Goal: Task Accomplishment & Management: Manage account settings

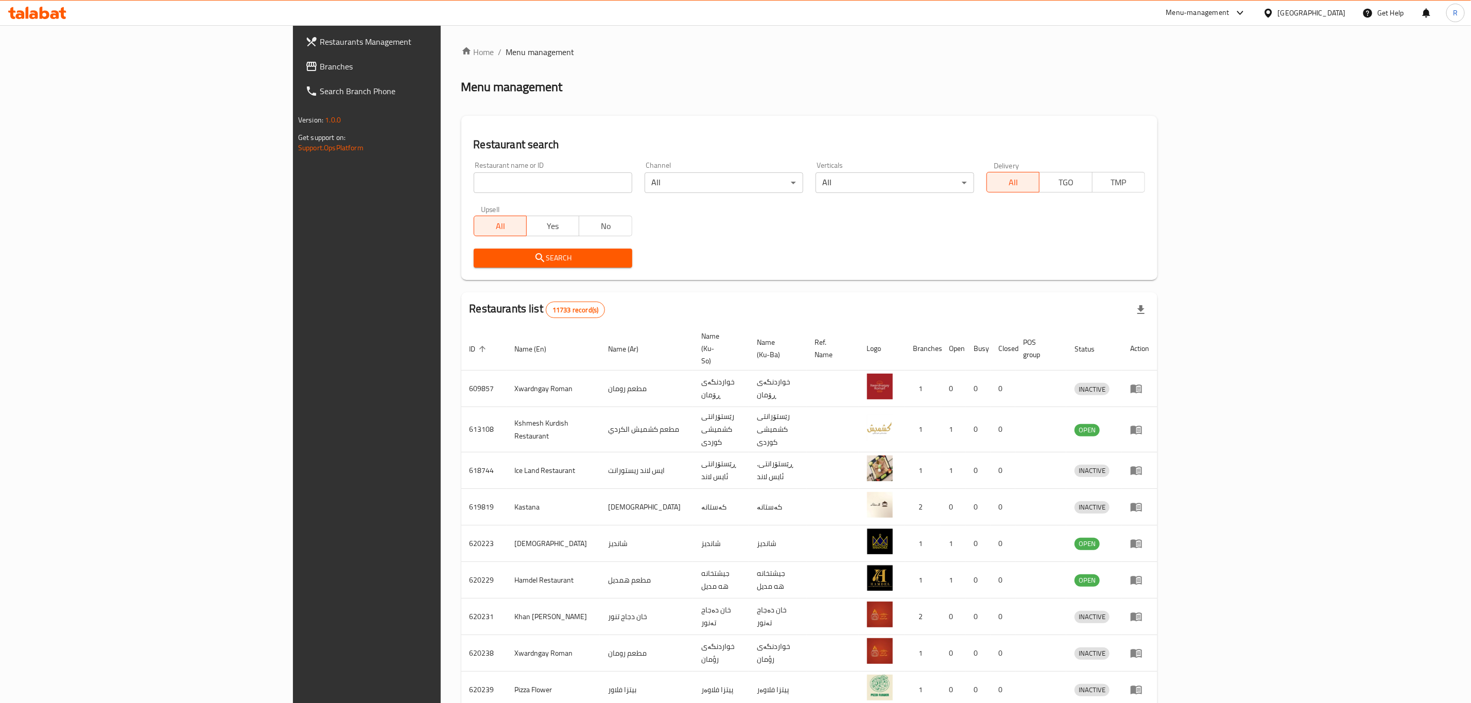
click at [841, 17] on div "Menu-management [GEOGRAPHIC_DATA] Get Help R" at bounding box center [735, 13] width 1471 height 25
click at [474, 177] on input "search" at bounding box center [553, 182] width 159 height 21
type input "kebab ante"
click at [482, 253] on span "Search" at bounding box center [553, 258] width 142 height 13
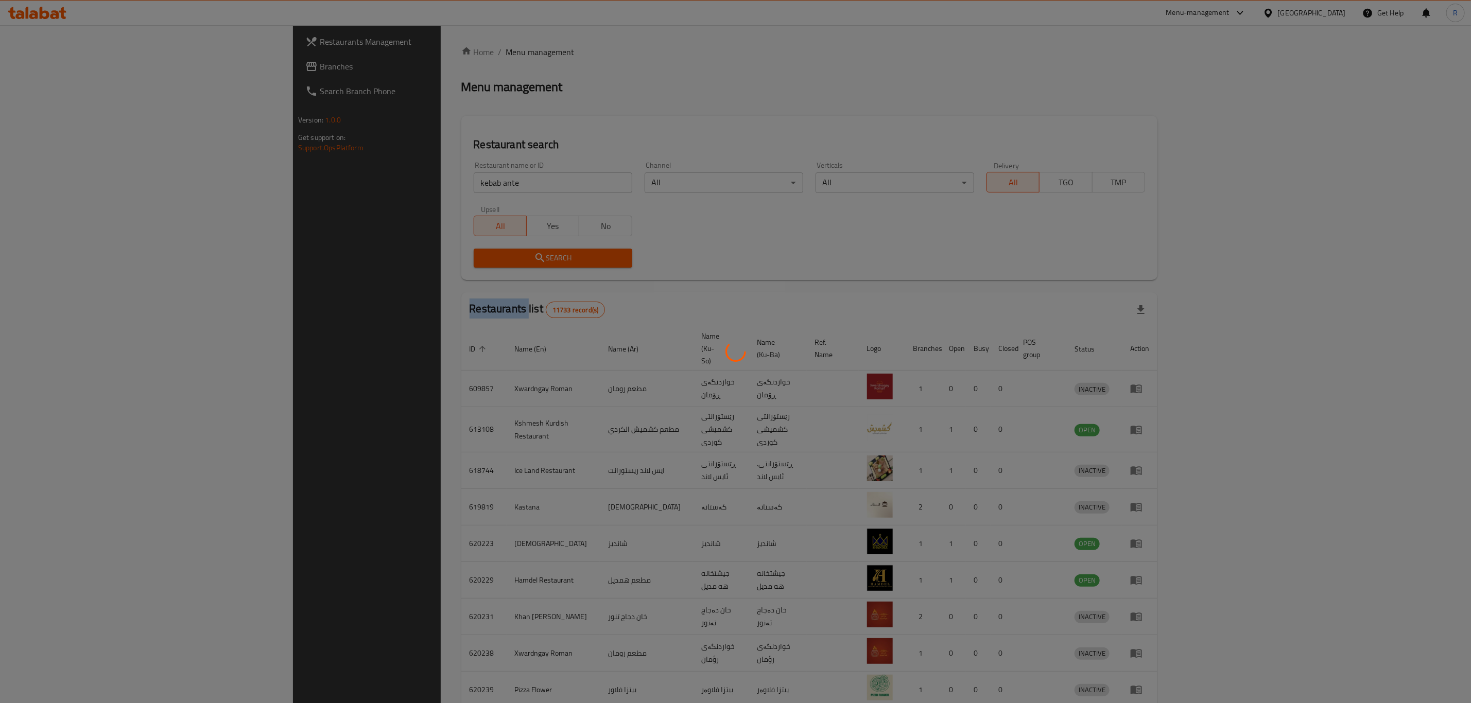
click at [377, 253] on div at bounding box center [735, 351] width 1471 height 703
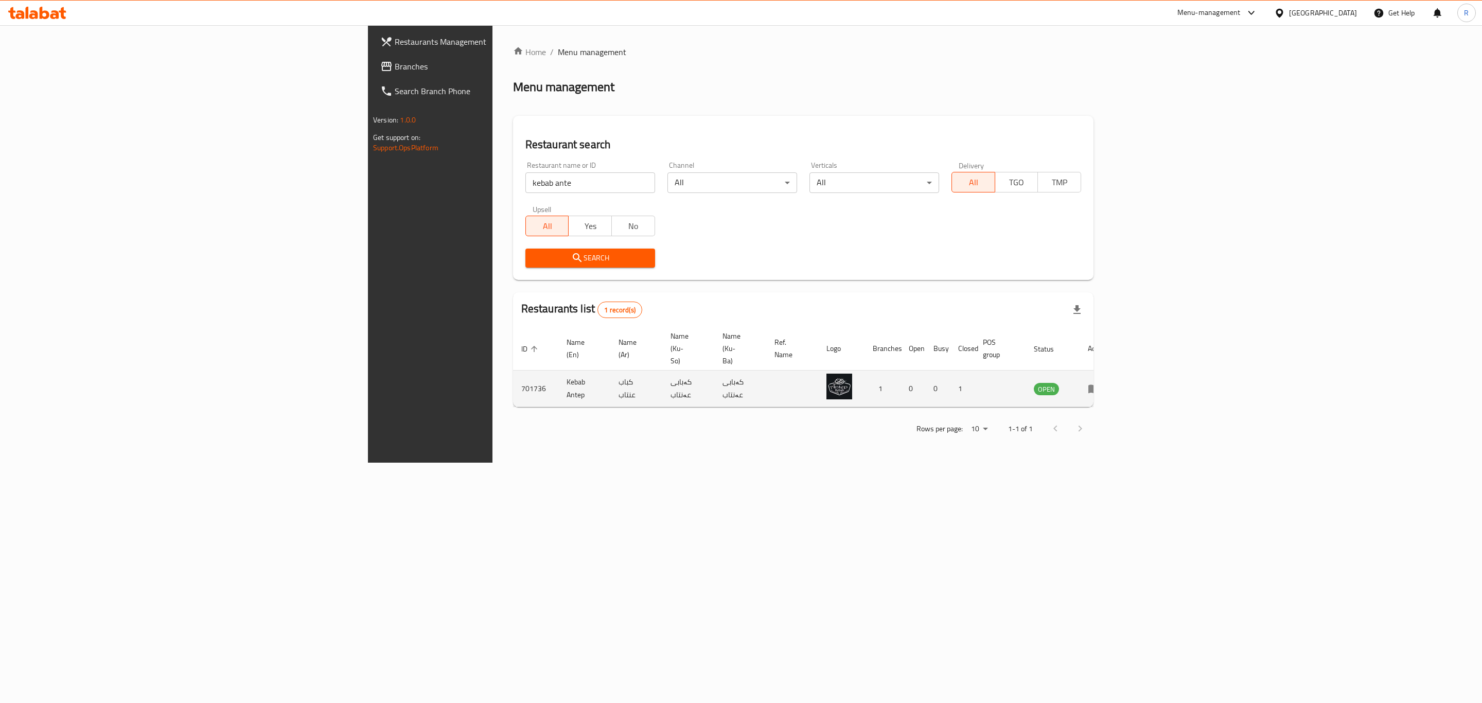
click at [1115, 374] on td "enhanced table" at bounding box center [1098, 389] width 36 height 37
click at [1107, 382] on link "enhanced table" at bounding box center [1097, 388] width 19 height 12
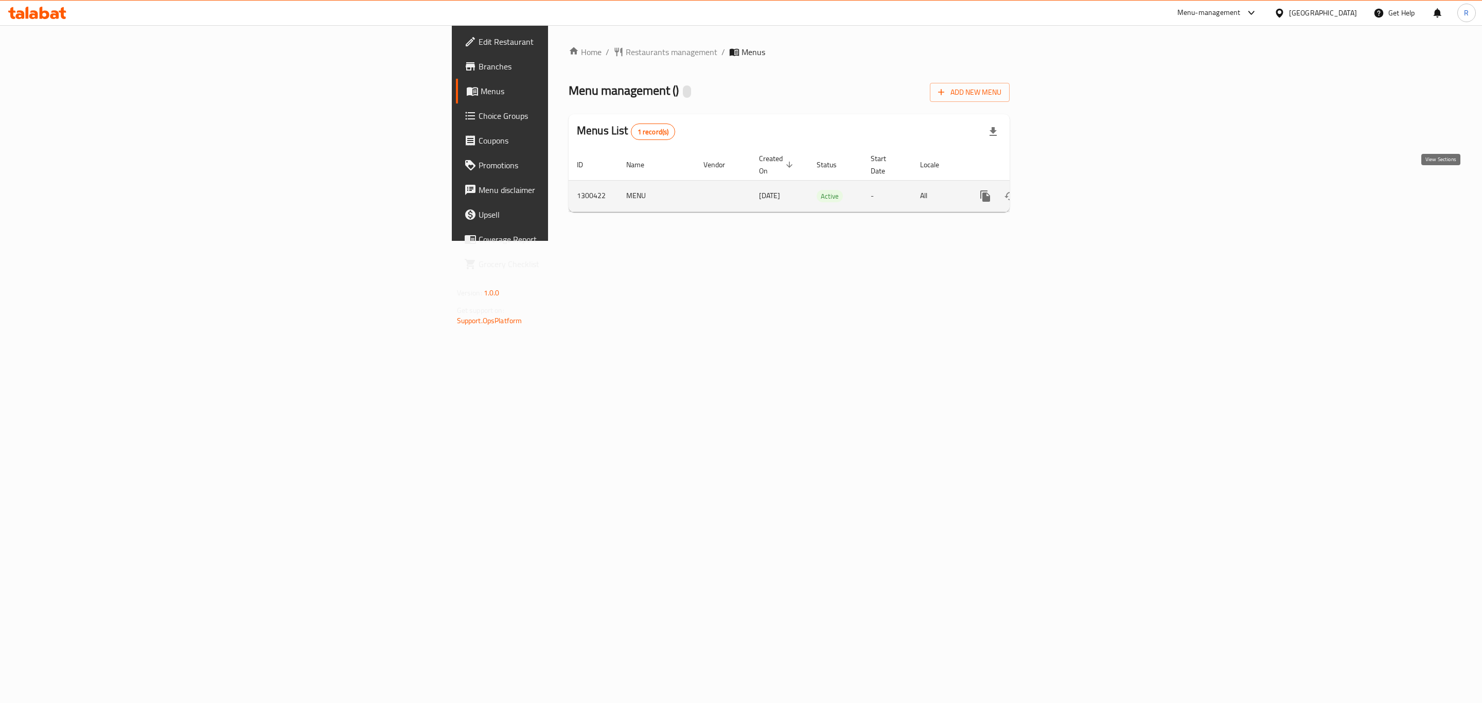
click at [1066, 190] on icon "enhanced table" at bounding box center [1060, 196] width 12 height 12
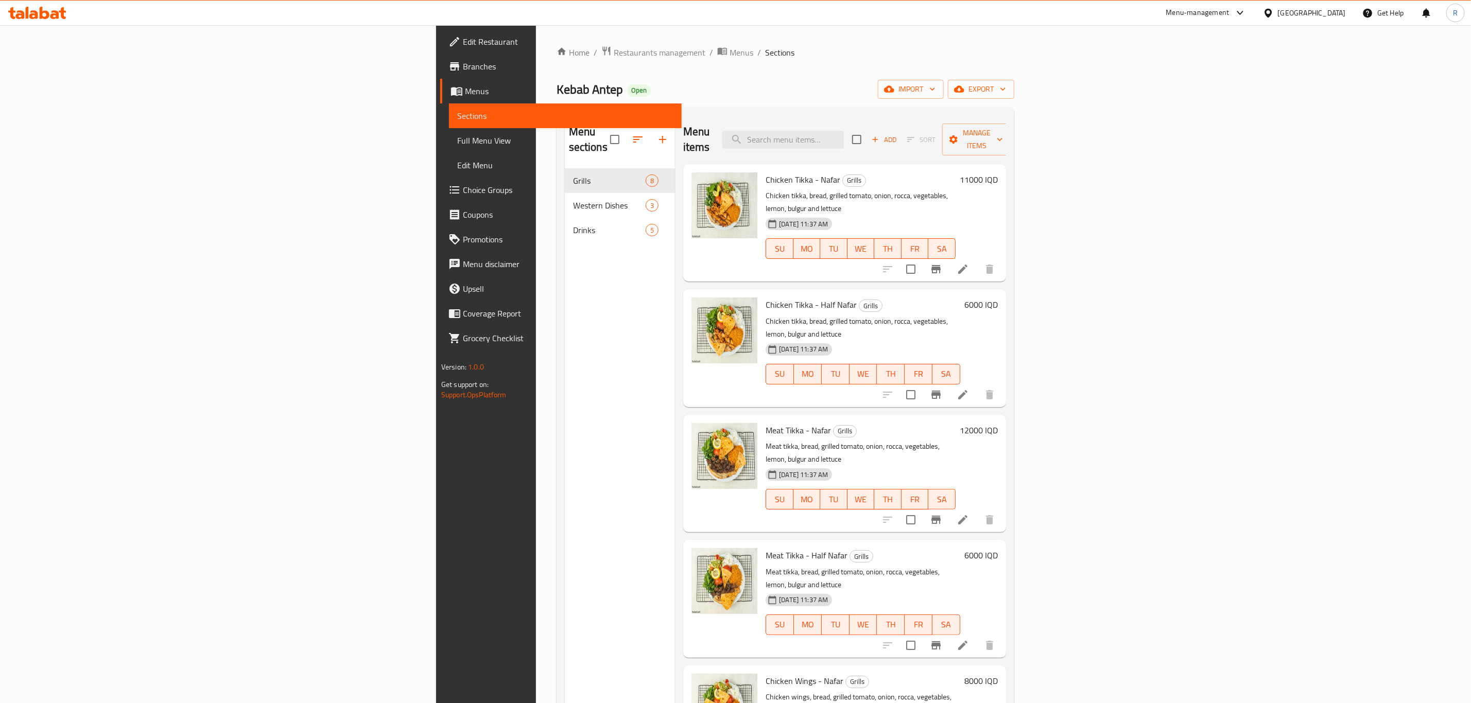
click at [777, 83] on div "Kebab Antep Open import export" at bounding box center [785, 89] width 458 height 19
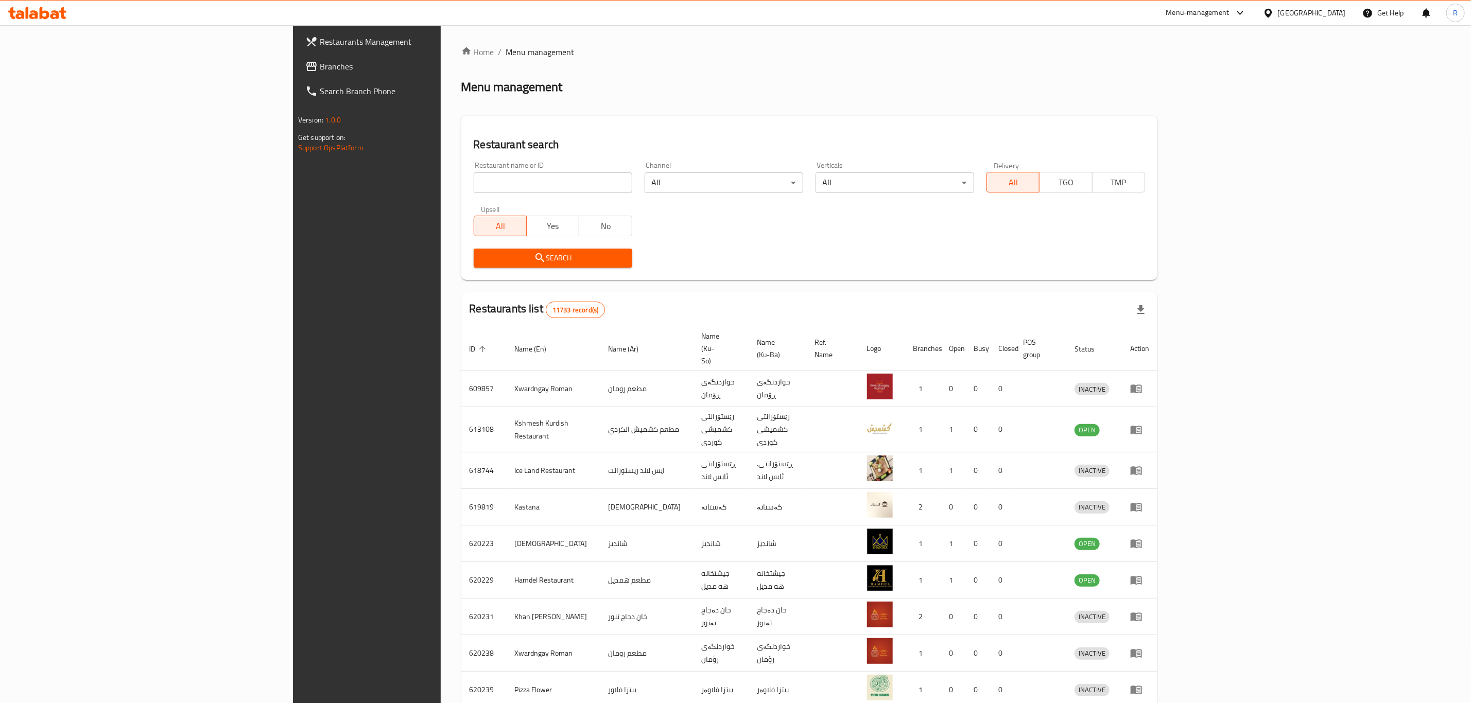
click at [474, 188] on input "search" at bounding box center [553, 182] width 159 height 21
type input "abn alsh"
click at [467, 268] on div "Search" at bounding box center [552, 257] width 171 height 31
click at [474, 266] on button "Search" at bounding box center [553, 258] width 159 height 19
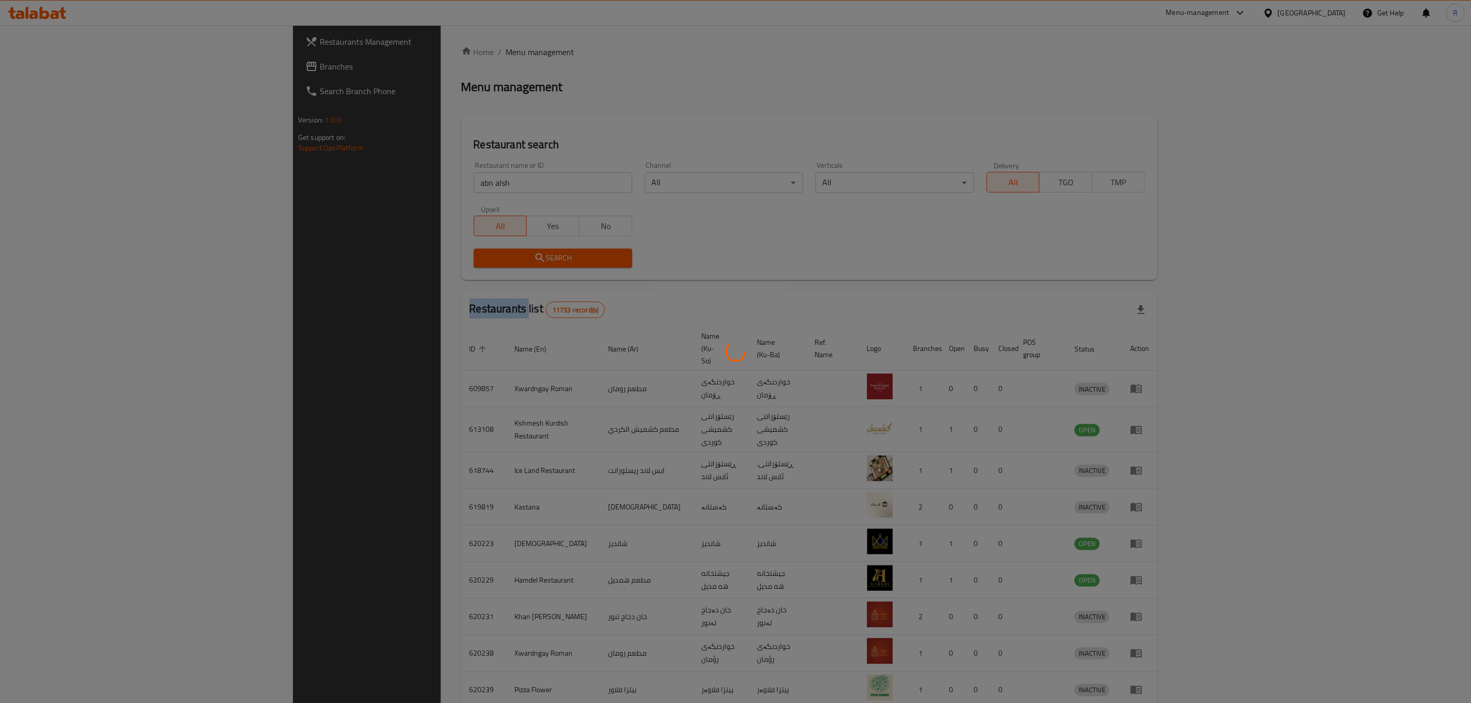
click at [369, 266] on div at bounding box center [735, 351] width 1471 height 703
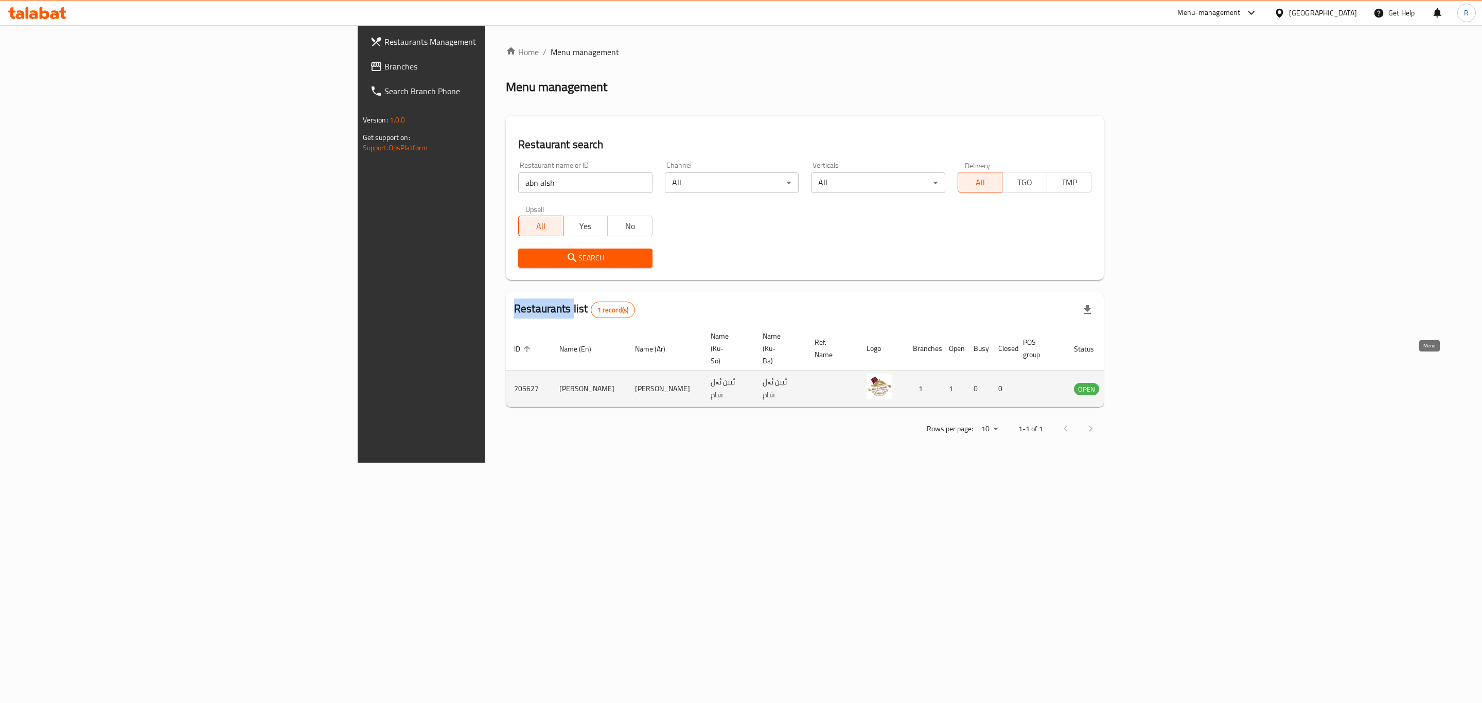
click at [1140, 385] on icon "enhanced table" at bounding box center [1134, 389] width 11 height 9
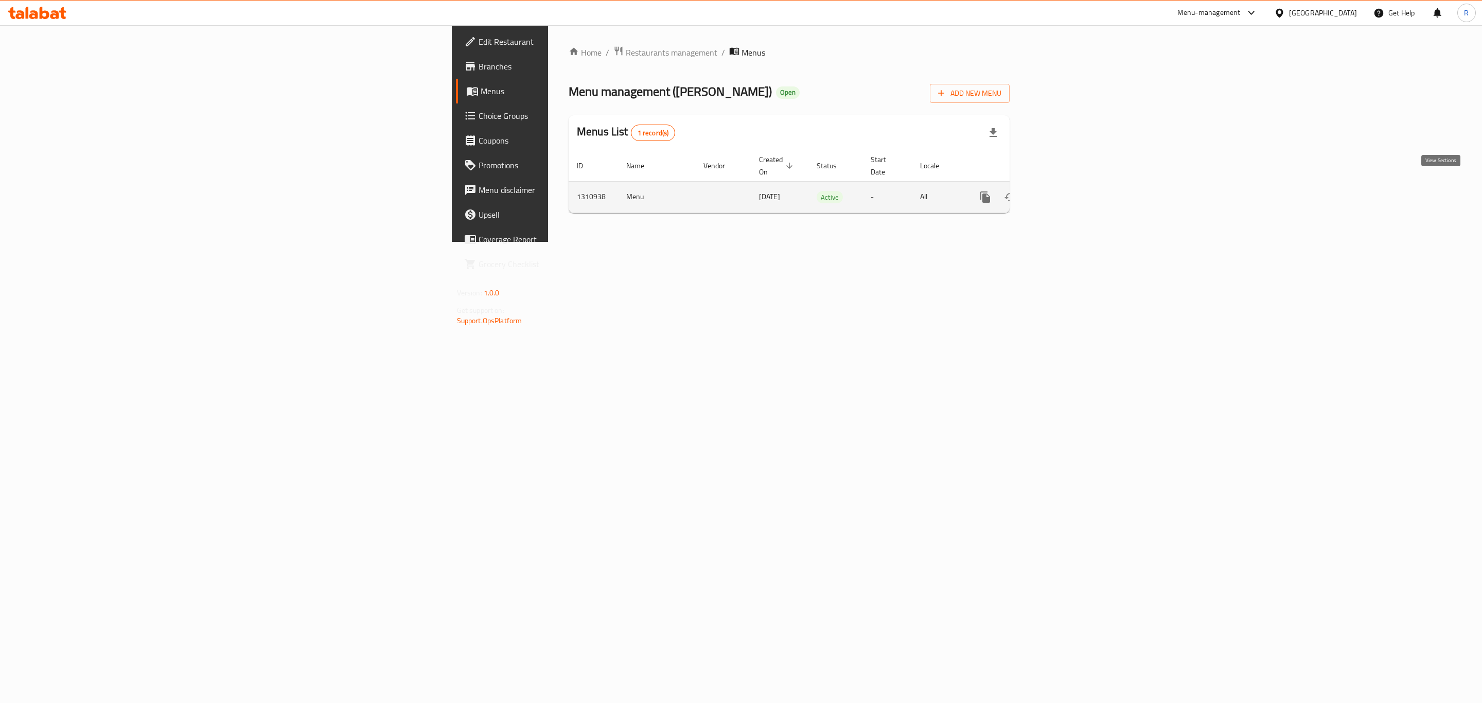
click at [1066, 191] on icon "enhanced table" at bounding box center [1060, 197] width 12 height 12
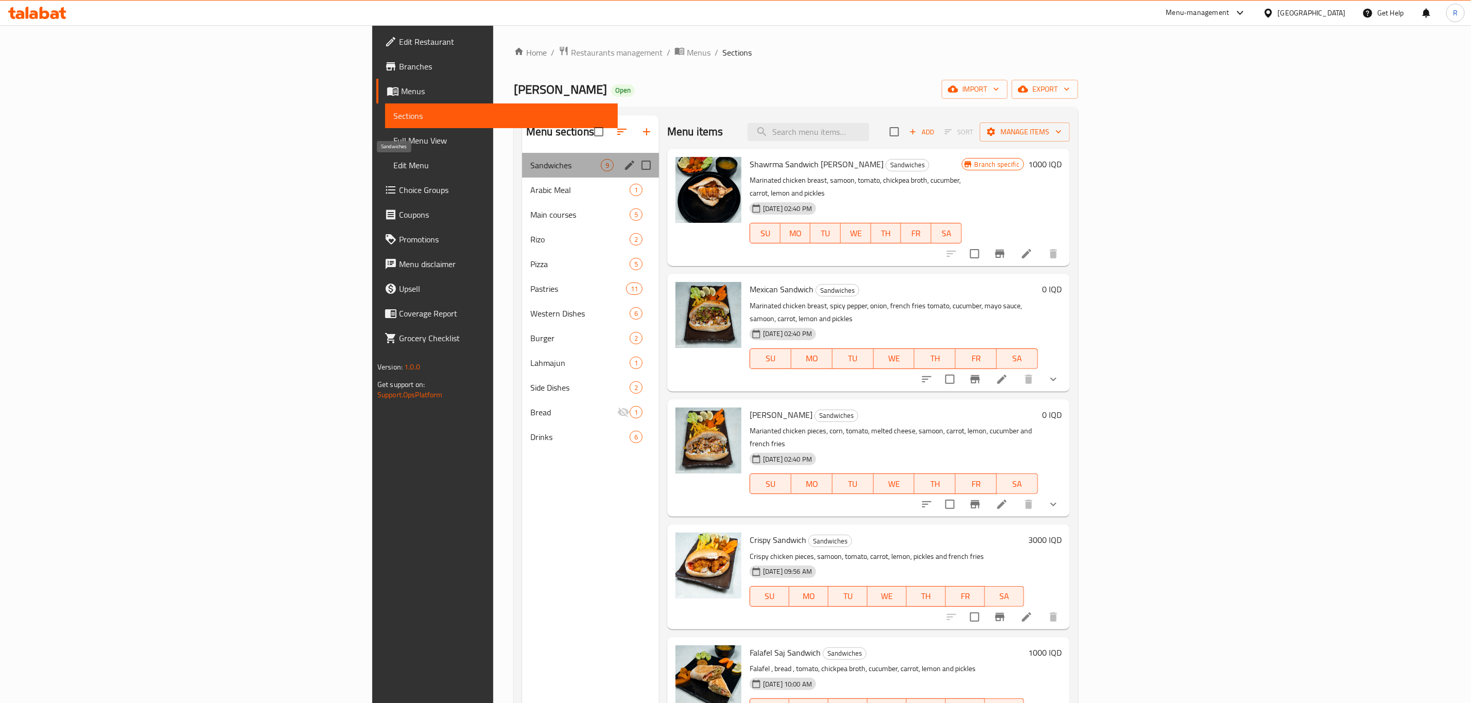
click at [530, 169] on span "Sandwiches" at bounding box center [565, 165] width 71 height 12
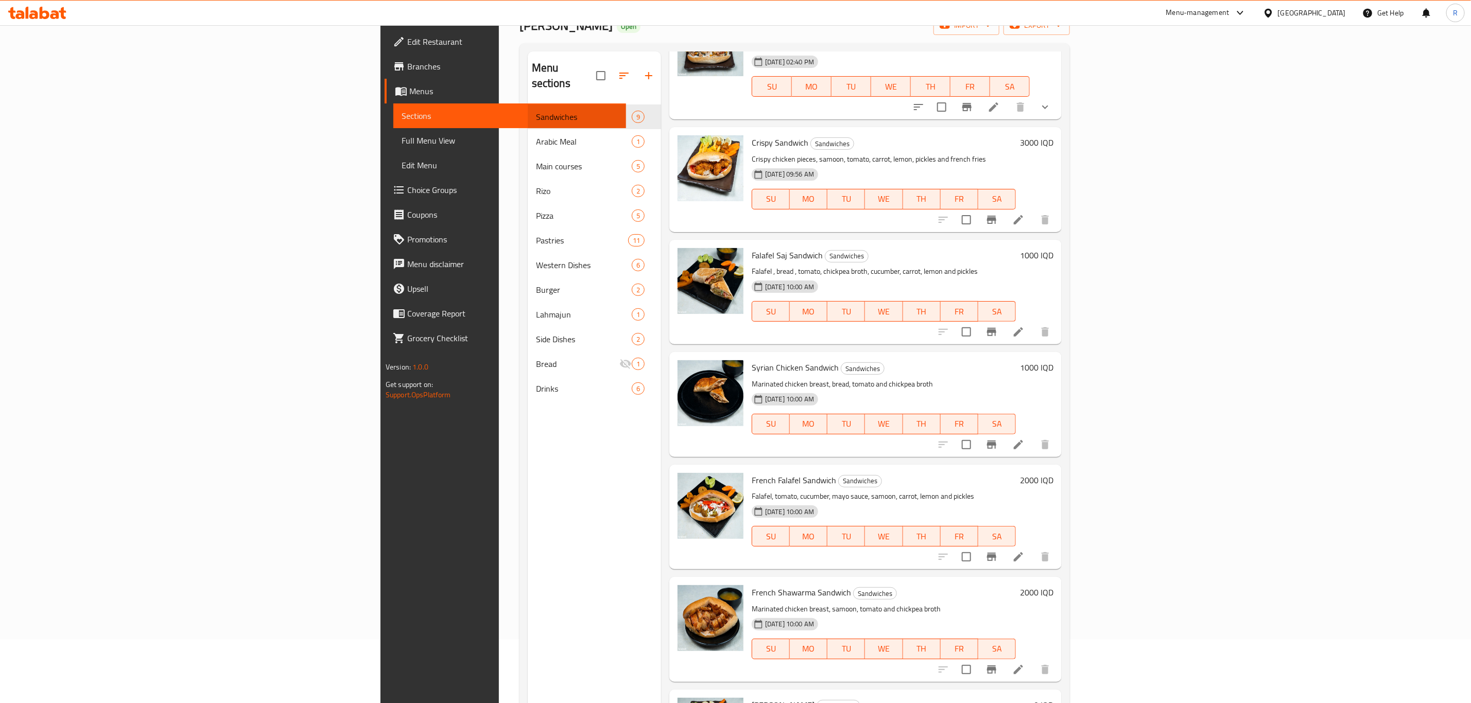
scroll to position [144, 0]
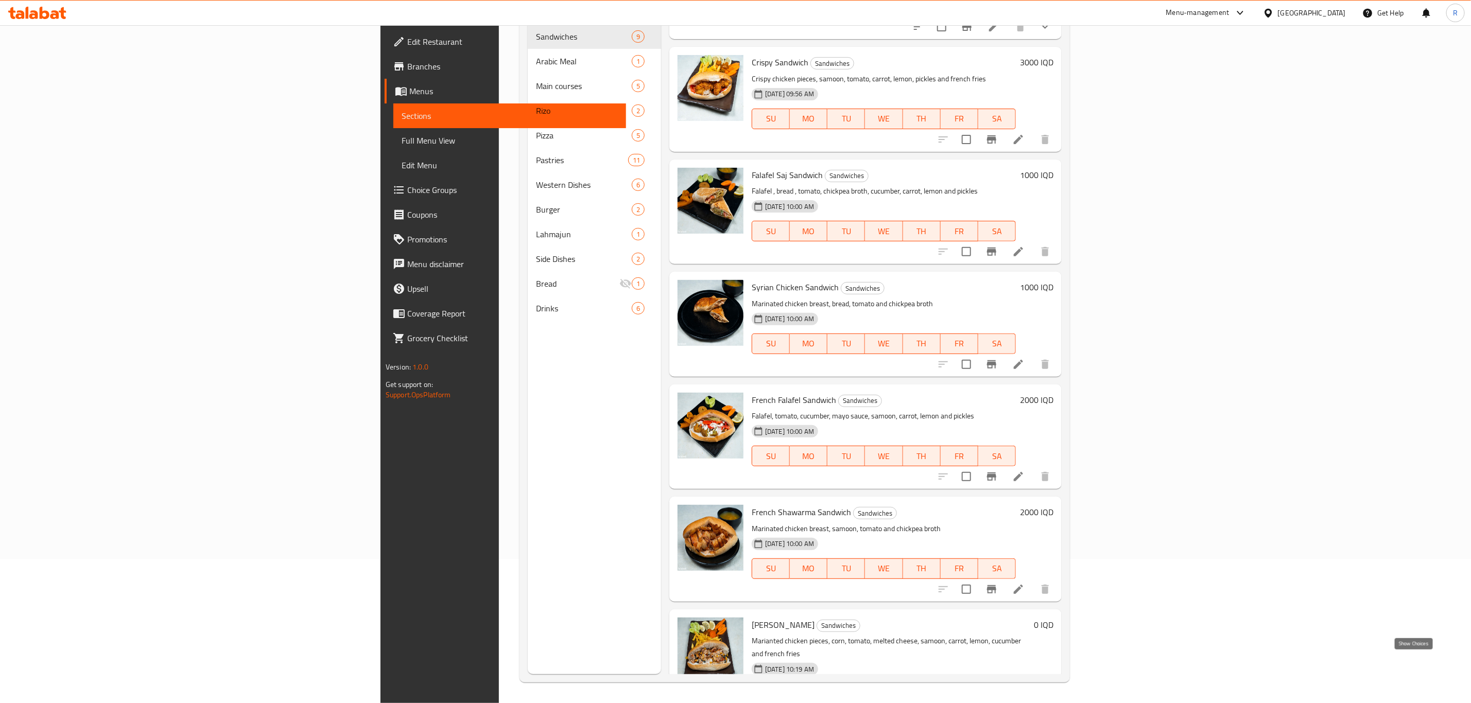
click at [1051, 703] on icon "show more" at bounding box center [1045, 714] width 12 height 12
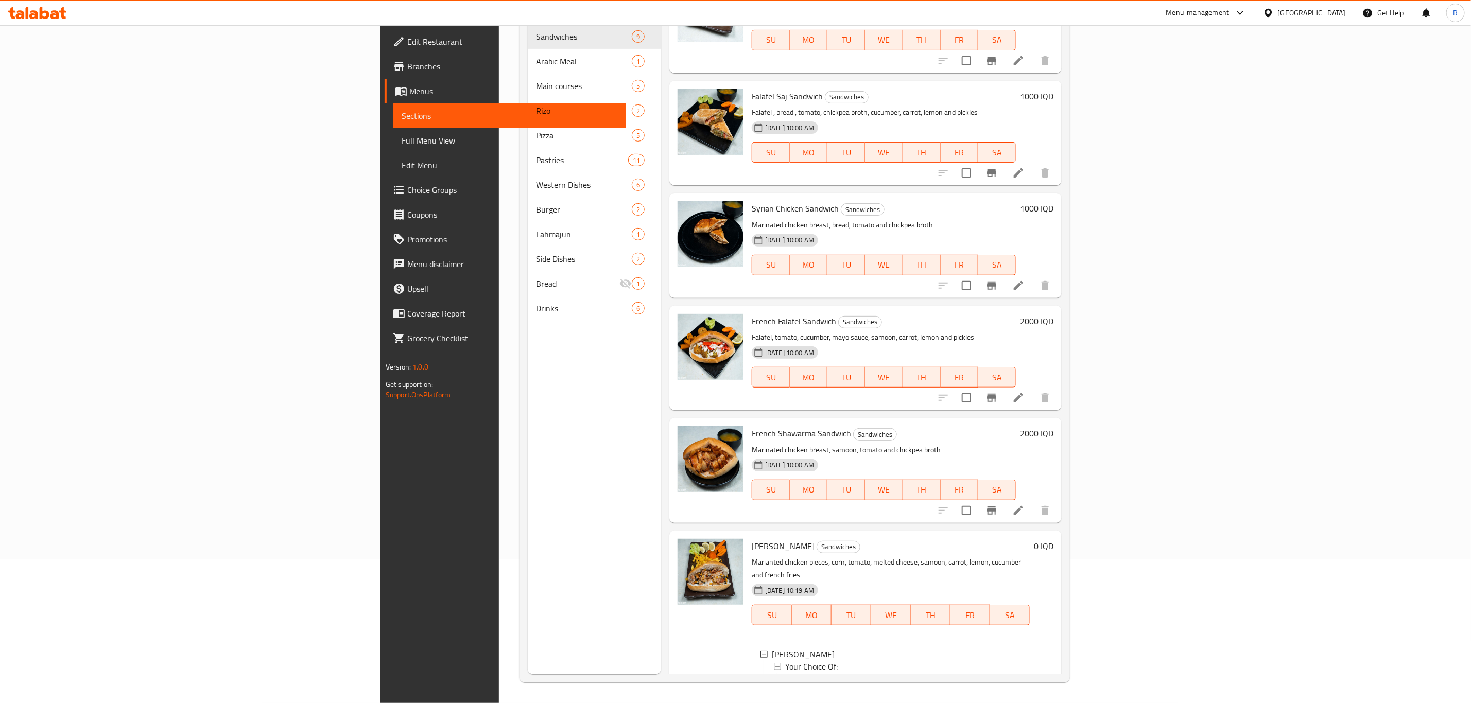
scroll to position [424, 0]
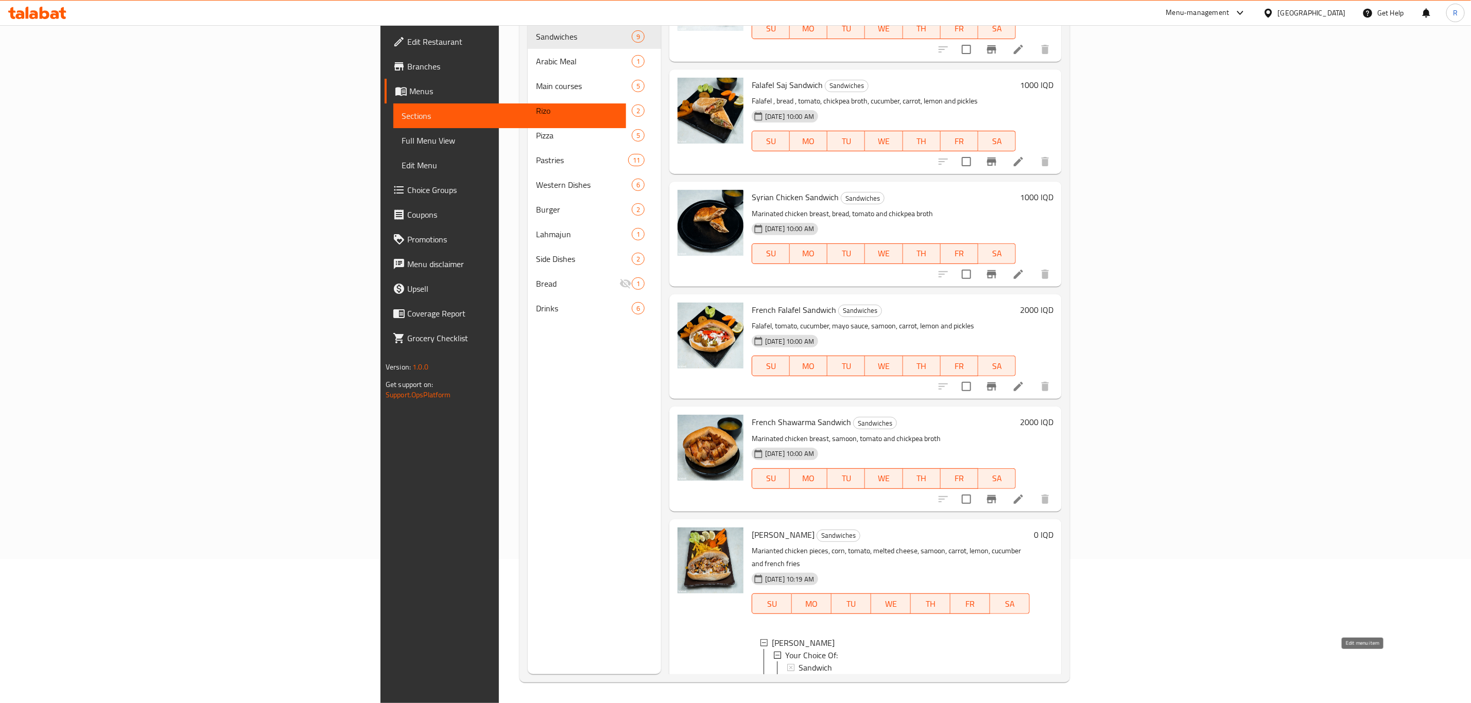
click at [1000, 696] on icon at bounding box center [993, 702] width 12 height 12
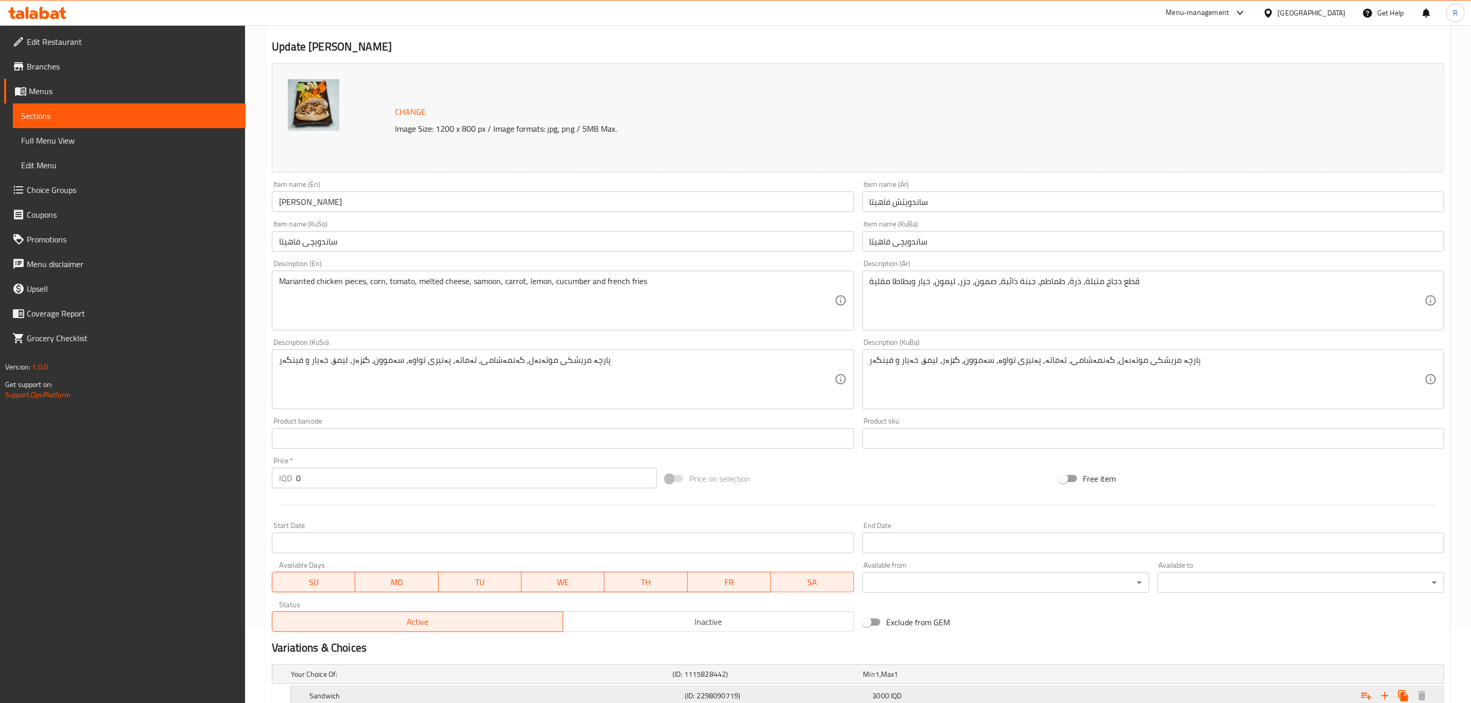
scroll to position [181, 0]
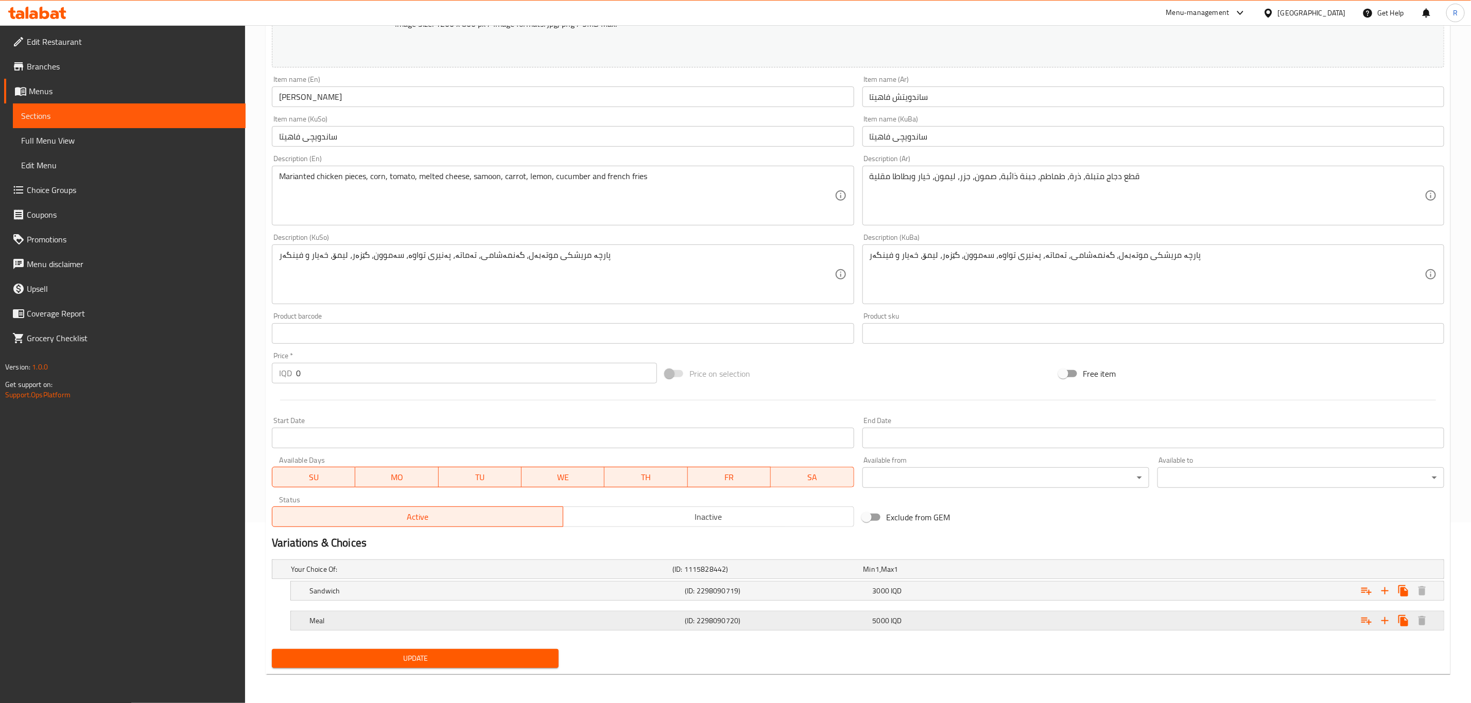
click at [769, 627] on div "(ID: 2298090720)" at bounding box center [776, 621] width 187 height 14
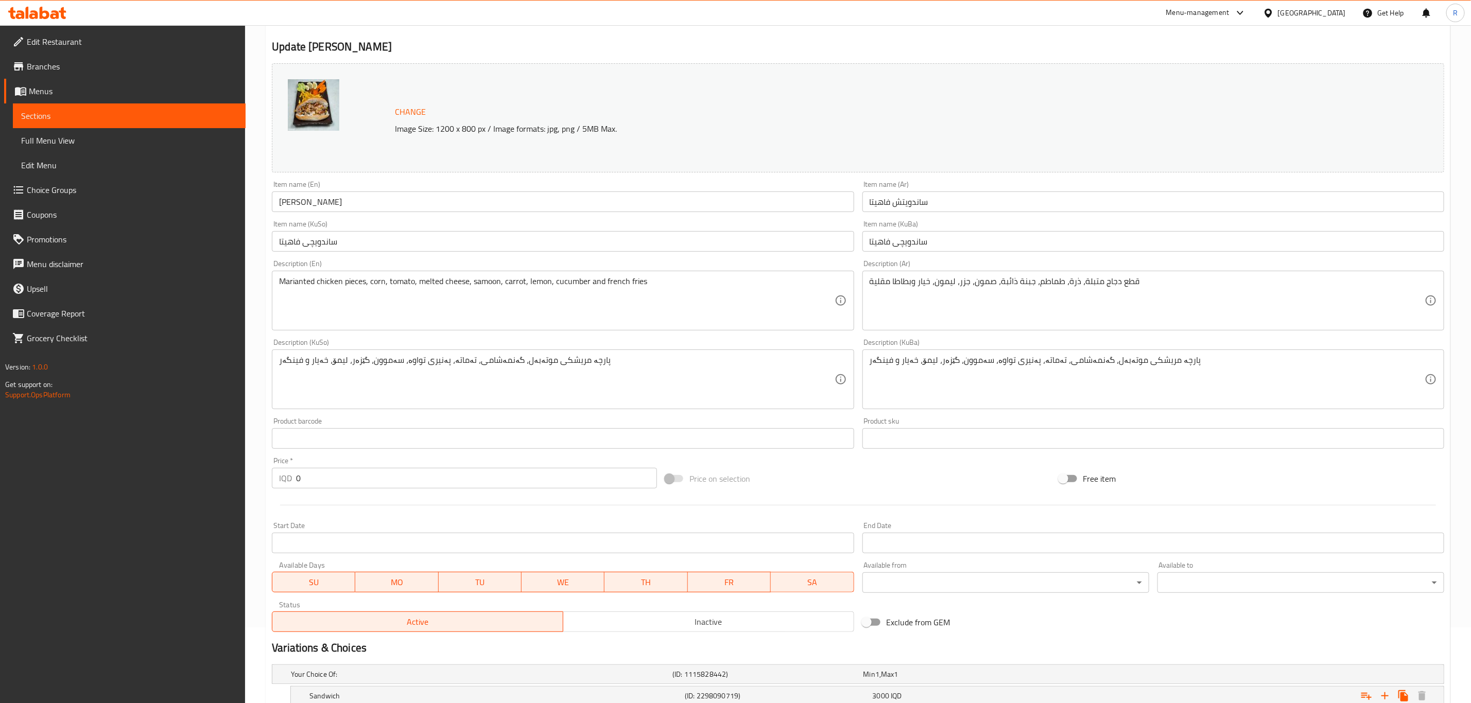
scroll to position [0, 0]
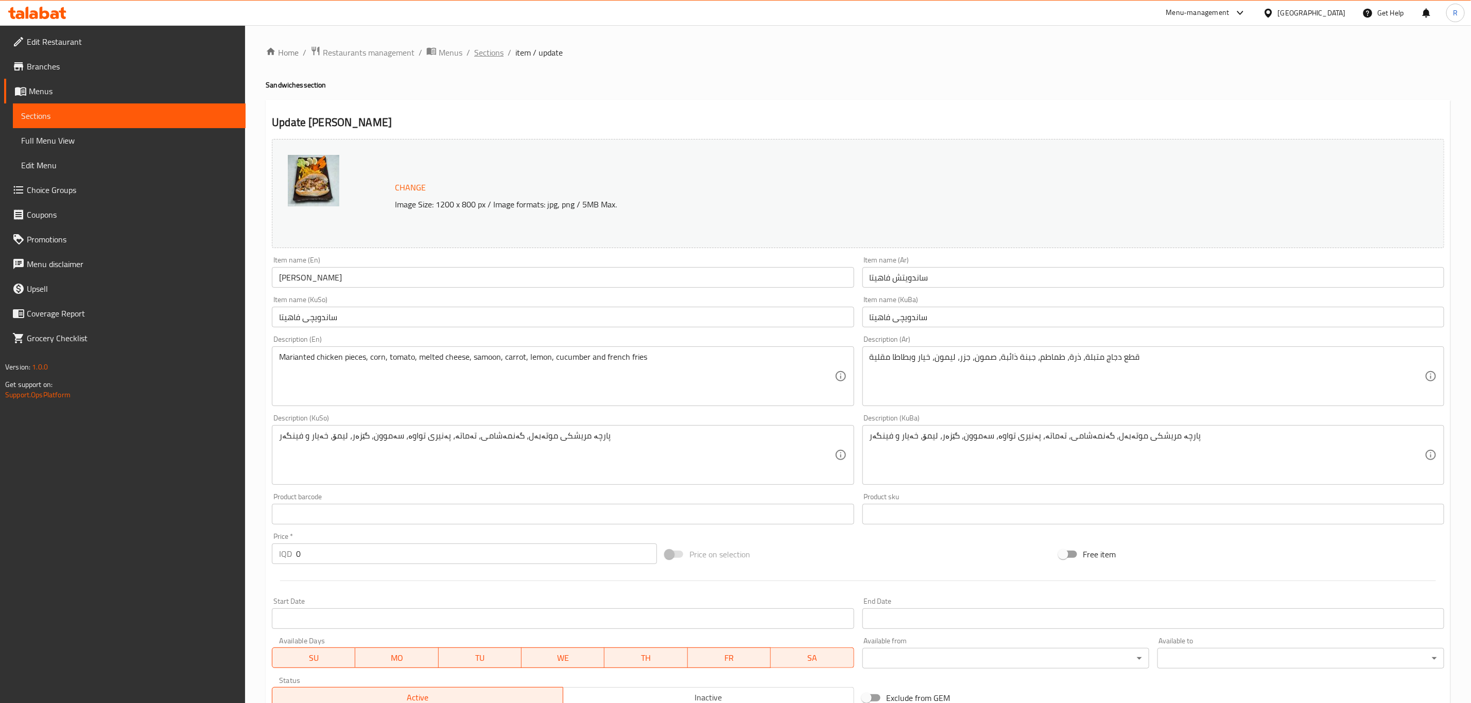
click at [495, 56] on span "Sections" at bounding box center [488, 52] width 29 height 12
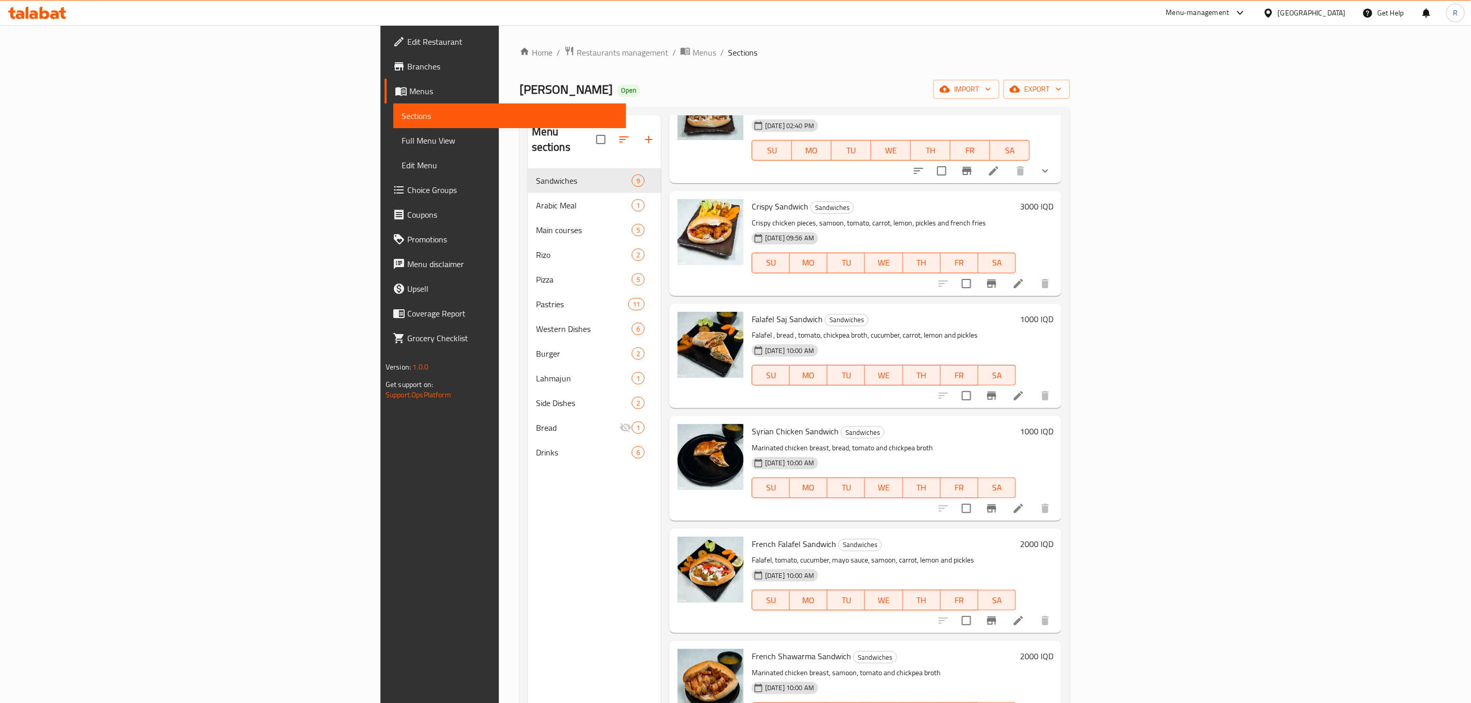
scroll to position [144, 0]
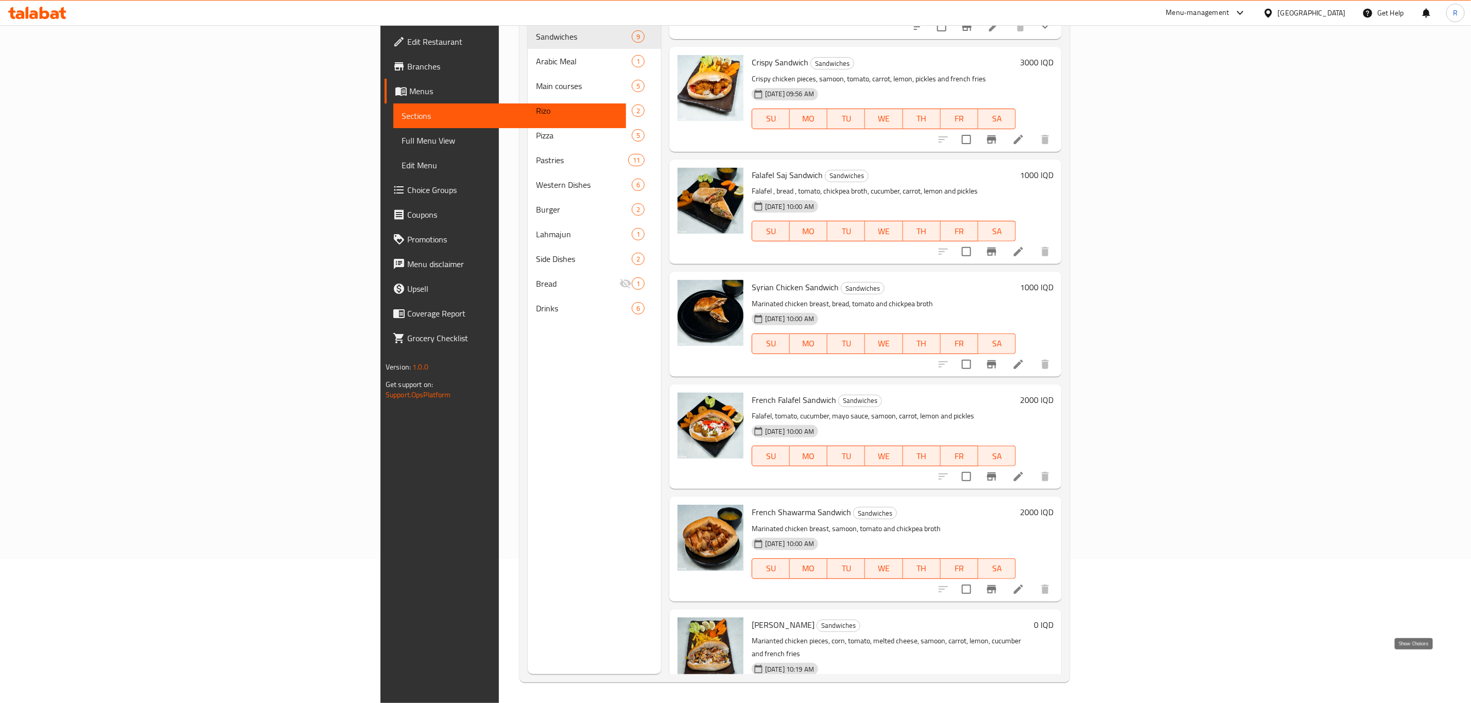
click at [1051, 703] on icon "show more" at bounding box center [1045, 714] width 12 height 12
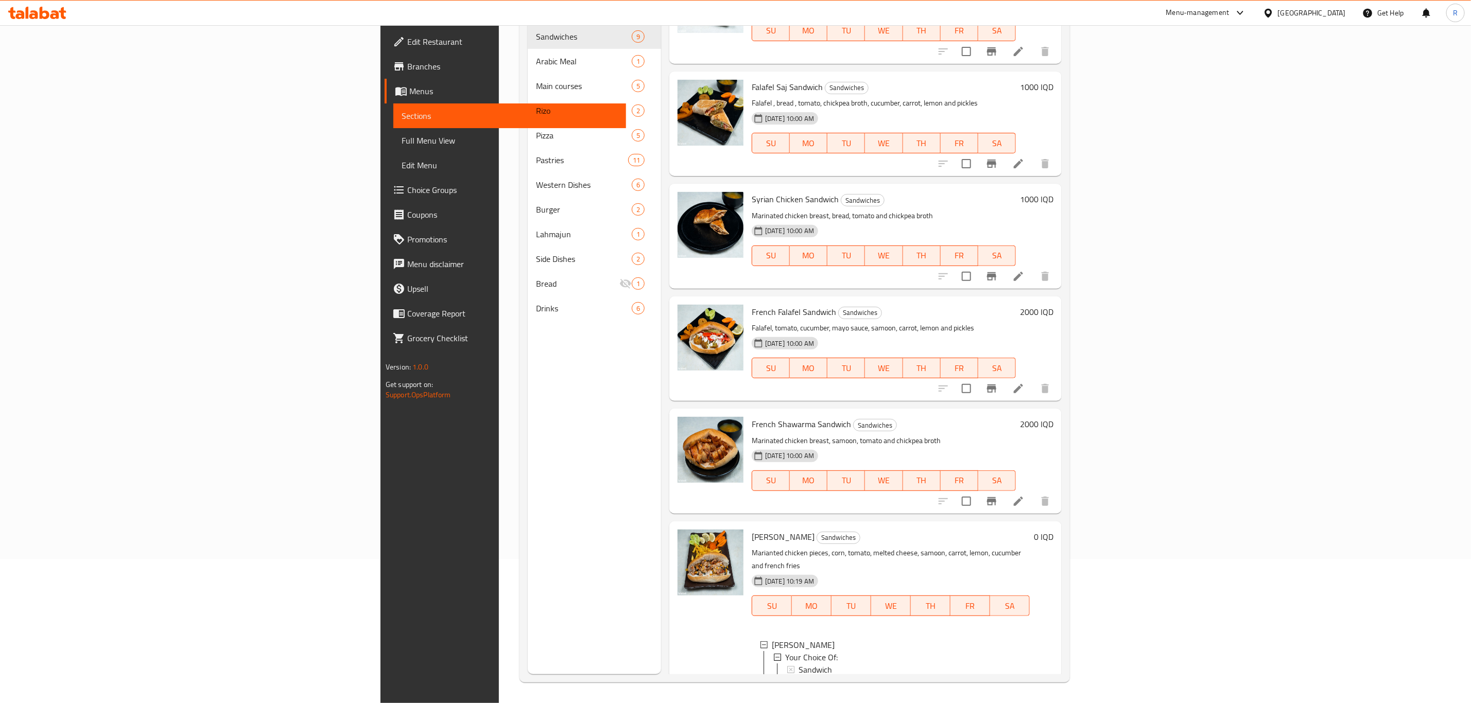
scroll to position [424, 0]
click at [798, 674] on span "Meal" at bounding box center [806, 680] width 17 height 12
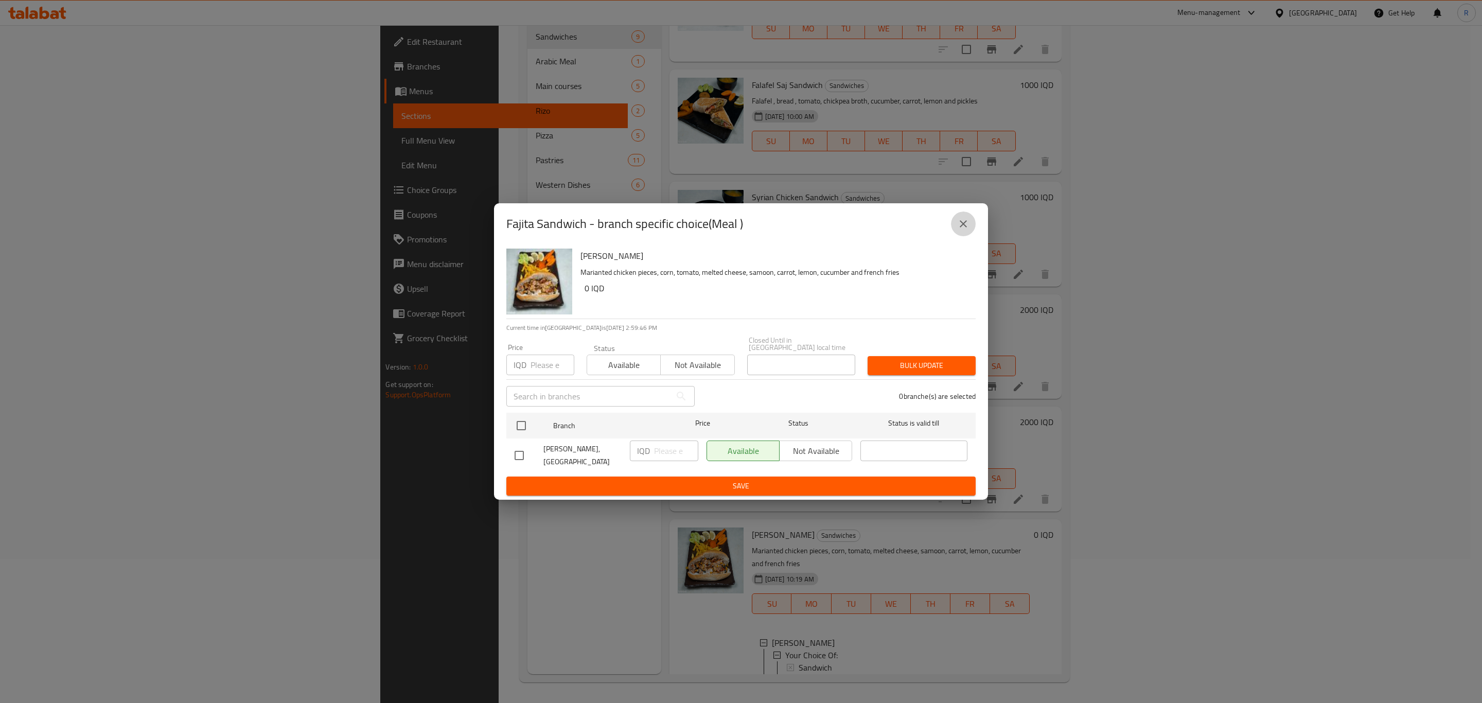
drag, startPoint x: 958, startPoint y: 230, endPoint x: 959, endPoint y: 286, distance: 55.6
click at [958, 230] on icon "close" at bounding box center [963, 224] width 12 height 12
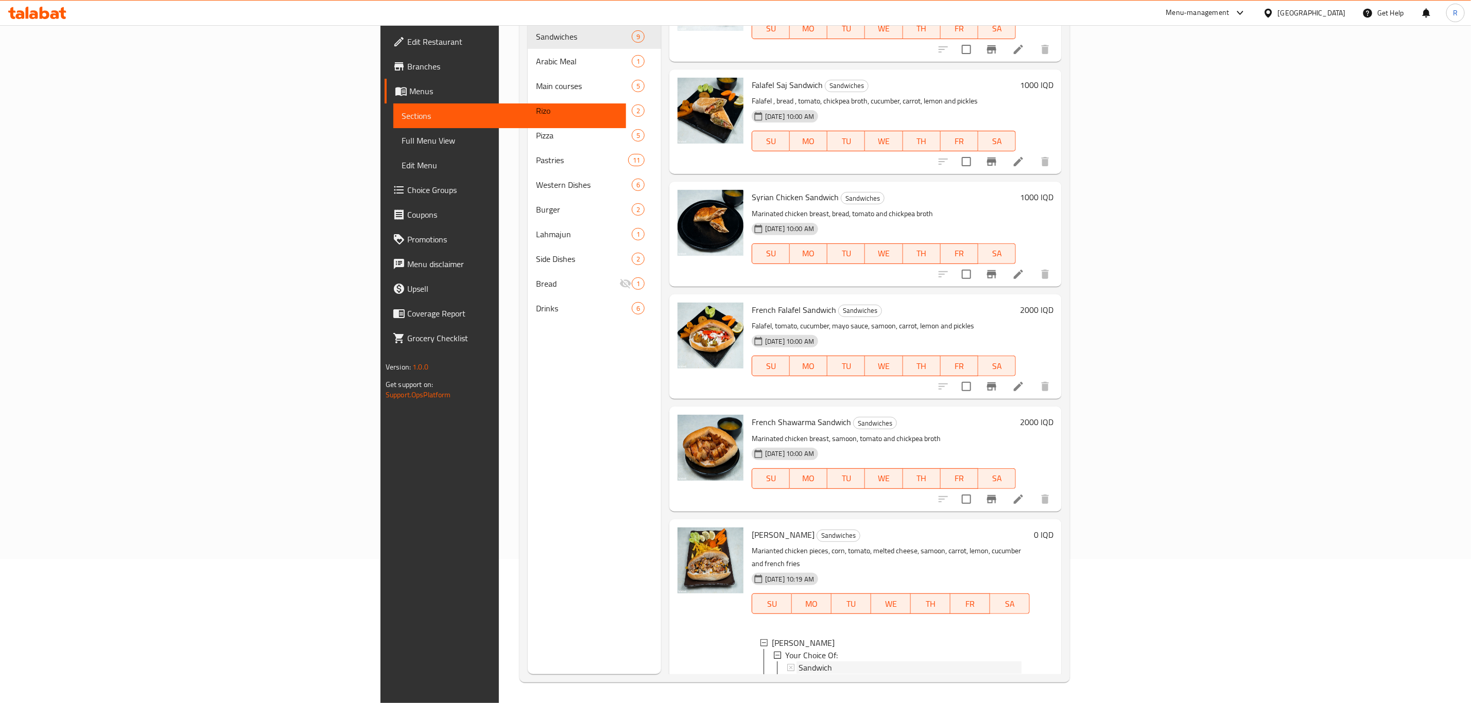
click at [798, 661] on span "Sandwich" at bounding box center [814, 667] width 33 height 12
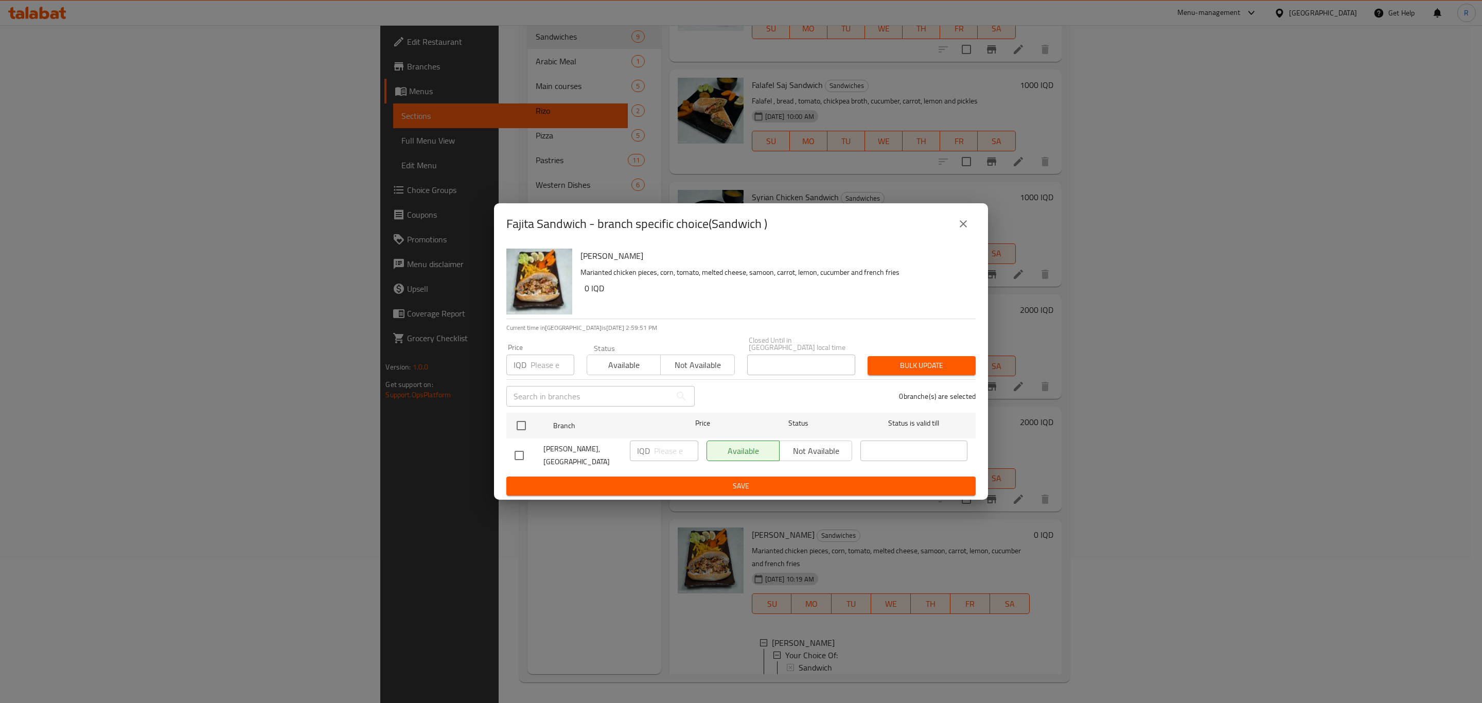
click at [960, 222] on icon "close" at bounding box center [963, 224] width 12 height 12
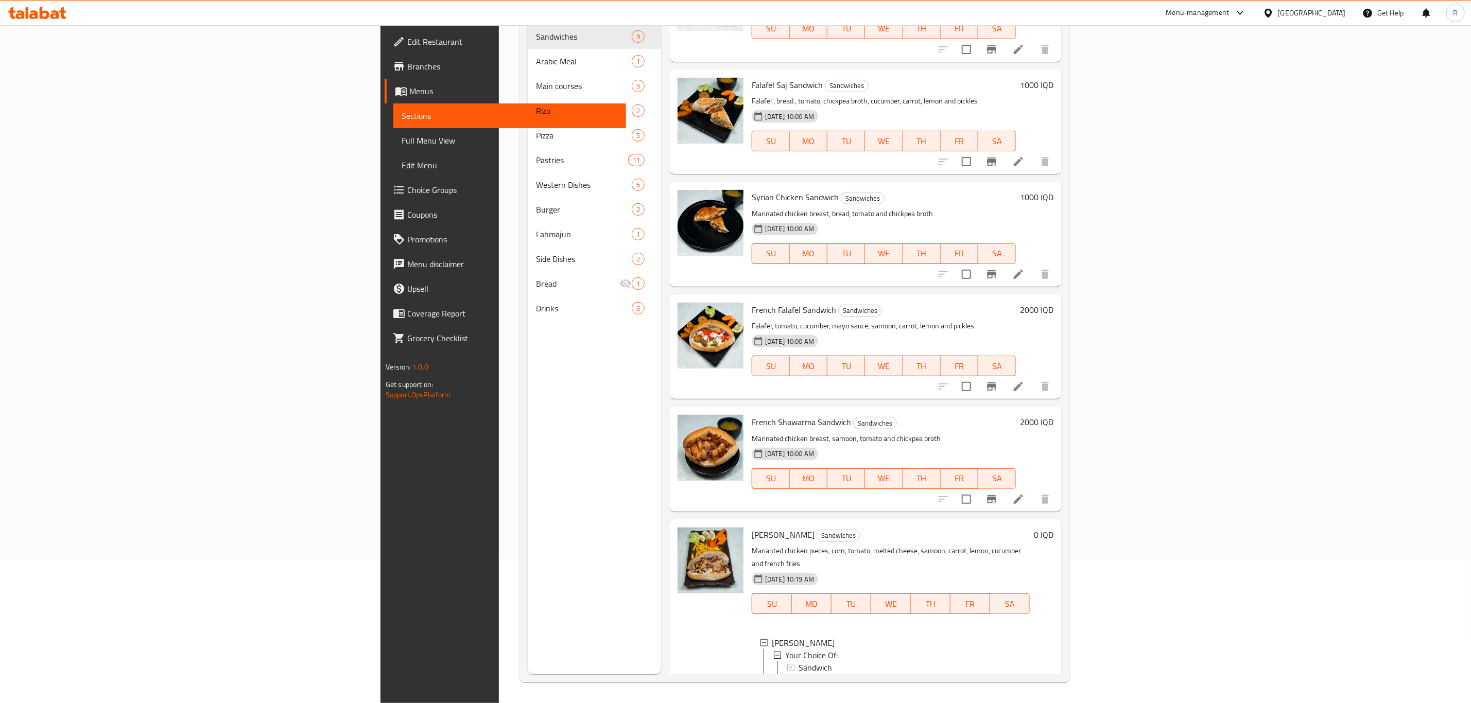
click at [798, 674] on span "Meal" at bounding box center [806, 680] width 17 height 12
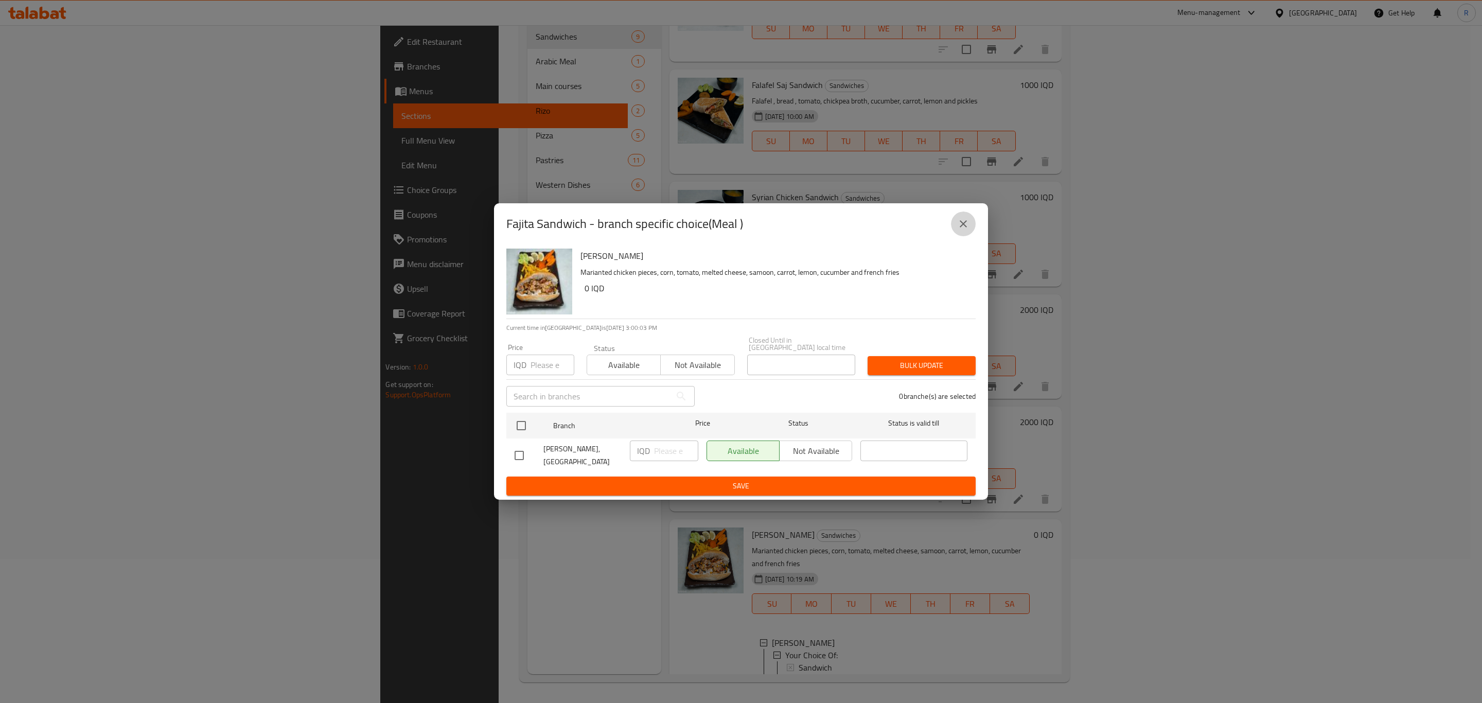
click at [961, 227] on icon "close" at bounding box center [963, 224] width 12 height 12
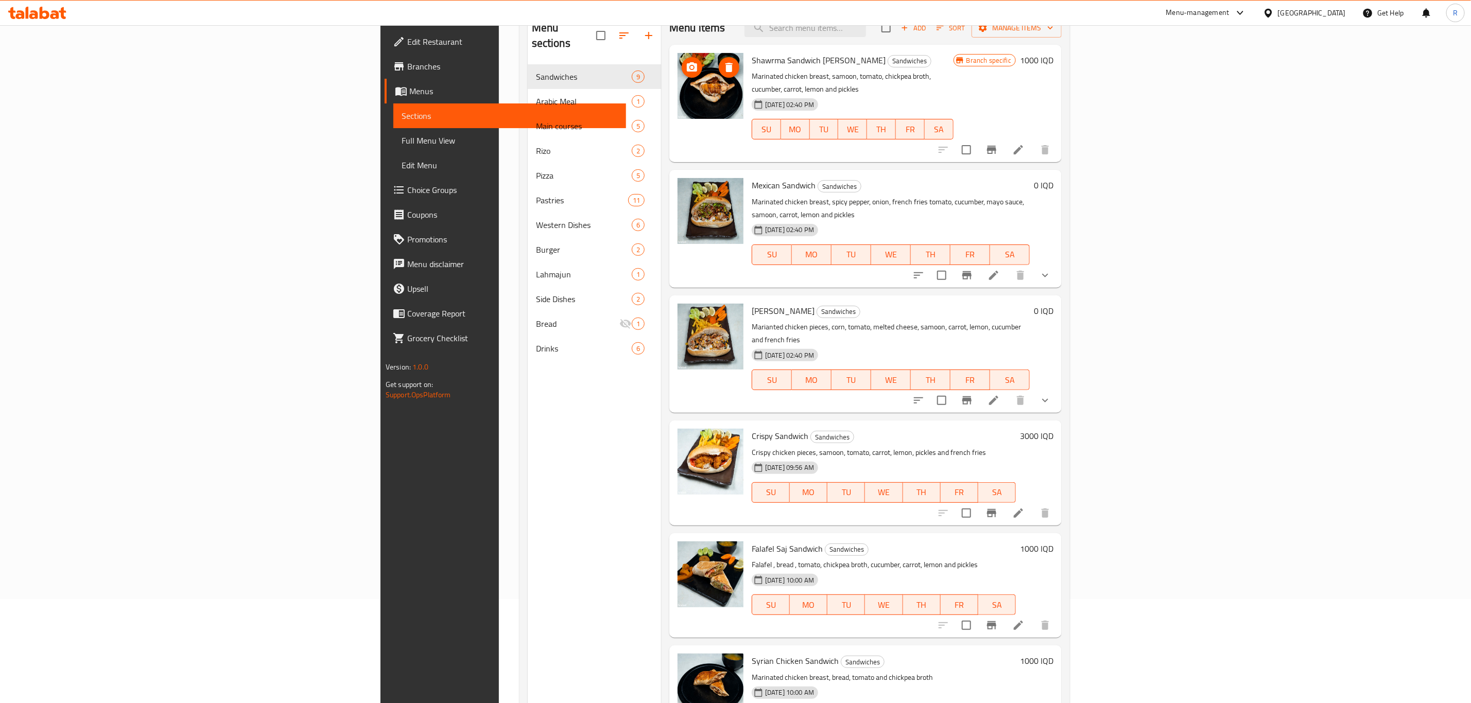
scroll to position [67, 0]
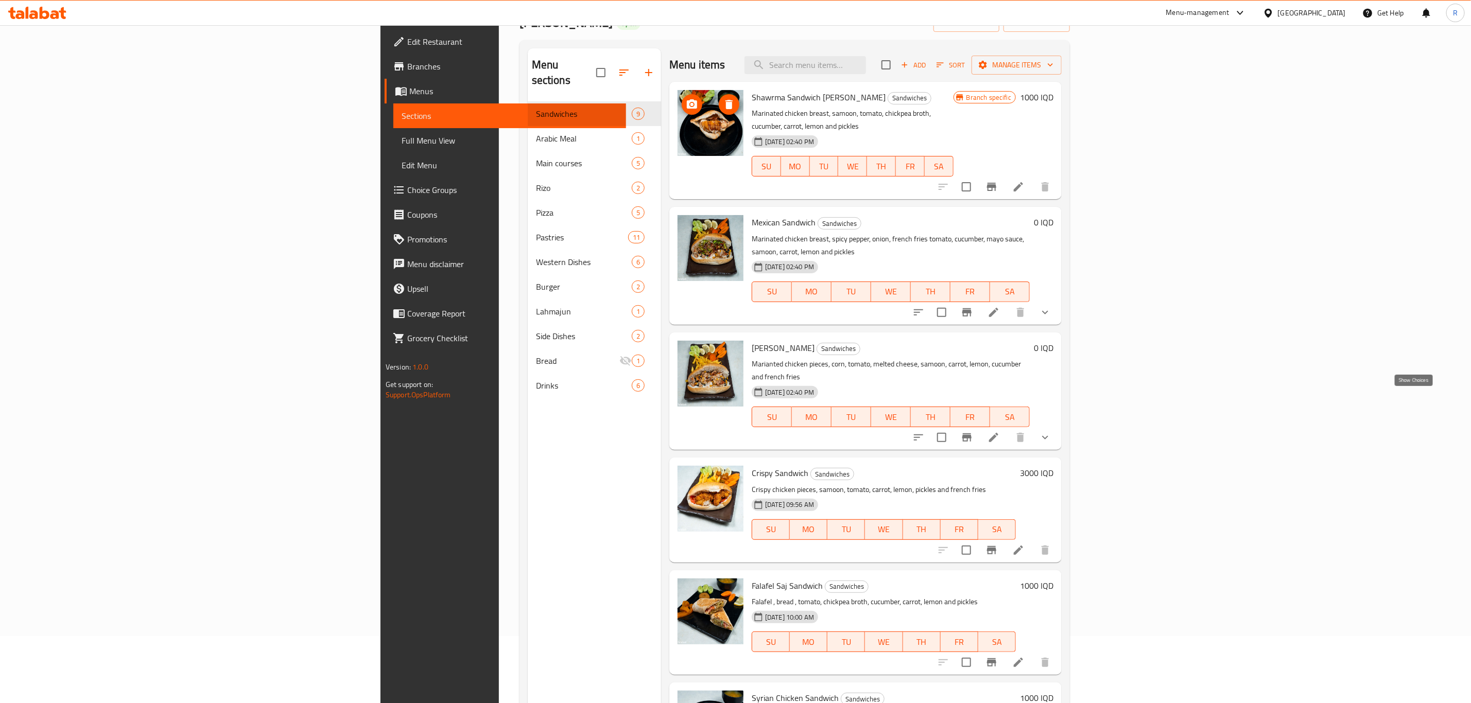
click at [1051, 431] on icon "show more" at bounding box center [1045, 437] width 12 height 12
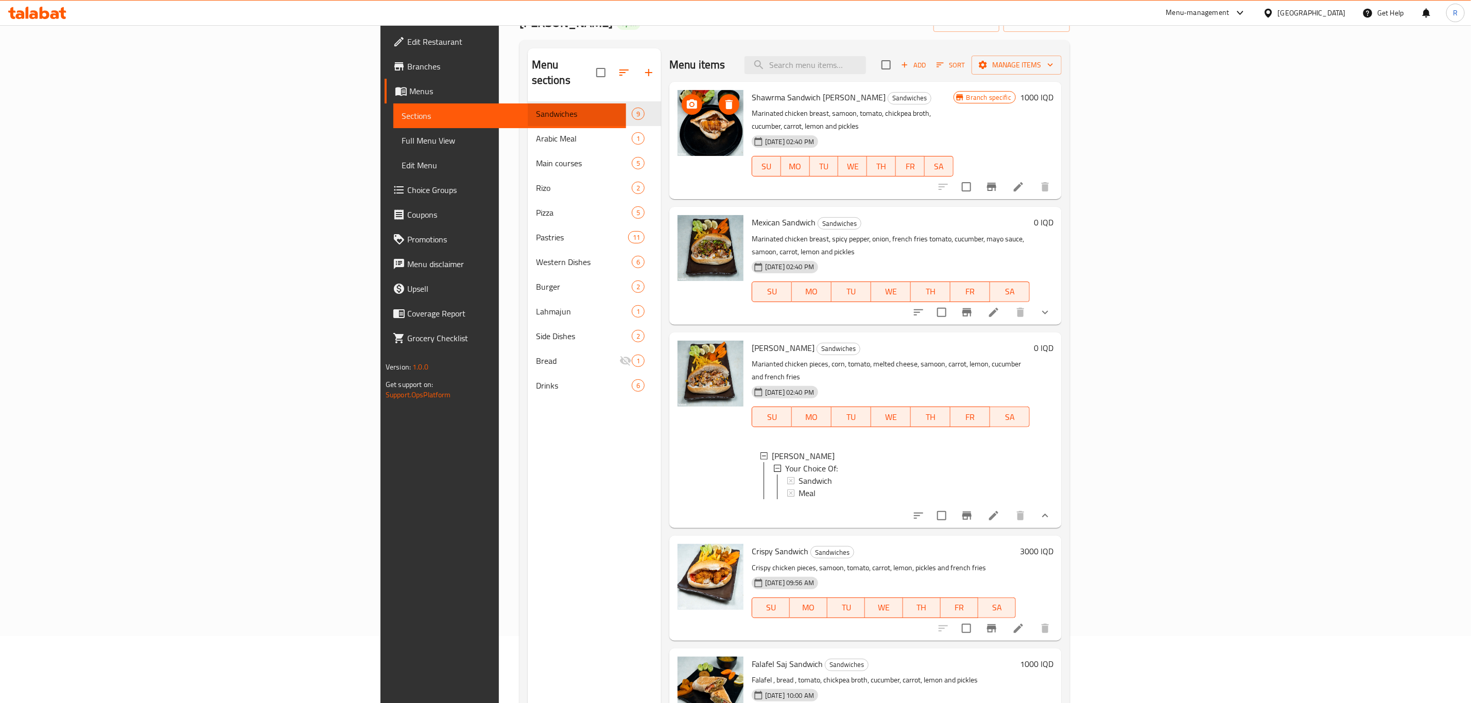
scroll to position [0, 0]
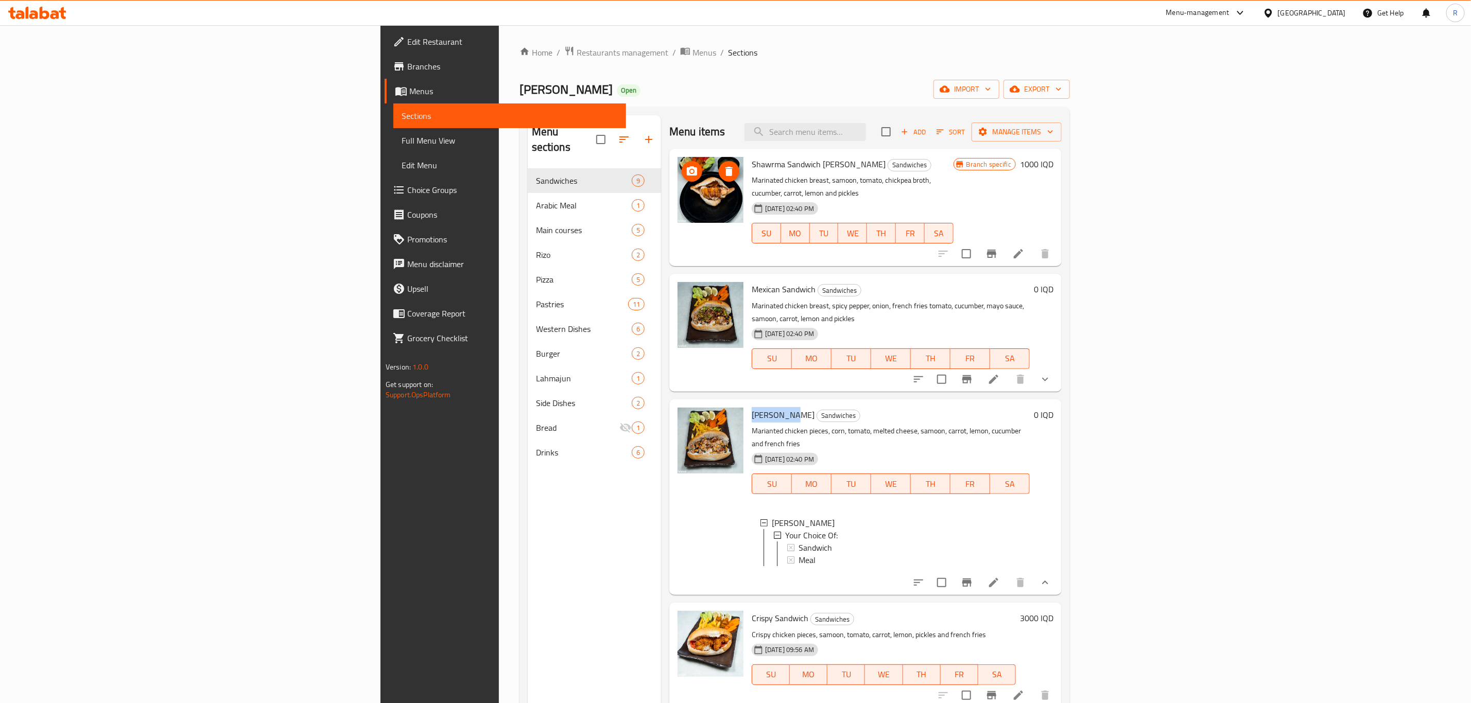
drag, startPoint x: 690, startPoint y: 391, endPoint x: 653, endPoint y: 392, distance: 37.1
click at [747, 404] on div "Francisco Sandwich Sandwiches Marianted chicken pieces, corn, tomato, melted ch…" at bounding box center [890, 497] width 286 height 187
copy span "Francisco"
click at [1000, 576] on icon at bounding box center [993, 582] width 12 height 12
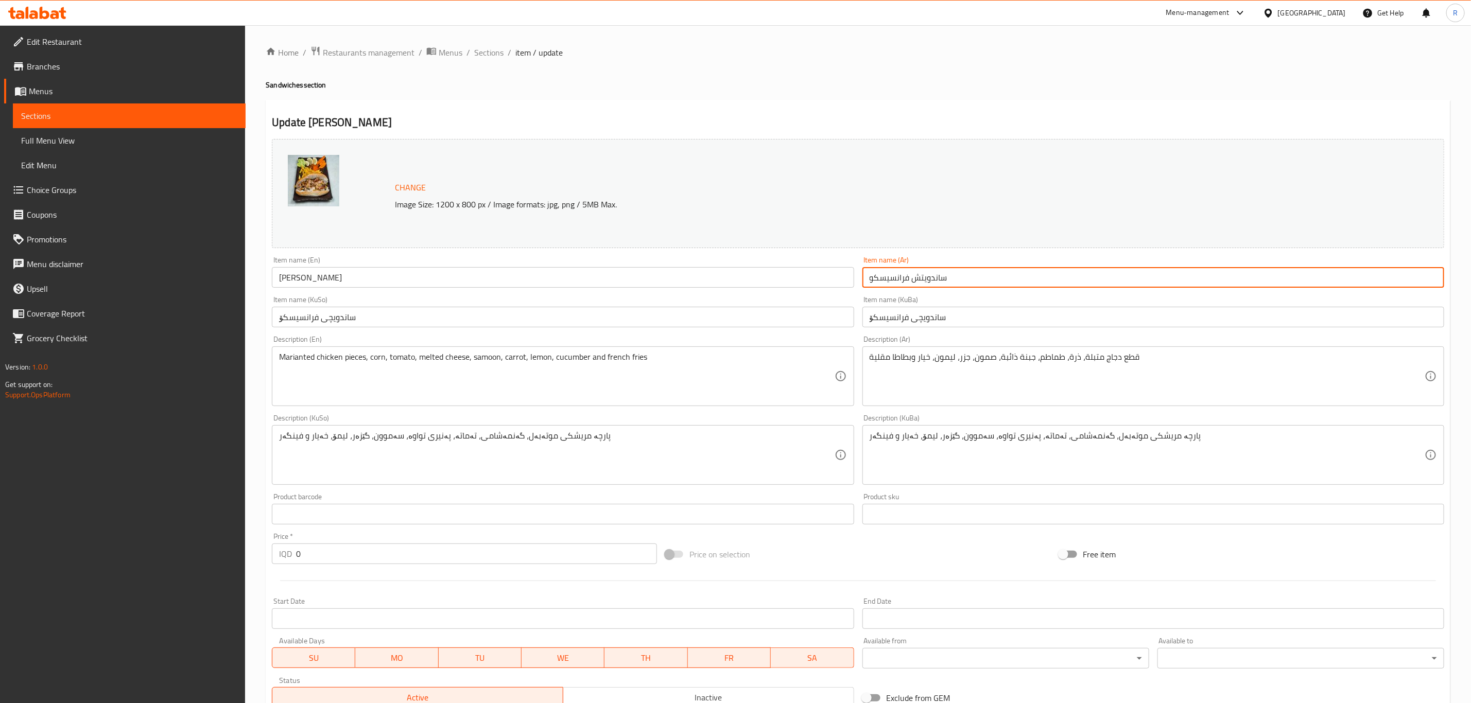
drag, startPoint x: 910, startPoint y: 276, endPoint x: 862, endPoint y: 287, distance: 48.6
click at [862, 287] on input "ساندويتش فرانسيسكو" at bounding box center [1153, 277] width 582 height 21
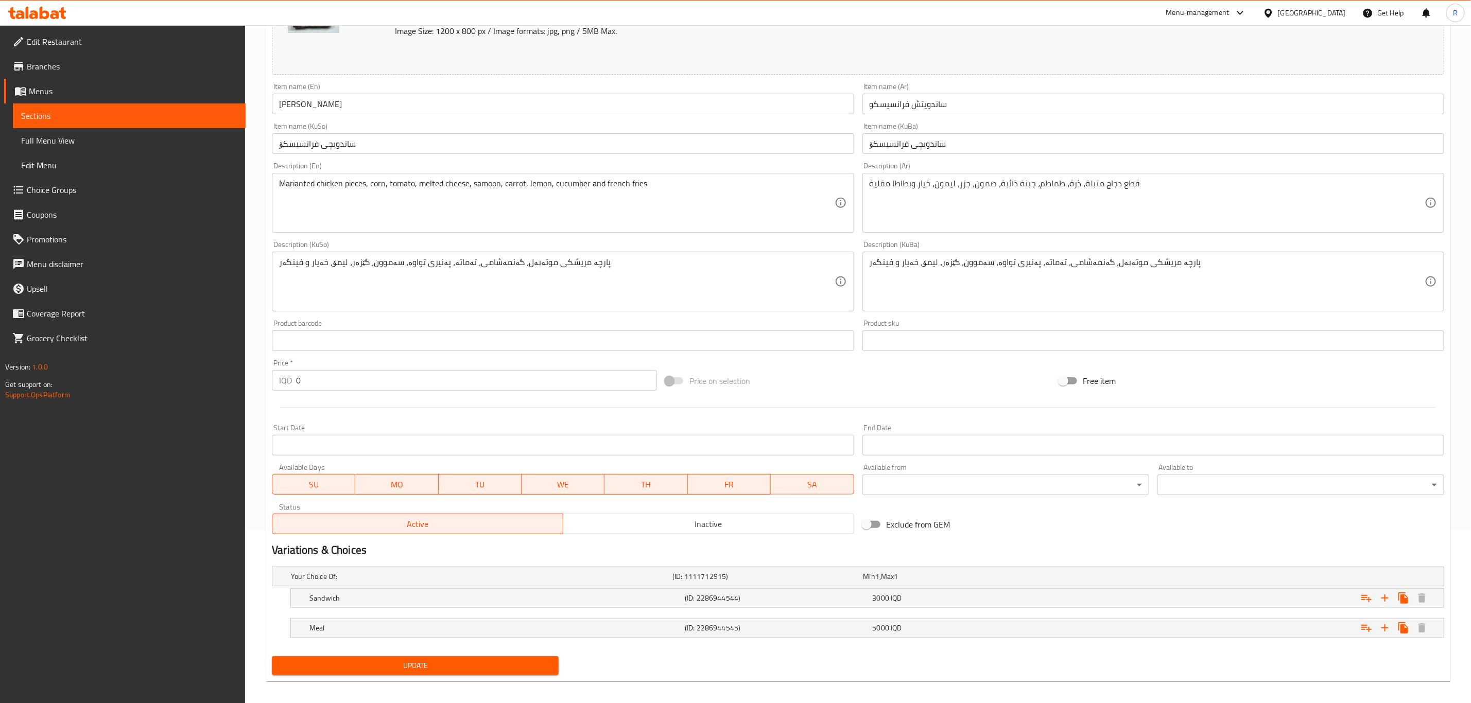
scroll to position [181, 0]
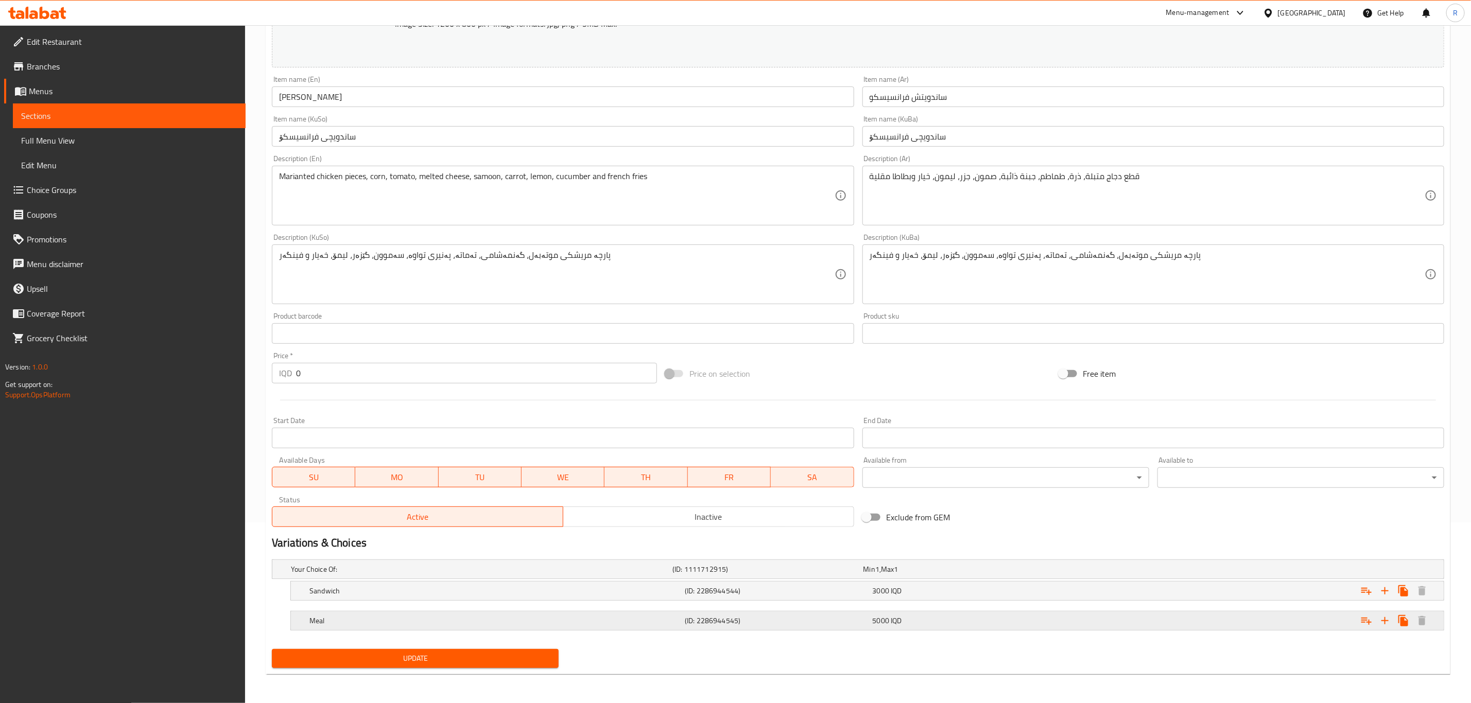
click at [365, 618] on h5 "Meal" at bounding box center [494, 621] width 371 height 10
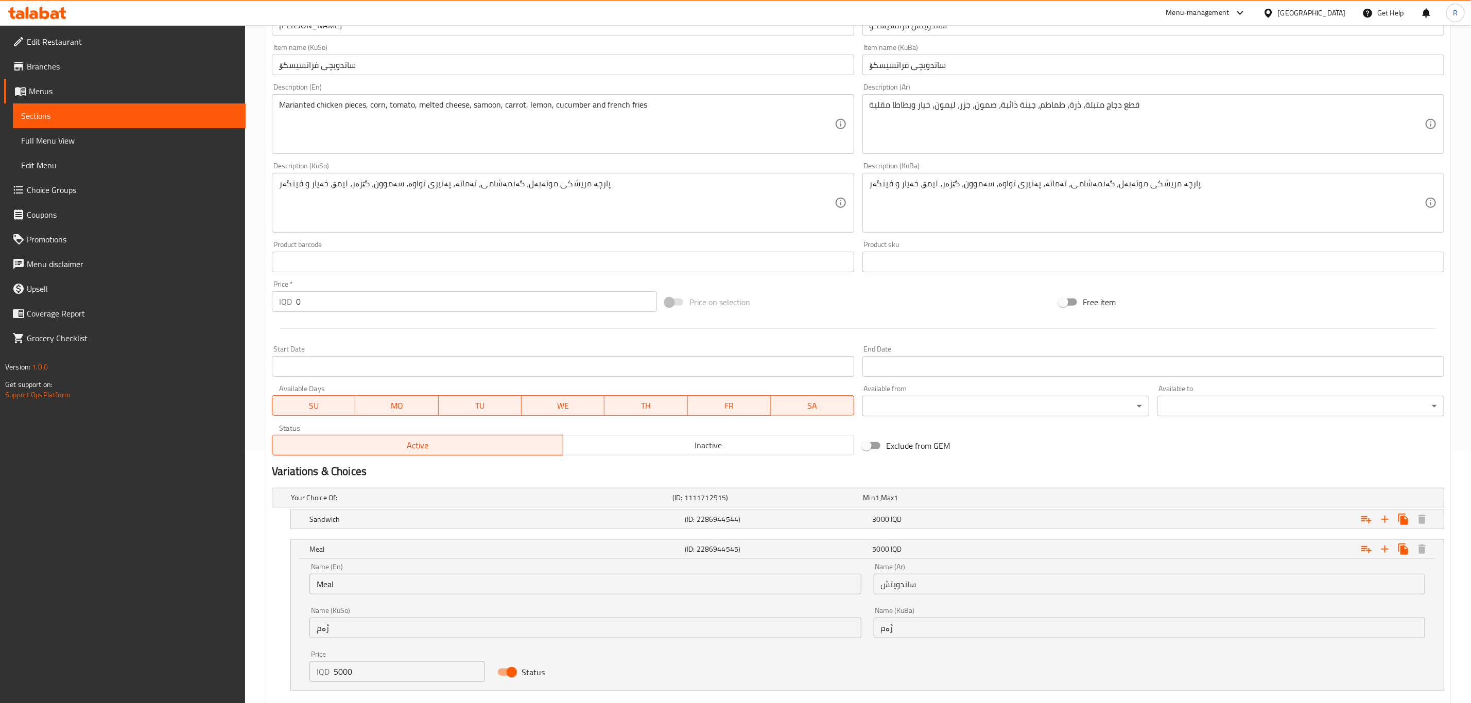
scroll to position [313, 0]
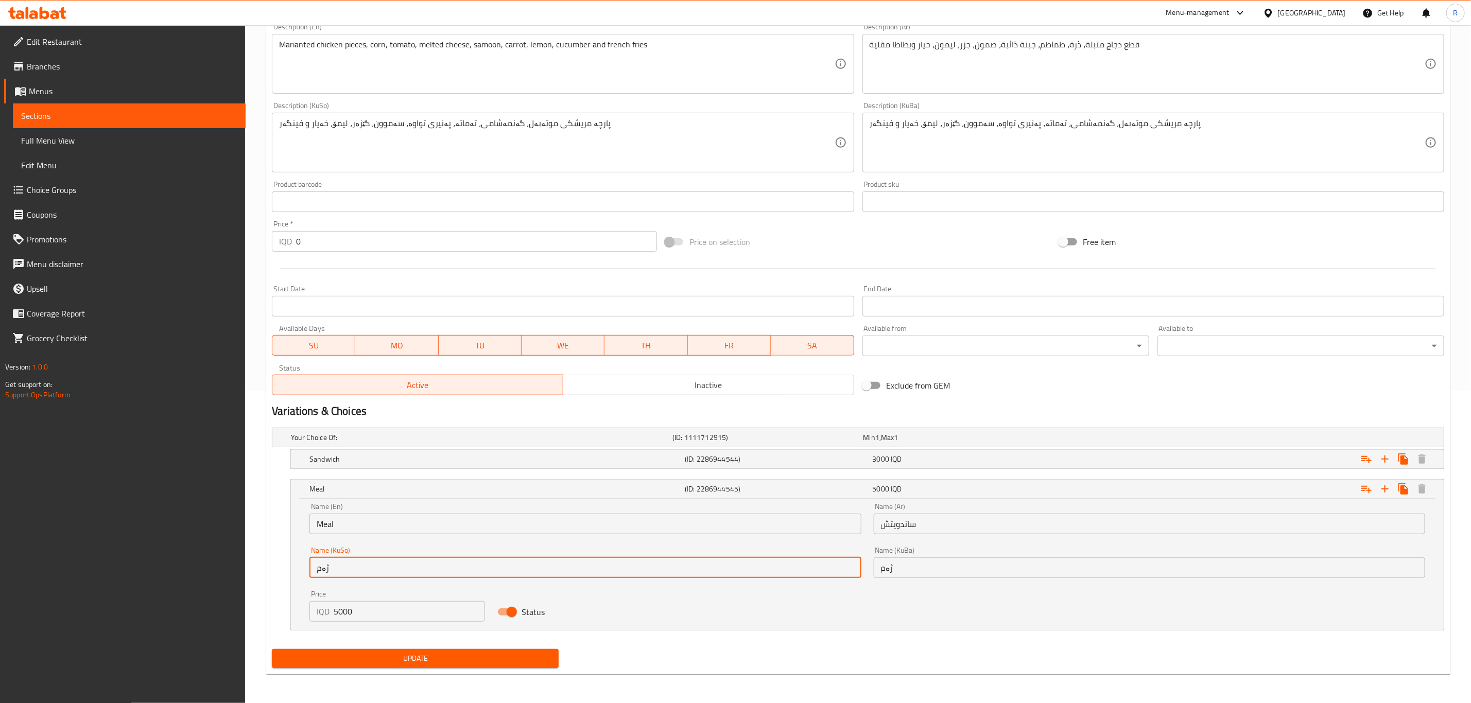
drag, startPoint x: 334, startPoint y: 569, endPoint x: 316, endPoint y: 572, distance: 18.8
click at [316, 572] on input "ژەم" at bounding box center [584, 567] width 551 height 21
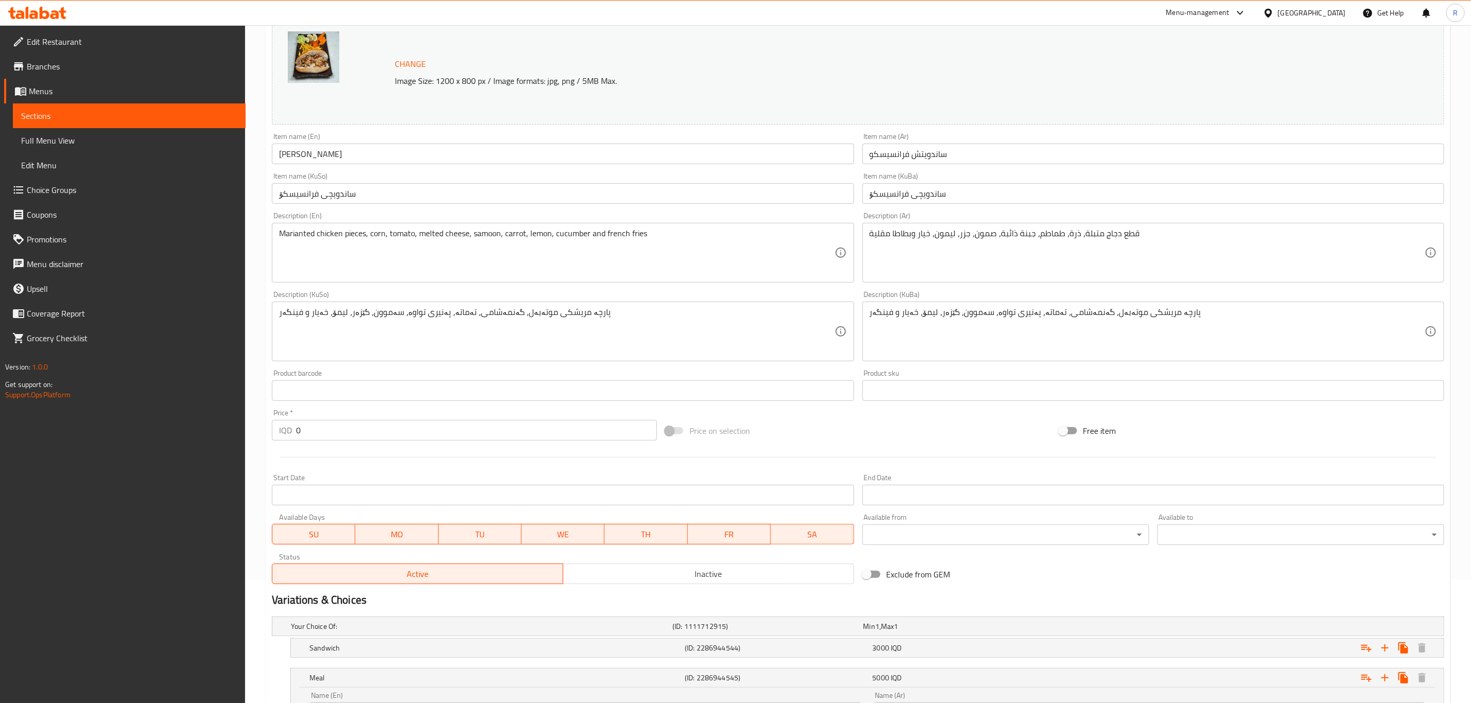
scroll to position [0, 0]
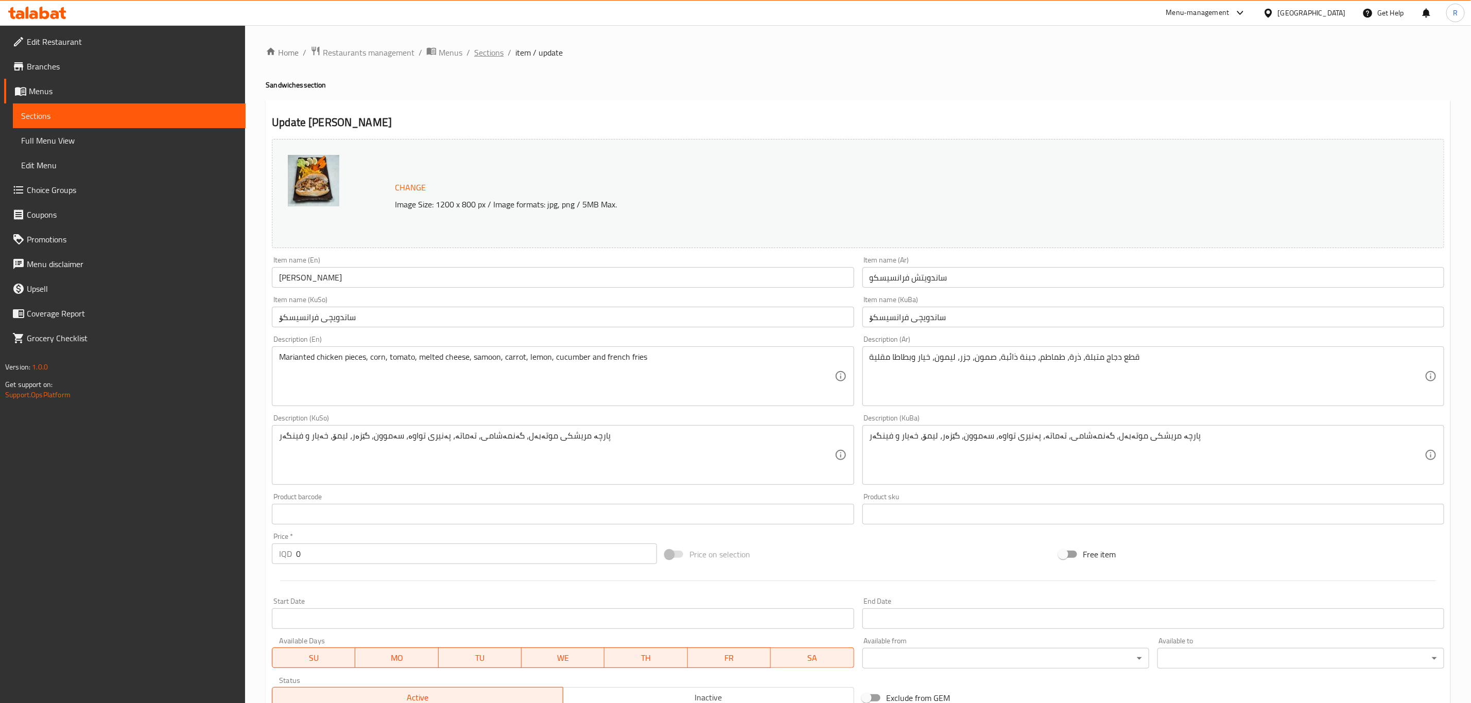
click at [478, 53] on span "Sections" at bounding box center [488, 52] width 29 height 12
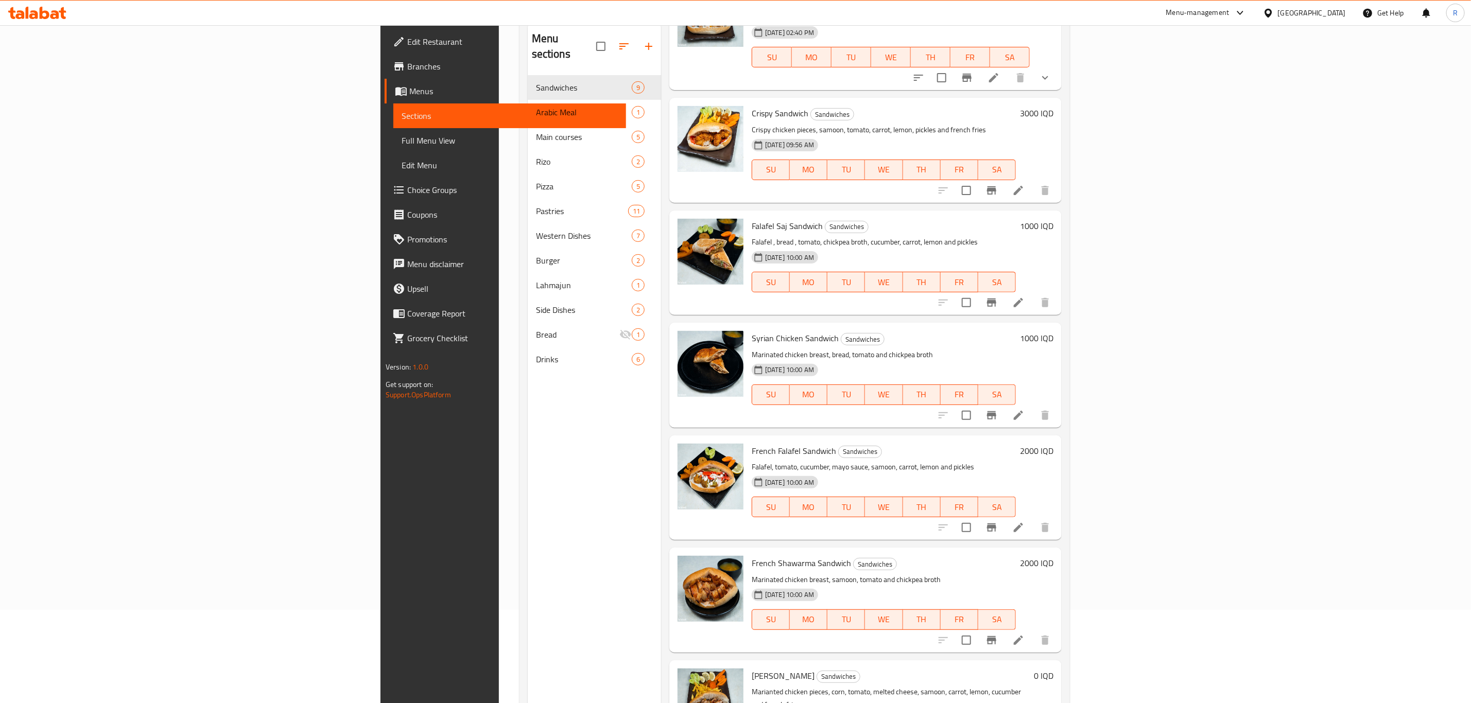
scroll to position [144, 0]
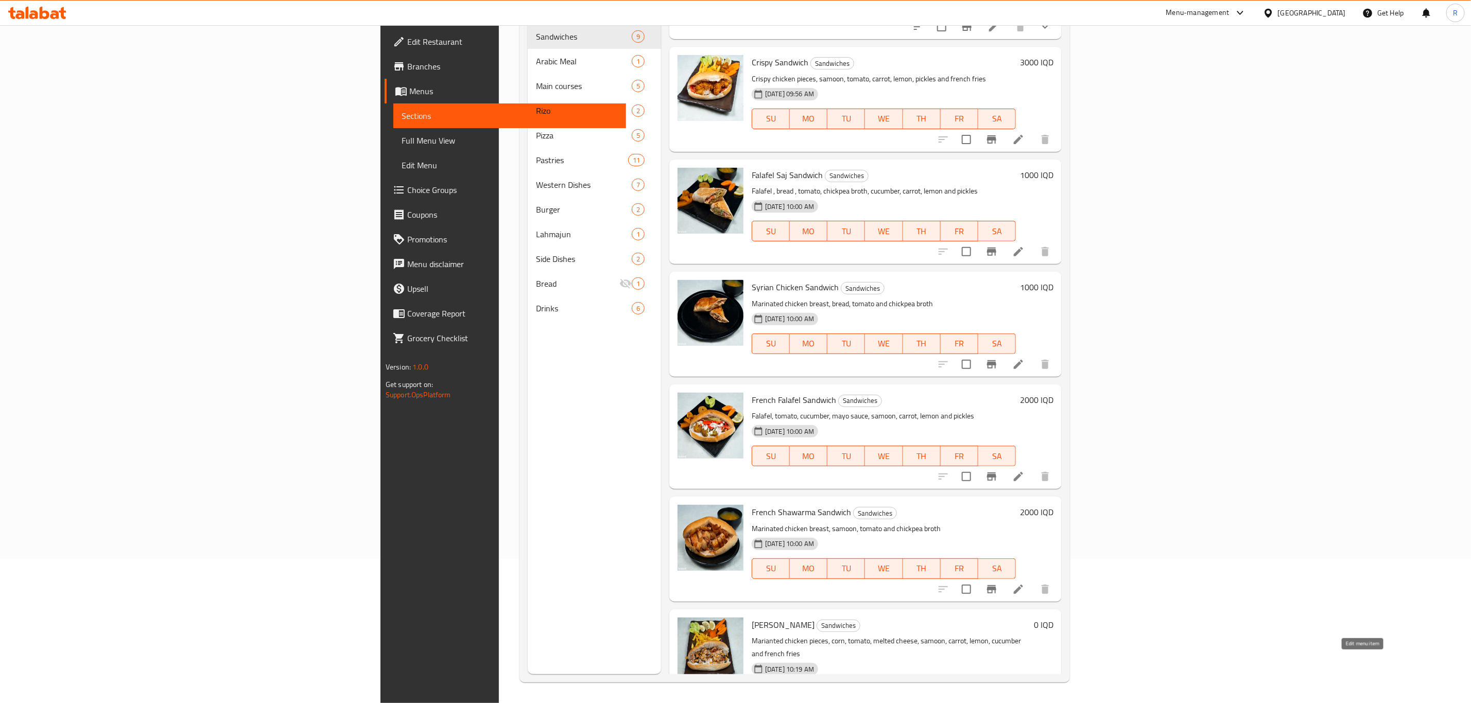
click at [998, 703] on icon at bounding box center [993, 714] width 9 height 9
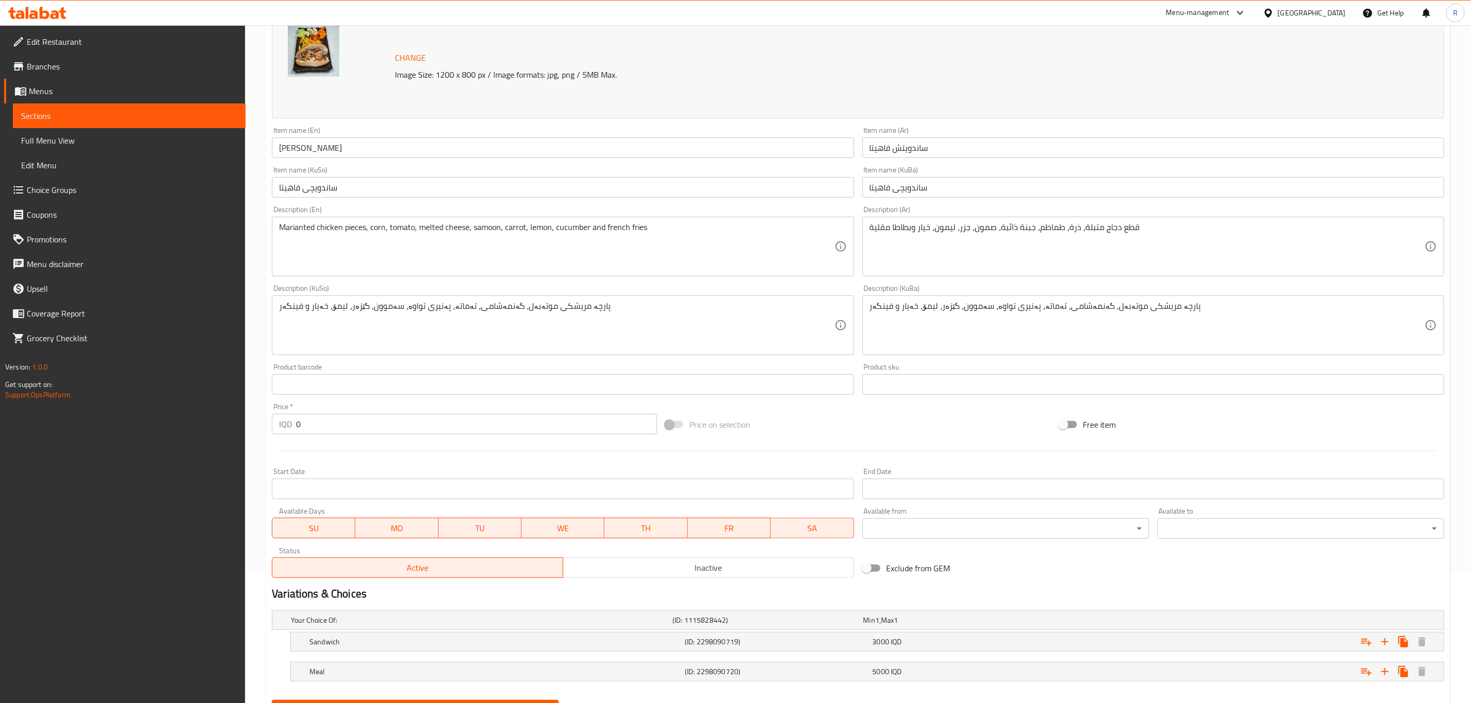
scroll to position [181, 0]
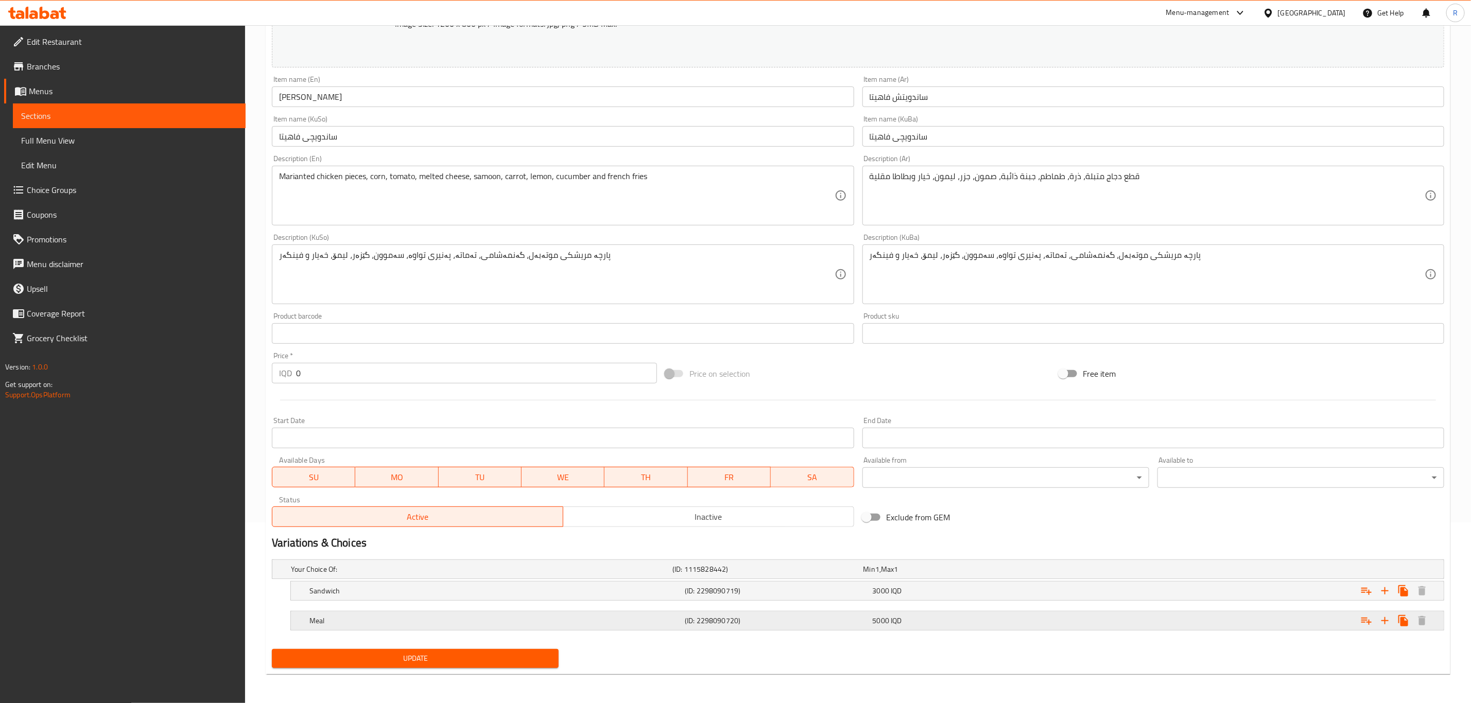
click at [313, 618] on h5 "Meal" at bounding box center [494, 621] width 371 height 10
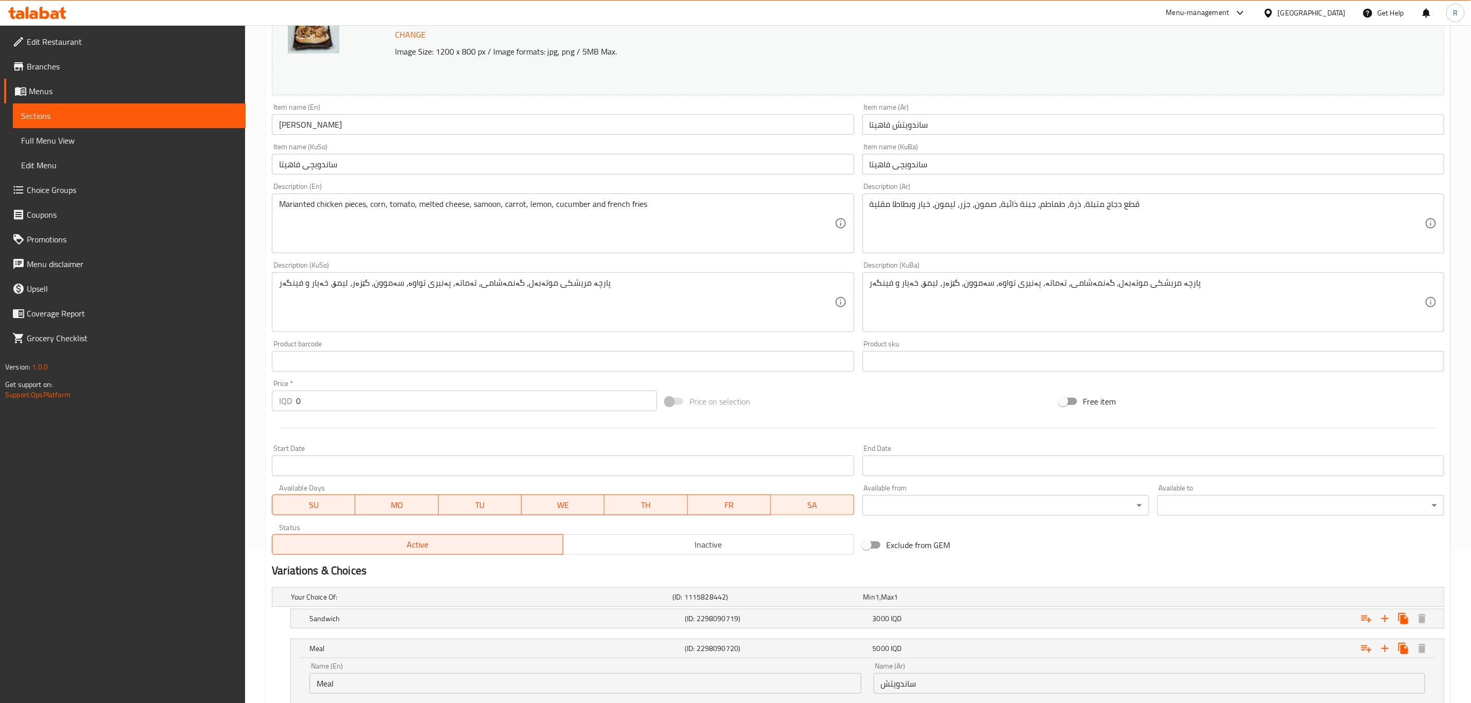
scroll to position [0, 0]
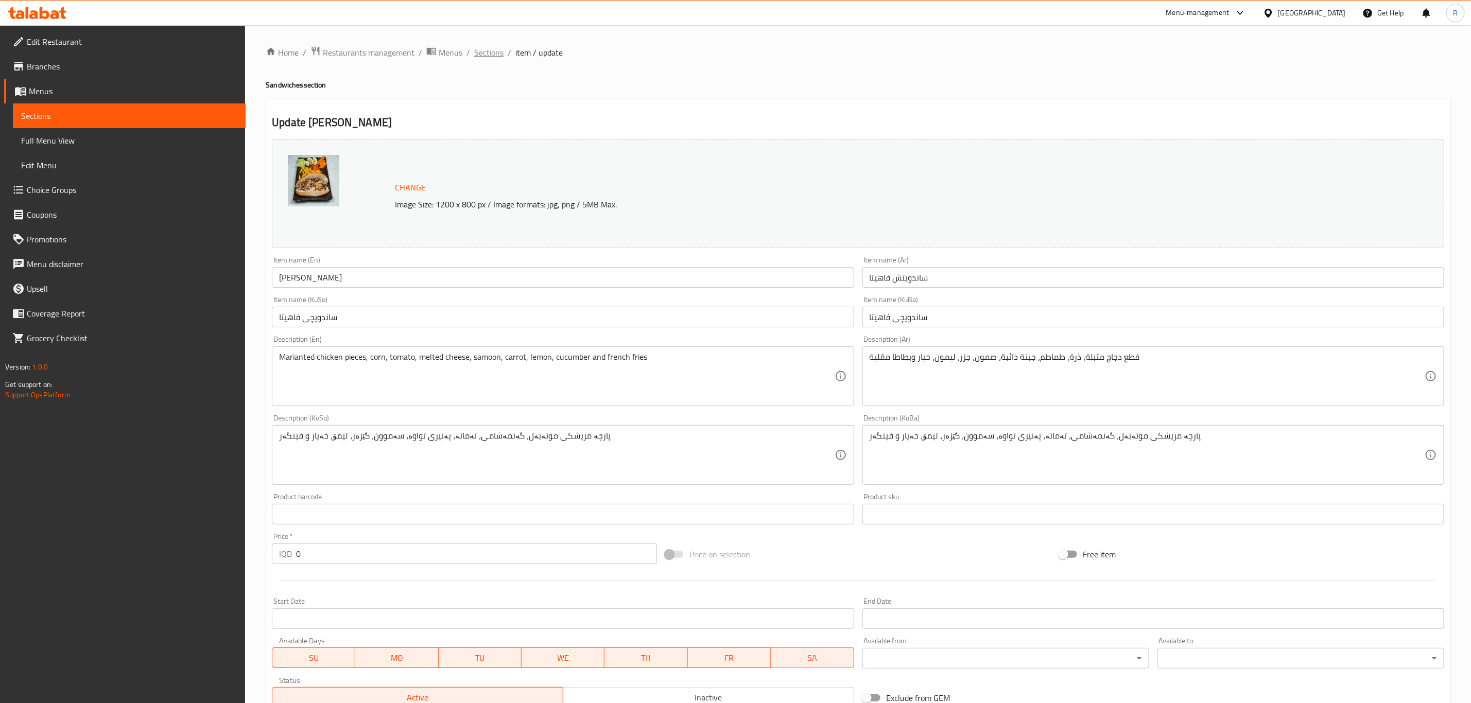
click at [493, 56] on span "Sections" at bounding box center [488, 52] width 29 height 12
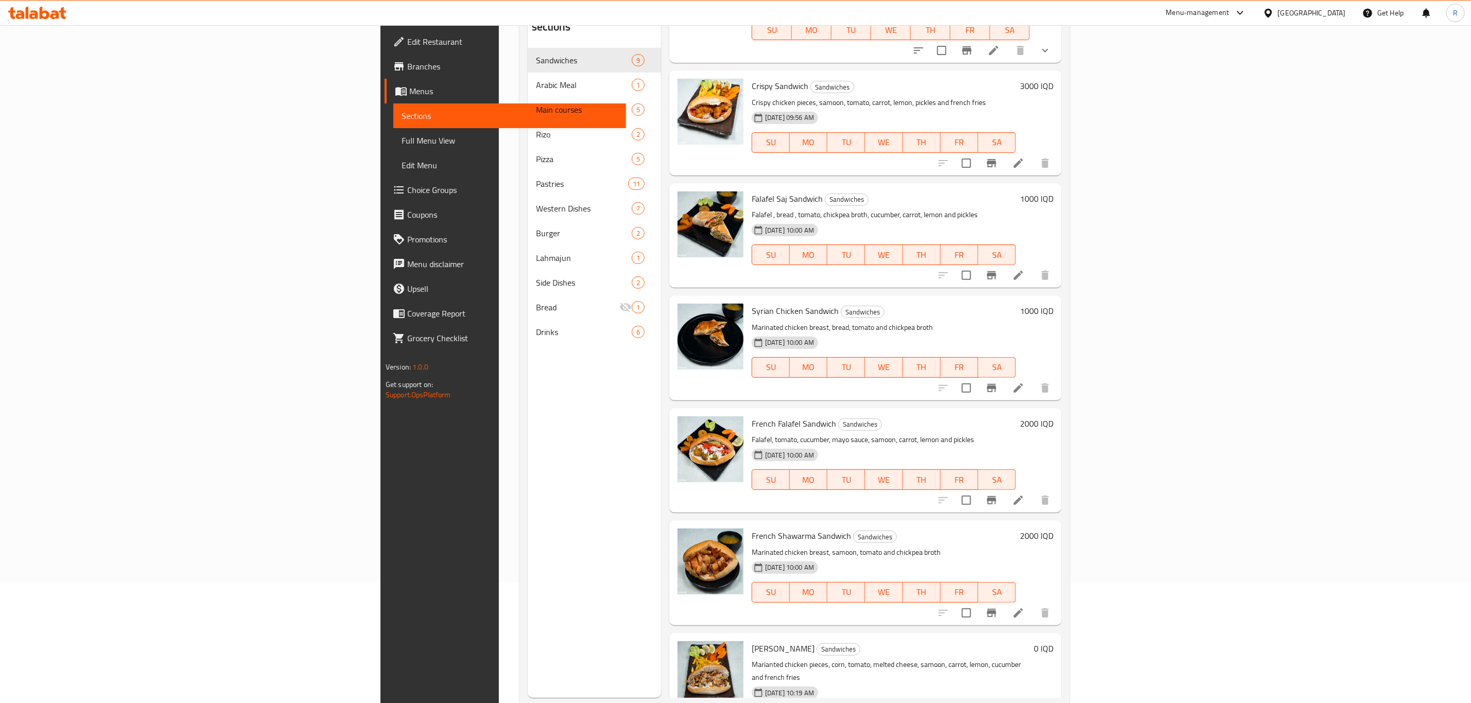
scroll to position [144, 0]
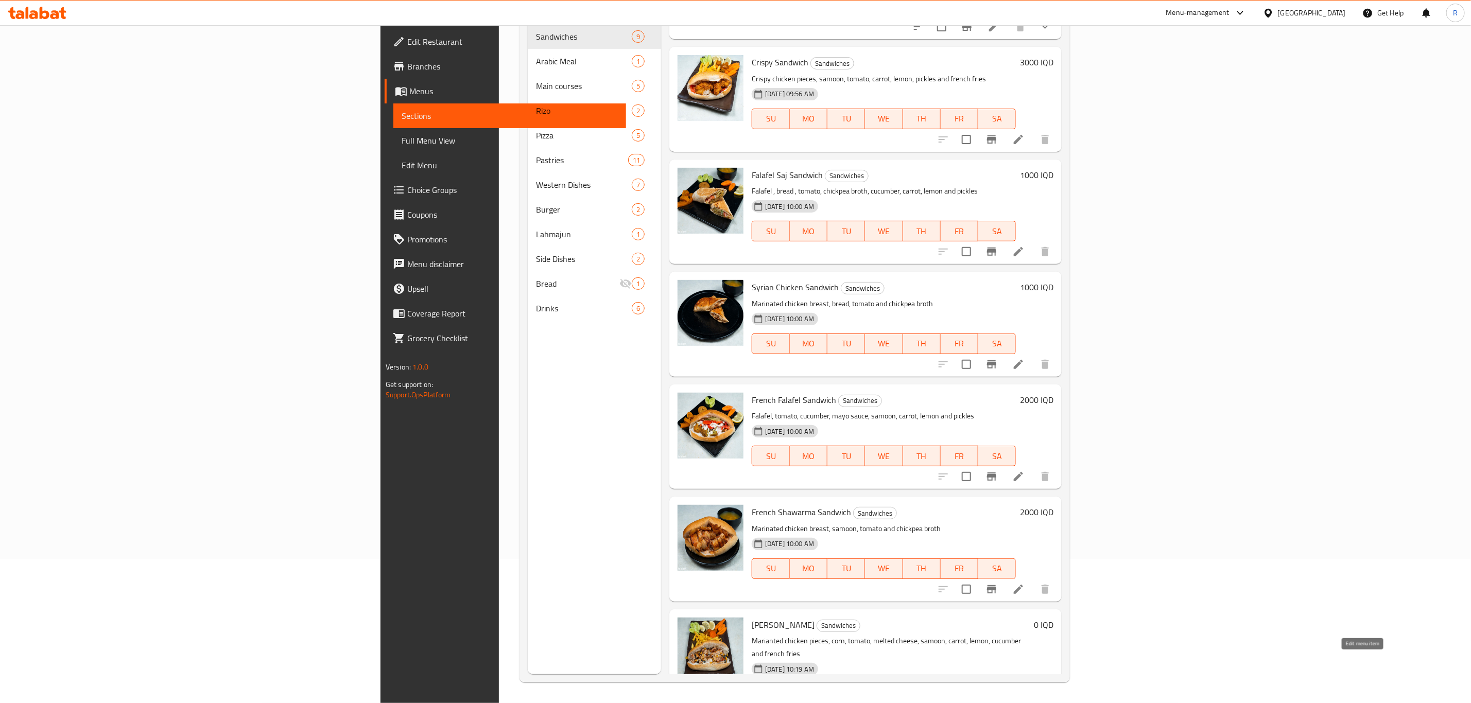
click at [1000, 703] on icon at bounding box center [993, 714] width 12 height 12
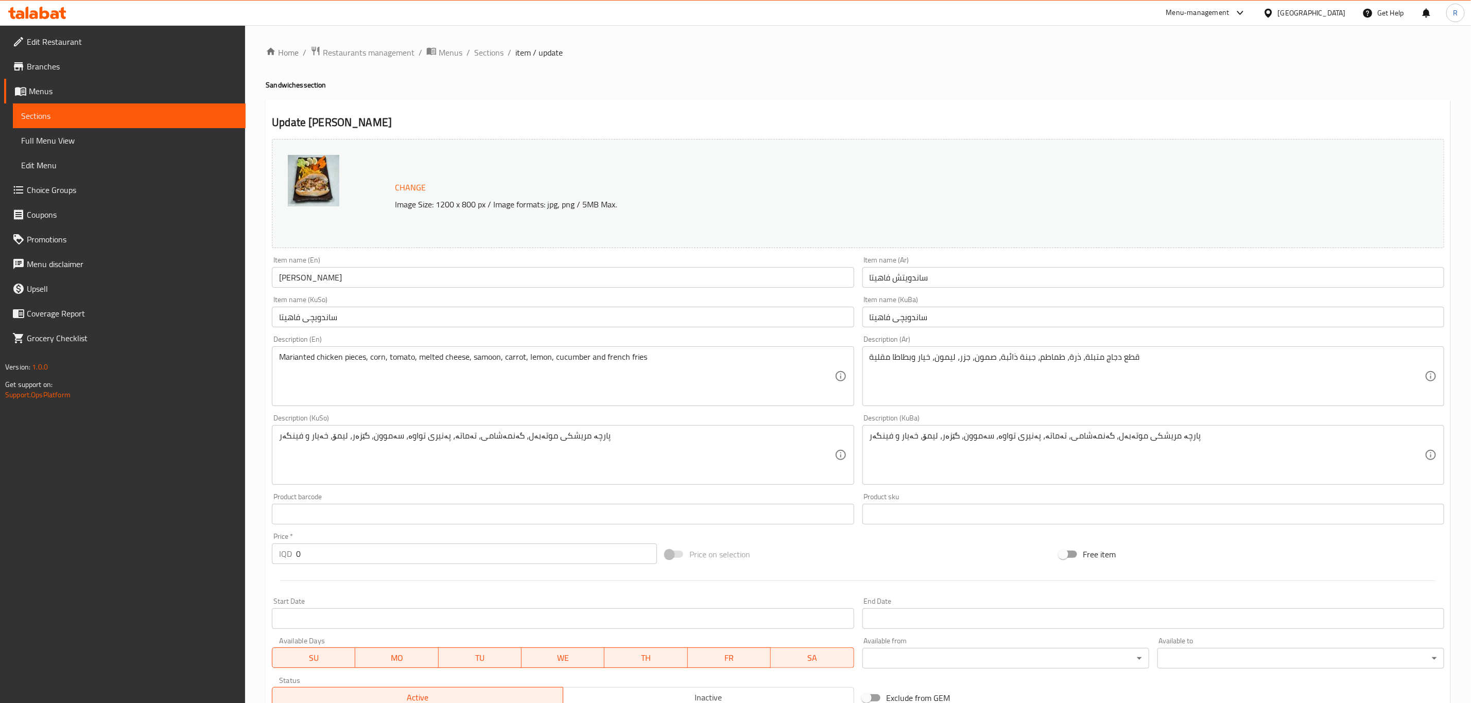
drag, startPoint x: 491, startPoint y: 50, endPoint x: 493, endPoint y: 61, distance: 10.9
click at [491, 50] on span "Sections" at bounding box center [488, 52] width 29 height 12
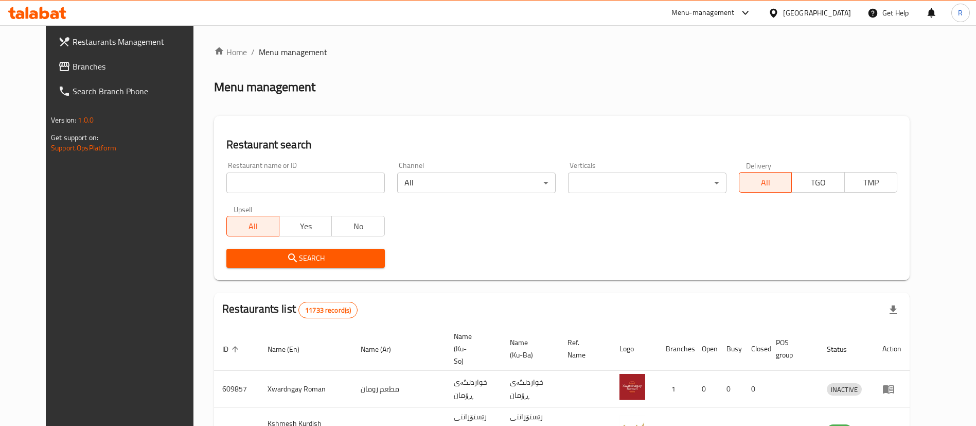
click at [285, 179] on input "search" at bounding box center [305, 182] width 159 height 21
type input "abn alsh"
click at [307, 254] on span "Search" at bounding box center [306, 258] width 142 height 13
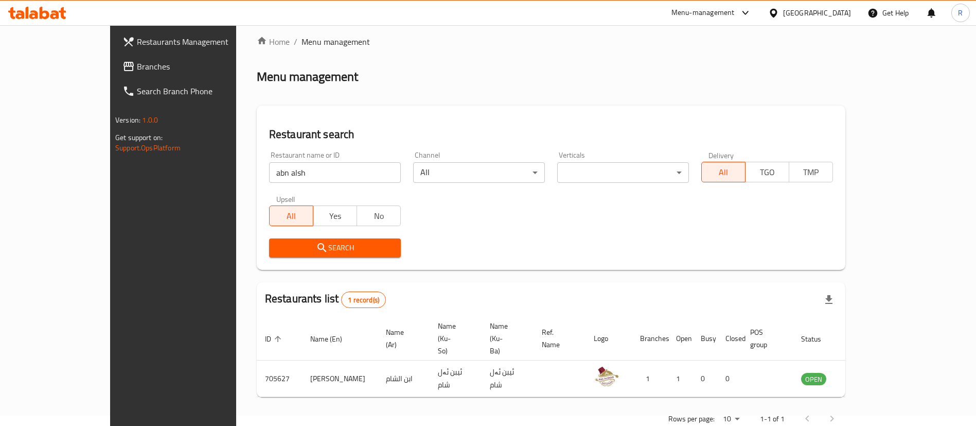
scroll to position [13, 0]
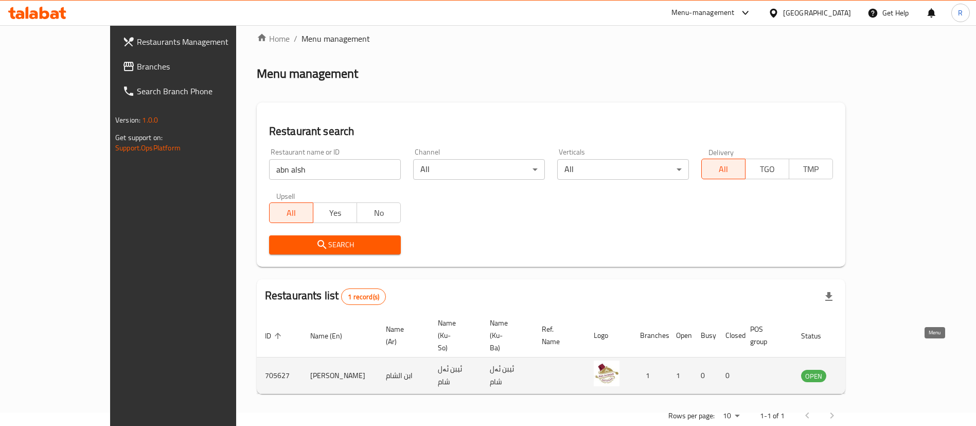
click at [866, 374] on icon "enhanced table" at bounding box center [864, 376] width 4 height 4
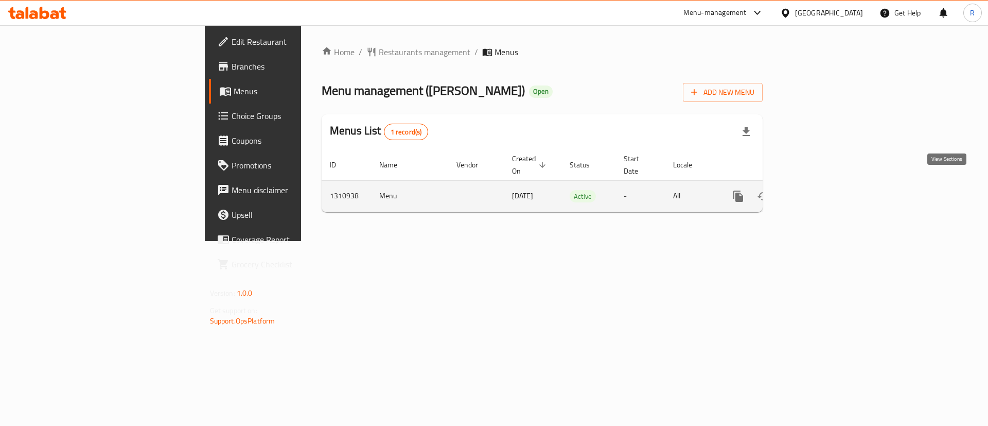
click at [819, 190] on icon "enhanced table" at bounding box center [813, 196] width 12 height 12
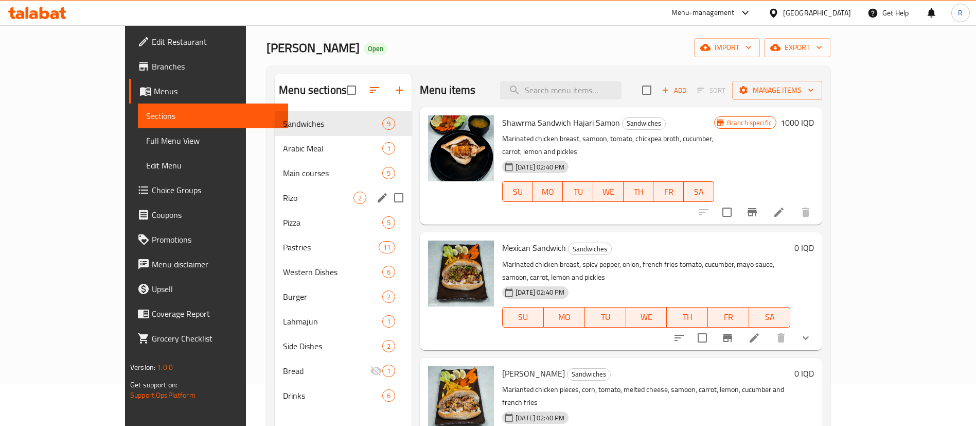
scroll to position [77, 0]
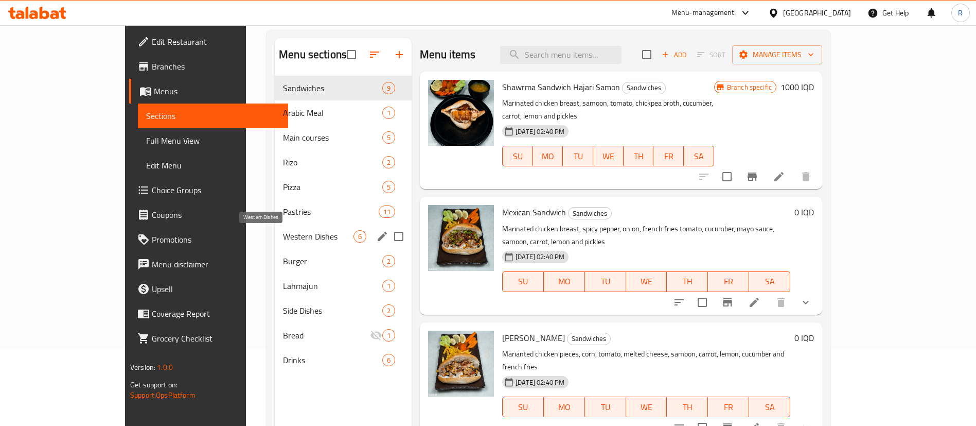
click at [283, 239] on span "Western Dishes" at bounding box center [318, 236] width 71 height 12
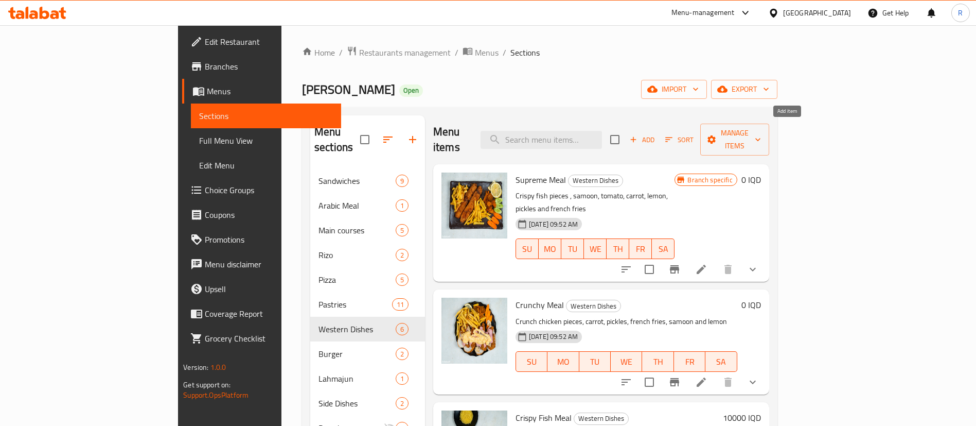
click at [638, 135] on icon "button" at bounding box center [633, 139] width 9 height 9
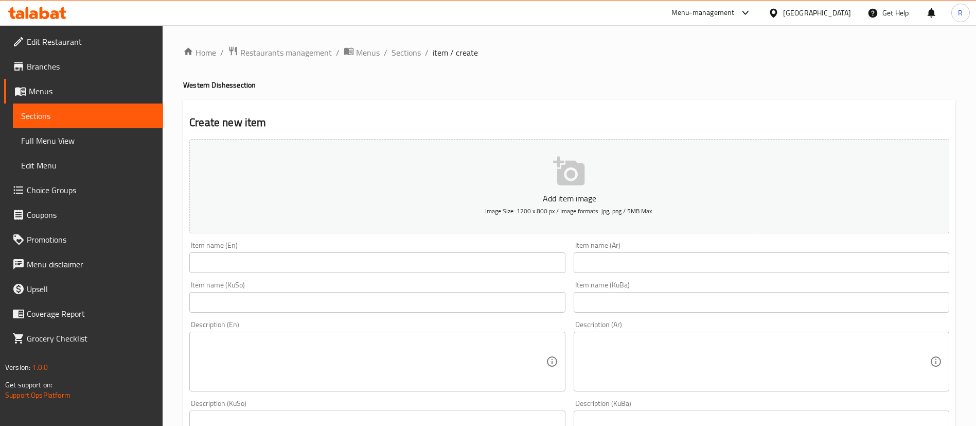
click at [246, 264] on input "text" at bounding box center [377, 262] width 376 height 21
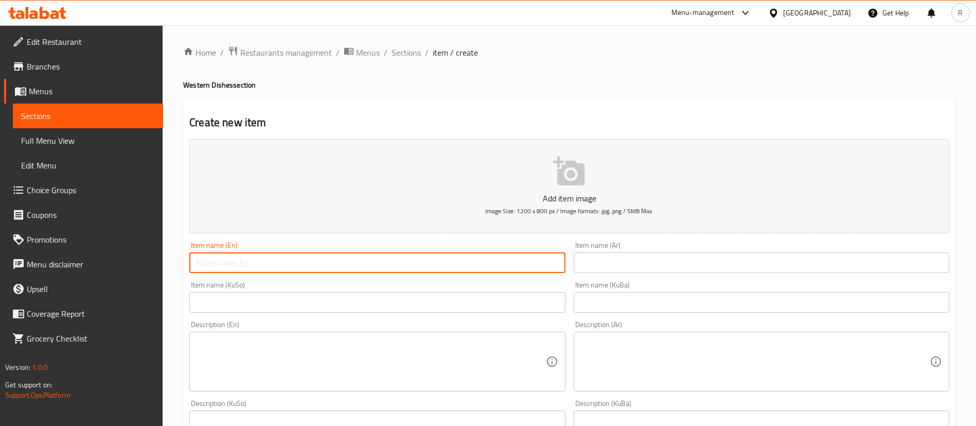
paste input "Francisco"
type input "Francisco"
click at [608, 262] on input "text" at bounding box center [762, 262] width 376 height 21
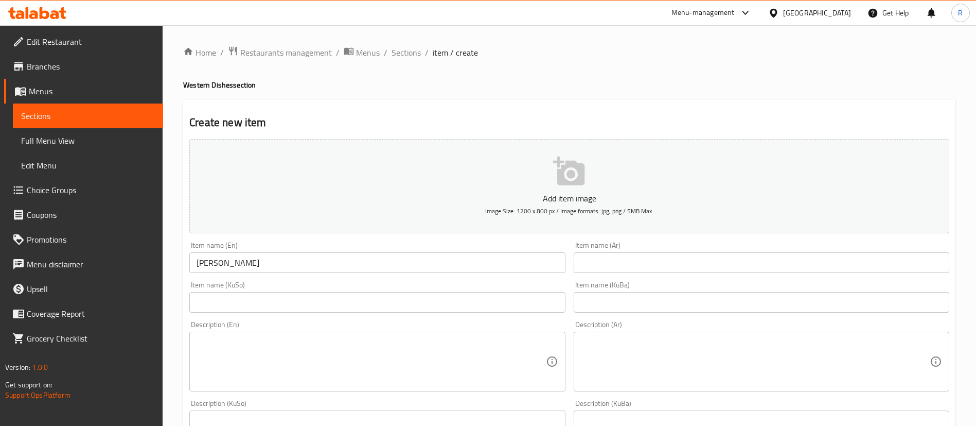
click at [624, 267] on input "text" at bounding box center [762, 262] width 376 height 21
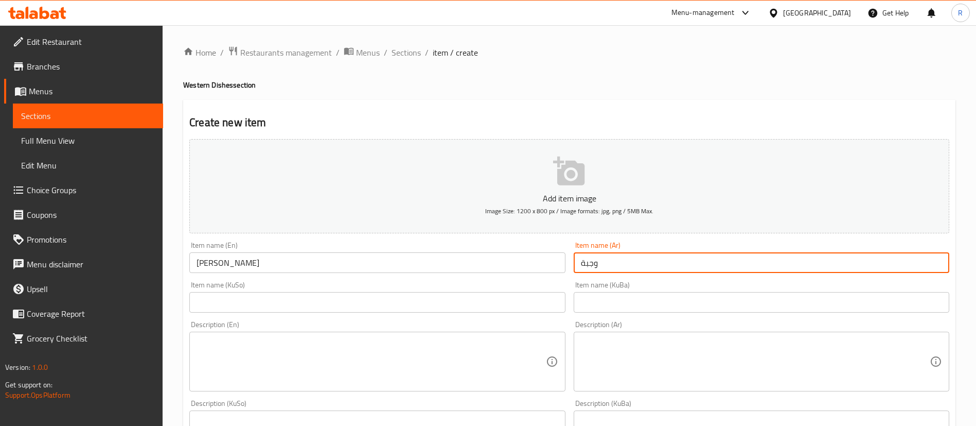
paste input "فرانسيسكو"
type input "وجبة فرانسيسكو"
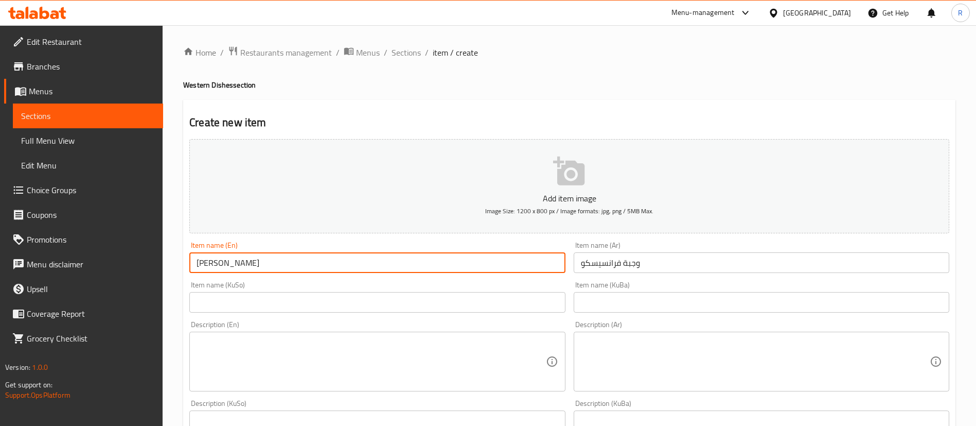
click at [239, 261] on input "Francisco" at bounding box center [377, 262] width 376 height 21
type input "Francisco Meal"
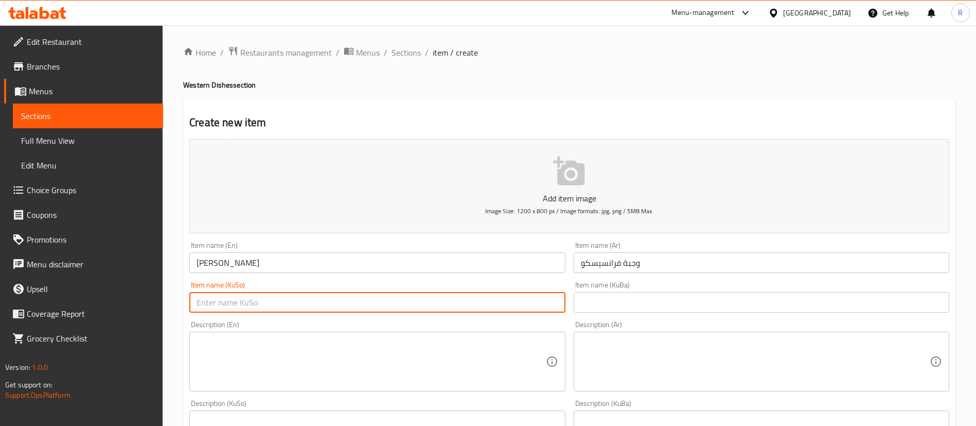
click at [291, 306] on input "text" at bounding box center [377, 302] width 376 height 21
click at [255, 300] on input "text" at bounding box center [377, 302] width 376 height 21
paste input "ژەم"
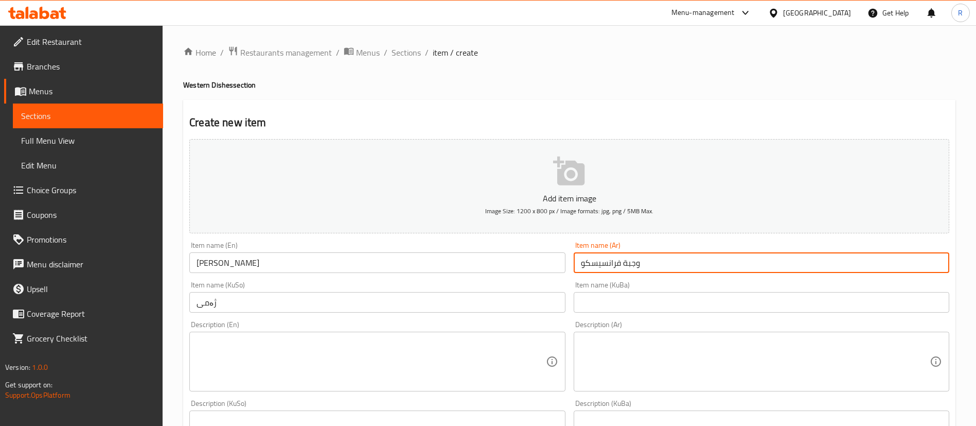
drag, startPoint x: 620, startPoint y: 260, endPoint x: 579, endPoint y: 266, distance: 41.5
click at [579, 266] on input "وجبة فرانسيسكو" at bounding box center [762, 262] width 376 height 21
click at [196, 304] on input "ژەمى" at bounding box center [377, 302] width 376 height 21
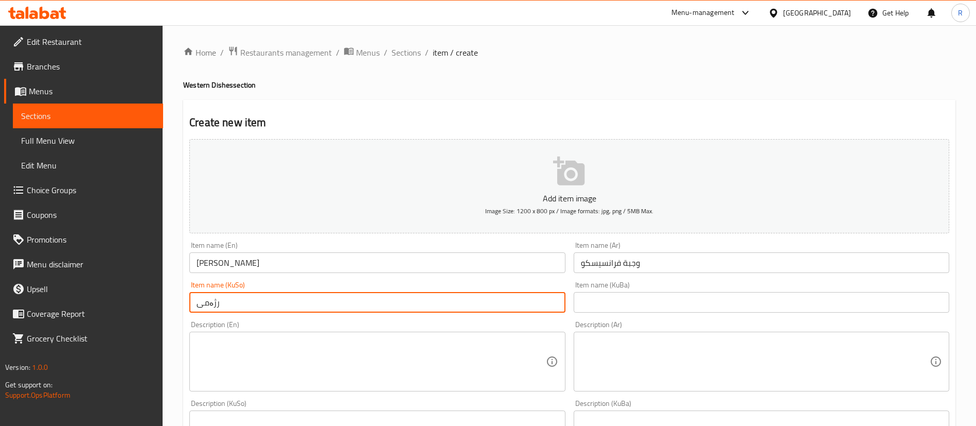
paste input "فرانسيسكو"
type input "ژەمى فرانسيسكو"
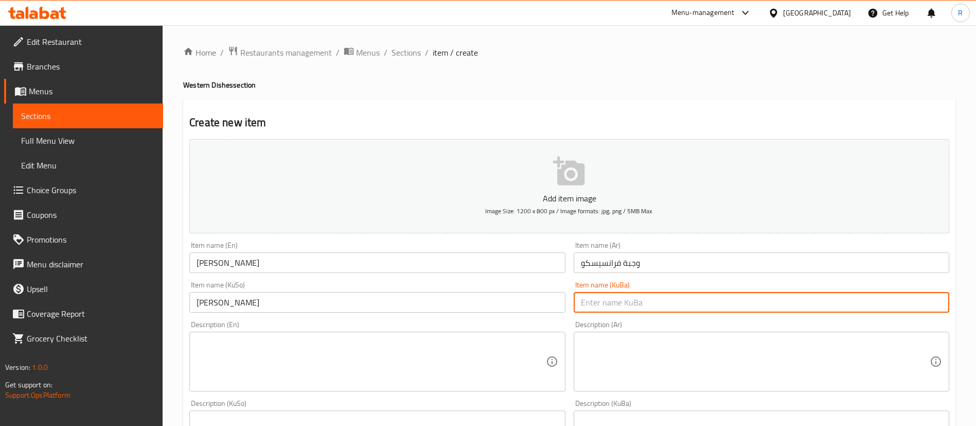
click at [619, 303] on input "text" at bounding box center [762, 302] width 376 height 21
paste input "ژەمى فرانسيسكو"
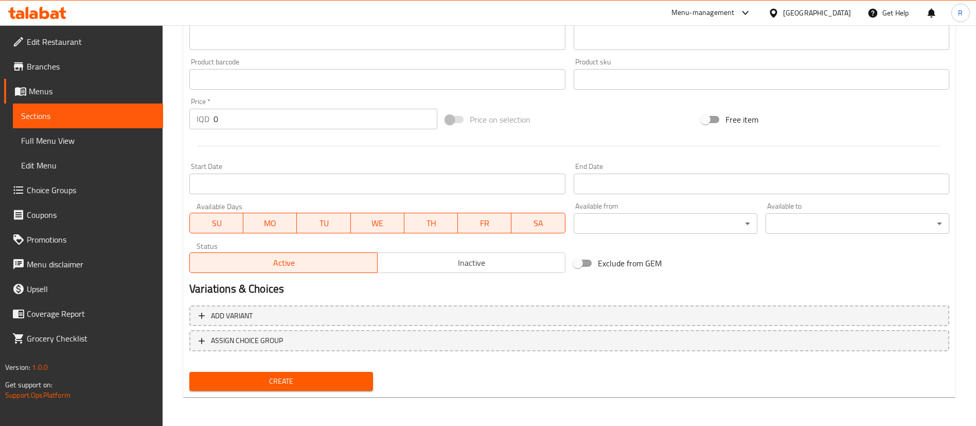
type input "ژەمى فرانسيسكو"
drag, startPoint x: 235, startPoint y: 118, endPoint x: 148, endPoint y: 117, distance: 86.5
click at [148, 118] on div "Edit Restaurant Branches Menus Sections Full Menu View Edit Menu Choice Groups …" at bounding box center [488, 15] width 976 height 820
type input "5000"
click at [232, 382] on span "Create" at bounding box center [281, 381] width 167 height 13
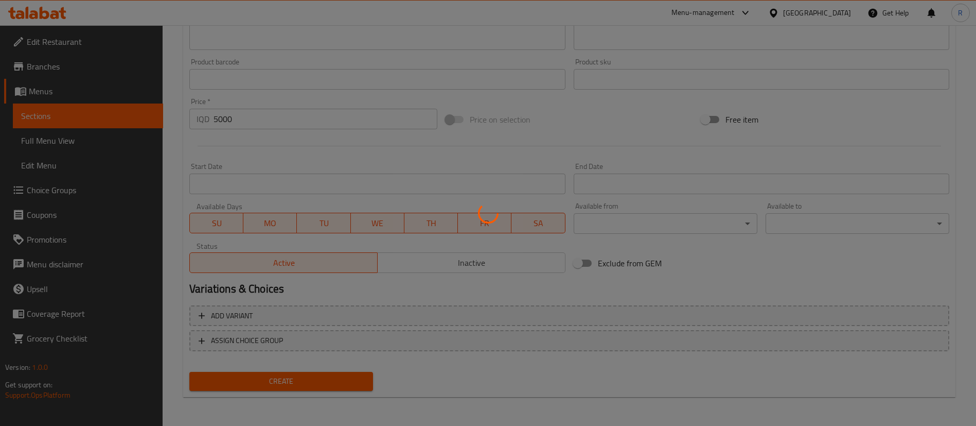
type input "0"
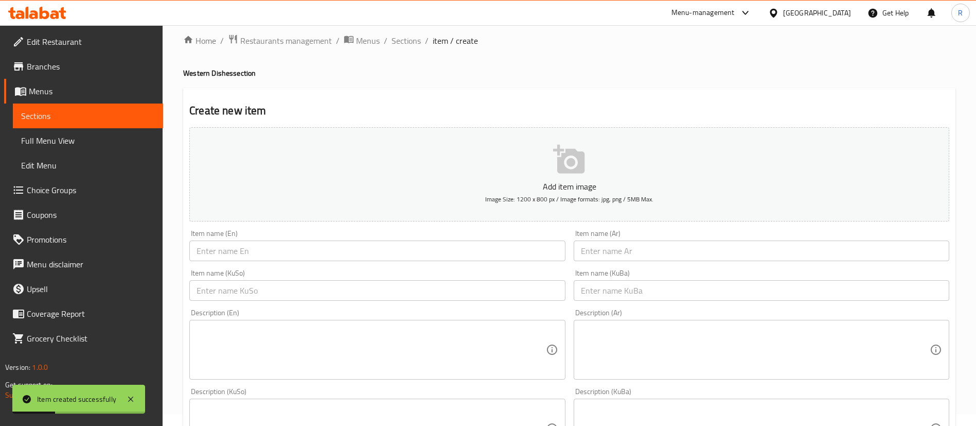
scroll to position [0, 0]
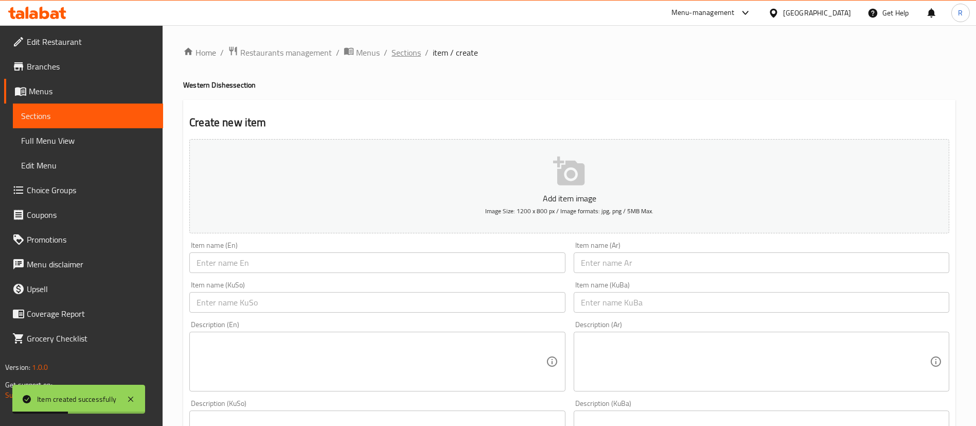
click at [403, 54] on span "Sections" at bounding box center [406, 52] width 29 height 12
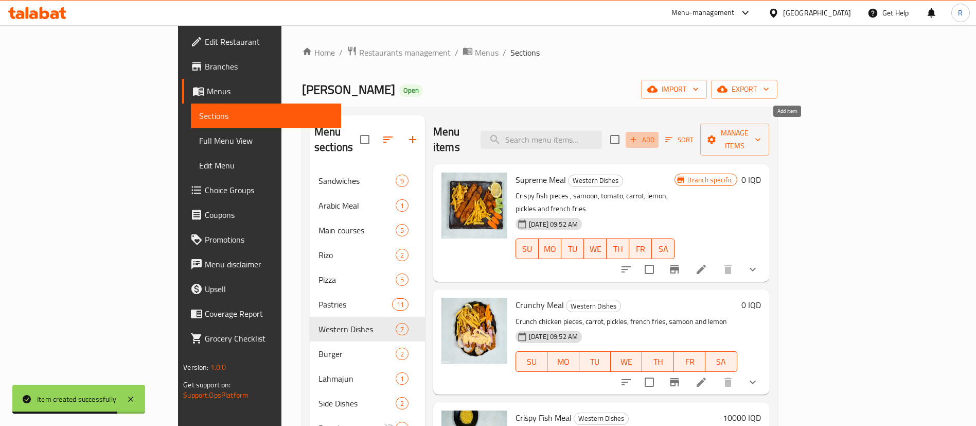
click at [638, 135] on icon "button" at bounding box center [633, 139] width 9 height 9
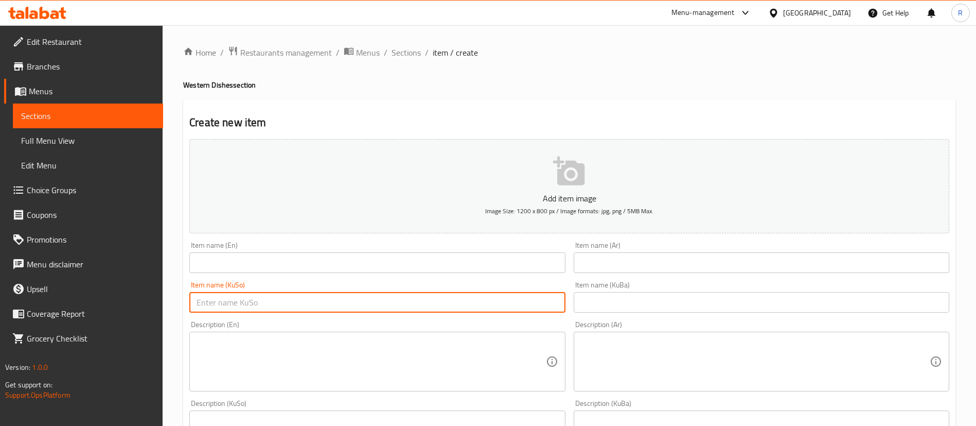
click at [237, 303] on input "text" at bounding box center [377, 302] width 376 height 21
paste input "ژەمى فرانسيسكو"
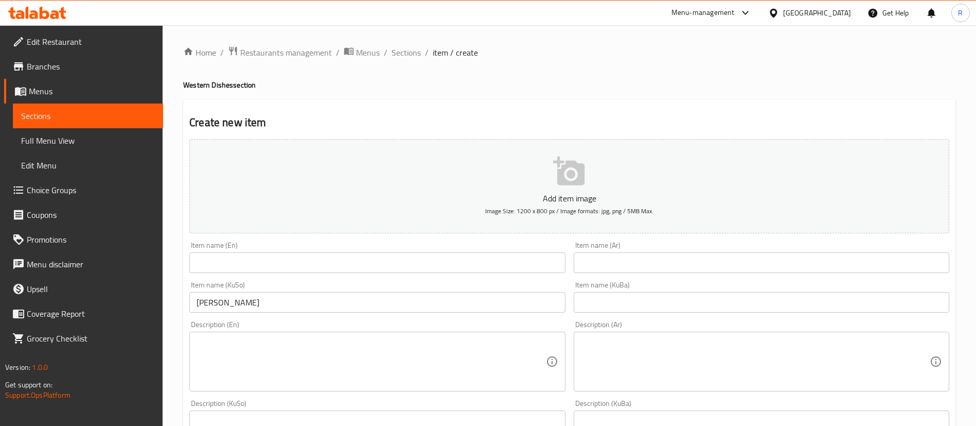
click at [275, 305] on input "ژەمى فاهيتا" at bounding box center [377, 302] width 376 height 21
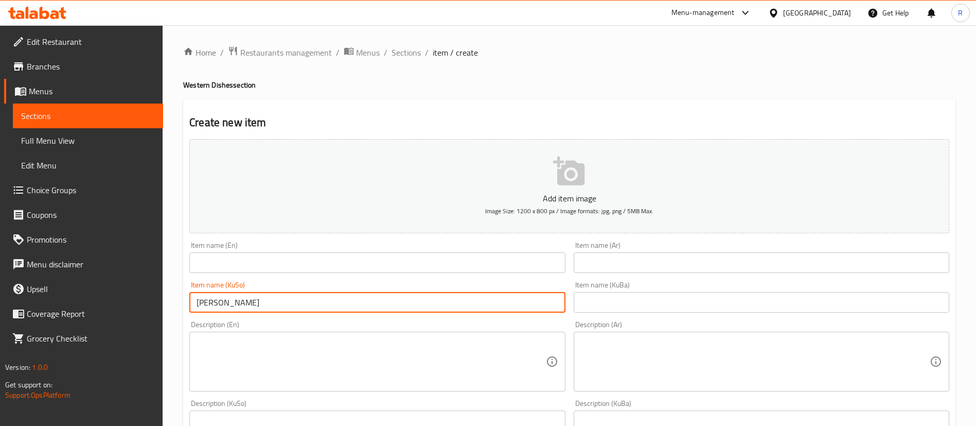
type input "ژەمى فاهيتا مريشك"
click at [620, 260] on input "text" at bounding box center [762, 262] width 376 height 21
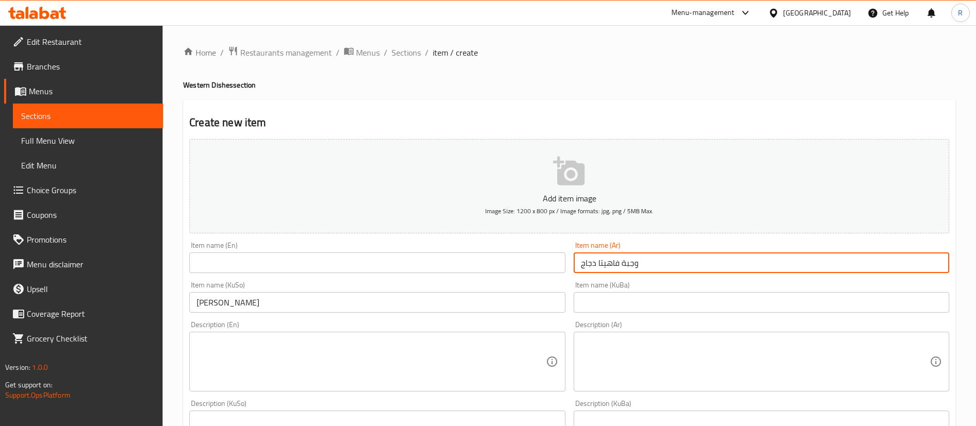
type input "وجبة فاهيتا دجاج"
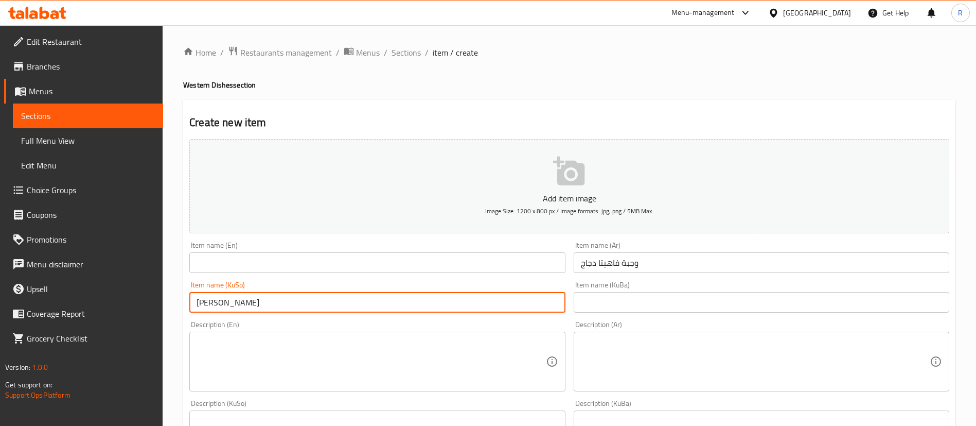
drag, startPoint x: 317, startPoint y: 295, endPoint x: 184, endPoint y: 311, distance: 133.2
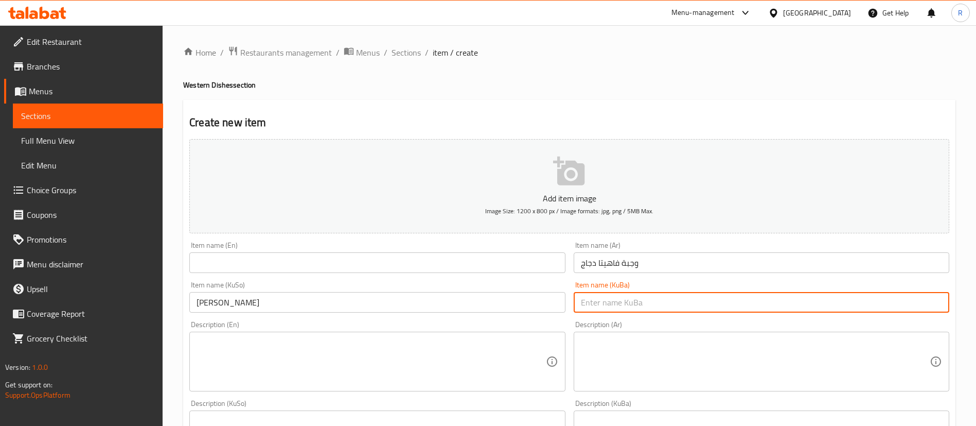
click at [589, 296] on input "text" at bounding box center [762, 302] width 376 height 21
paste input "ژەمى فاهيتا مريشك"
type input "ژەمى فاهيتا مريشك"
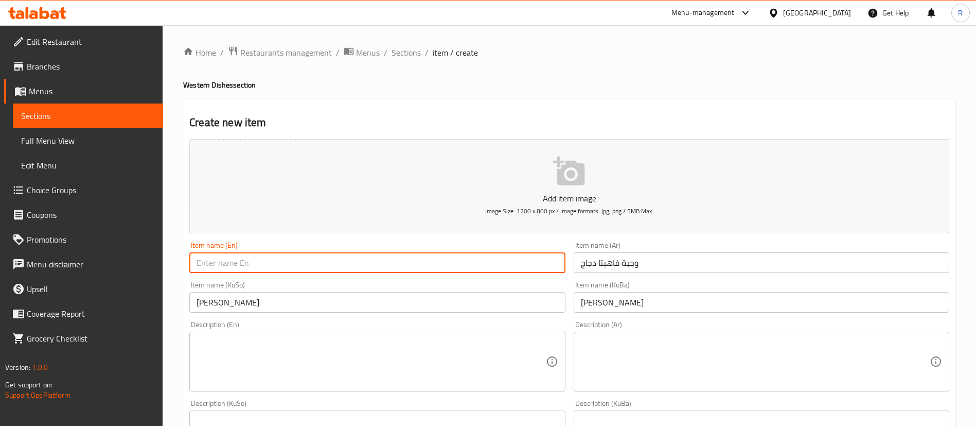
click at [331, 258] on input "text" at bounding box center [377, 262] width 376 height 21
click at [246, 266] on input "text" at bounding box center [377, 262] width 376 height 21
type input "Chicken Fajita Meal"
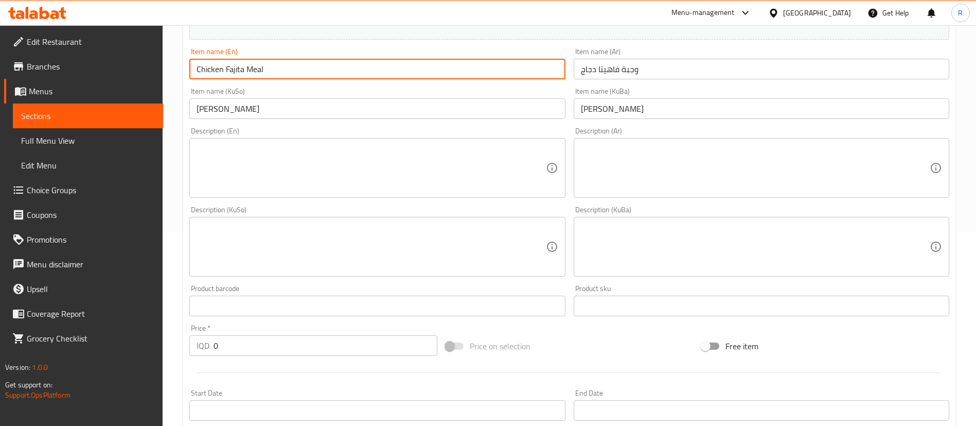
scroll to position [420, 0]
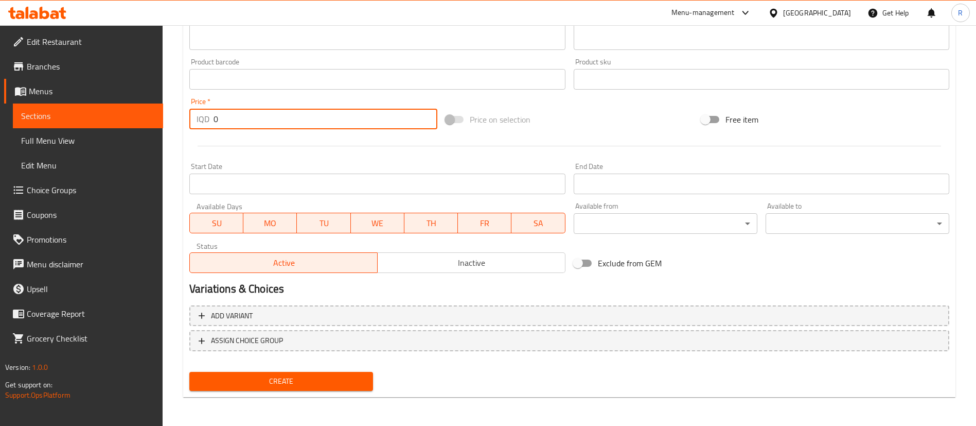
click at [181, 125] on div "Home / Restaurants management / Menus / Sections / item / create Western Dishes…" at bounding box center [570, 15] width 814 height 820
type input "5000"
click at [253, 381] on span "Create" at bounding box center [281, 381] width 167 height 13
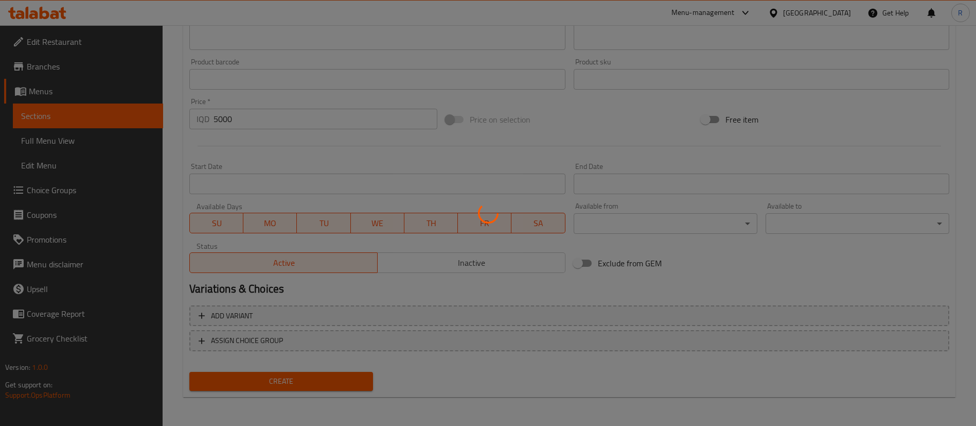
type input "0"
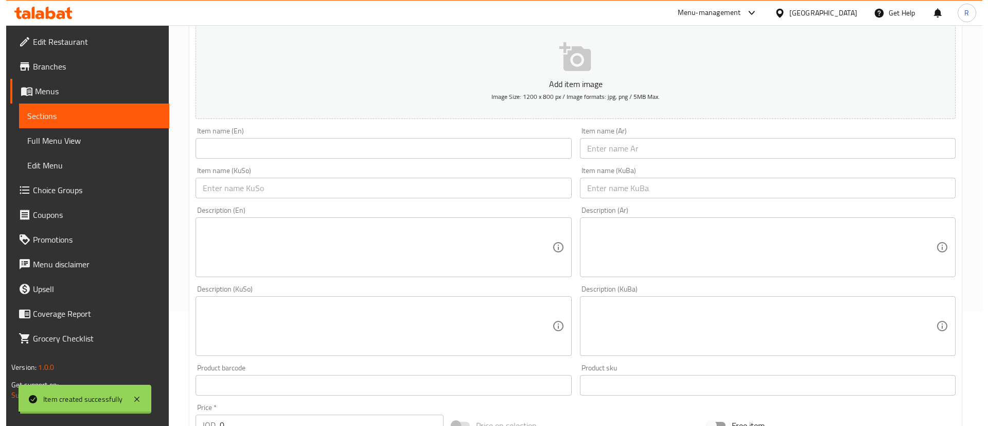
scroll to position [0, 0]
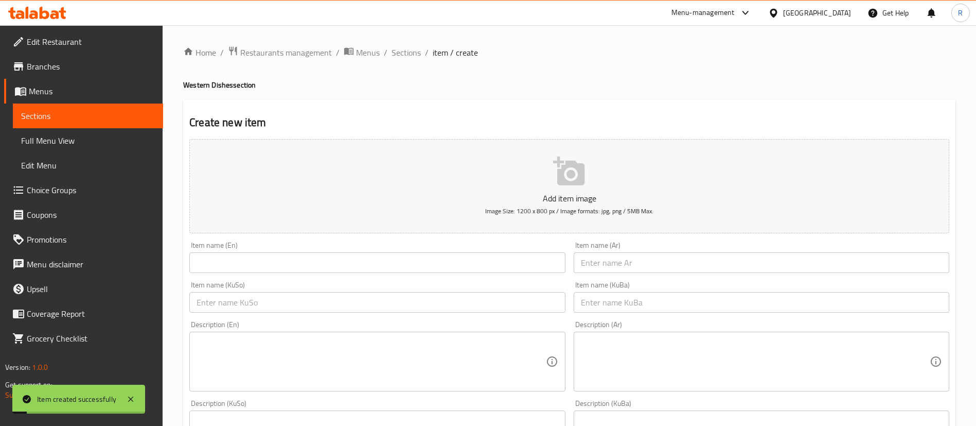
drag, startPoint x: 409, startPoint y: 54, endPoint x: 441, endPoint y: 72, distance: 36.6
click at [409, 54] on span "Sections" at bounding box center [406, 52] width 29 height 12
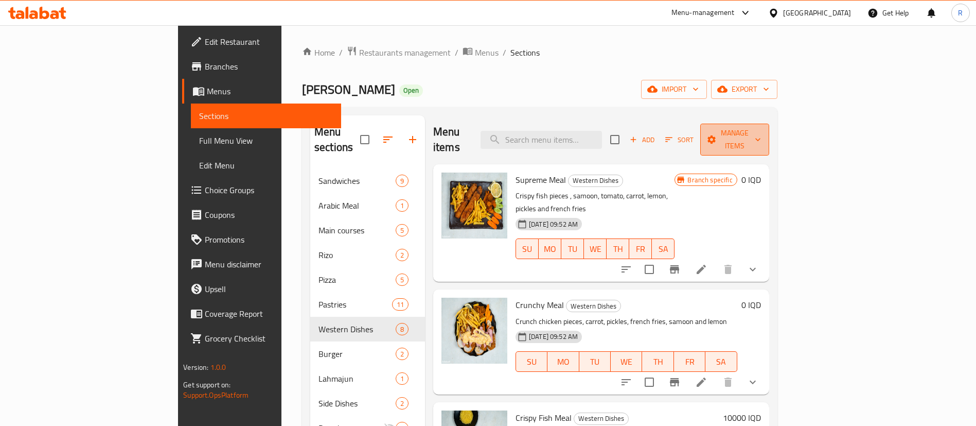
click at [761, 129] on span "Manage items" at bounding box center [735, 140] width 53 height 26
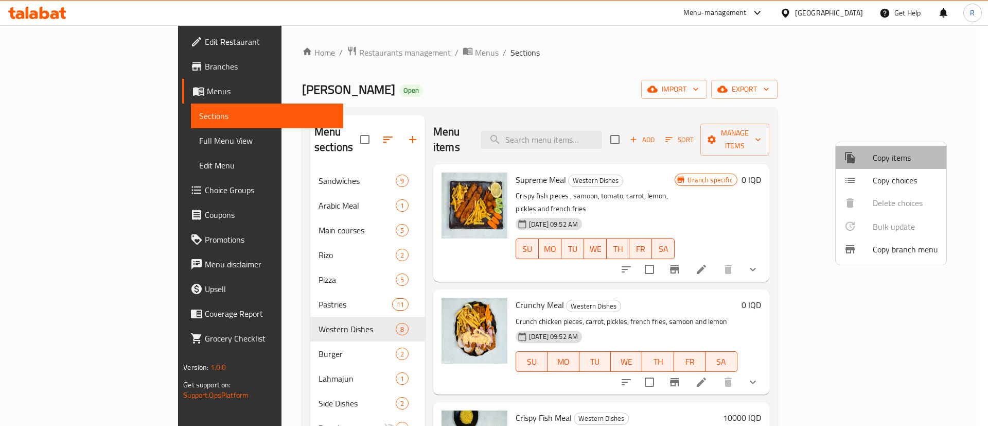
click at [891, 158] on span "Copy items" at bounding box center [905, 157] width 65 height 12
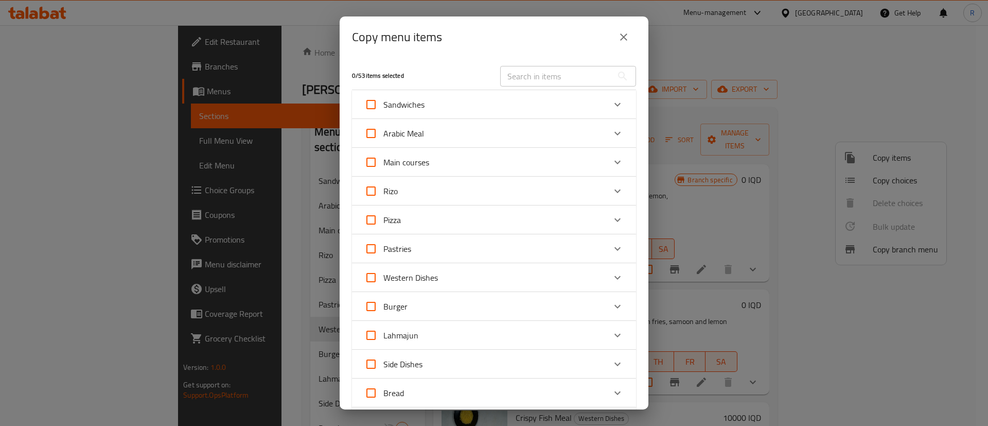
drag, startPoint x: 601, startPoint y: 100, endPoint x: 599, endPoint y: 106, distance: 6.0
click at [611, 100] on icon "Expand" at bounding box center [617, 104] width 12 height 12
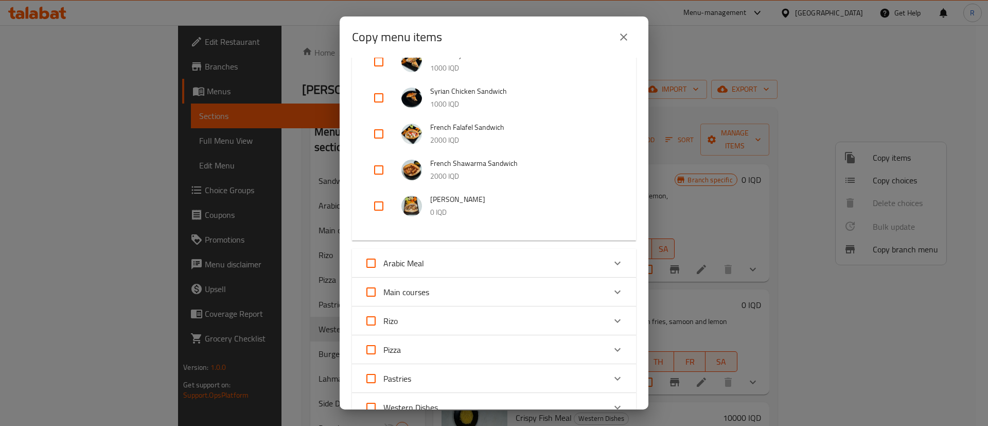
scroll to position [154, 0]
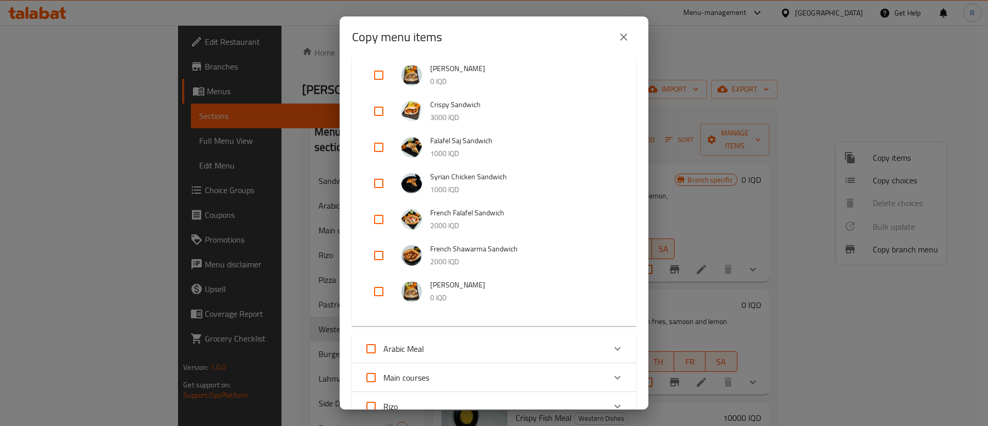
click at [377, 290] on input "checkbox" at bounding box center [378, 291] width 25 height 25
checkbox input "true"
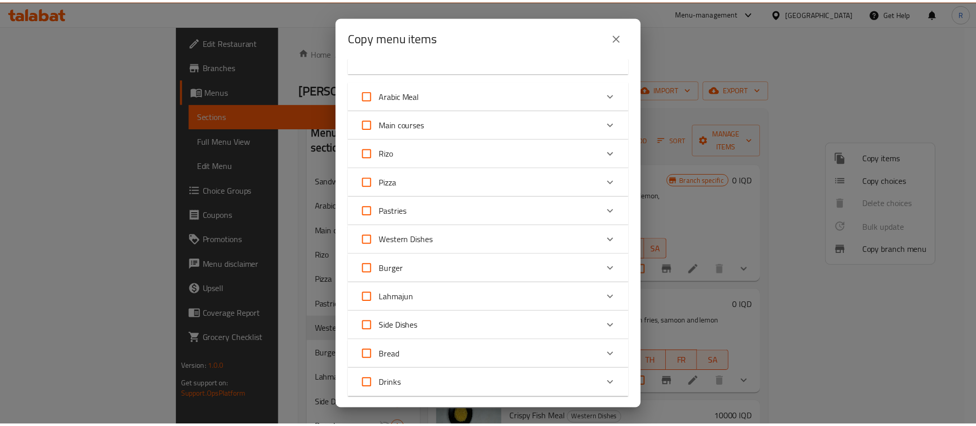
scroll to position [545, 0]
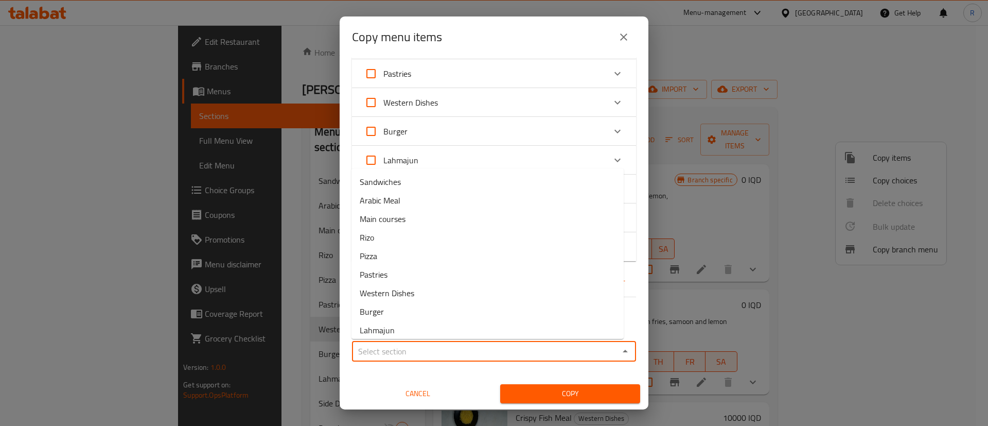
click at [440, 347] on input "Sections   *" at bounding box center [485, 351] width 261 height 14
click at [383, 310] on span "Burger" at bounding box center [372, 311] width 24 height 12
type input "Burger"
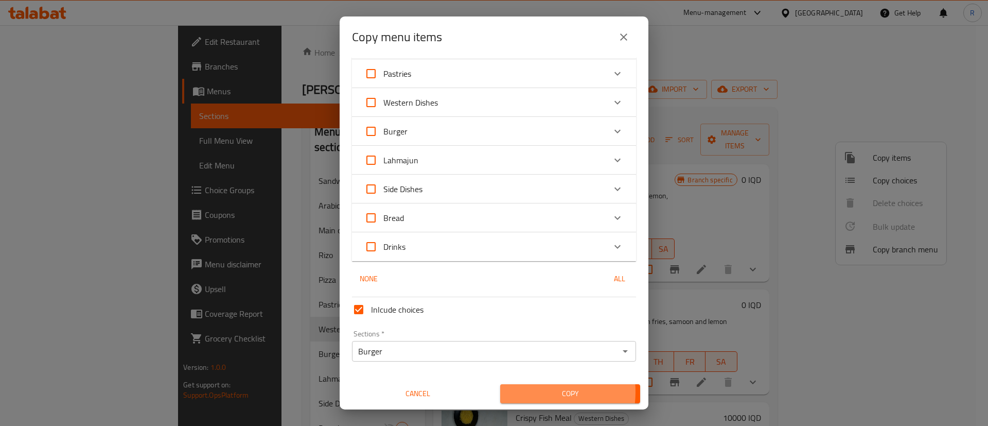
click at [519, 392] on span "Copy" at bounding box center [571, 393] width 124 height 13
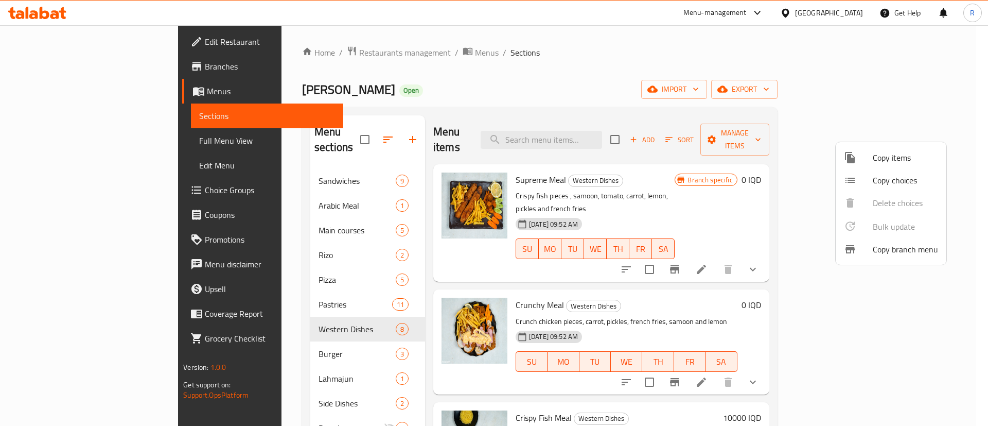
click at [218, 336] on div at bounding box center [494, 213] width 988 height 426
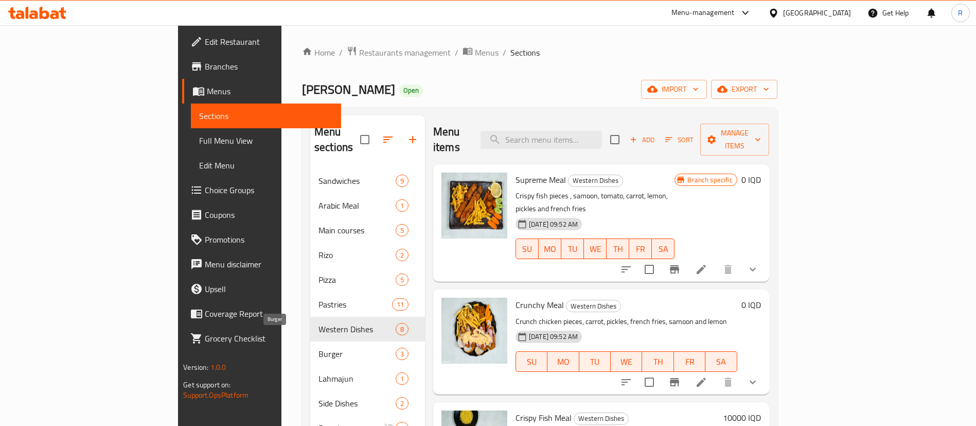
click at [319, 347] on span "Burger" at bounding box center [357, 353] width 77 height 12
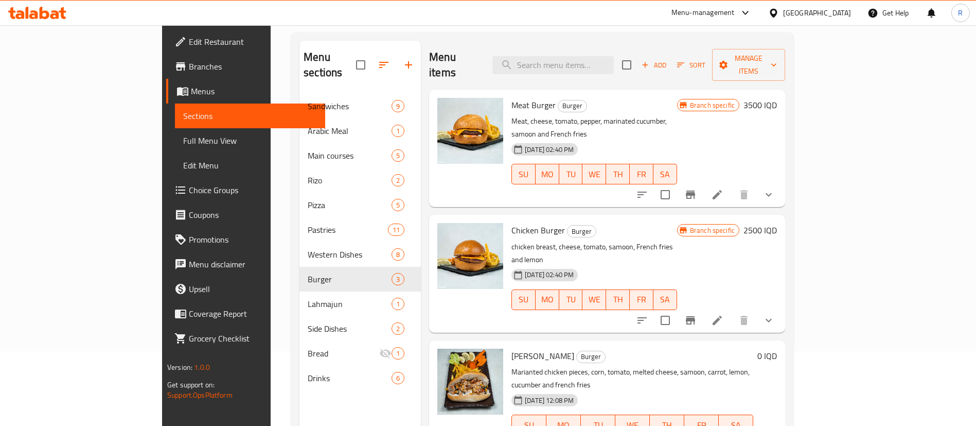
scroll to position [144, 0]
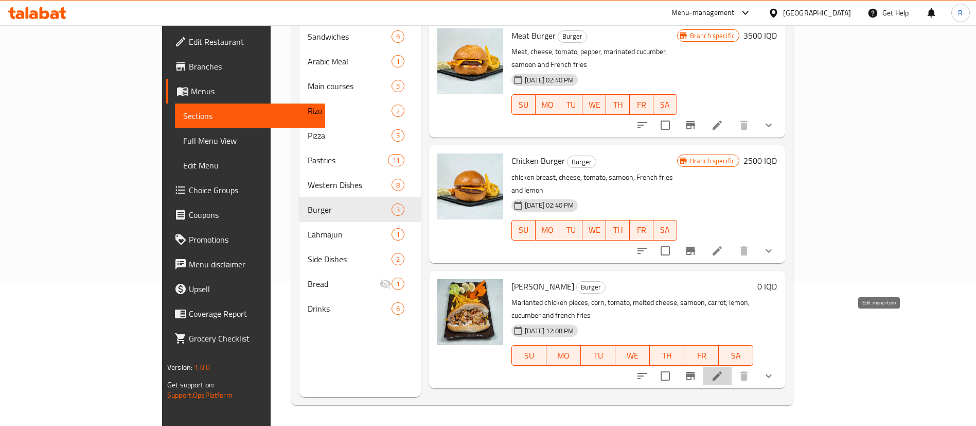
click at [722, 371] on icon at bounding box center [717, 375] width 9 height 9
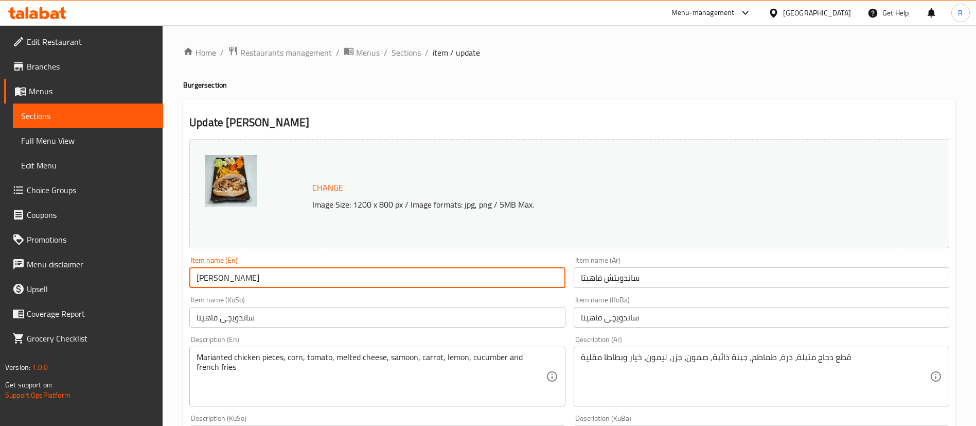
drag, startPoint x: 264, startPoint y: 281, endPoint x: 169, endPoint y: 280, distance: 94.2
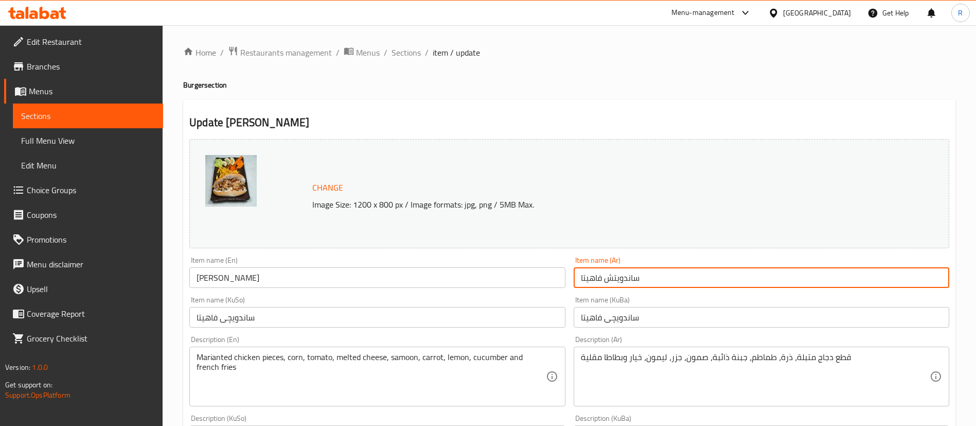
drag, startPoint x: 653, startPoint y: 275, endPoint x: 566, endPoint y: 277, distance: 87.0
click at [566, 277] on div "Change Image Size: 1200 x 800 px / Image formats: jpg, png / 5MB Max. Item name…" at bounding box center [569, 423] width 768 height 577
paste input "[PERSON_NAME]"
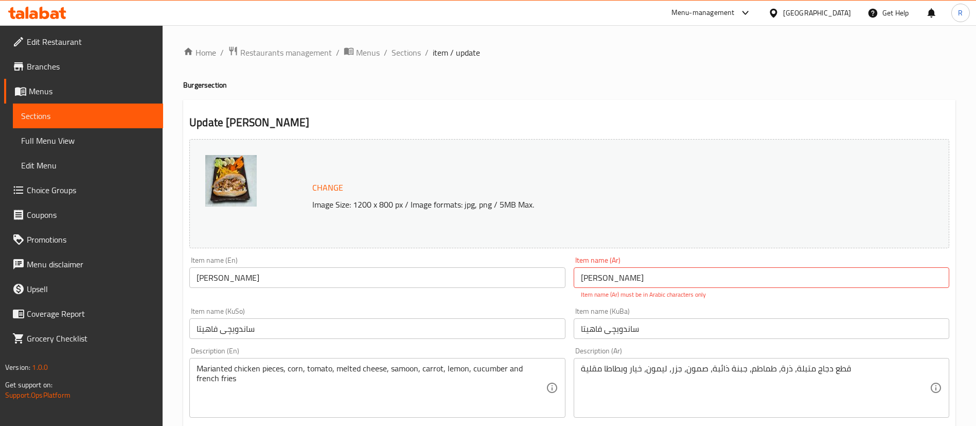
click at [643, 277] on input "[PERSON_NAME]" at bounding box center [762, 277] width 376 height 21
type input "ساندويتش فاهيتا"
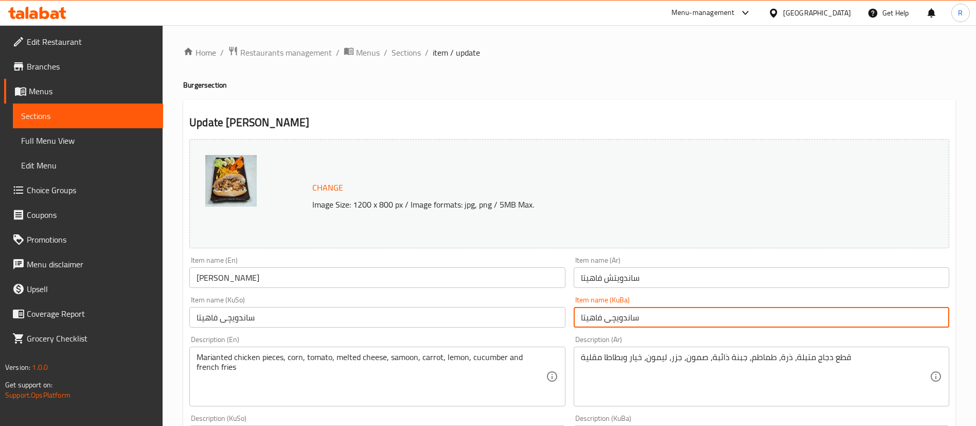
drag, startPoint x: 661, startPoint y: 322, endPoint x: 533, endPoint y: 314, distance: 127.9
click at [533, 314] on div "Change Image Size: 1200 x 800 px / Image formats: jpg, png / 5MB Max. Item name…" at bounding box center [569, 423] width 768 height 577
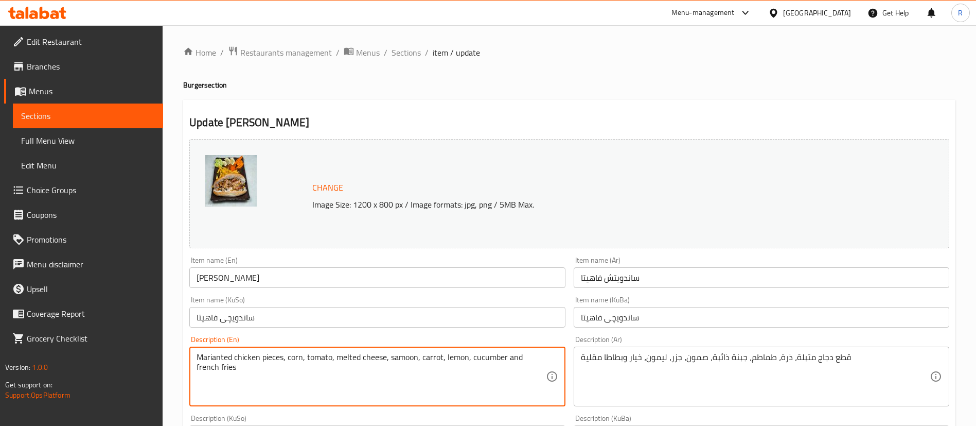
drag, startPoint x: 279, startPoint y: 373, endPoint x: 196, endPoint y: 358, distance: 84.8
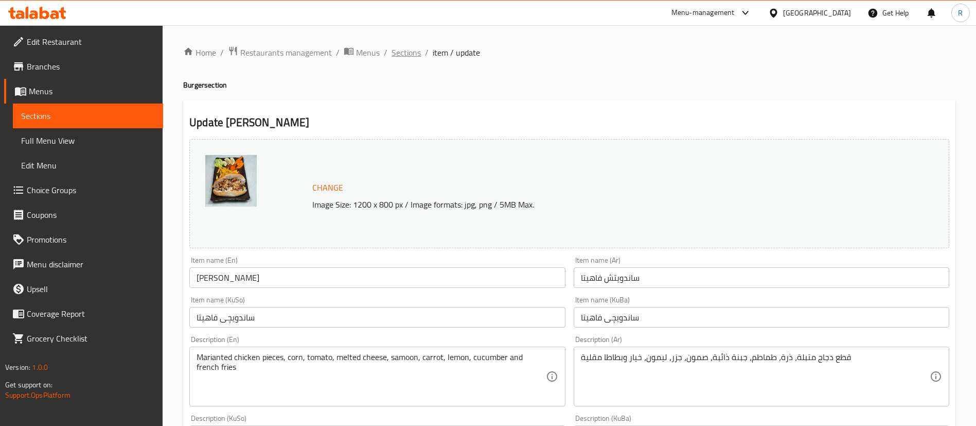
click at [398, 53] on span "Sections" at bounding box center [406, 52] width 29 height 12
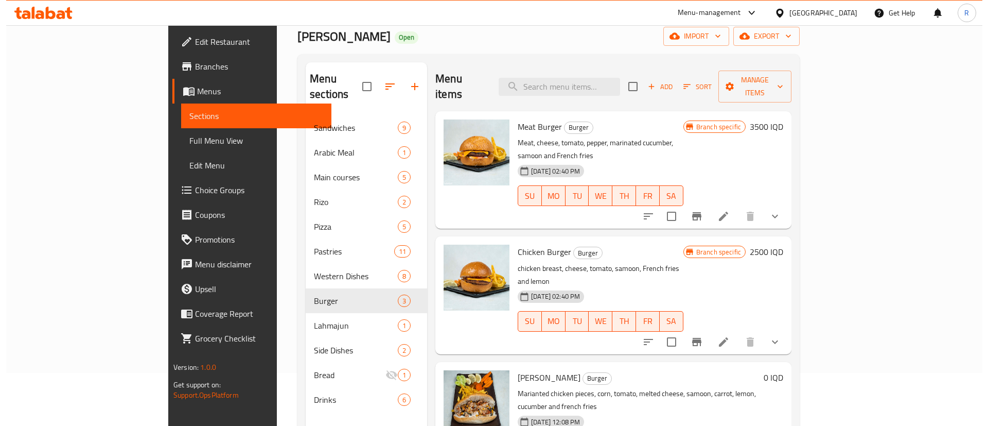
scroll to position [77, 0]
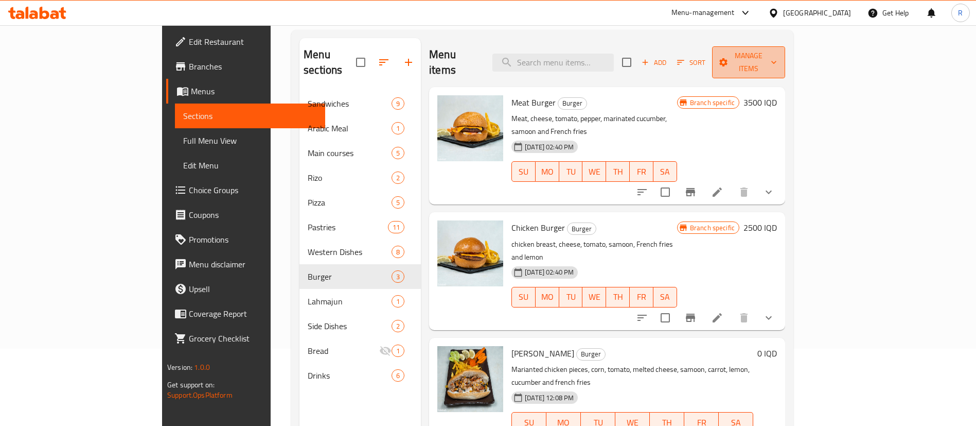
click at [778, 53] on span "Manage items" at bounding box center [749, 62] width 57 height 26
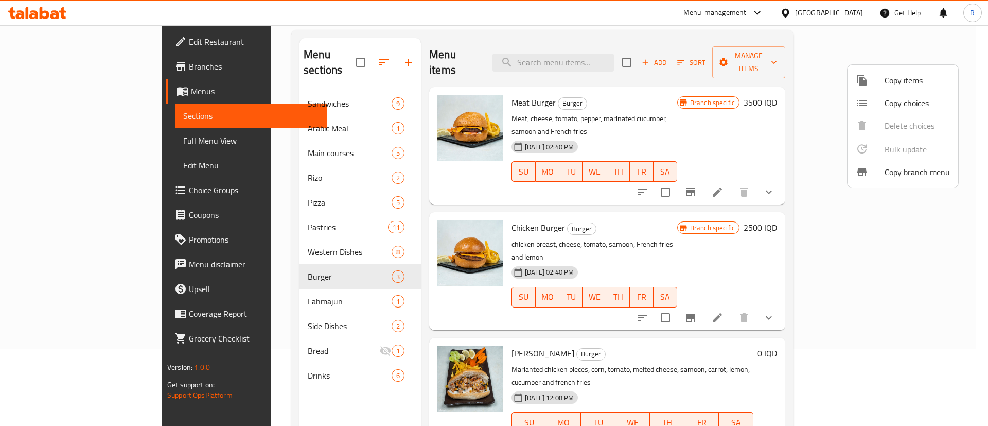
click at [896, 82] on span "Copy items" at bounding box center [917, 80] width 65 height 12
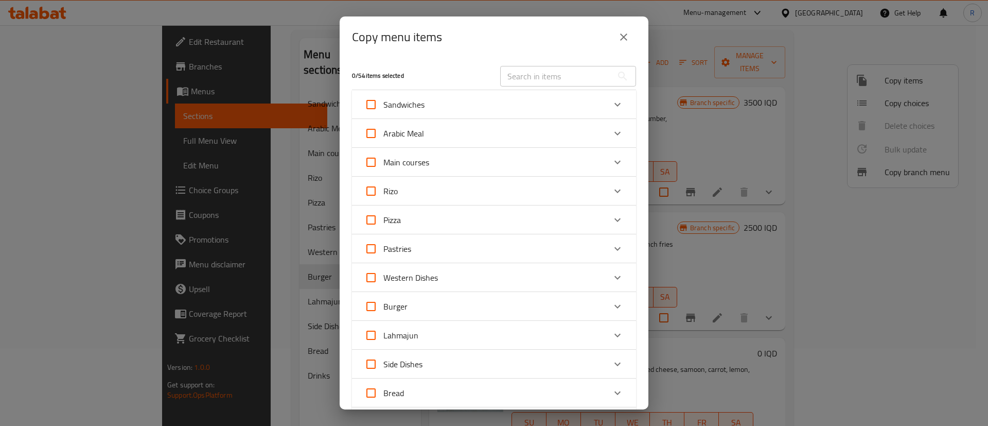
click at [605, 103] on div "Expand" at bounding box center [617, 104] width 25 height 25
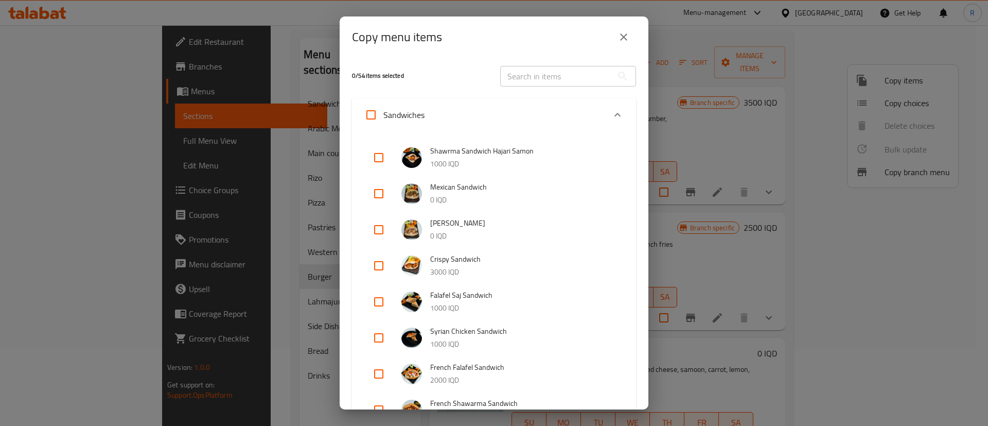
click at [374, 227] on input "checkbox" at bounding box center [378, 229] width 25 height 25
checkbox input "true"
click at [380, 195] on input "checkbox" at bounding box center [378, 193] width 25 height 25
checkbox input "true"
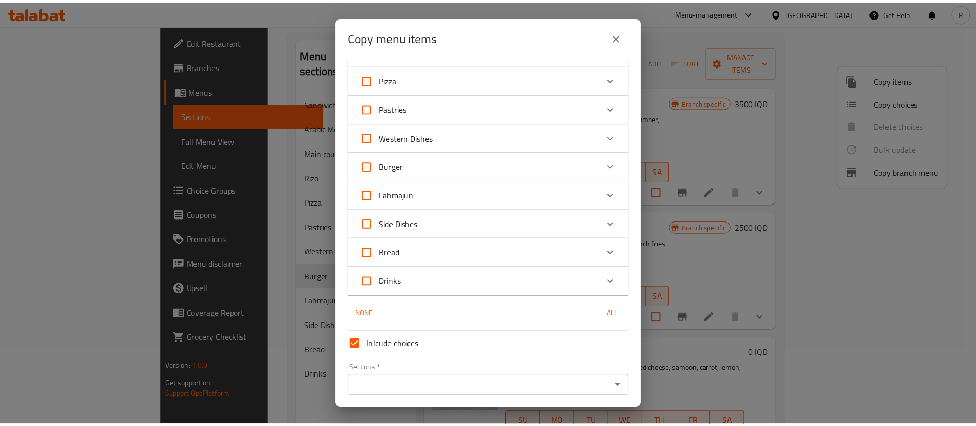
scroll to position [545, 0]
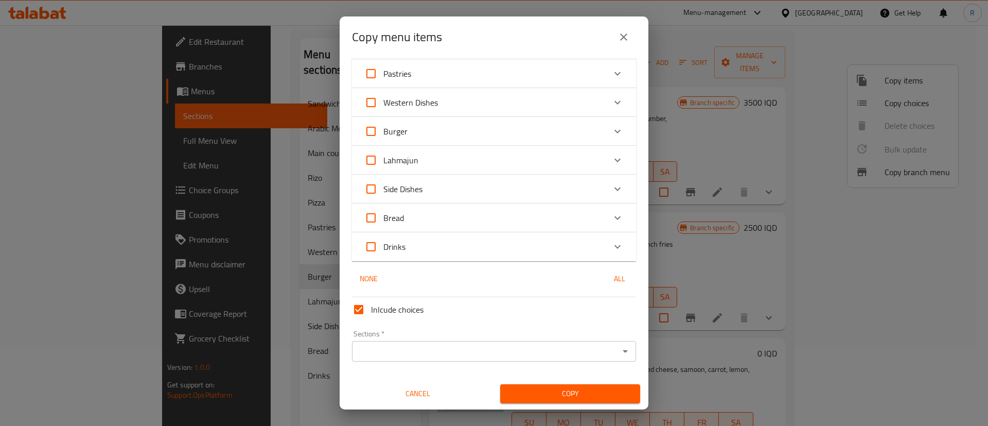
click at [427, 359] on div "Sections *" at bounding box center [494, 351] width 284 height 21
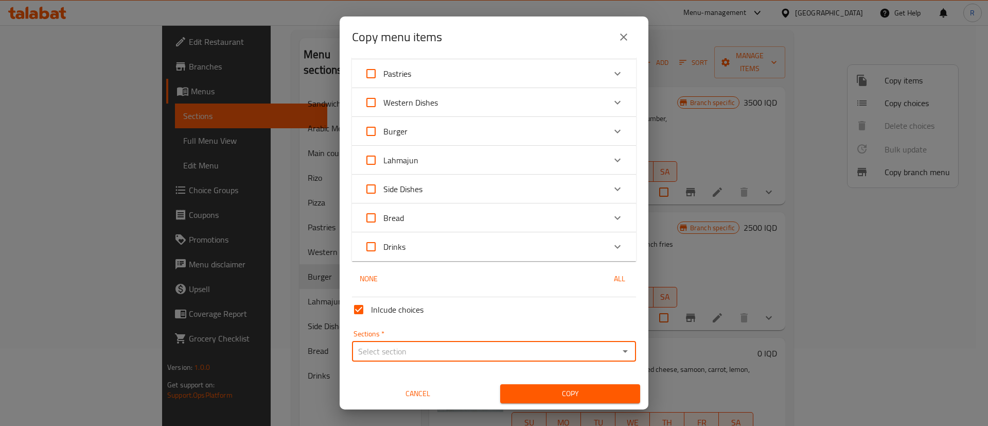
click at [425, 358] on input "Sections   *" at bounding box center [485, 351] width 261 height 14
click at [422, 354] on input "Sections   *" at bounding box center [485, 351] width 261 height 14
drag, startPoint x: 380, startPoint y: 313, endPoint x: 408, endPoint y: 335, distance: 35.2
click at [380, 312] on span "Burger" at bounding box center [372, 311] width 24 height 12
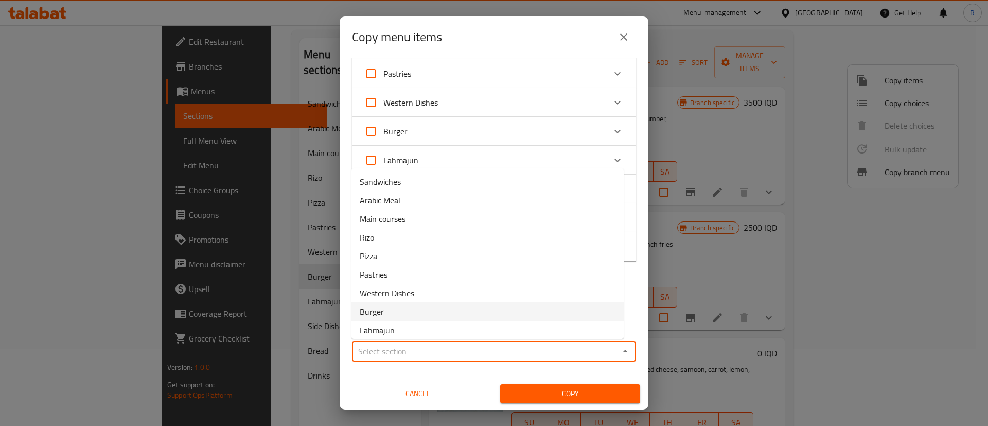
type input "Burger"
click at [528, 393] on span "Copy" at bounding box center [571, 393] width 124 height 13
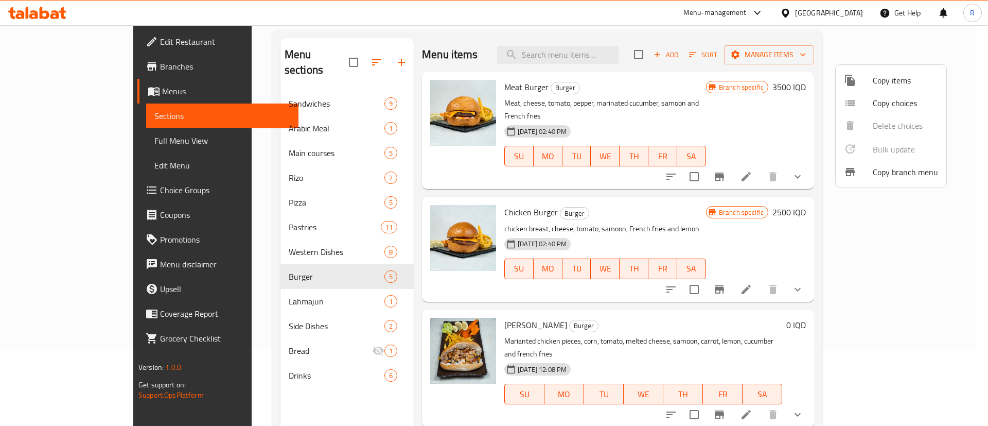
drag, startPoint x: 705, startPoint y: 205, endPoint x: 704, endPoint y: 211, distance: 5.8
click at [705, 205] on div at bounding box center [494, 213] width 988 height 426
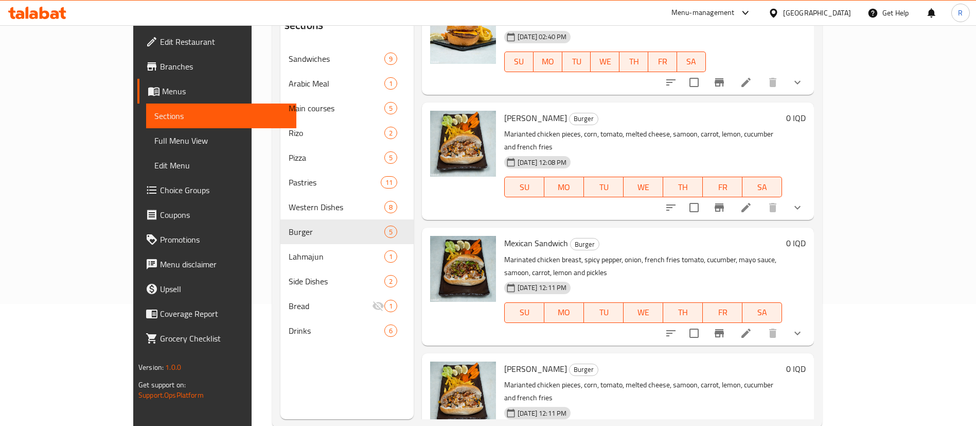
scroll to position [144, 0]
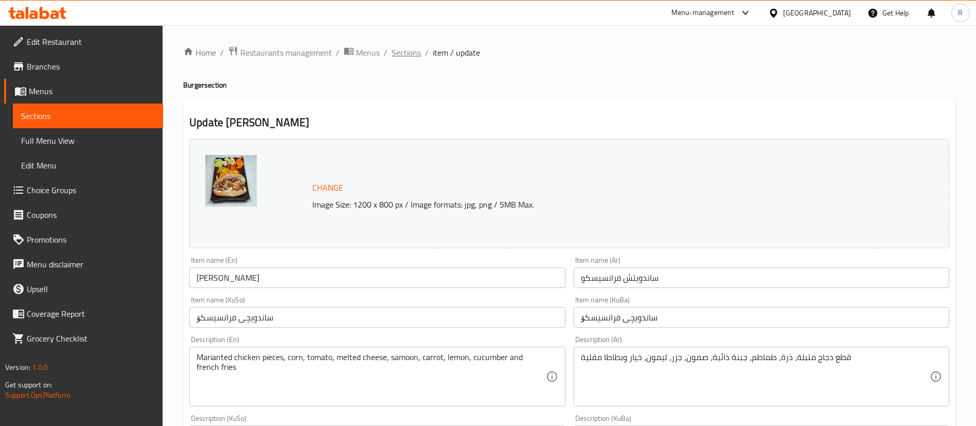
click at [411, 54] on span "Sections" at bounding box center [406, 52] width 29 height 12
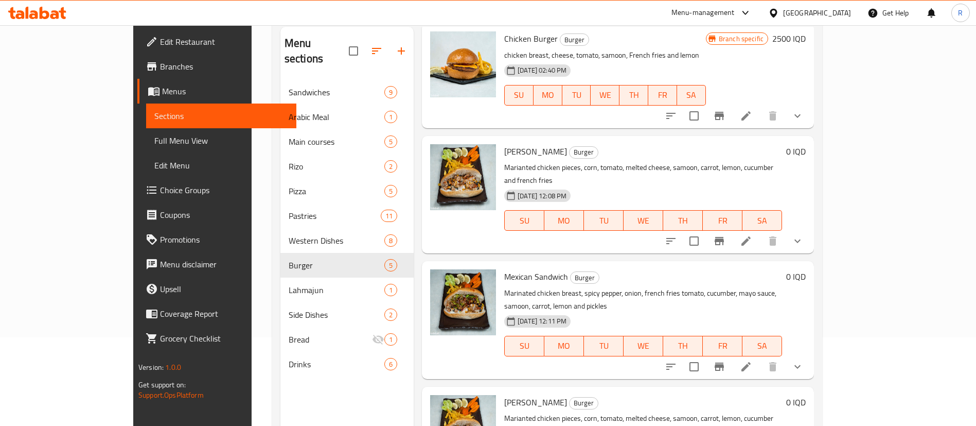
scroll to position [144, 0]
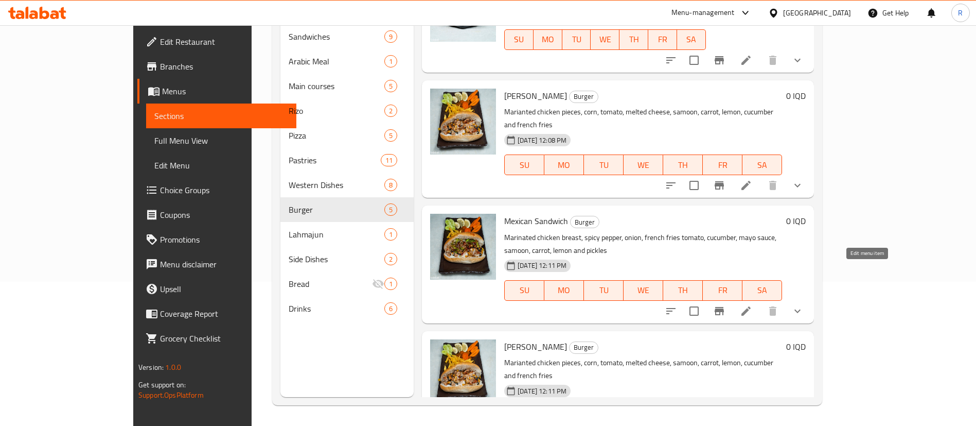
click at [753, 305] on icon at bounding box center [746, 311] width 12 height 12
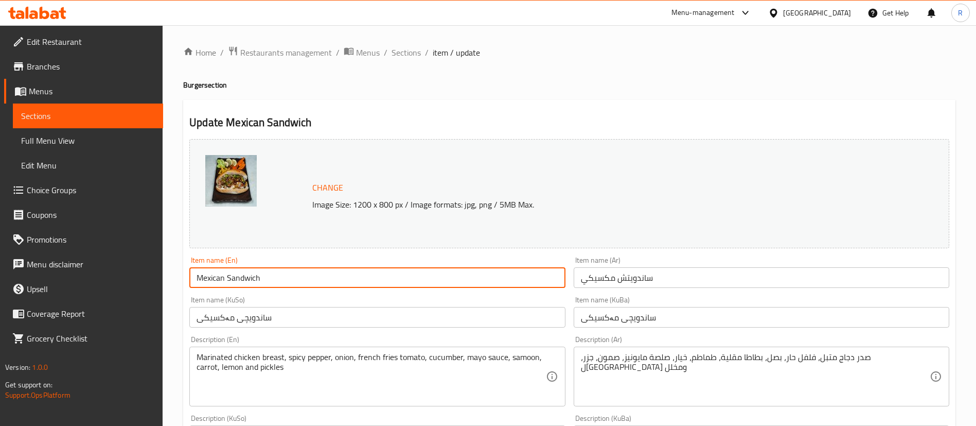
drag, startPoint x: 228, startPoint y: 275, endPoint x: 202, endPoint y: 276, distance: 25.2
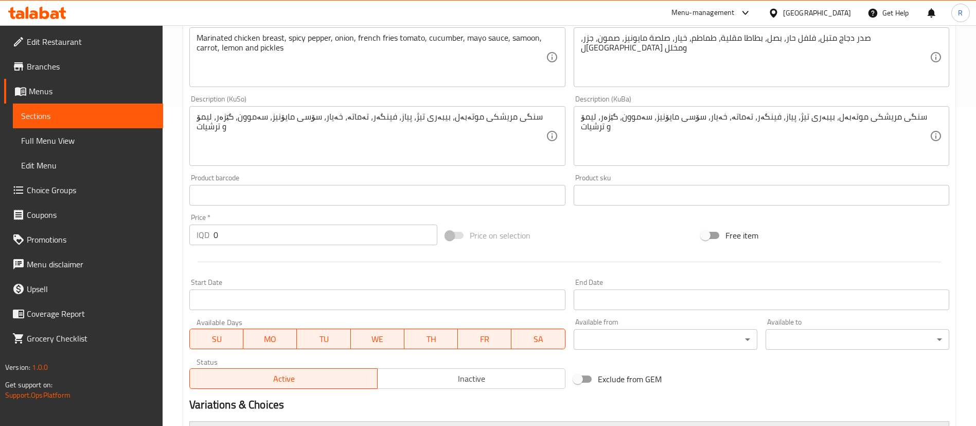
scroll to position [458, 0]
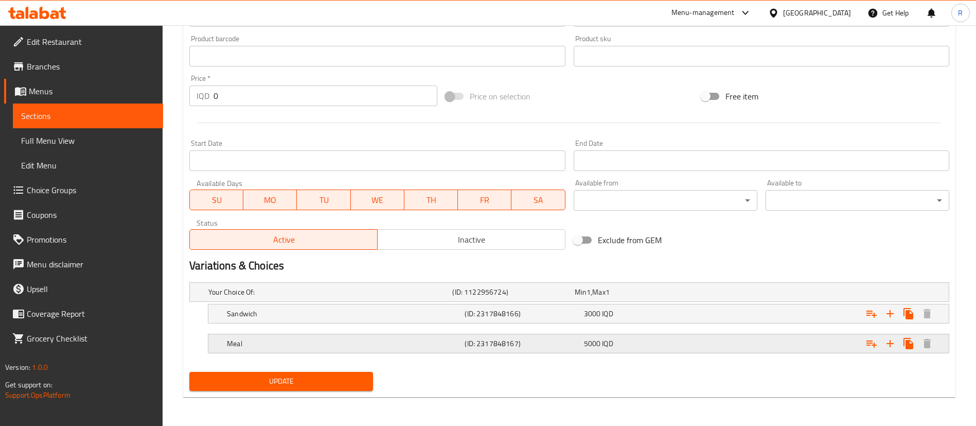
click at [251, 343] on h5 "Meal" at bounding box center [344, 343] width 234 height 10
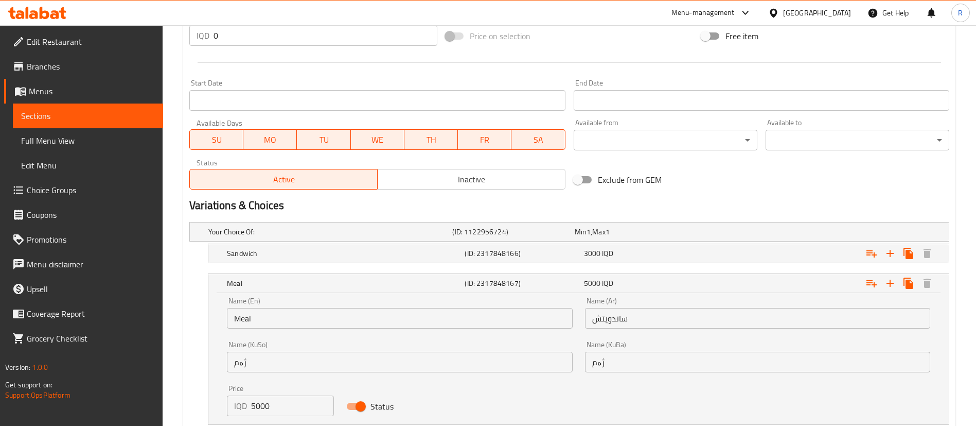
scroll to position [590, 0]
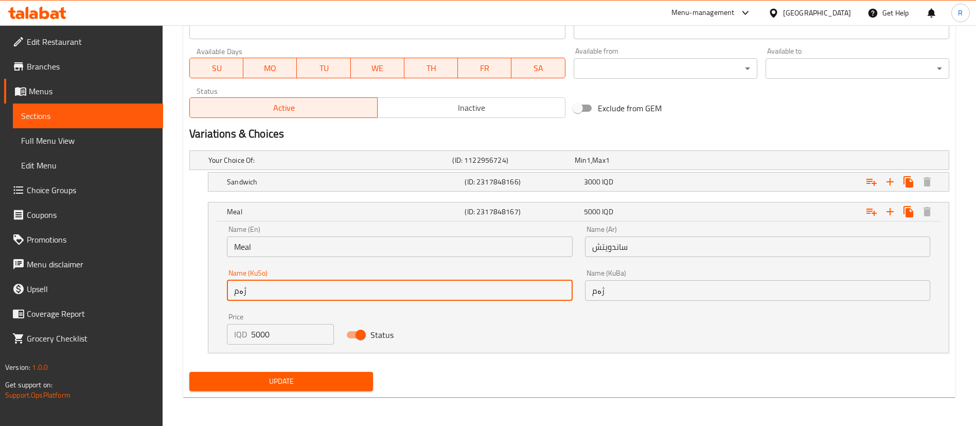
drag, startPoint x: 253, startPoint y: 290, endPoint x: 209, endPoint y: 295, distance: 43.5
click at [209, 295] on div "Name (En) Meal Name (En) Name (Ar) ساندويتش Name (Ar) Name (KuSo) ژەم Name (KuS…" at bounding box center [578, 286] width 741 height 131
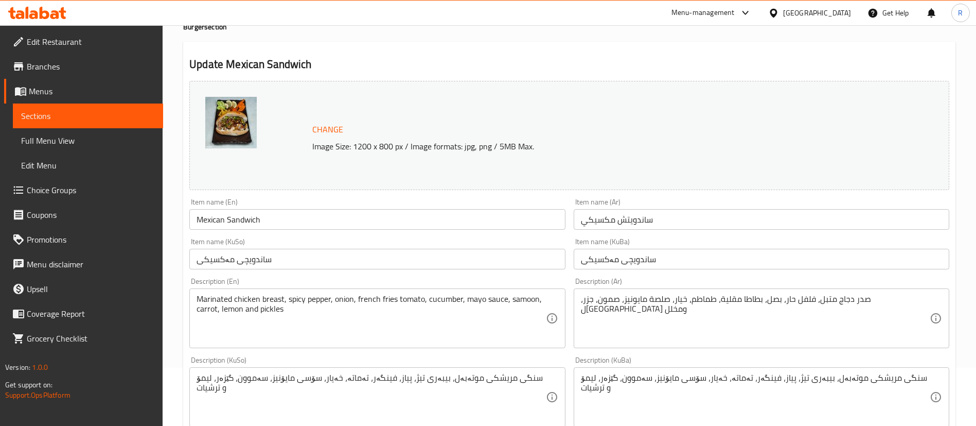
scroll to position [0, 0]
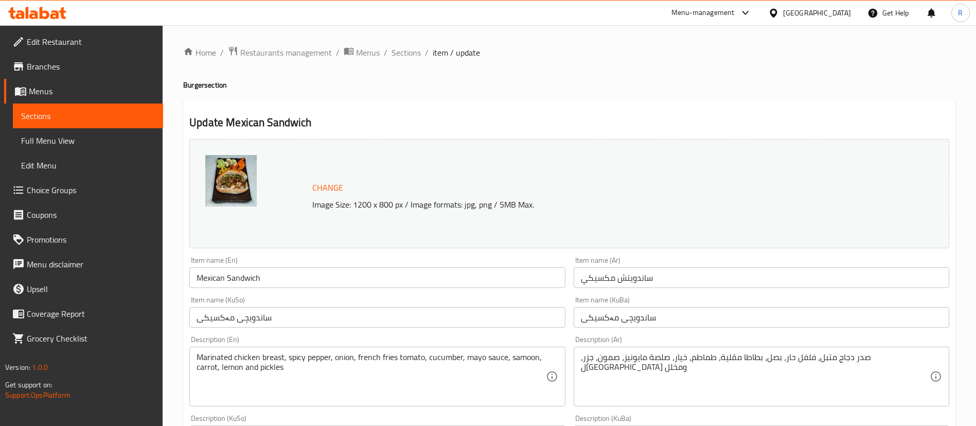
drag, startPoint x: 413, startPoint y: 55, endPoint x: 411, endPoint y: 68, distance: 13.0
click at [413, 55] on span "Sections" at bounding box center [406, 52] width 29 height 12
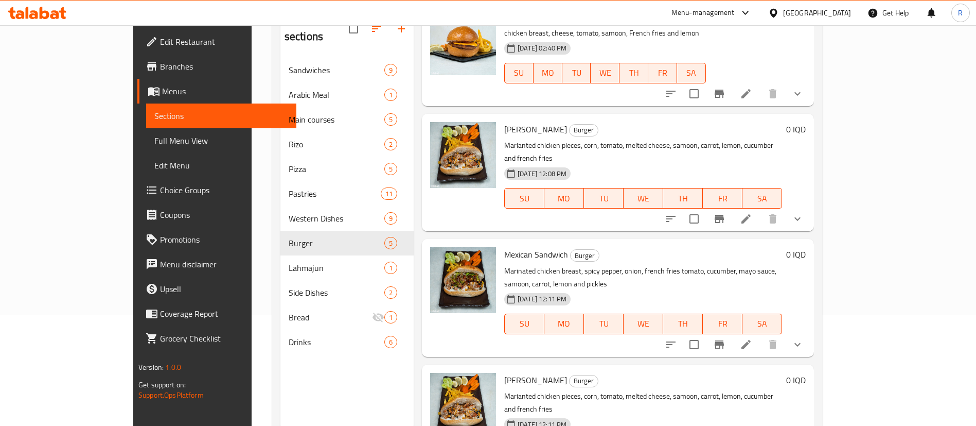
scroll to position [144, 0]
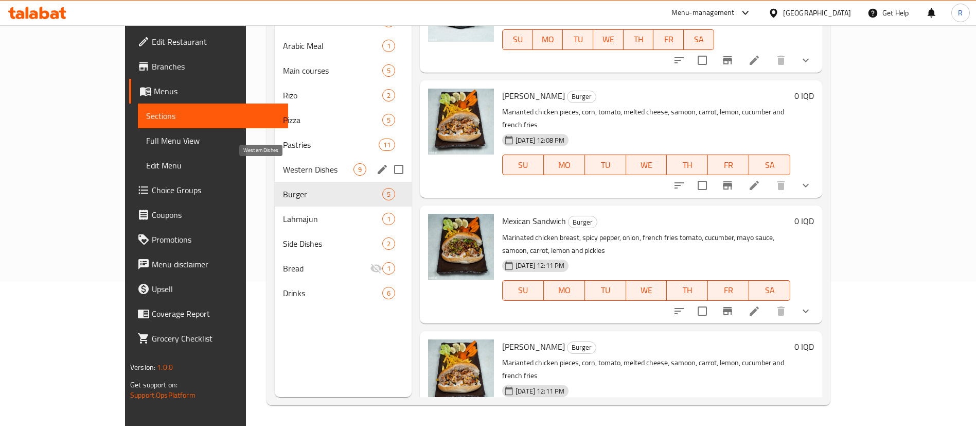
drag, startPoint x: 229, startPoint y: 168, endPoint x: 354, endPoint y: 187, distance: 126.0
click at [283, 168] on span "Western Dishes" at bounding box center [318, 169] width 71 height 12
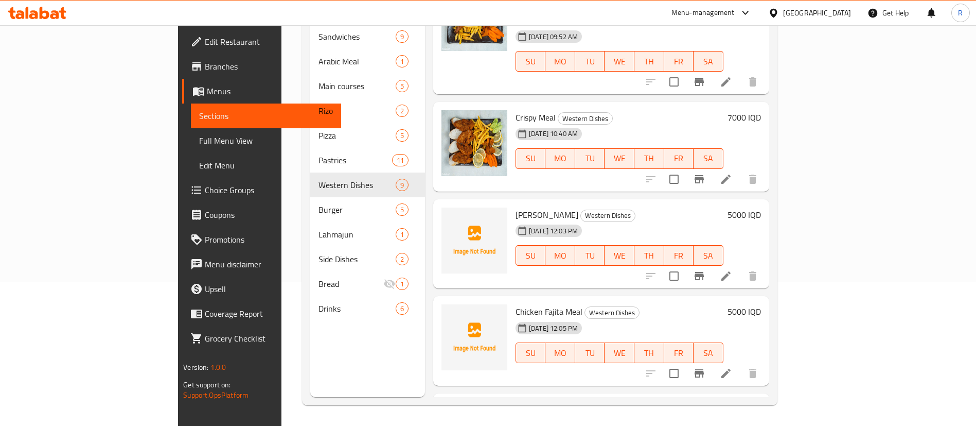
scroll to position [551, 0]
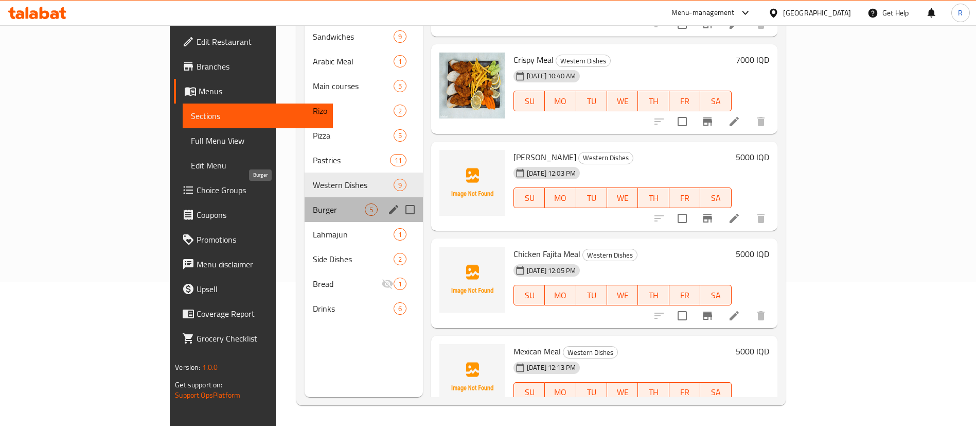
click at [313, 203] on span "Burger" at bounding box center [338, 209] width 51 height 12
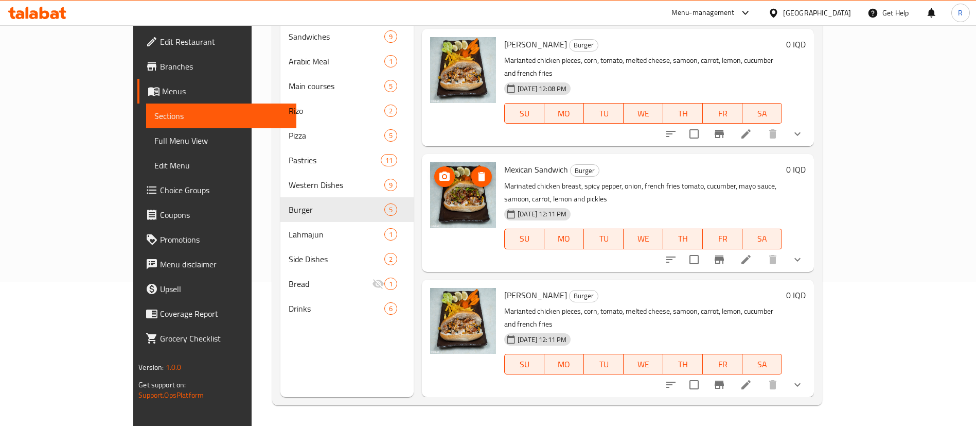
scroll to position [162, 0]
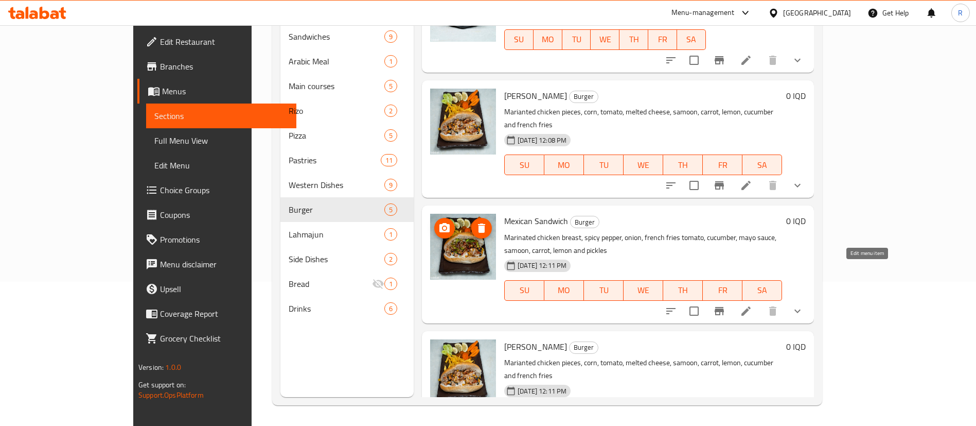
click at [751, 306] on icon at bounding box center [746, 310] width 9 height 9
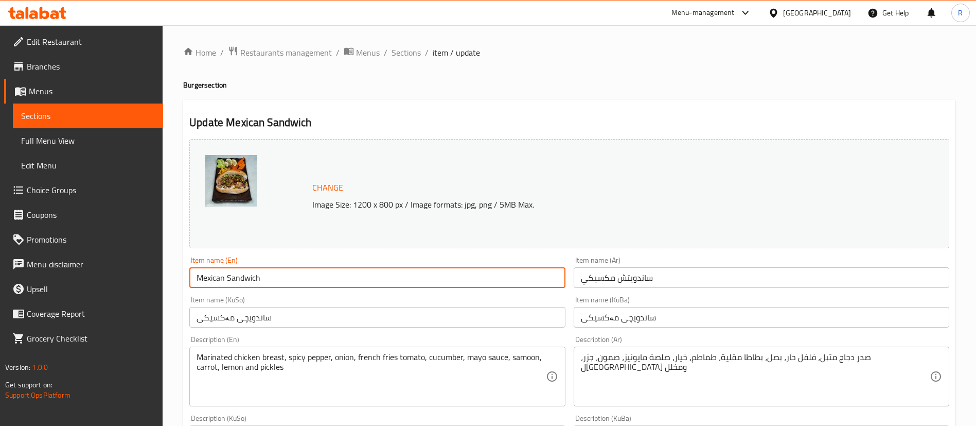
drag, startPoint x: 275, startPoint y: 278, endPoint x: 131, endPoint y: 285, distance: 144.3
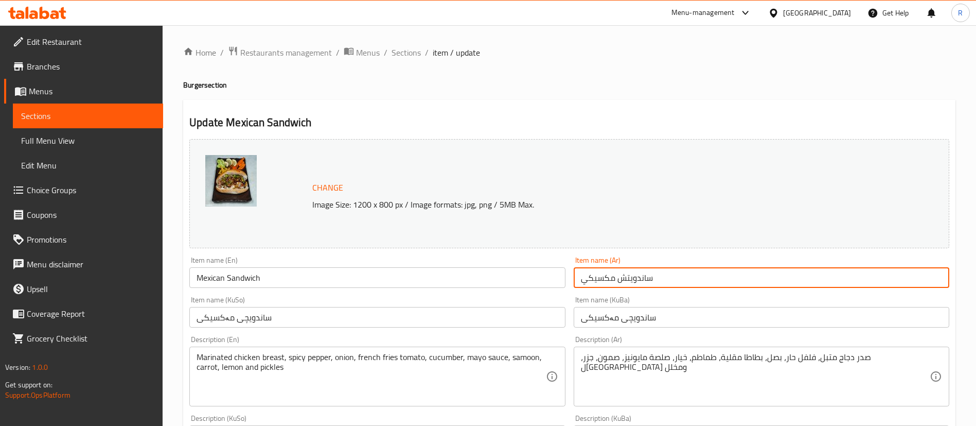
drag, startPoint x: 676, startPoint y: 270, endPoint x: 548, endPoint y: 280, distance: 129.1
click at [548, 280] on div "Change Image Size: 1200 x 800 px / Image formats: jpg, png / 5MB Max. Item name…" at bounding box center [569, 423] width 768 height 577
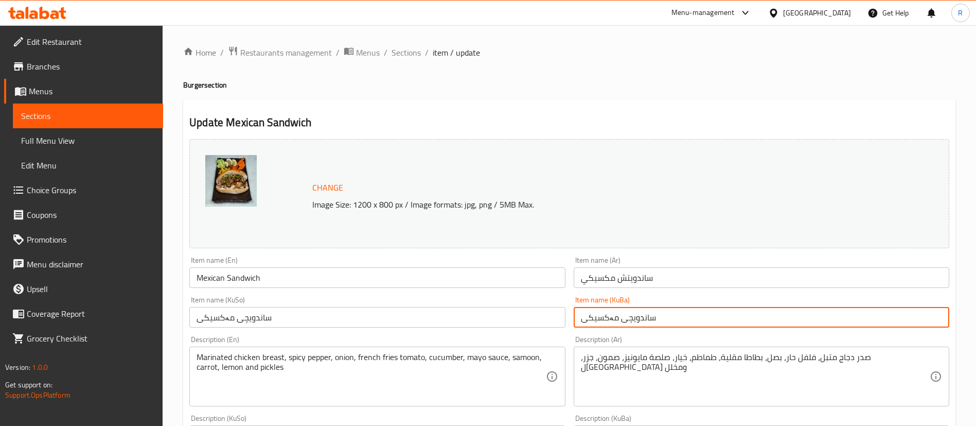
drag, startPoint x: 692, startPoint y: 314, endPoint x: 558, endPoint y: 325, distance: 134.8
click at [558, 325] on div "Change Image Size: 1200 x 800 px / Image formats: jpg, png / 5MB Max. Item name…" at bounding box center [569, 423] width 768 height 577
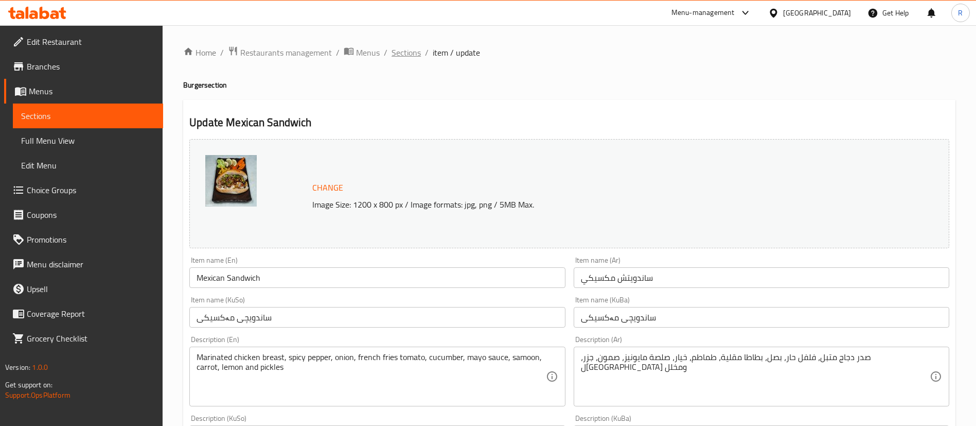
click at [390, 54] on ol "Home / Restaurants management / Menus / Sections / item / update" at bounding box center [569, 52] width 773 height 13
drag, startPoint x: 398, startPoint y: 52, endPoint x: 411, endPoint y: 64, distance: 17.8
click at [399, 52] on span "Sections" at bounding box center [406, 52] width 29 height 12
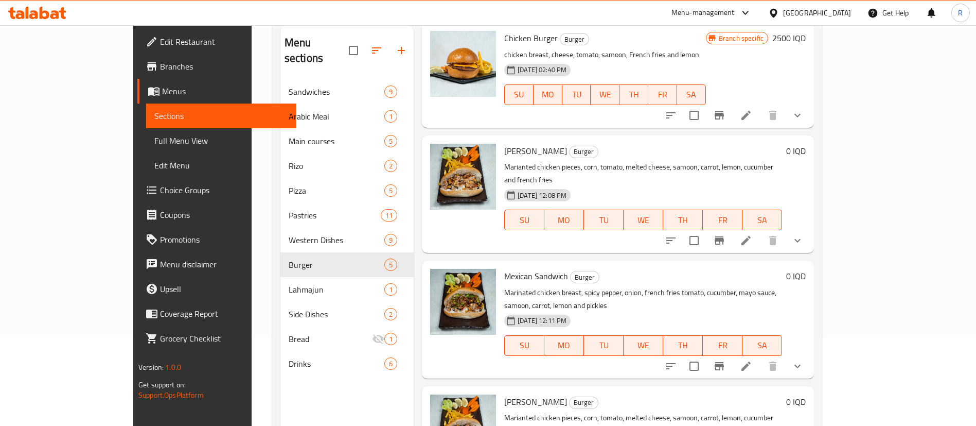
scroll to position [144, 0]
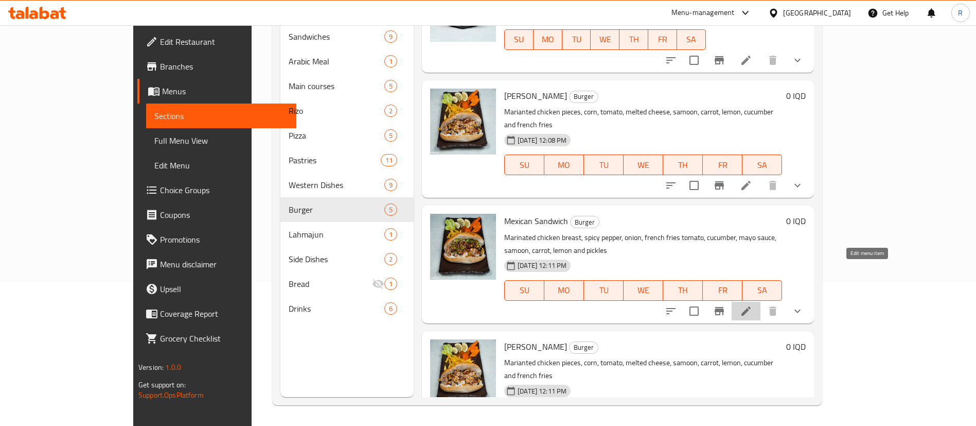
click at [753, 305] on icon at bounding box center [746, 311] width 12 height 12
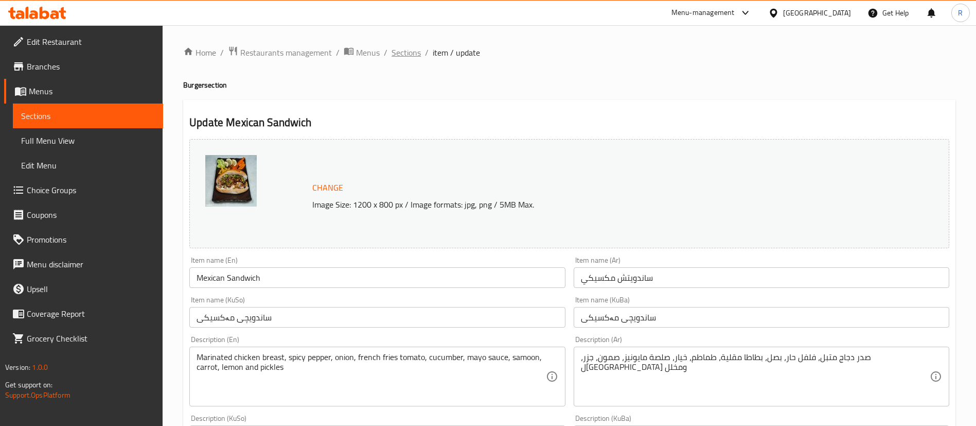
click at [400, 52] on span "Sections" at bounding box center [406, 52] width 29 height 12
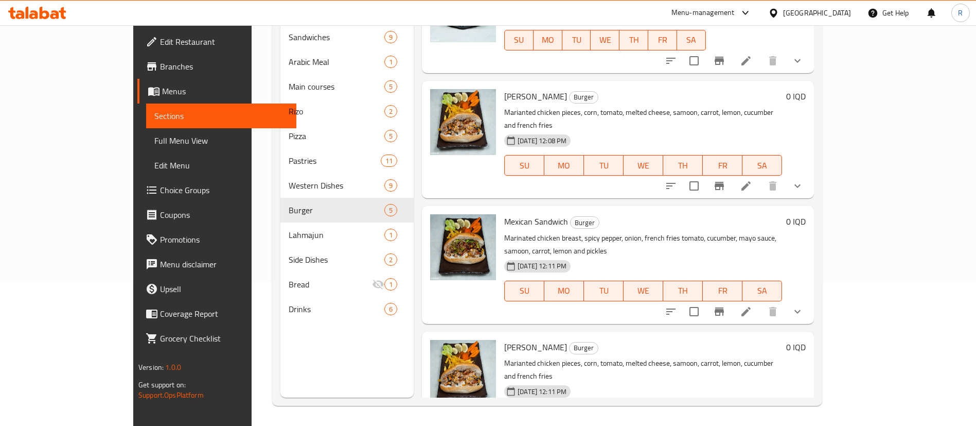
scroll to position [144, 0]
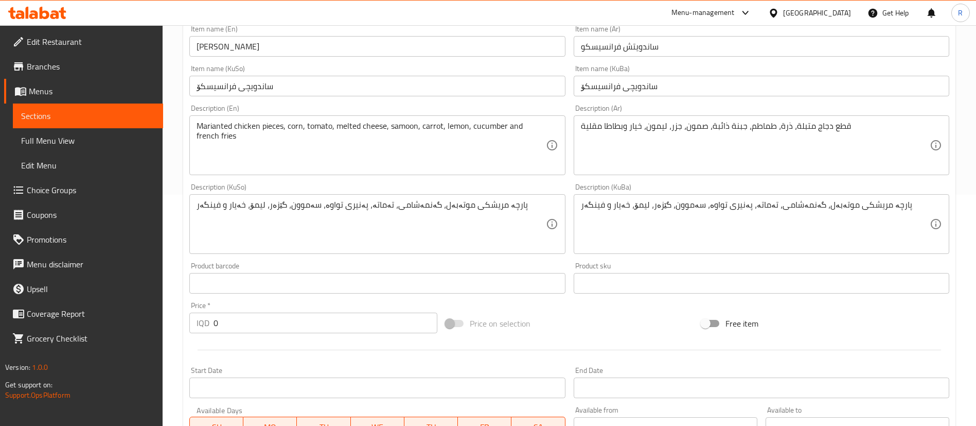
scroll to position [232, 0]
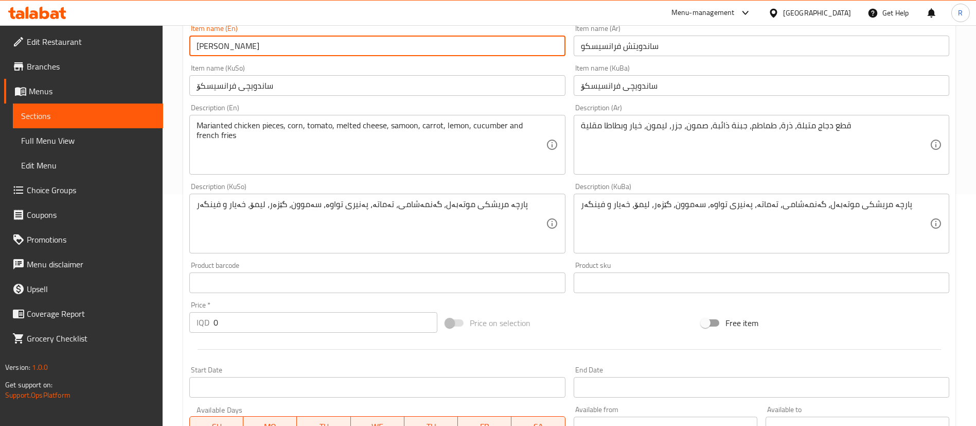
drag, startPoint x: 285, startPoint y: 44, endPoint x: 159, endPoint y: 46, distance: 126.6
click at [159, 46] on div "Edit Restaurant Branches Menus Sections Full Menu View Edit Menu Choice Groups …" at bounding box center [488, 223] width 976 height 859
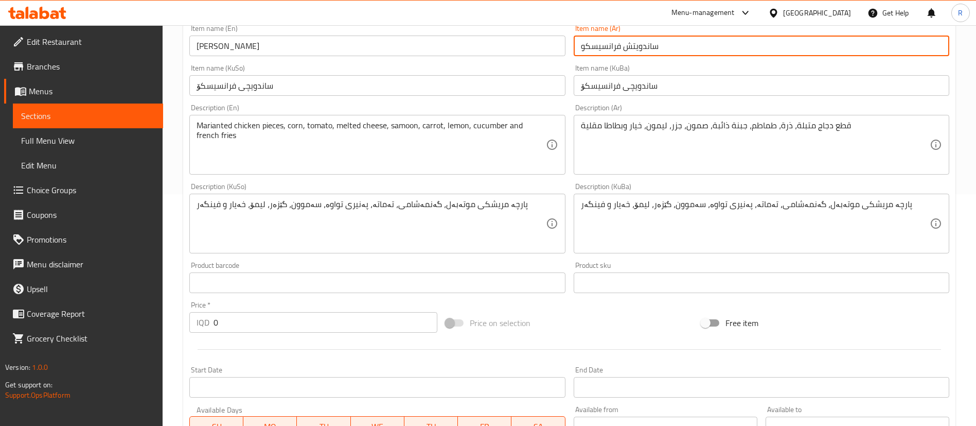
drag, startPoint x: 677, startPoint y: 48, endPoint x: 577, endPoint y: 57, distance: 100.8
click at [577, 57] on div "Item name (Ar) ساندويتش فرانسيسكو Item name (Ar)" at bounding box center [762, 41] width 384 height 40
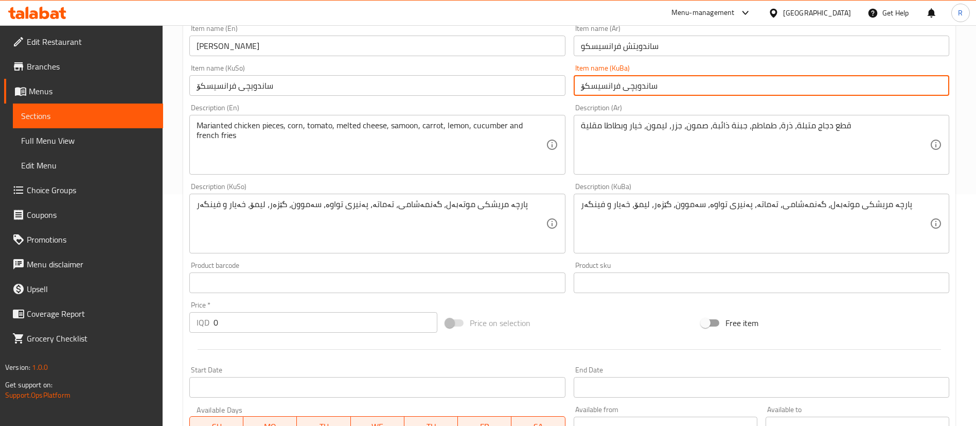
drag, startPoint x: 673, startPoint y: 86, endPoint x: 565, endPoint y: 78, distance: 108.9
click at [565, 78] on div "Change Image Size: 1200 x 800 px / Image formats: jpg, png / 5MB Max. Item name…" at bounding box center [569, 191] width 768 height 577
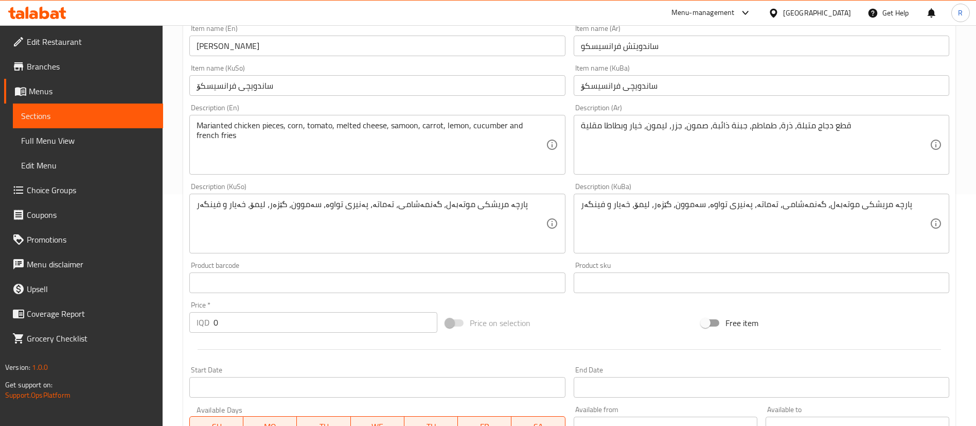
click at [359, 251] on div "پارچە مریشکی موتەبەل، گەنمەشامی، تەماتە، پەنیری تواوە، سەموون، گێزەر، لیمۆ، خەی…" at bounding box center [377, 224] width 376 height 60
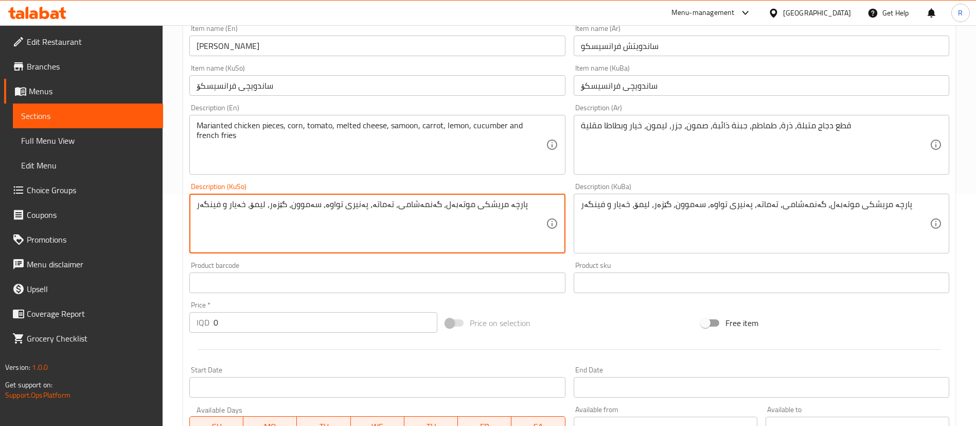
click at [362, 239] on textarea "پارچە مریشکی موتەبەل، گەنمەشامی، تەماتە، پەنیری تواوە، سەموون، گێزەر، لیمۆ، خەی…" at bounding box center [371, 223] width 349 height 49
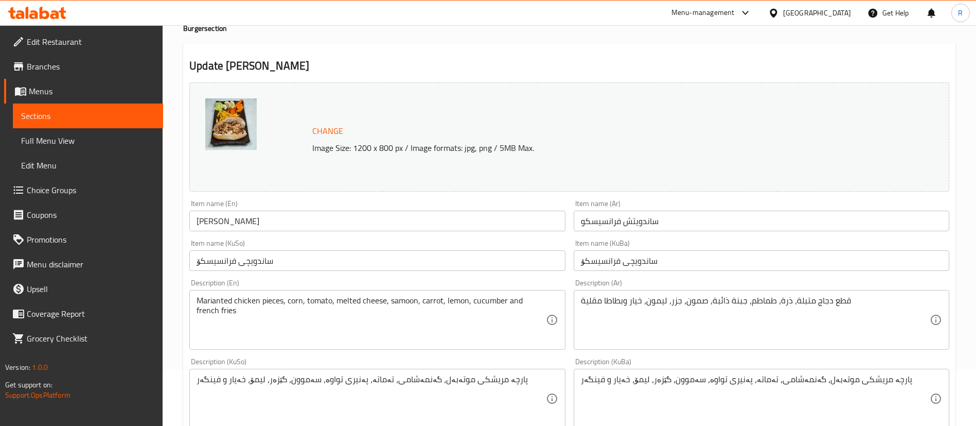
scroll to position [0, 0]
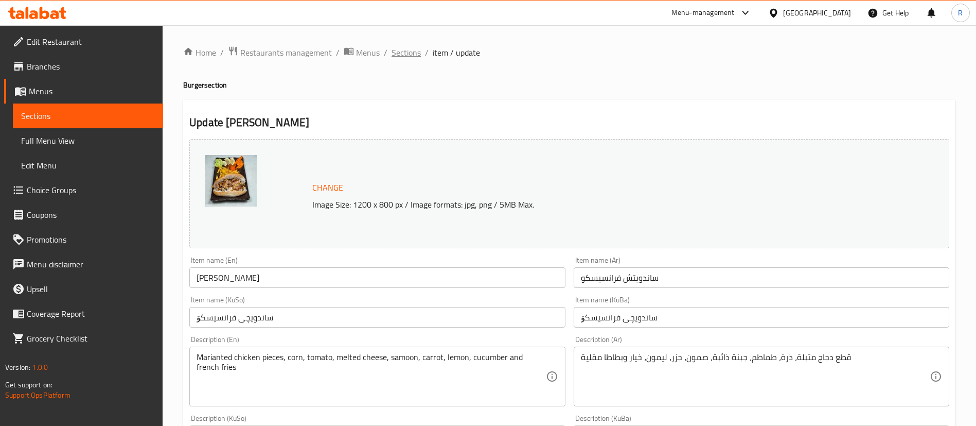
click at [400, 52] on span "Sections" at bounding box center [406, 52] width 29 height 12
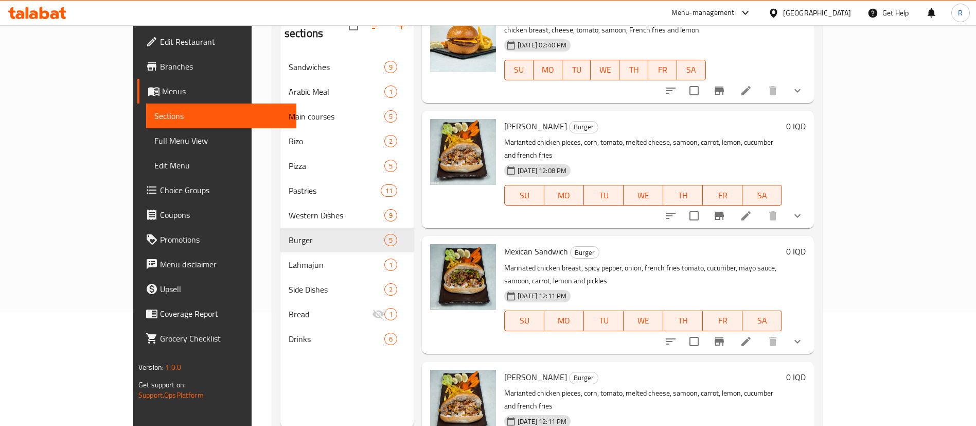
scroll to position [144, 0]
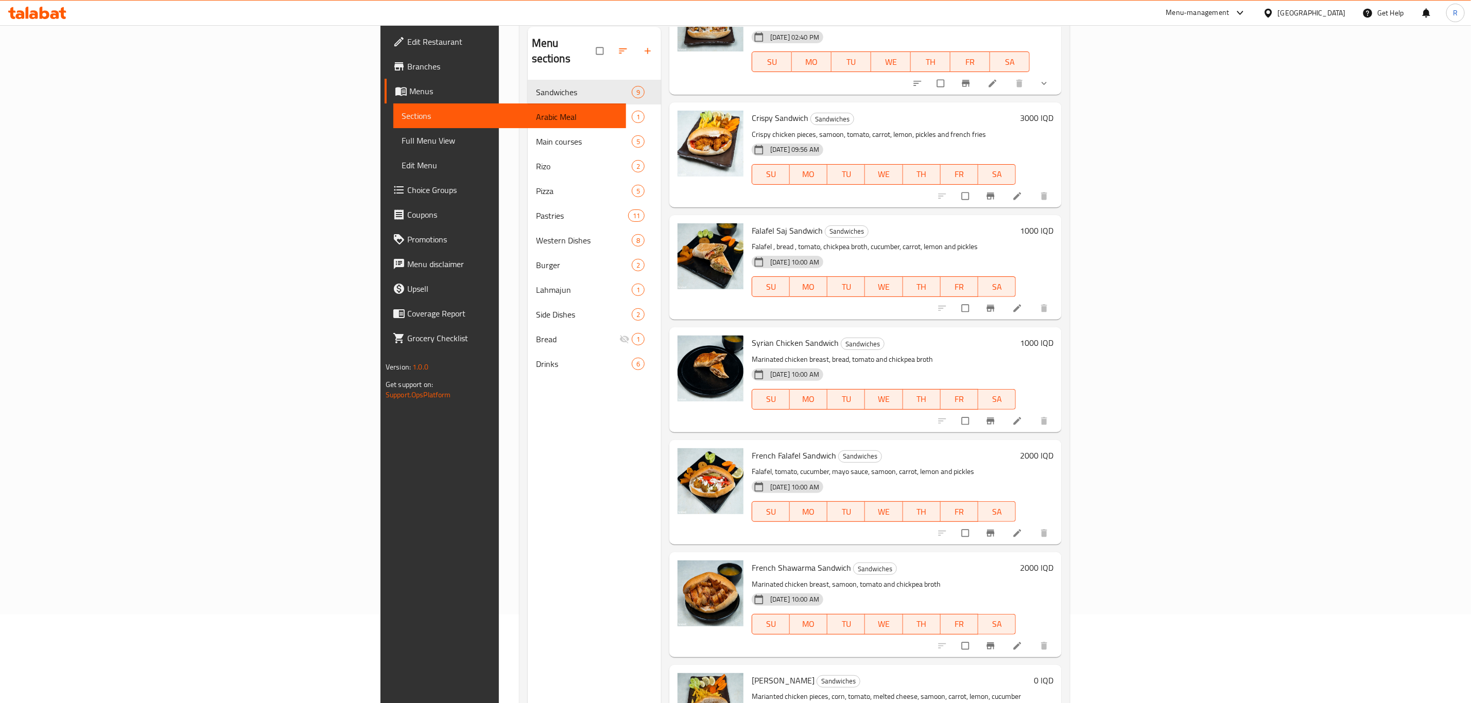
scroll to position [144, 0]
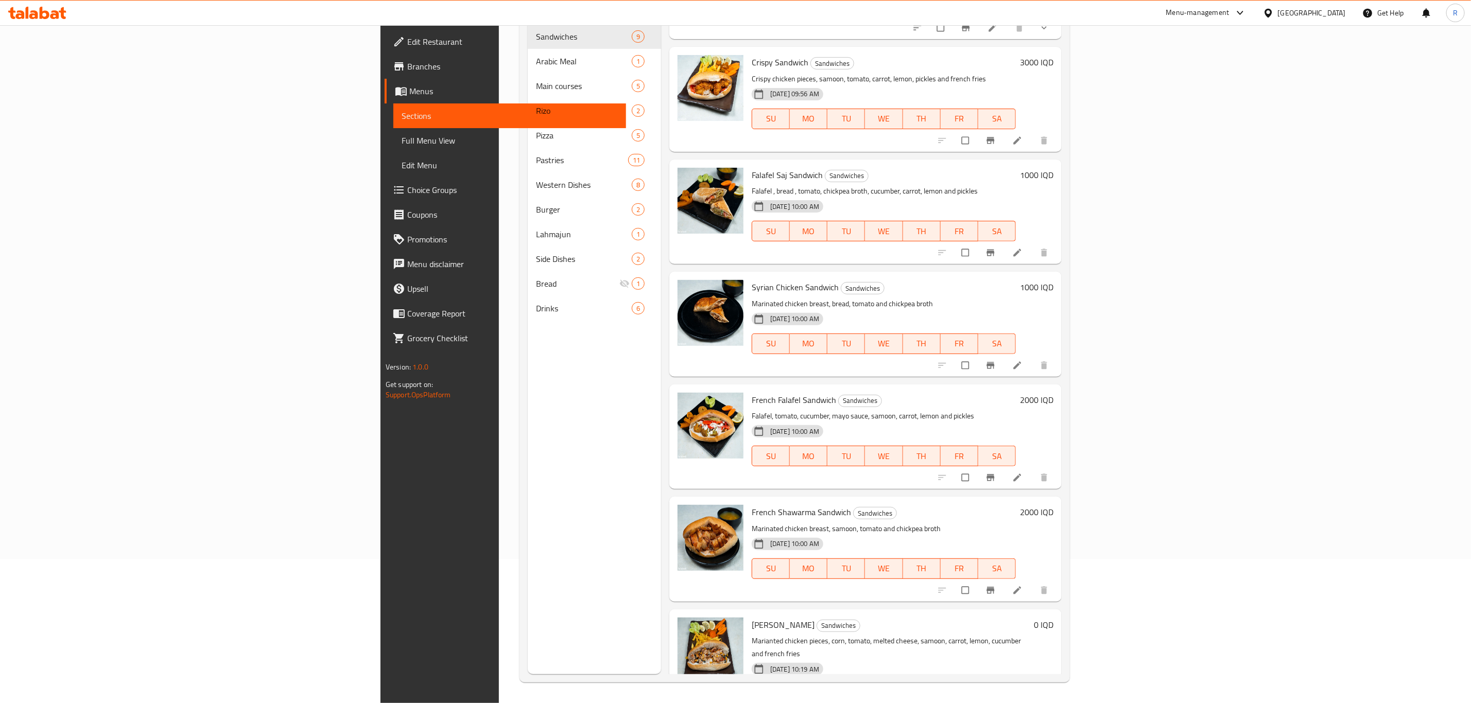
click at [1051, 703] on span "show more" at bounding box center [1045, 715] width 12 height 10
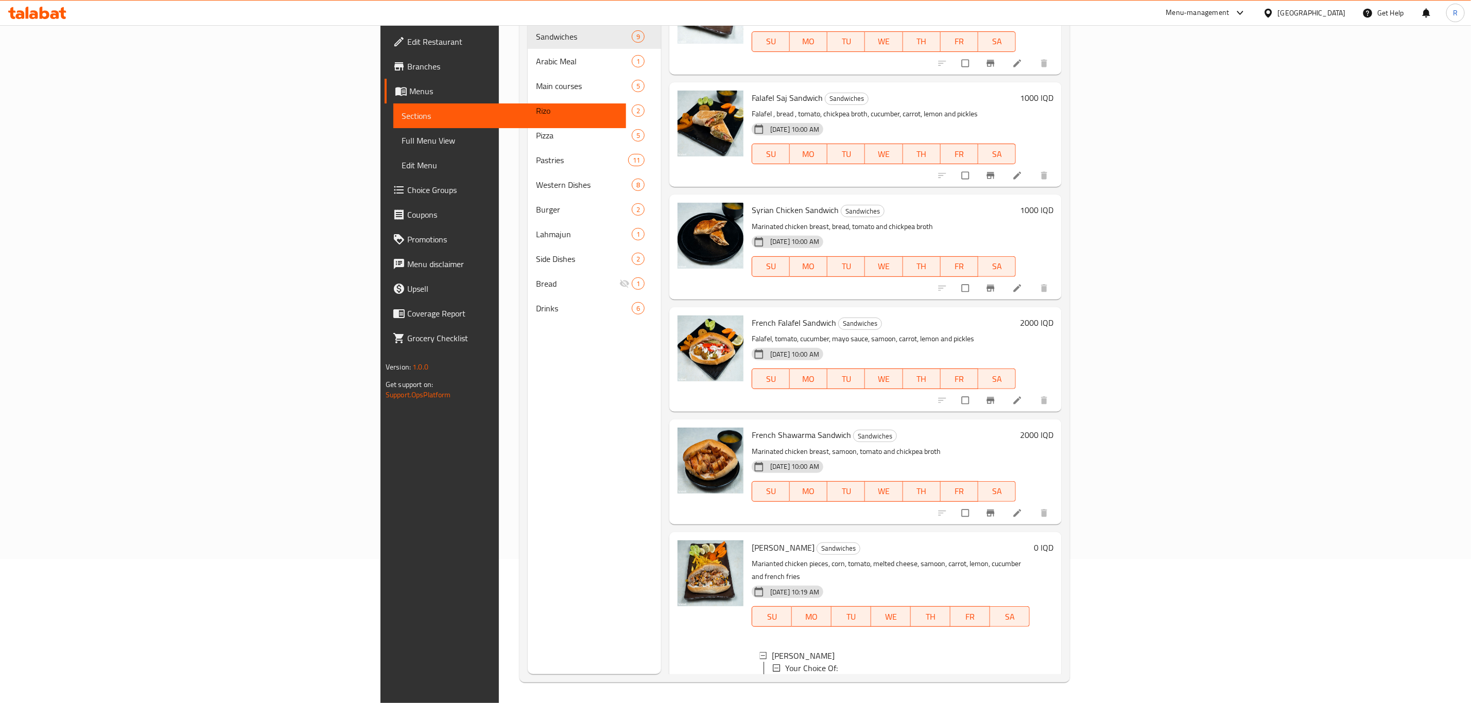
scroll to position [411, 0]
click at [997, 700] on icon at bounding box center [993, 704] width 8 height 8
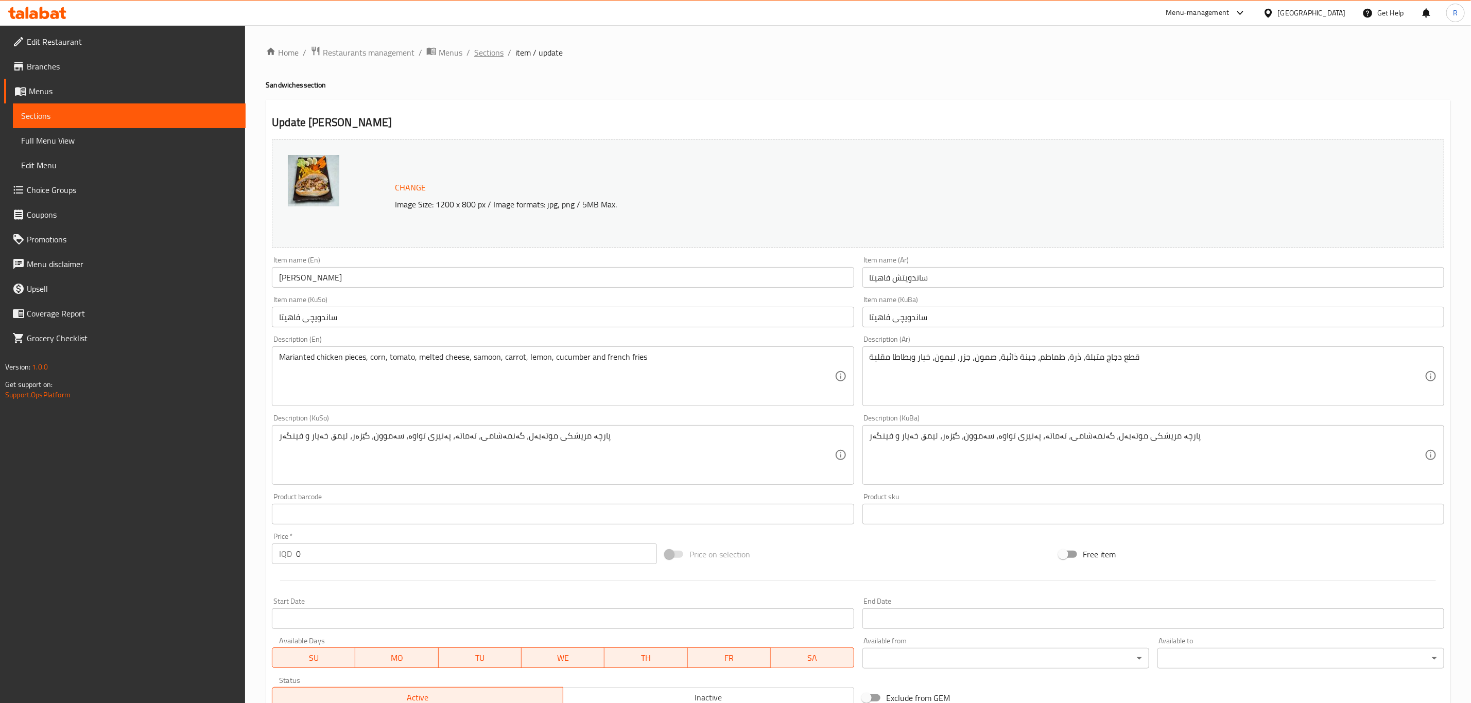
click at [488, 53] on span "Sections" at bounding box center [488, 52] width 29 height 12
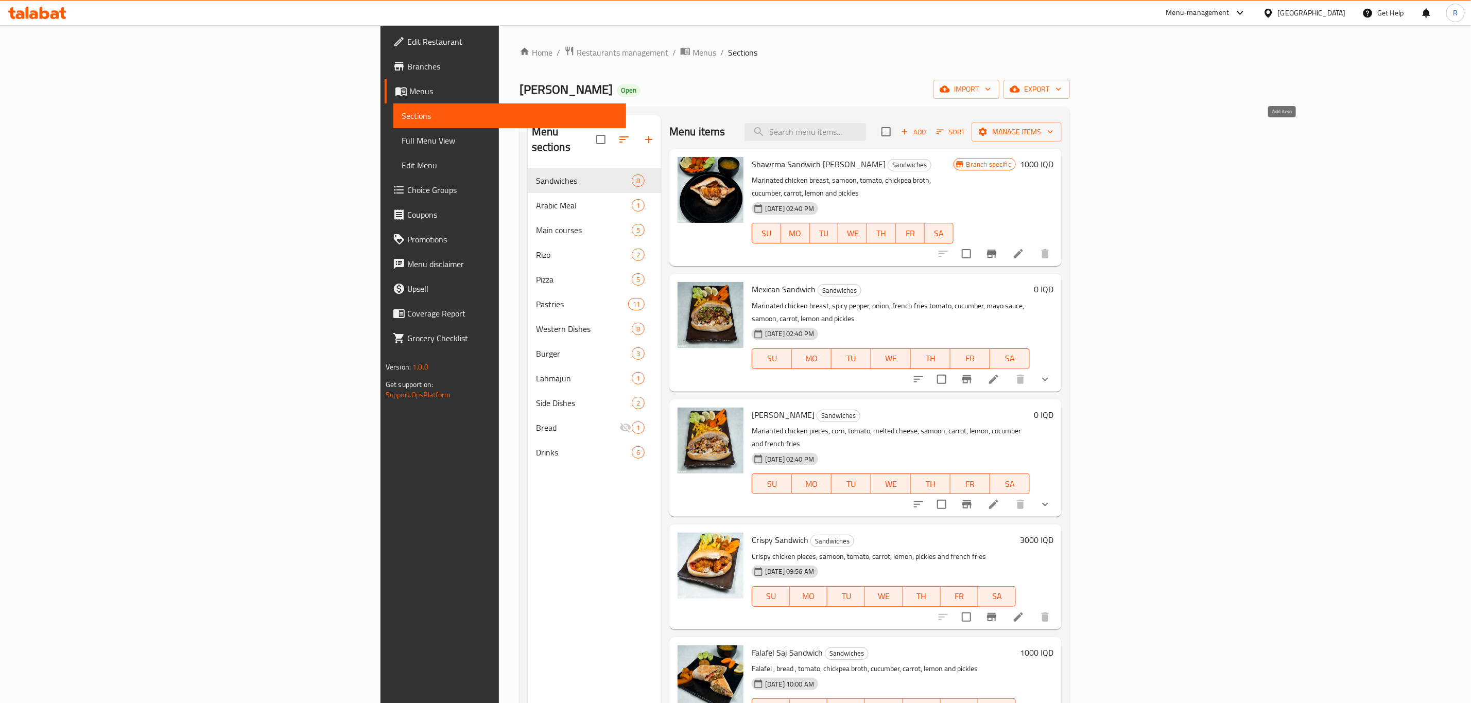
click at [907, 131] on icon "button" at bounding box center [905, 132] width 6 height 6
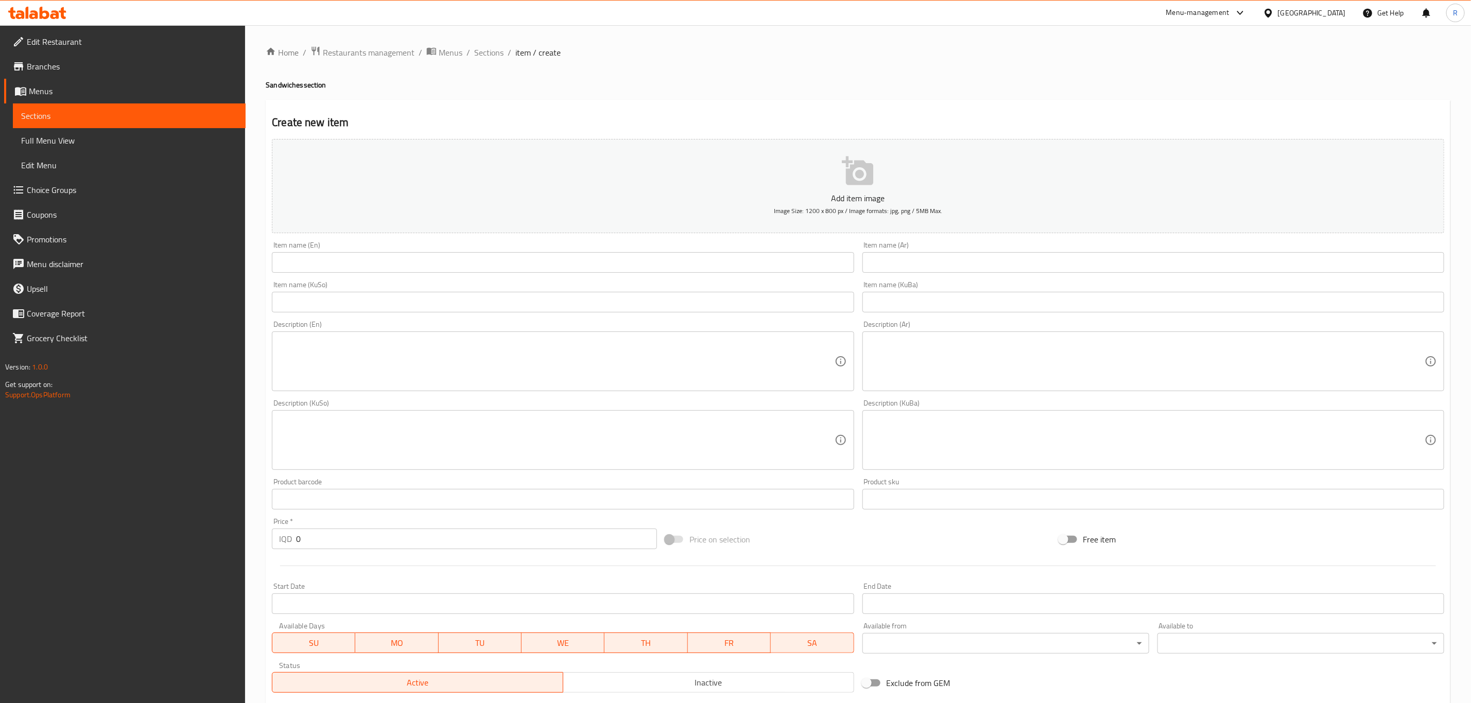
click at [336, 258] on input "text" at bounding box center [563, 262] width 582 height 21
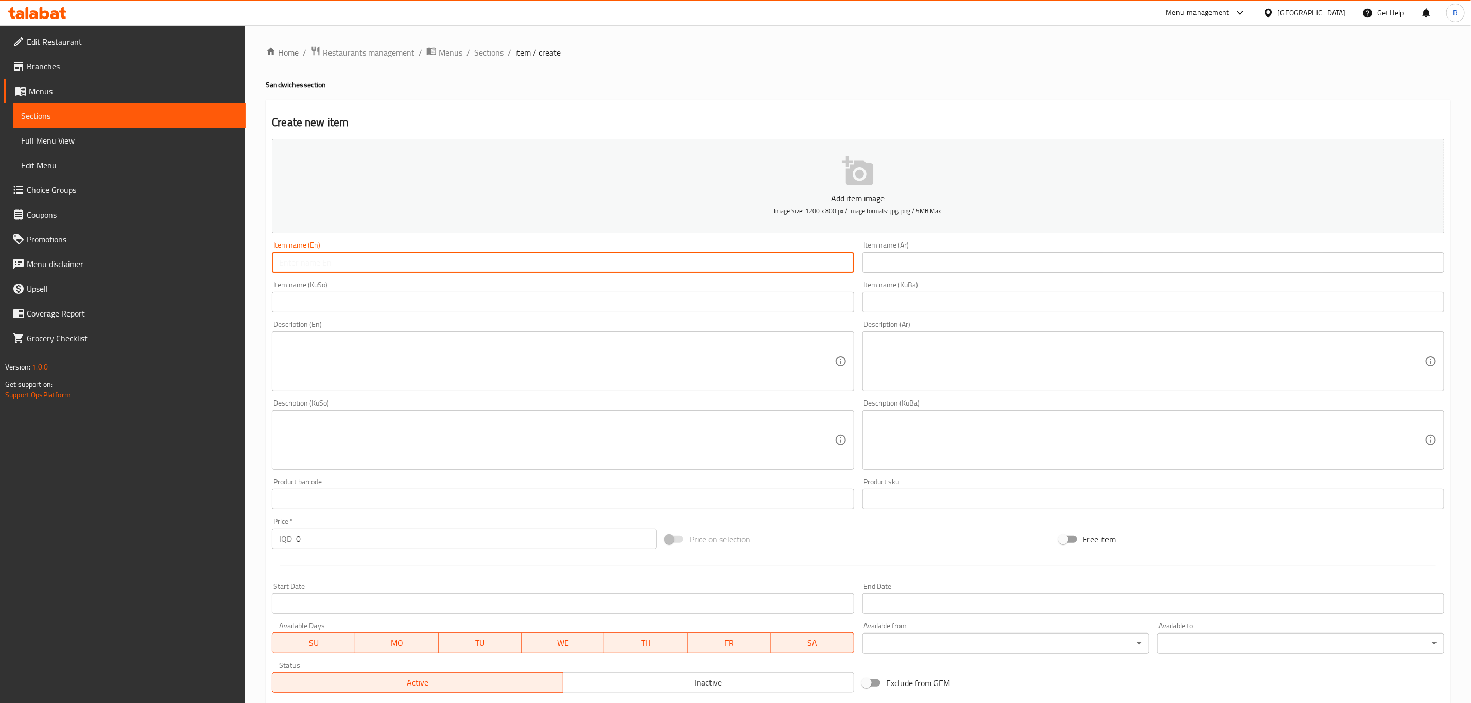
paste input "Fajita Sandwich"
type input "Fajita Sandwich"
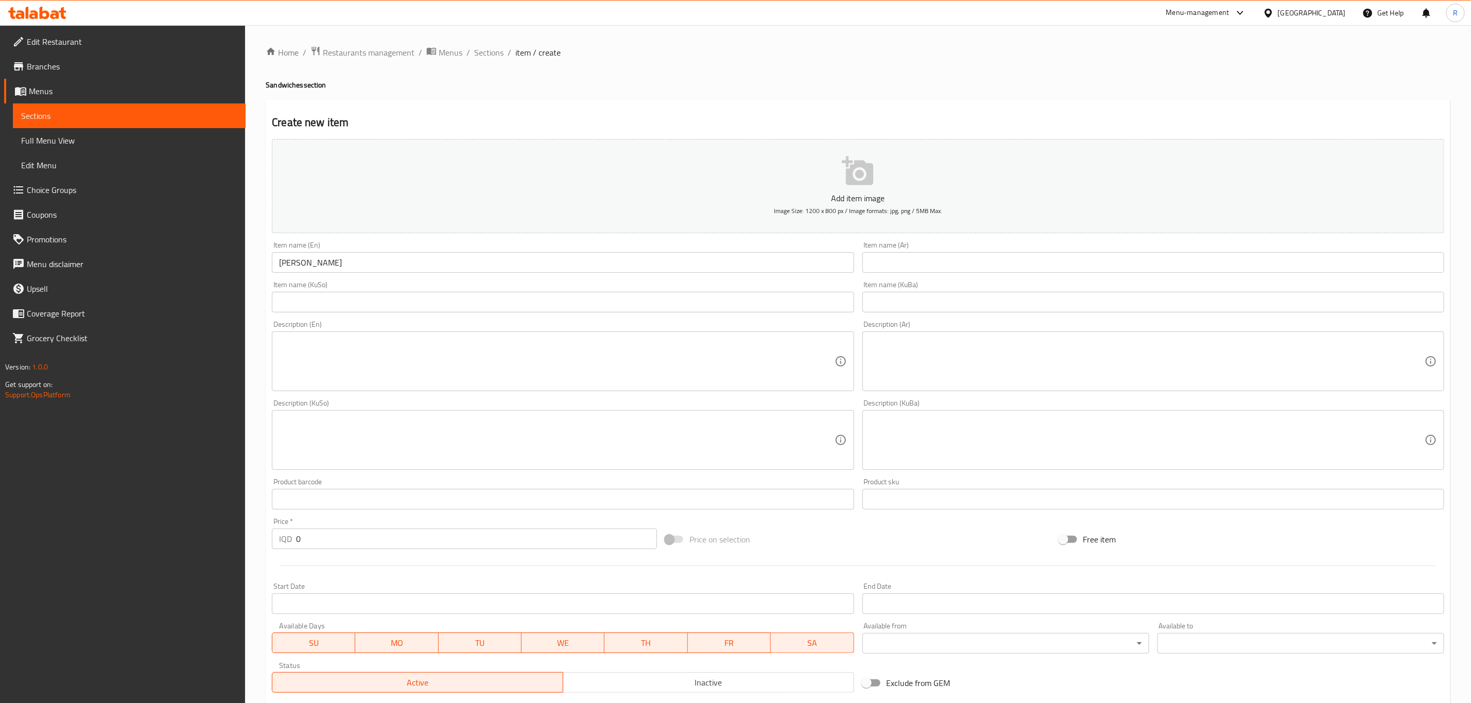
click at [913, 258] on input "text" at bounding box center [1153, 262] width 582 height 21
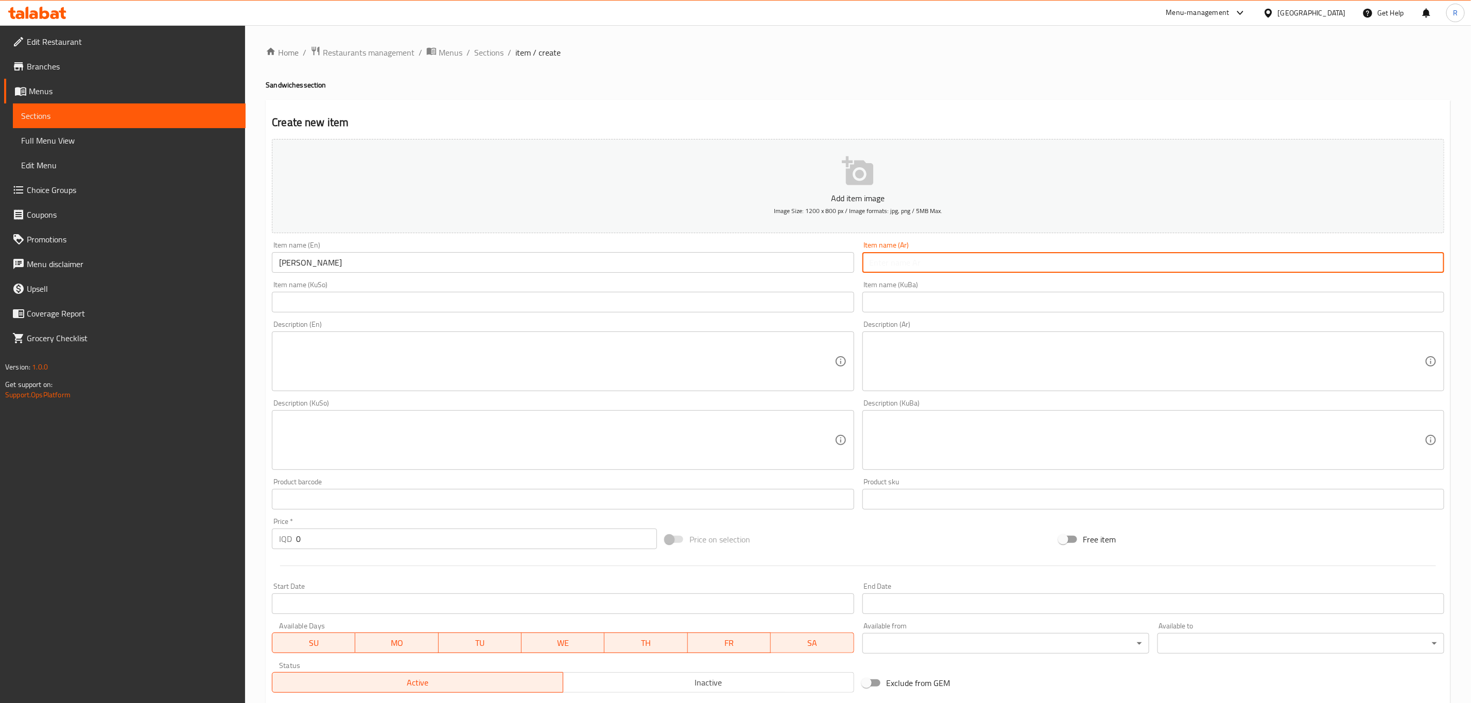
paste input "Fajita Sandwich"
type input "Fajita Sandwich"
click at [936, 259] on input "text" at bounding box center [1153, 262] width 582 height 21
paste input "ساندويتش فاهيتا"
type input "ساندويتش فاهيتا"
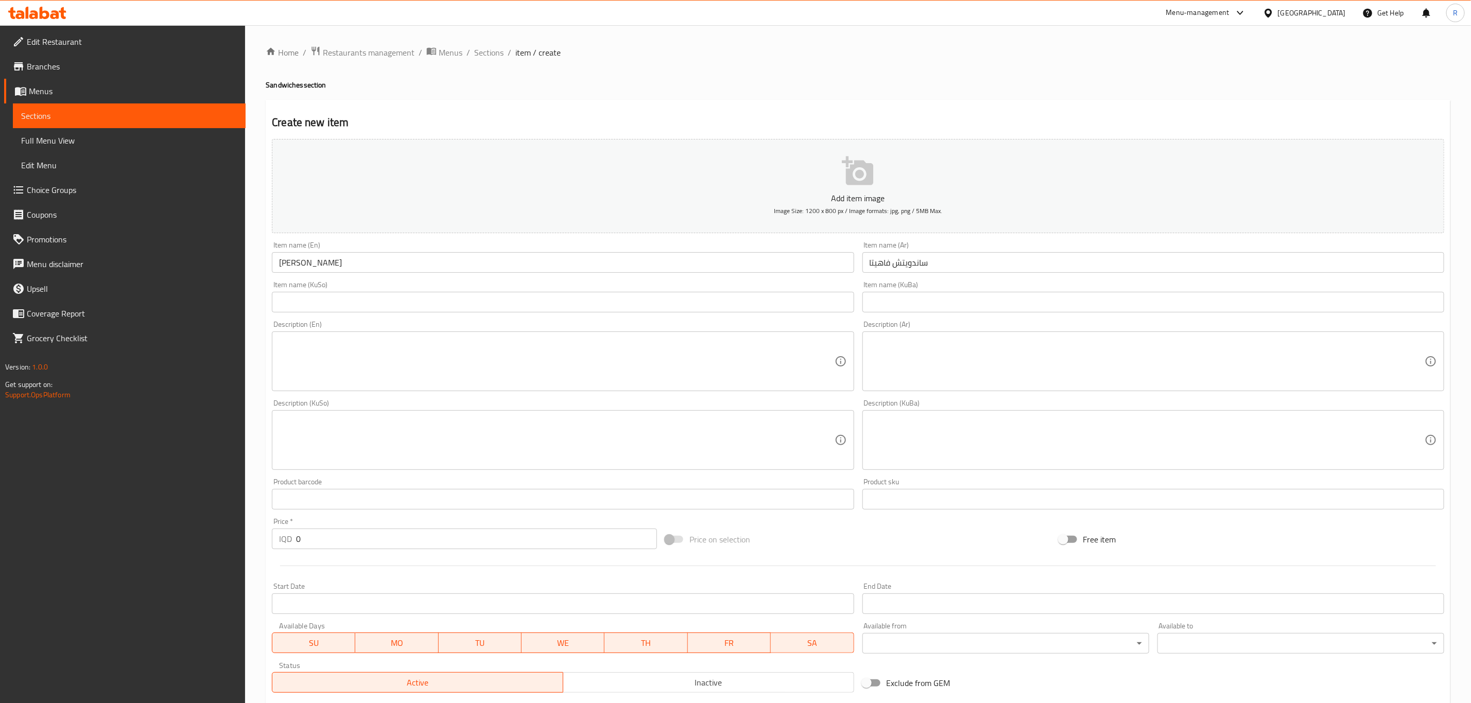
click at [907, 302] on input "text" at bounding box center [1153, 302] width 582 height 21
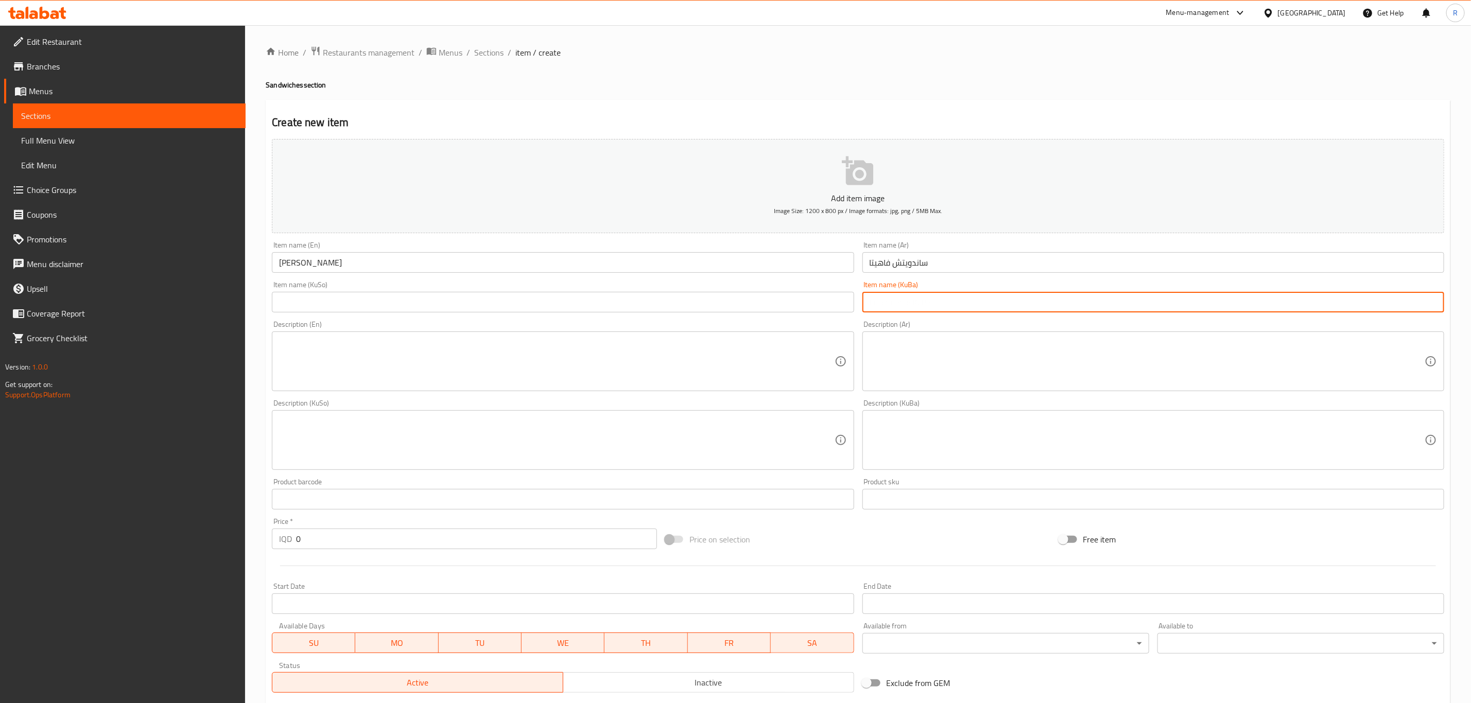
paste input "ساندویچی فاهيتا"
type input "ساندویچی فاهيتا"
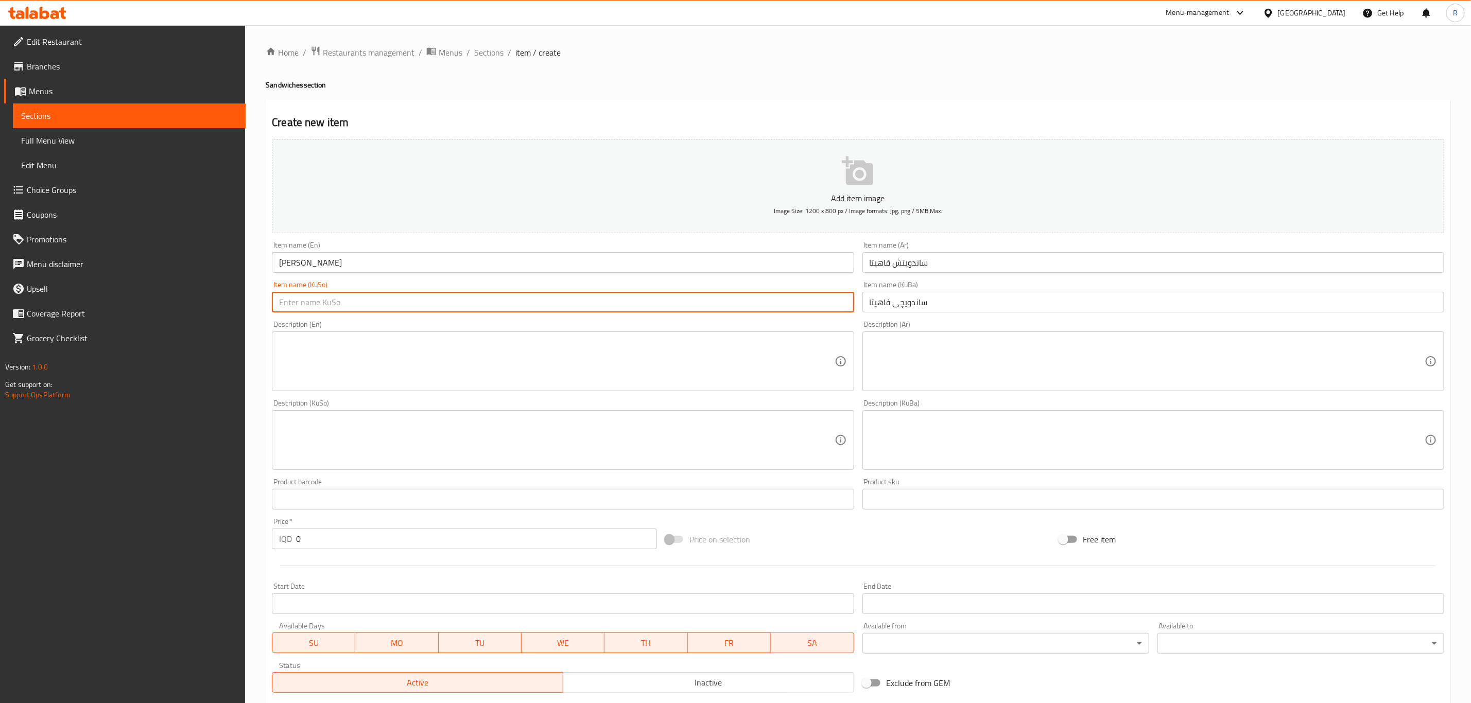
click at [828, 303] on input "text" at bounding box center [563, 302] width 582 height 21
paste input "ساندویچی فاهيتا"
type input "ساندویچی فاهيتا"
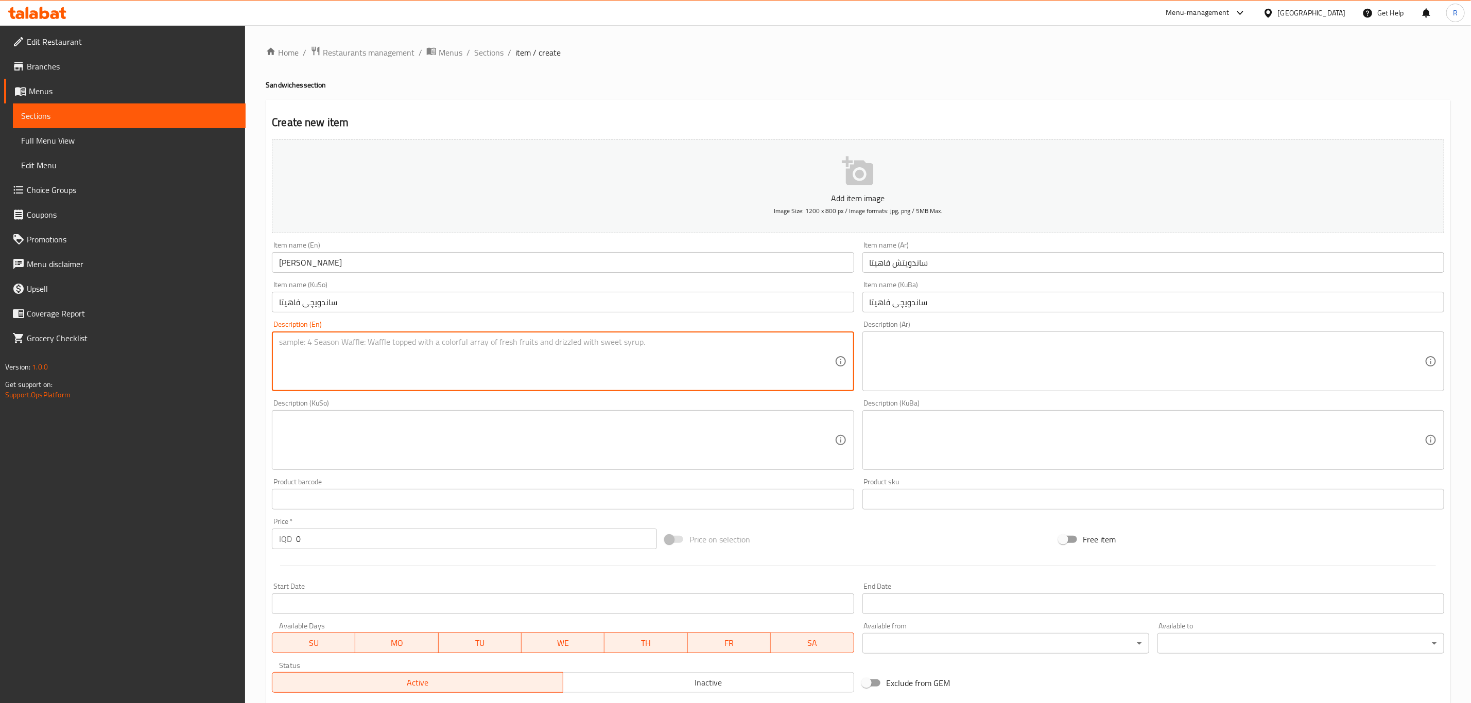
click at [349, 369] on textarea at bounding box center [556, 361] width 555 height 49
paste textarea "Marianted chicken pieces, corn, tomato, melted cheese, samoon, carrot, lemon, c…"
type textarea "Marianted chicken pieces, corn, tomato, melted cheese, samoon, carrot, lemon, c…"
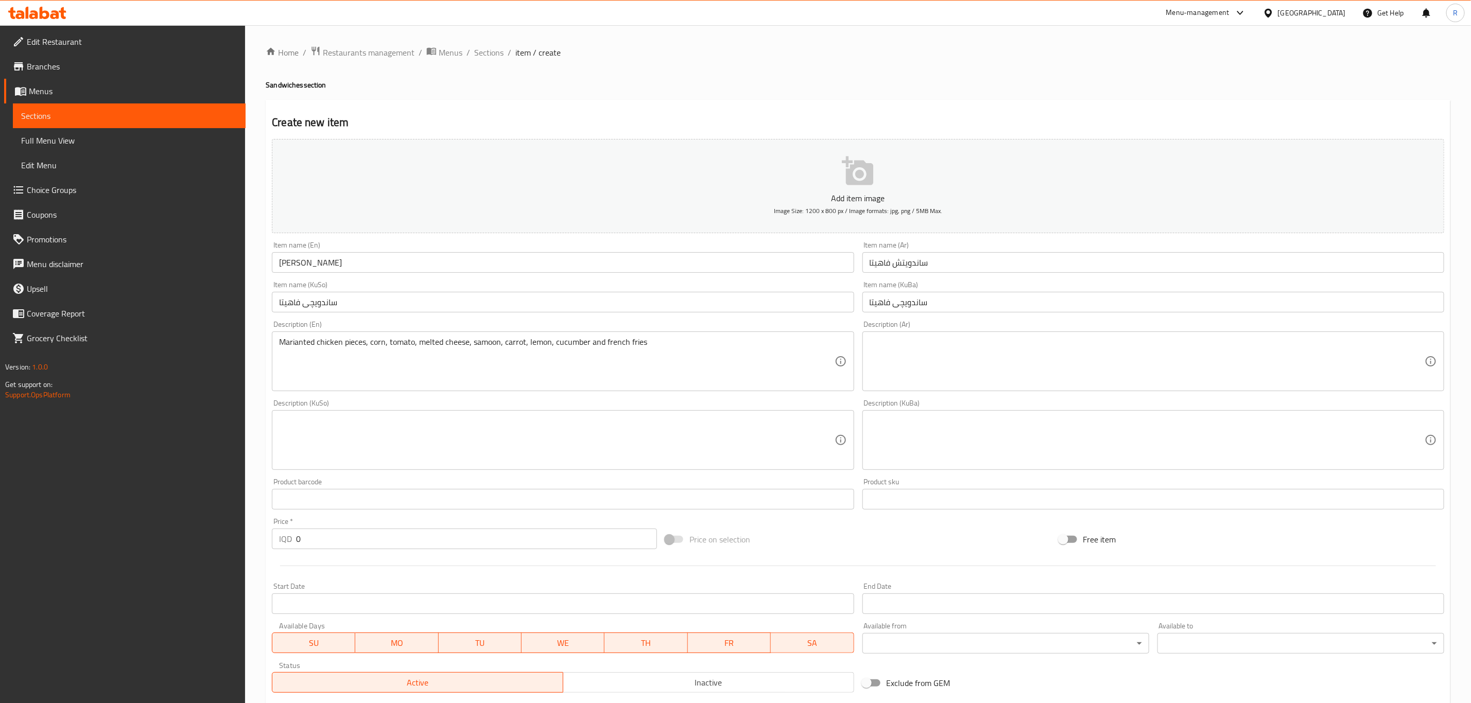
click at [958, 369] on textarea at bounding box center [1146, 361] width 555 height 49
paste textarea "قطع دجاج متبلة، ذرة، طماطم، جبنة ذائبة، صمون، جزر، ليمون، خيار وبطاطا مقلية"
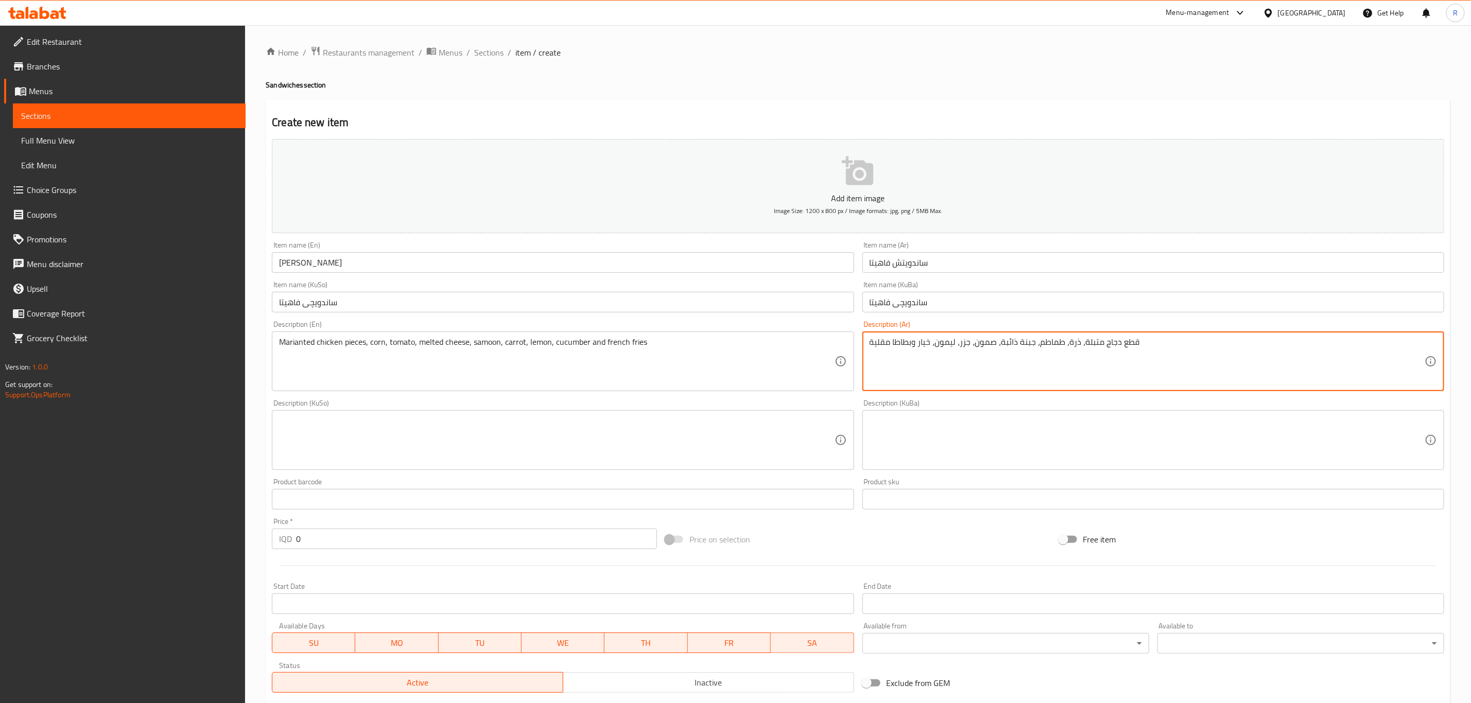
type textarea "قطع دجاج متبلة، ذرة، طماطم، جبنة ذائبة، صمون، جزر، ليمون، خيار وبطاطا مقلية"
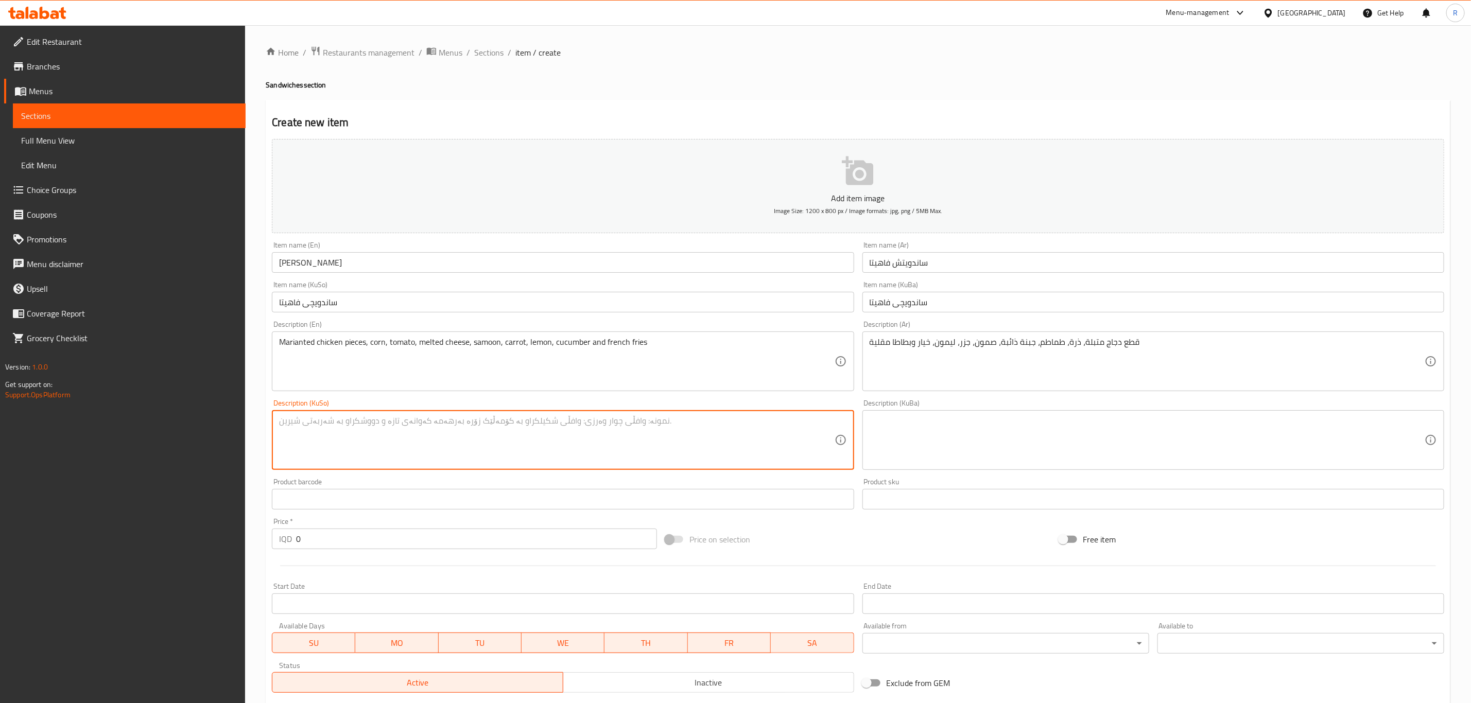
click at [416, 440] on textarea at bounding box center [556, 440] width 555 height 49
paste textarea "پارچە مریشکی موتەبەل، گەنمەشامی، تەماتە، پەنیری تواوە، سەموون، گێزەر، لیمۆ، خەی…"
type textarea "پارچە مریشکی موتەبەل، گەنمەشامی، تەماتە، پەنیری تواوە، سەموون، گێزەر، لیمۆ، خەی…"
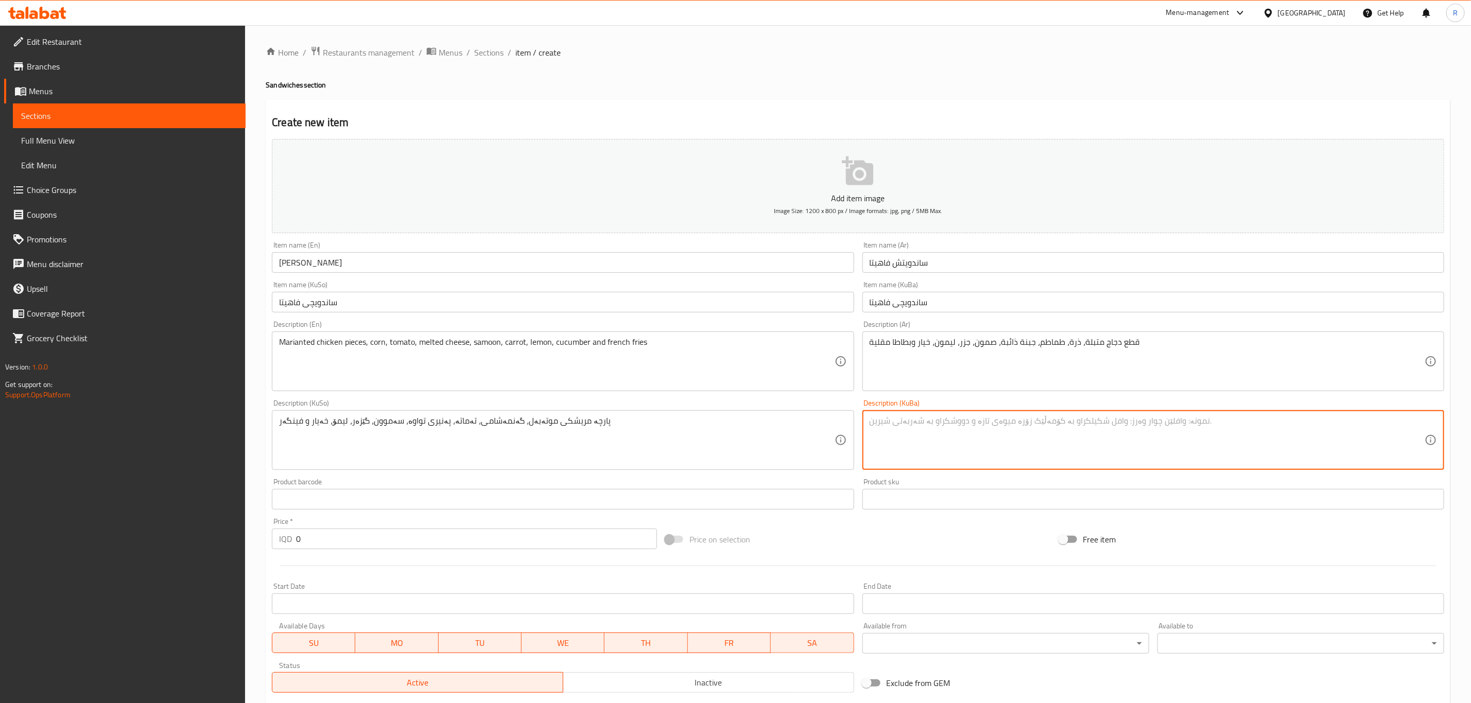
click at [1019, 432] on textarea at bounding box center [1146, 440] width 555 height 49
paste textarea "پارچە مریشکی موتەبەل، گەنمەشامی، تەماتە، پەنیری تواوە، سەموون، گێزەر، لیمۆ، خەی…"
type textarea "پارچە مریشکی موتەبەل، گەنمەشامی، تەماتە، پەنیری تواوە، سەموون، گێزەر، لیمۆ، خەی…"
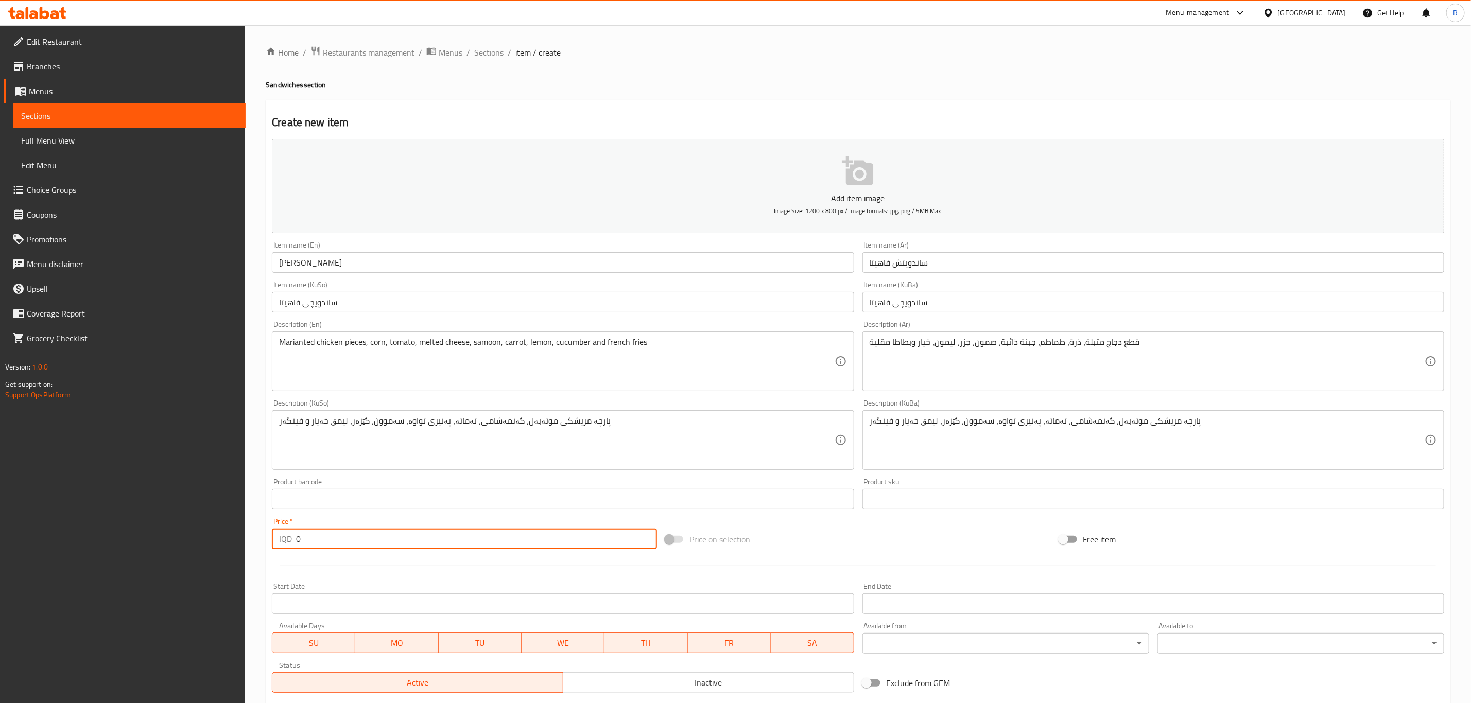
drag, startPoint x: 310, startPoint y: 542, endPoint x: 268, endPoint y: 542, distance: 42.7
click at [268, 542] on div "Price   * IQD 0 Price *" at bounding box center [464, 534] width 393 height 40
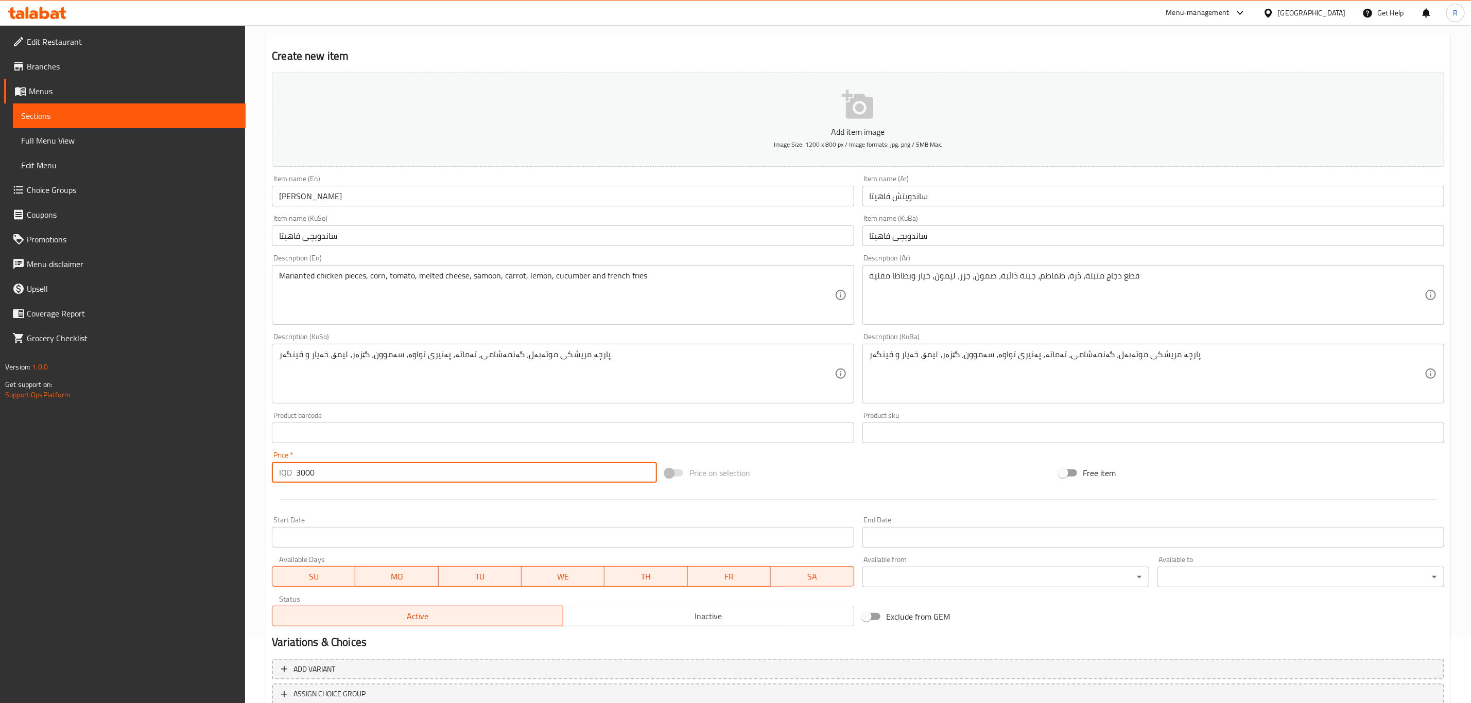
scroll to position [141, 0]
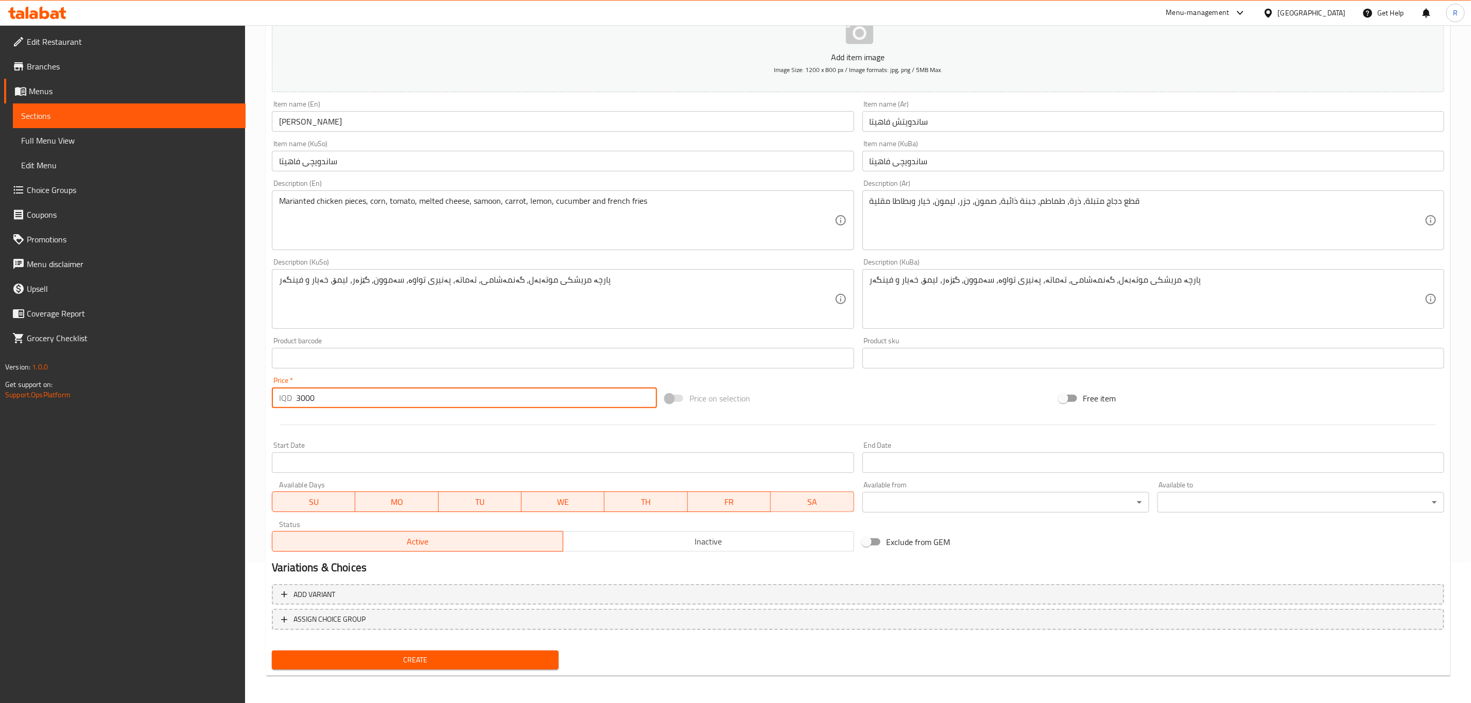
type input "3000"
click at [428, 654] on span "Create" at bounding box center [415, 660] width 270 height 13
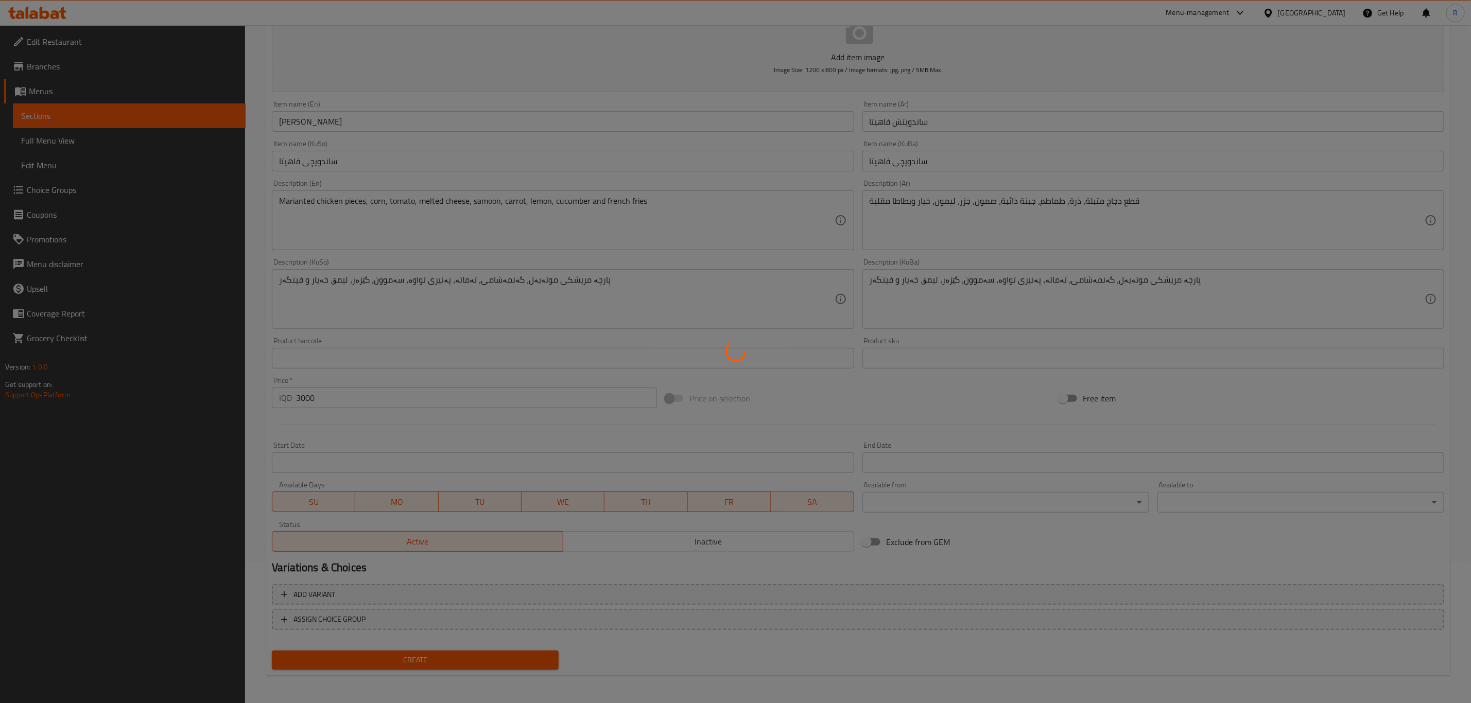
type input "0"
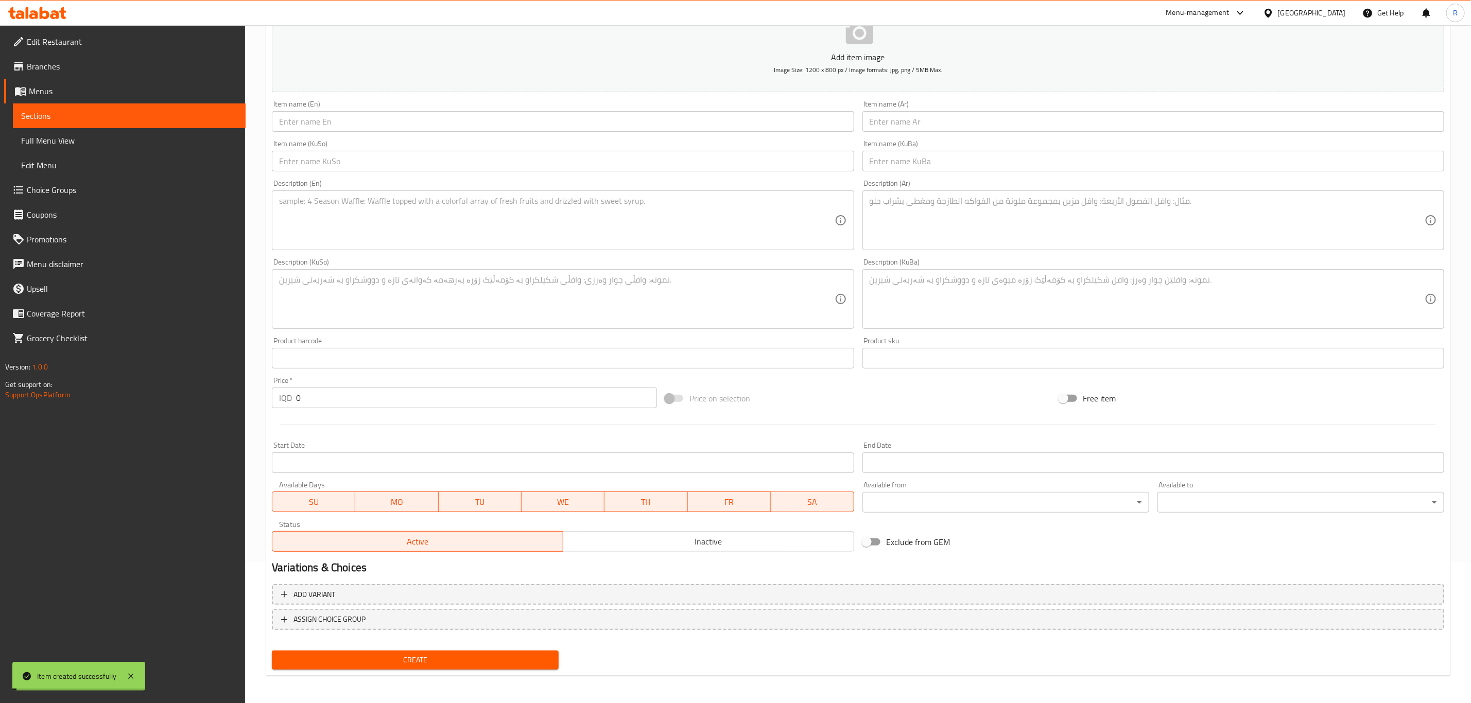
scroll to position [0, 0]
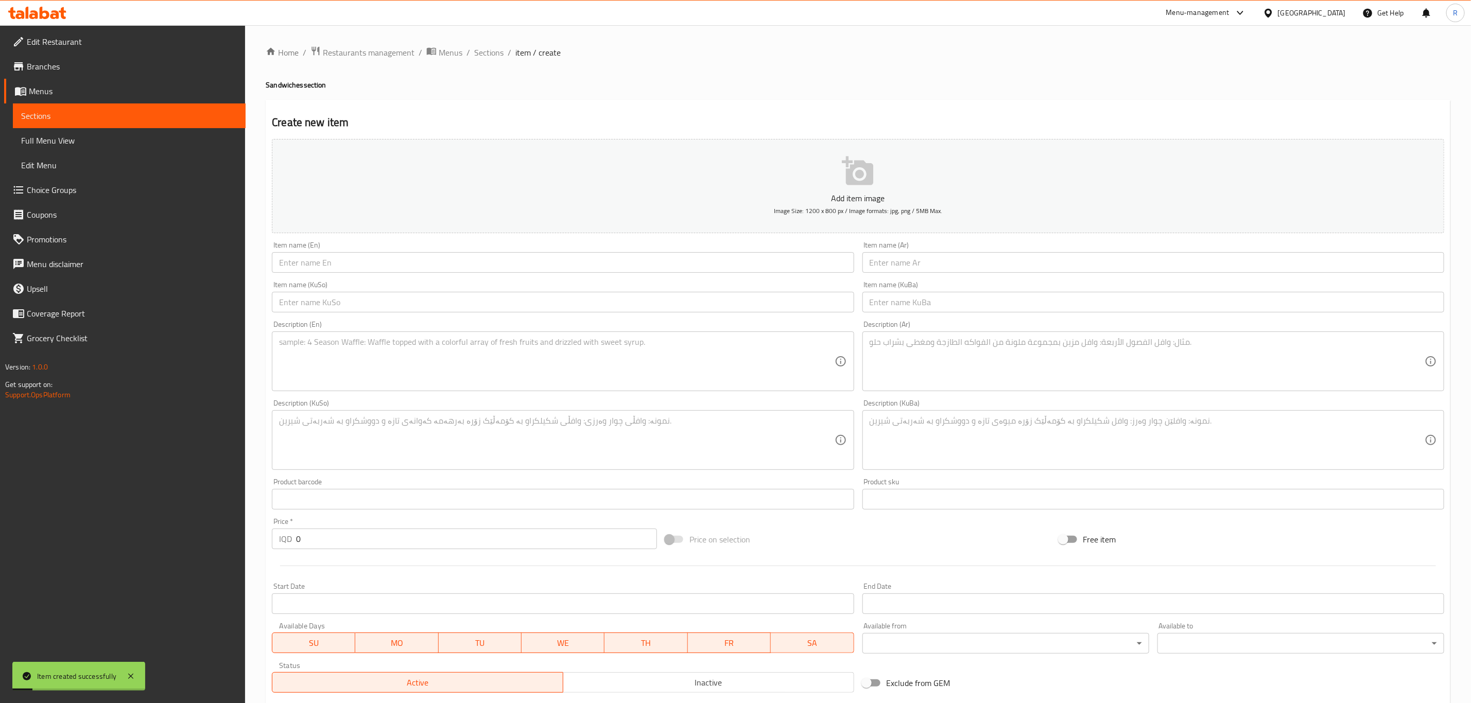
drag, startPoint x: 484, startPoint y: 48, endPoint x: 25, endPoint y: 235, distance: 495.2
click at [484, 48] on span "Sections" at bounding box center [488, 52] width 29 height 12
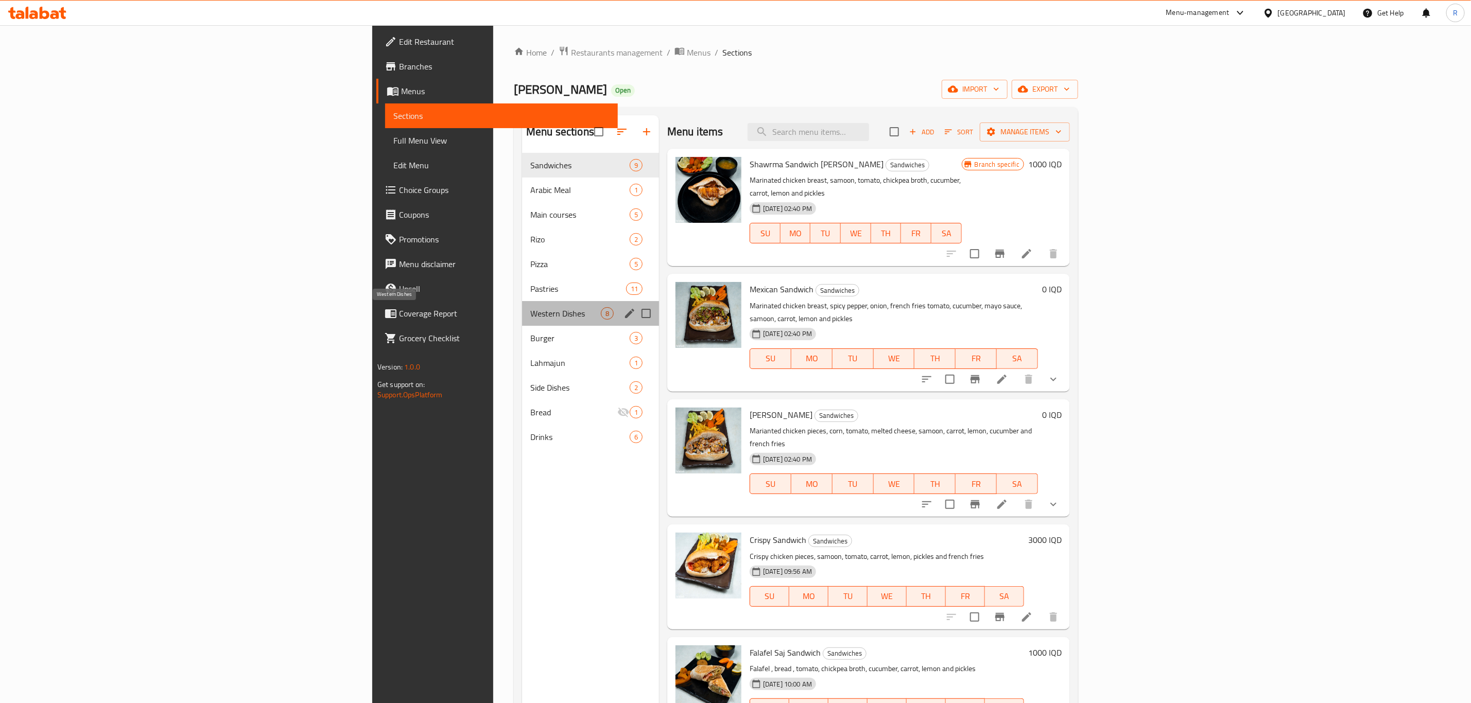
drag, startPoint x: 310, startPoint y: 316, endPoint x: 491, endPoint y: 330, distance: 181.3
click at [530, 316] on span "Western Dishes" at bounding box center [565, 313] width 71 height 12
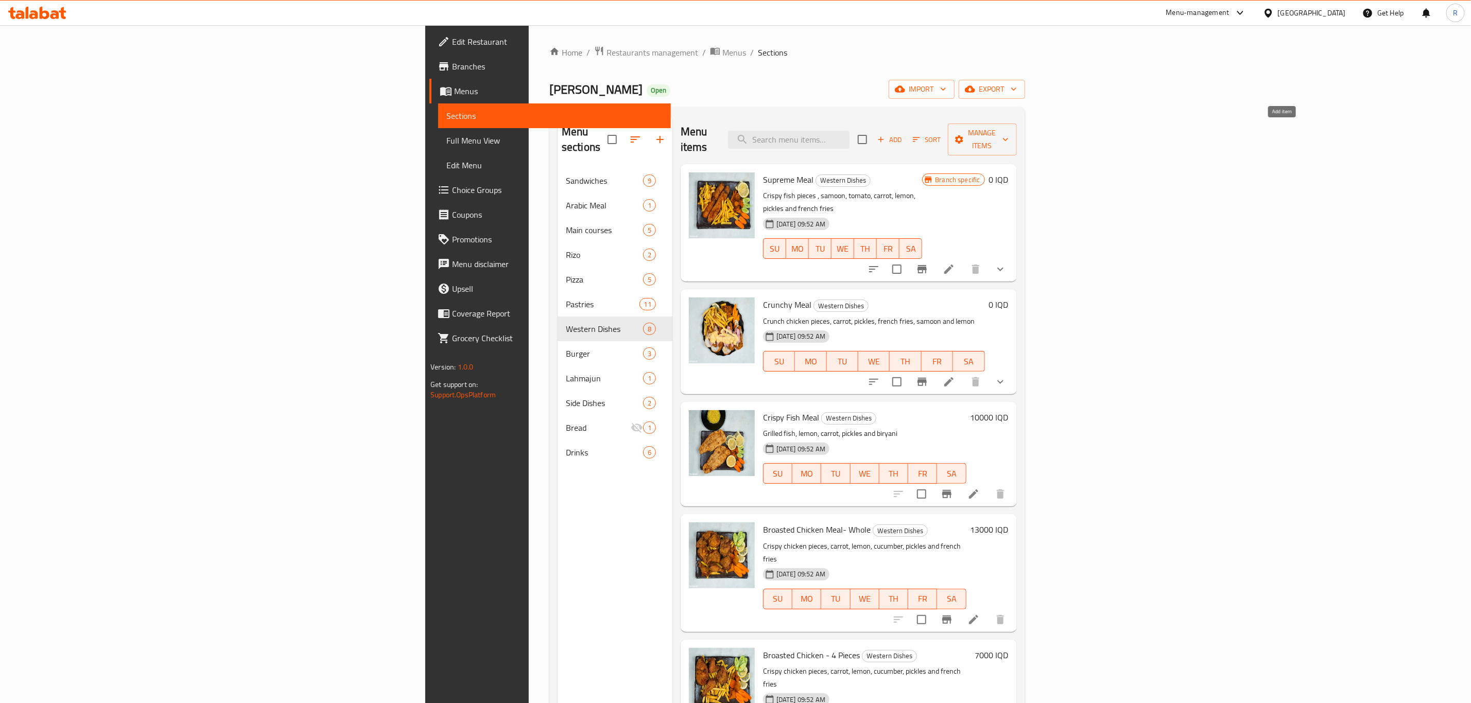
click at [885, 135] on icon "button" at bounding box center [880, 139] width 9 height 9
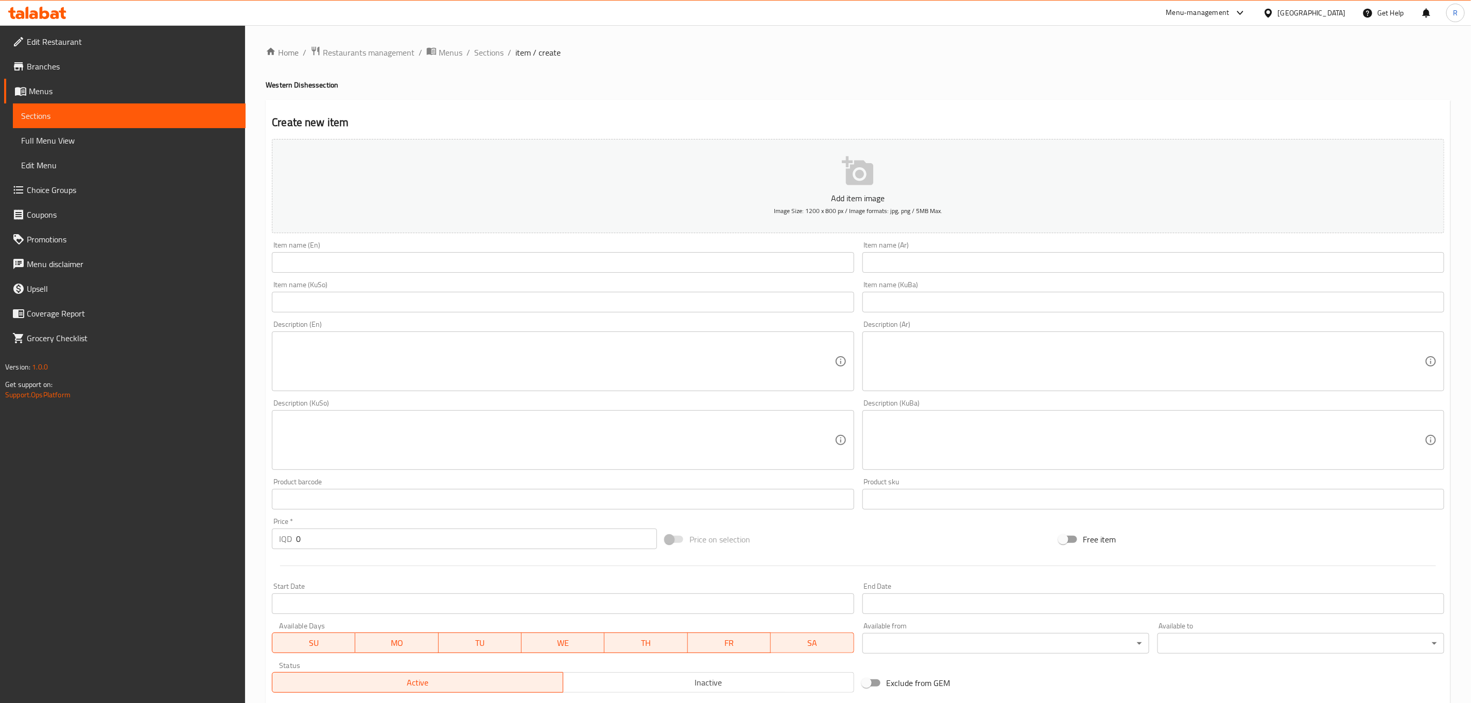
click at [392, 263] on input "text" at bounding box center [563, 262] width 582 height 21
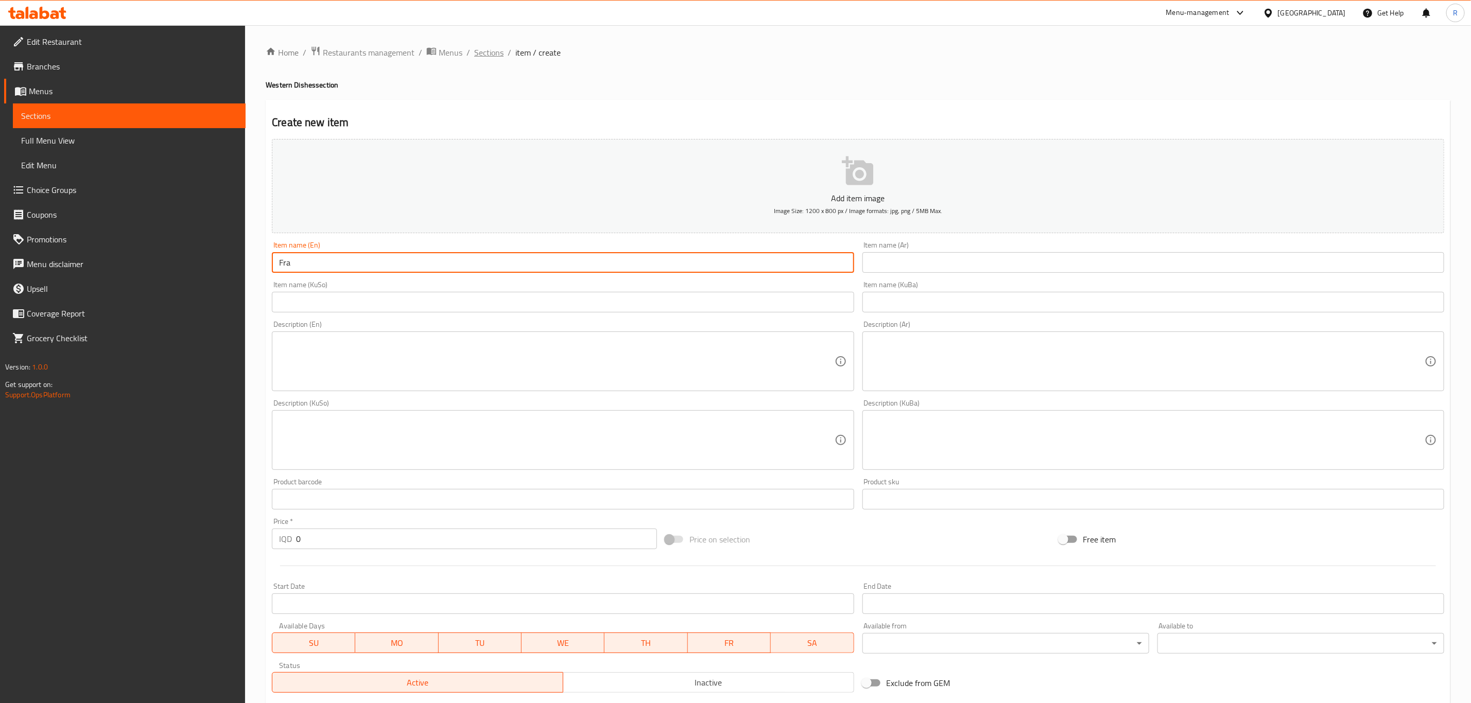
type input "Fra"
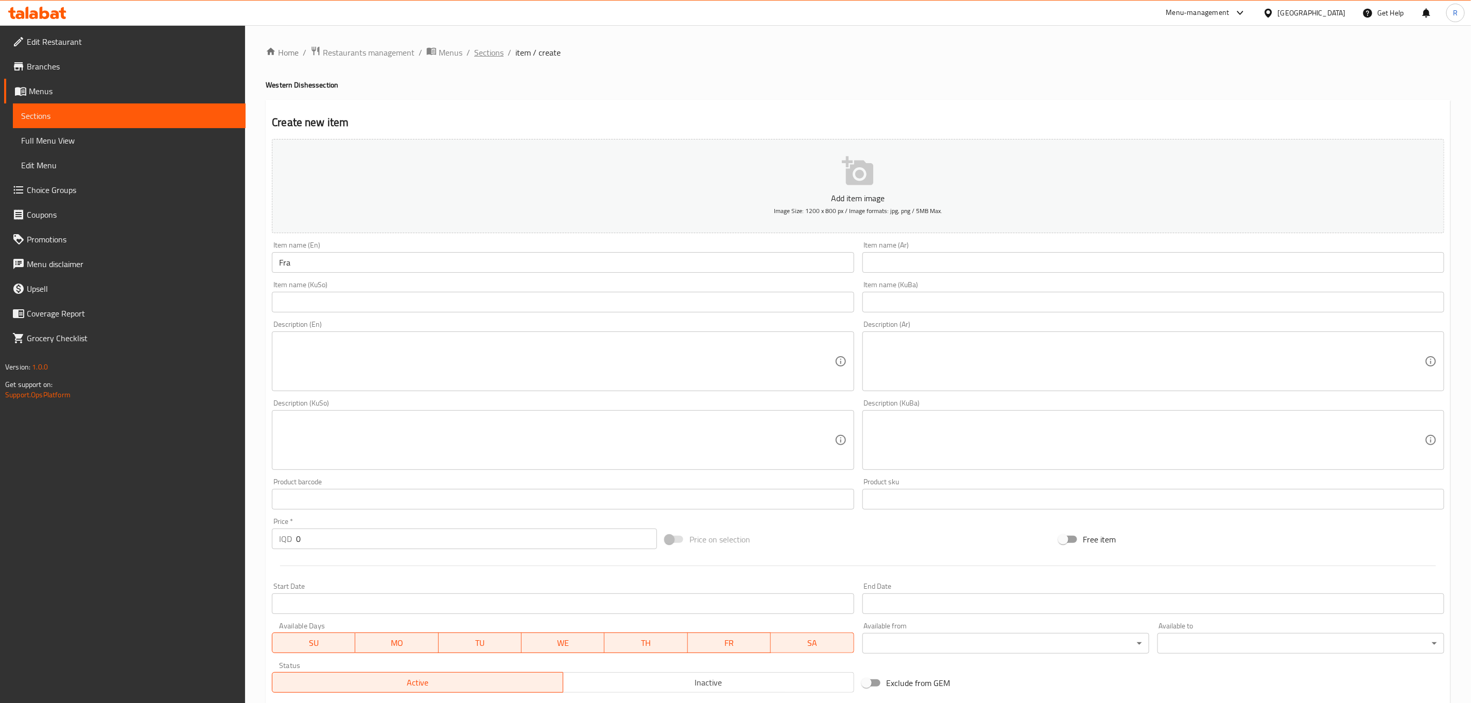
click at [484, 55] on span "Sections" at bounding box center [488, 52] width 29 height 12
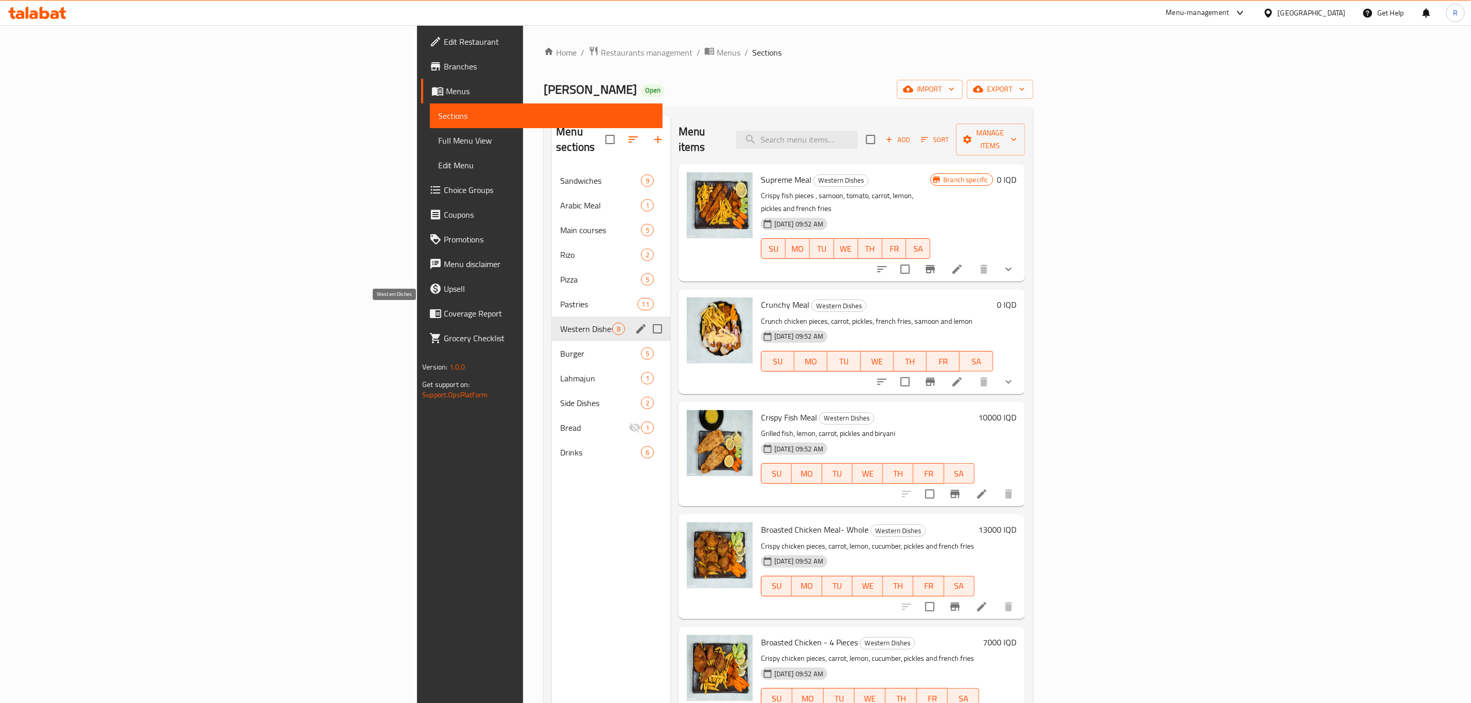
click at [560, 323] on span "Western Dishes" at bounding box center [585, 329] width 51 height 12
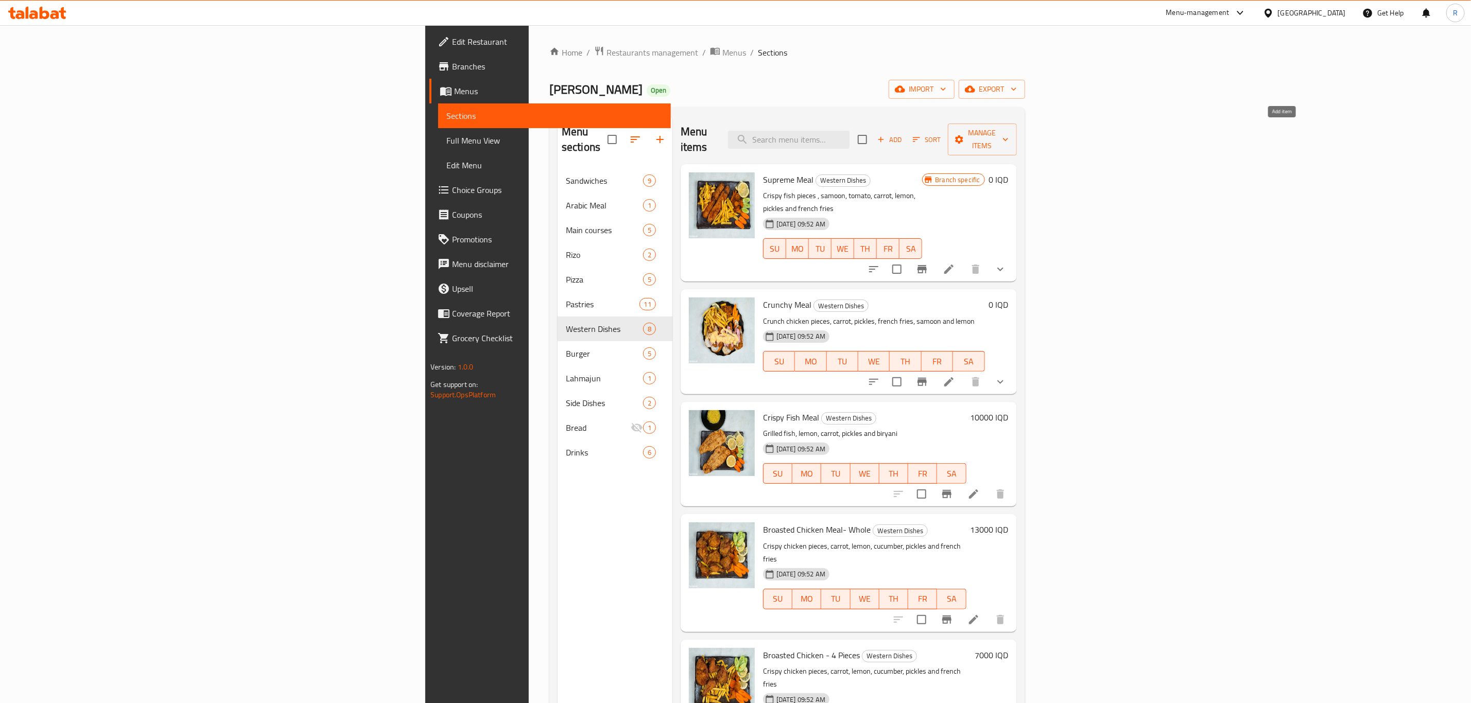
click at [885, 135] on icon "button" at bounding box center [880, 139] width 9 height 9
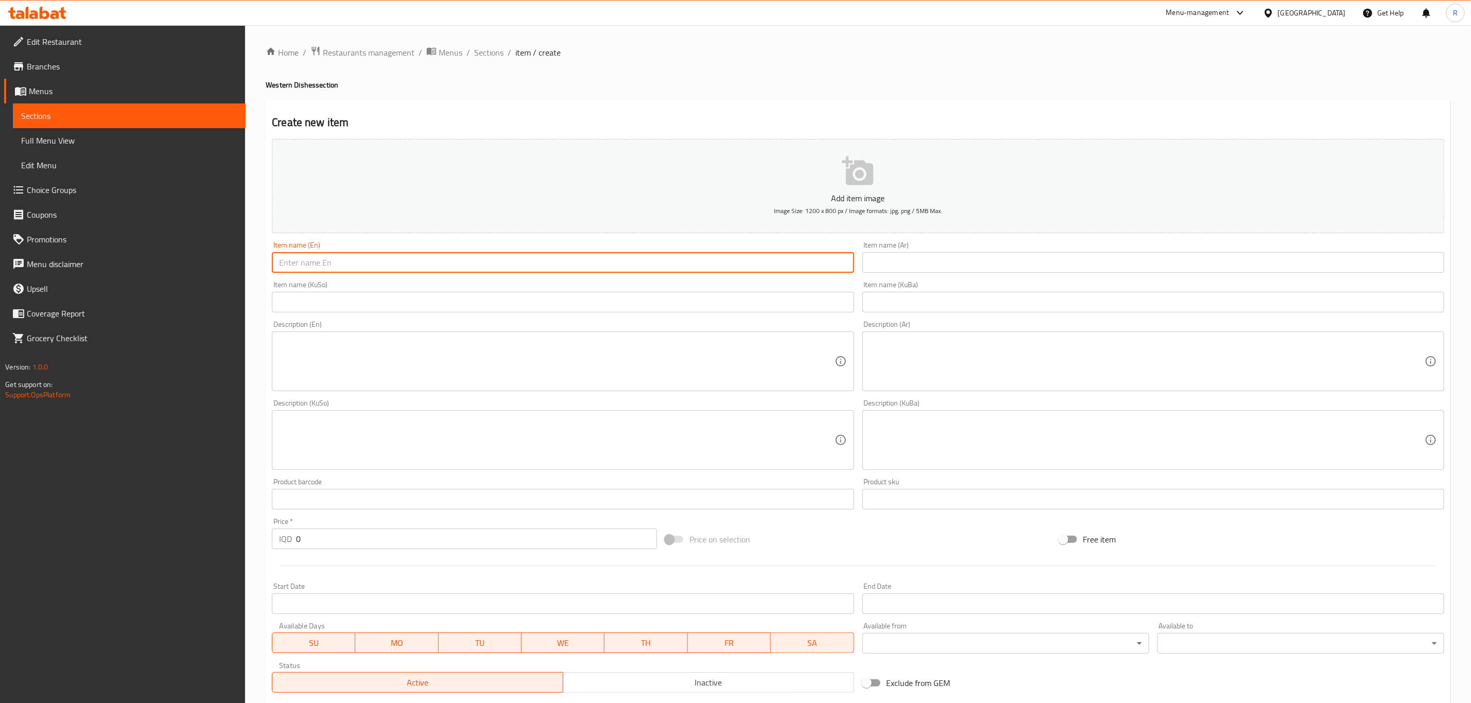
click at [374, 263] on input "text" at bounding box center [563, 262] width 582 height 21
paste input "Mexican"
type input "Mexican Meal"
click at [918, 269] on input "text" at bounding box center [1153, 262] width 582 height 21
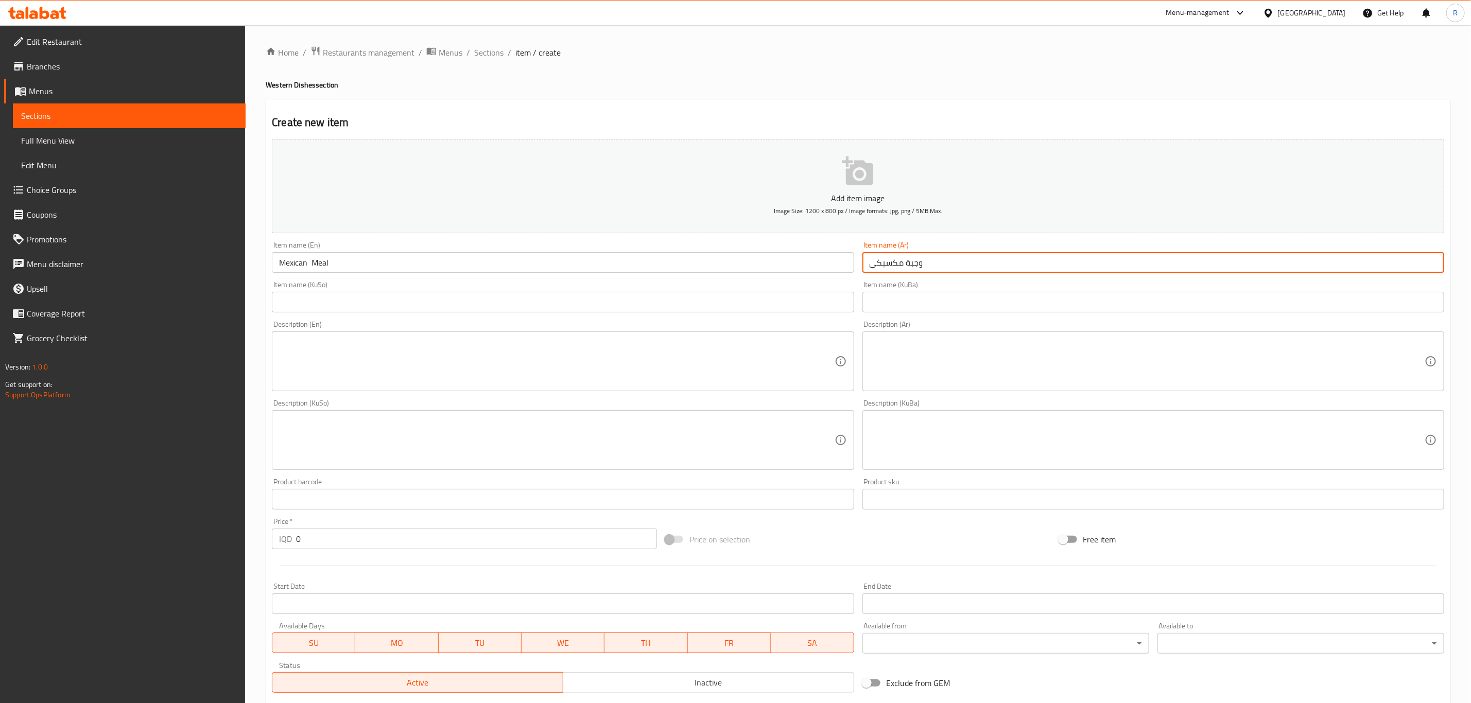
type input "وجبة مكسيكي"
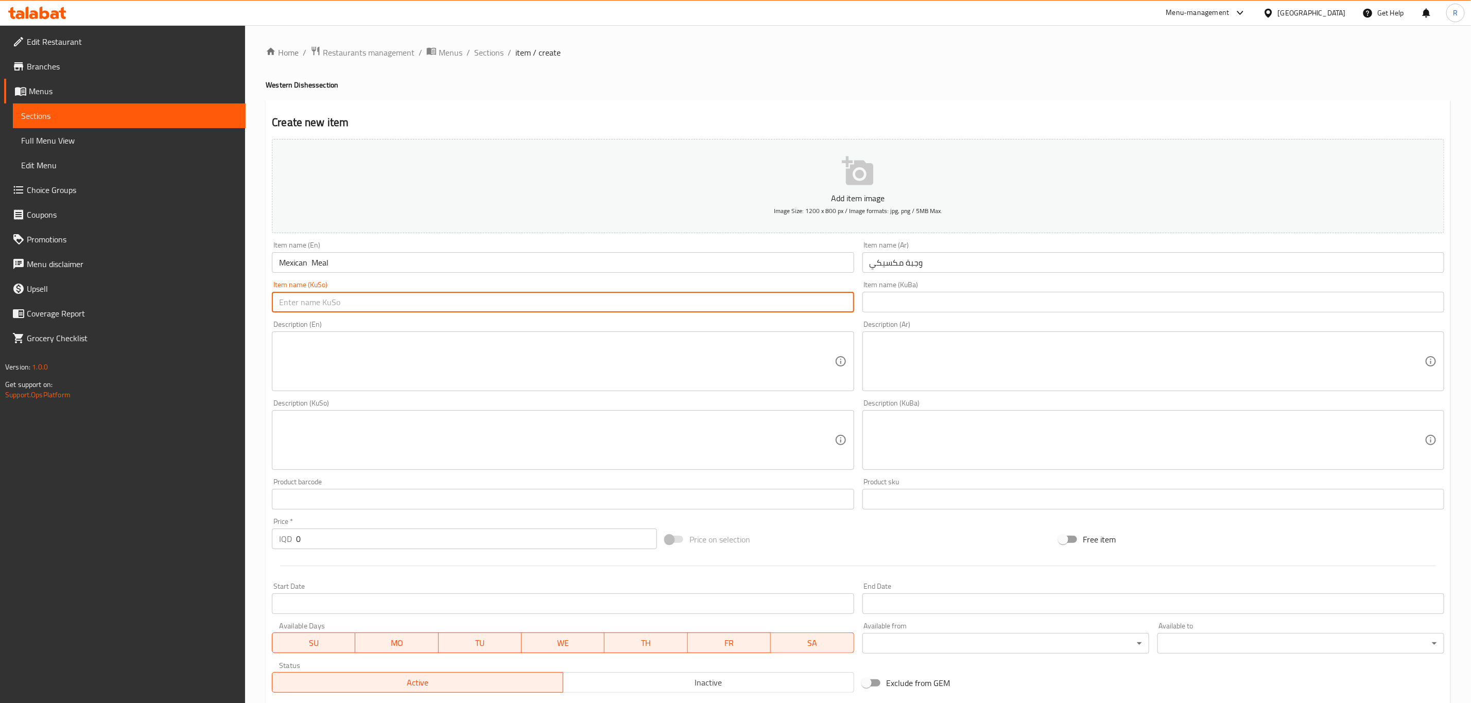
click at [650, 303] on input "text" at bounding box center [563, 302] width 582 height 21
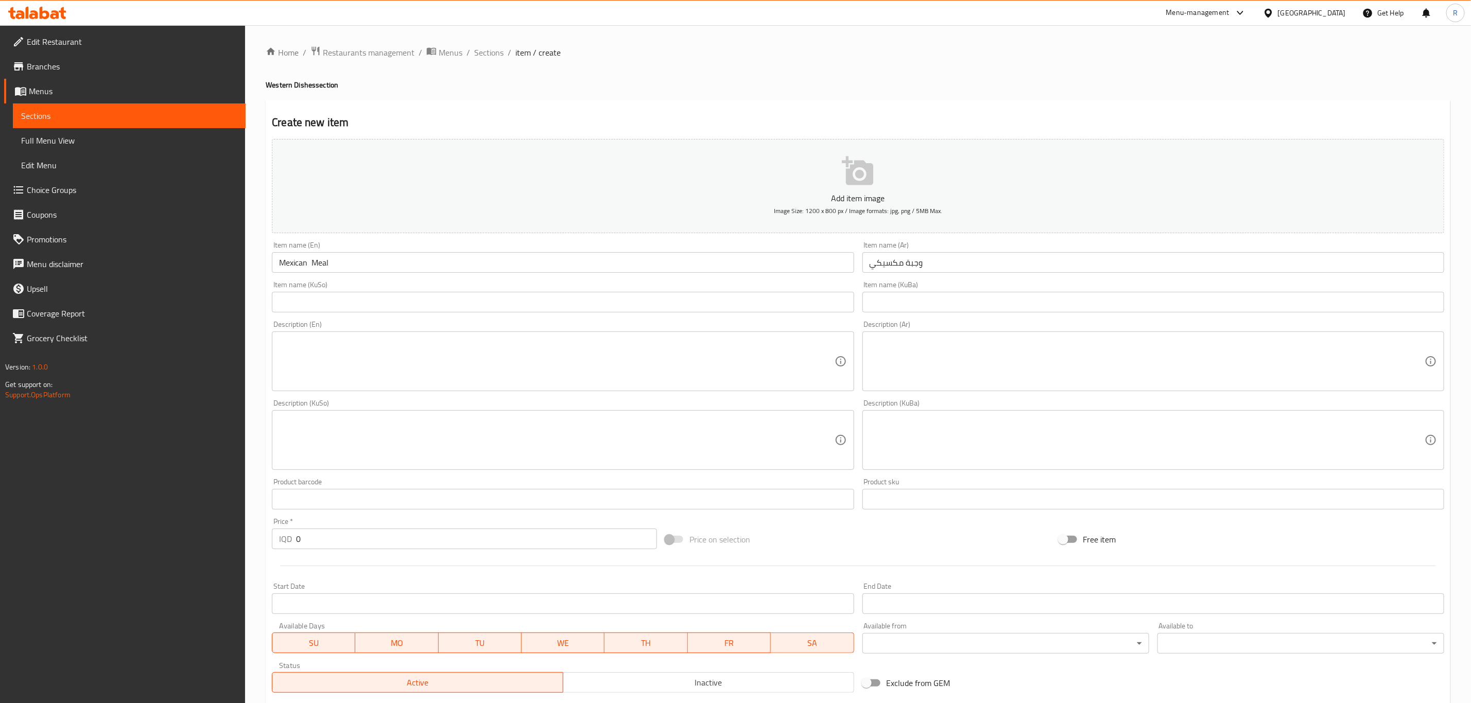
click at [337, 306] on input "text" at bounding box center [563, 302] width 582 height 21
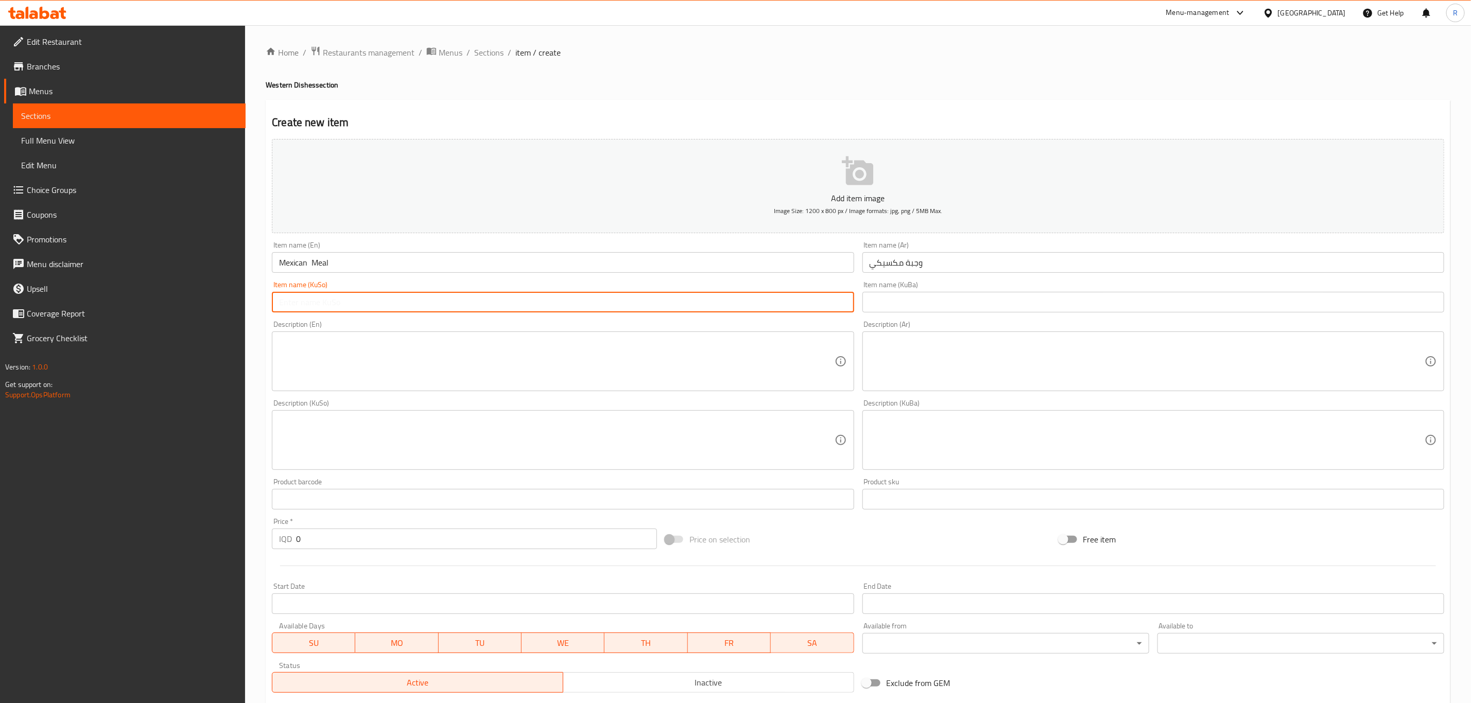
paste input "ژەم"
drag, startPoint x: 336, startPoint y: 306, endPoint x: 223, endPoint y: 329, distance: 115.0
click at [224, 329] on div "Edit Restaurant Branches Menus Sections Full Menu View Edit Menu Choice Groups …" at bounding box center [735, 435] width 1471 height 820
type input "ژەمى مكسيكي"
click at [890, 303] on input "text" at bounding box center [1153, 302] width 582 height 21
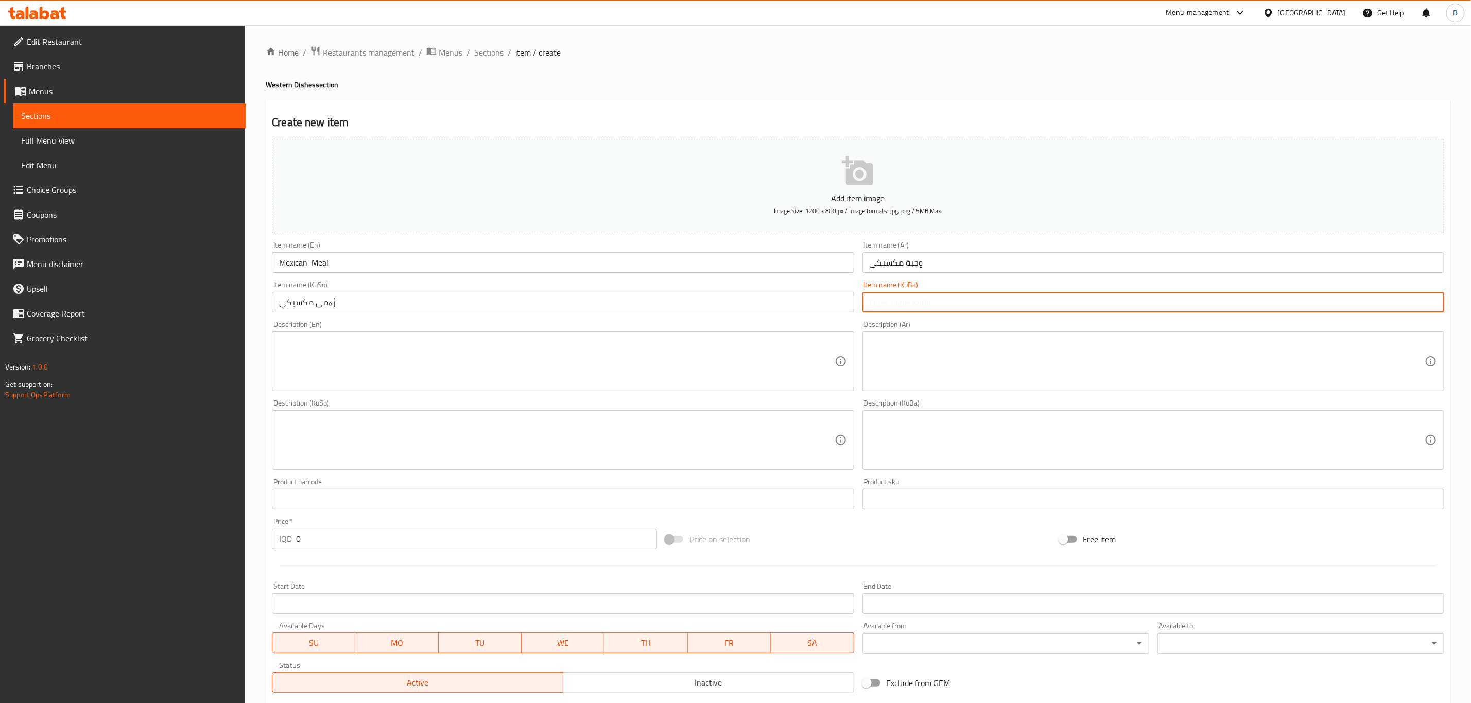
paste input "ژەمى مكسيكي"
type input "ژەمى مكسيكي"
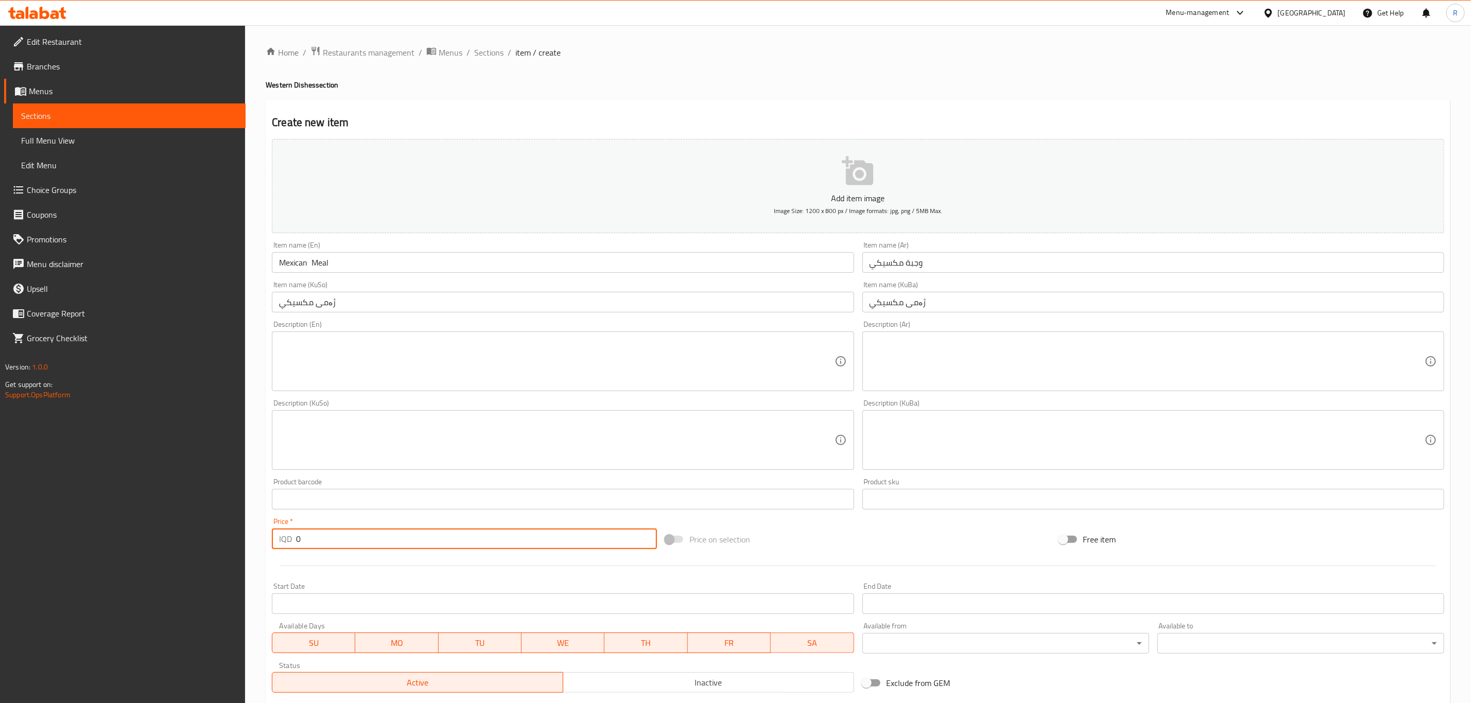
drag, startPoint x: 313, startPoint y: 538, endPoint x: 244, endPoint y: 554, distance: 70.9
click at [244, 554] on div "Edit Restaurant Branches Menus Sections Full Menu View Edit Menu Choice Groups …" at bounding box center [735, 435] width 1471 height 820
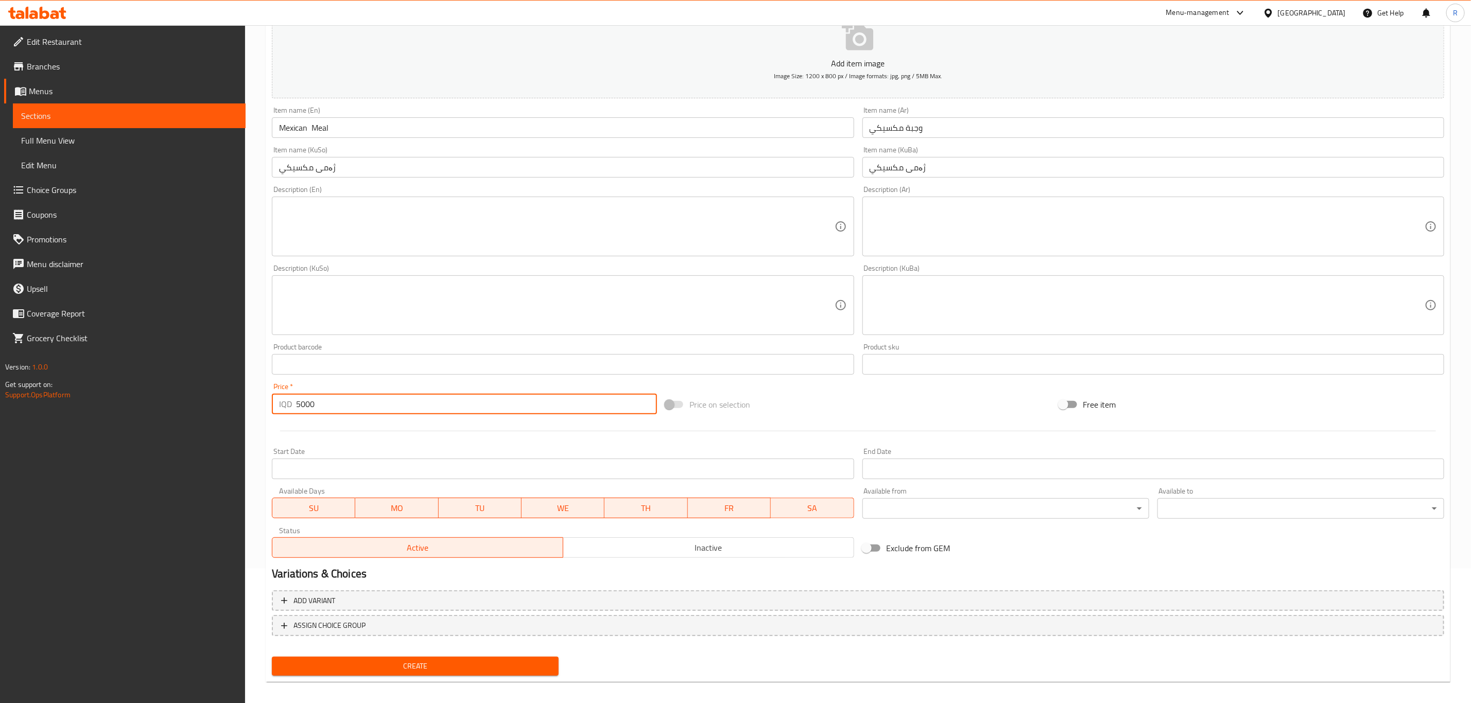
scroll to position [141, 0]
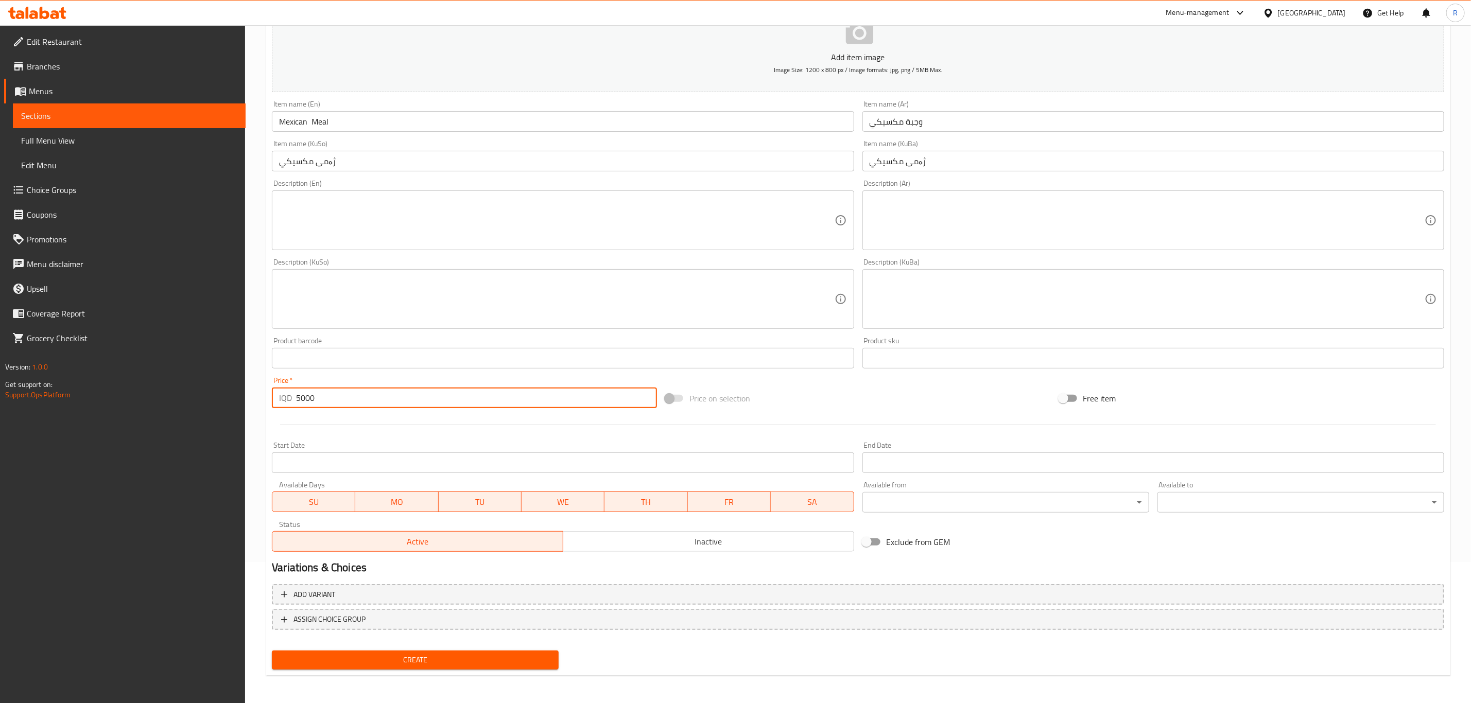
type input "5000"
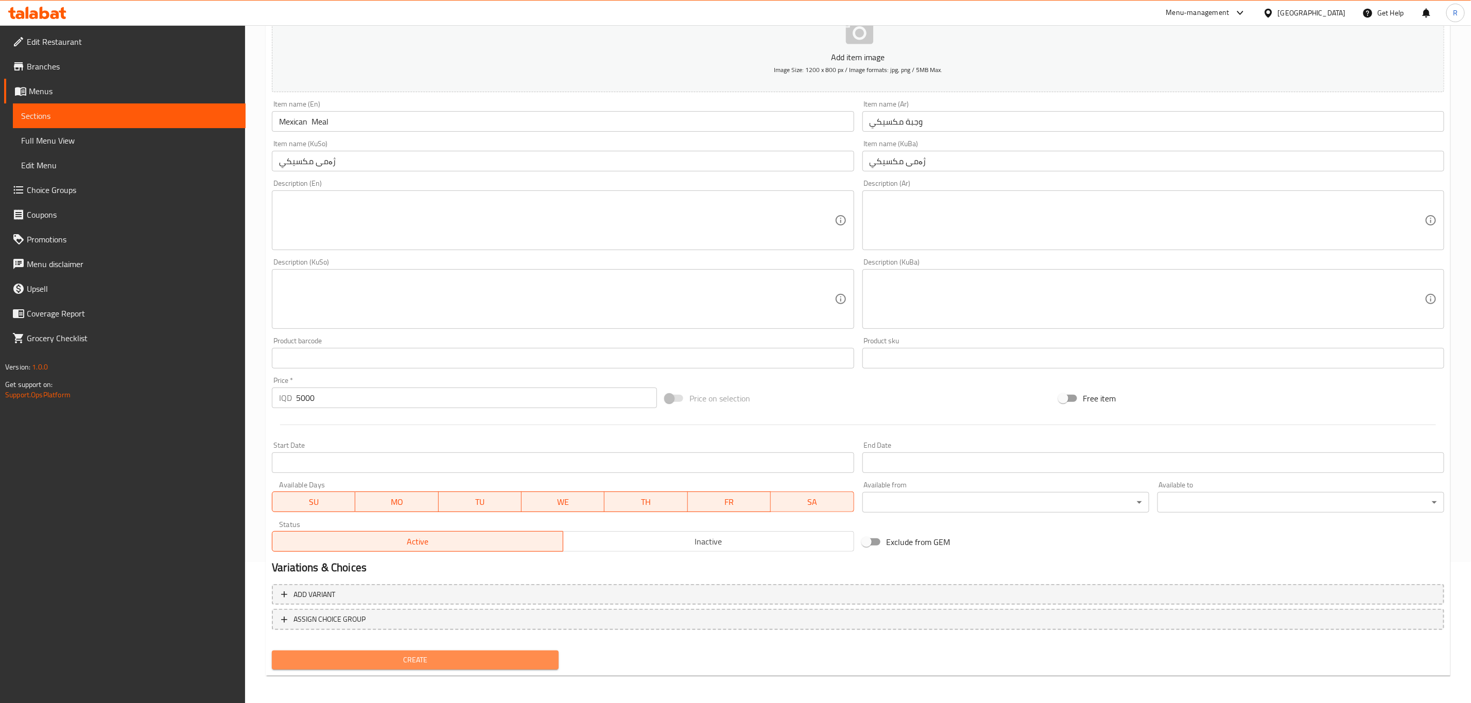
click at [309, 663] on span "Create" at bounding box center [415, 660] width 270 height 13
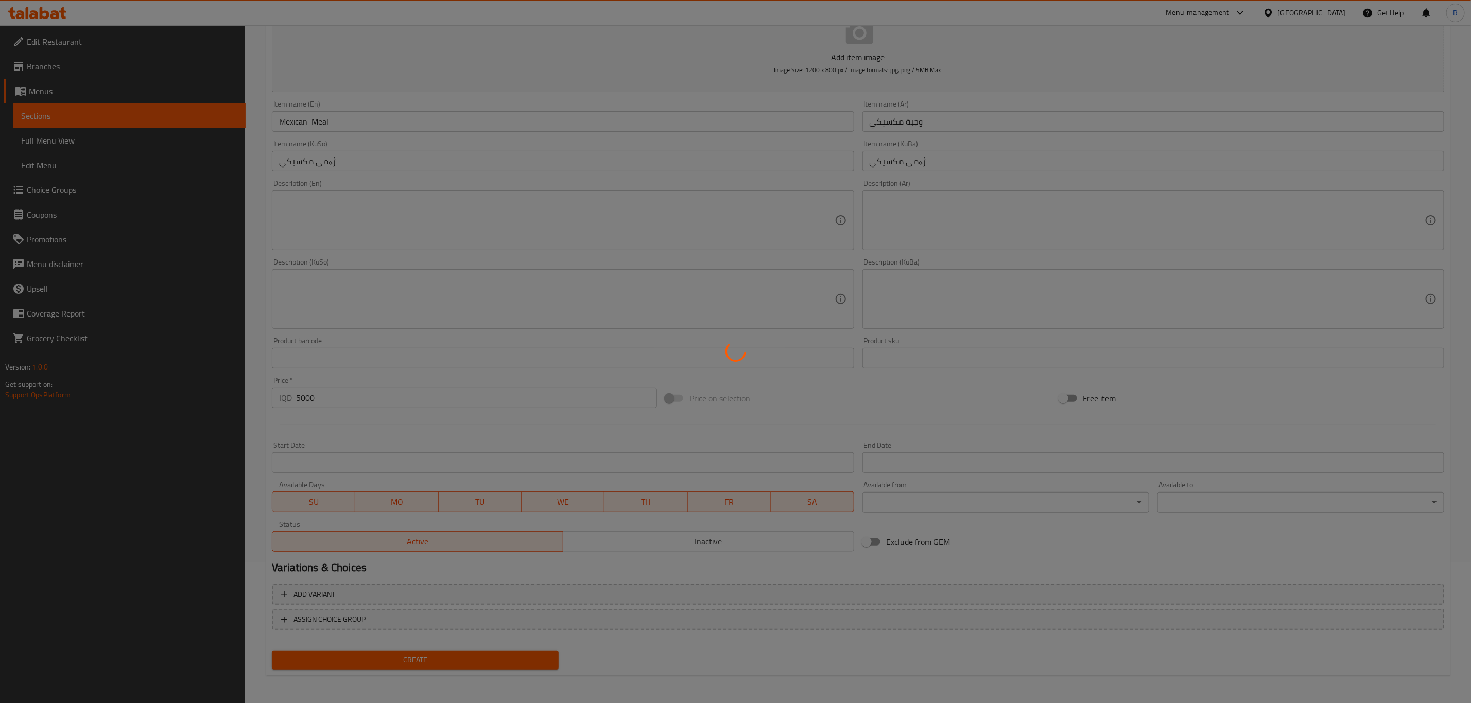
type input "0"
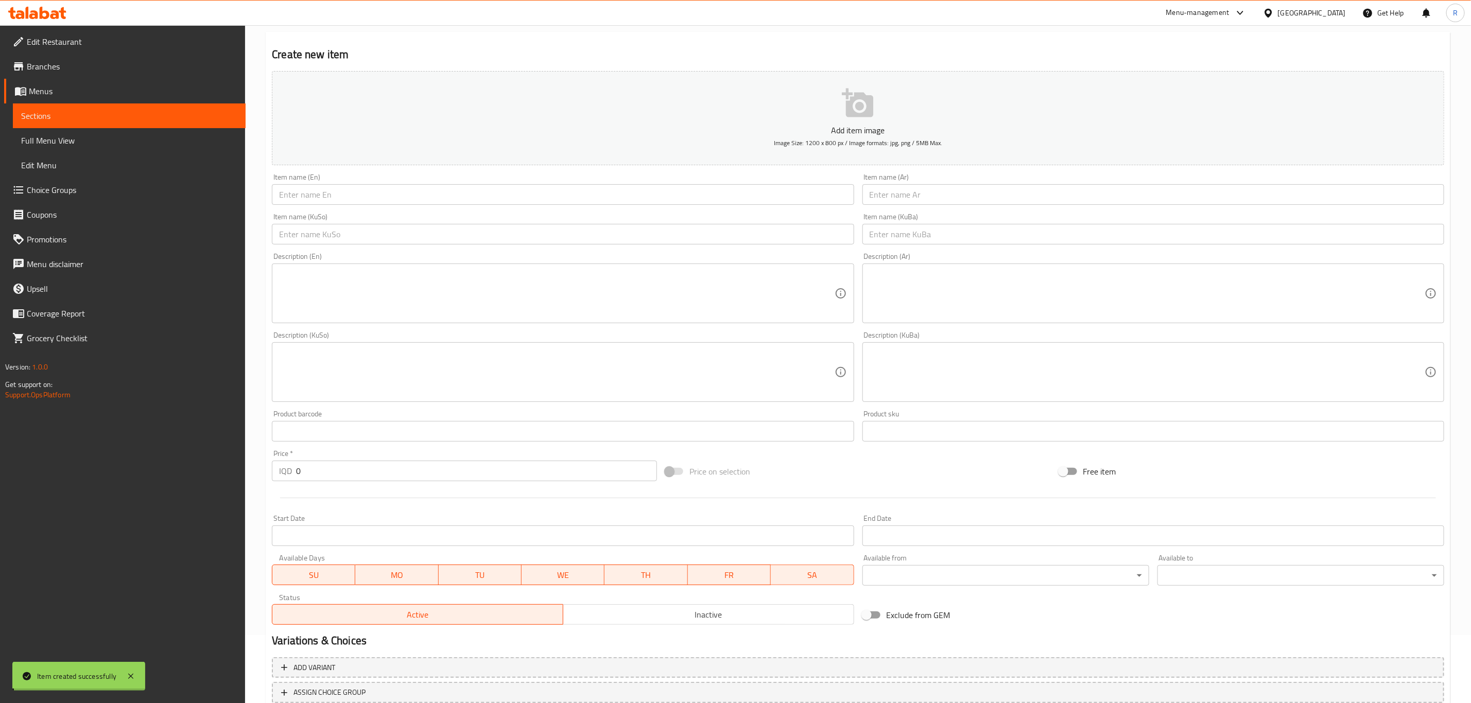
scroll to position [0, 0]
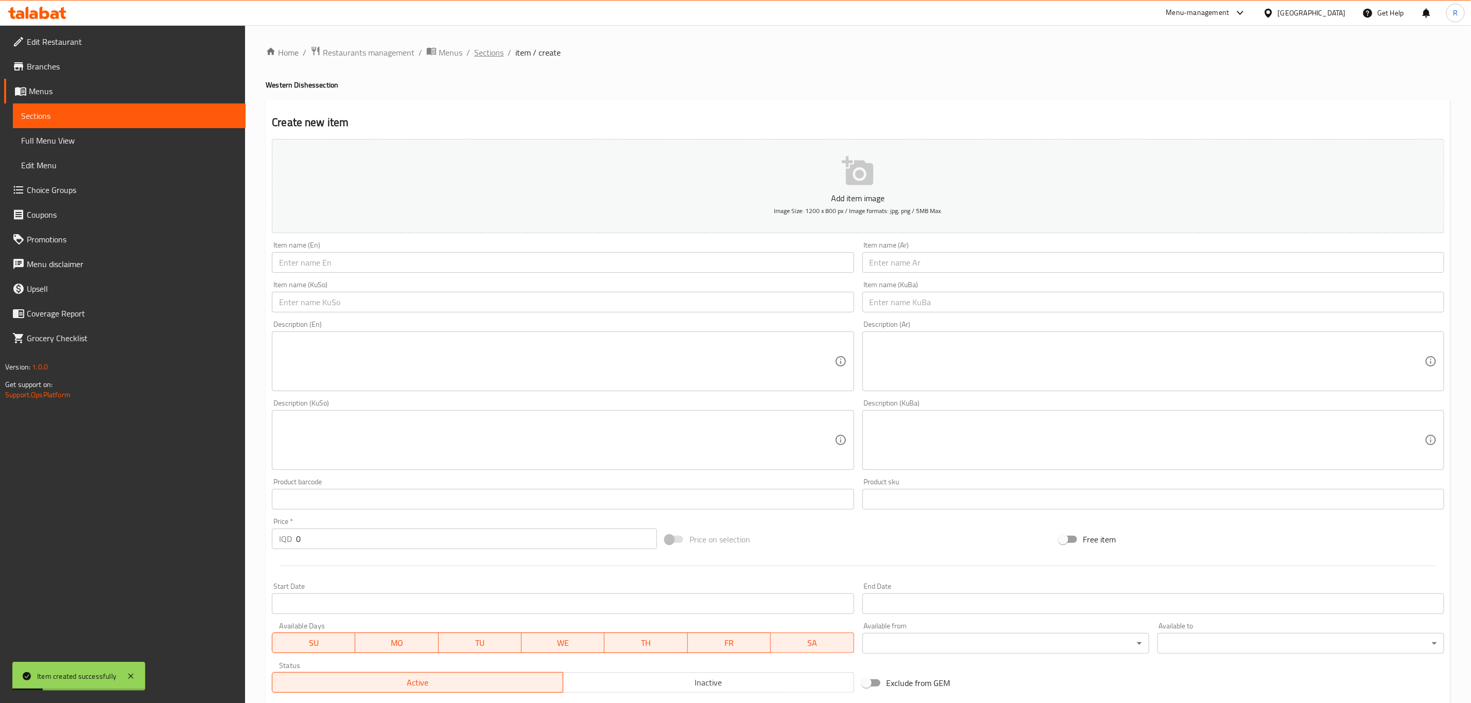
click at [485, 50] on span "Sections" at bounding box center [488, 52] width 29 height 12
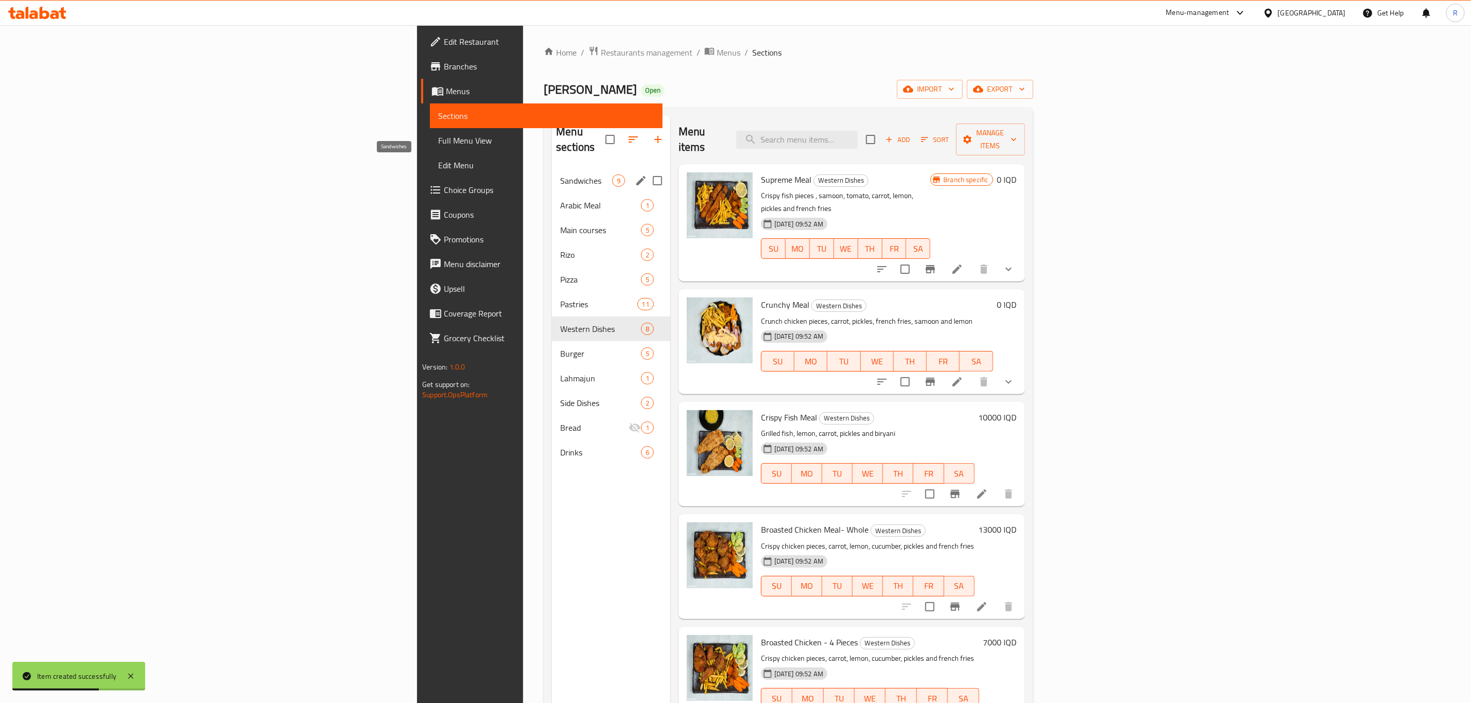
click at [560, 174] on span "Sandwiches" at bounding box center [585, 180] width 51 height 12
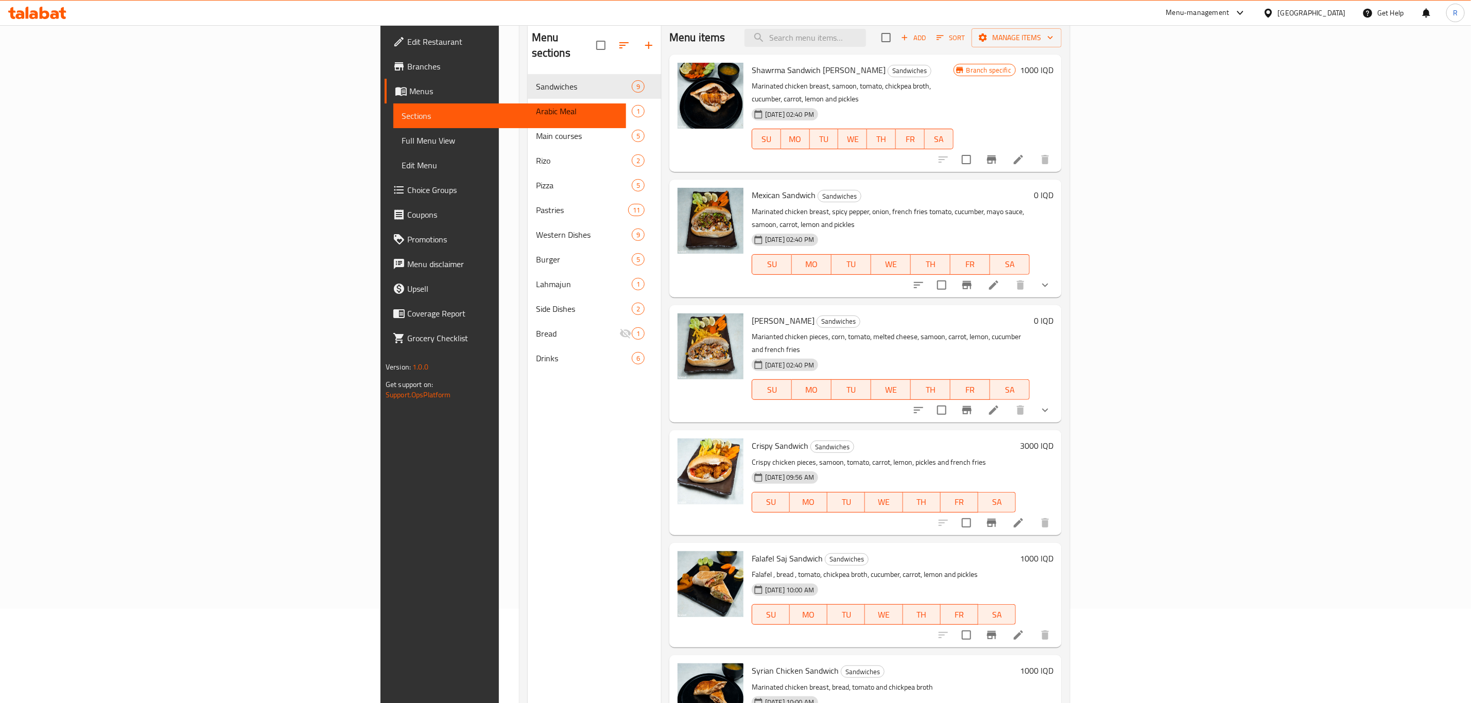
scroll to position [67, 0]
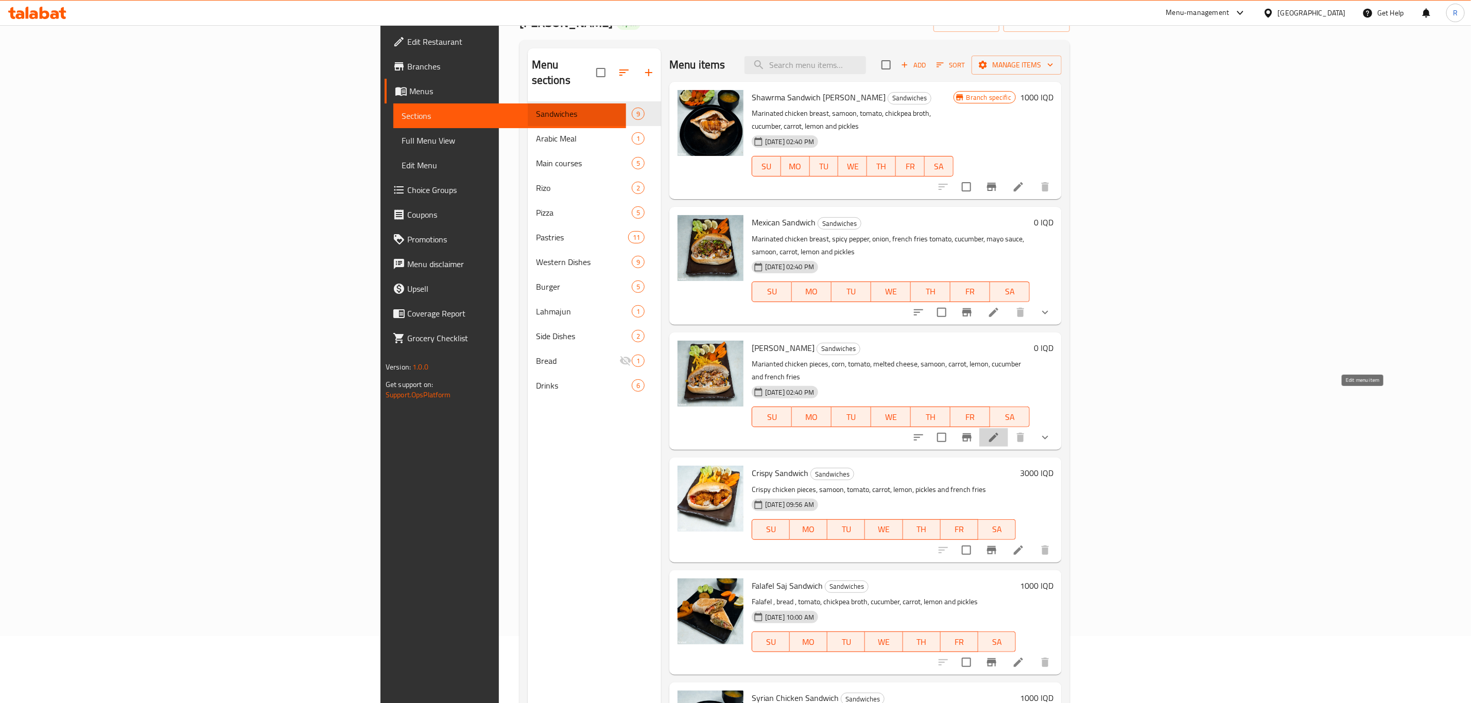
click at [1000, 431] on icon at bounding box center [993, 437] width 12 height 12
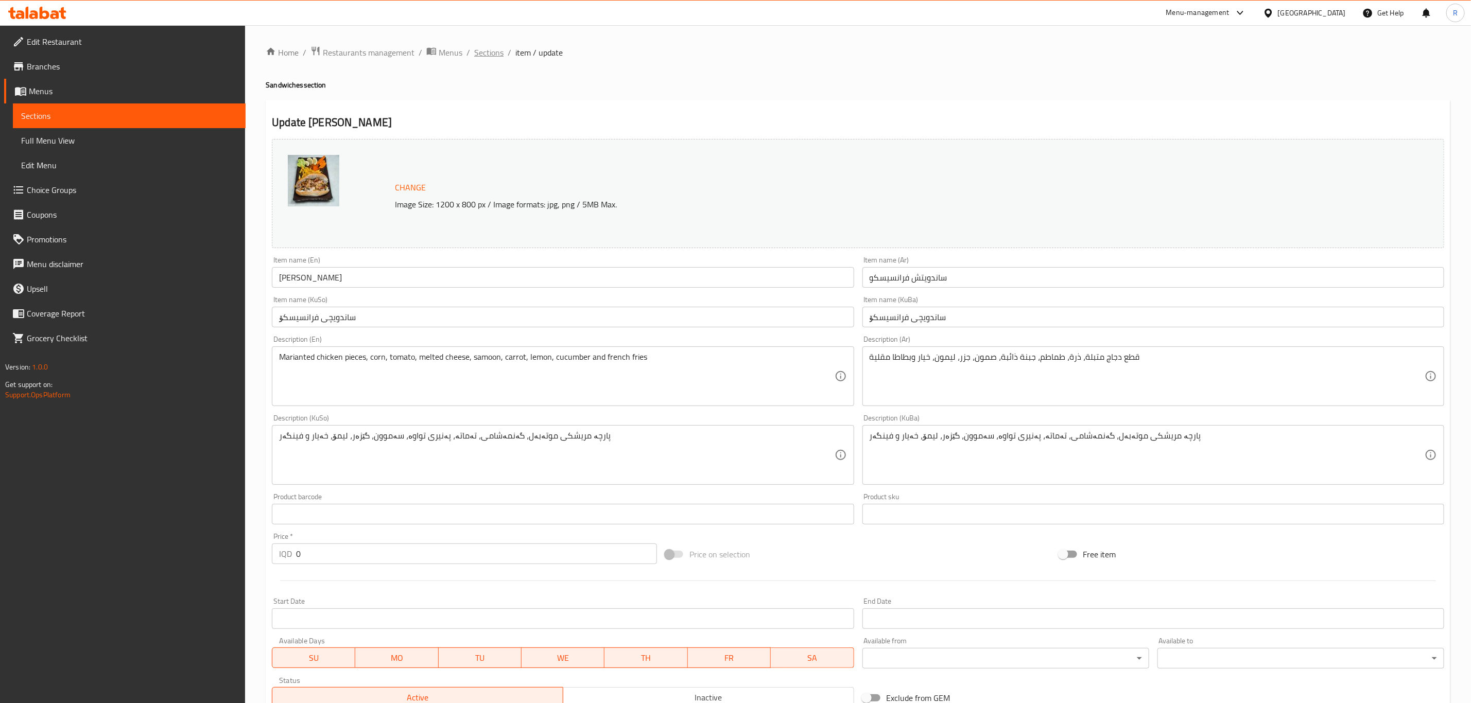
click at [493, 50] on span "Sections" at bounding box center [488, 52] width 29 height 12
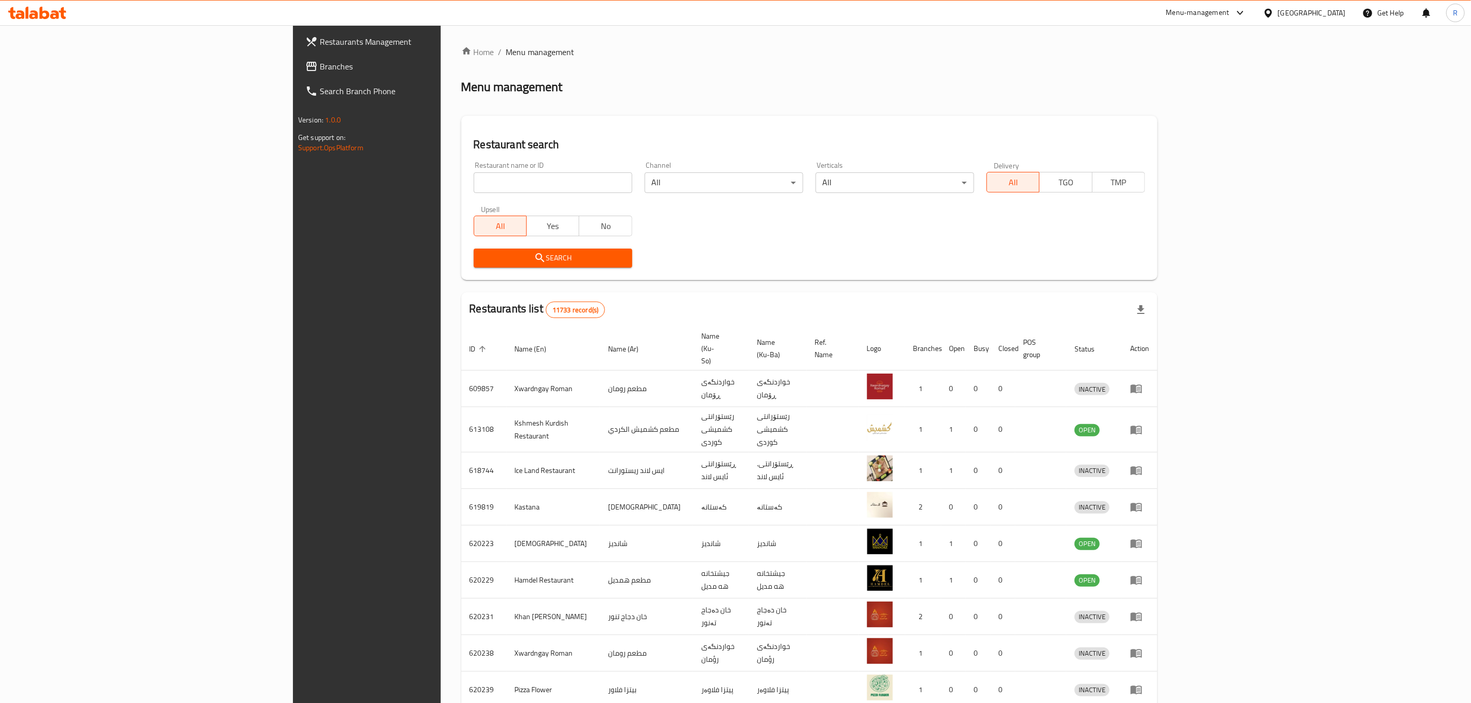
click at [479, 181] on input "search" at bounding box center [553, 182] width 159 height 21
type input "ش"
type input "abn alsh"
click at [482, 254] on span "Search" at bounding box center [553, 258] width 142 height 13
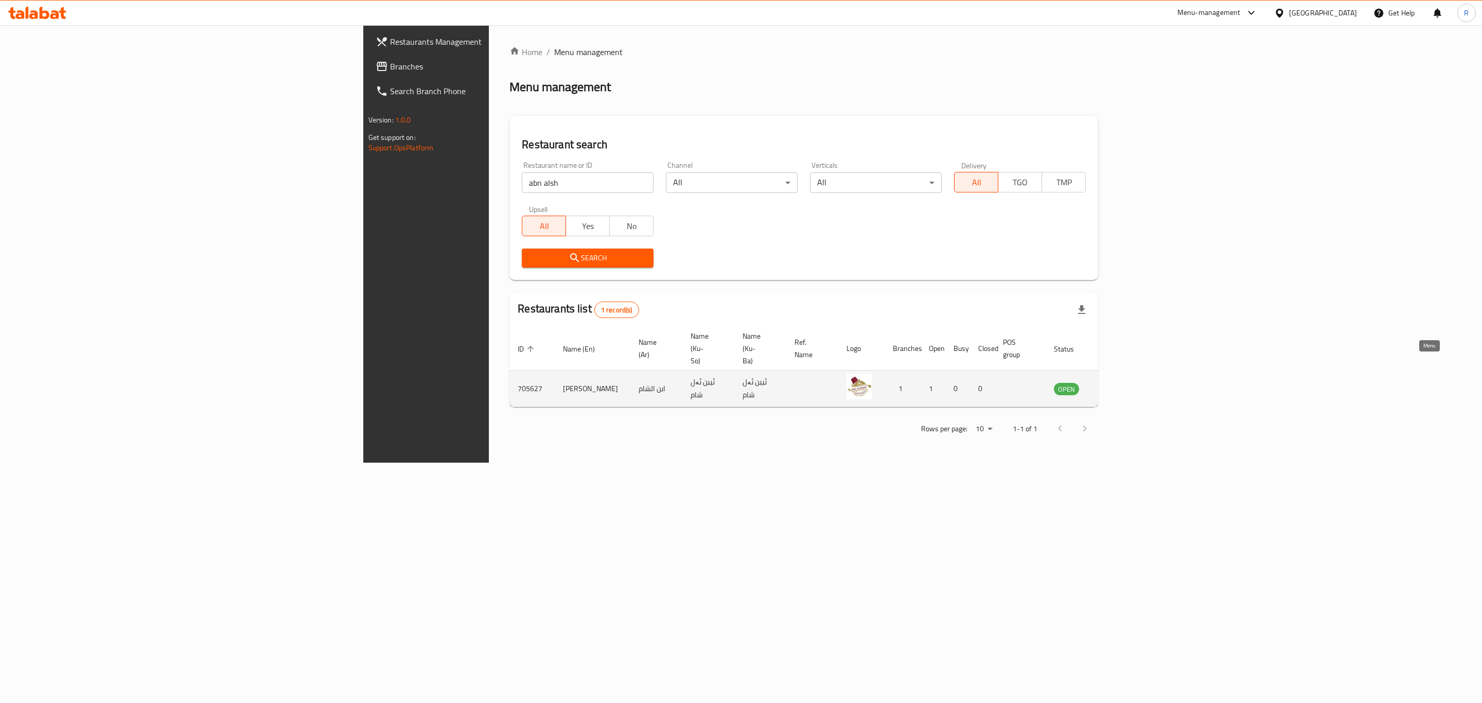
click at [1120, 385] on icon "enhanced table" at bounding box center [1114, 389] width 11 height 9
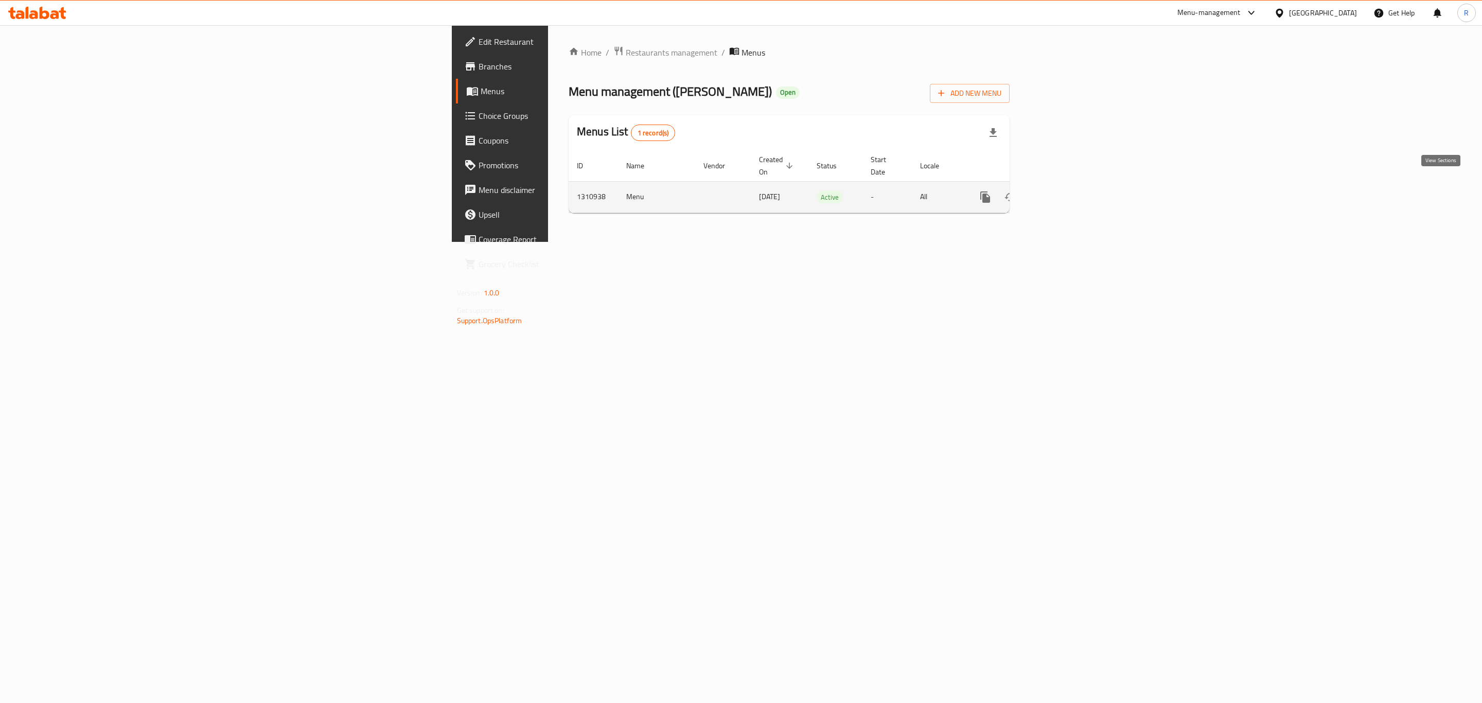
click at [1066, 191] on icon "enhanced table" at bounding box center [1060, 197] width 12 height 12
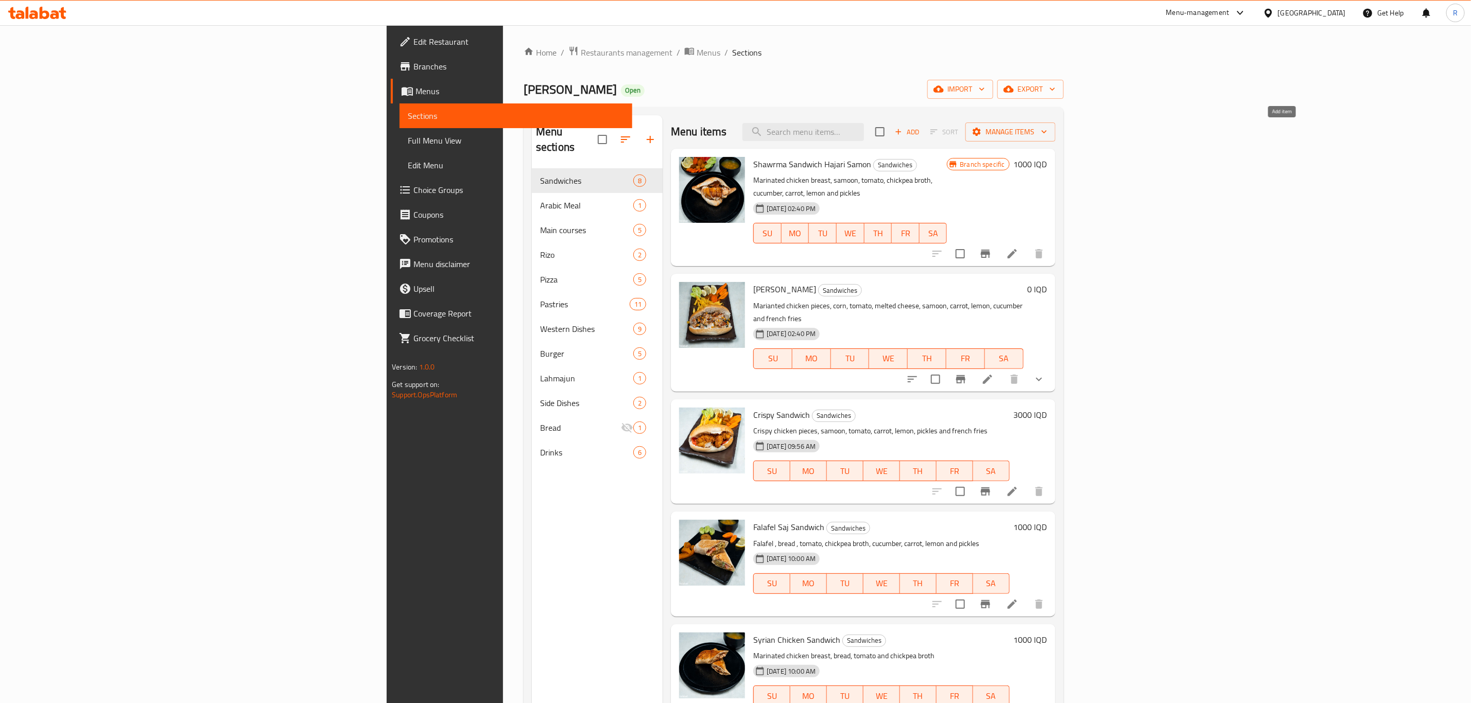
click at [903, 133] on icon "button" at bounding box center [898, 131] width 9 height 9
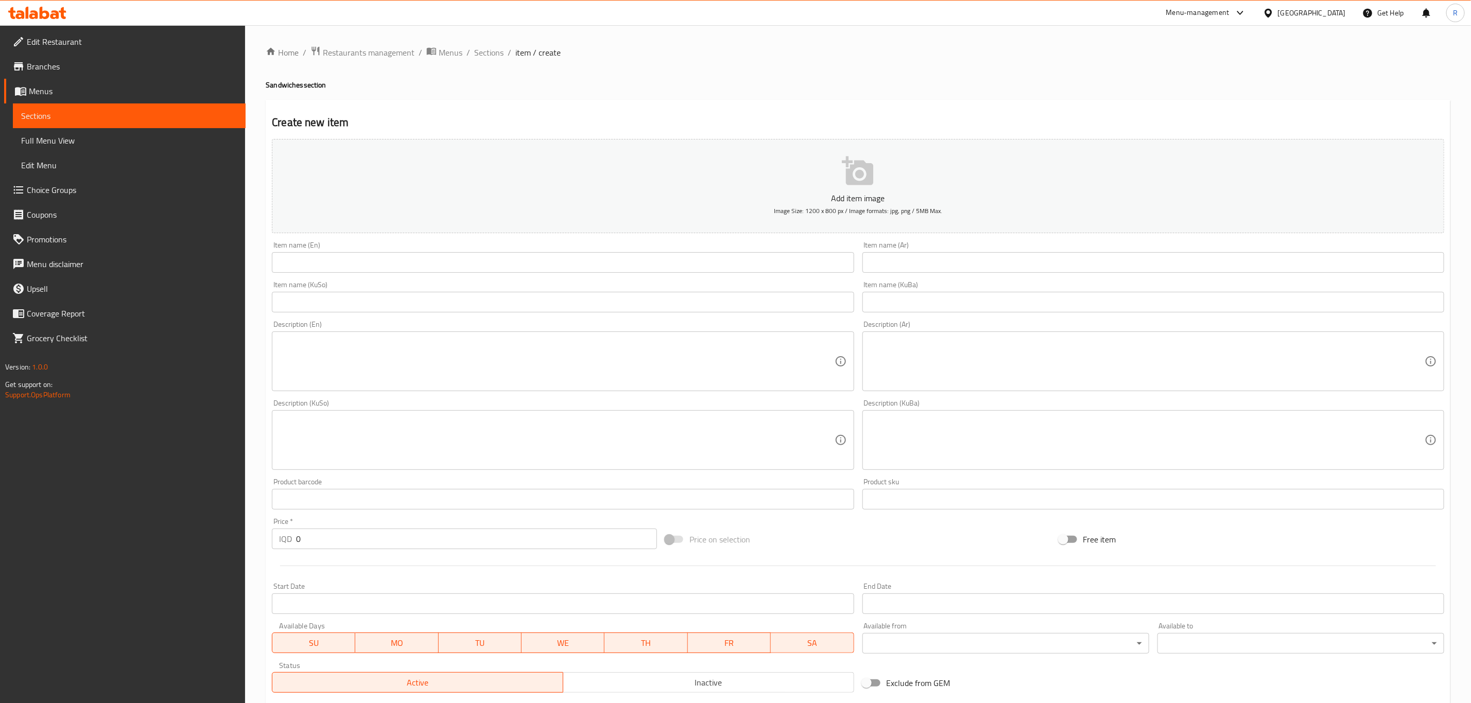
click at [337, 267] on input "text" at bounding box center [563, 262] width 582 height 21
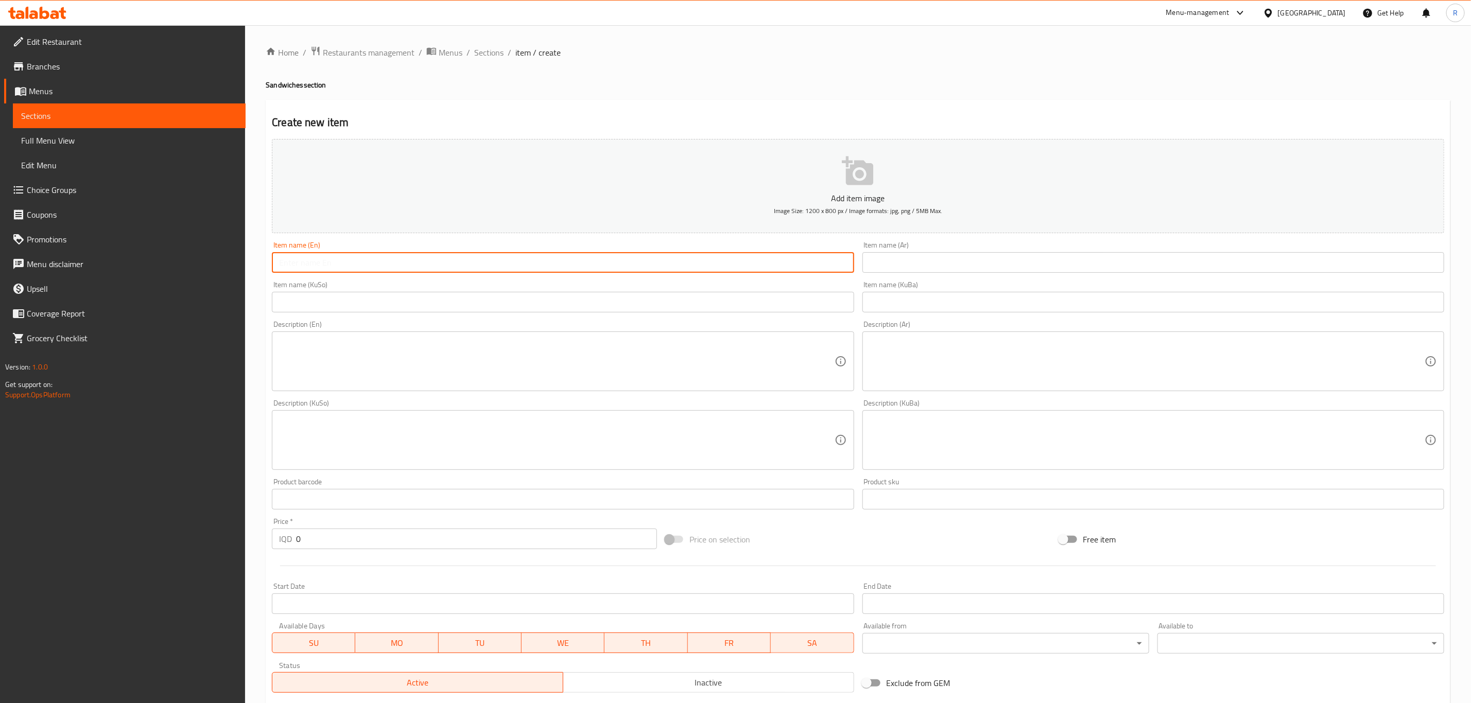
paste input "Mexican Sandwich"
type input "Mexican Sandwich"
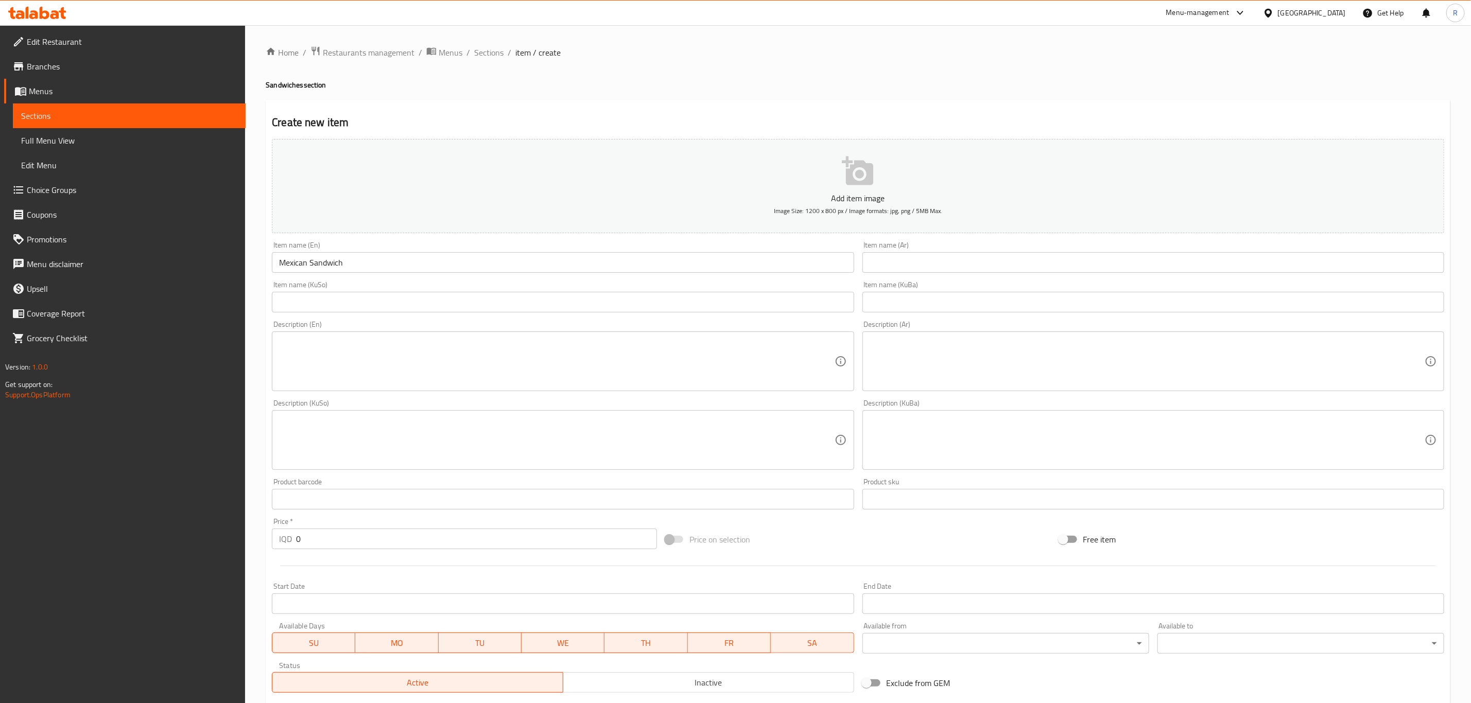
click at [885, 264] on input "text" at bounding box center [1153, 262] width 582 height 21
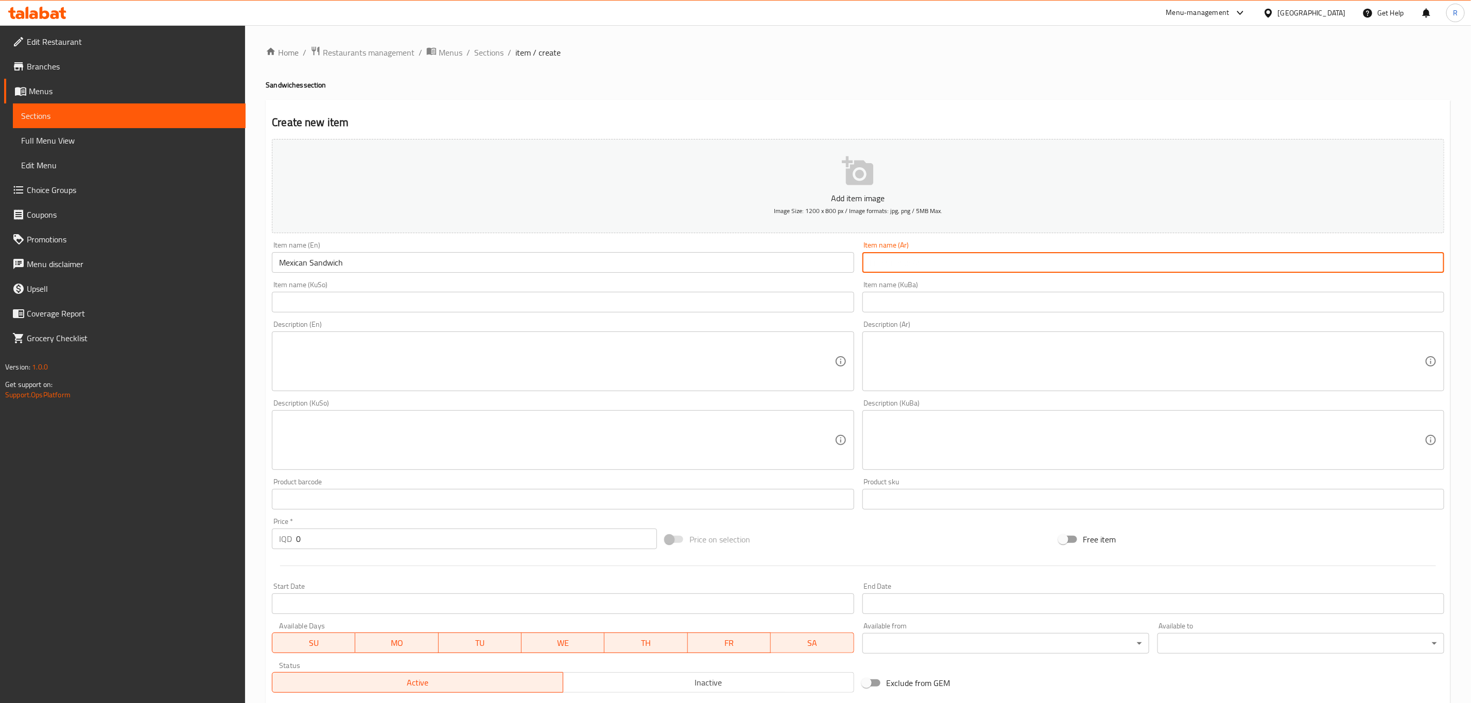
paste input "ساندويتش مكسيكي"
type input "ساندويتش مكسيكي"
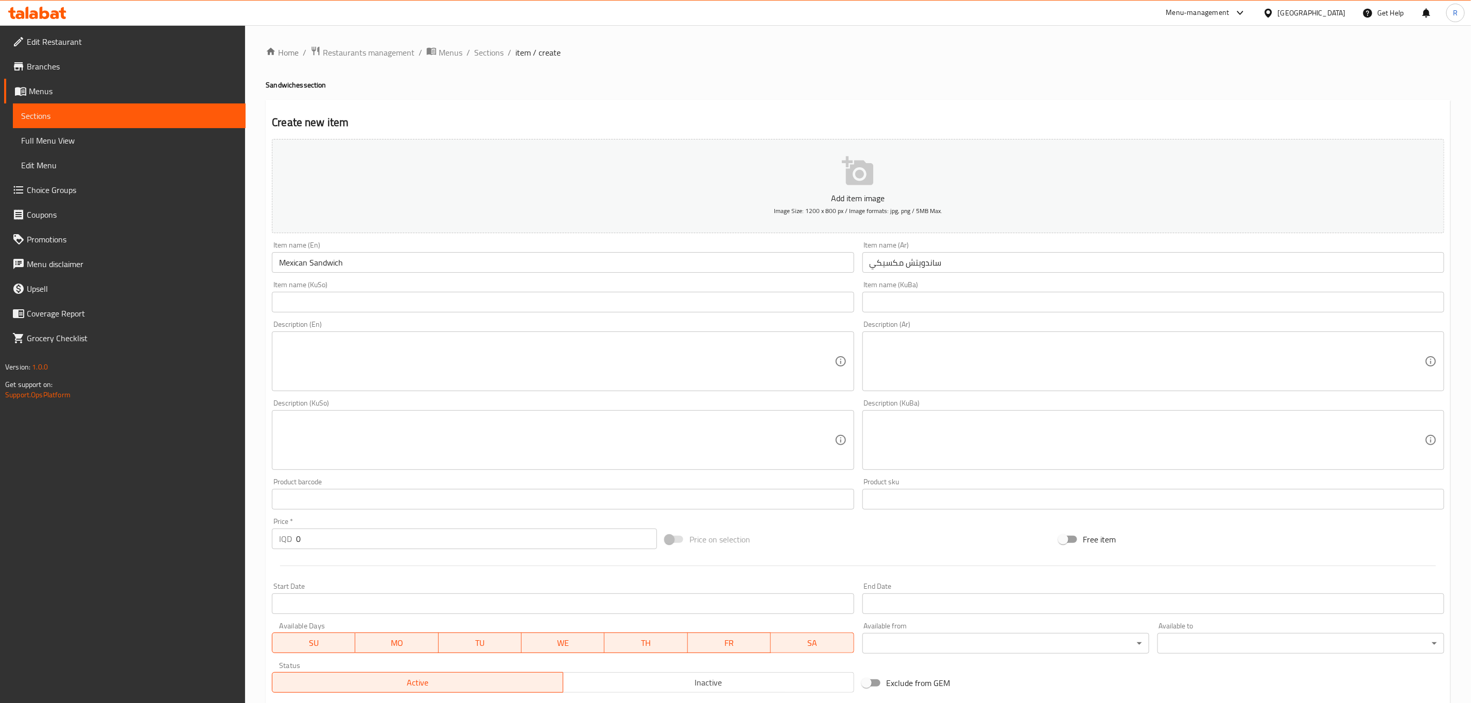
click at [885, 301] on input "text" at bounding box center [1153, 302] width 582 height 21
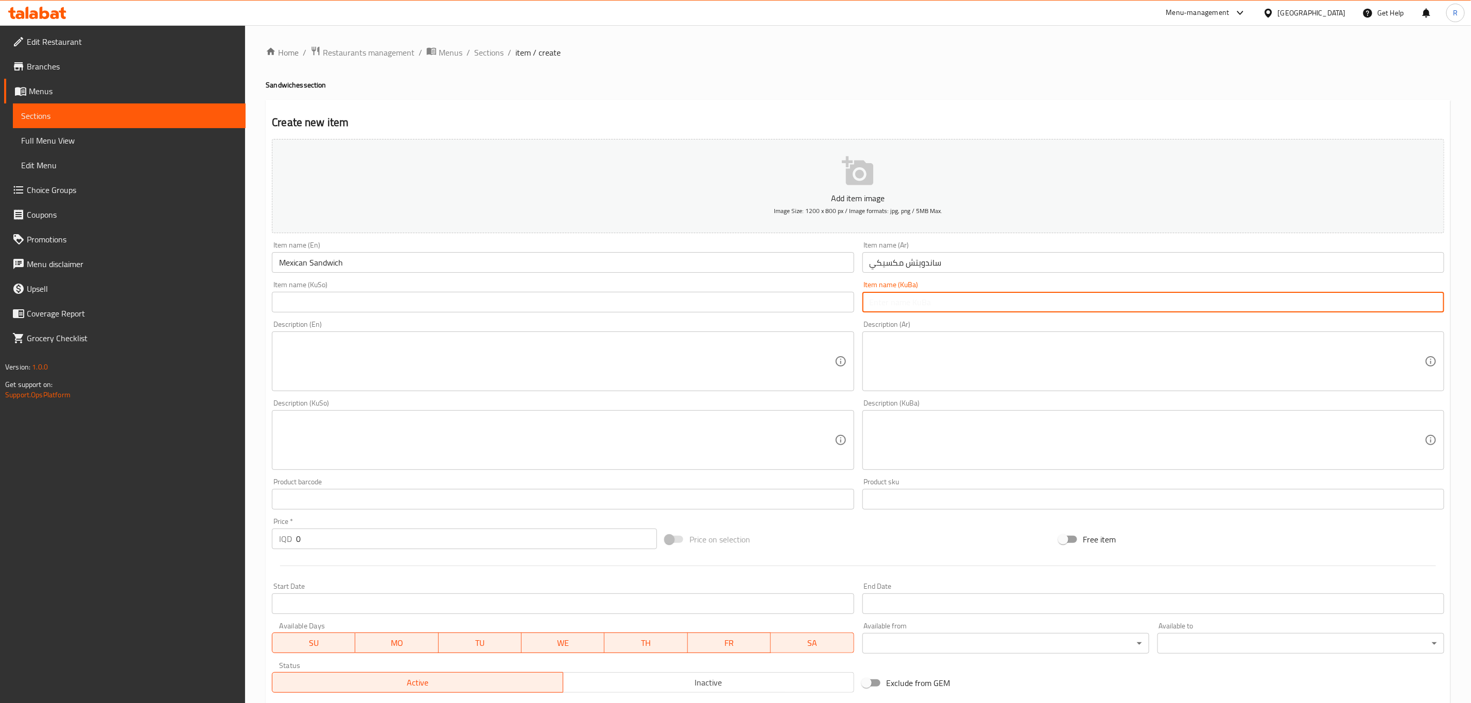
paste input "ساندویچی مەکسیکی"
type input "ساندویچی مەکسیکی"
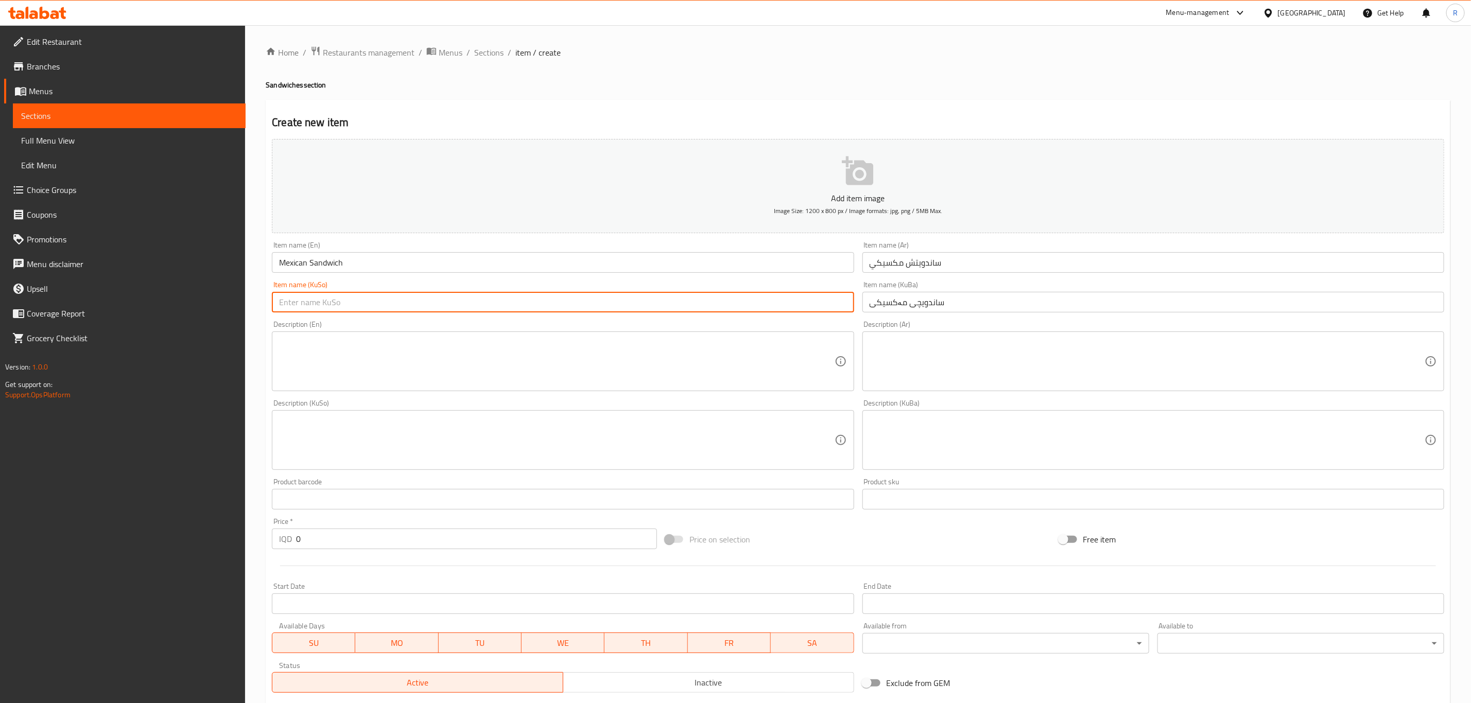
click at [289, 301] on input "text" at bounding box center [563, 302] width 582 height 21
paste input "ساندویچی مەکسیکی"
type input "ساندویچی مەکسیکی"
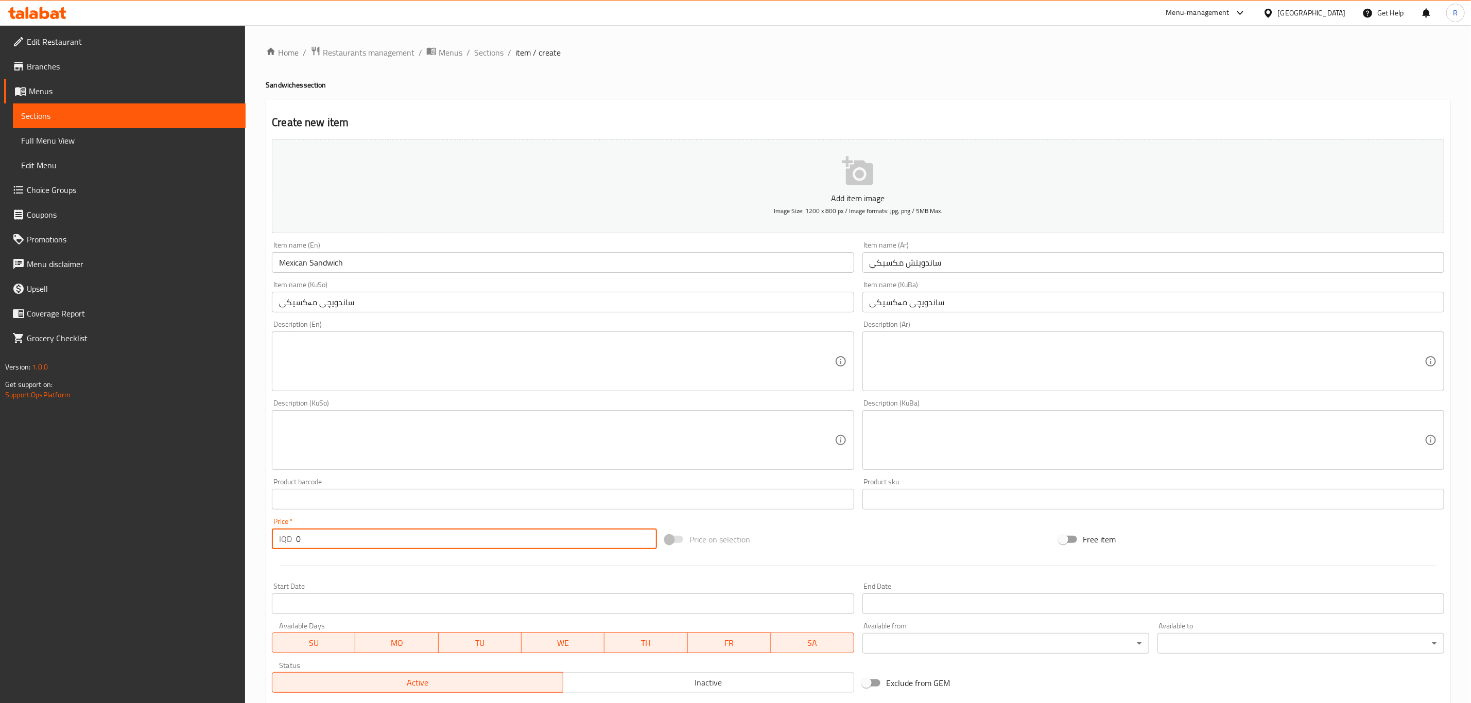
drag, startPoint x: 318, startPoint y: 543, endPoint x: 292, endPoint y: 549, distance: 27.0
click at [292, 549] on div "IQD 0 Price *" at bounding box center [464, 539] width 385 height 21
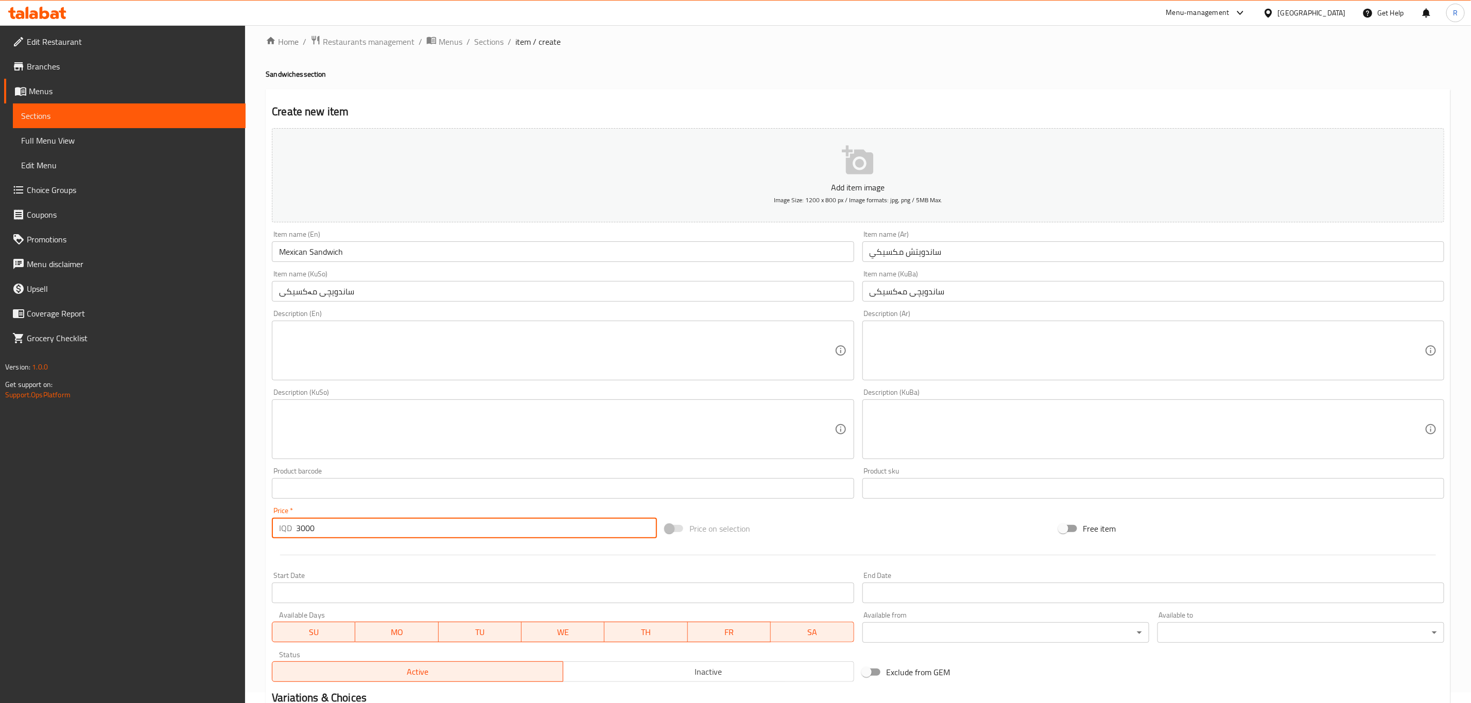
scroll to position [141, 0]
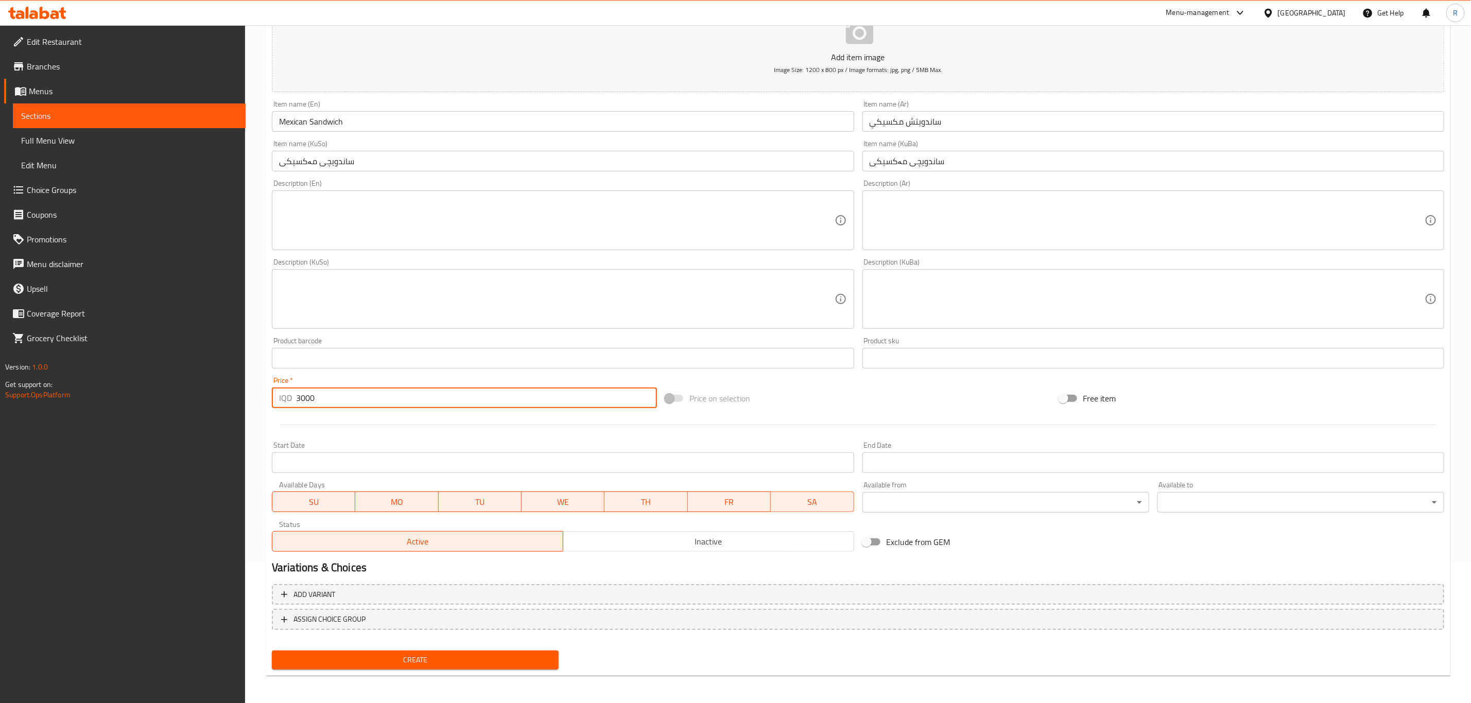
type input "3000"
click at [442, 659] on span "Create" at bounding box center [415, 660] width 270 height 13
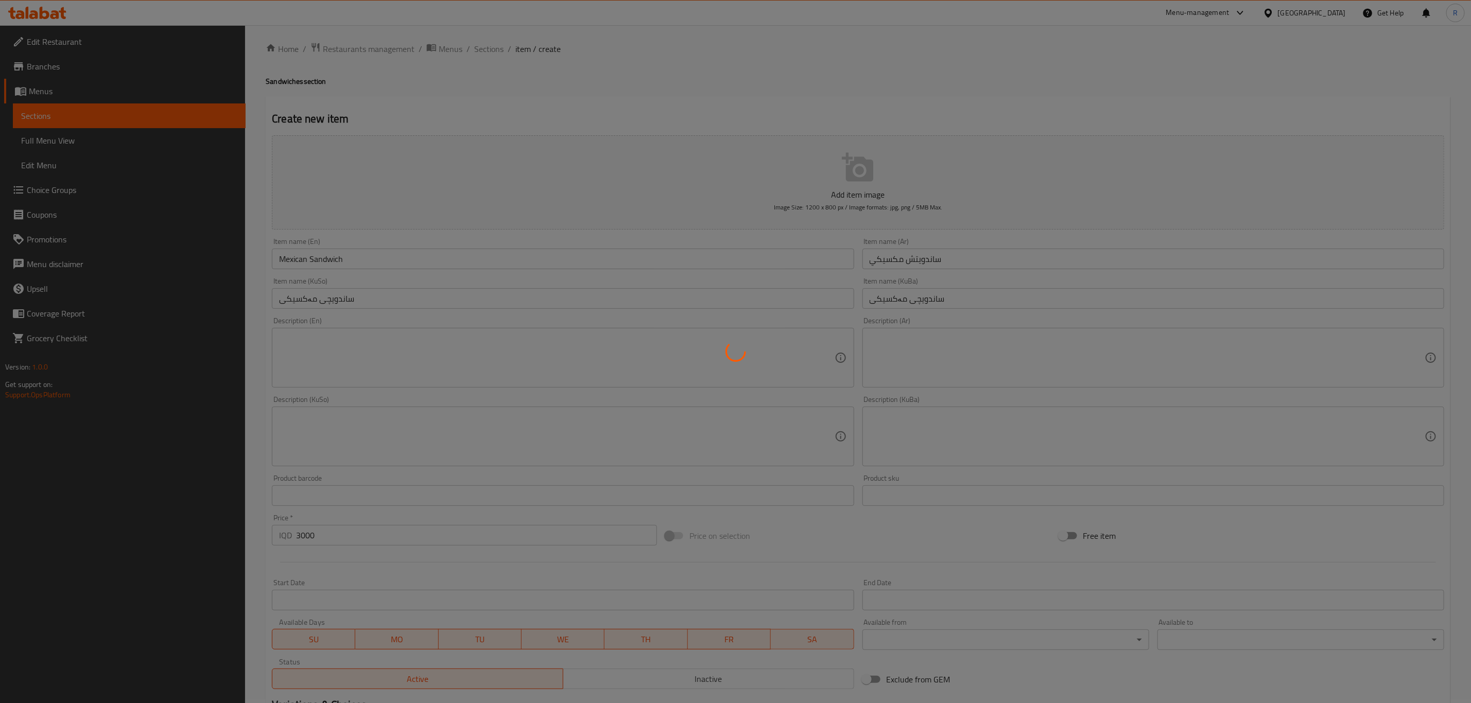
scroll to position [0, 0]
type input "0"
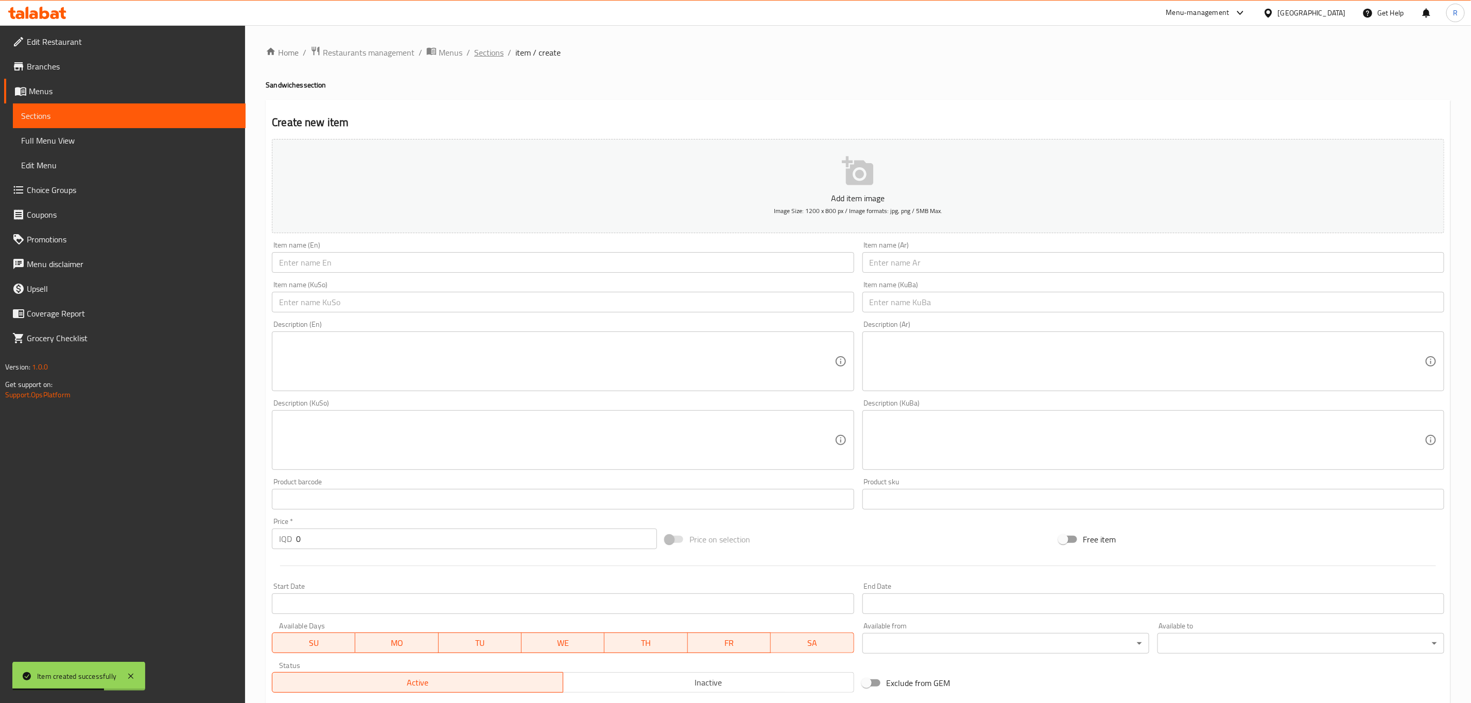
click at [493, 53] on span "Sections" at bounding box center [488, 52] width 29 height 12
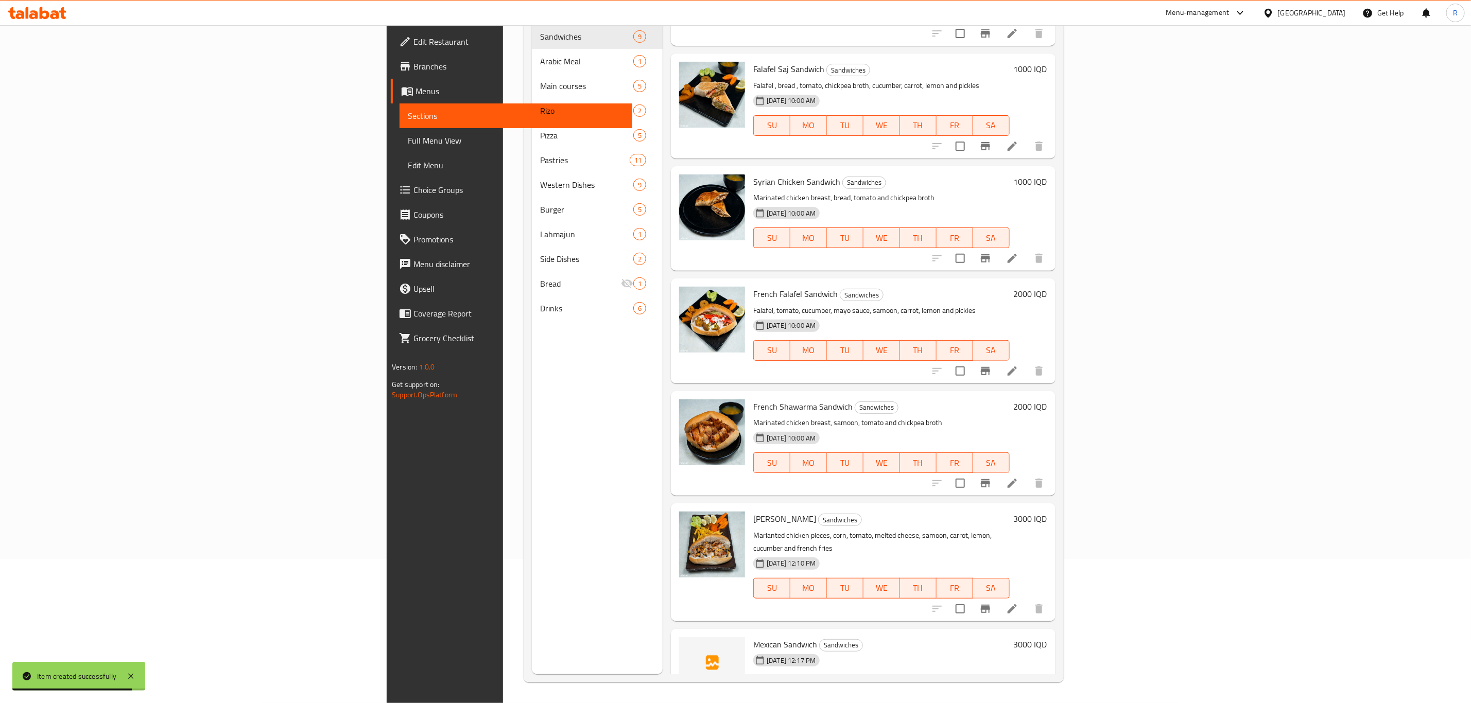
scroll to position [318, 0]
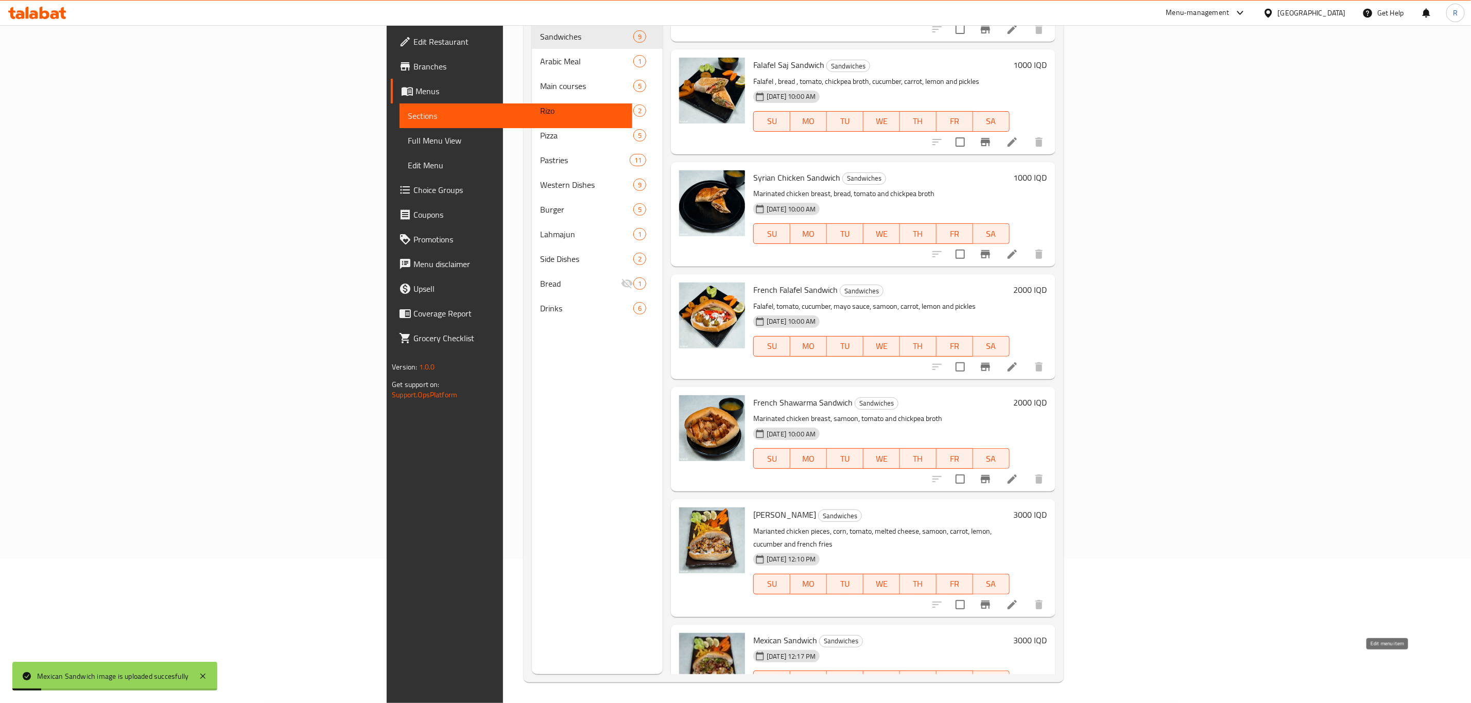
click at [1017, 697] on icon at bounding box center [1011, 701] width 9 height 9
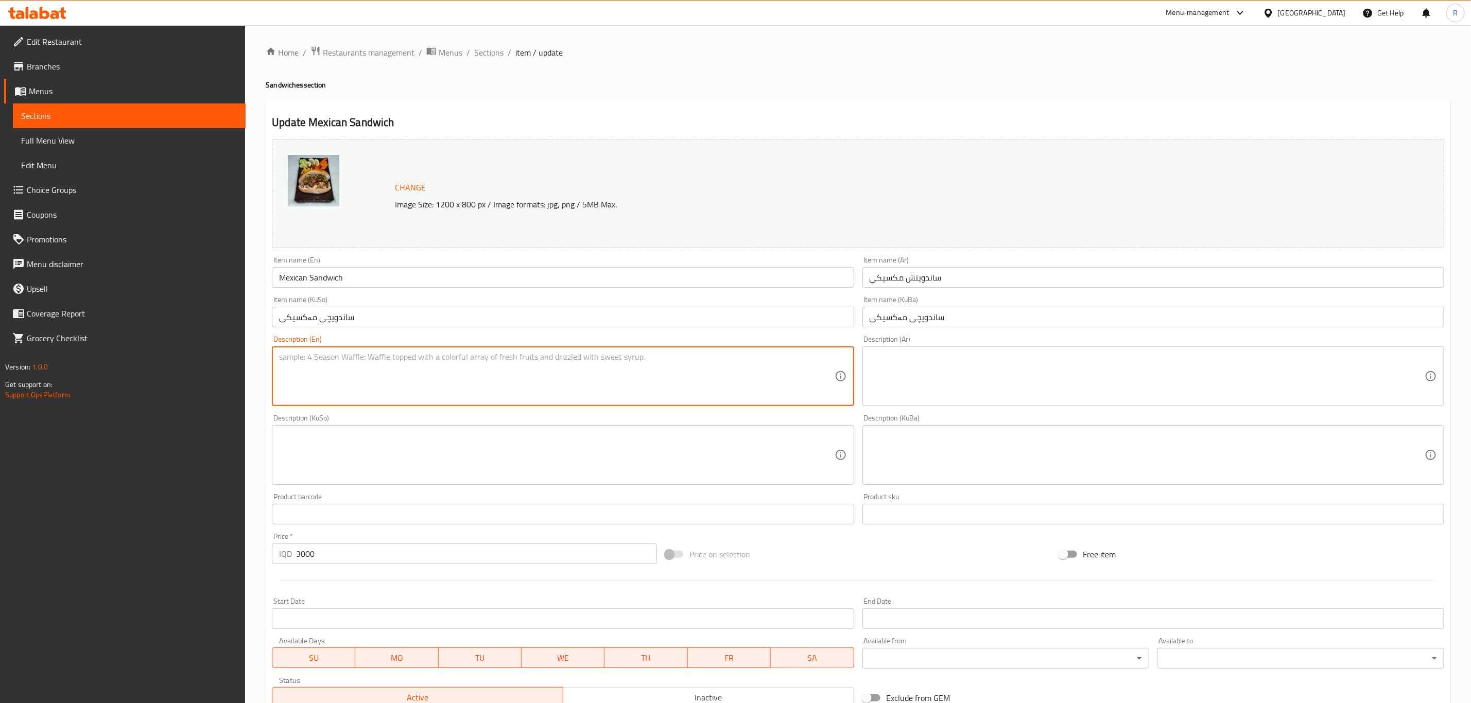
click at [323, 360] on textarea at bounding box center [556, 376] width 555 height 49
paste textarea "Marinated chicken breast, spicy pepper, onion, french fries tomato, cucumber, m…"
type textarea "Marinated chicken breast, spicy pepper, onion, french fries tomato, cucumber, m…"
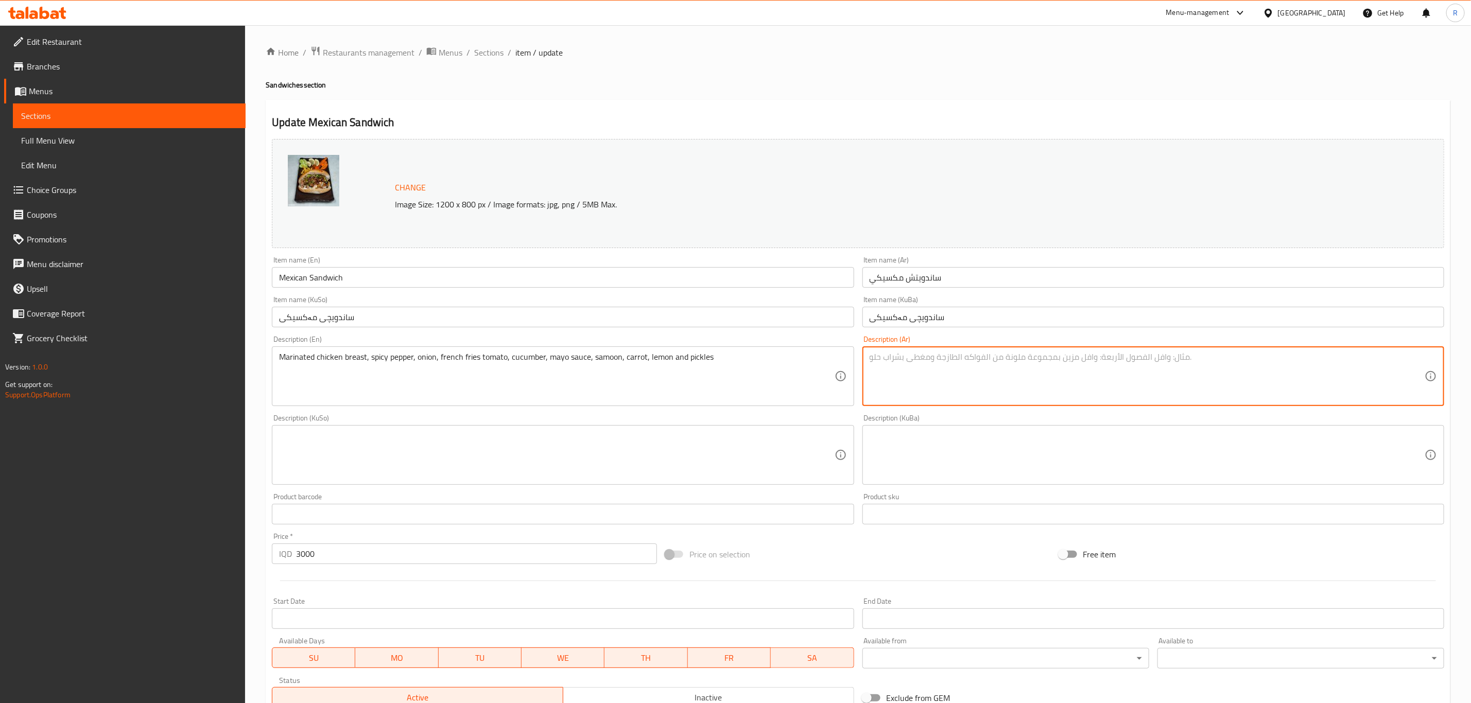
click at [922, 379] on textarea at bounding box center [1146, 376] width 555 height 49
paste textarea "صدر دجاج متبل، فلفل حار، بصل، بطاطا مقلية، طماطم، خيار، صلصة مايونيز، صمون، جزر…"
type textarea "صدر دجاج متبل، فلفل حار، بصل، بطاطا مقلية، طماطم، خيار، صلصة مايونيز، صمون، جزر…"
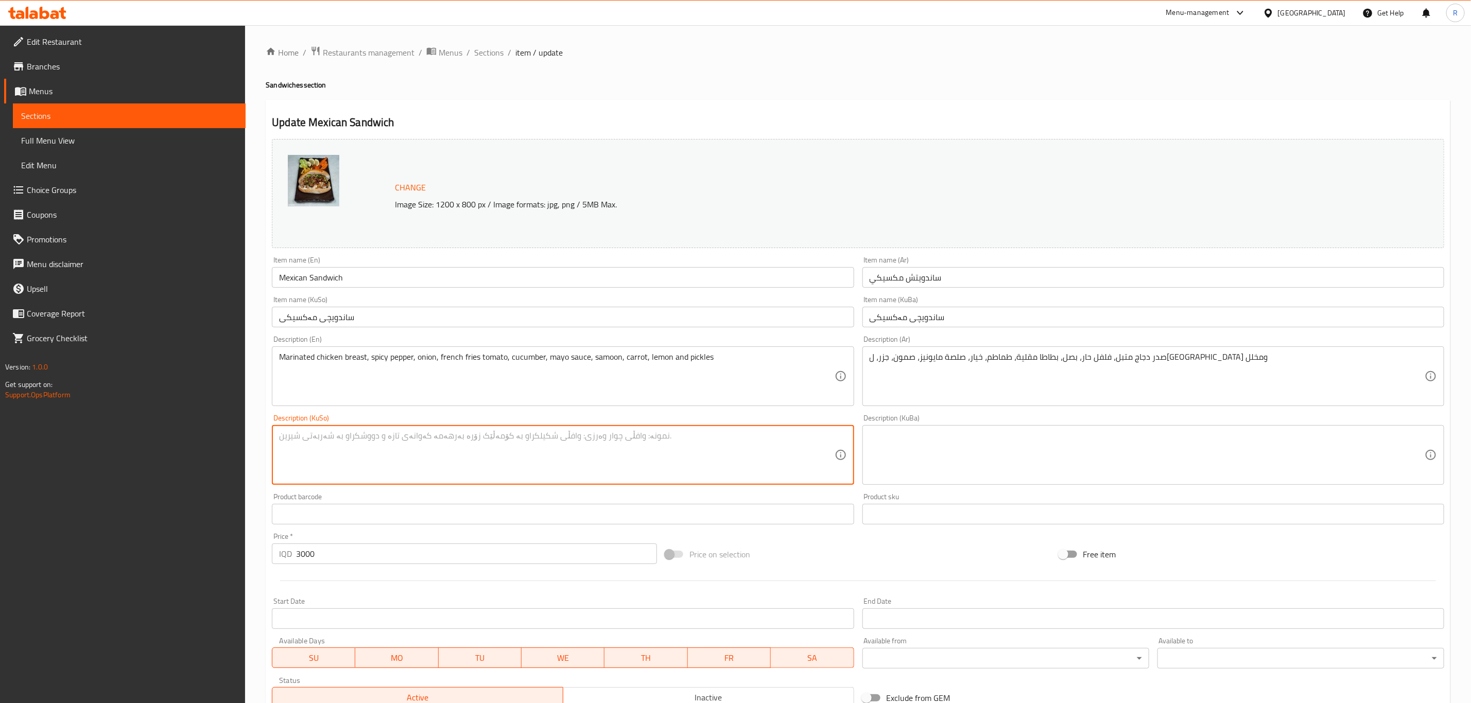
click at [324, 476] on textarea at bounding box center [556, 455] width 555 height 49
paste textarea "سنگی مریشکی موتەبەل، بیبەری تیژ، پیاز، فینگەر، تەماتە، خەیار، سۆسی مایۆنیز، سەم…"
type textarea "سنگی مریشکی موتەبەل، بیبەری تیژ، پیاز، فینگەر، تەماتە، خەیار، سۆسی مایۆنیز، سەم…"
click at [968, 460] on textarea at bounding box center [1146, 455] width 555 height 49
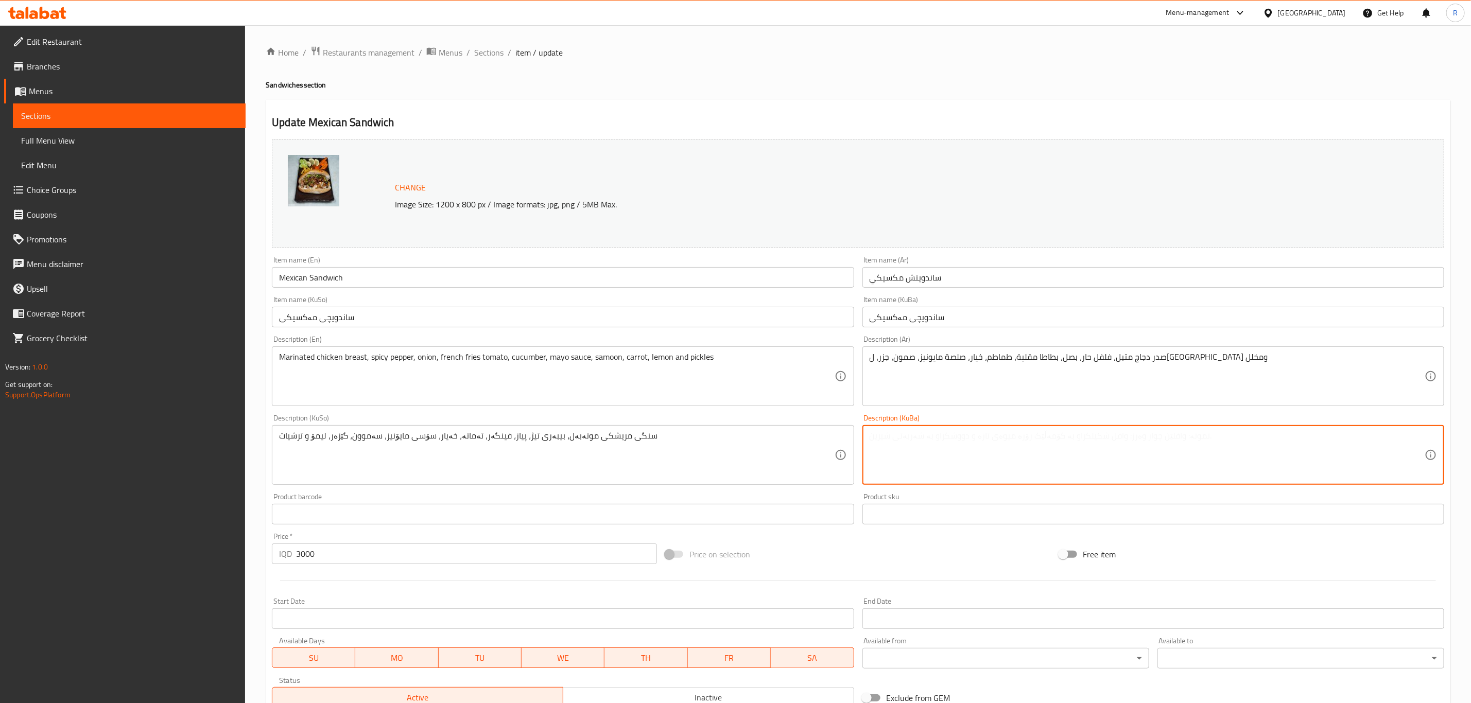
paste textarea "سنگی مریشکی موتەبەل، بیبەری تیژ، پیاز، فینگەر، تەماتە، خەیار، سۆسی مایۆنیز، سەم…"
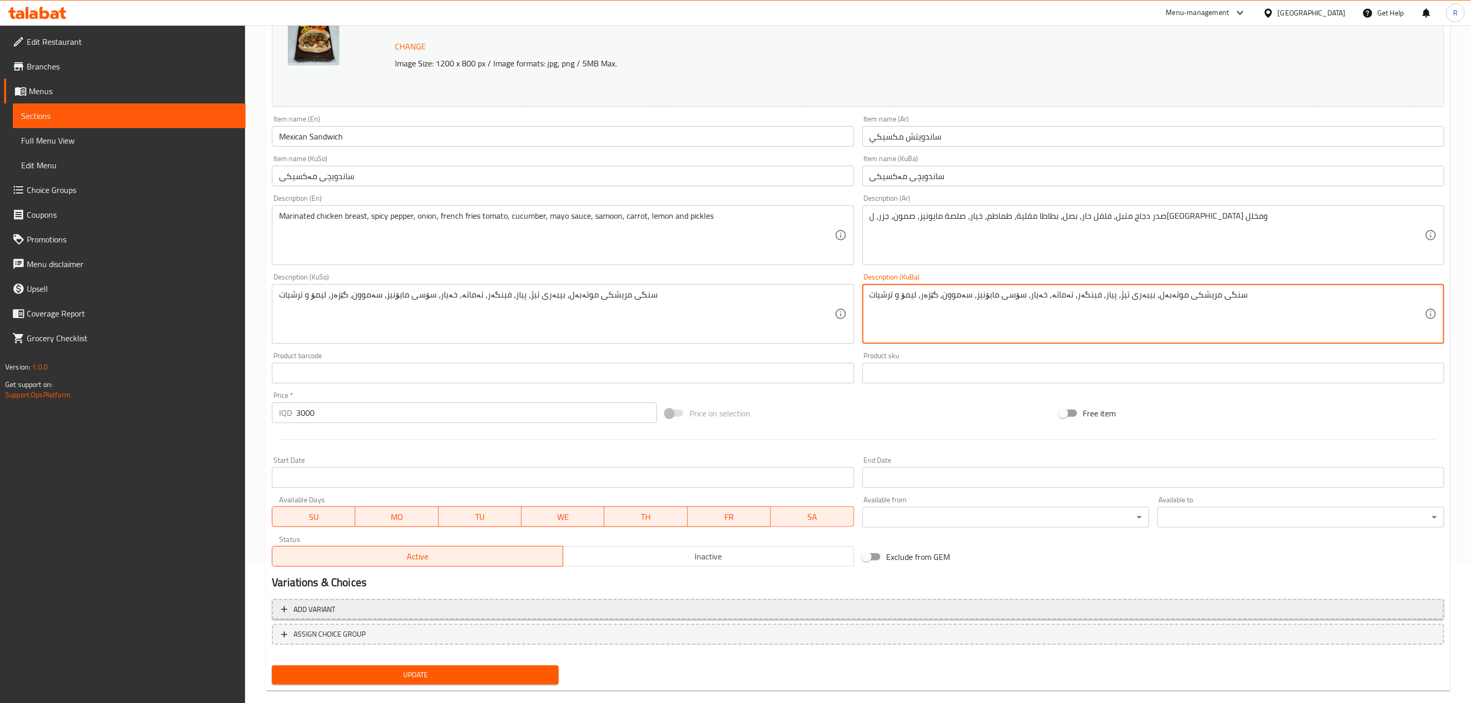
scroll to position [156, 0]
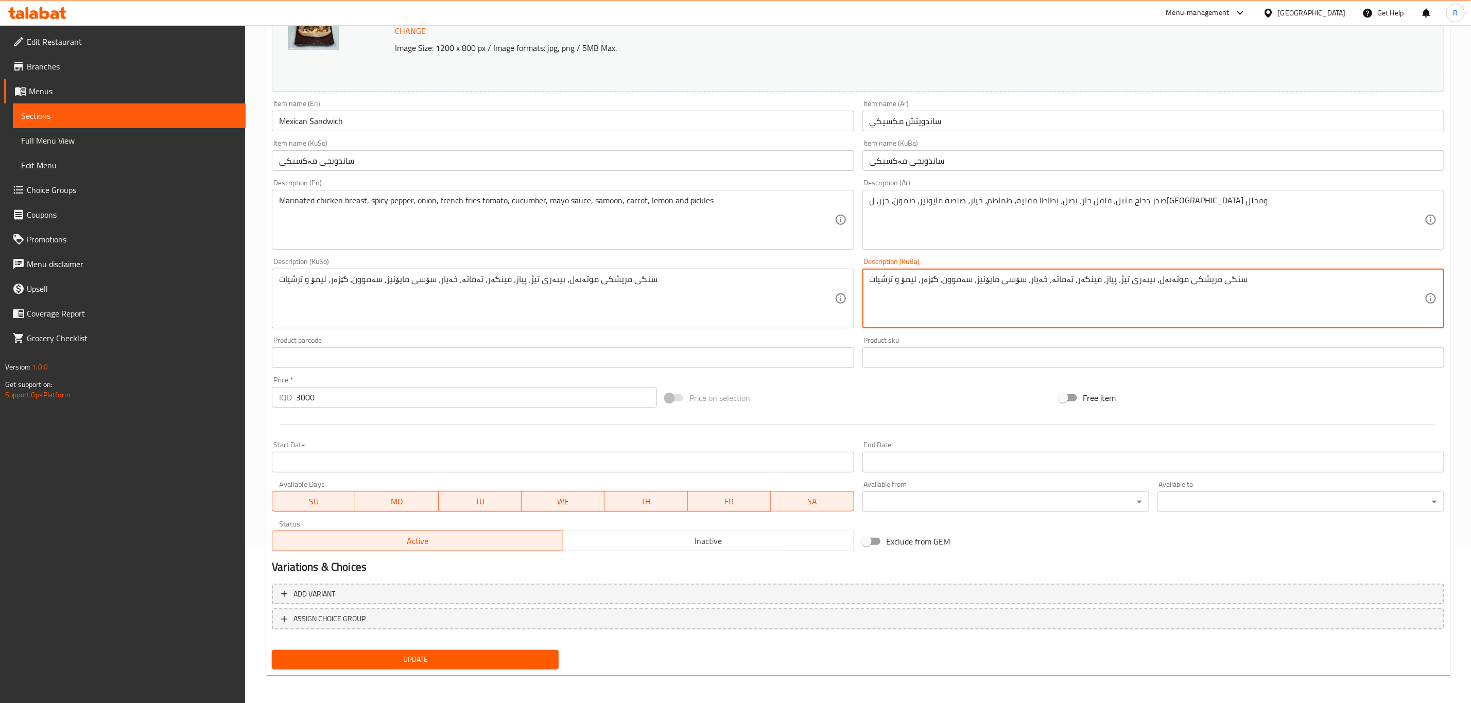
type textarea "سنگی مریشکی موتەبەل، بیبەری تیژ، پیاز، فینگەر، تەماتە، خەیار، سۆسی مایۆنیز، سەم…"
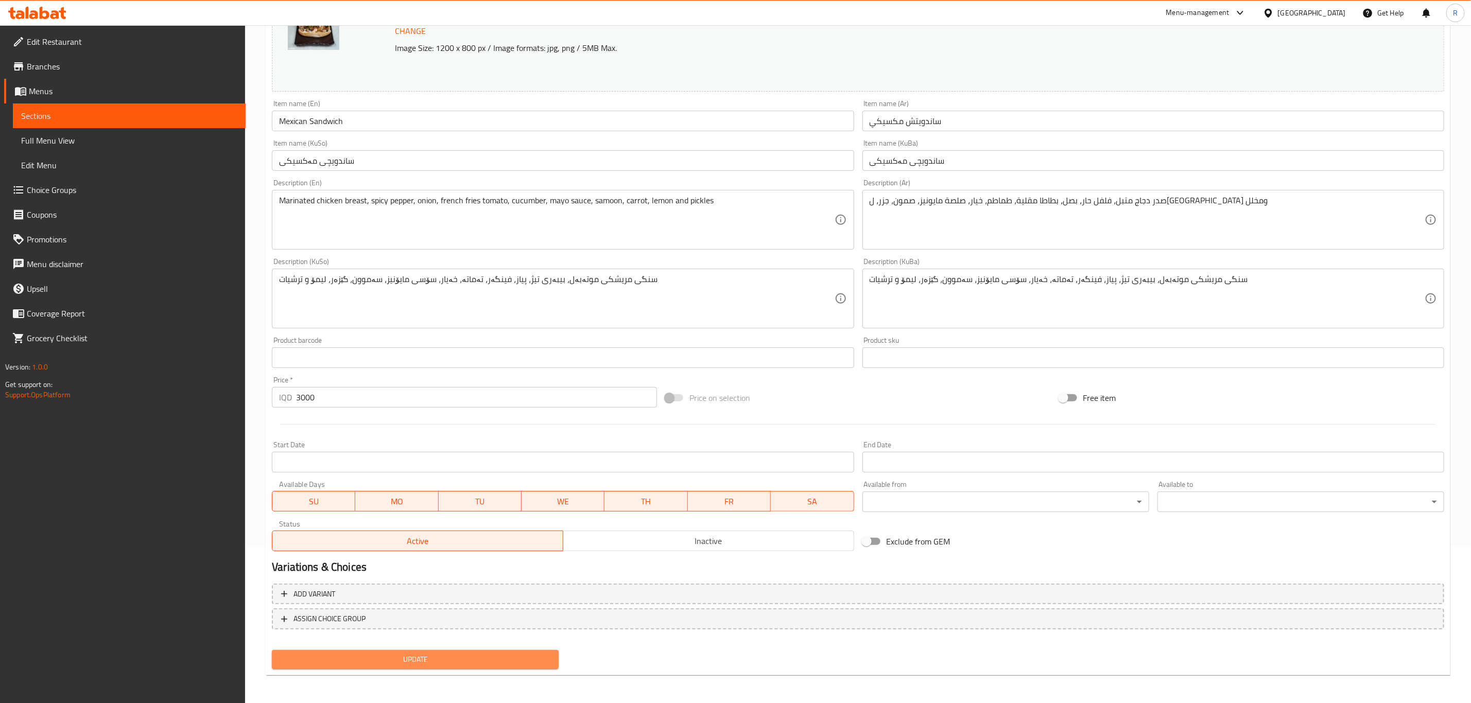
click at [407, 662] on span "Update" at bounding box center [415, 659] width 270 height 13
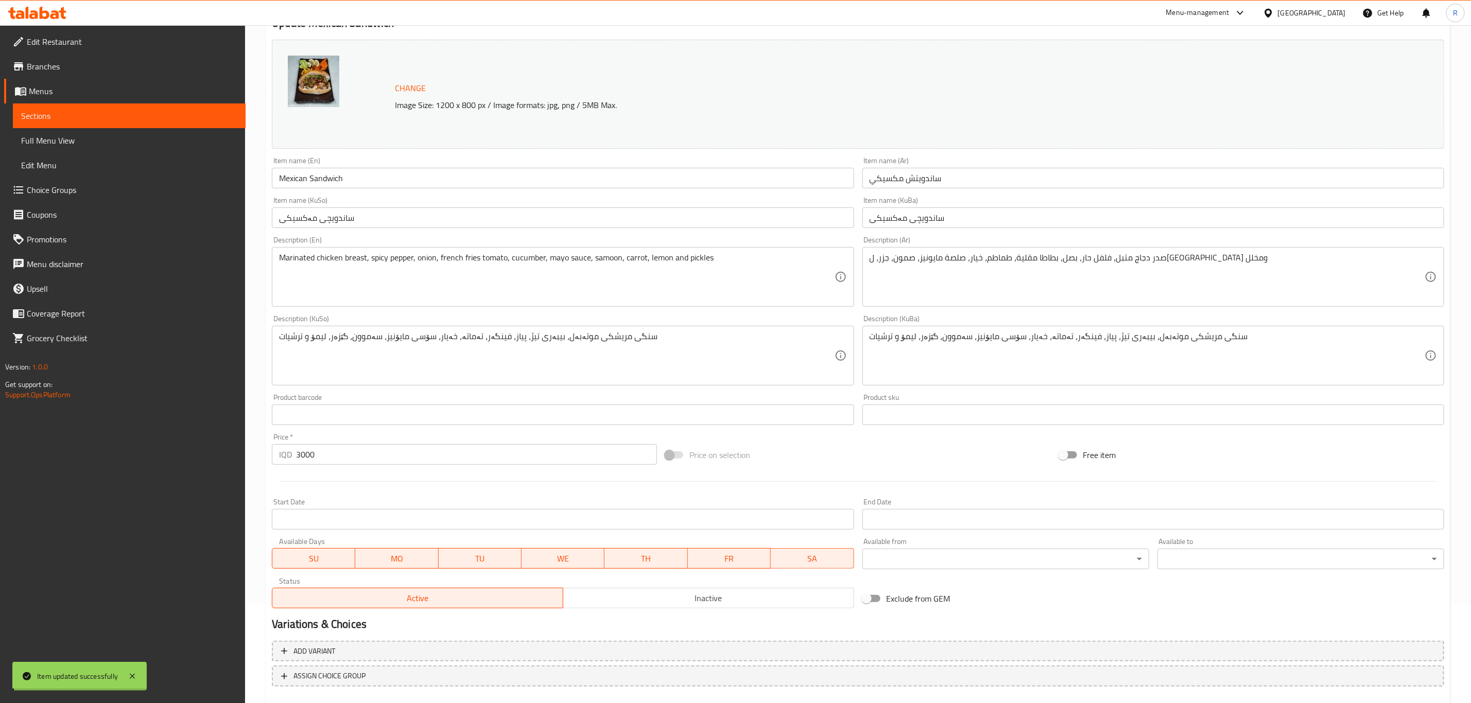
scroll to position [0, 0]
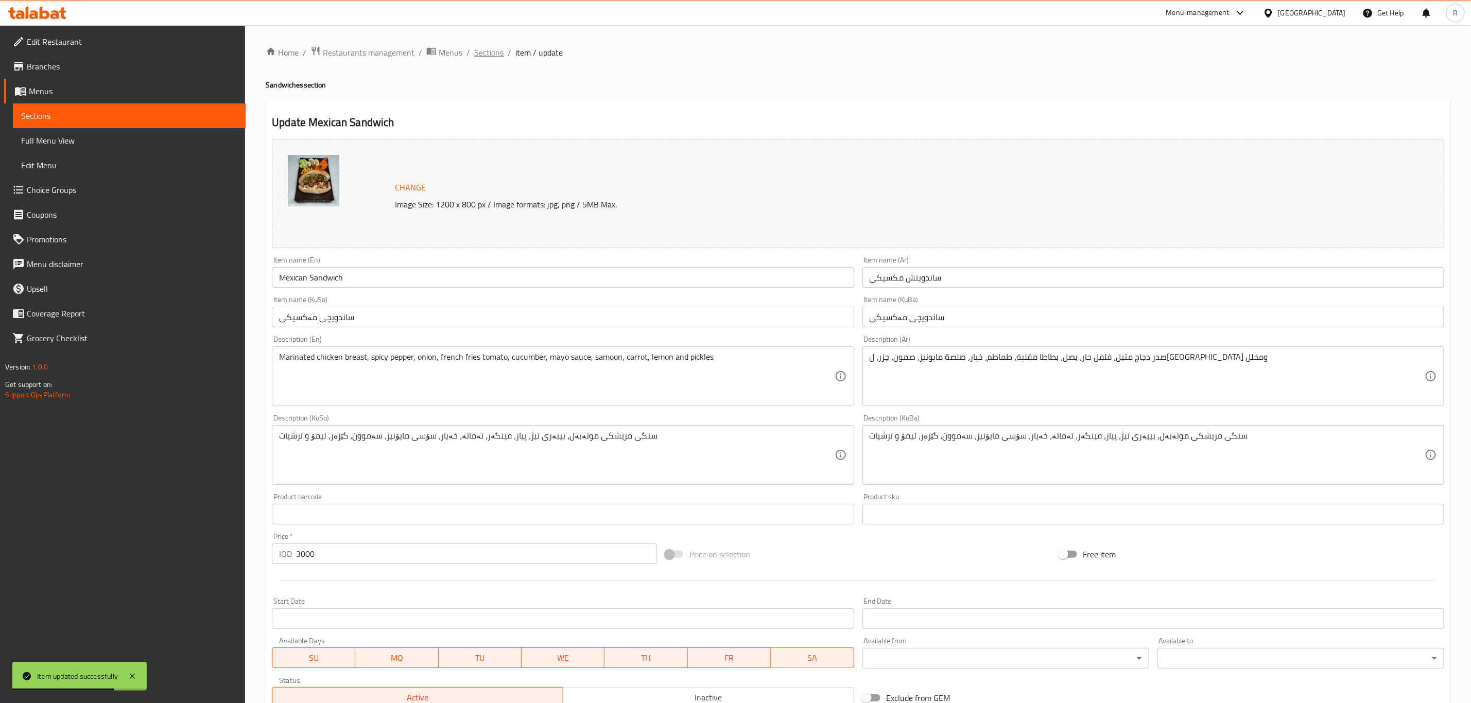
click at [490, 51] on span "Sections" at bounding box center [488, 52] width 29 height 12
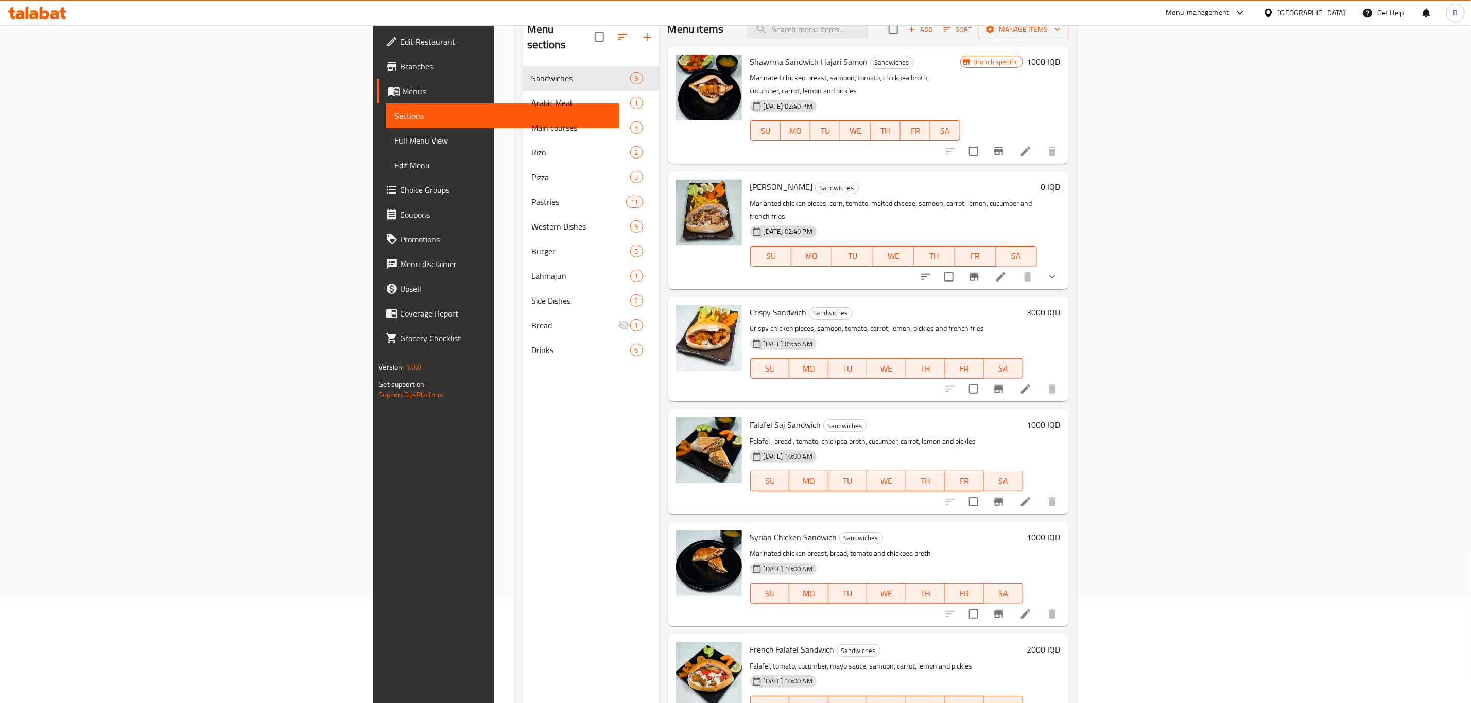
scroll to position [67, 0]
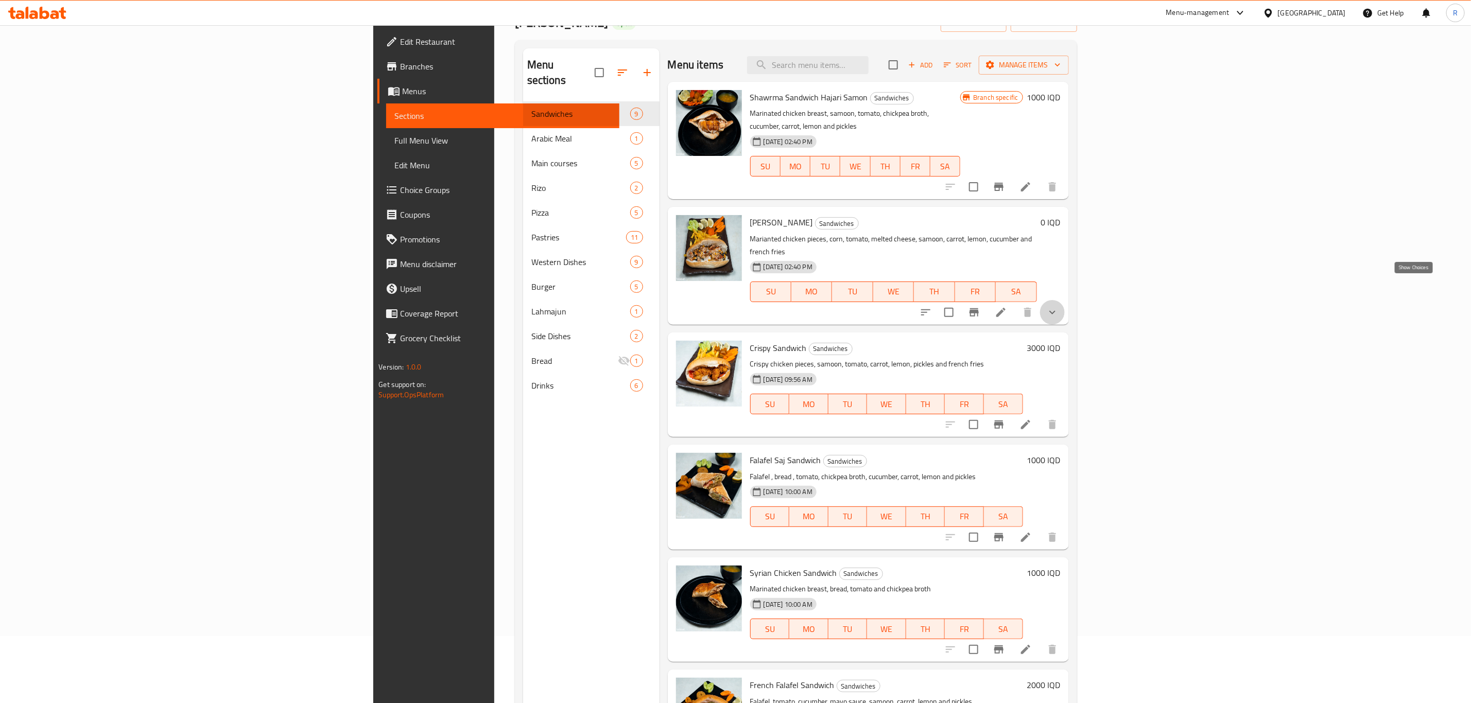
click at [1058, 306] on icon "show more" at bounding box center [1052, 312] width 12 height 12
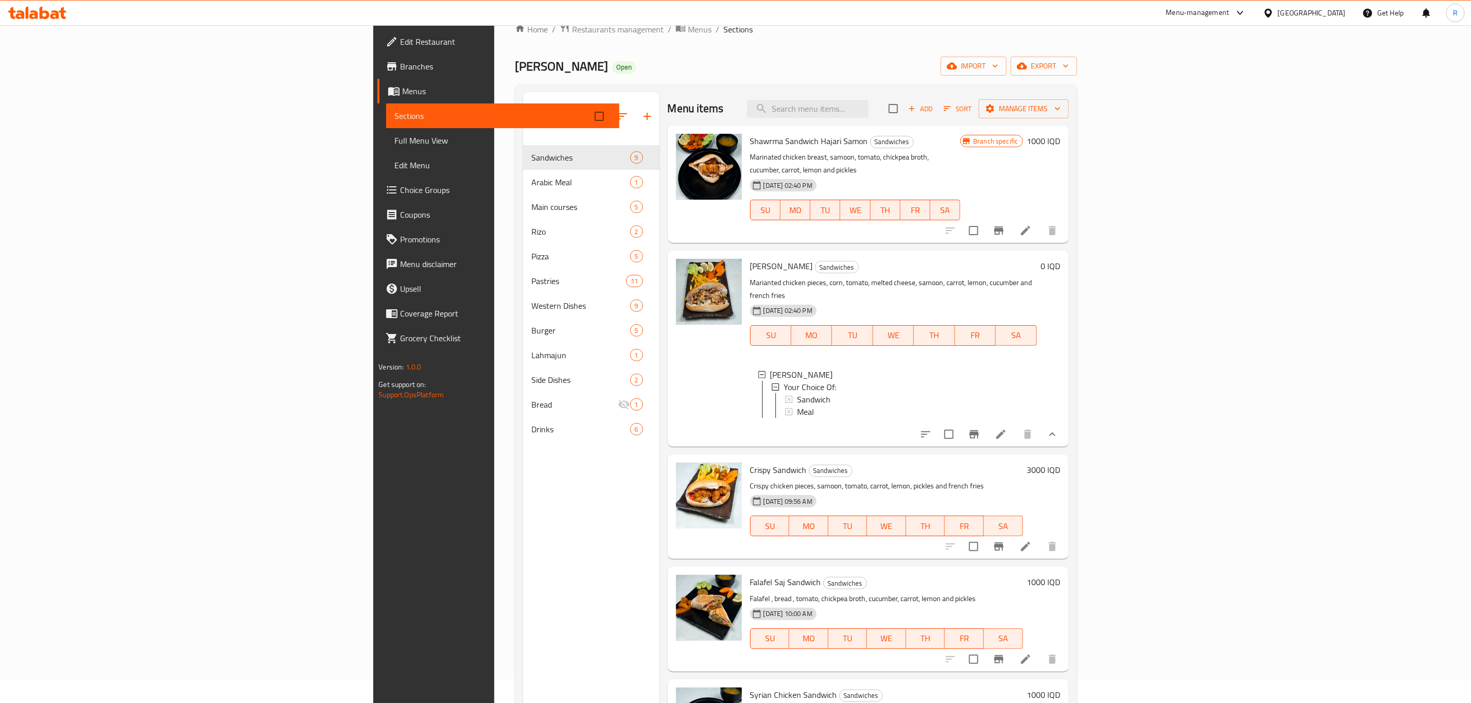
scroll to position [0, 0]
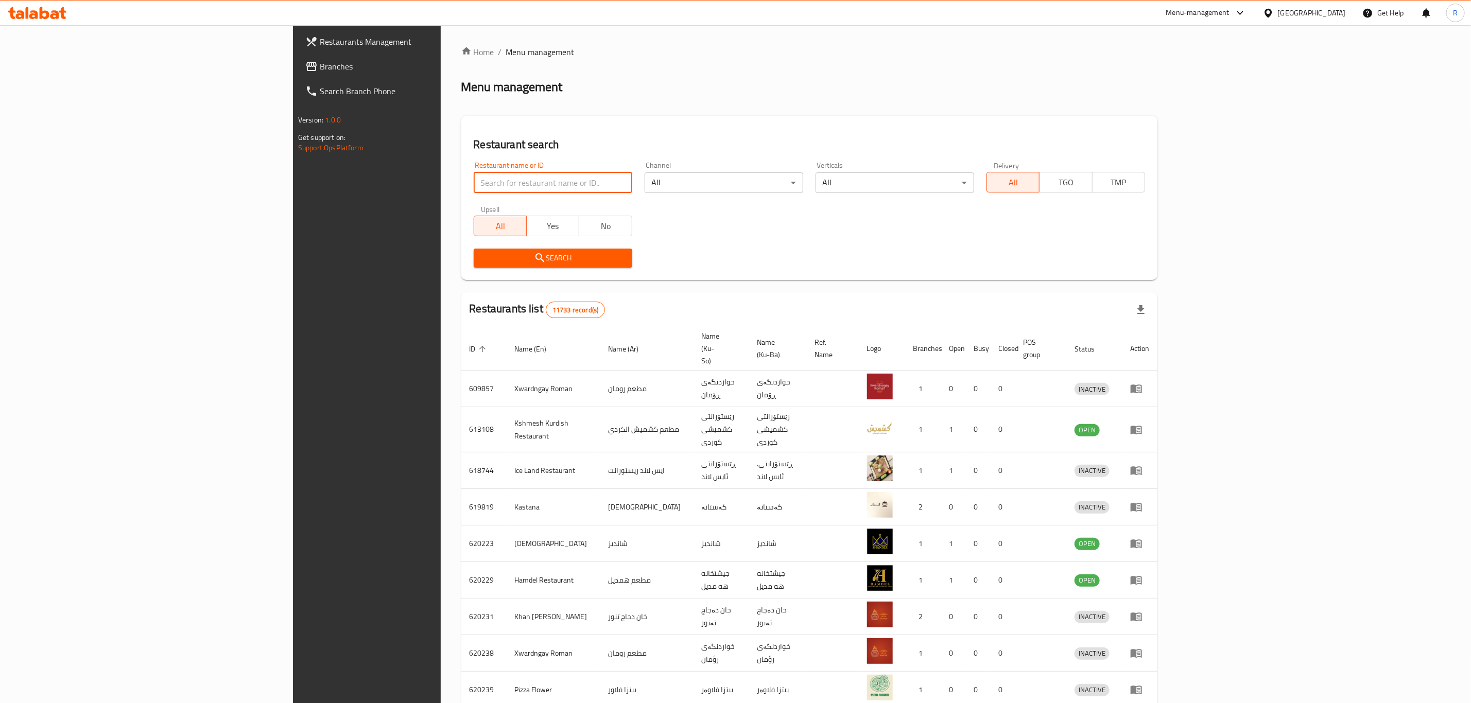
click at [474, 175] on input "search" at bounding box center [553, 182] width 159 height 21
type input "abn alsh"
click at [482, 256] on span "Search" at bounding box center [553, 258] width 142 height 13
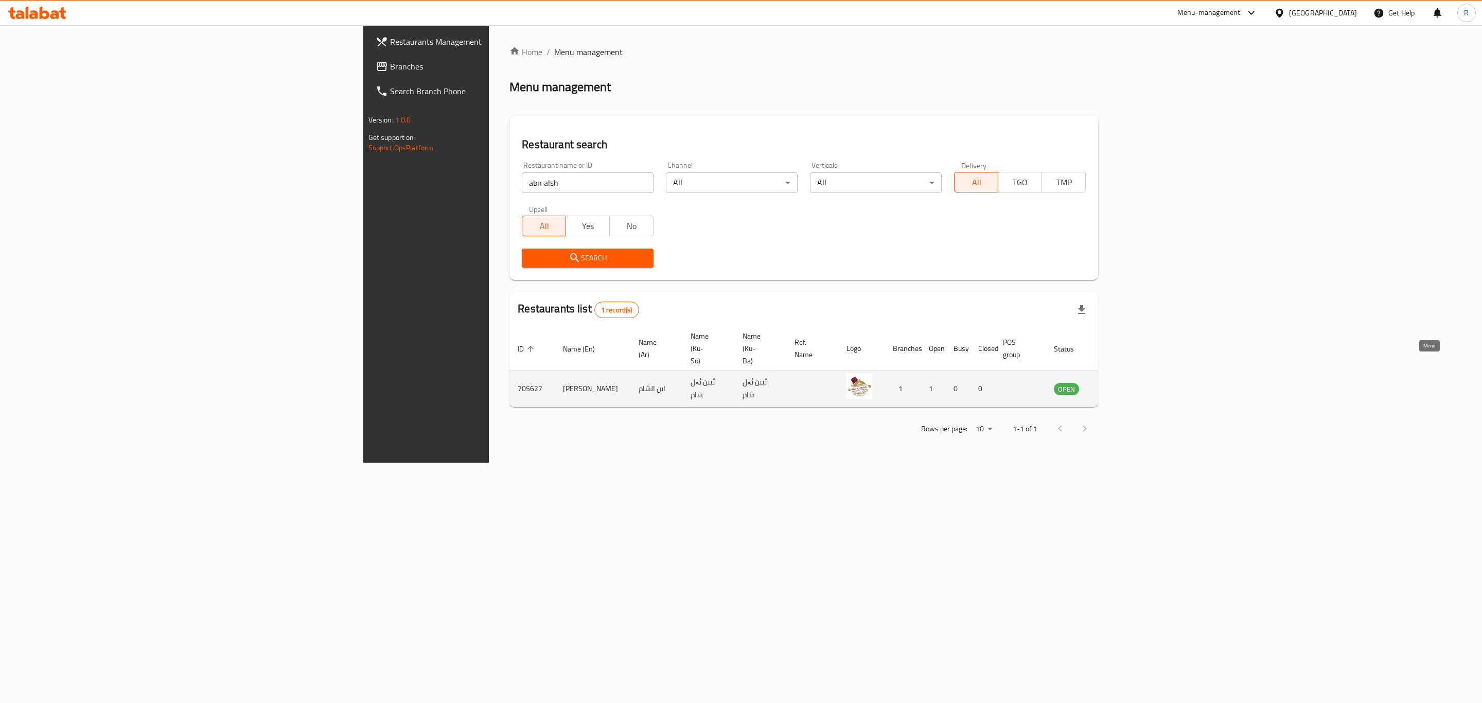
click at [1120, 385] on icon "enhanced table" at bounding box center [1114, 389] width 11 height 9
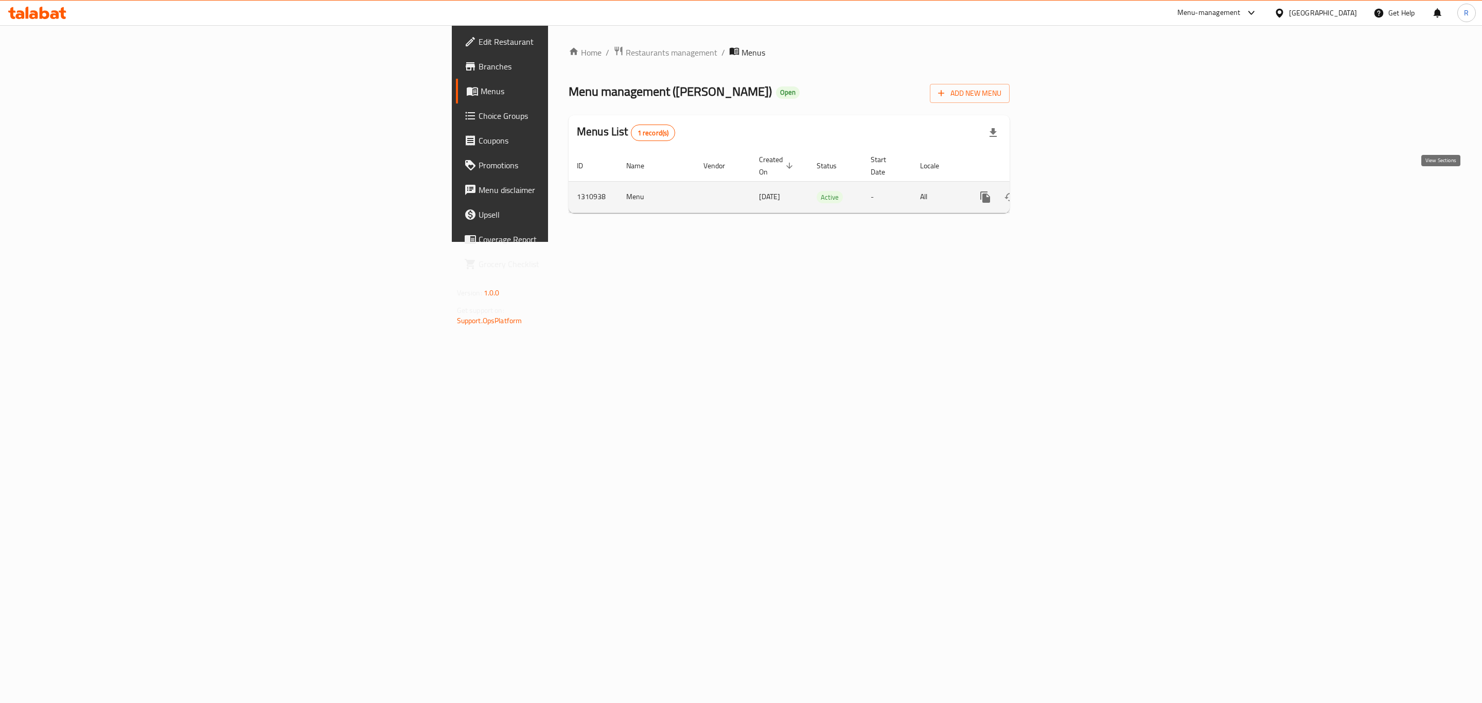
click at [1066, 191] on icon "enhanced table" at bounding box center [1060, 197] width 12 height 12
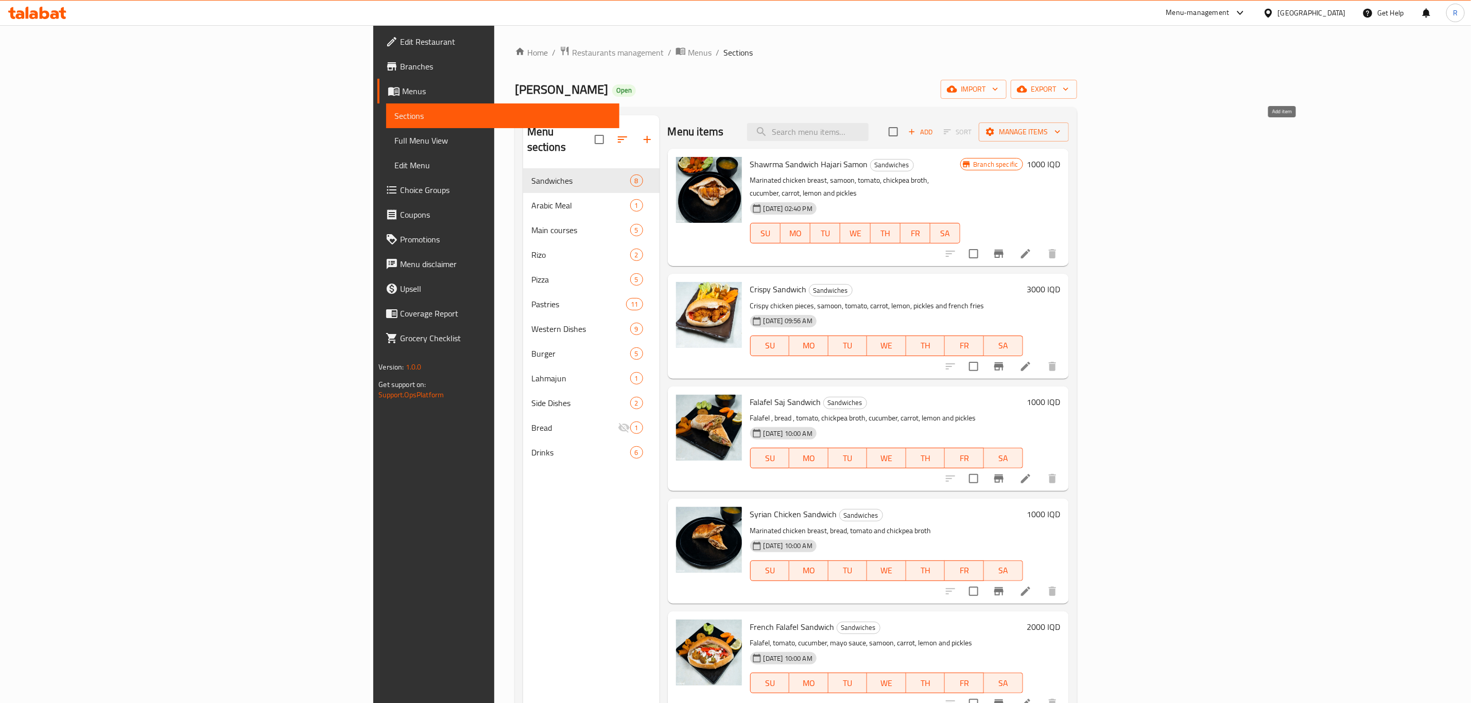
click at [916, 131] on icon "button" at bounding box center [911, 131] width 9 height 9
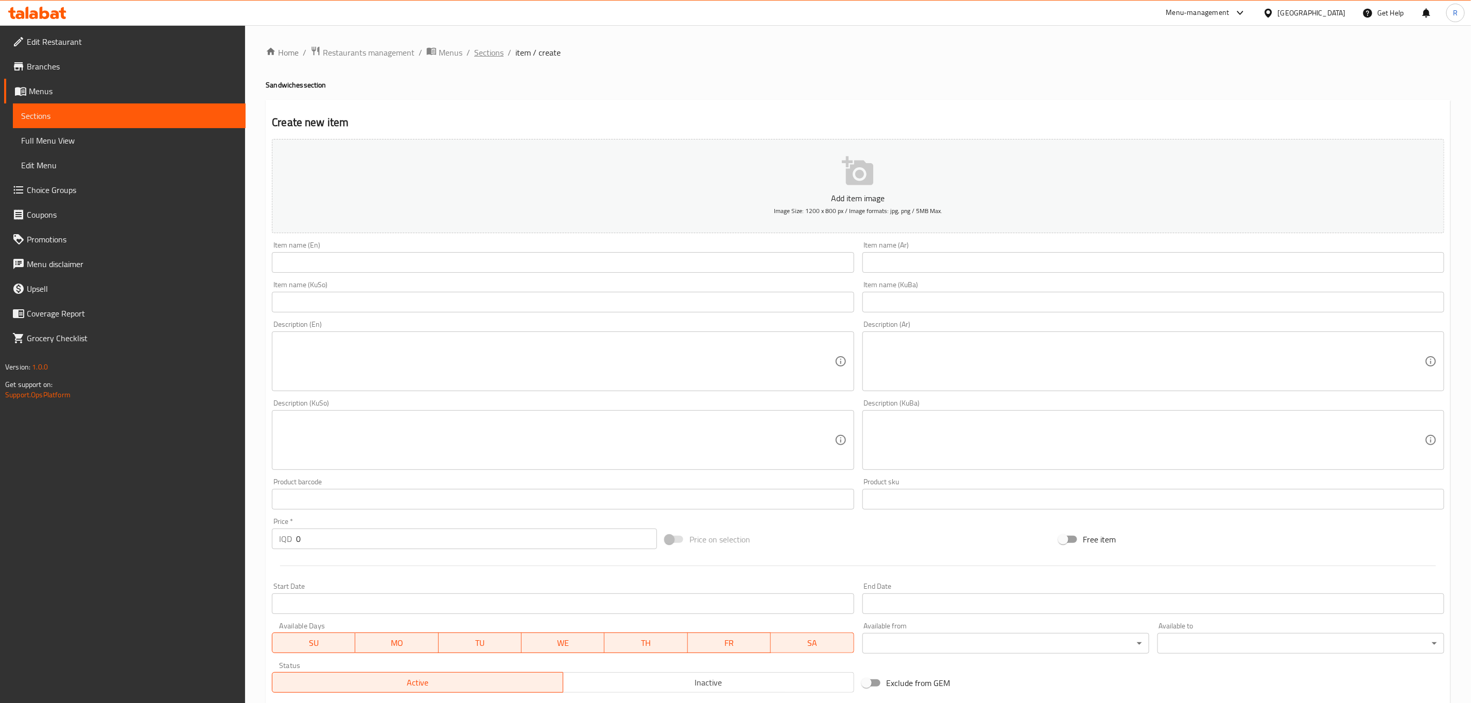
click at [493, 55] on span "Sections" at bounding box center [488, 52] width 29 height 12
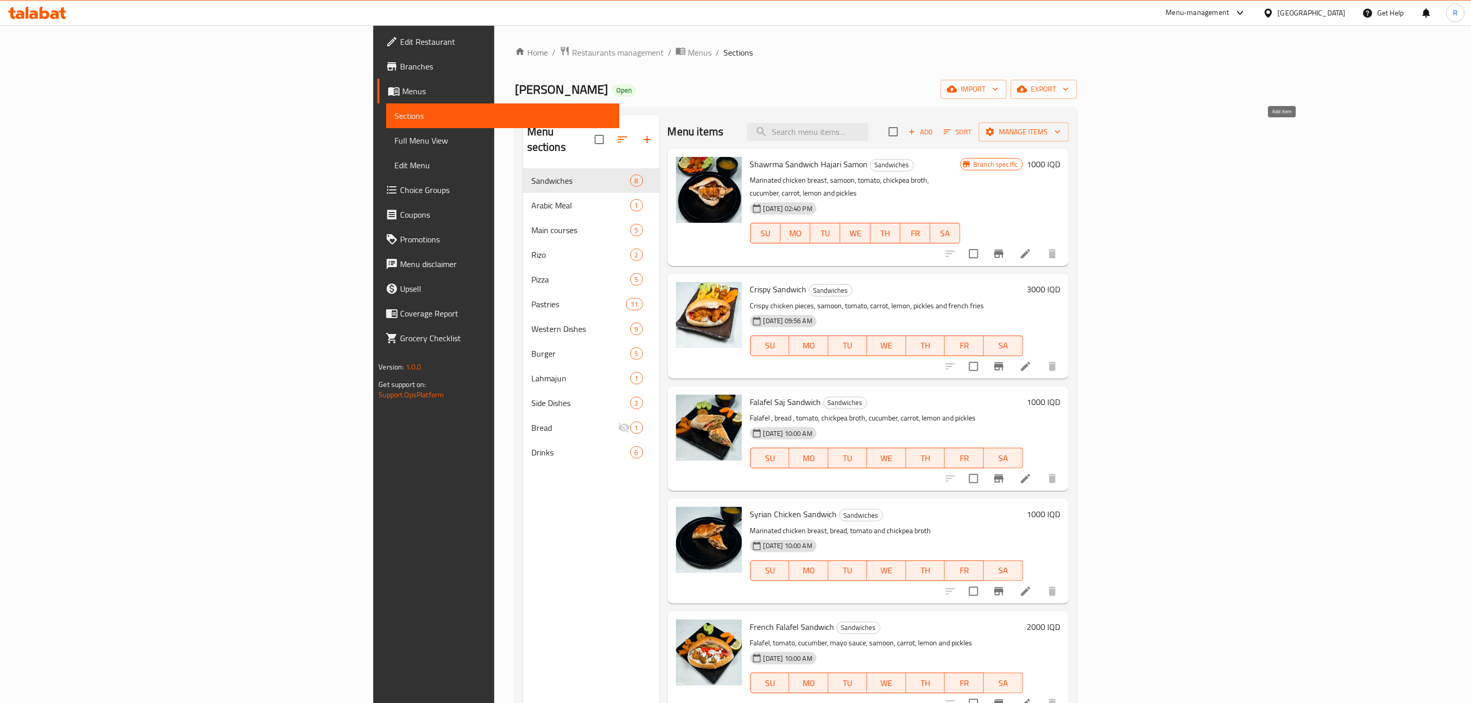
click at [914, 130] on icon "button" at bounding box center [911, 132] width 6 height 6
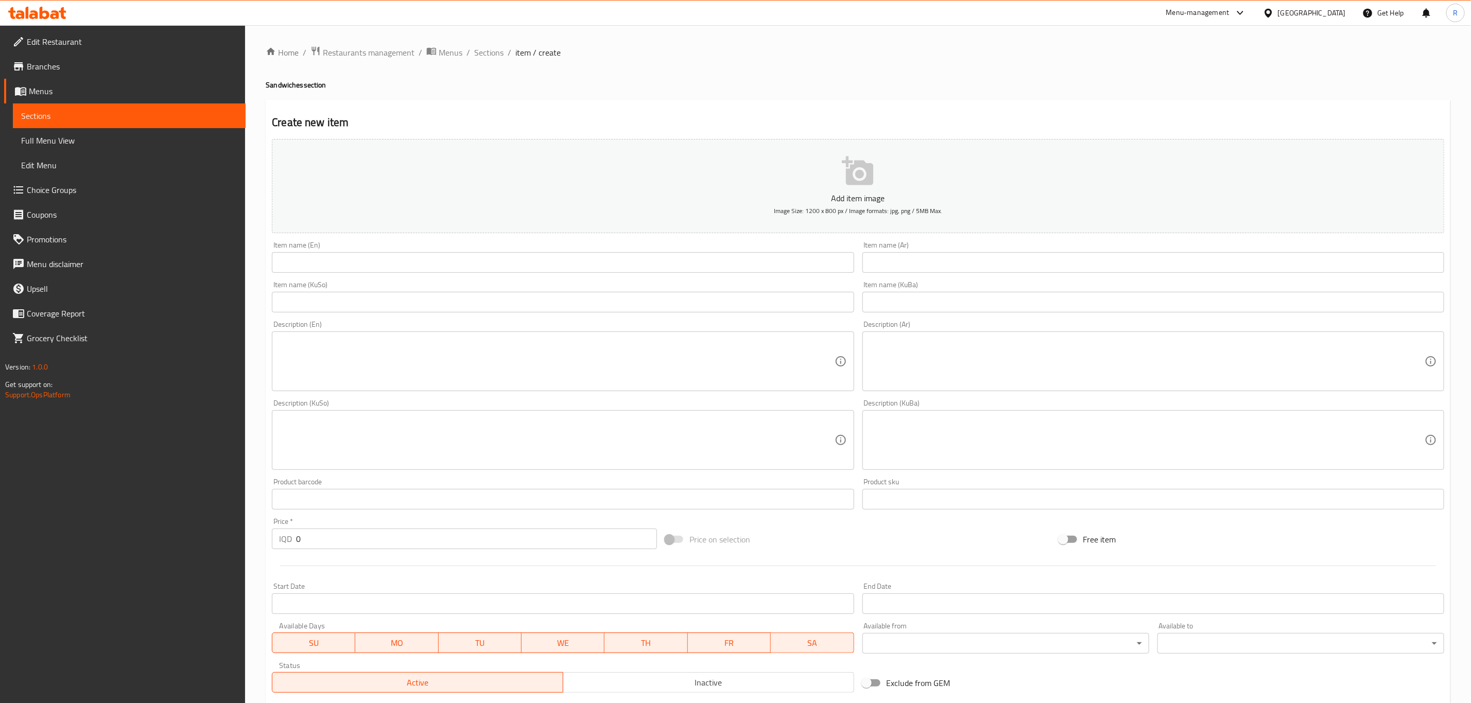
click at [303, 265] on input "text" at bounding box center [563, 262] width 582 height 21
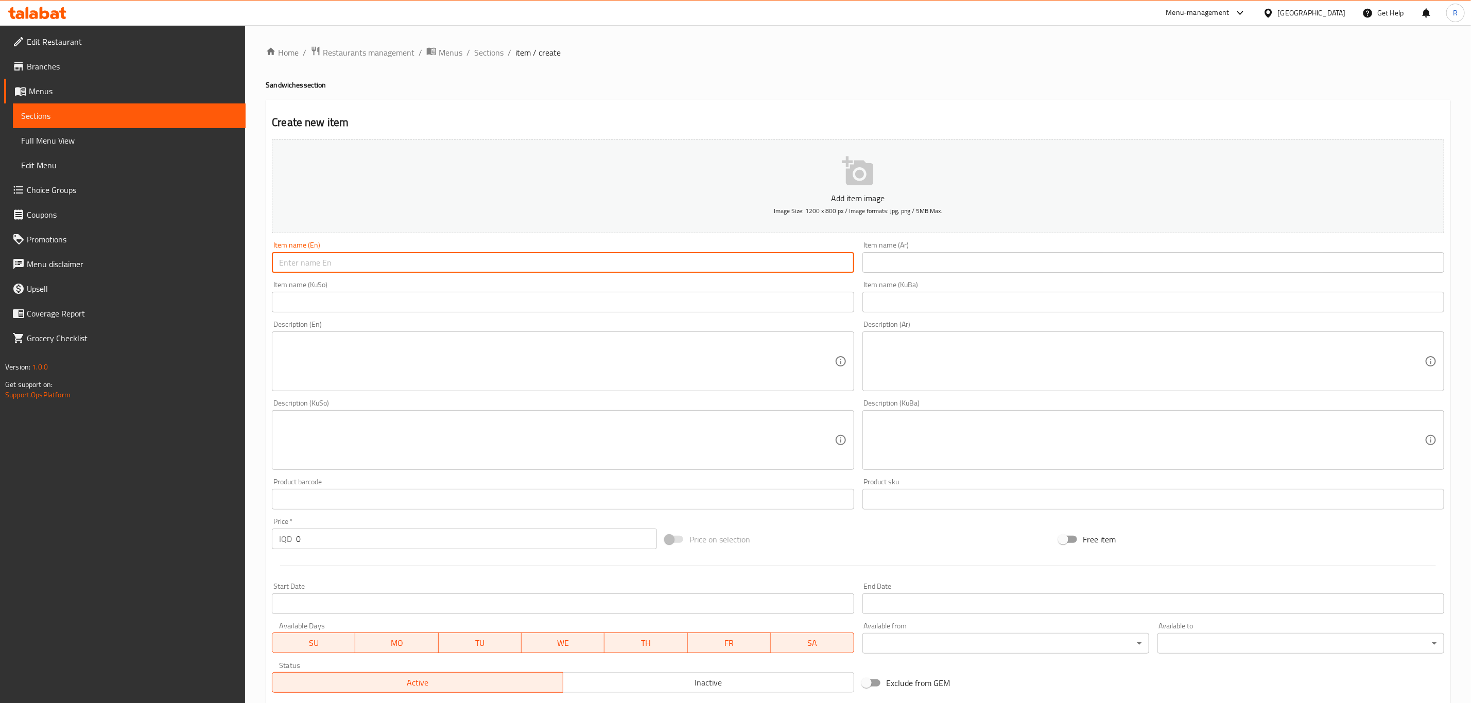
paste input "[PERSON_NAME]"
type input "[PERSON_NAME]"
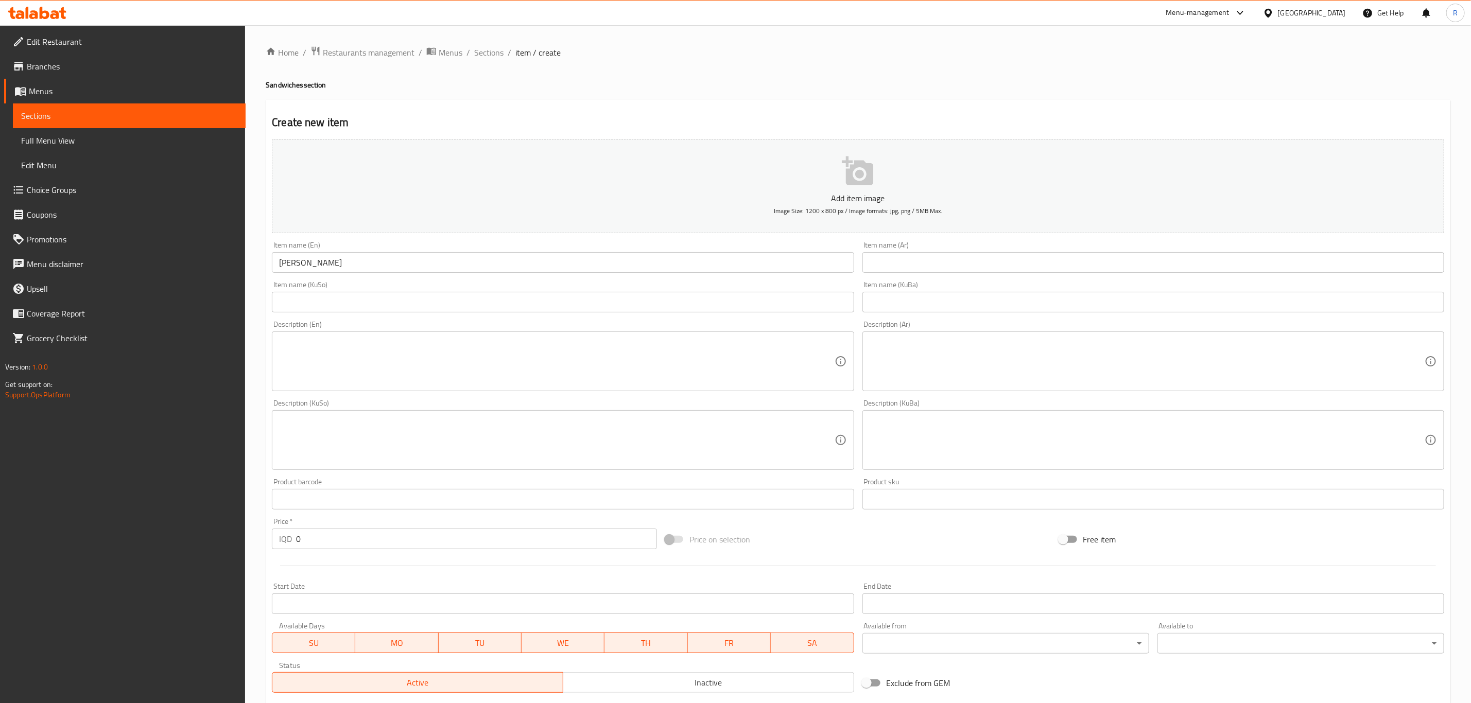
click at [903, 263] on input "text" at bounding box center [1153, 262] width 582 height 21
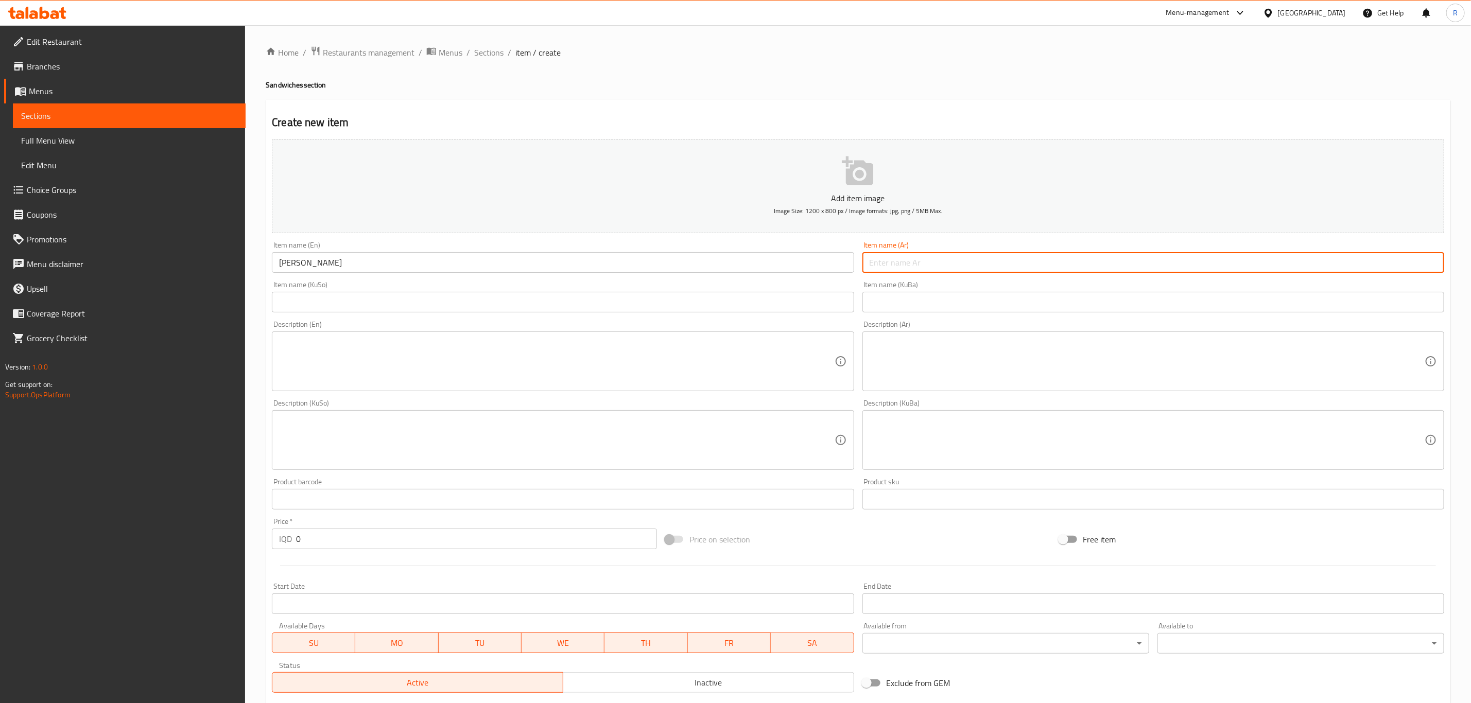
paste input "ساندويتش فرانسيسكو"
type input "ساندويتش فرانسيسكو"
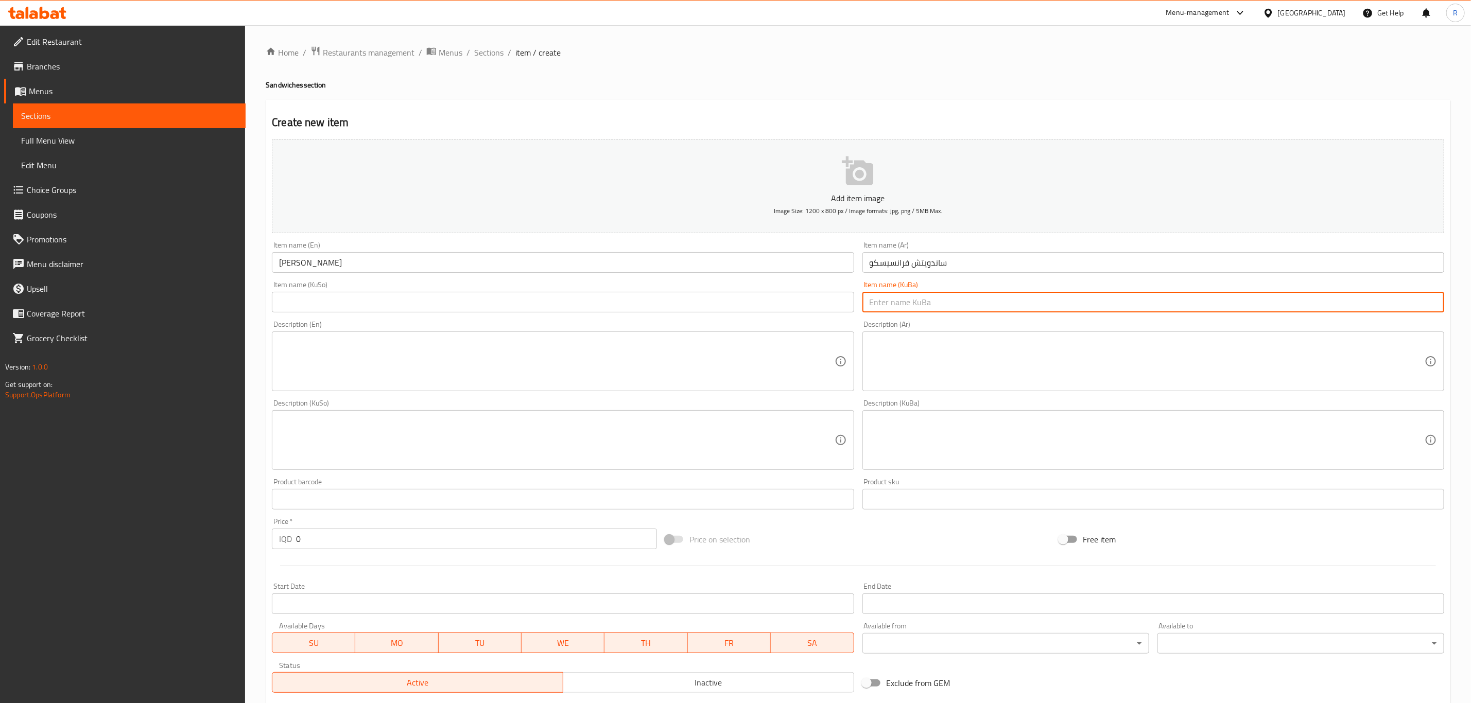
click at [880, 301] on input "text" at bounding box center [1153, 302] width 582 height 21
paste input "ساندویچی فرانسیسکۆ"
type input "ساندویچی فرانسیسکۆ"
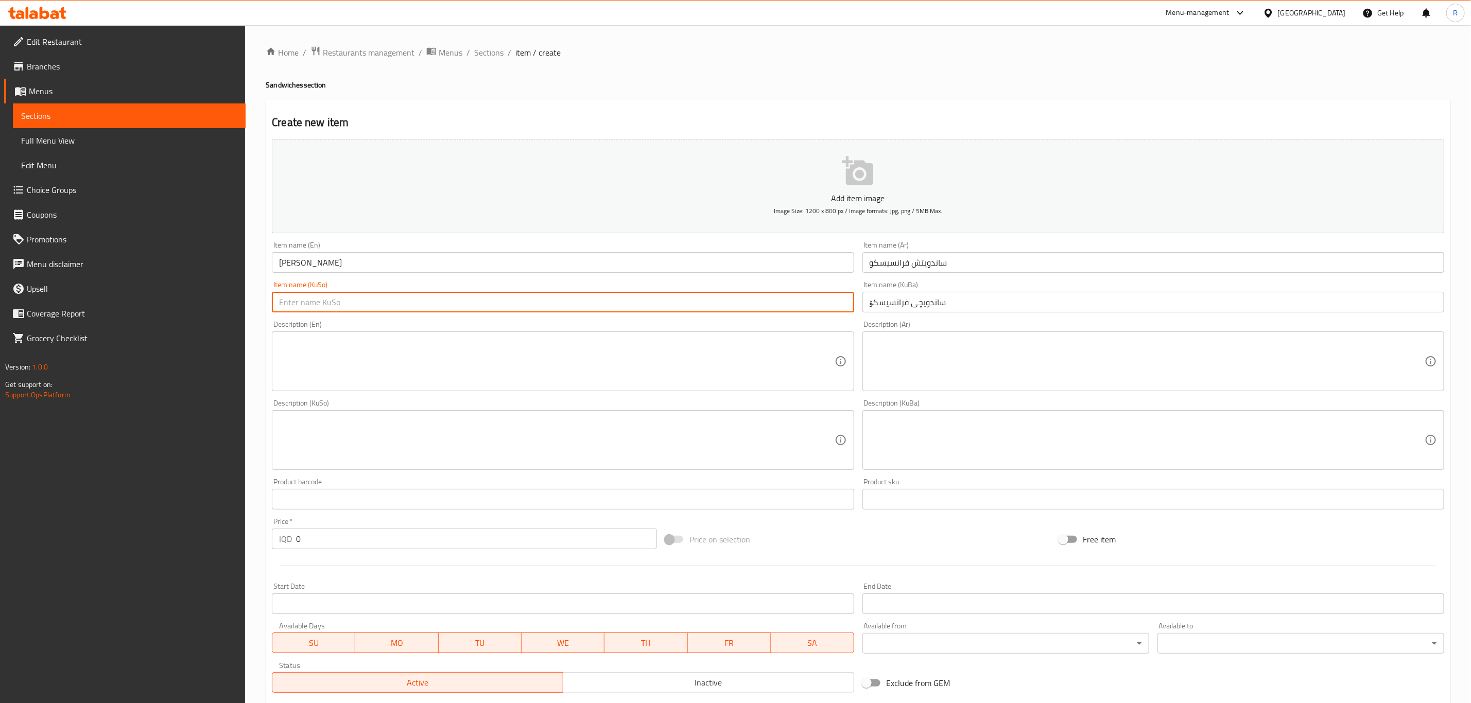
click at [303, 302] on input "text" at bounding box center [563, 302] width 582 height 21
paste input "ساندویچی فرانسیسکۆ"
type input "ساندویچی فرانسیسکۆ"
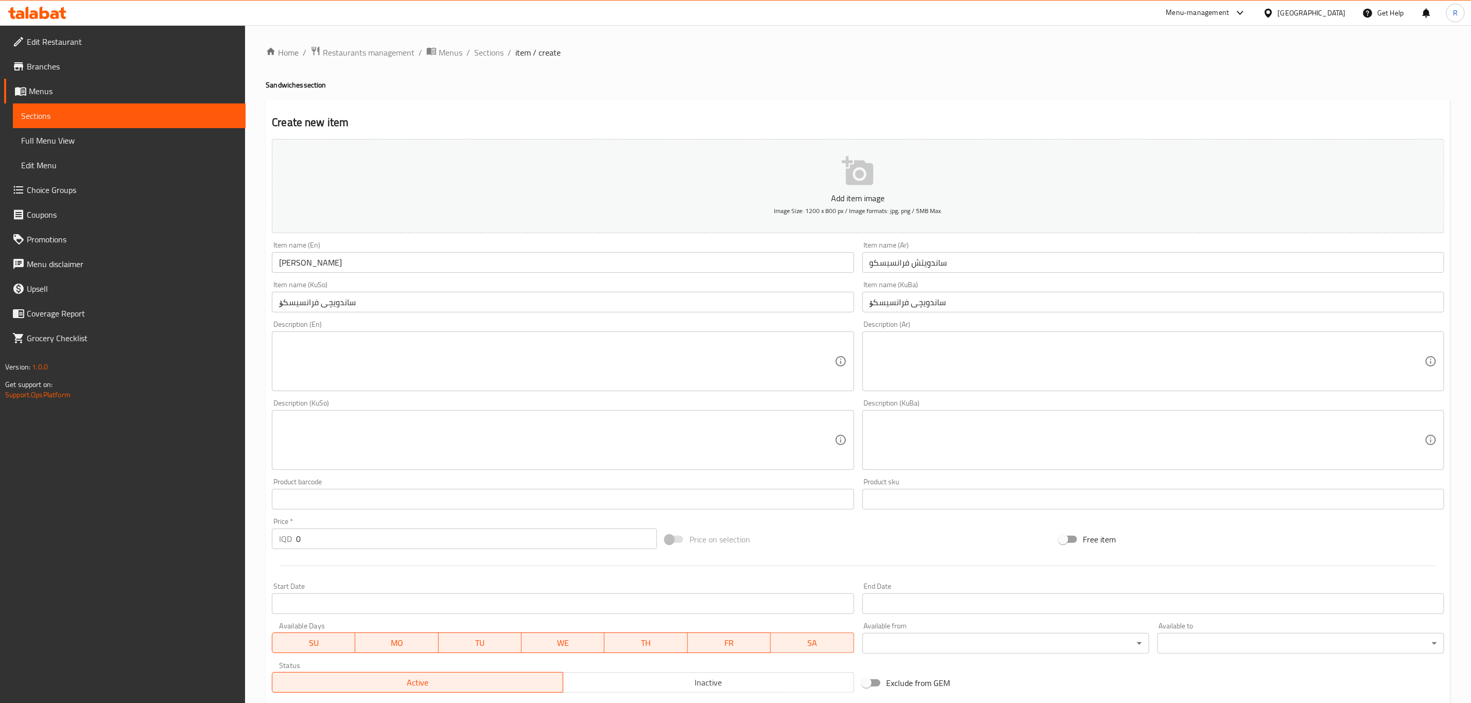
click at [303, 374] on textarea at bounding box center [556, 361] width 555 height 49
paste textarea "Marianted chicken pieces, corn, tomato, melted cheese, samoon, carrot, lemon, c…"
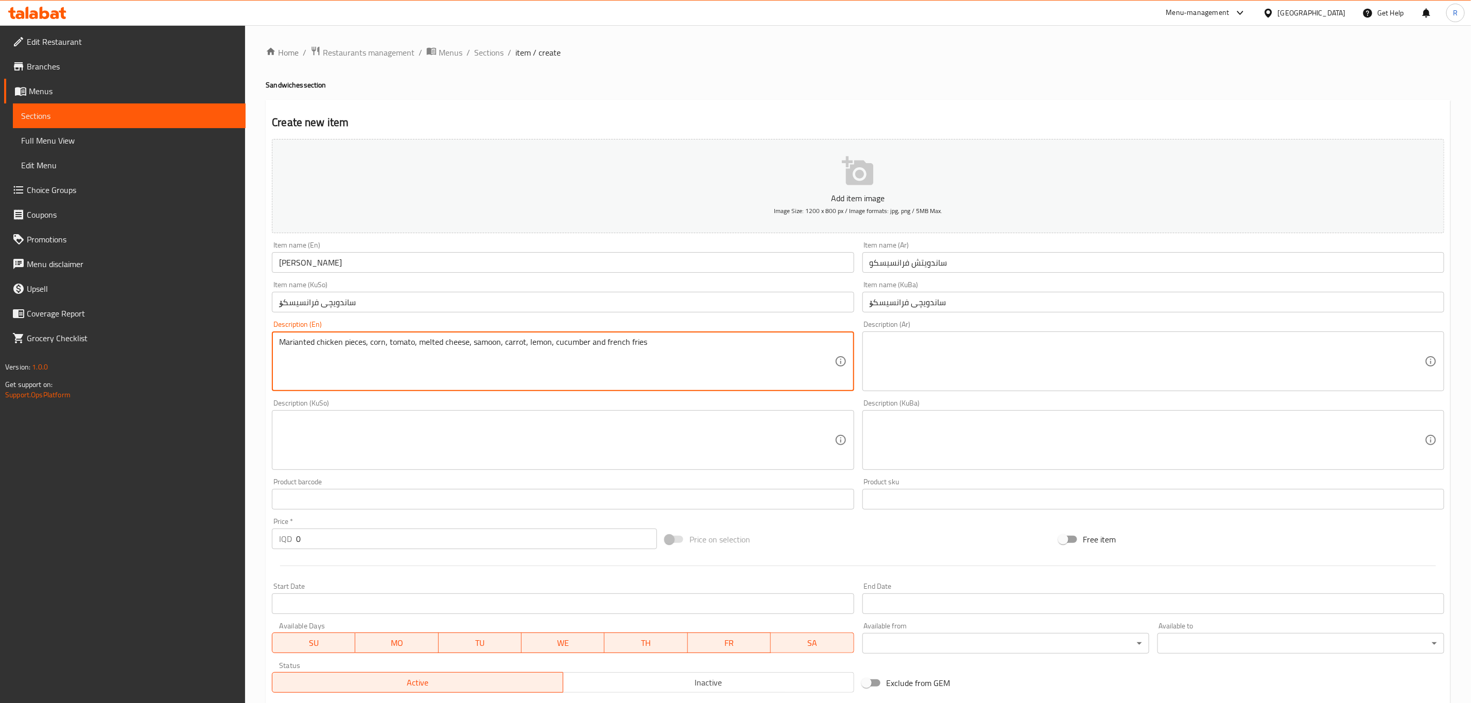
type textarea "Marianted chicken pieces, corn, tomato, melted cheese, samoon, carrot, lemon, c…"
click at [931, 370] on textarea at bounding box center [1146, 361] width 555 height 49
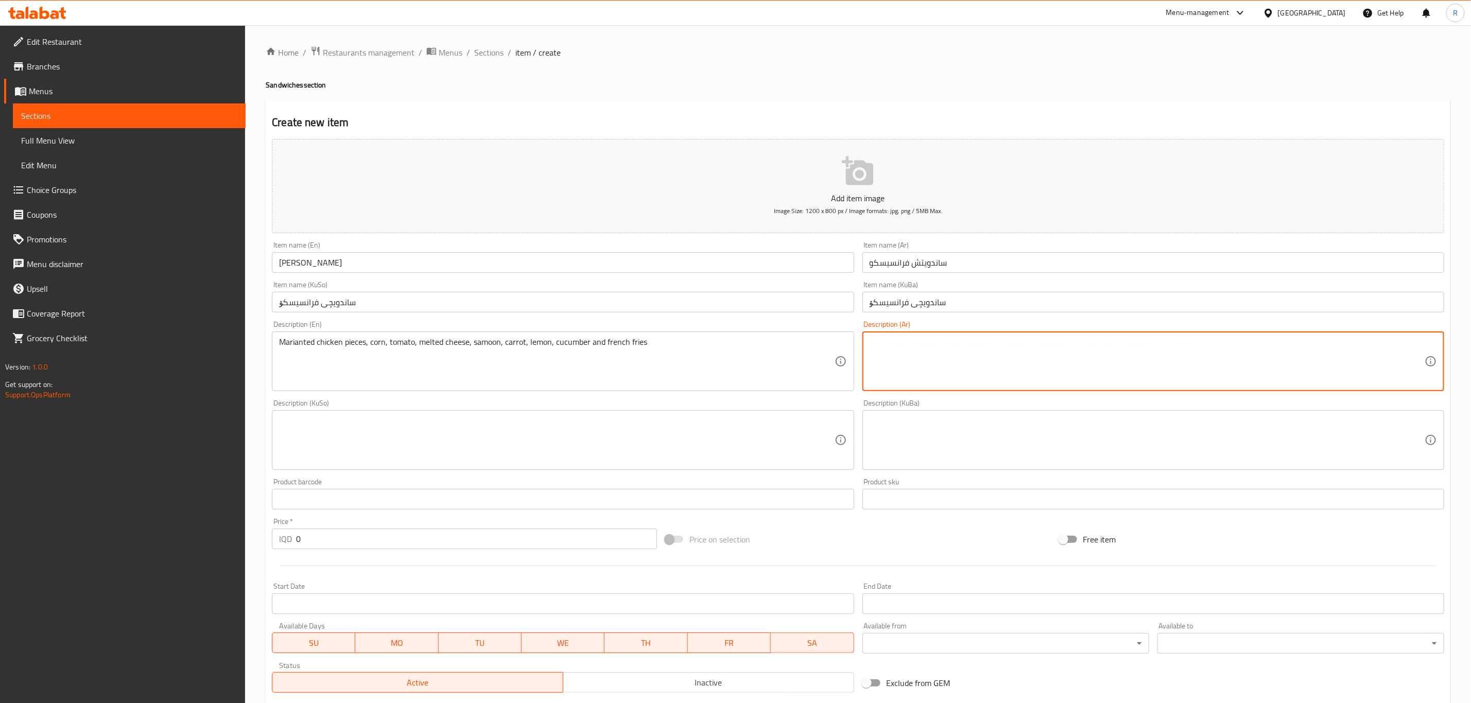
paste textarea "قطع دجاج متبلة، ذرة، طماطم، جبنة ذائبة، صمون، جزر، ليمون، خيار وبطاطا مقلية"
type textarea "قطع دجاج متبلة، ذرة، طماطم، جبنة ذائبة، صمون، جزر، ليمون، خيار وبطاطا مقلية"
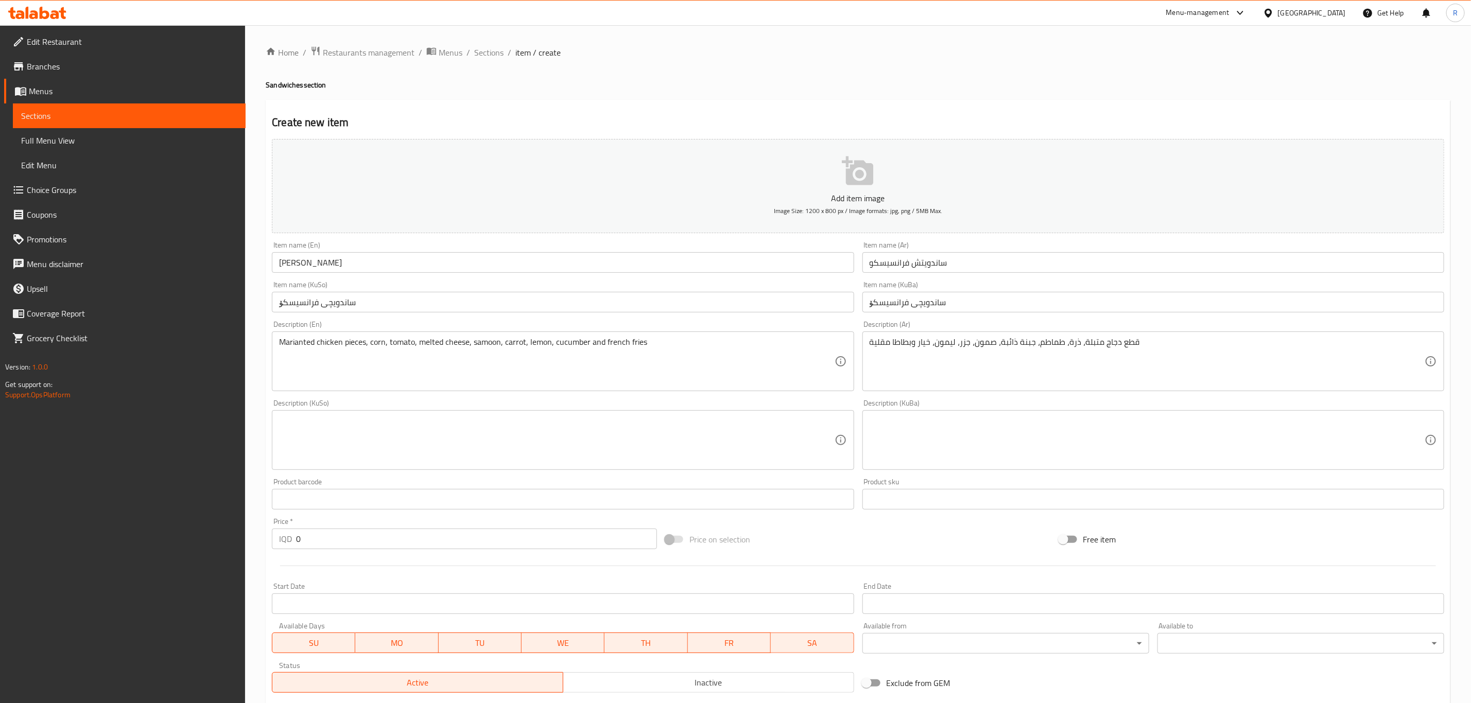
click at [351, 454] on textarea at bounding box center [556, 440] width 555 height 49
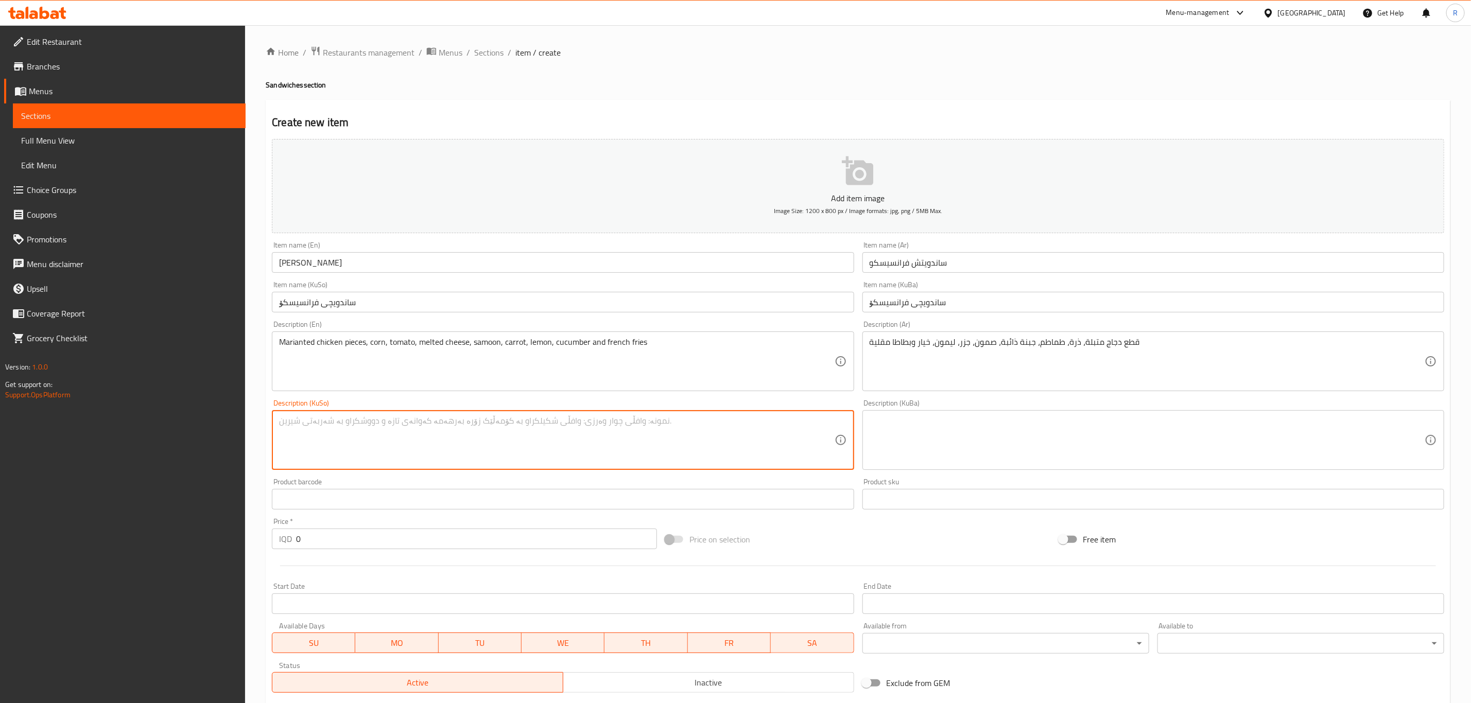
paste textarea "پارچە مریشکی موتەبەل، گەنمەشامی، تەماتە، پەنیری تواوە، سەموون، گێزەر، لیمۆ، خەی…"
type textarea "پارچە مریشکی موتەبەل، گەنمەشامی، تەماتە، پەنیری تواوە، سەموون، گێزەر، لیمۆ، خەی…"
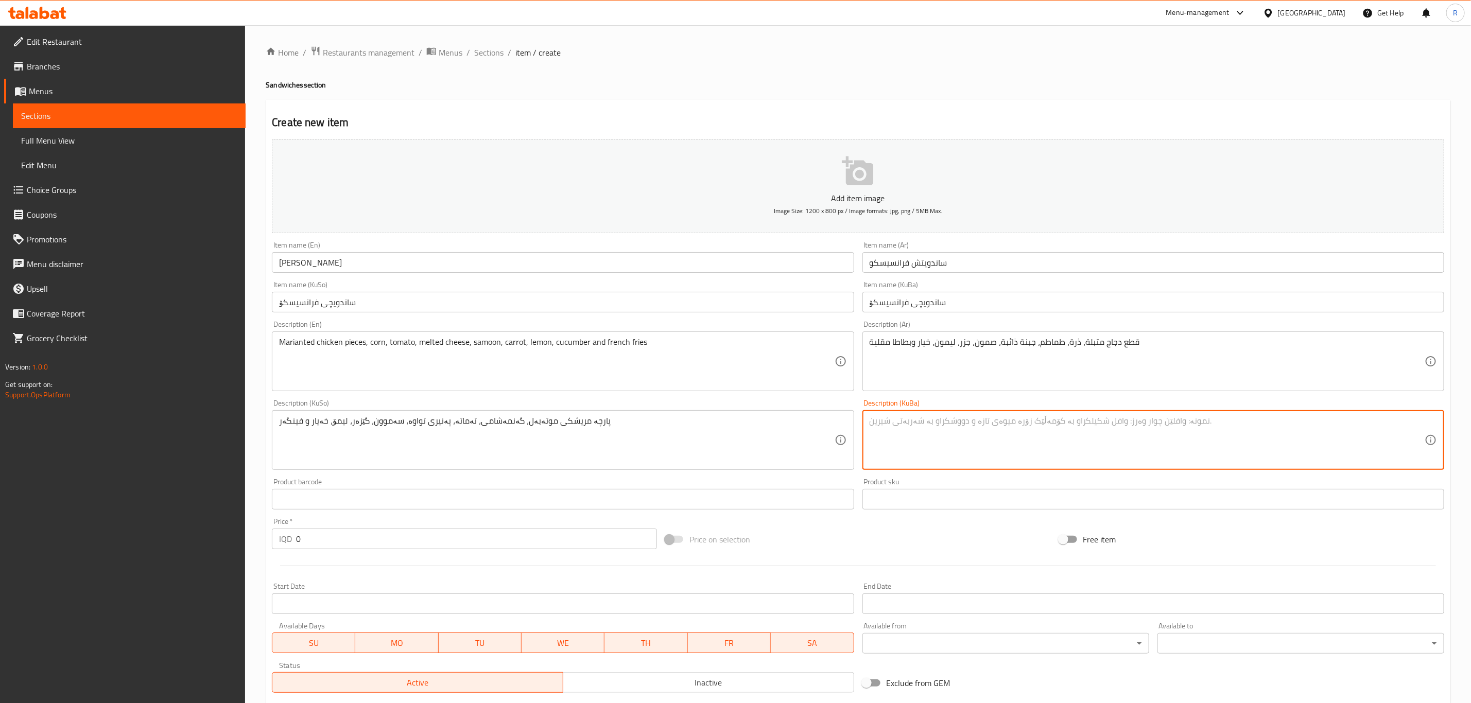
click at [922, 462] on textarea at bounding box center [1146, 440] width 555 height 49
paste textarea "پارچە مریشکی موتەبەل، گەنمەشامی، تەماتە، پەنیری تواوە، سەموون، گێزەر، لیمۆ، خەی…"
type textarea "پارچە مریشکی موتەبەل، گەنمەشامی، تەماتە، پەنیری تواوە، سەموون، گێزەر، لیمۆ، خەی…"
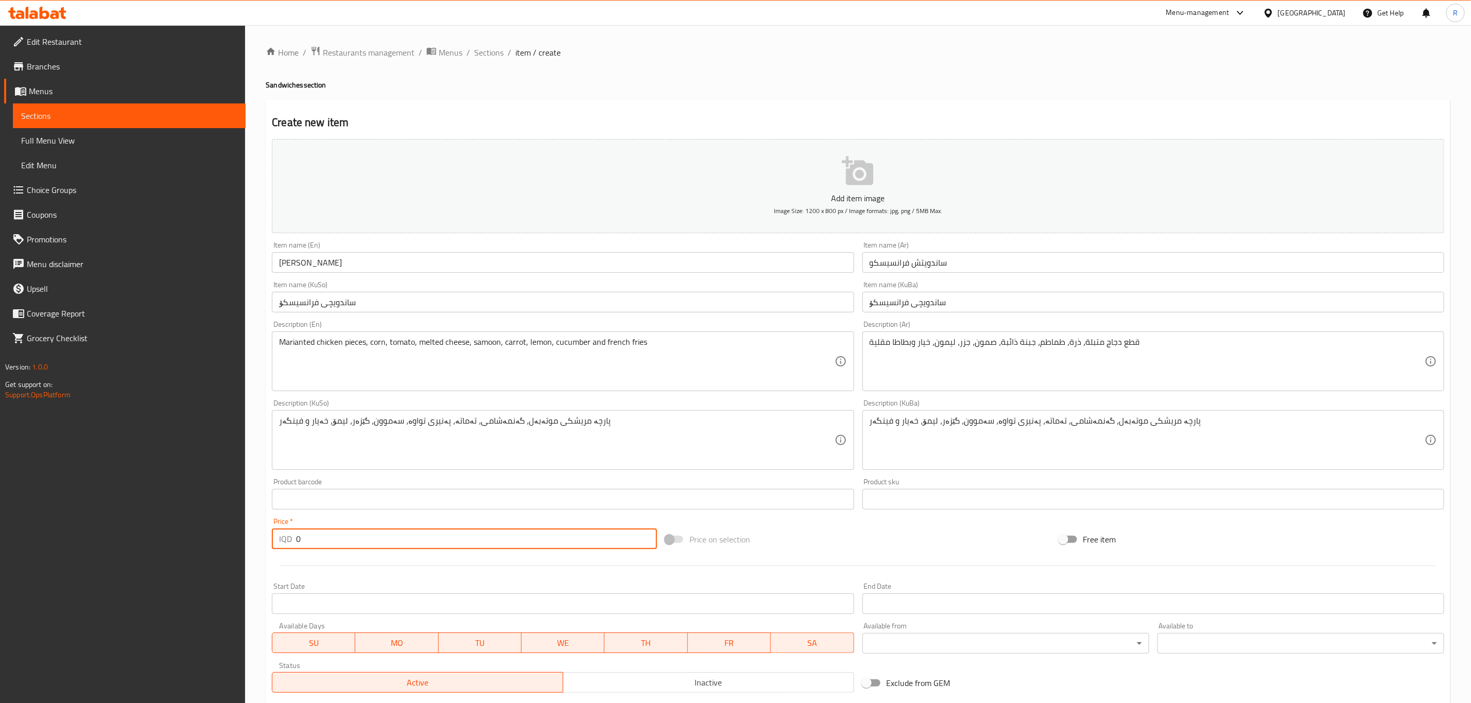
drag, startPoint x: 318, startPoint y: 538, endPoint x: 246, endPoint y: 541, distance: 72.1
click at [246, 541] on div "Home / Restaurants management / Menus / Sections / item / create Sandwiches sec…" at bounding box center [858, 435] width 1226 height 820
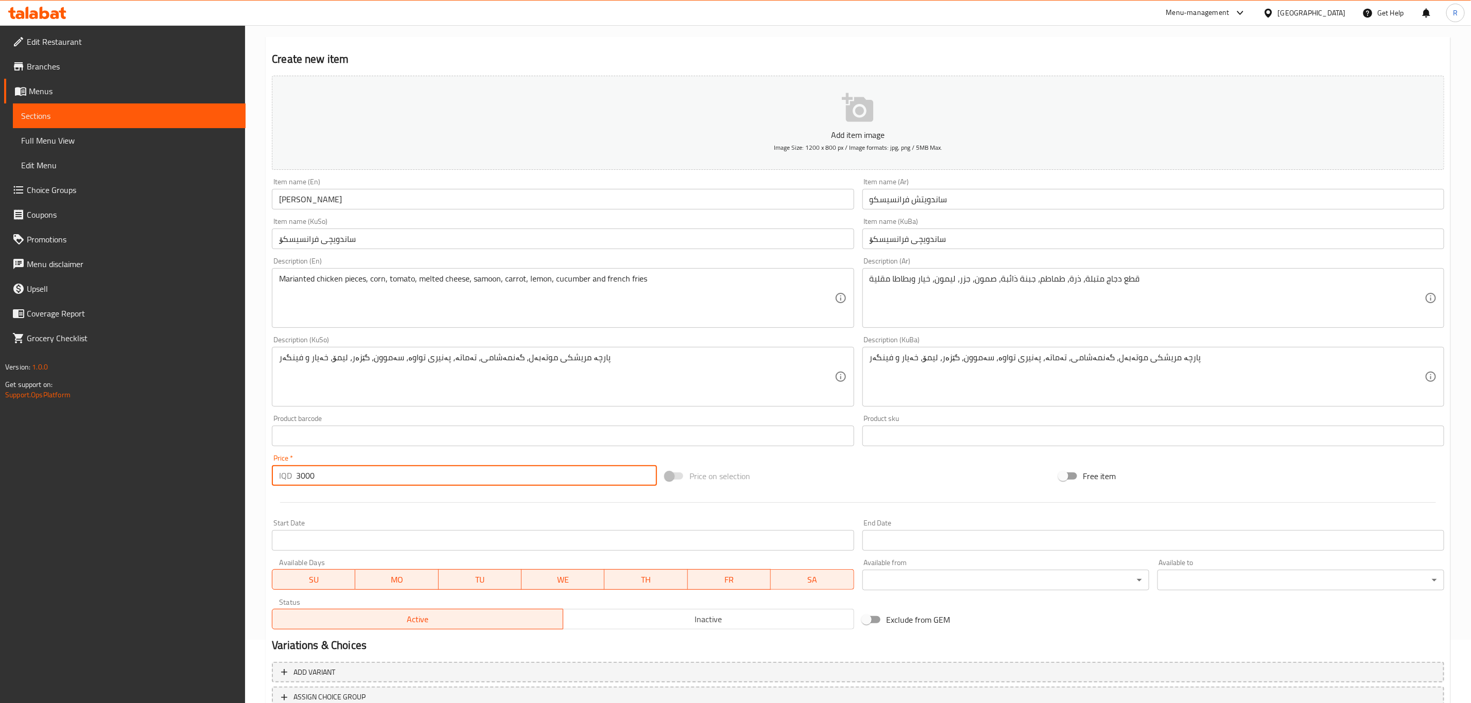
scroll to position [141, 0]
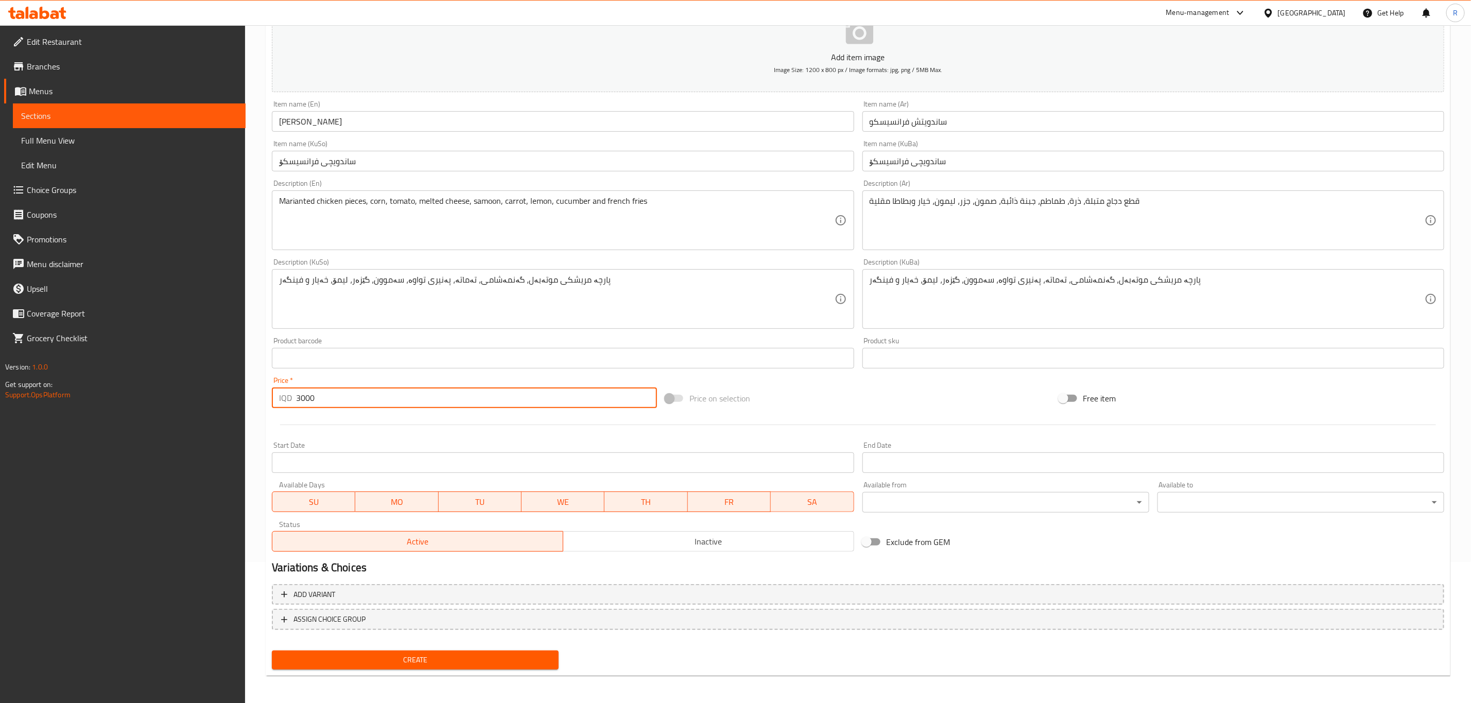
type input "3000"
click at [357, 652] on button "Create" at bounding box center [415, 660] width 287 height 19
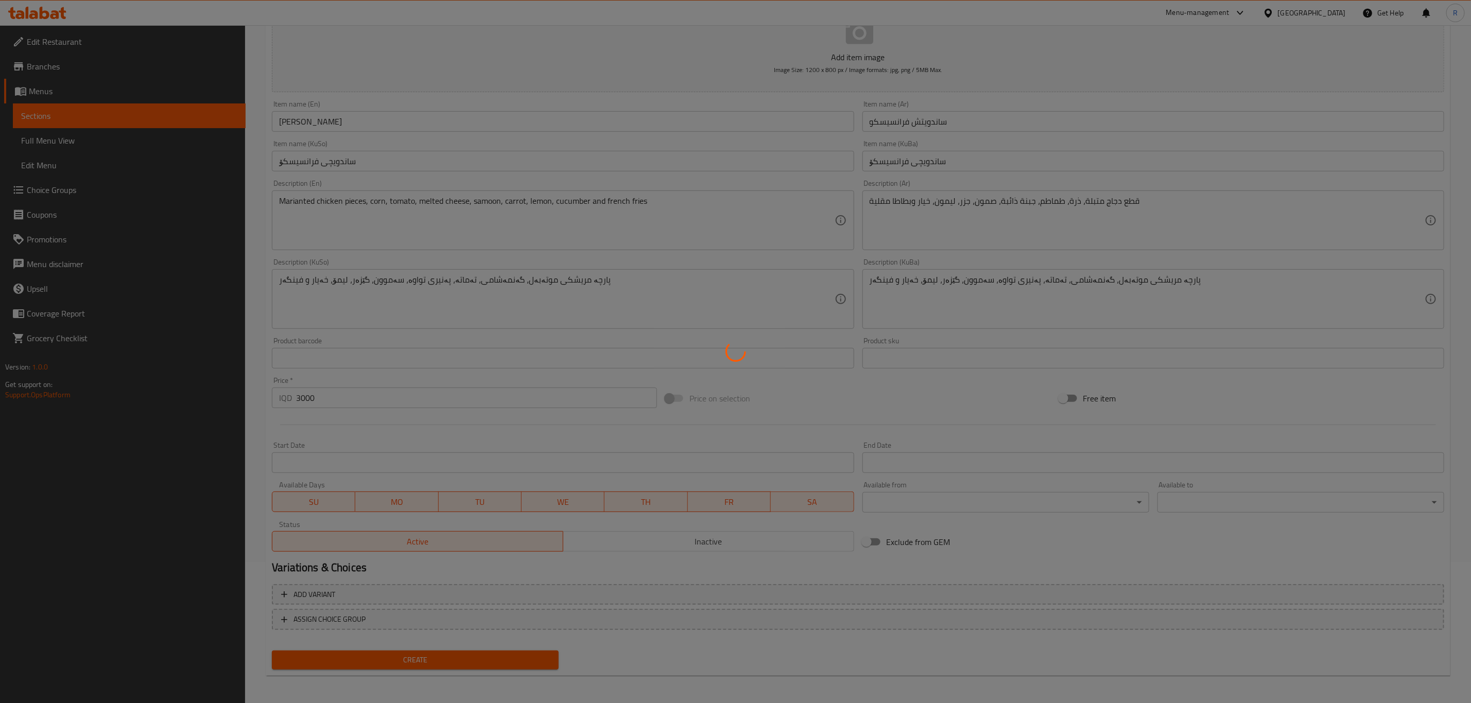
type input "0"
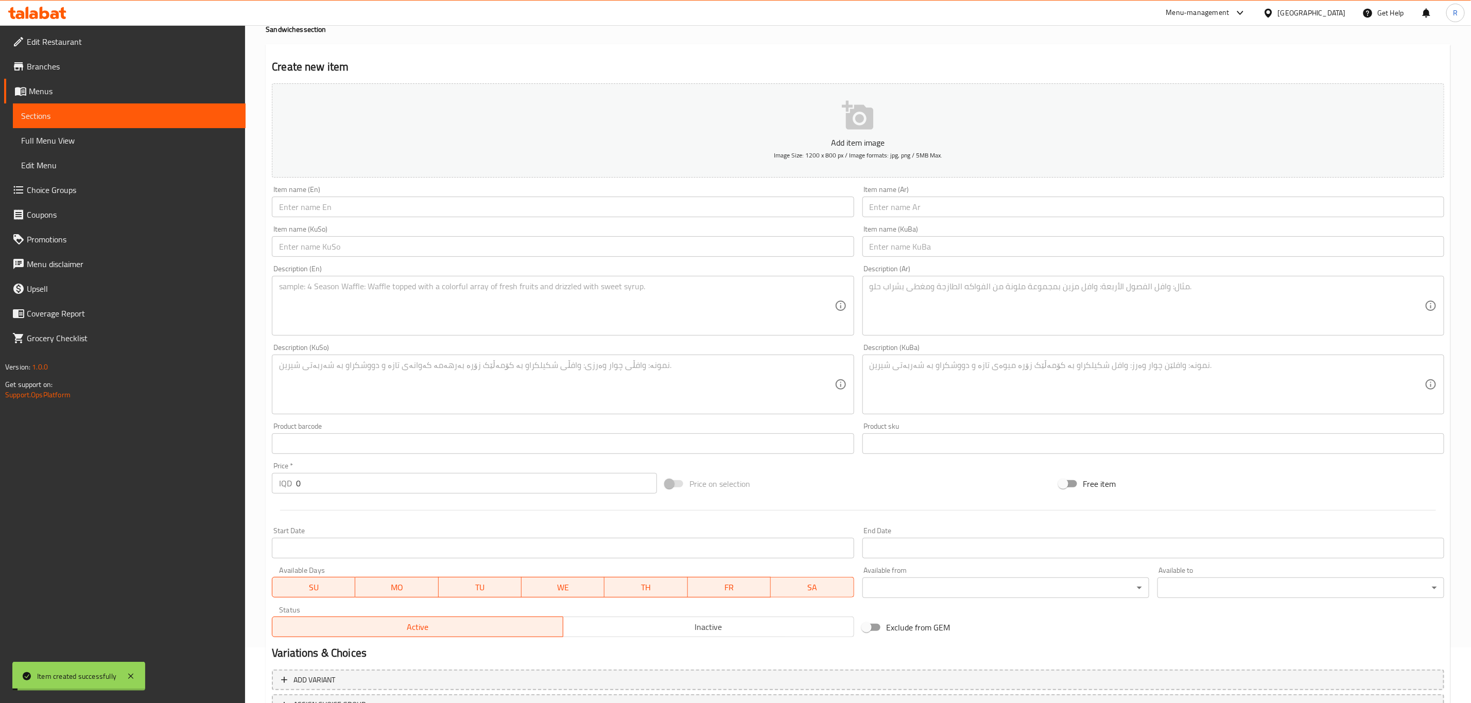
scroll to position [0, 0]
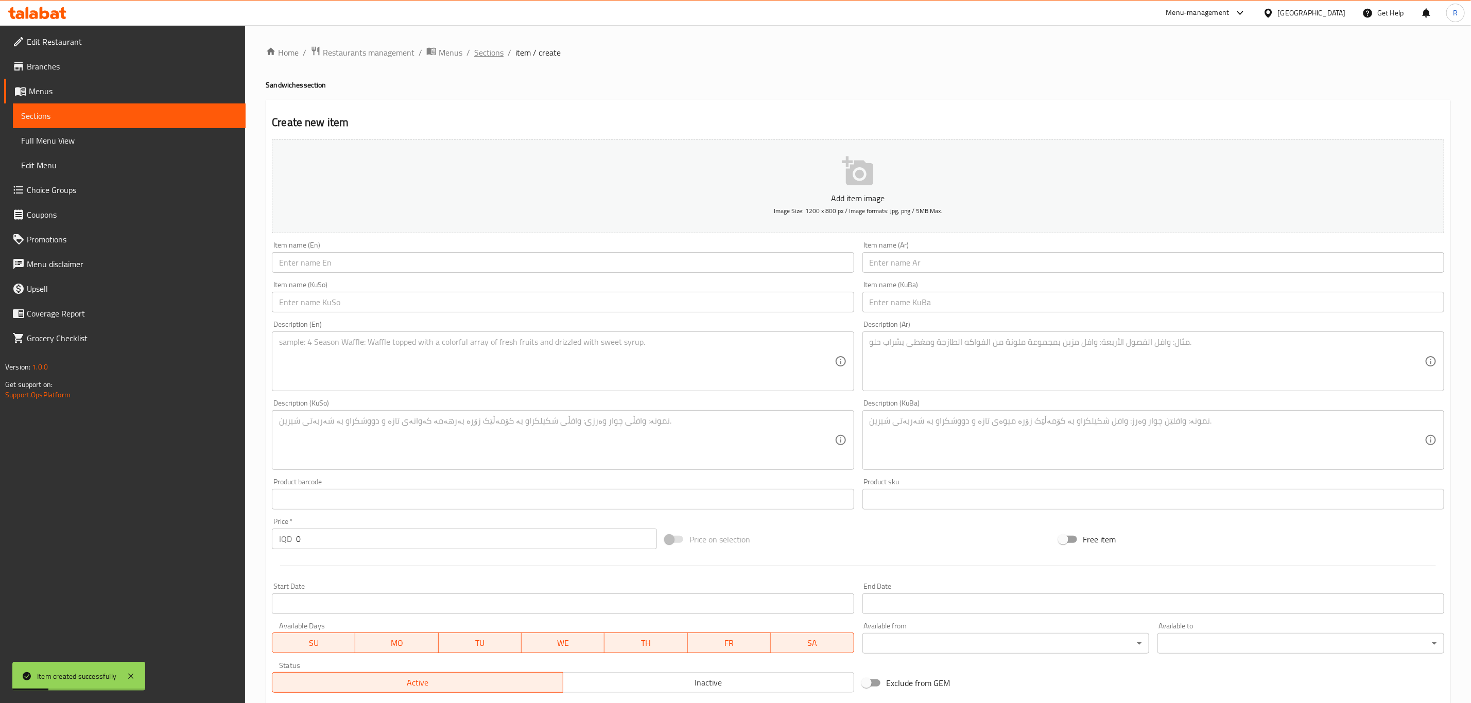
click at [491, 51] on span "Sections" at bounding box center [488, 52] width 29 height 12
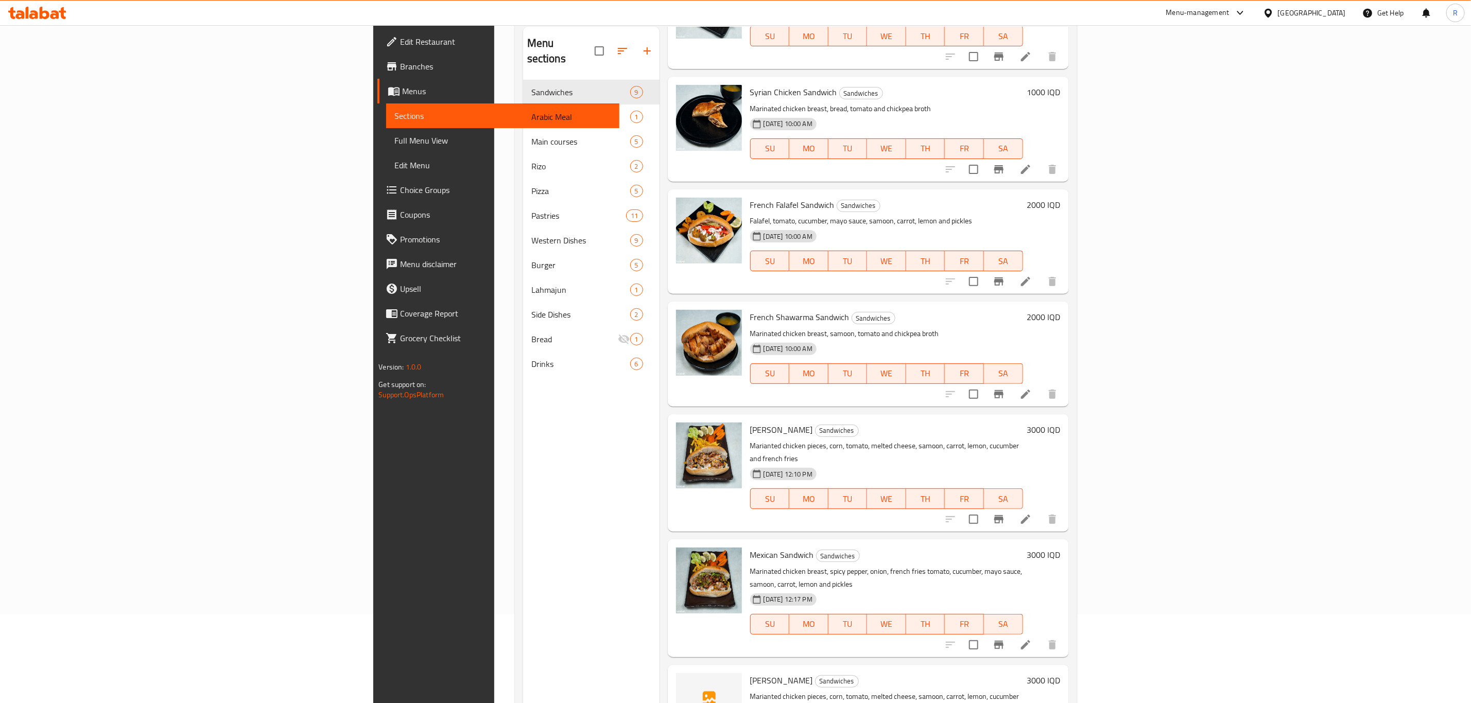
scroll to position [144, 0]
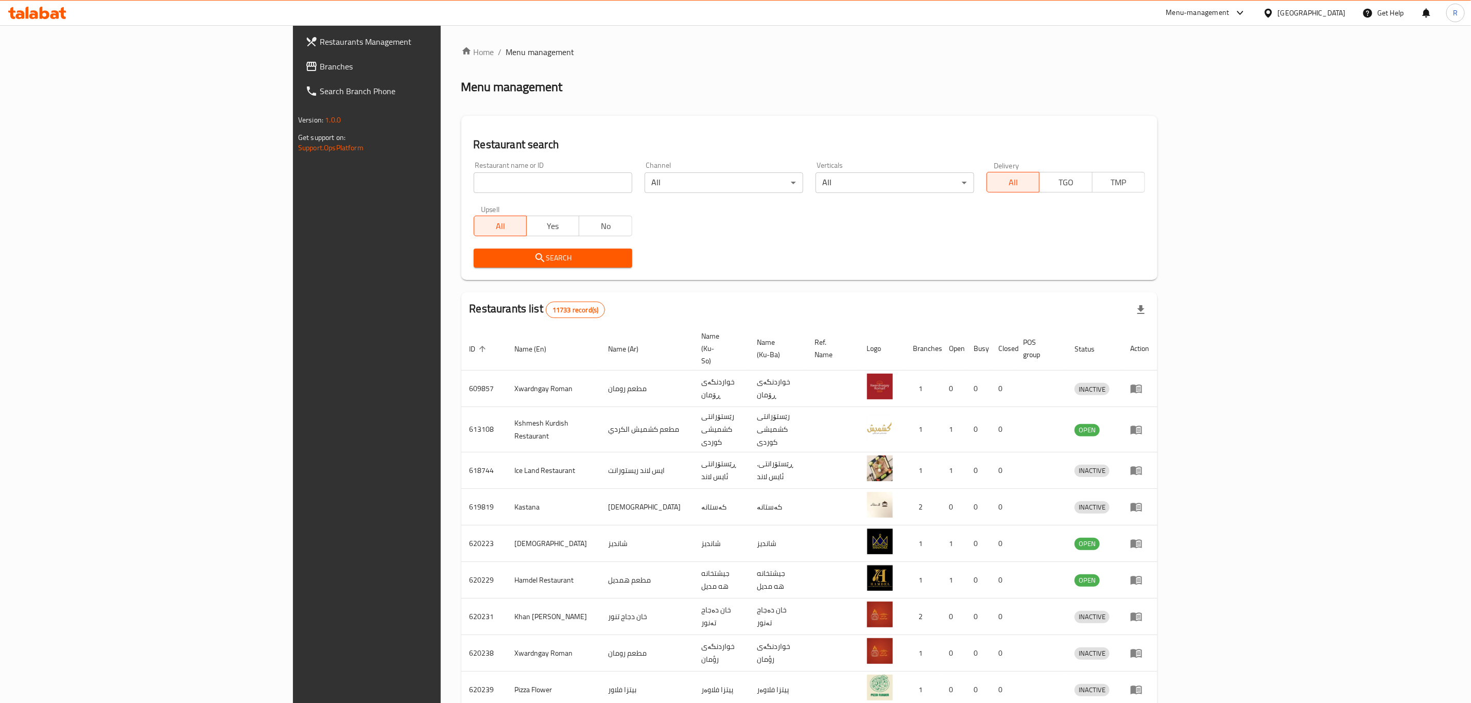
click at [474, 171] on div "Restaurant name or ID Restaurant name or ID" at bounding box center [553, 177] width 159 height 31
click at [474, 183] on input "search" at bounding box center [553, 182] width 159 height 21
type input "abn alsh"
click at [482, 255] on span "Search" at bounding box center [553, 258] width 142 height 13
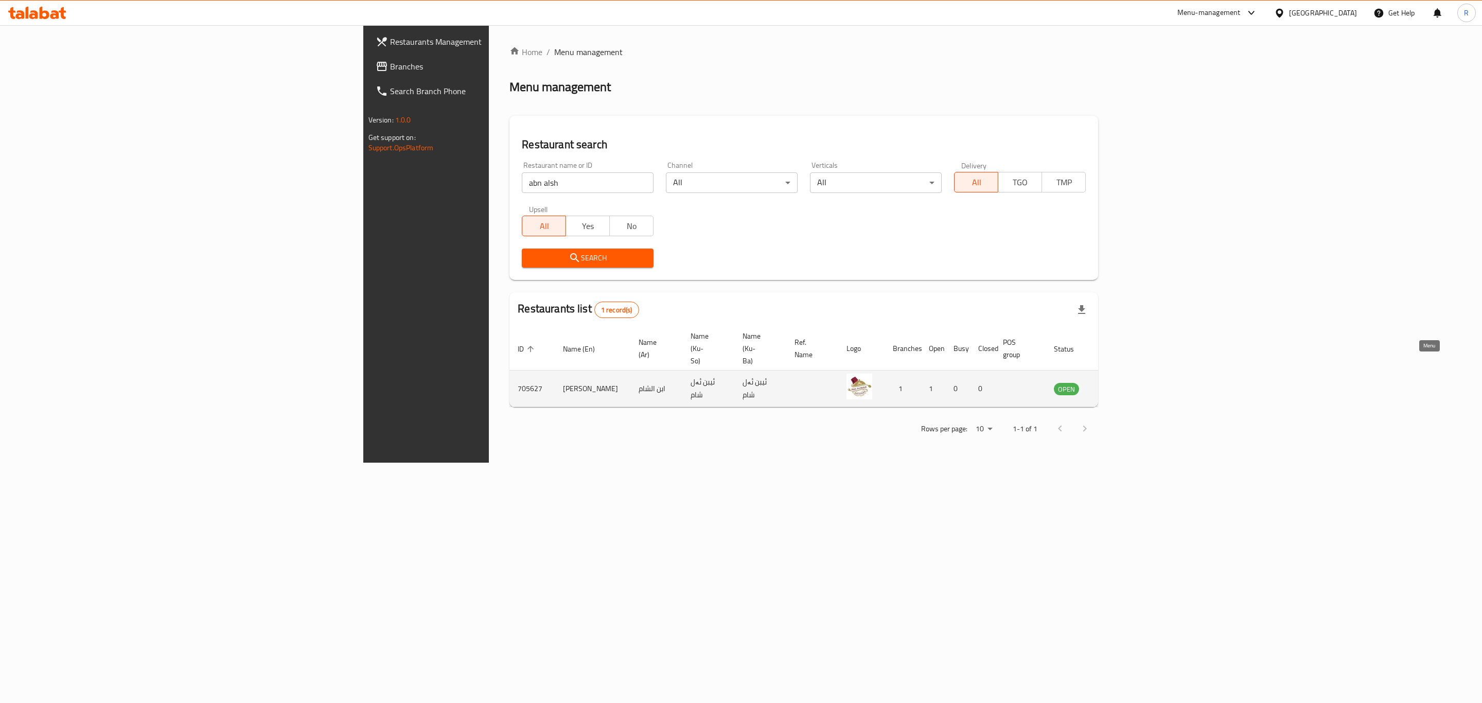
click at [1120, 385] on icon "enhanced table" at bounding box center [1114, 389] width 11 height 9
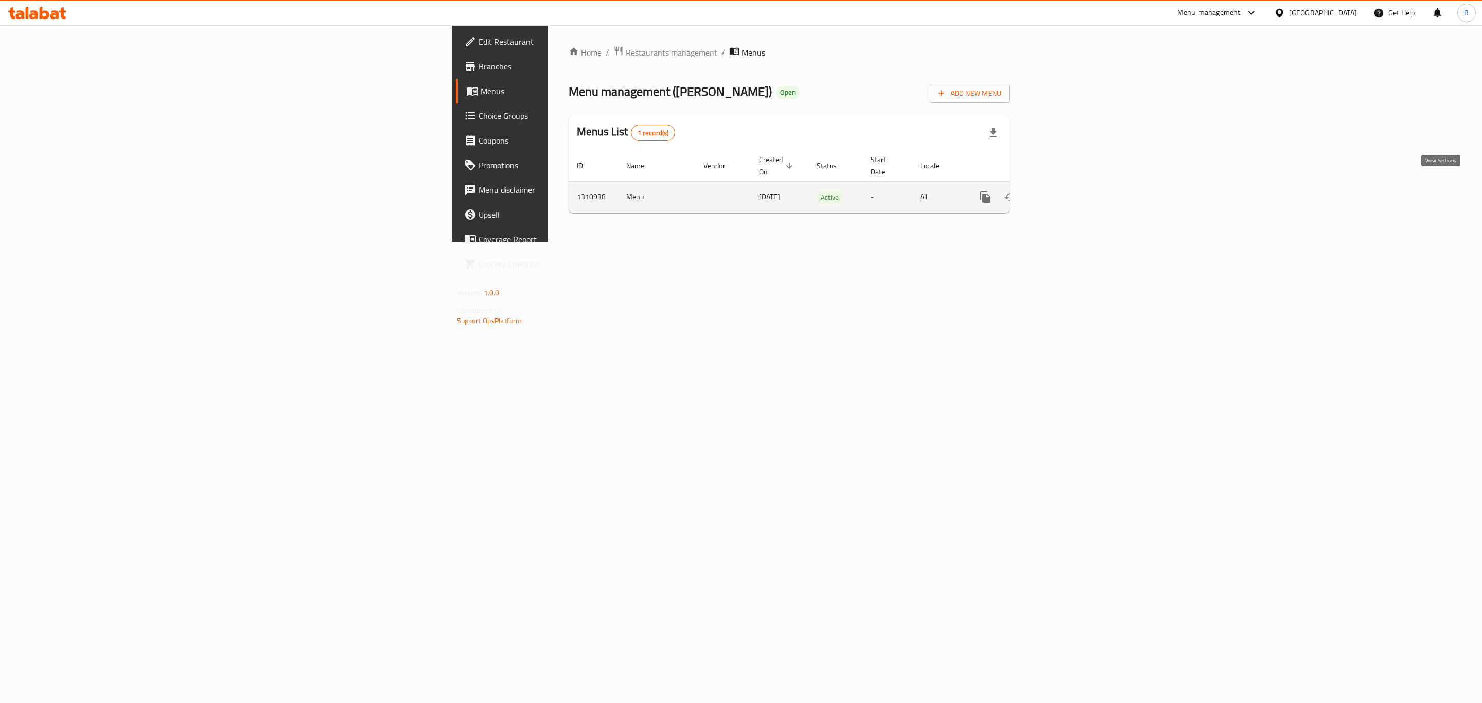
click at [1072, 185] on link "enhanced table" at bounding box center [1059, 197] width 25 height 25
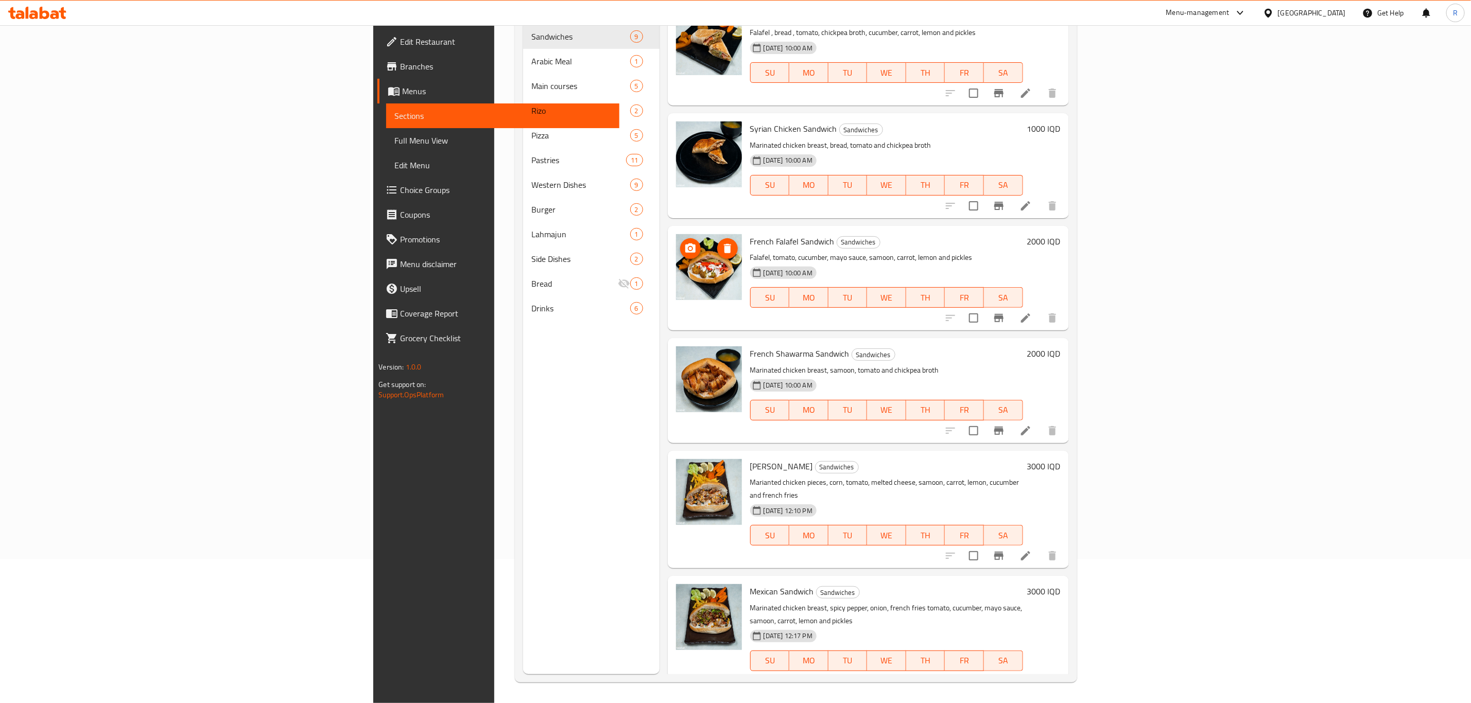
scroll to position [102, 0]
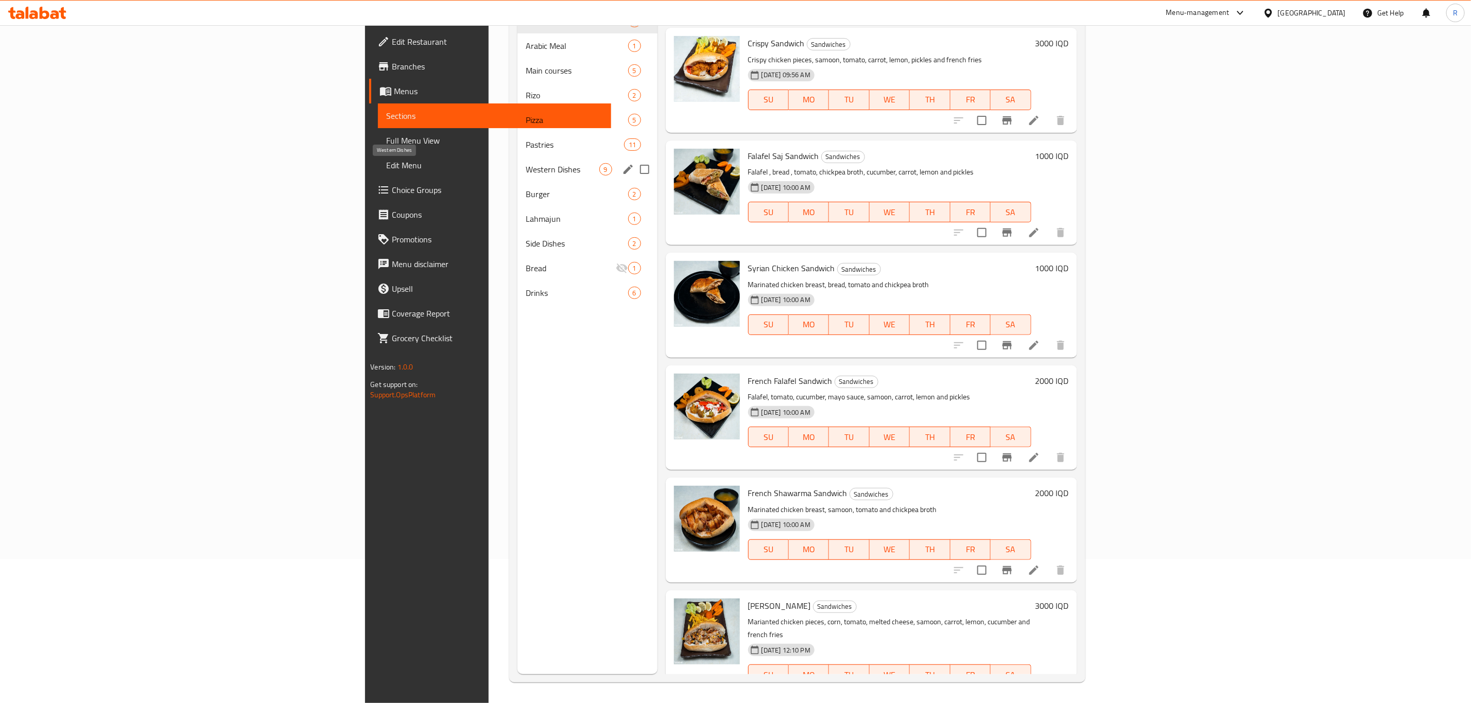
click at [526, 169] on span "Western Dishes" at bounding box center [562, 169] width 73 height 12
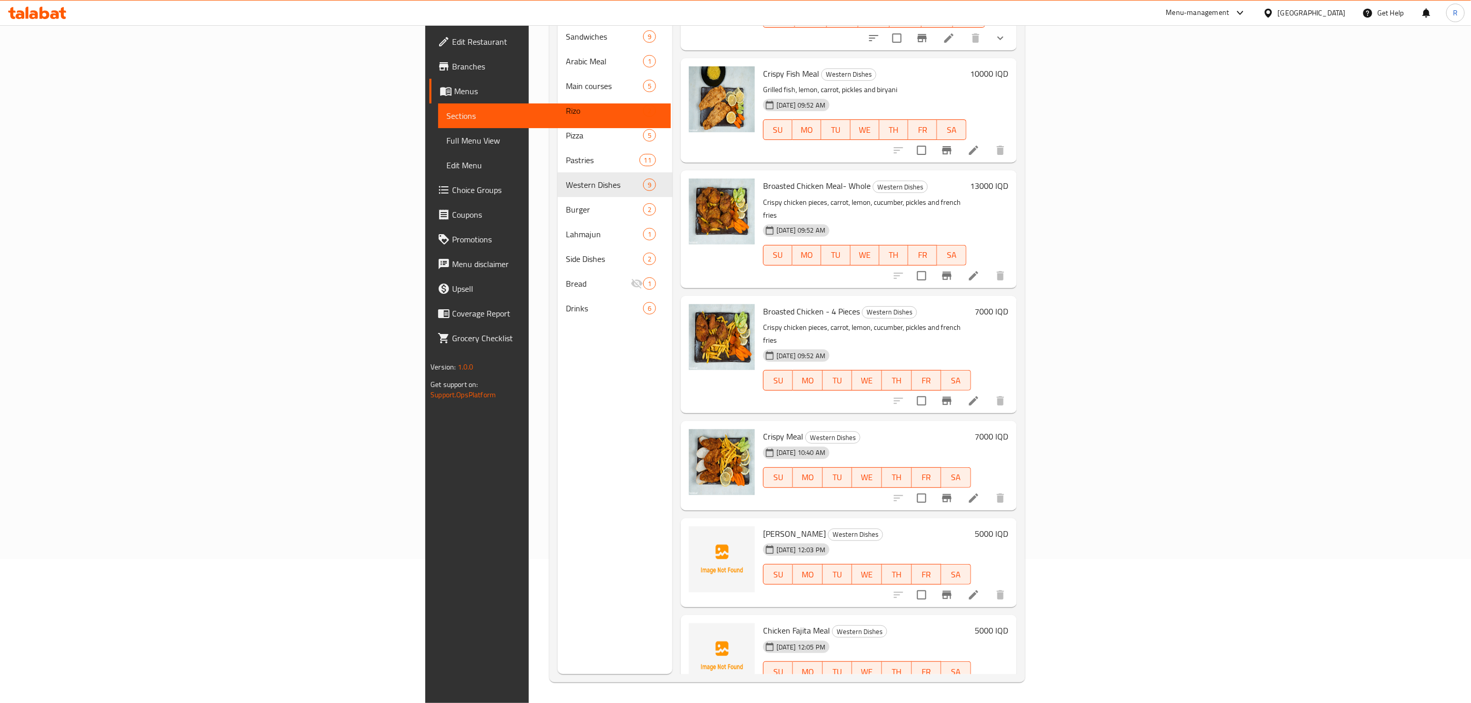
scroll to position [272, 0]
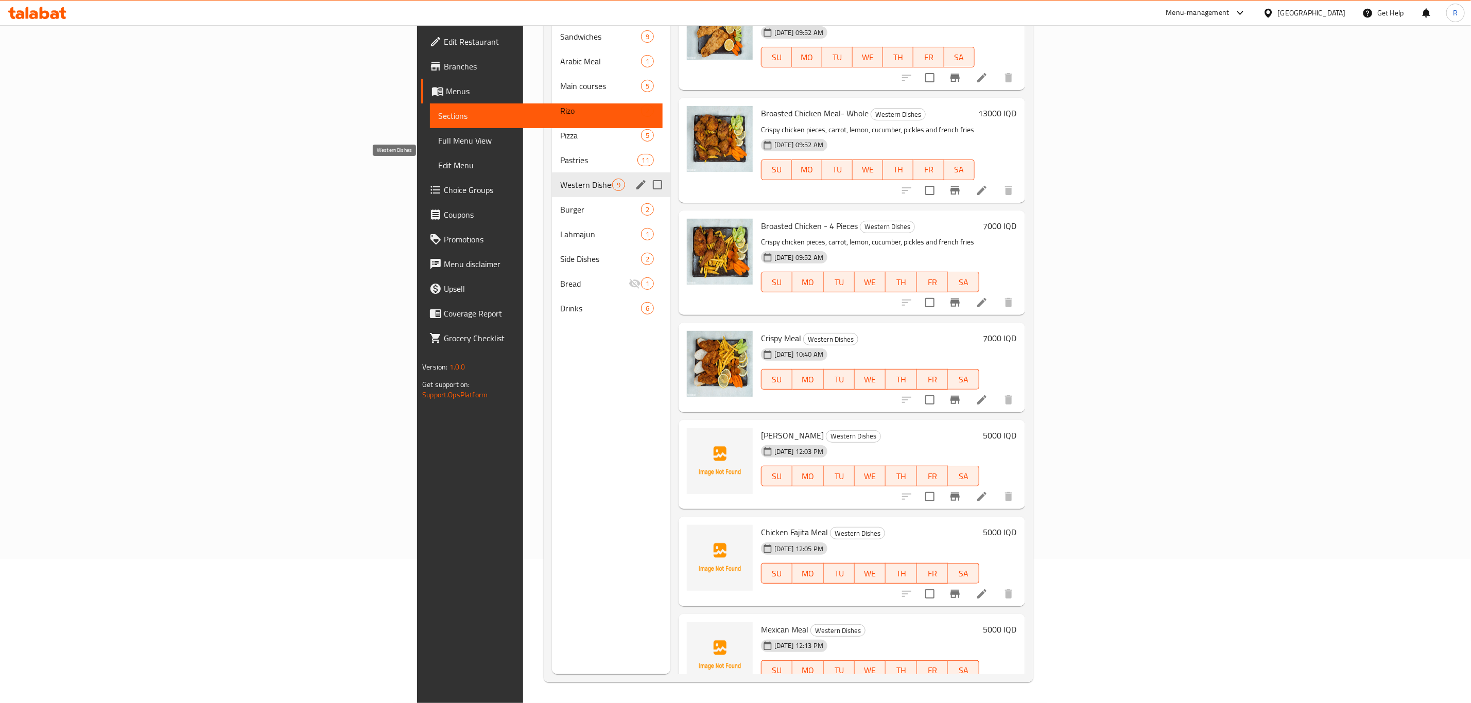
click at [560, 179] on span "Western Dishes" at bounding box center [585, 185] width 51 height 12
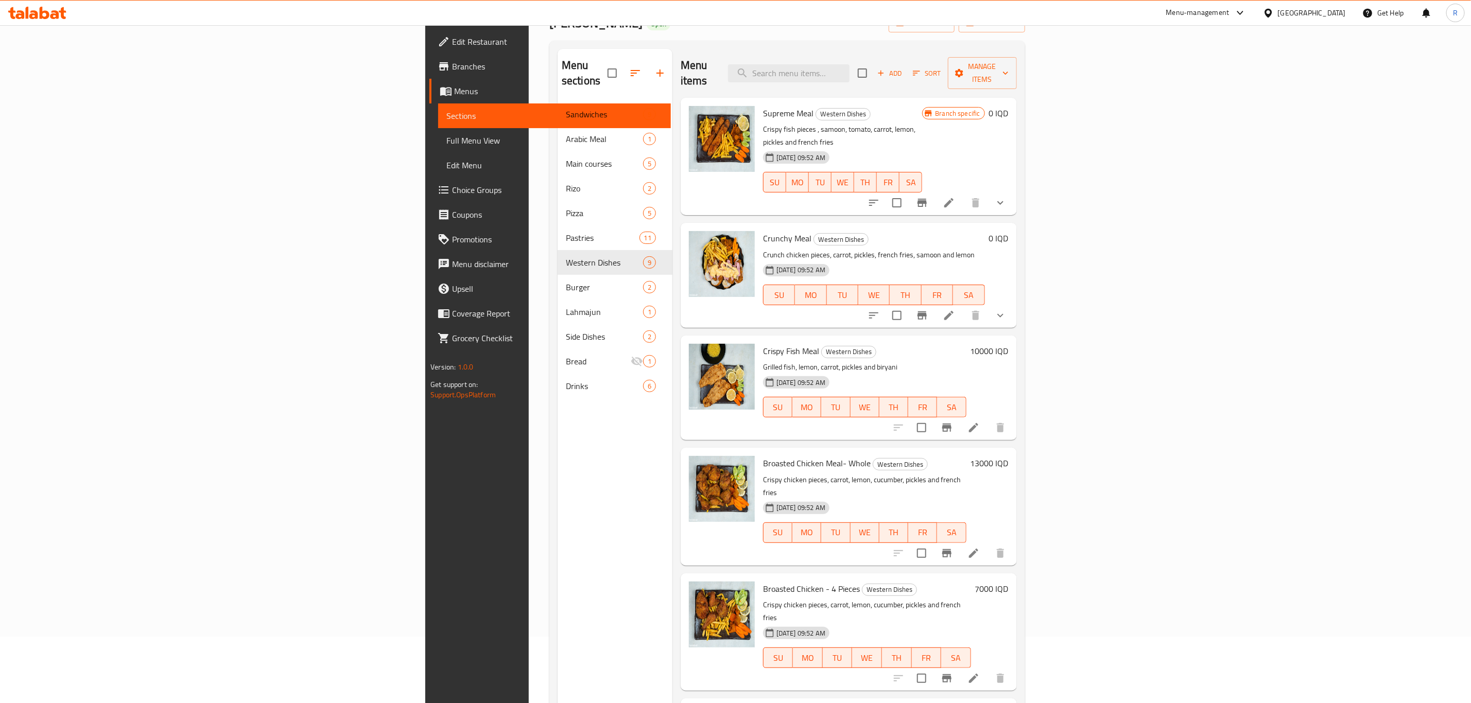
scroll to position [0, 0]
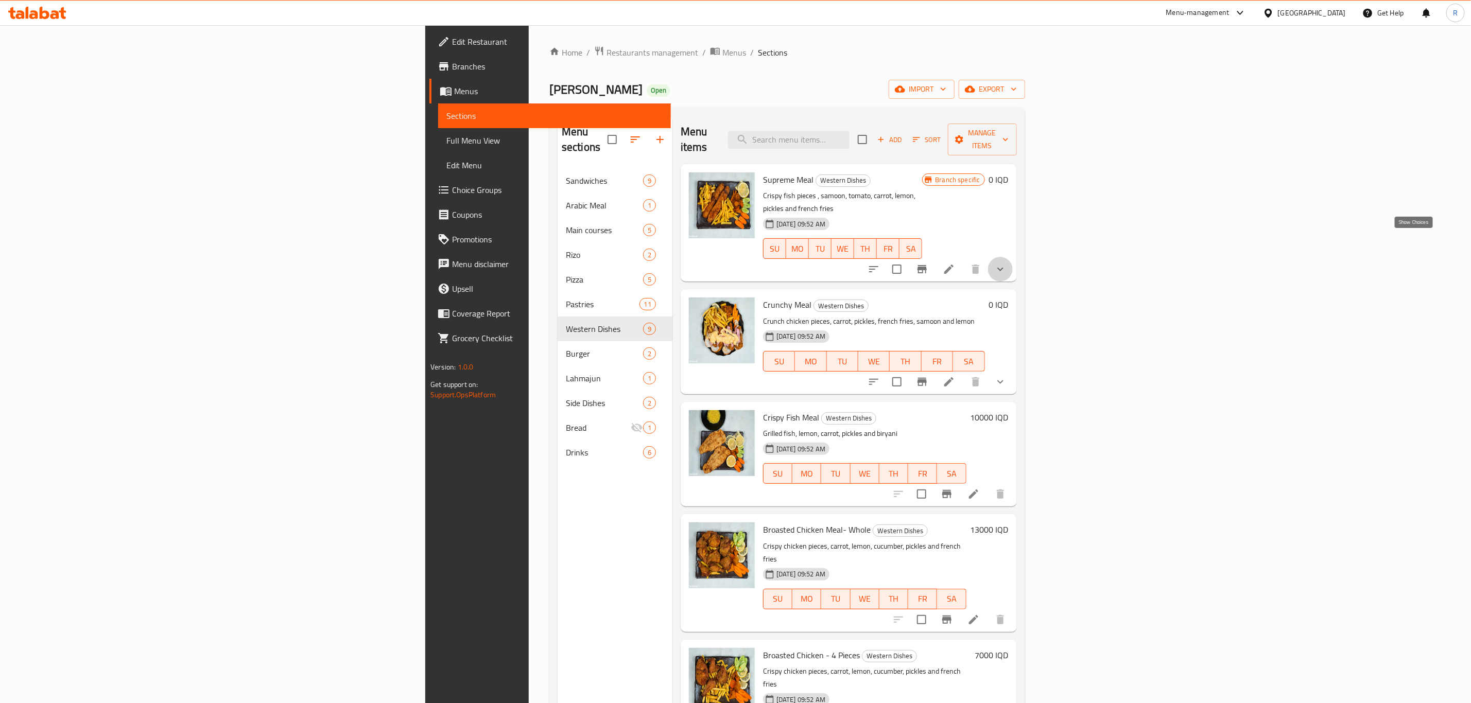
click at [1006, 263] on icon "show more" at bounding box center [1000, 269] width 12 height 12
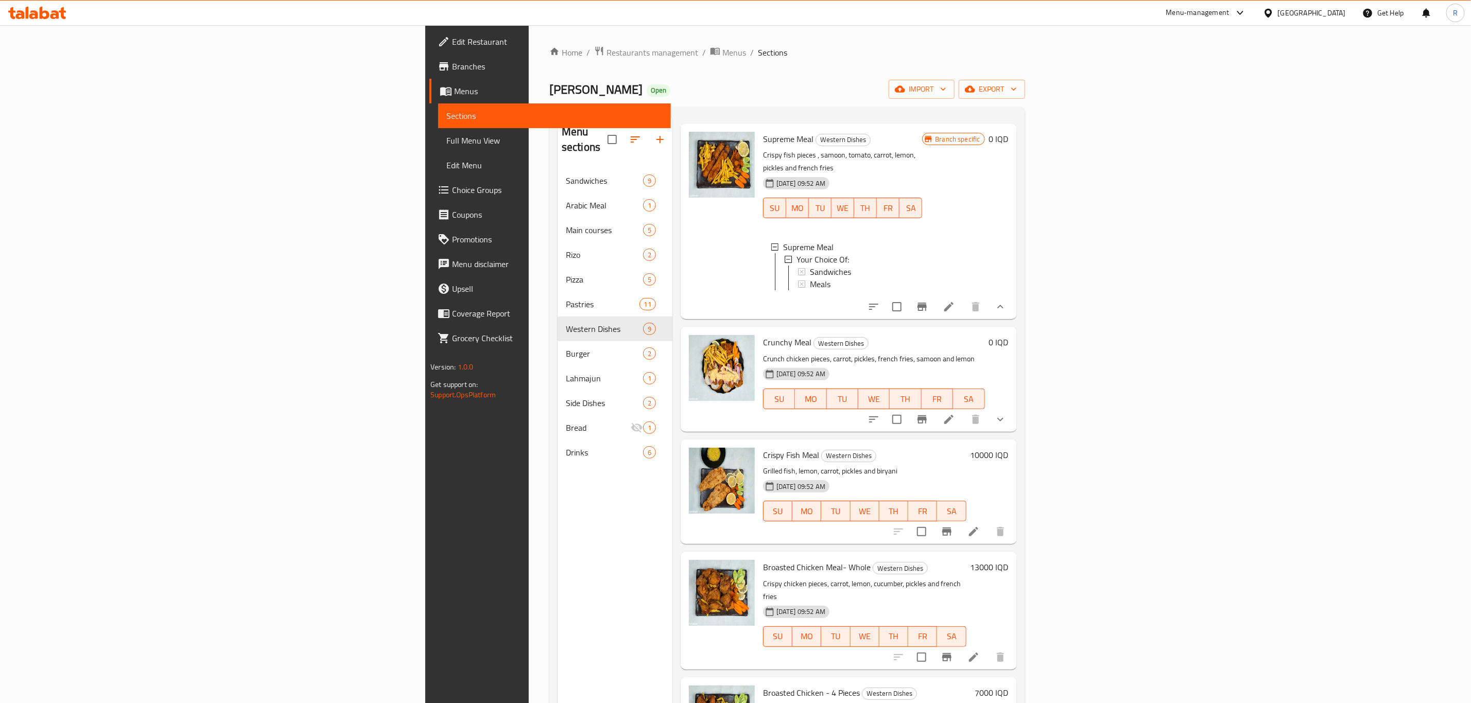
scroll to position [77, 0]
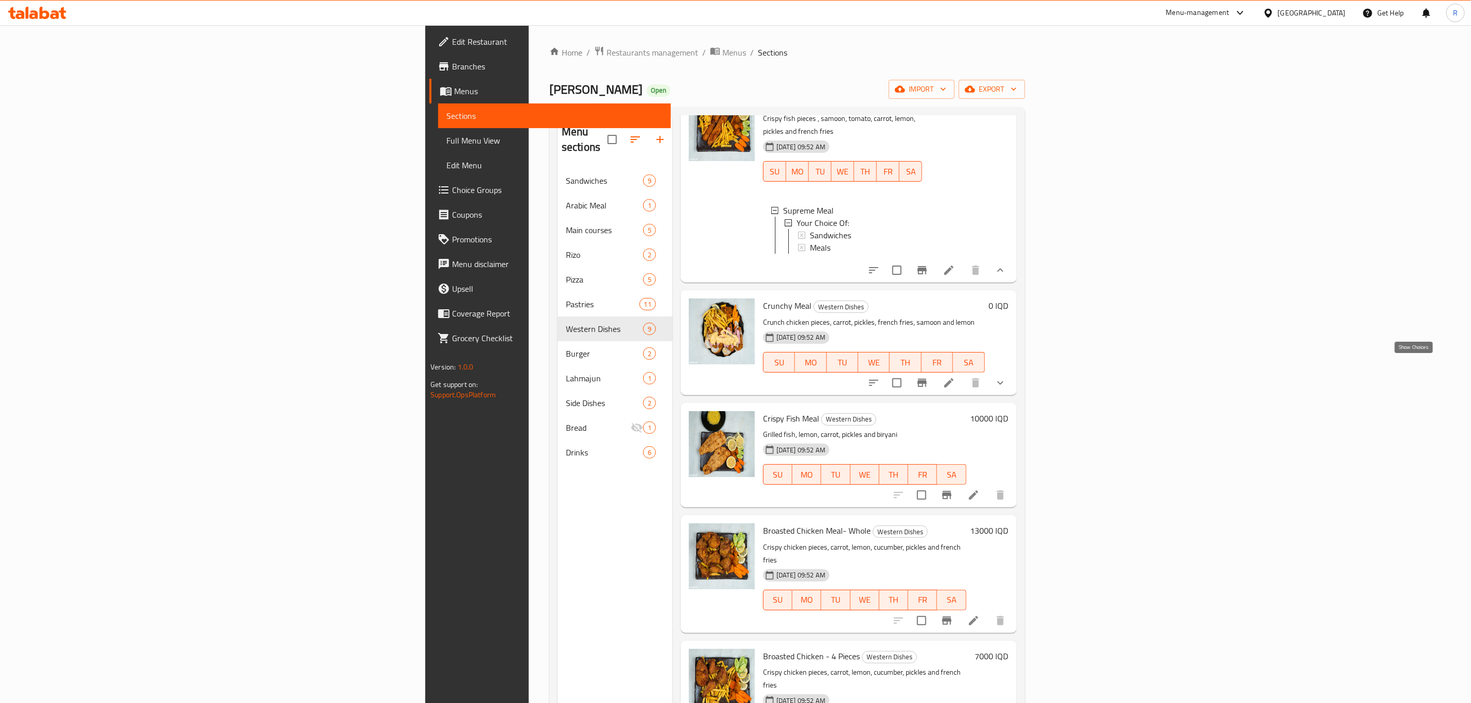
click at [1006, 377] on icon "show more" at bounding box center [1000, 383] width 12 height 12
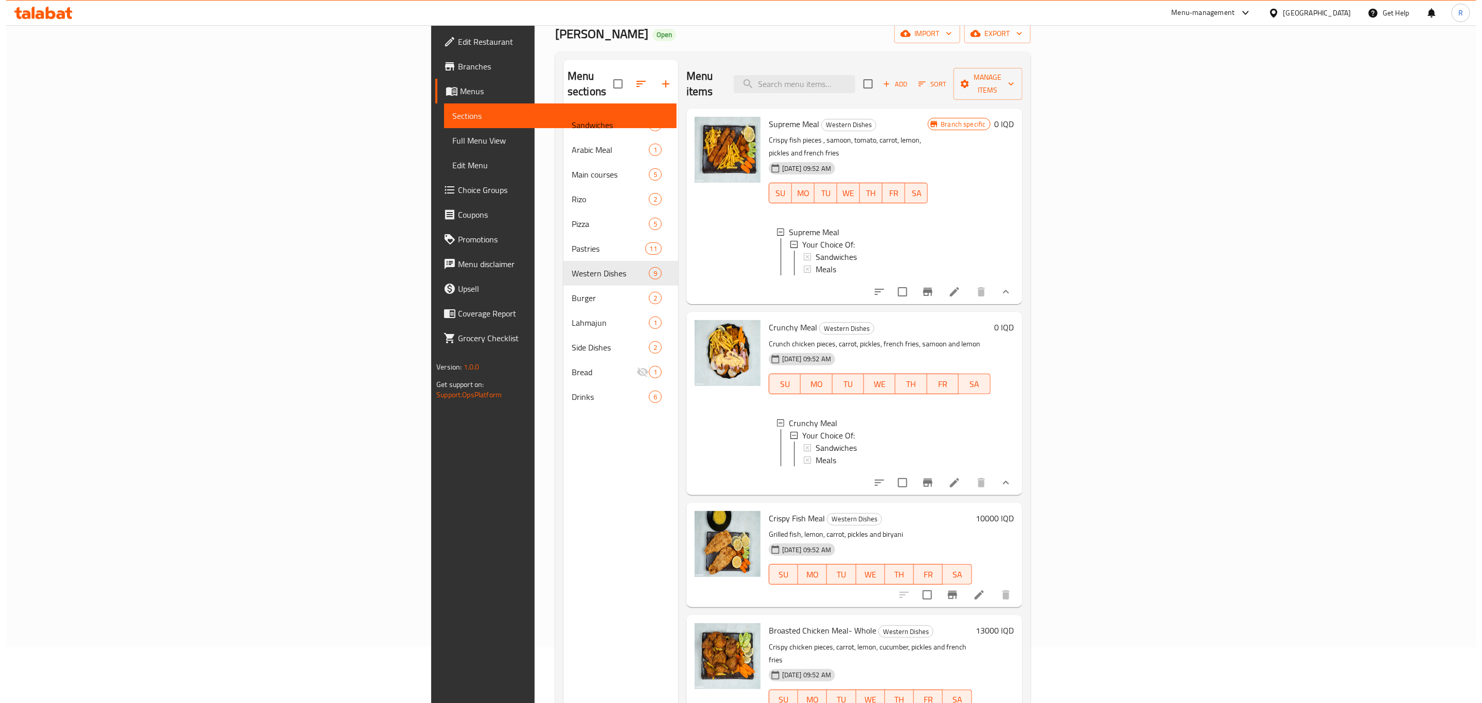
scroll to position [0, 0]
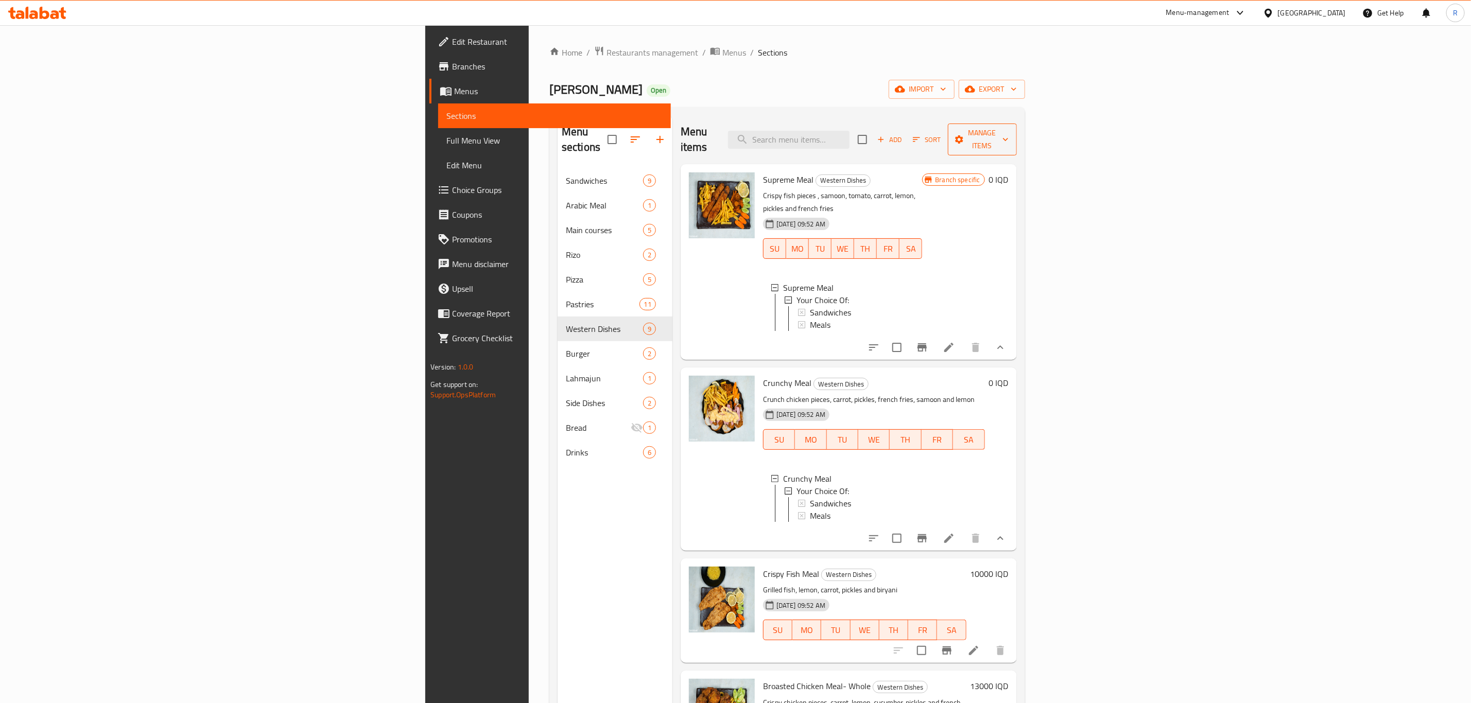
click at [1008, 135] on span "Manage items" at bounding box center [982, 140] width 53 height 26
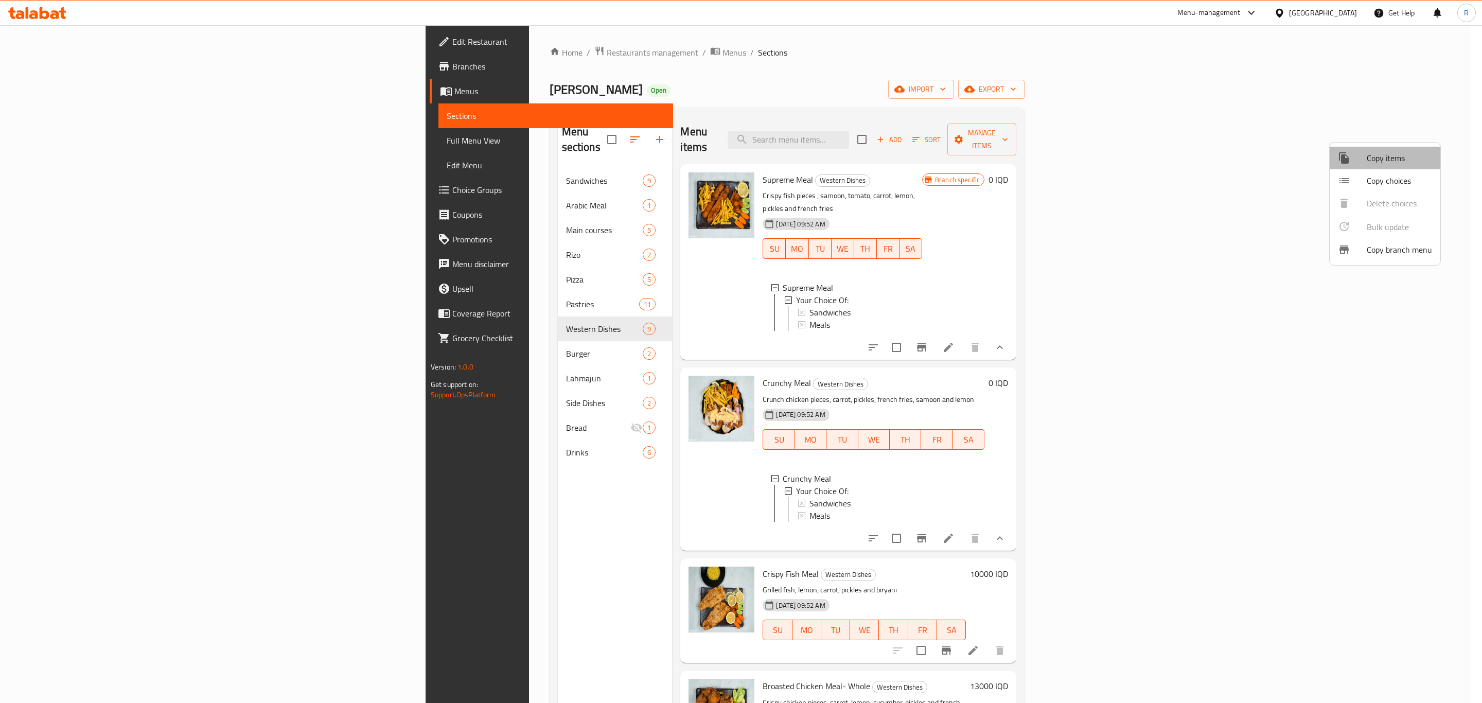
click at [1377, 159] on span "Copy items" at bounding box center [1399, 158] width 65 height 12
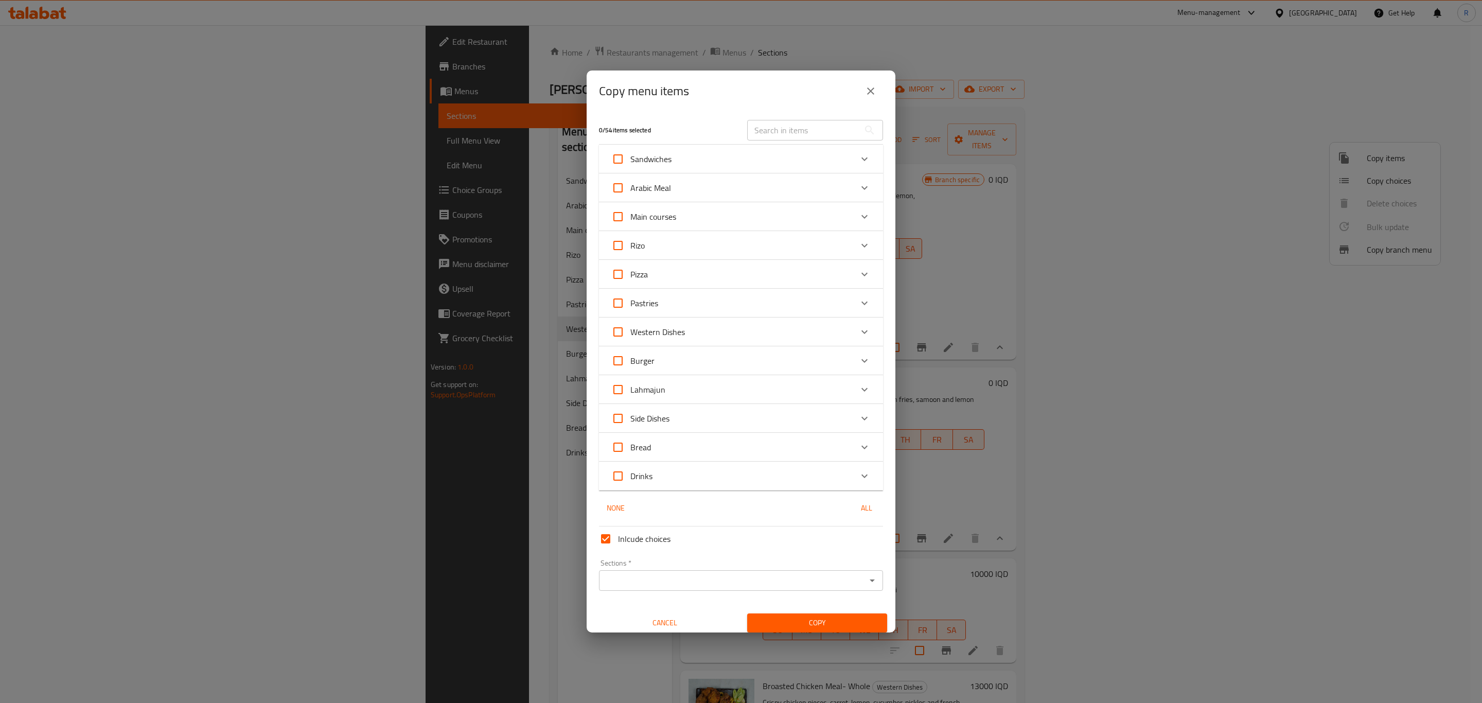
click at [987, 286] on div "Copy menu items 0 / 54 items selected ​ Sandwiches Shawrma Sandwich Hajari Samo…" at bounding box center [741, 351] width 1482 height 703
click at [871, 92] on icon "close" at bounding box center [870, 91] width 7 height 7
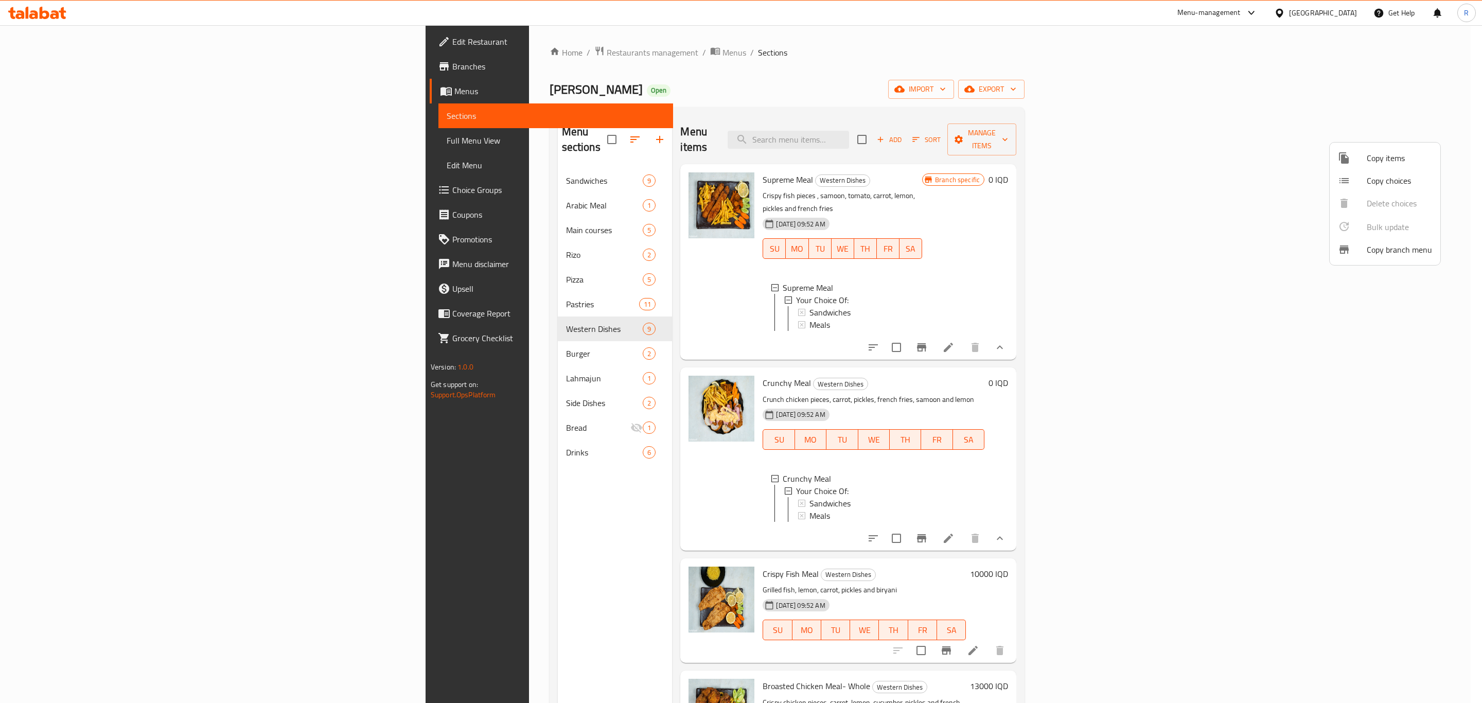
click at [1382, 156] on span "Copy items" at bounding box center [1399, 158] width 65 height 12
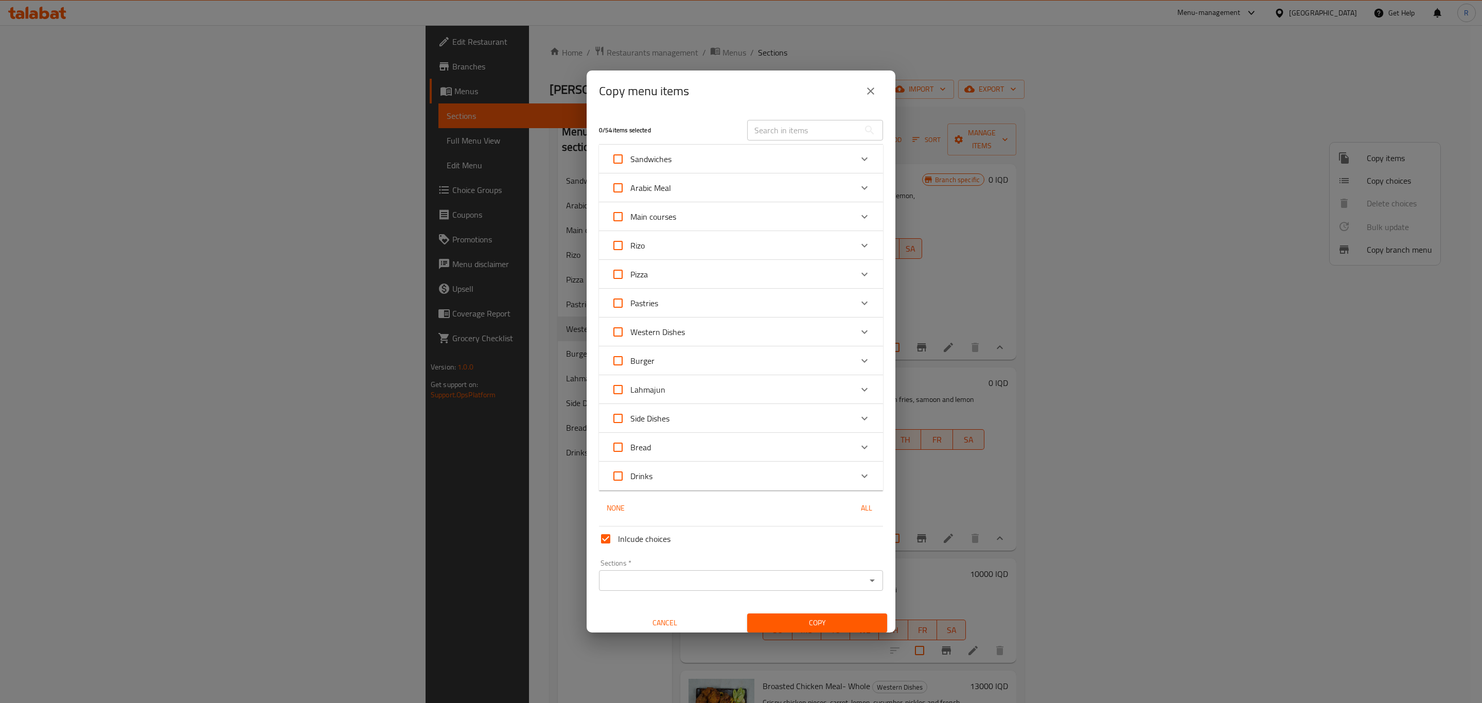
click at [859, 335] on icon "Expand" at bounding box center [865, 332] width 12 height 12
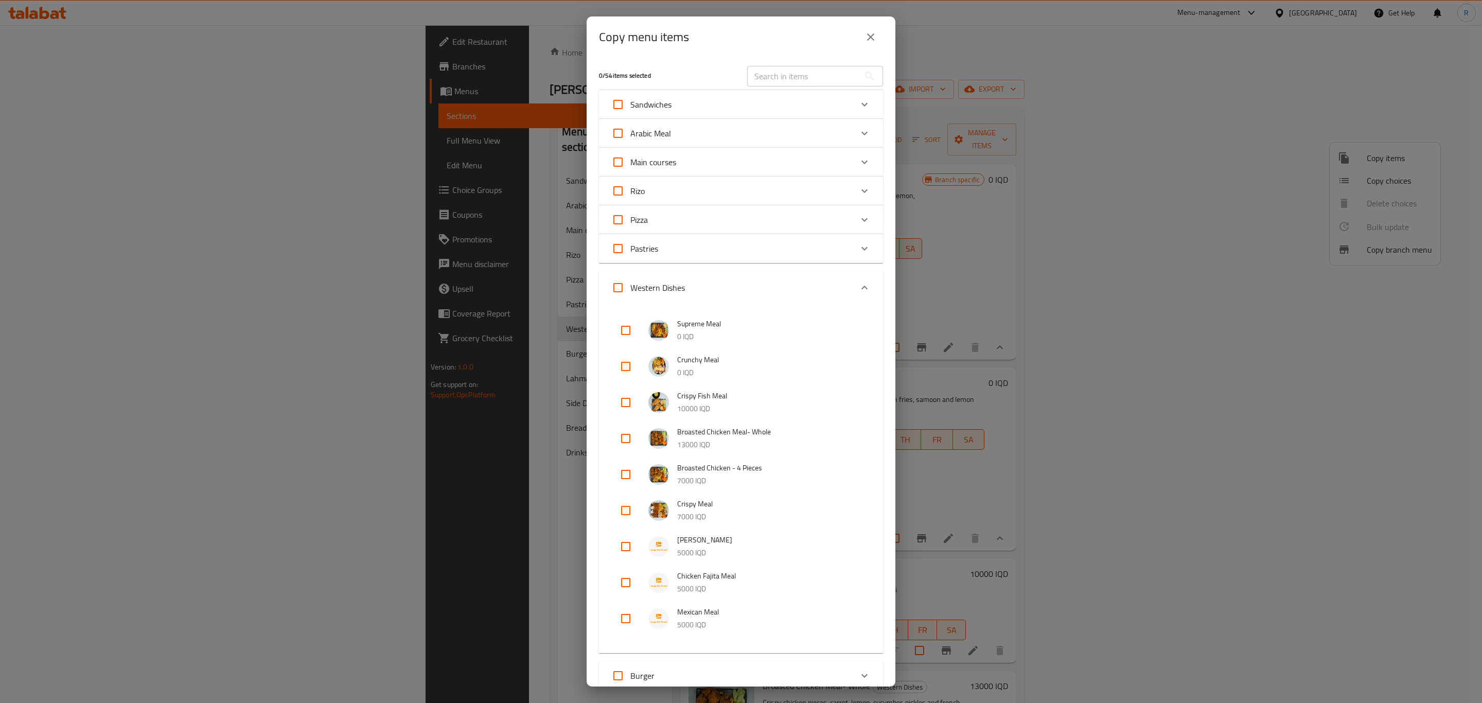
click at [627, 329] on input "checkbox" at bounding box center [626, 330] width 25 height 25
checkbox input "true"
click at [626, 362] on input "checkbox" at bounding box center [626, 366] width 25 height 25
checkbox input "true"
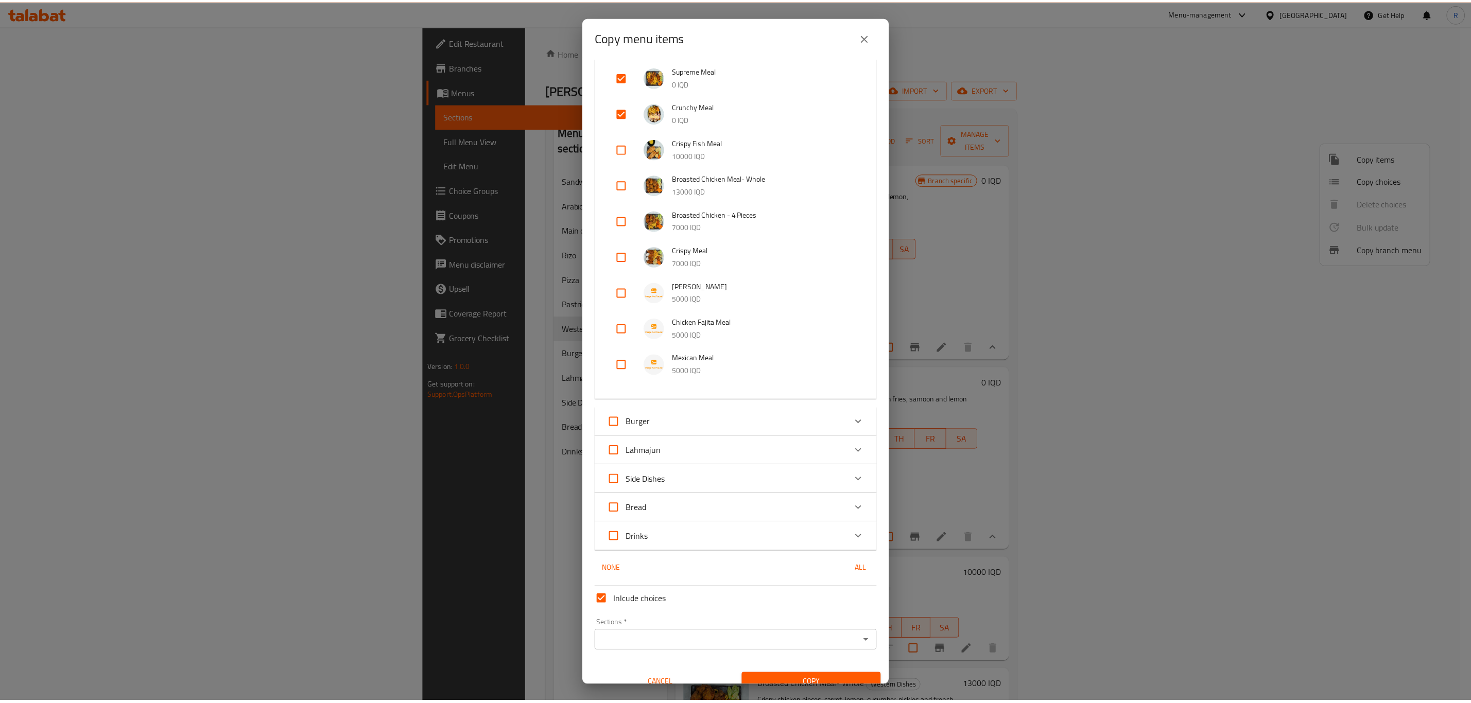
scroll to position [266, 0]
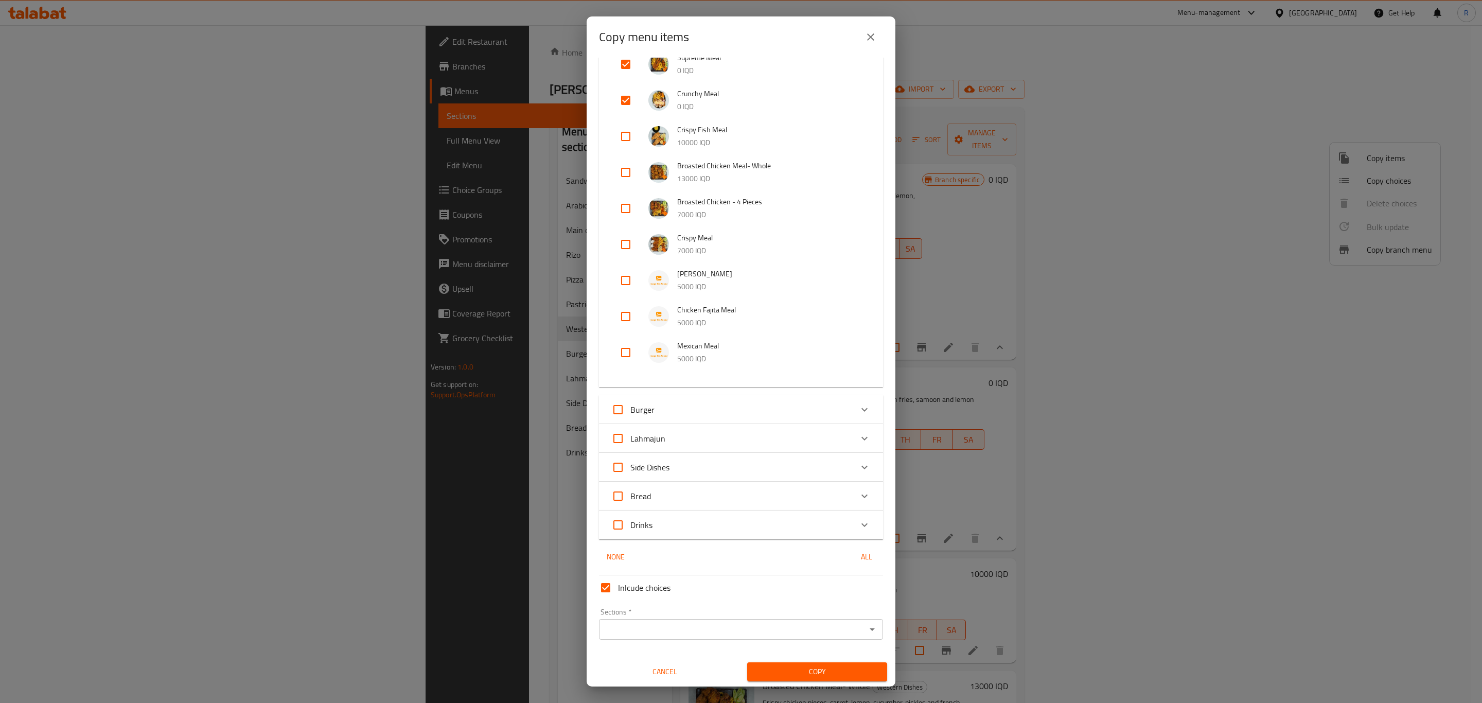
click at [658, 636] on div "Sections *" at bounding box center [741, 629] width 284 height 21
click at [659, 629] on input "Sections   *" at bounding box center [732, 629] width 261 height 14
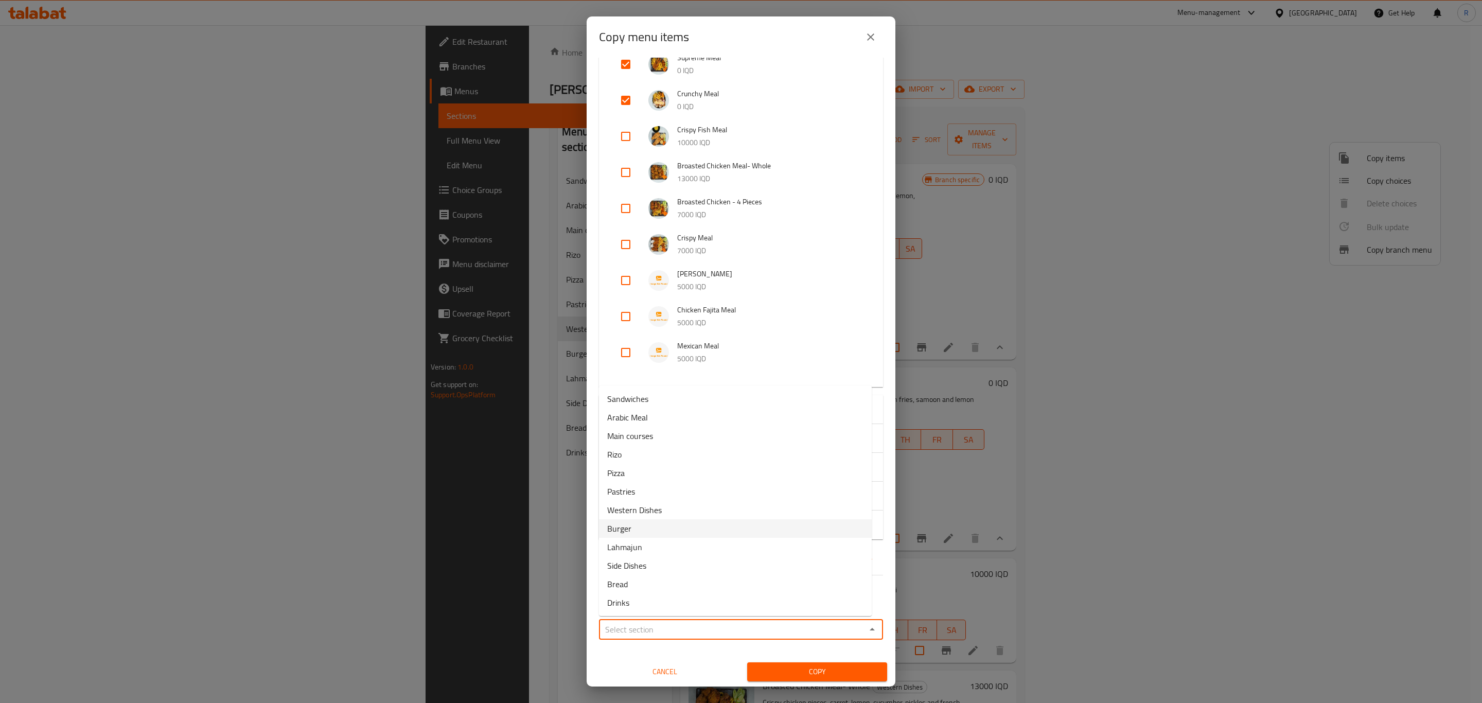
click at [625, 527] on span "Burger" at bounding box center [619, 528] width 24 height 12
type input "Burger"
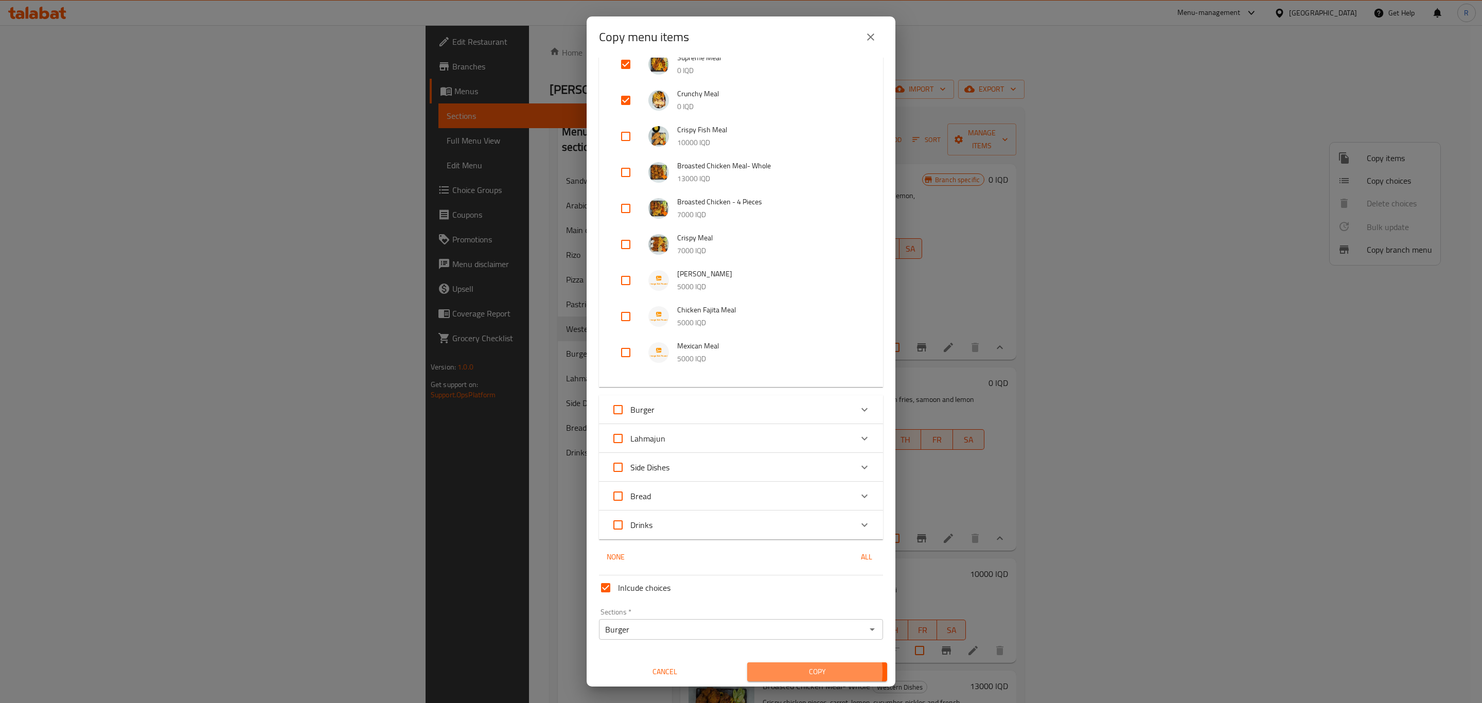
click at [783, 671] on span "Copy" at bounding box center [818, 672] width 124 height 13
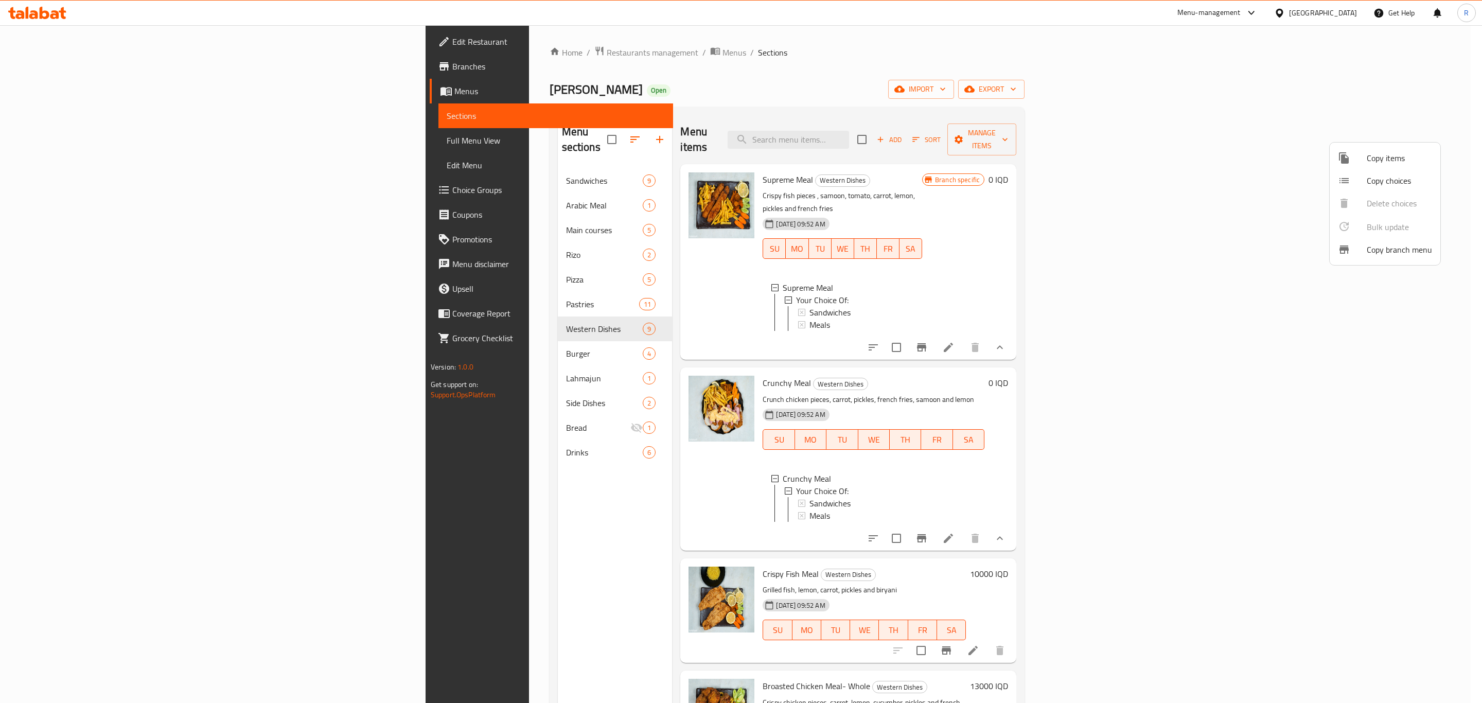
click at [964, 73] on div at bounding box center [741, 351] width 1482 height 703
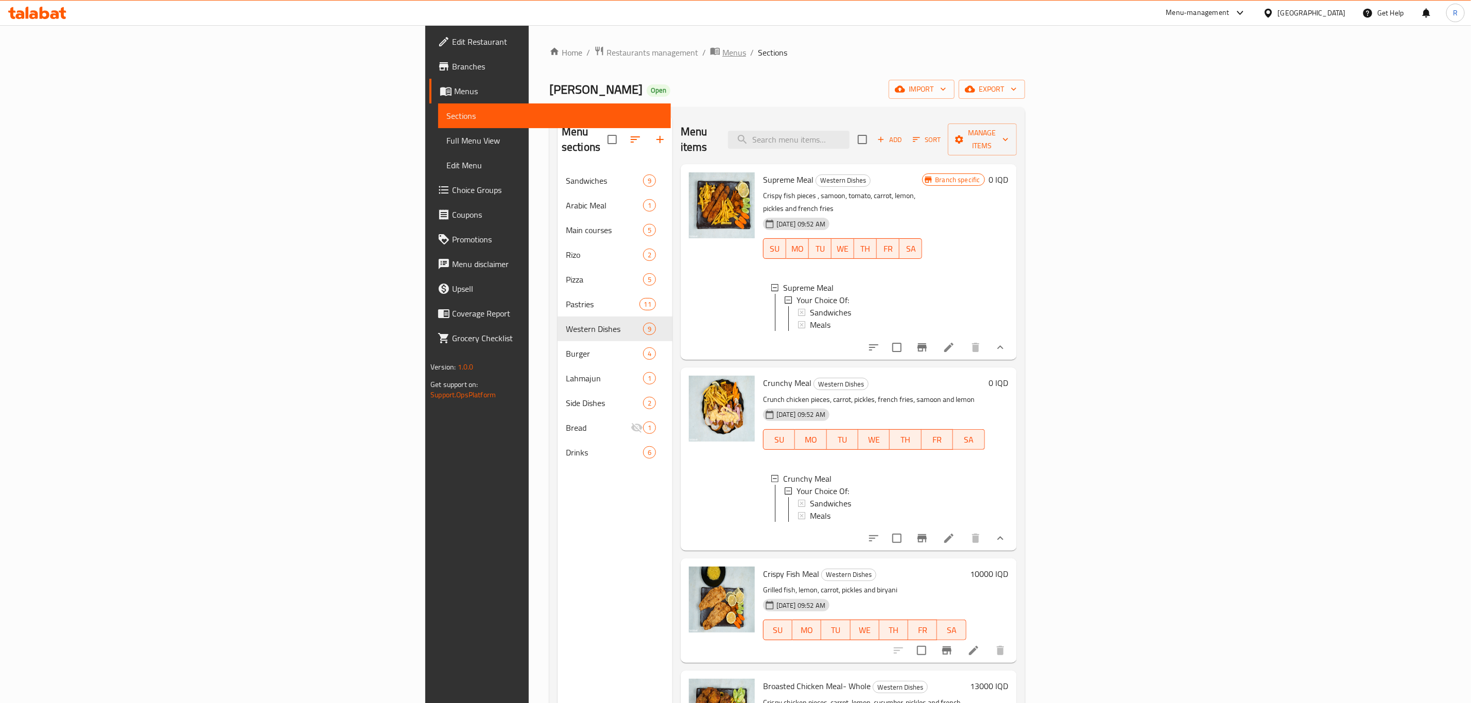
click at [722, 53] on span "Menus" at bounding box center [734, 52] width 24 height 12
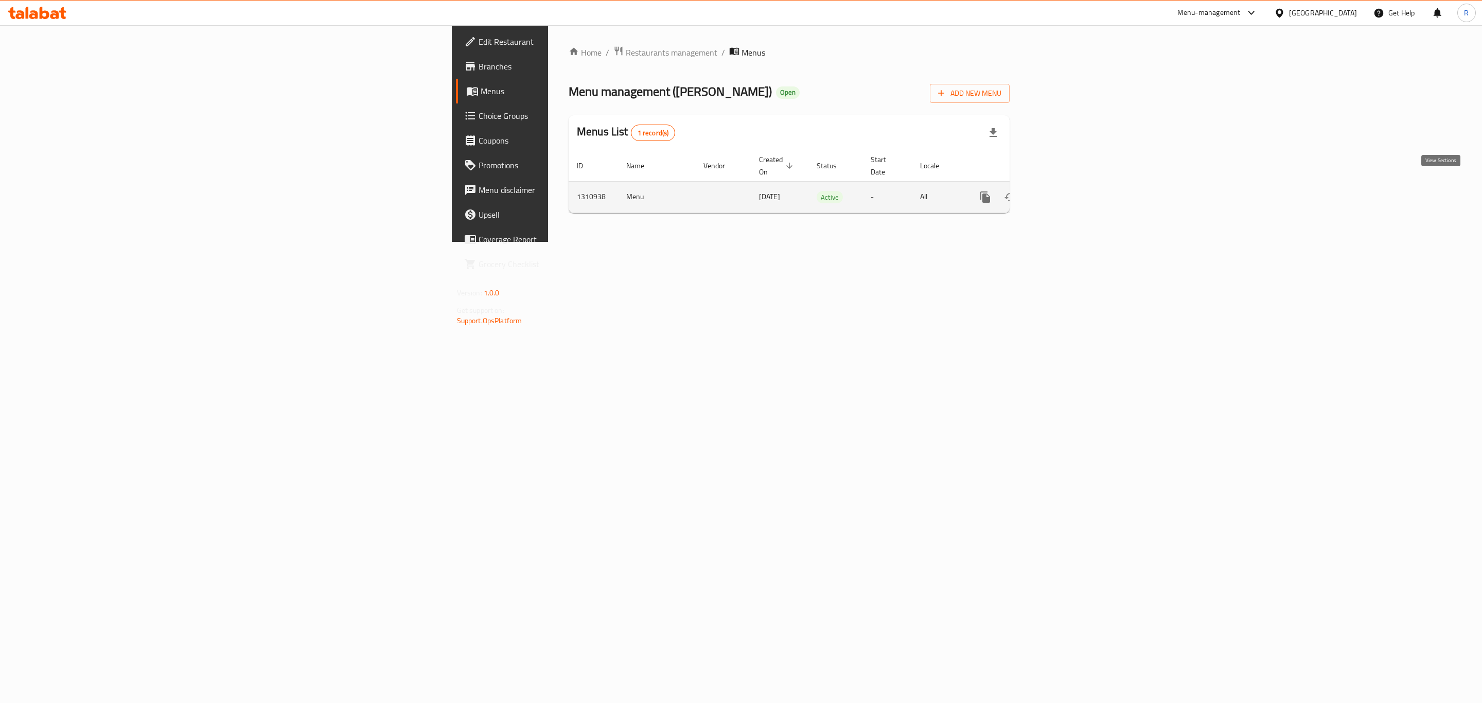
click at [1066, 191] on icon "enhanced table" at bounding box center [1060, 197] width 12 height 12
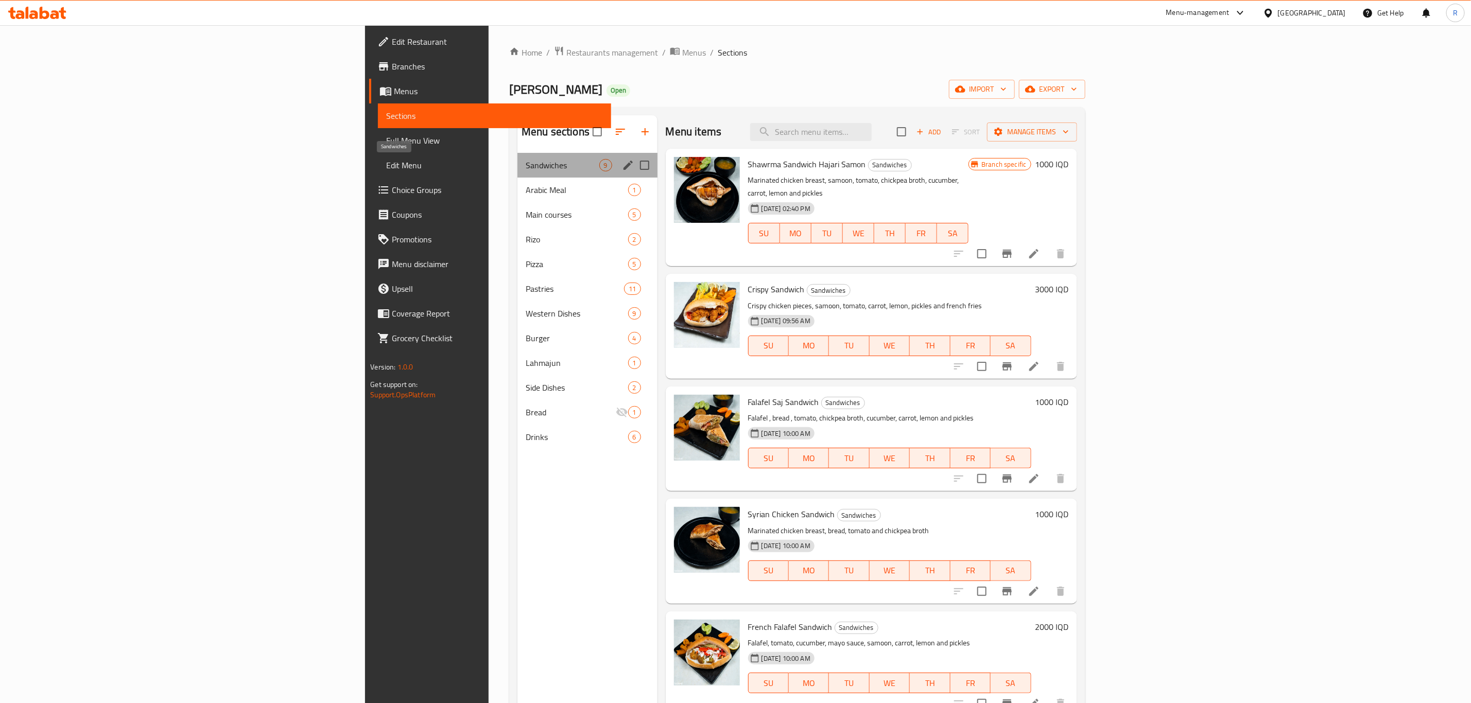
click at [526, 165] on span "Sandwiches" at bounding box center [562, 165] width 73 height 12
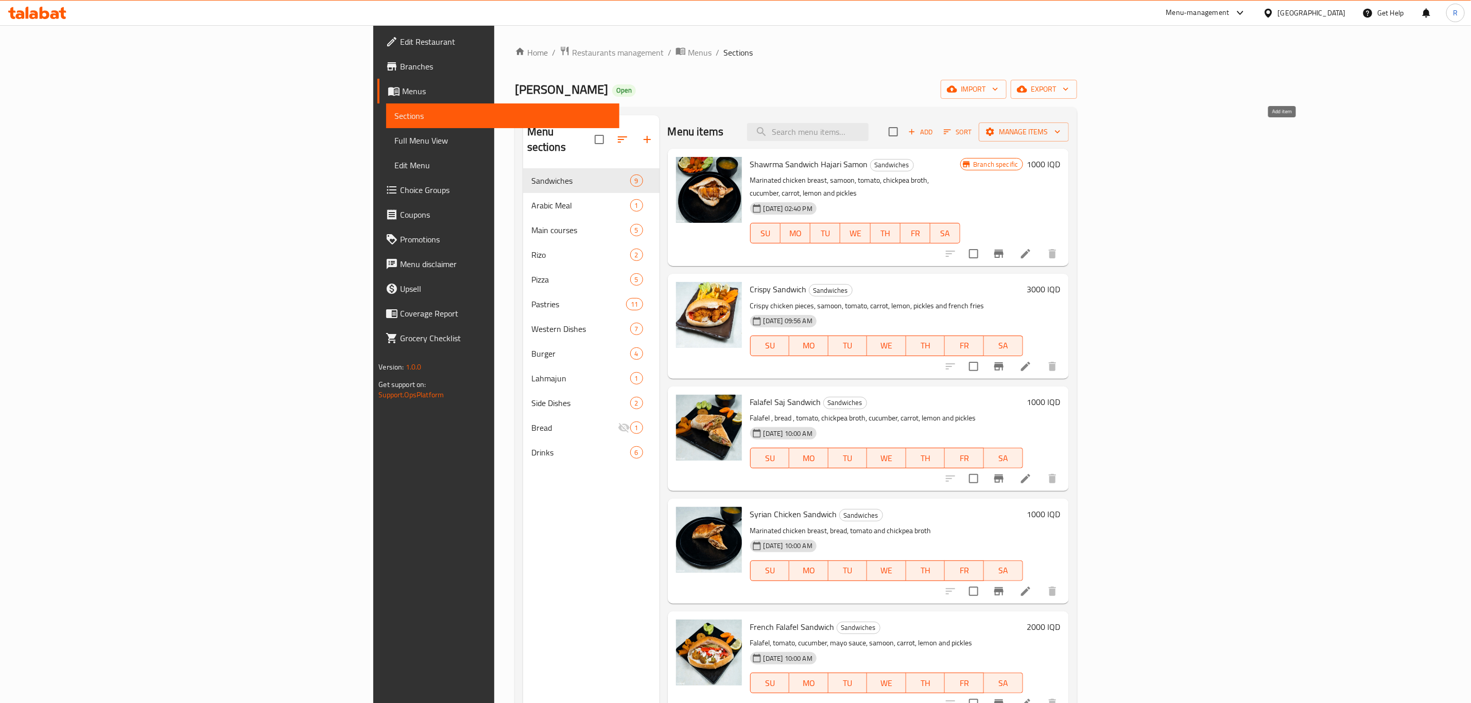
click at [916, 133] on icon "button" at bounding box center [911, 131] width 9 height 9
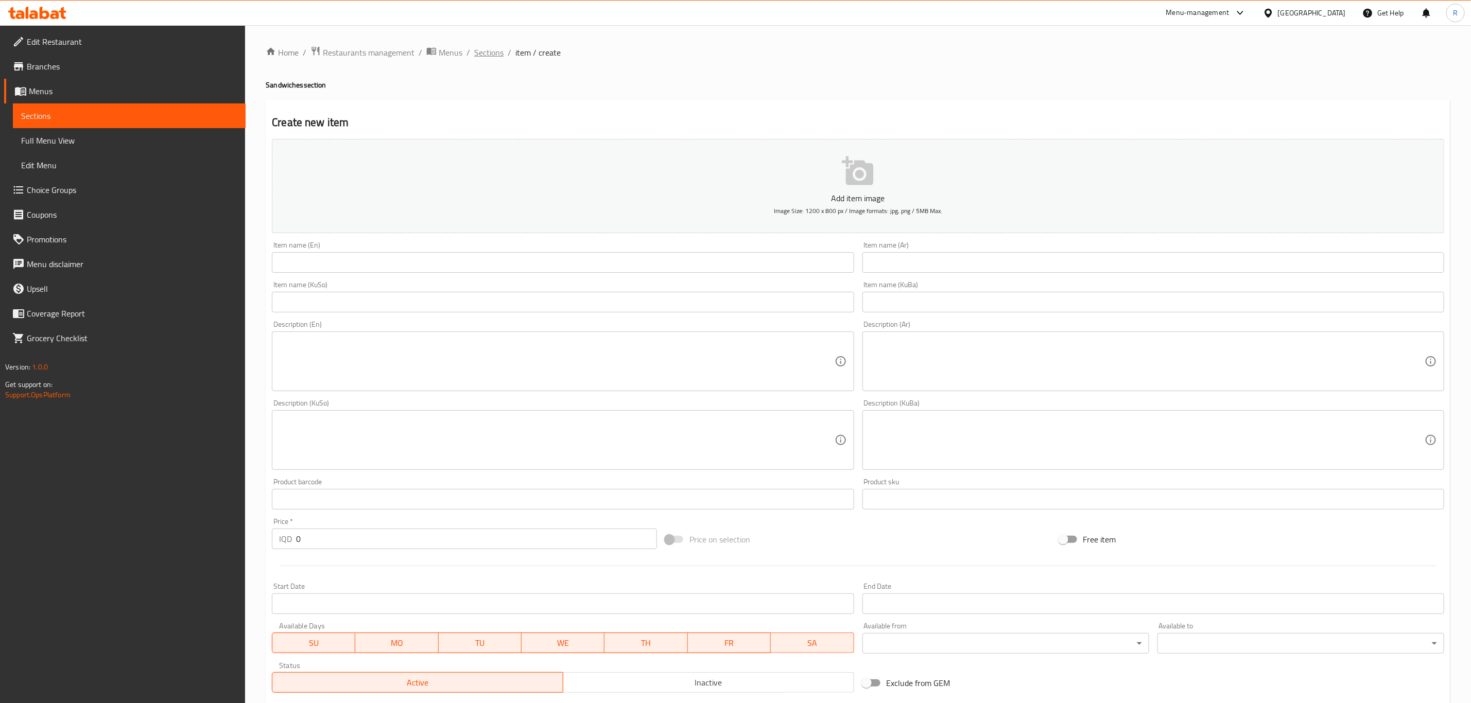
click at [486, 53] on span "Sections" at bounding box center [488, 52] width 29 height 12
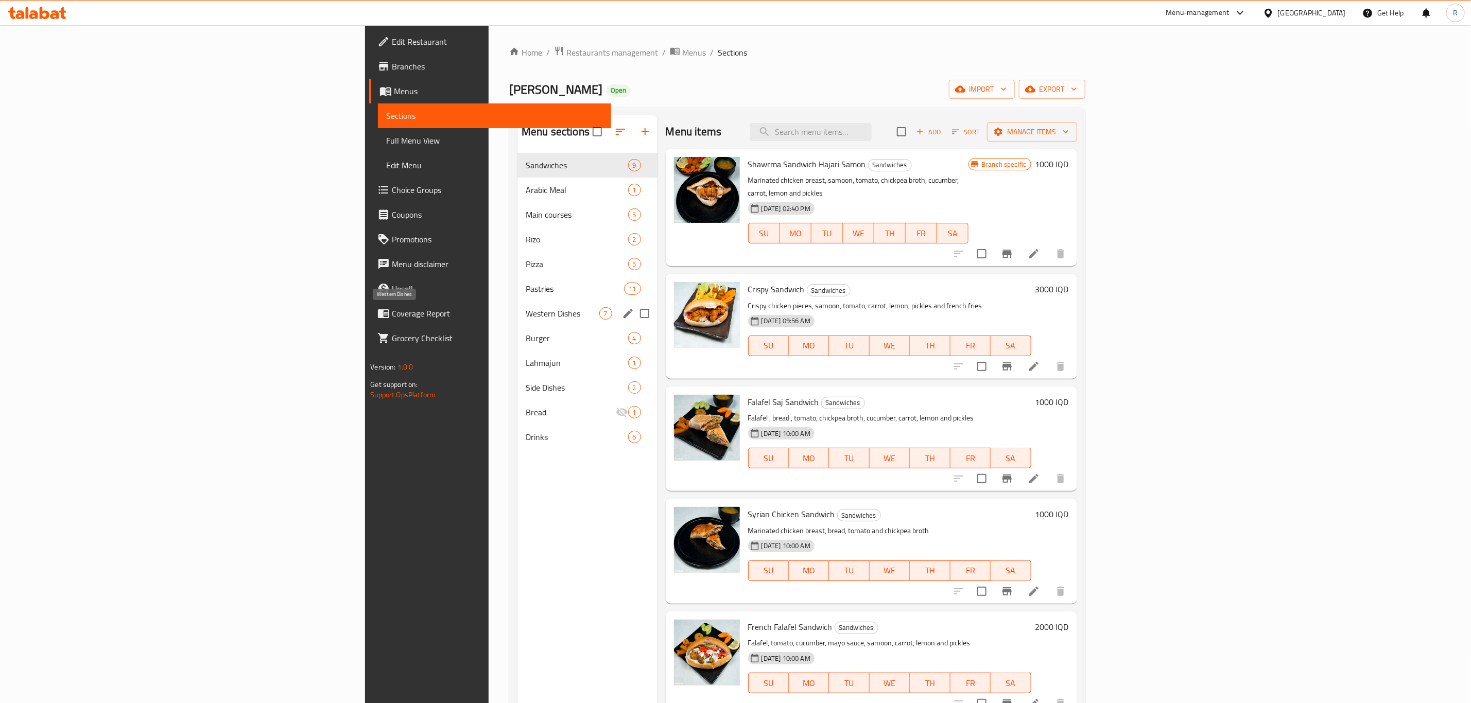
click at [526, 315] on span "Western Dishes" at bounding box center [562, 313] width 73 height 12
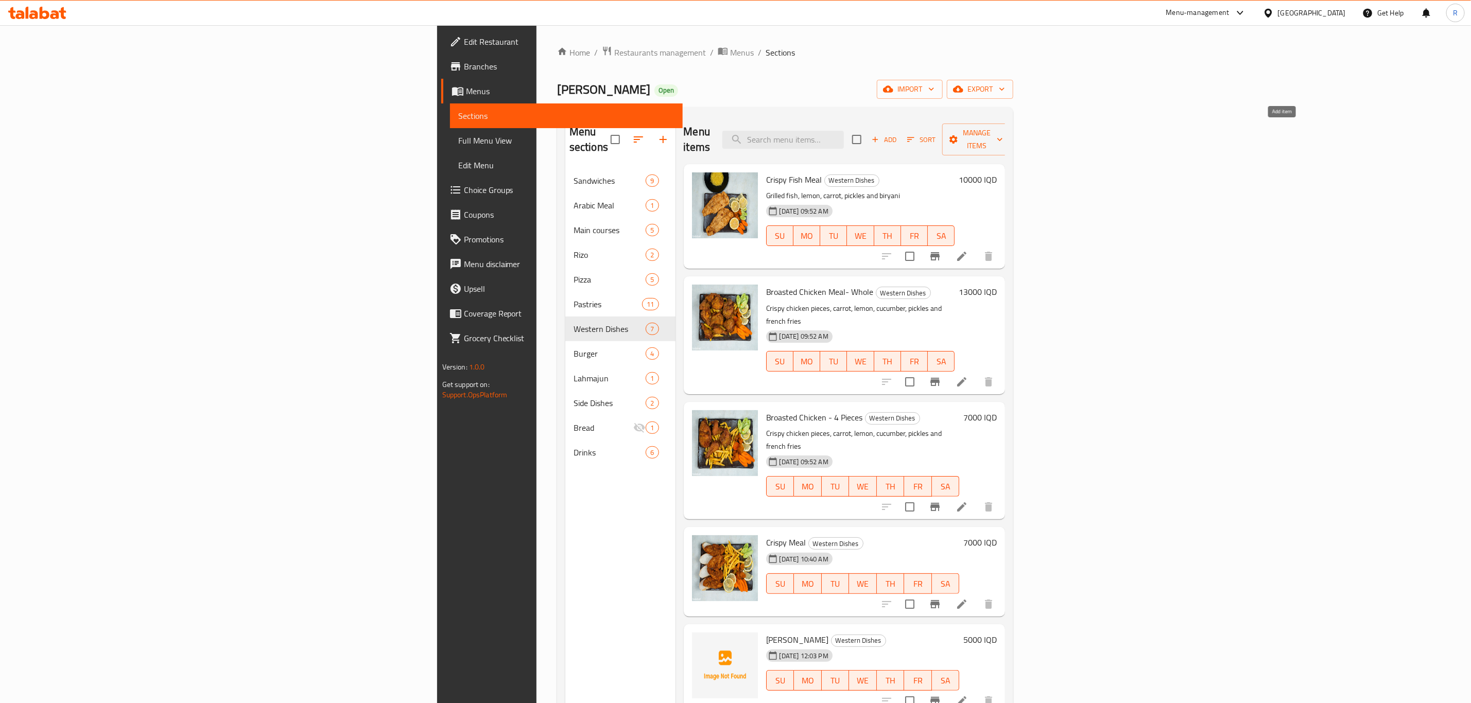
click at [880, 135] on icon "button" at bounding box center [874, 139] width 9 height 9
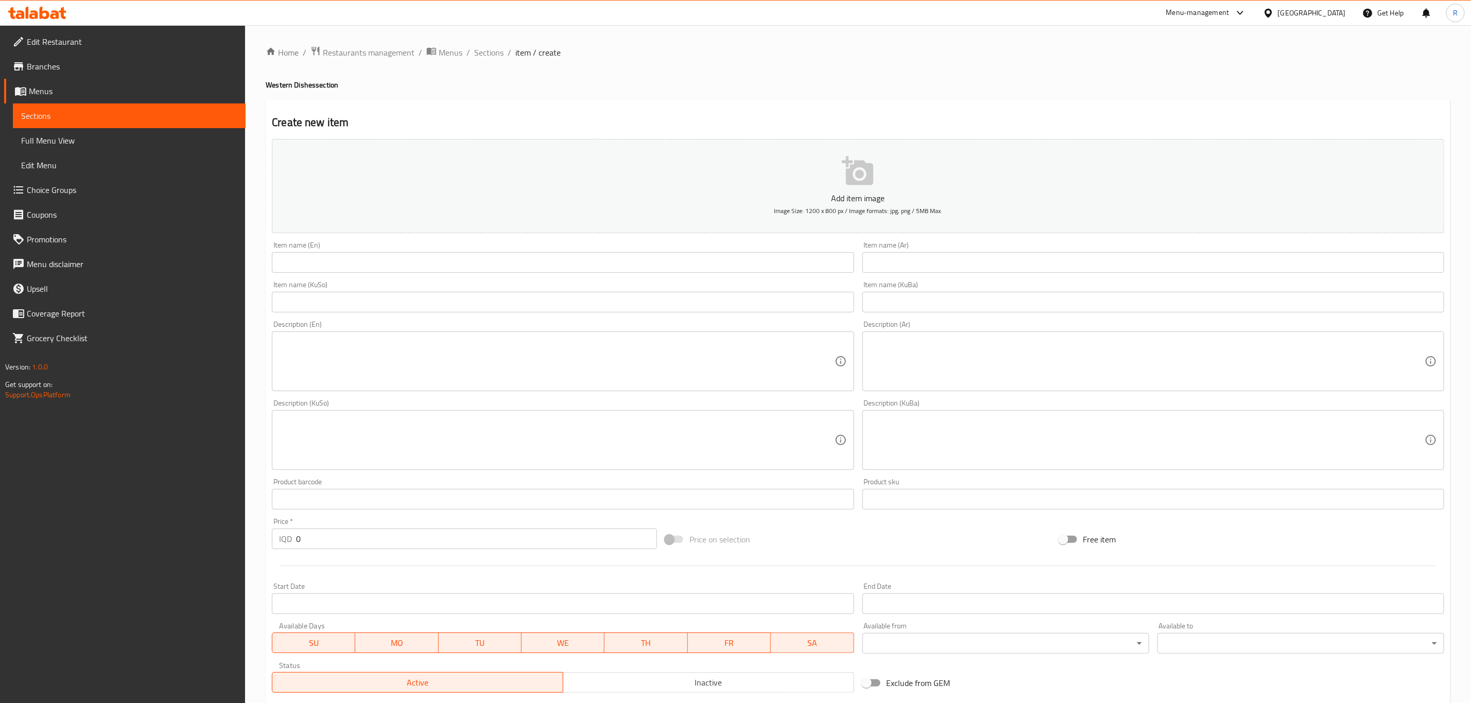
click at [309, 263] on input "text" at bounding box center [563, 262] width 582 height 21
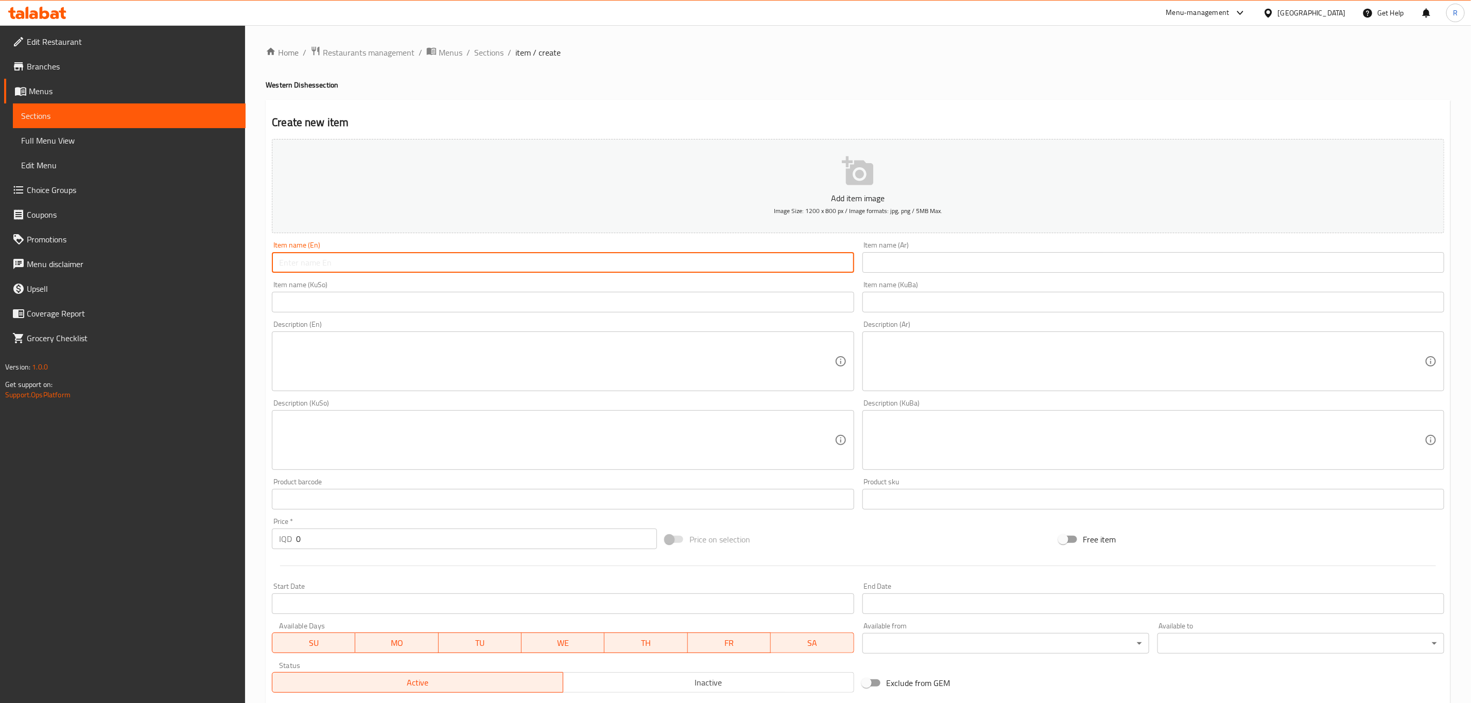
paste input "Crunchy Meal"
type input "Crunchy Meal"
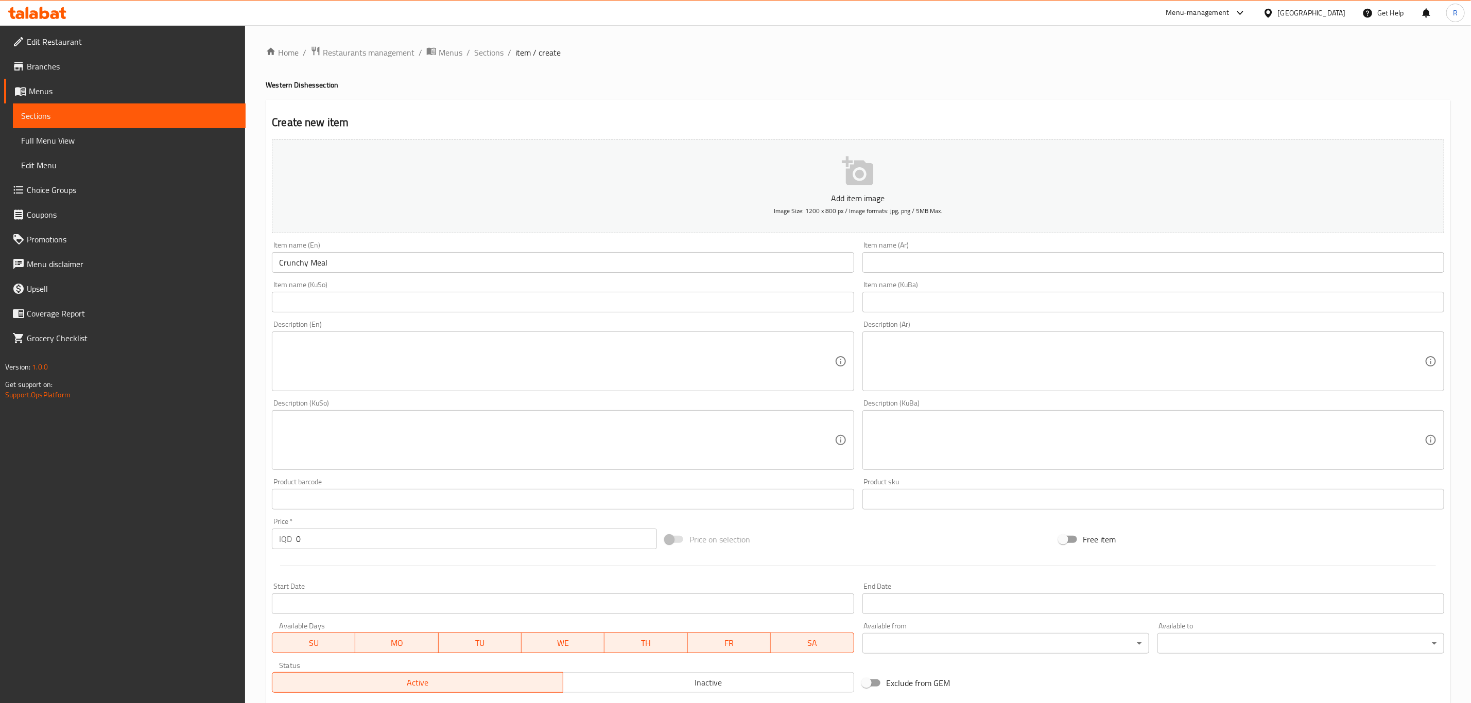
click at [890, 266] on input "text" at bounding box center [1153, 262] width 582 height 21
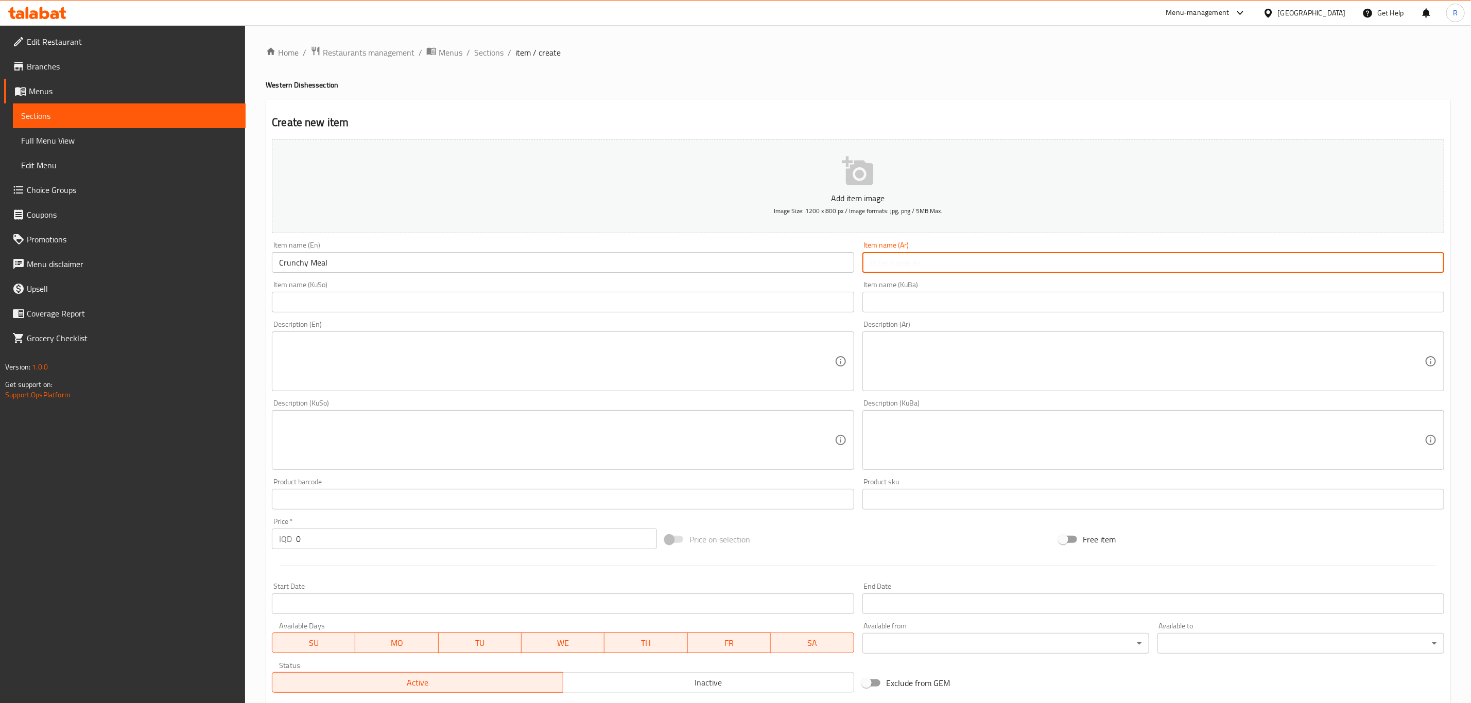
paste input "وجبة كرانشي"
type input "وجبة كرانشي"
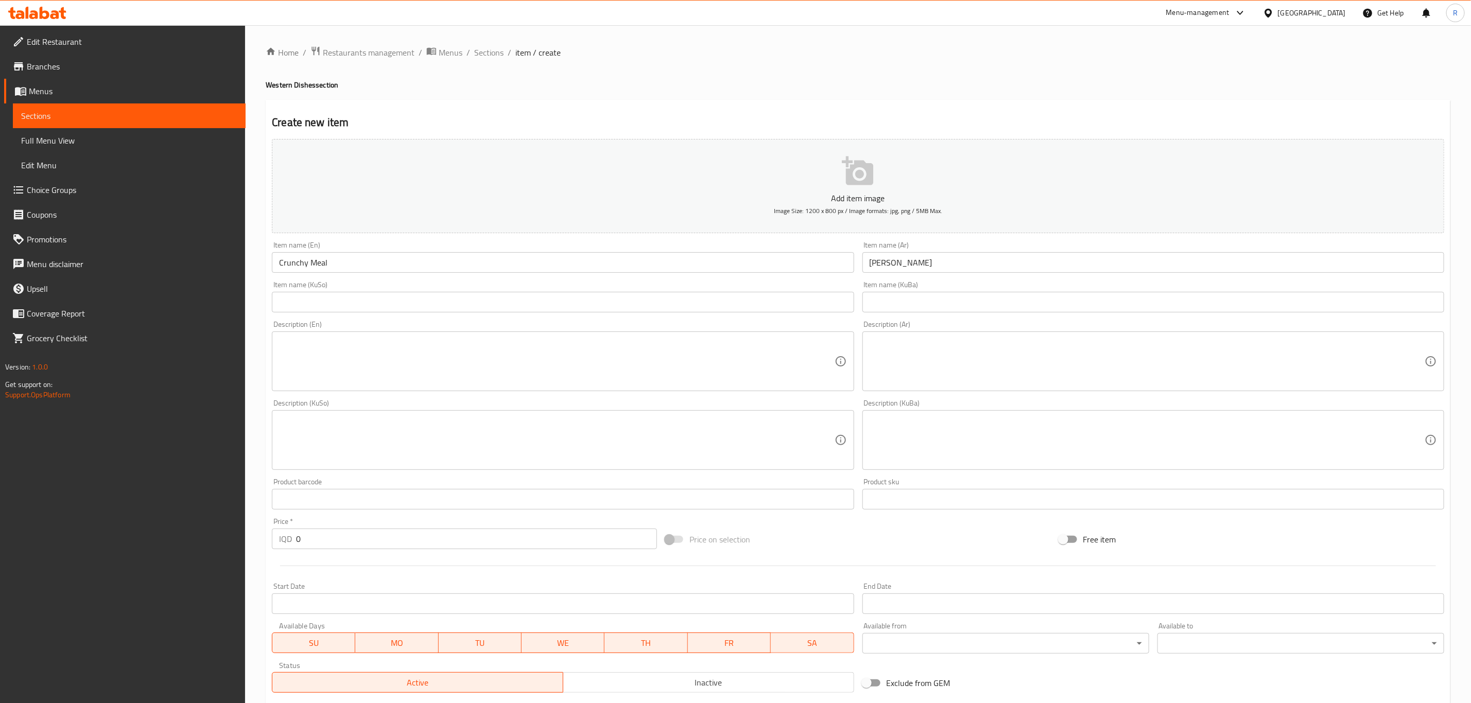
click at [334, 292] on div "Item name (KuSo) Item name (KuSo)" at bounding box center [563, 296] width 582 height 31
click at [326, 303] on input "text" at bounding box center [563, 302] width 582 height 21
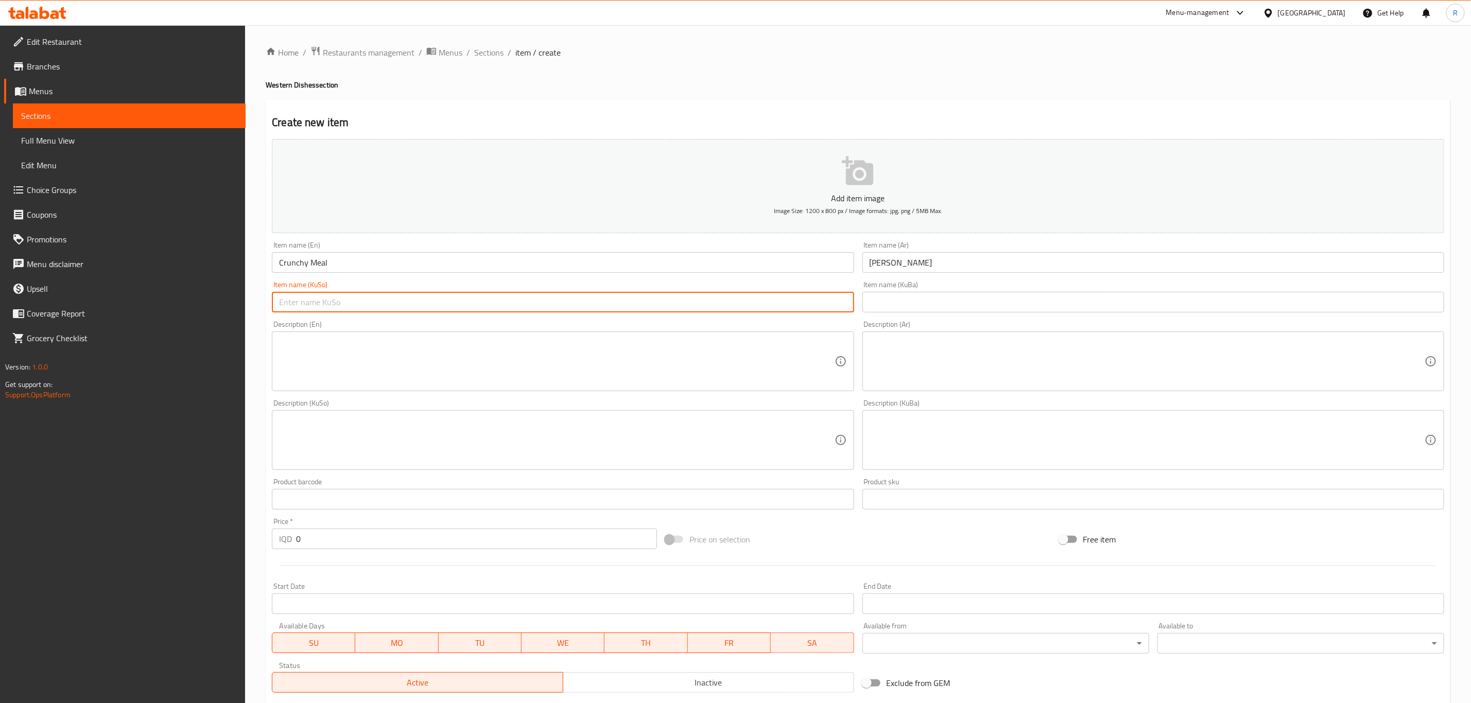
paste input "ژەمی کرانچی"
type input "ژەمی کرانچی"
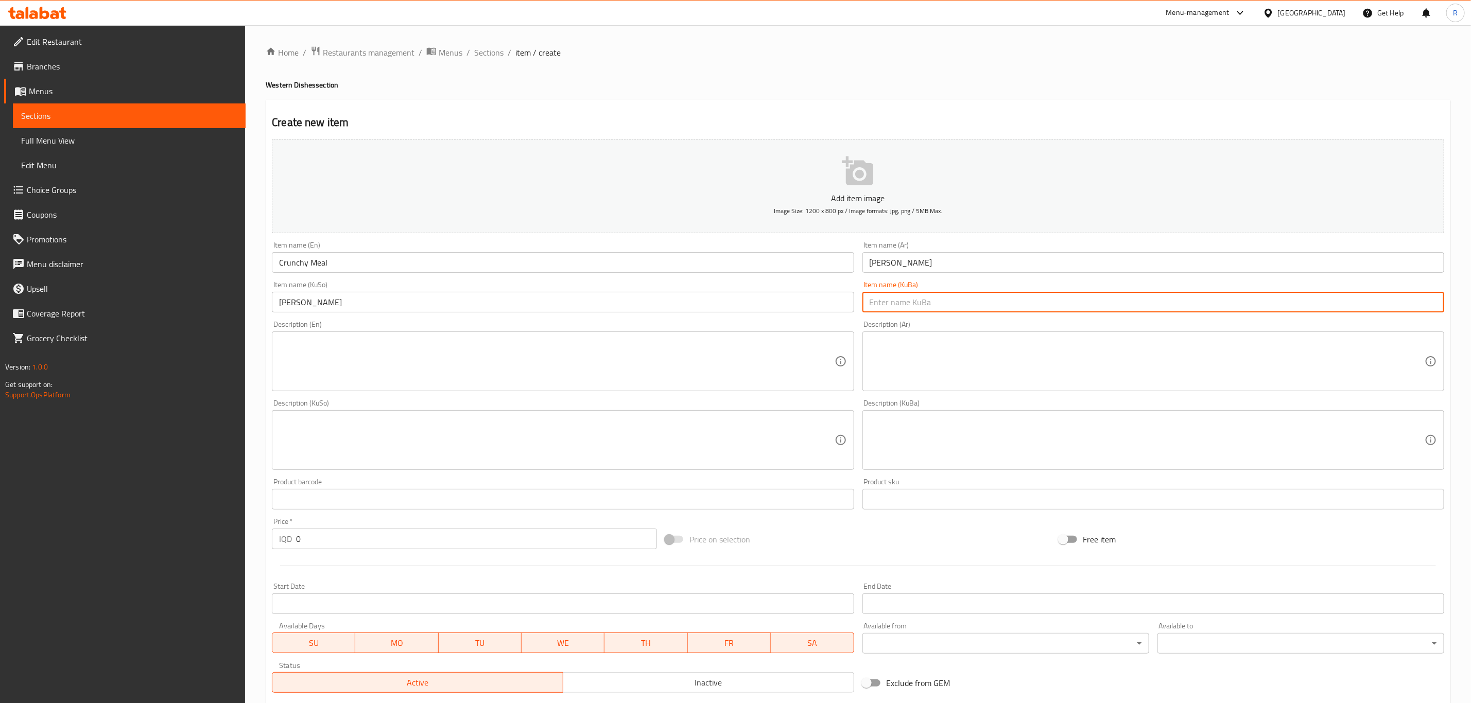
click at [902, 302] on input "text" at bounding box center [1153, 302] width 582 height 21
paste input "ژەمی کرانچی"
type input "ژەمی کرانچی"
click at [432, 368] on textarea at bounding box center [556, 361] width 555 height 49
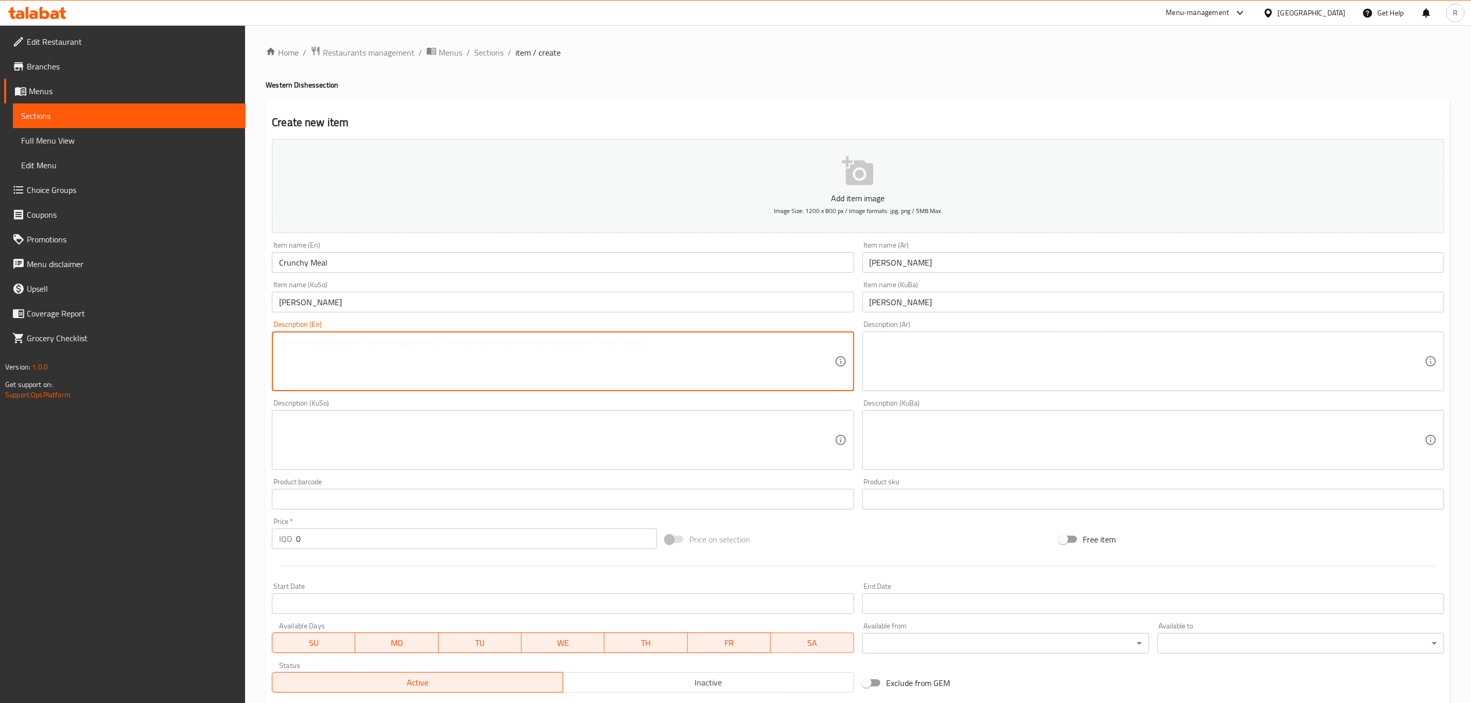
paste textarea "Crunch chicken pieces, carrot, pickles, french fries, samoon and lemon"
type textarea "Crunch chicken pieces, carrot, pickles, french fries, samoon and lemon"
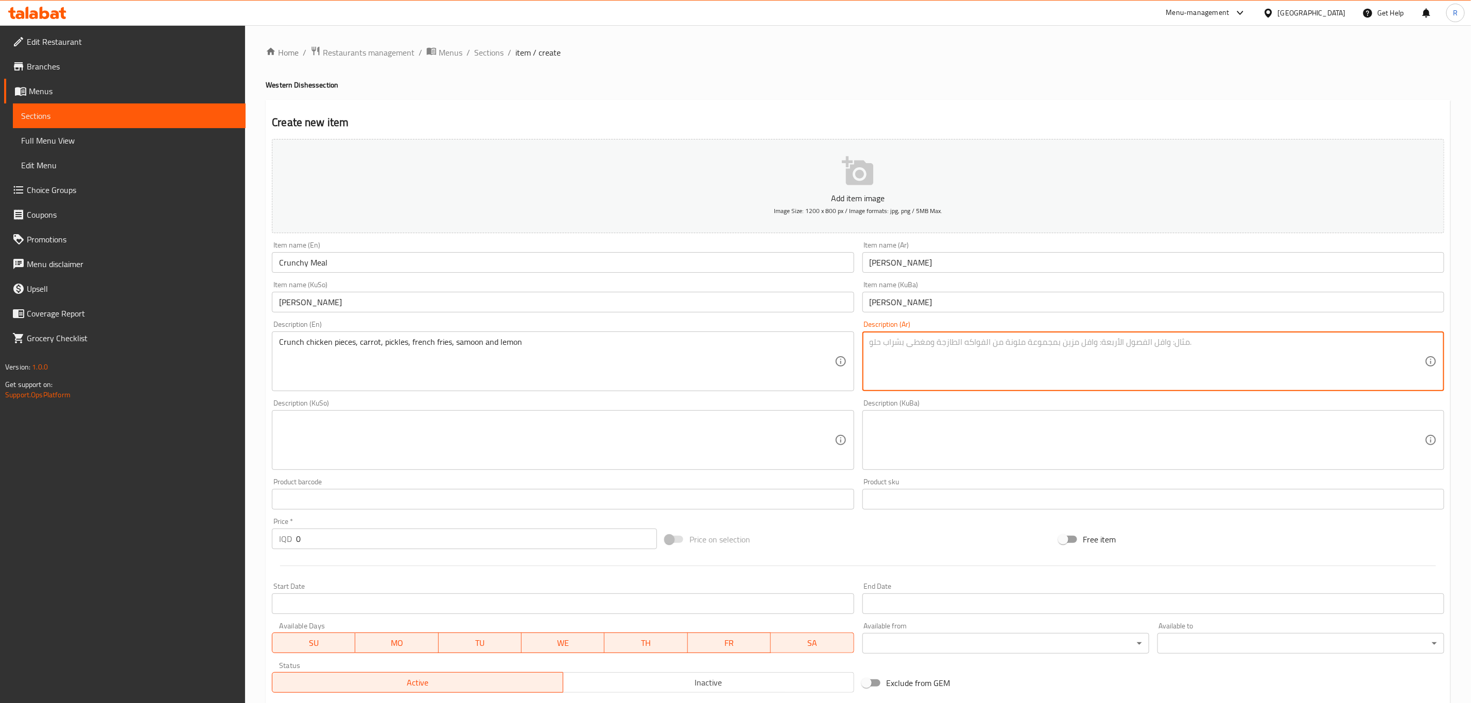
click at [956, 359] on textarea at bounding box center [1146, 361] width 555 height 49
paste textarea "قطع دجاج مقرمشة، جزر، مخللات، بطاطا مقلية، سمون وليمون"
type textarea "قطع دجاج مقرمشة، جزر، مخللات، بطاطا مقلية، سمون وليمون"
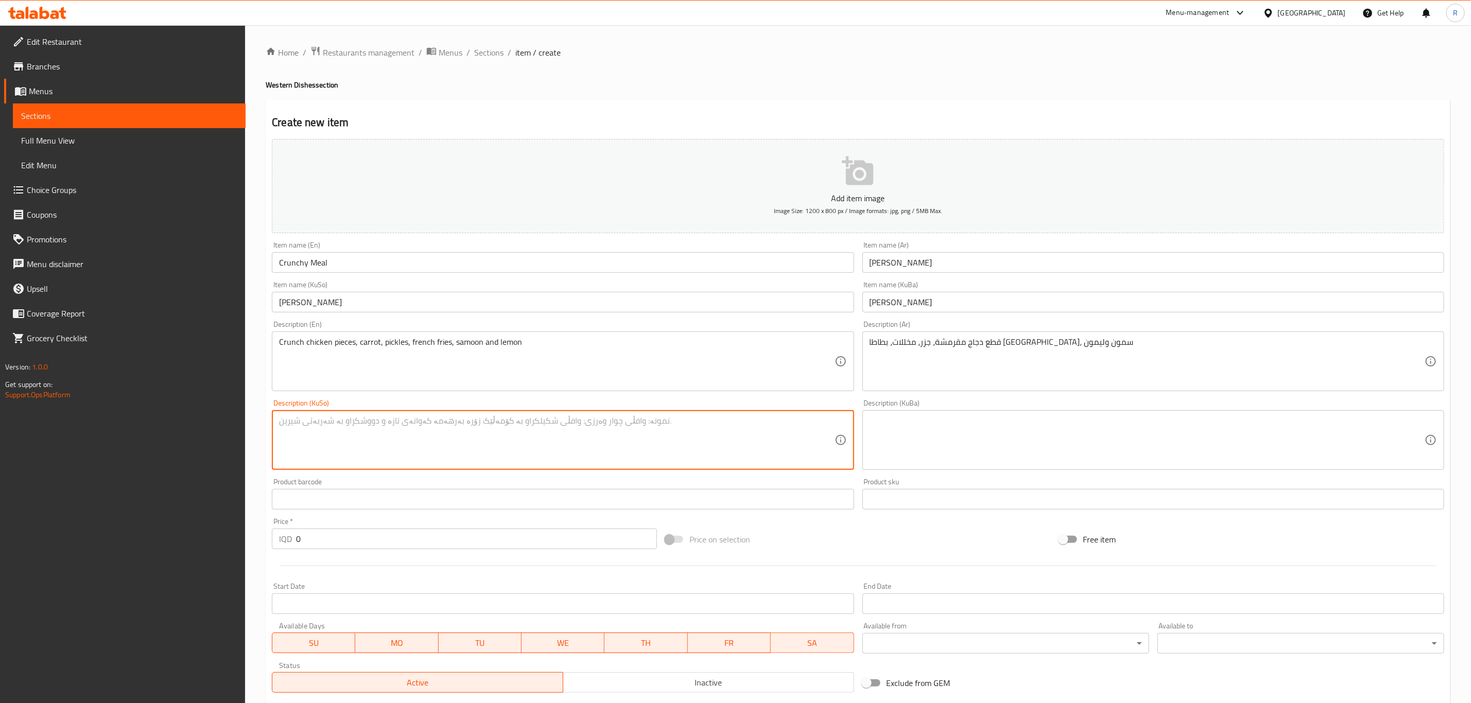
click at [471, 445] on textarea at bounding box center [556, 440] width 555 height 49
paste textarea "پارچەی مریشکی کریسپی، گێزەر، تورشی، فینگەر، سەموون و لیمۆ"
type textarea "پارچەی مریشکی کریسپی، گێزەر، تورشی، فینگەر، سەموون و لیمۆ"
click at [1032, 444] on textarea at bounding box center [1146, 440] width 555 height 49
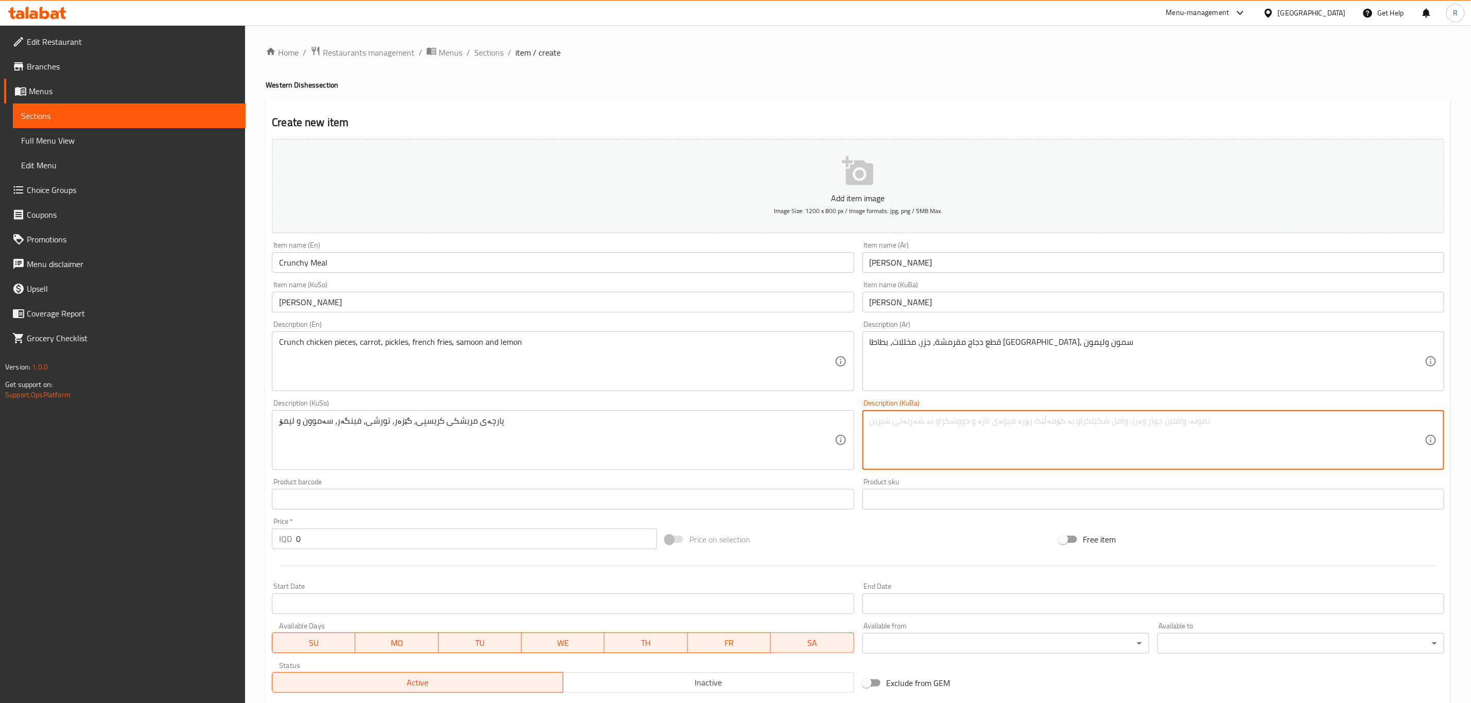
paste textarea "پارچەی مریشکی کریسپی، گێزەر، تورشی، فینگەر، سەموون و لیمۆ"
type textarea "پارچەی مریشکی کریسپی، گێزەر، تورشی، فینگەر، سەموون و لیمۆ"
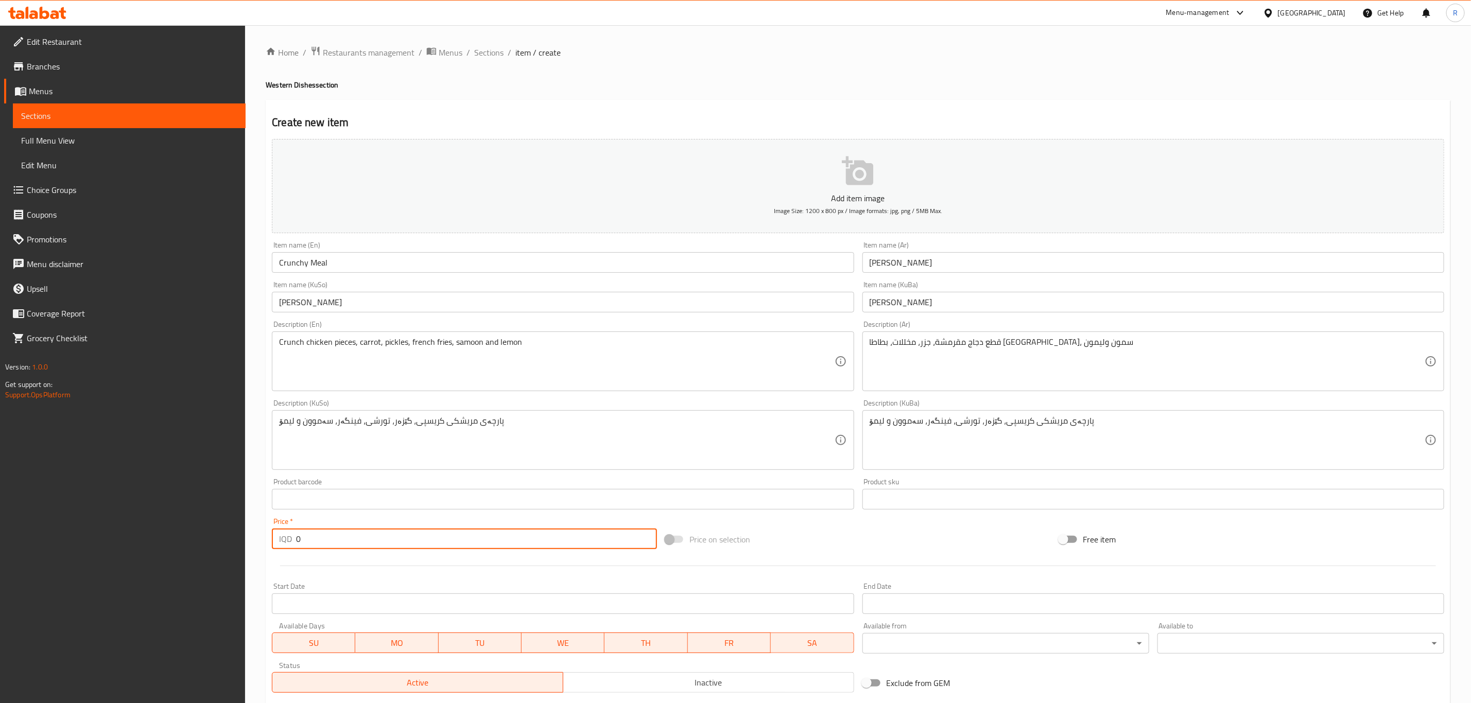
drag, startPoint x: 317, startPoint y: 533, endPoint x: 246, endPoint y: 544, distance: 71.4
click at [246, 544] on div "Home / Restaurants management / Menus / Sections / item / create Western Dishes…" at bounding box center [858, 435] width 1226 height 820
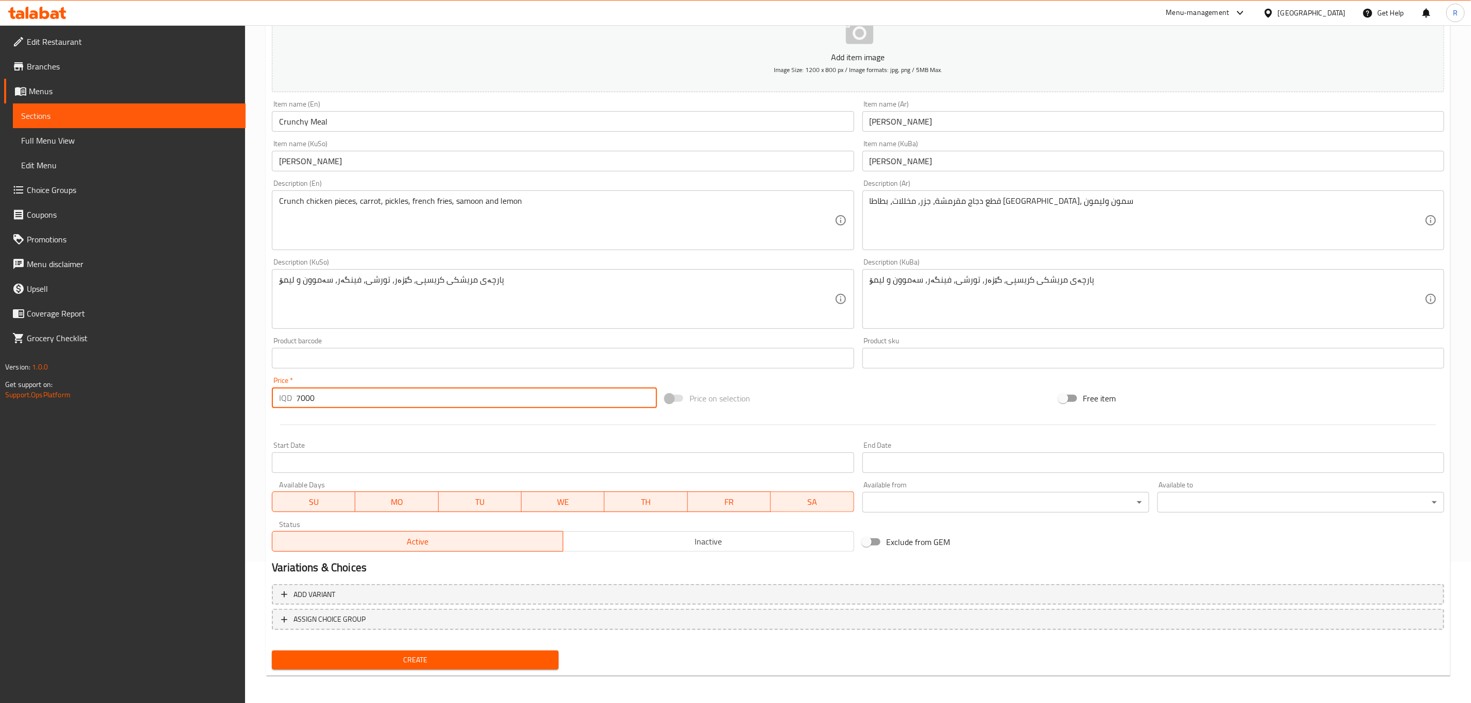
type input "7000"
click at [424, 658] on span "Create" at bounding box center [415, 660] width 270 height 13
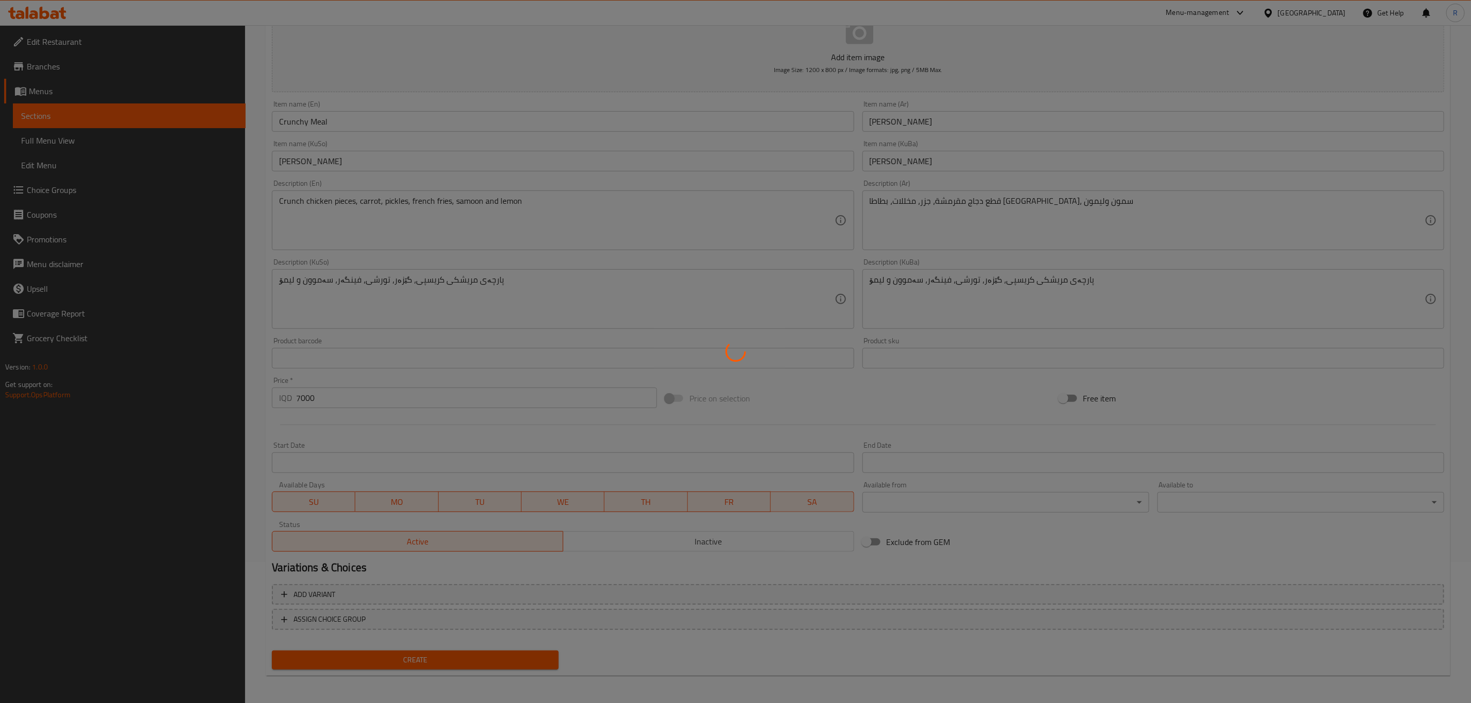
type input "0"
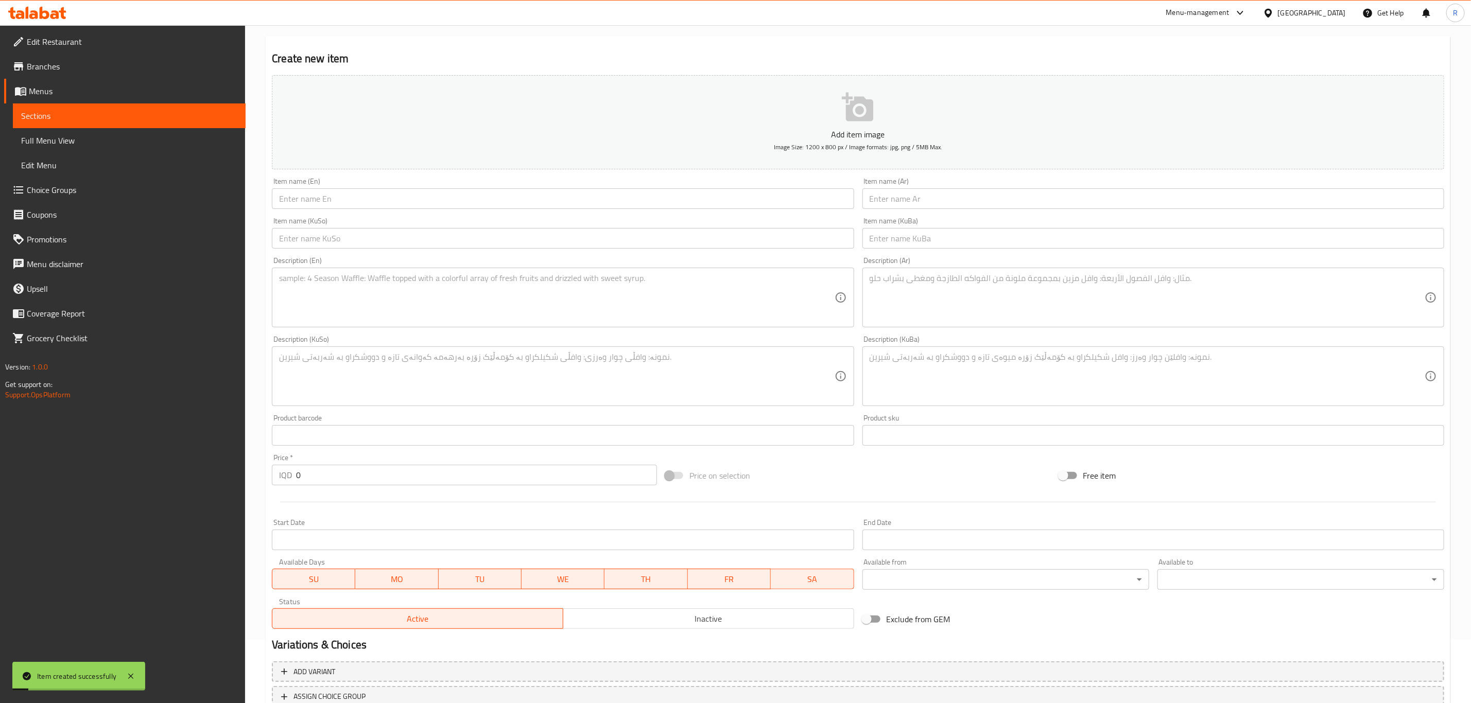
scroll to position [0, 0]
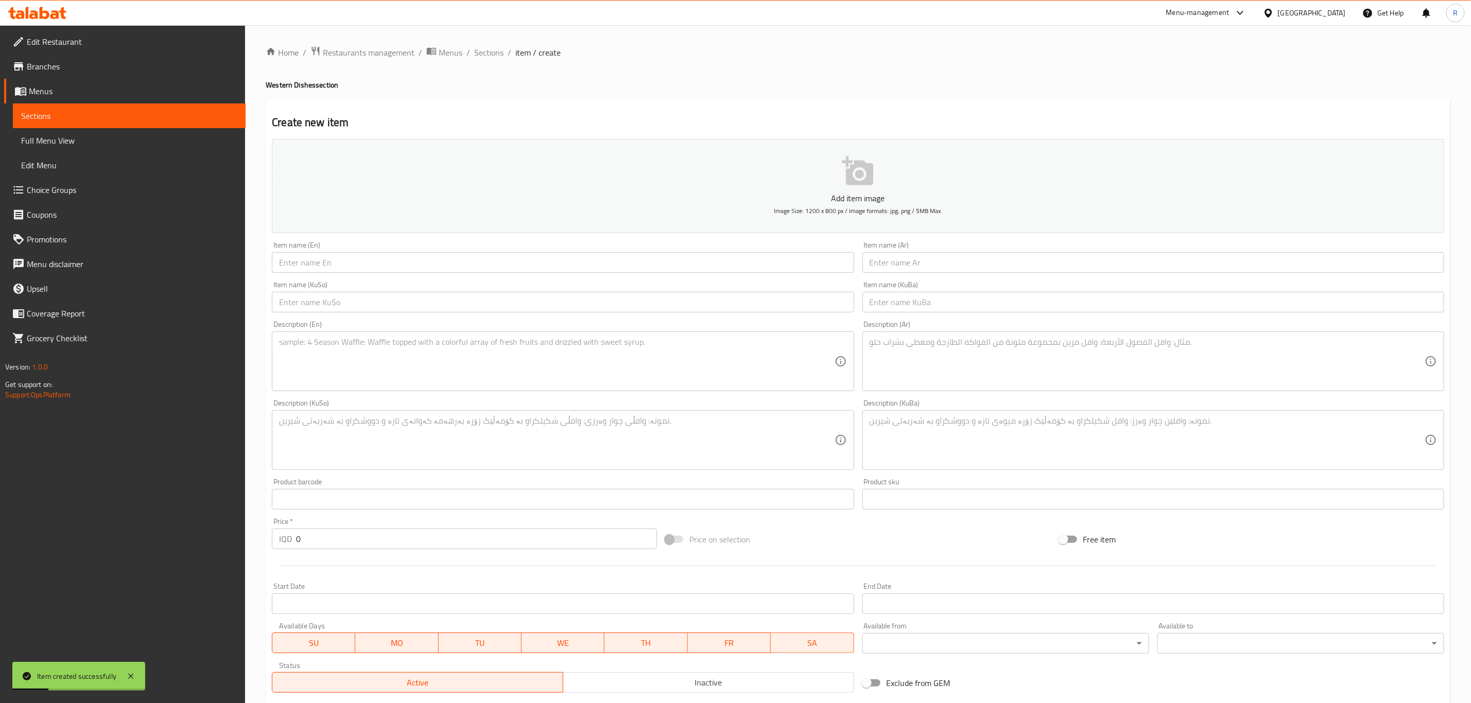
drag, startPoint x: 485, startPoint y: 51, endPoint x: 510, endPoint y: 78, distance: 35.7
click at [485, 51] on span "Sections" at bounding box center [488, 52] width 29 height 12
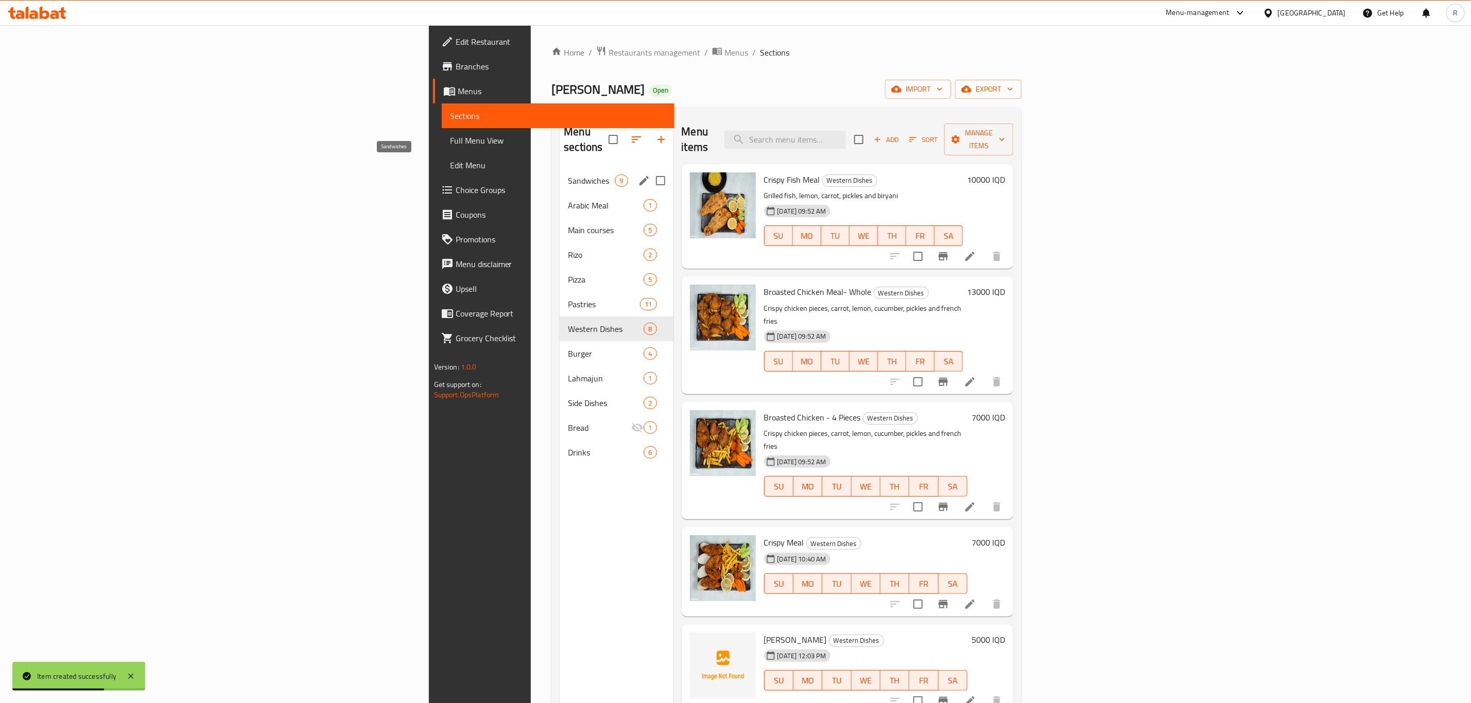
click at [568, 174] on span "Sandwiches" at bounding box center [591, 180] width 47 height 12
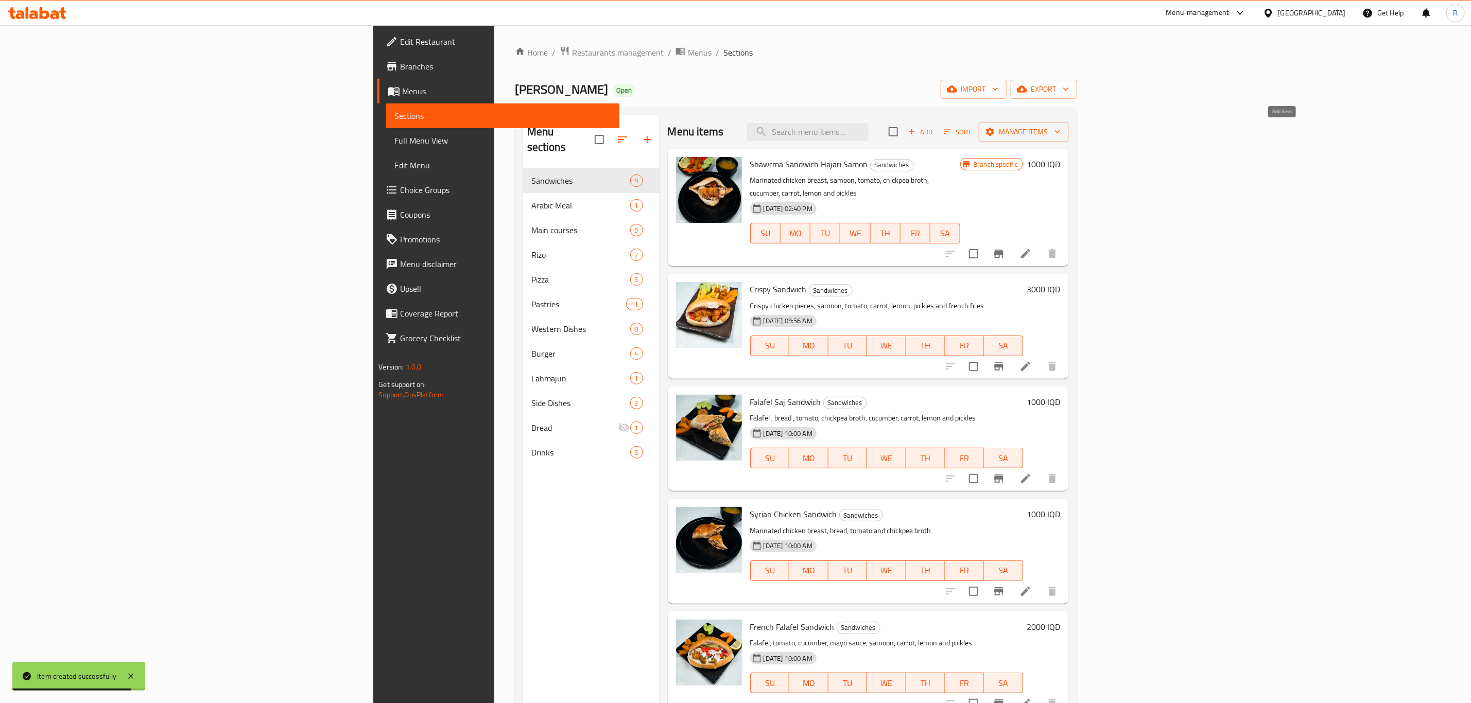
click at [914, 133] on icon "button" at bounding box center [911, 132] width 6 height 6
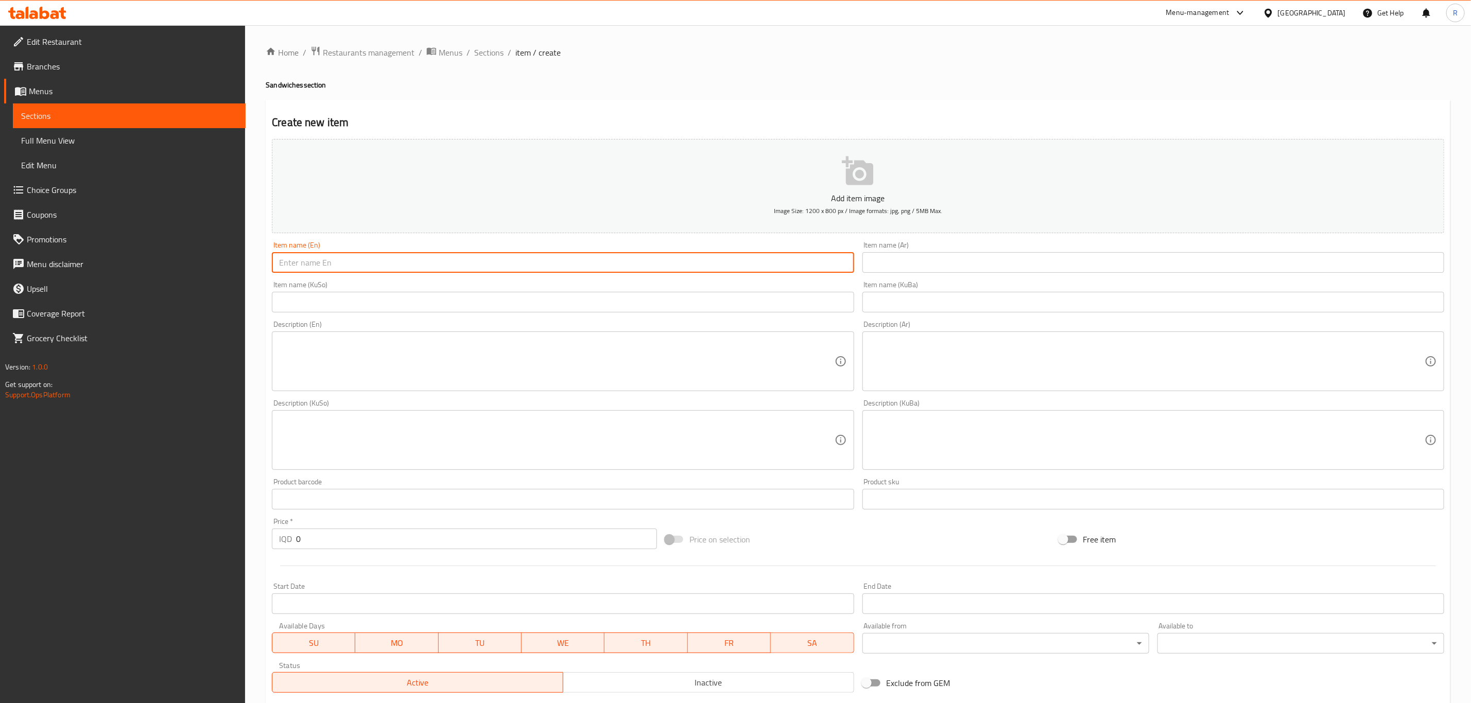
click at [473, 265] on input "text" at bounding box center [563, 262] width 582 height 21
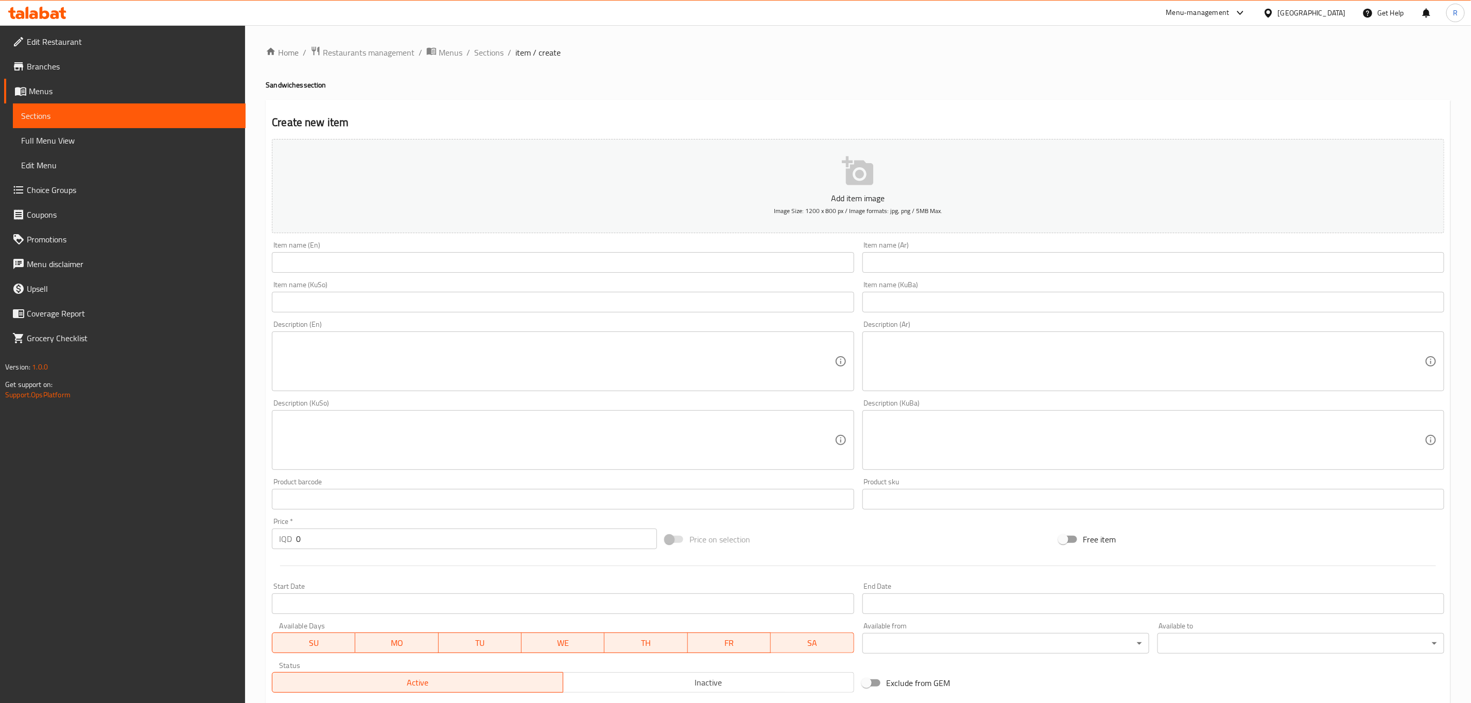
click at [356, 255] on input "text" at bounding box center [563, 262] width 582 height 21
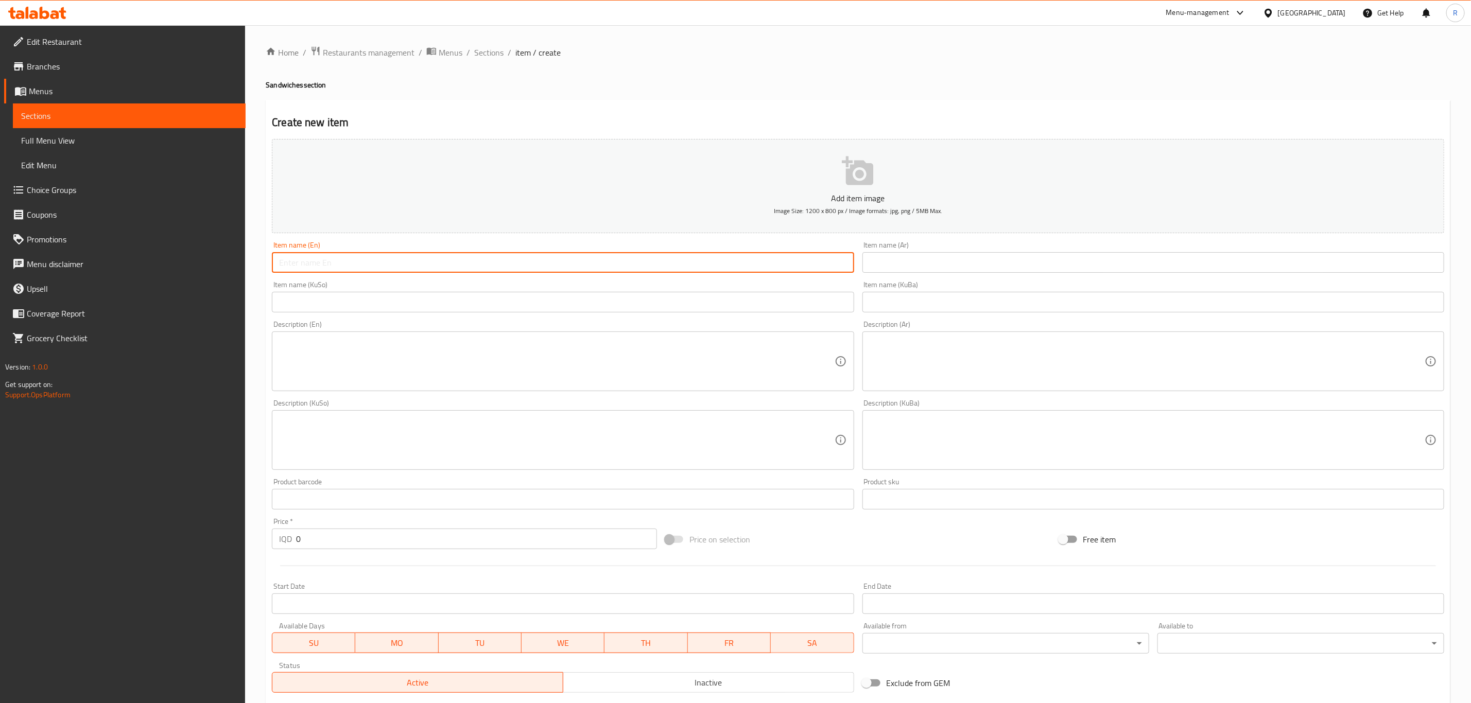
paste input "Crunchy"
drag, startPoint x: 329, startPoint y: 267, endPoint x: 309, endPoint y: 268, distance: 20.6
click at [309, 268] on input "Crunchy S" at bounding box center [563, 262] width 582 height 21
paste input "andwiche"
drag, startPoint x: 323, startPoint y: 263, endPoint x: 371, endPoint y: 258, distance: 48.1
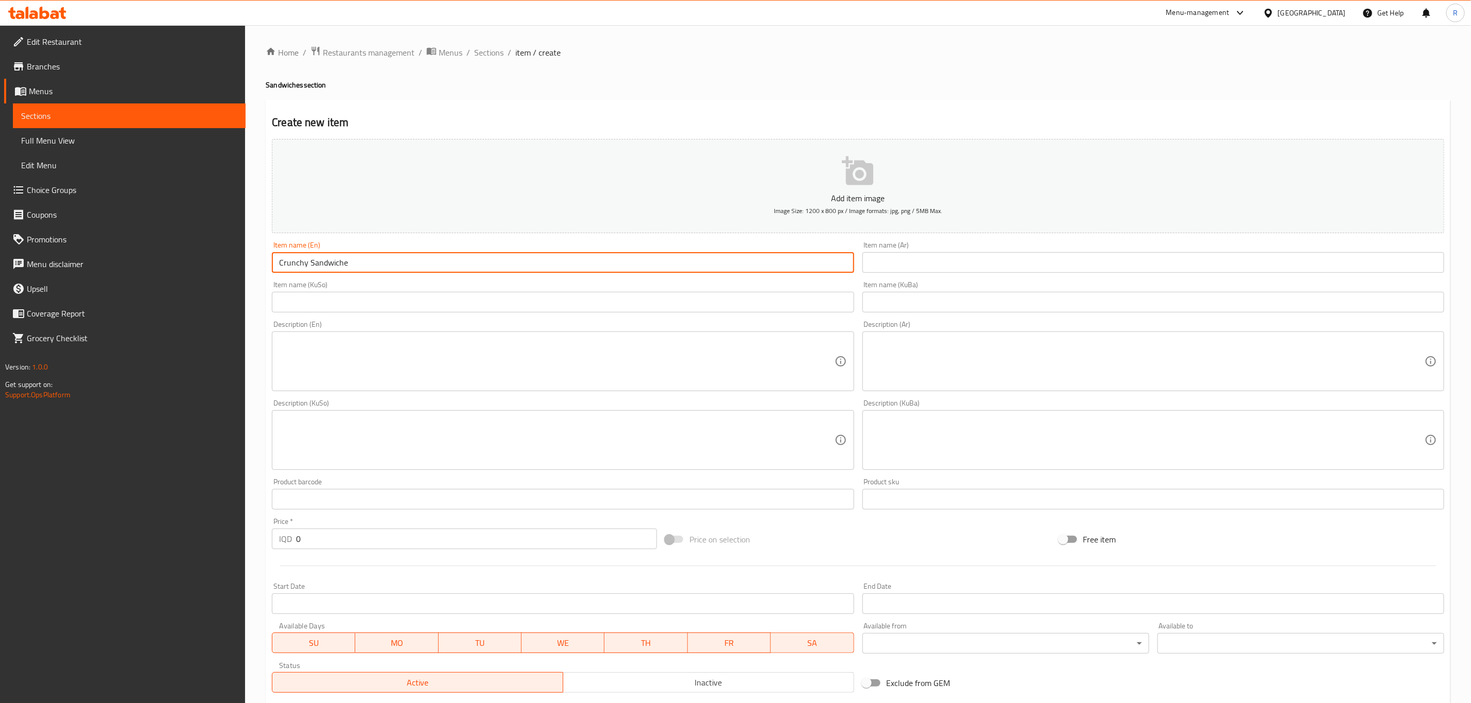
click at [371, 258] on input "Crunchy Sandwiche" at bounding box center [563, 262] width 582 height 21
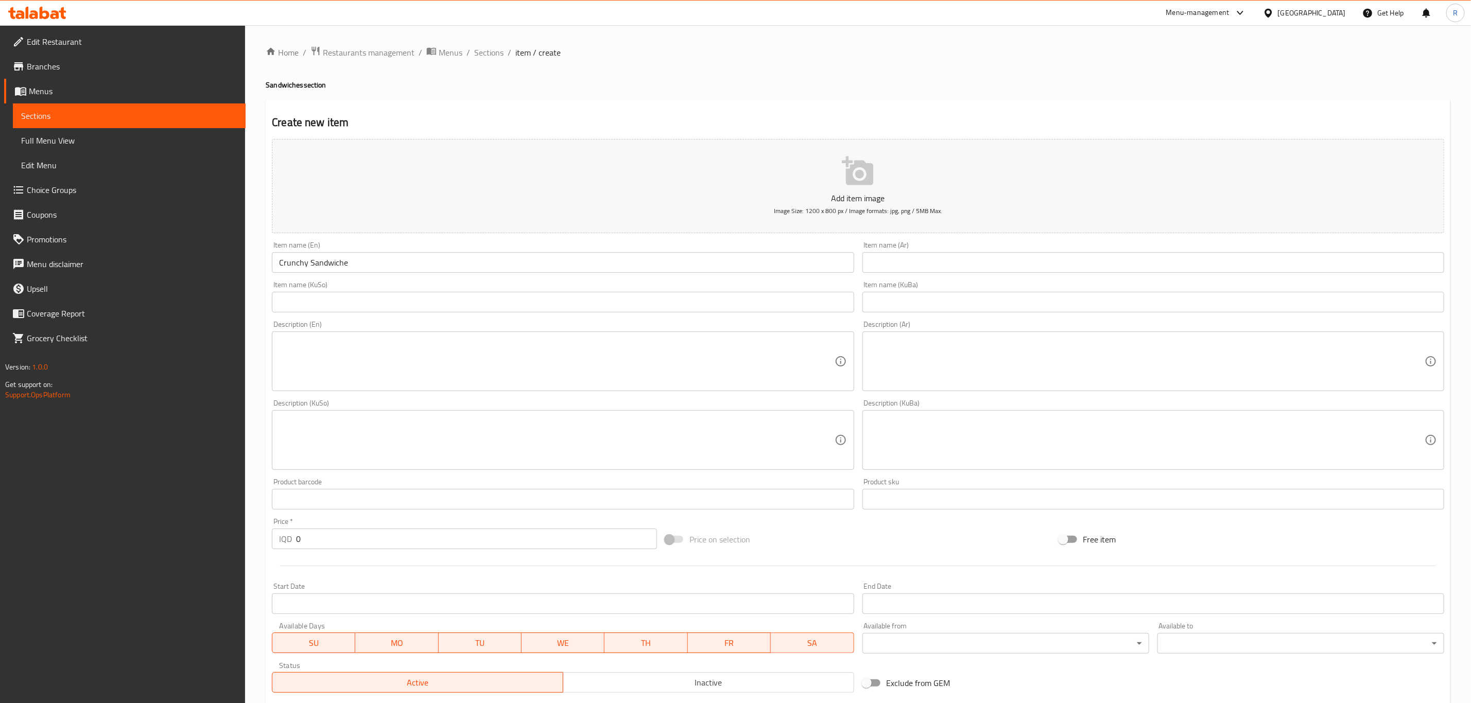
click at [333, 289] on div "Item name (KuSo) Item name (KuSo)" at bounding box center [563, 296] width 582 height 31
click at [354, 268] on input "Crunchy Sandwiche" at bounding box center [563, 262] width 582 height 21
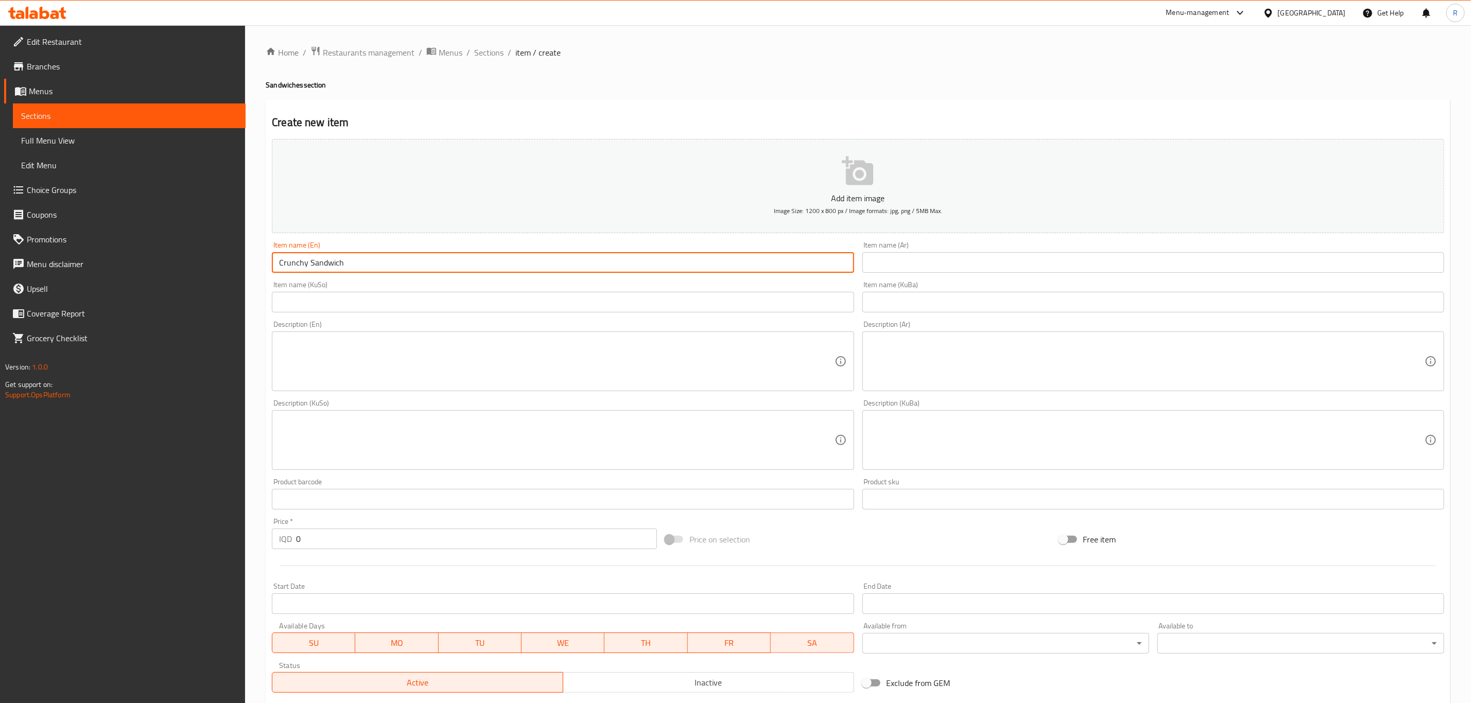
type input "Crunchy Sandwich"
click at [917, 260] on input "text" at bounding box center [1153, 262] width 582 height 21
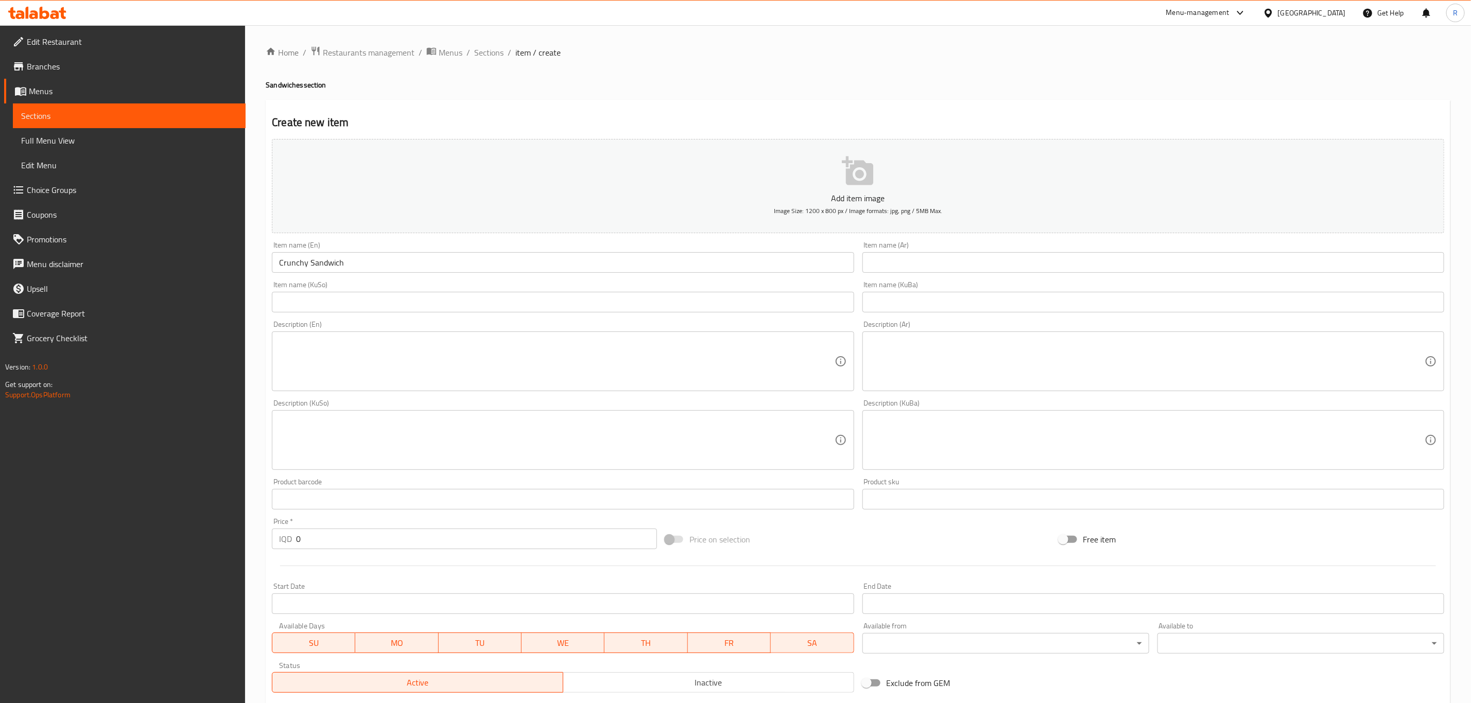
click at [899, 269] on input "text" at bounding box center [1153, 262] width 582 height 21
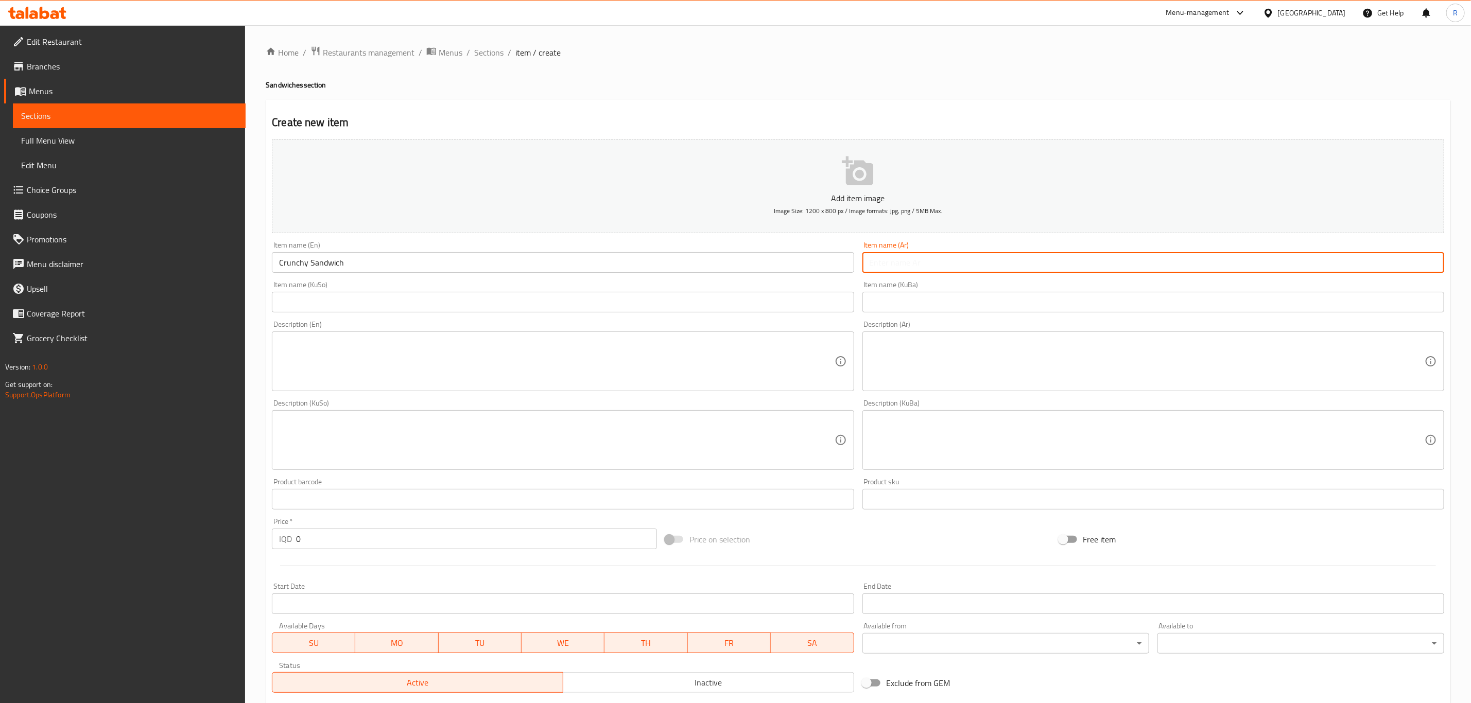
paste input "وجبة كرانشي"
drag, startPoint x: 918, startPoint y: 266, endPoint x: 900, endPoint y: 269, distance: 17.8
click at [900, 269] on input "وجبة كرانشي" at bounding box center [1153, 262] width 582 height 21
paste input "سندويتش"
type input "سندويتش كرانشي"
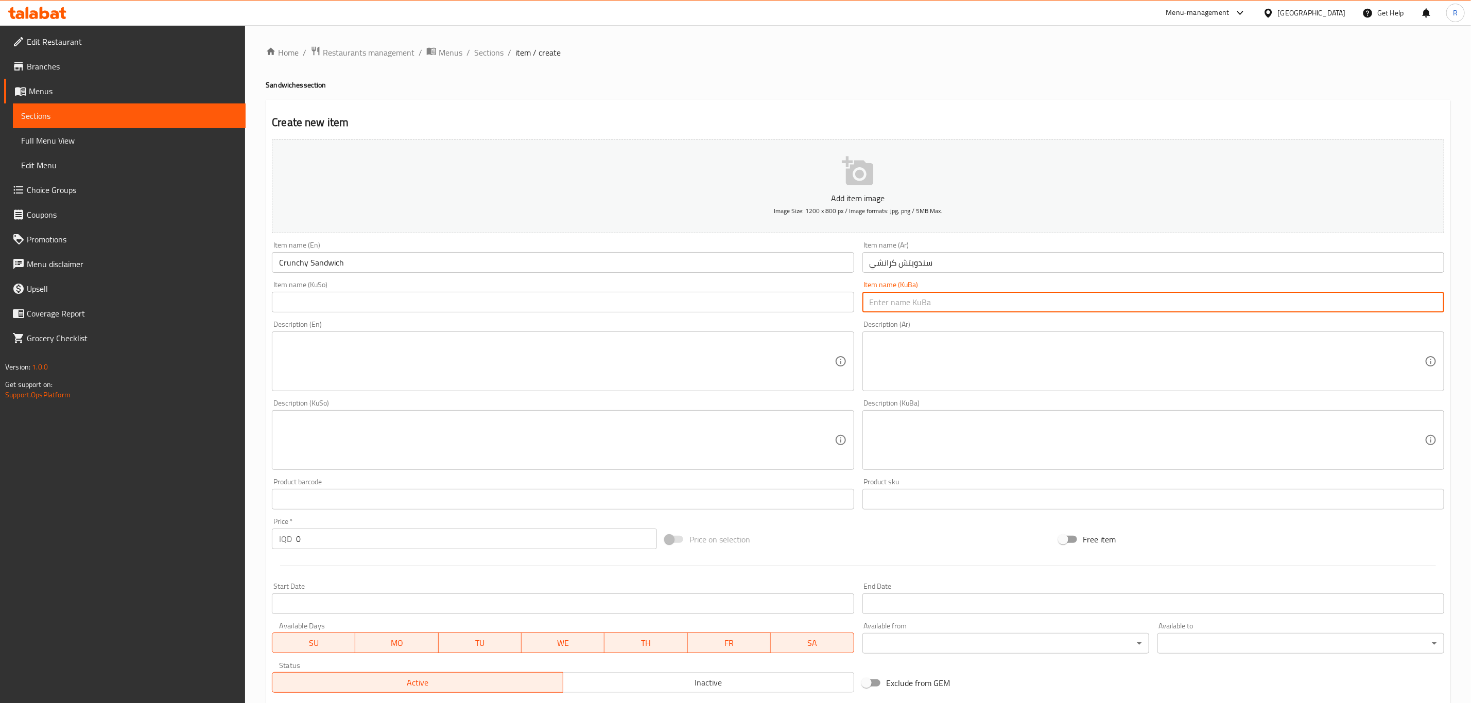
click at [902, 302] on input "text" at bounding box center [1153, 302] width 582 height 21
paste input "سەندویچ"
click at [924, 308] on input "سەندویچ" at bounding box center [1153, 302] width 582 height 21
paste input "کرانچی"
type input "سەندویچ کرانچی"
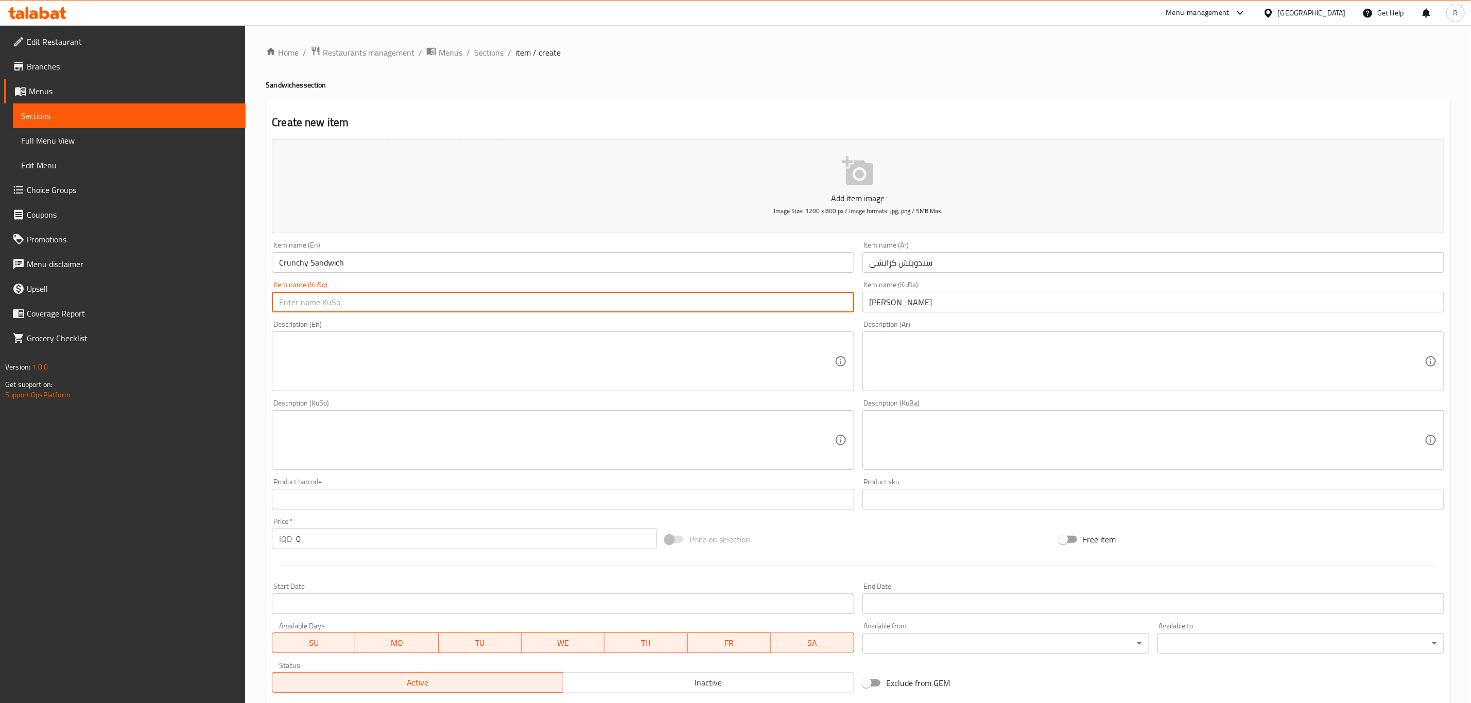
click at [302, 296] on input "text" at bounding box center [563, 302] width 582 height 21
paste input "سەندویچ کرانچی"
type input "سەندویچ کرانچی"
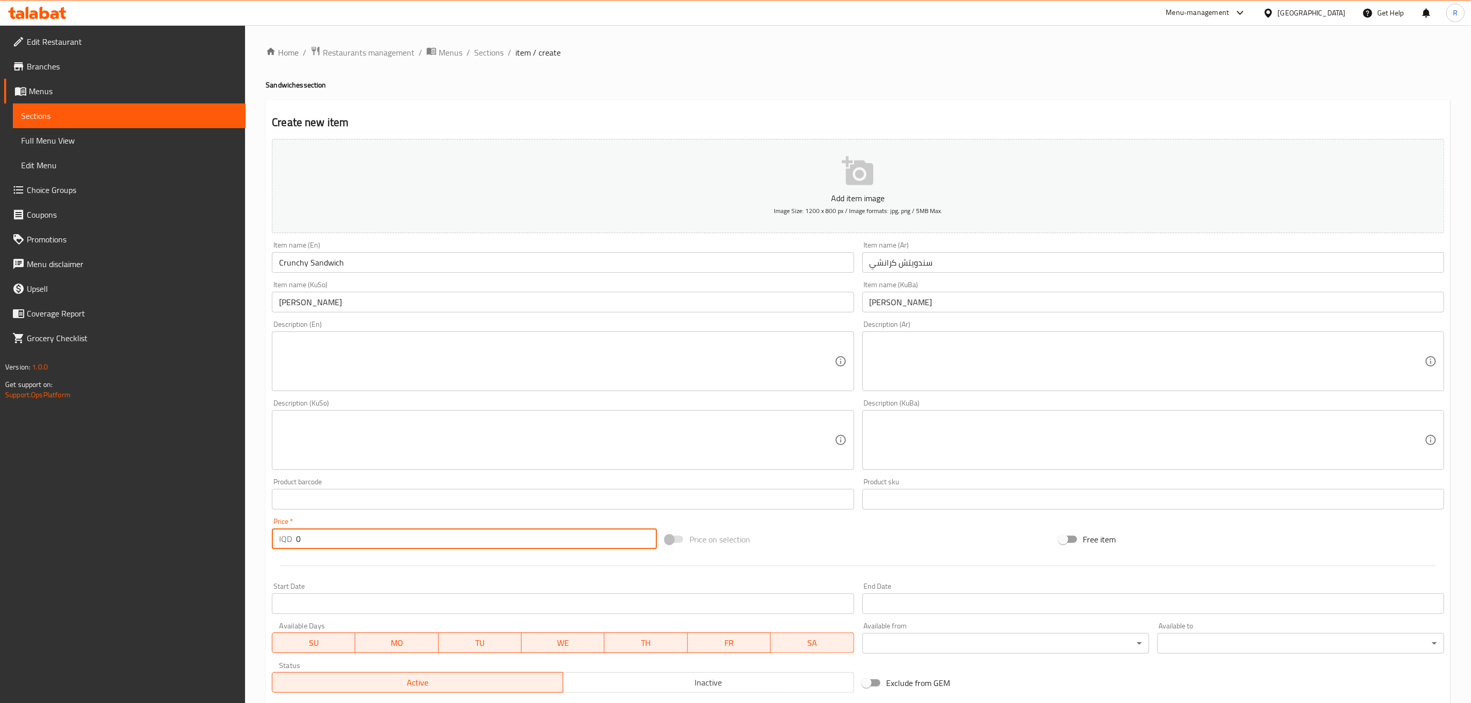
drag, startPoint x: 307, startPoint y: 540, endPoint x: 195, endPoint y: 540, distance: 112.2
click at [207, 542] on div "Edit Restaurant Branches Menus Sections Full Menu View Edit Menu Choice Groups …" at bounding box center [735, 435] width 1471 height 820
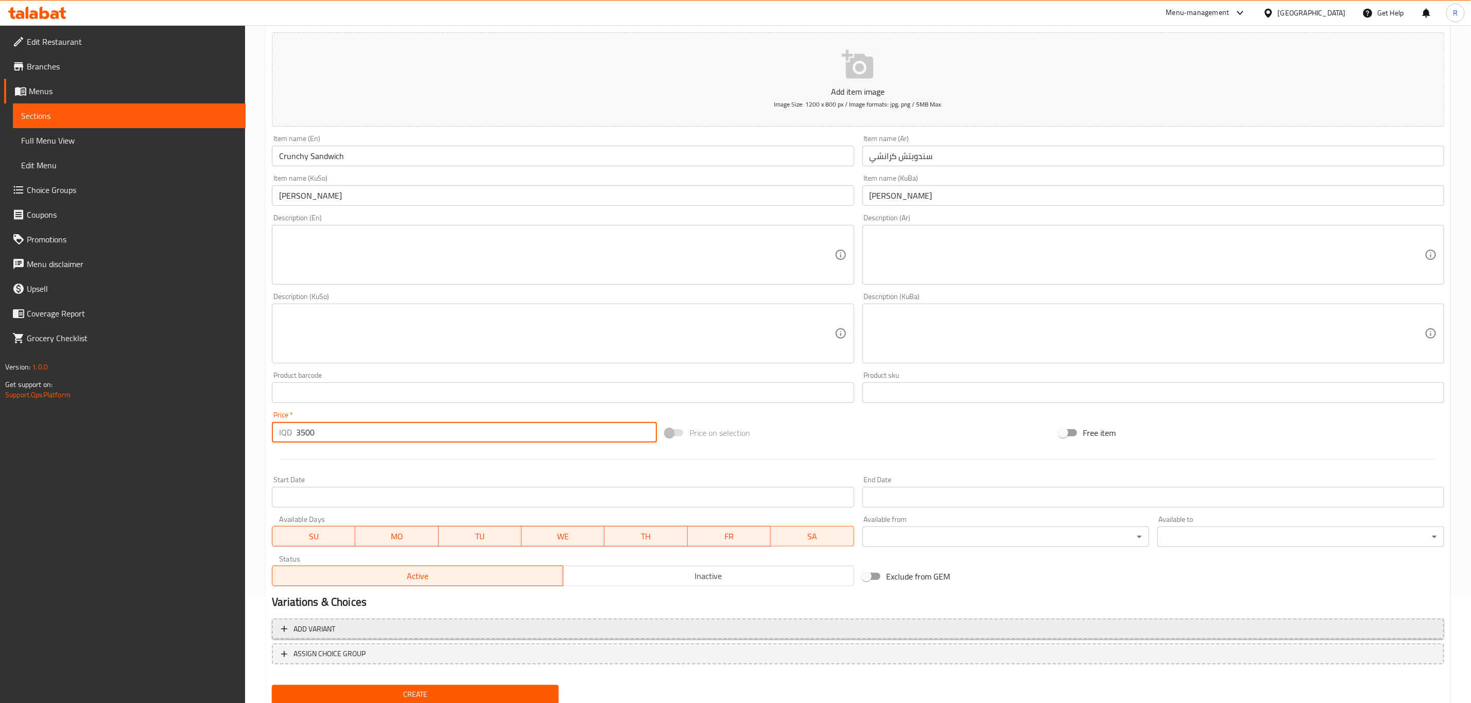
scroll to position [141, 0]
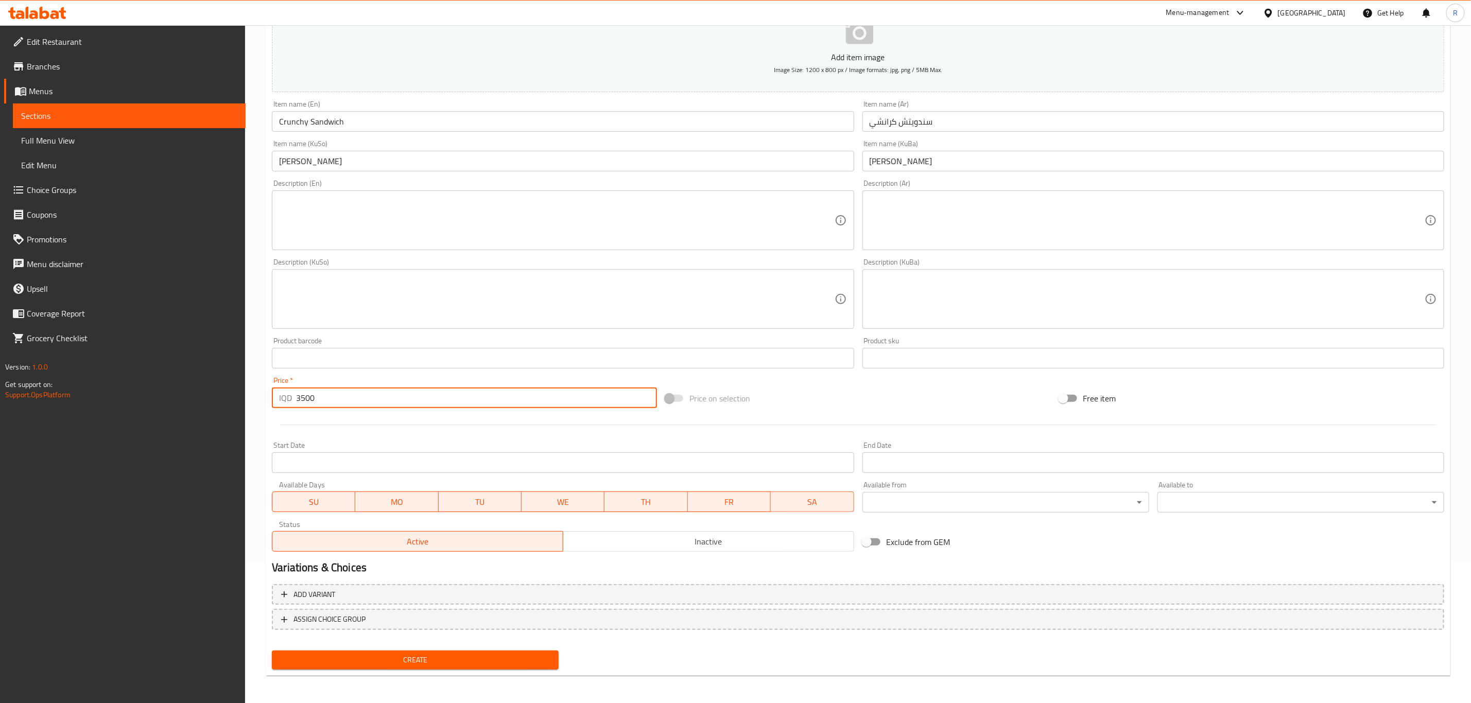
type input "3500"
click at [405, 655] on span "Create" at bounding box center [415, 660] width 270 height 13
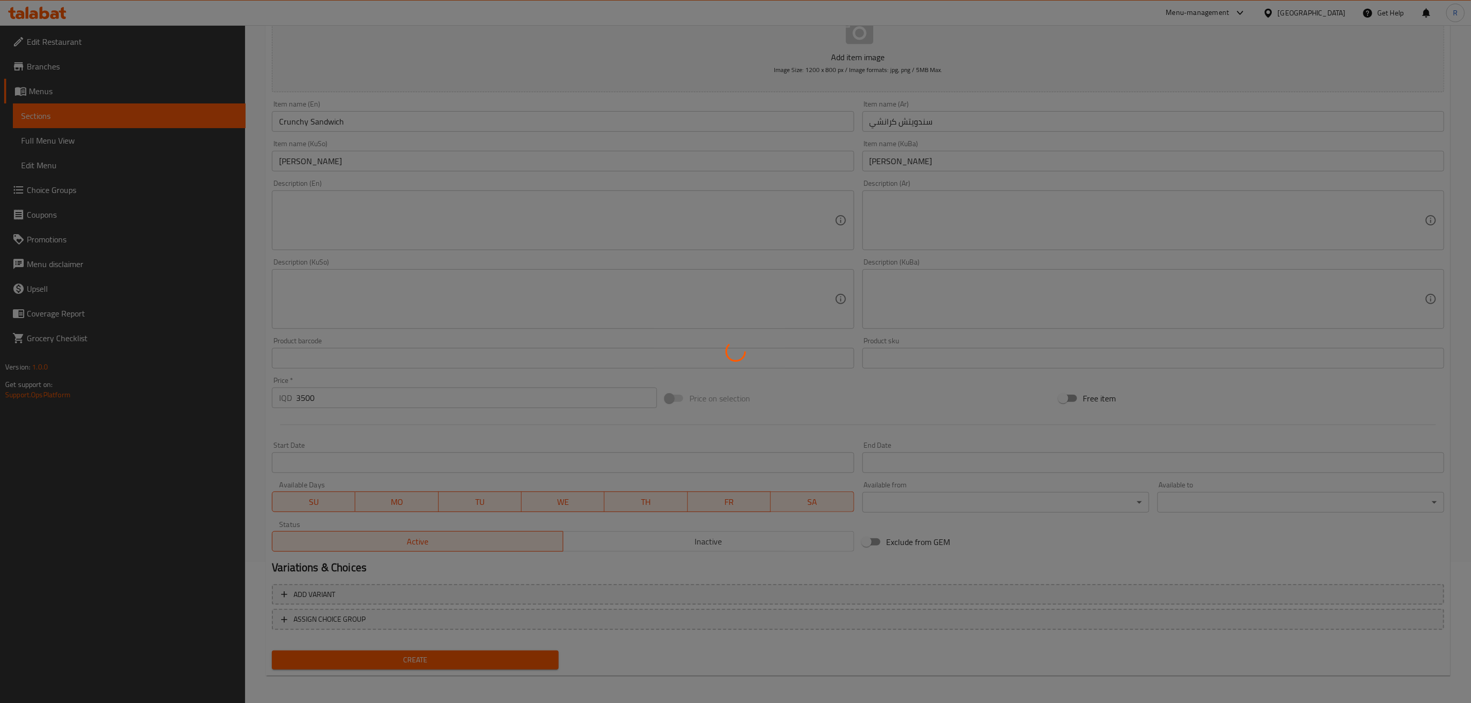
type input "0"
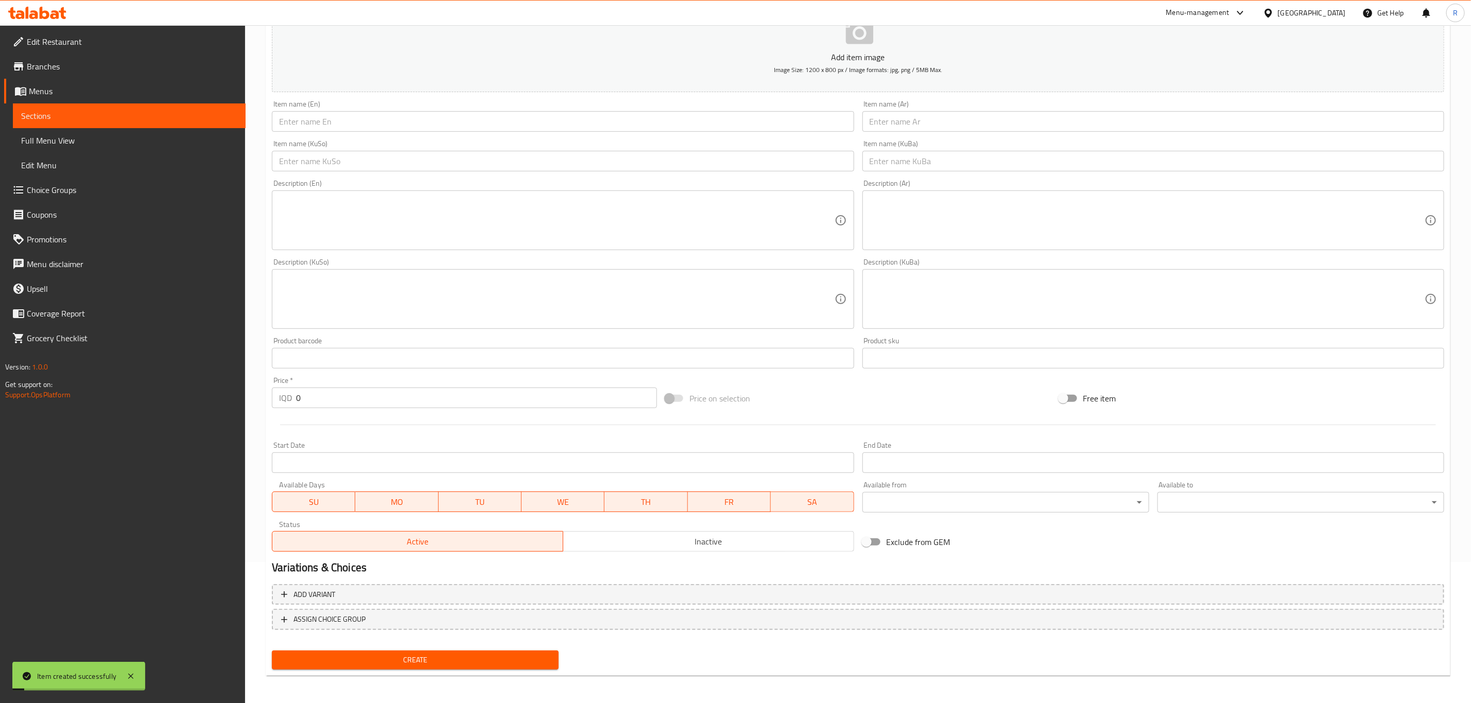
scroll to position [0, 0]
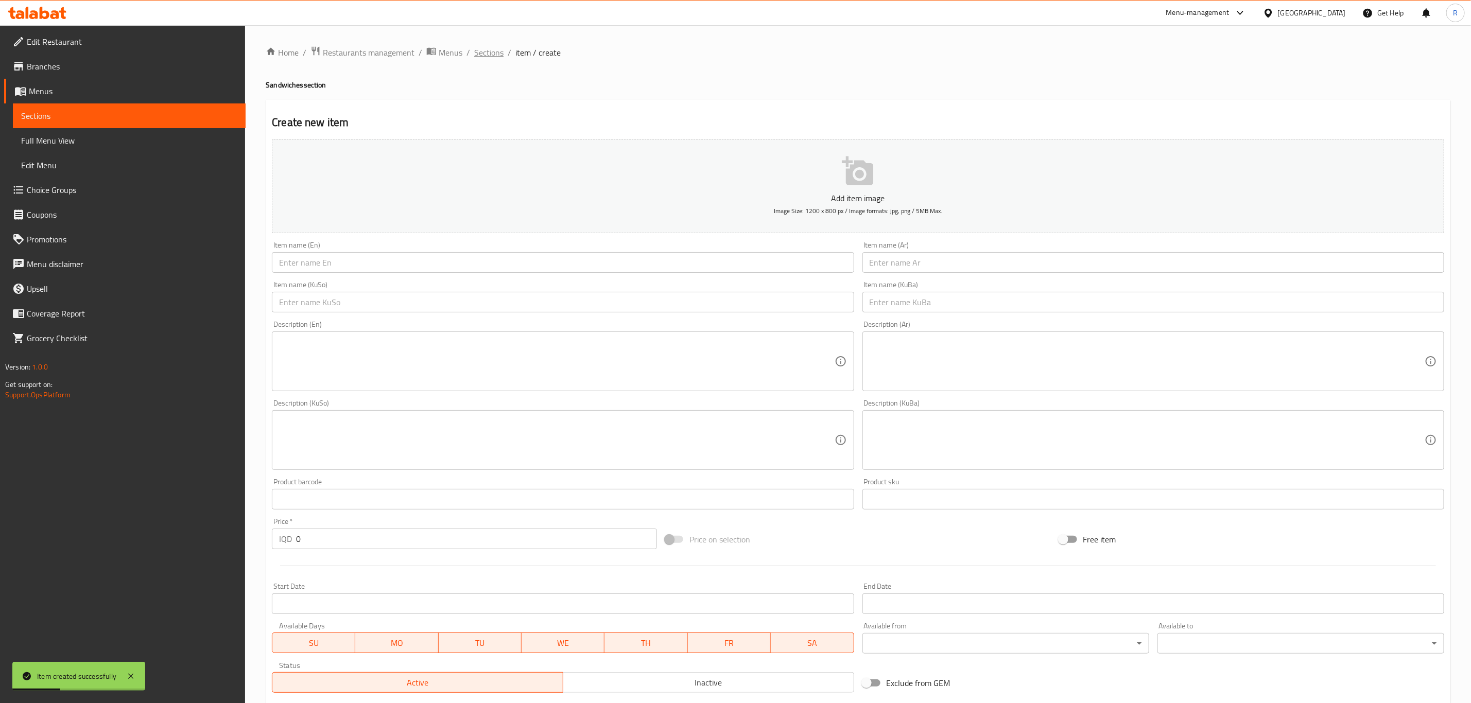
click at [492, 51] on span "Sections" at bounding box center [488, 52] width 29 height 12
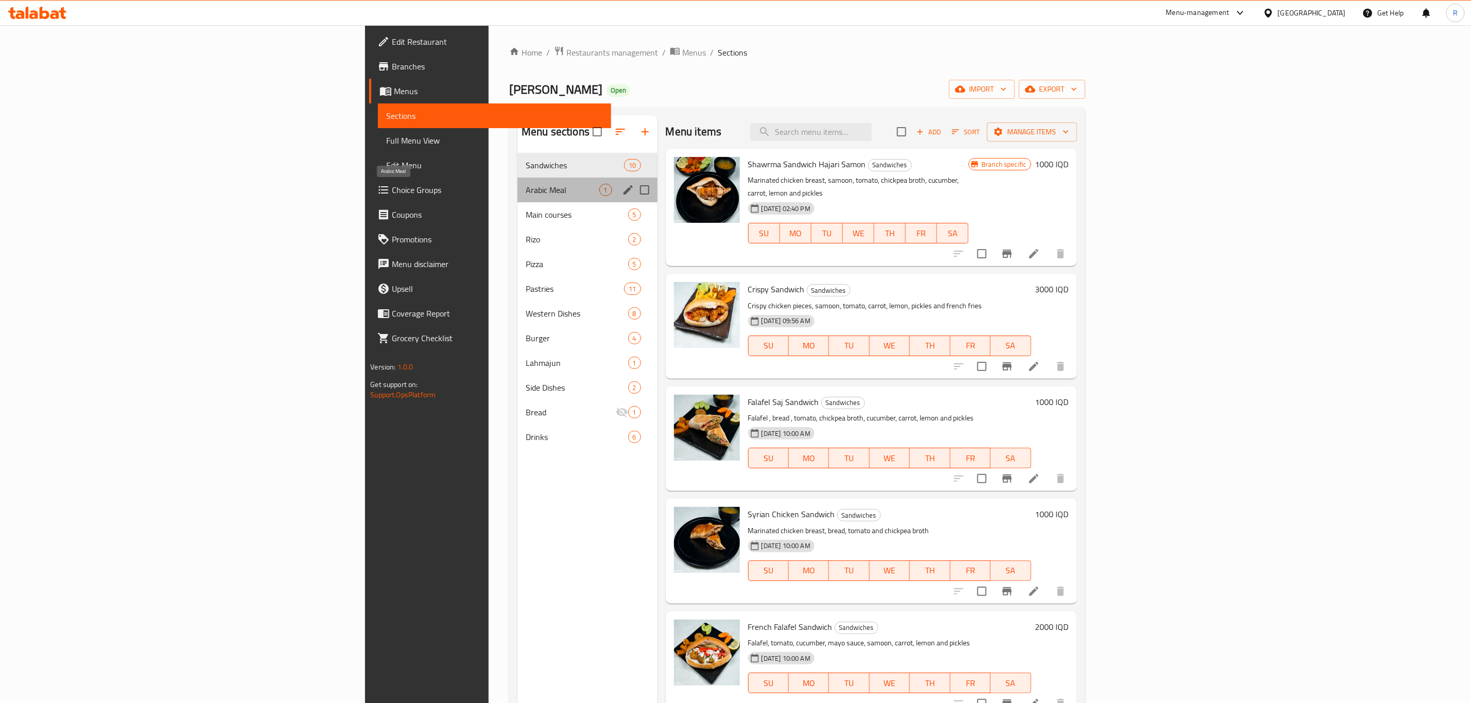
click at [526, 189] on span "Arabic Meal" at bounding box center [562, 190] width 73 height 12
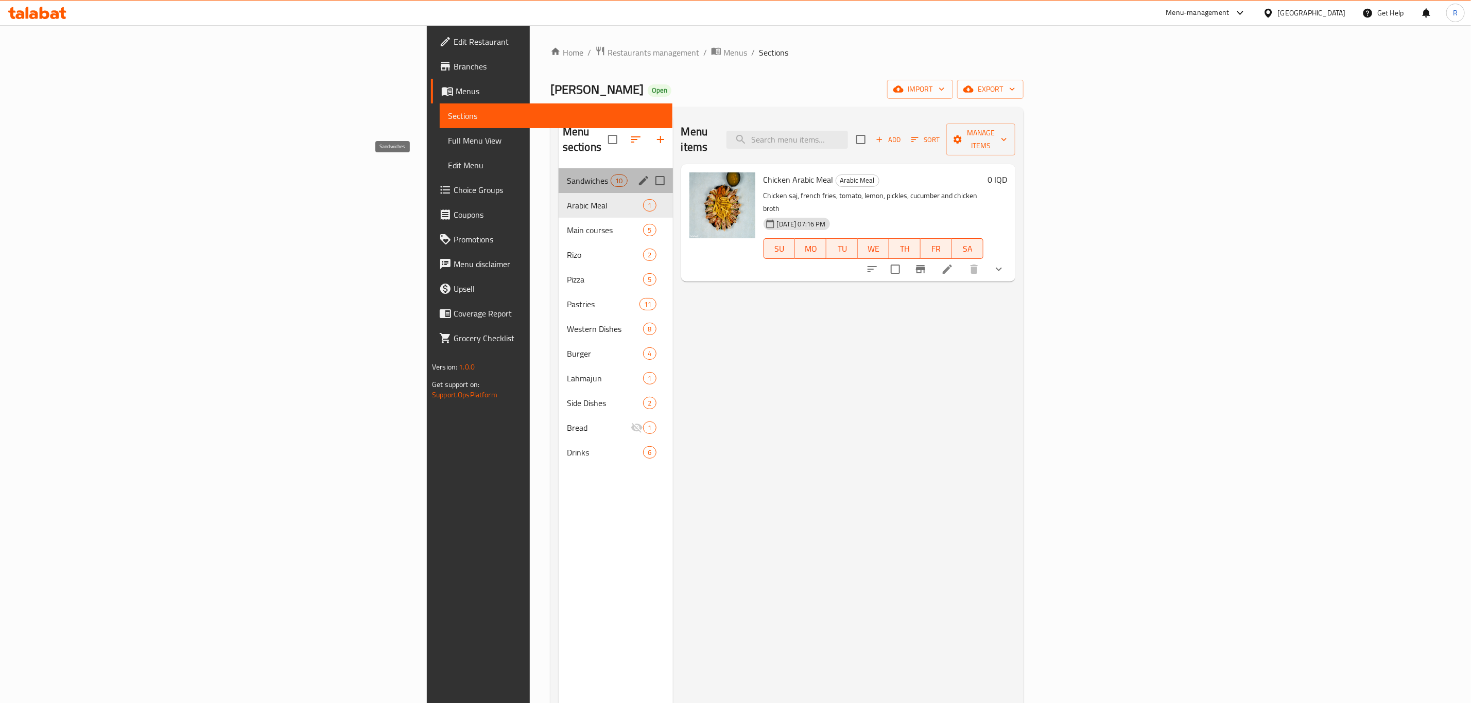
click at [567, 174] on span "Sandwiches" at bounding box center [589, 180] width 44 height 12
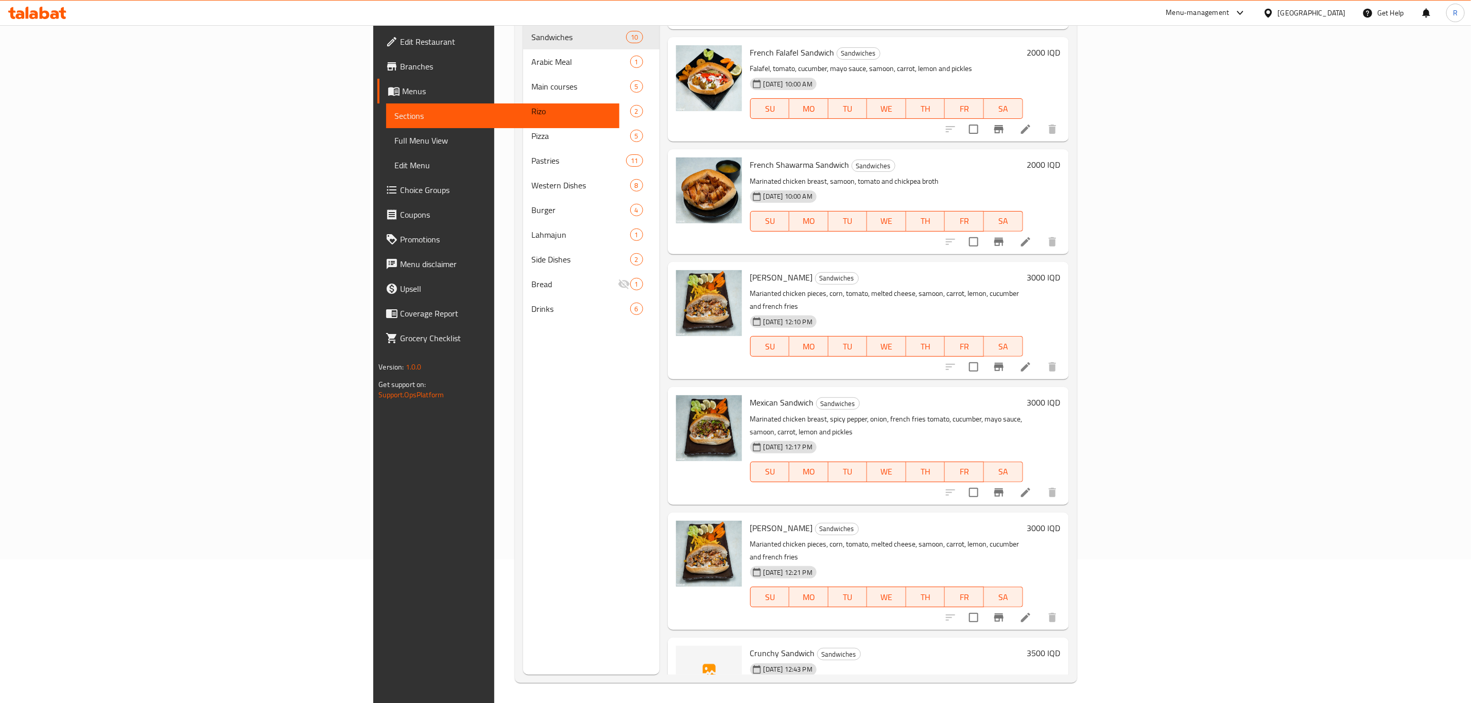
scroll to position [144, 0]
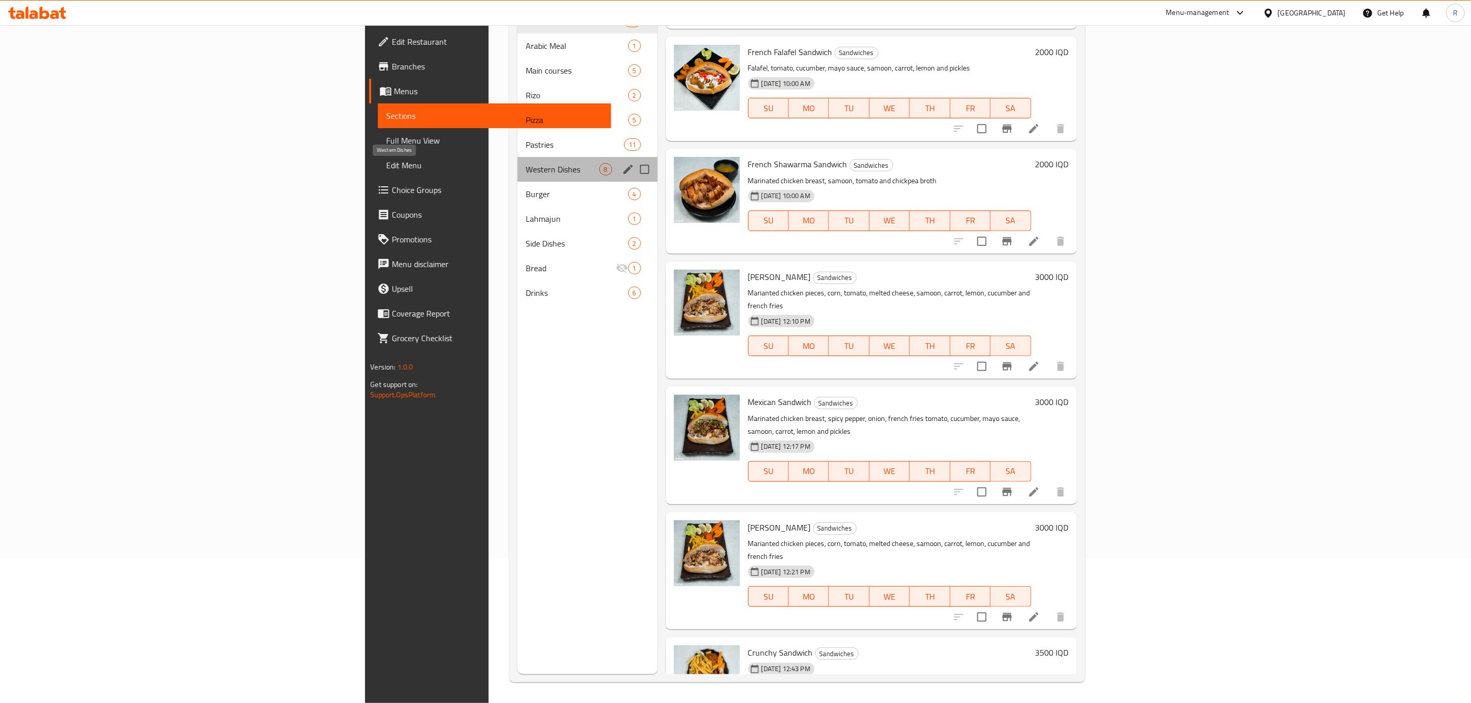
click at [526, 165] on span "Western Dishes" at bounding box center [562, 169] width 73 height 12
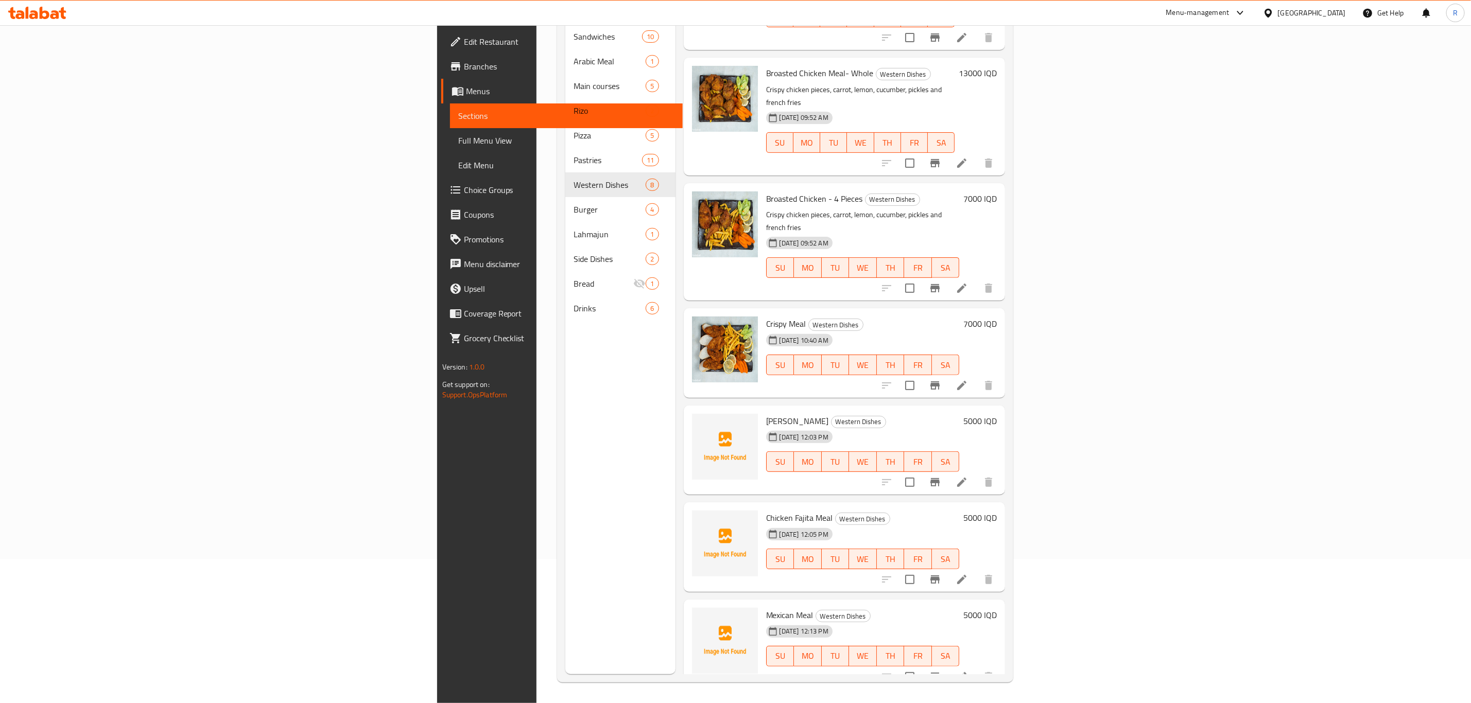
scroll to position [160, 0]
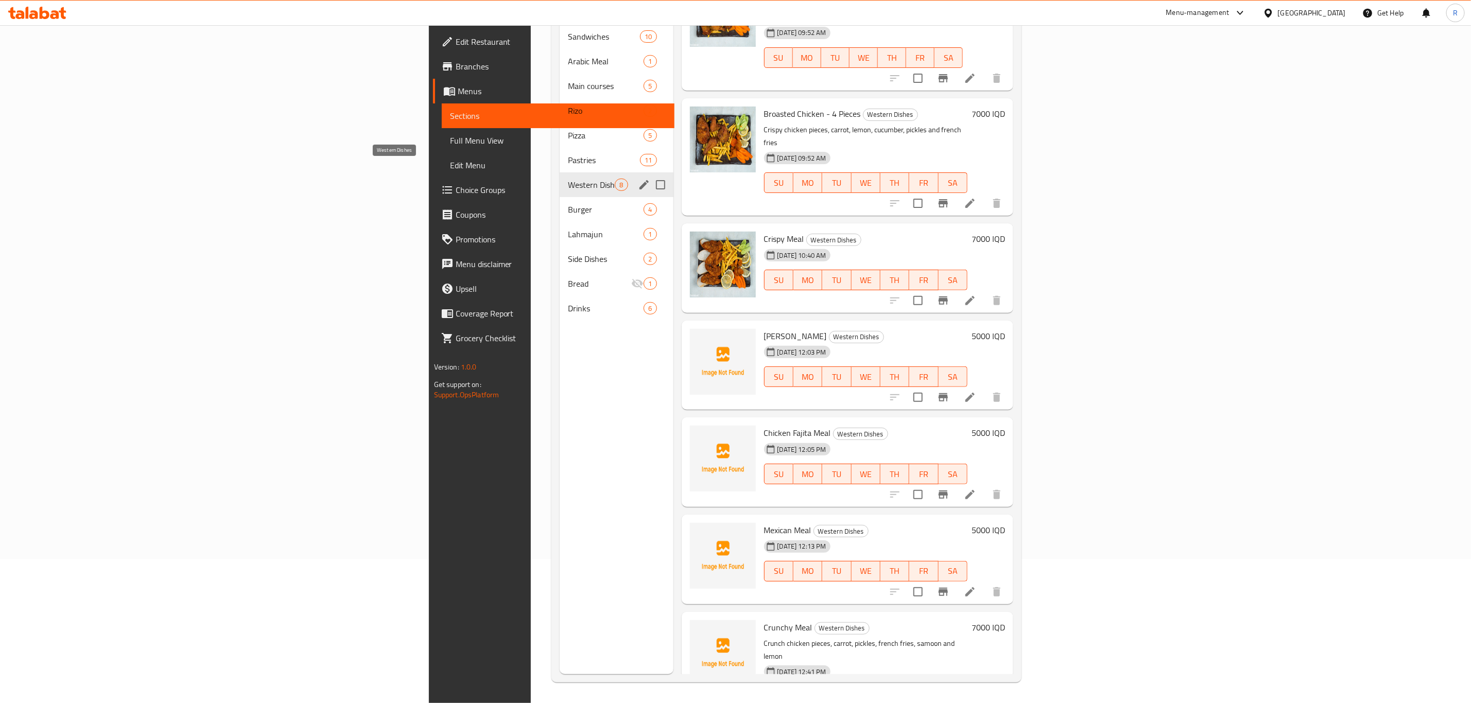
drag, startPoint x: 357, startPoint y: 170, endPoint x: 486, endPoint y: 195, distance: 131.6
click at [568, 179] on span "Western Dishes" at bounding box center [591, 185] width 47 height 12
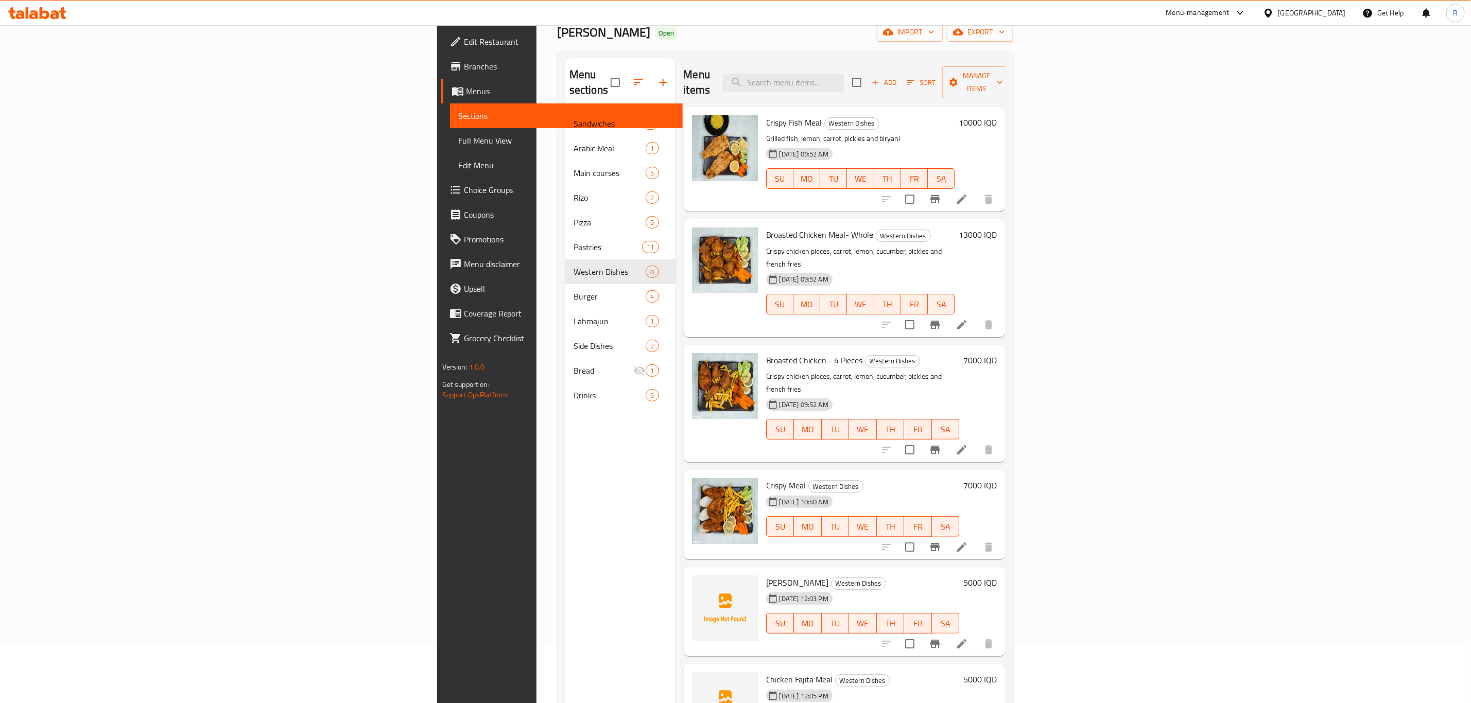
scroll to position [0, 0]
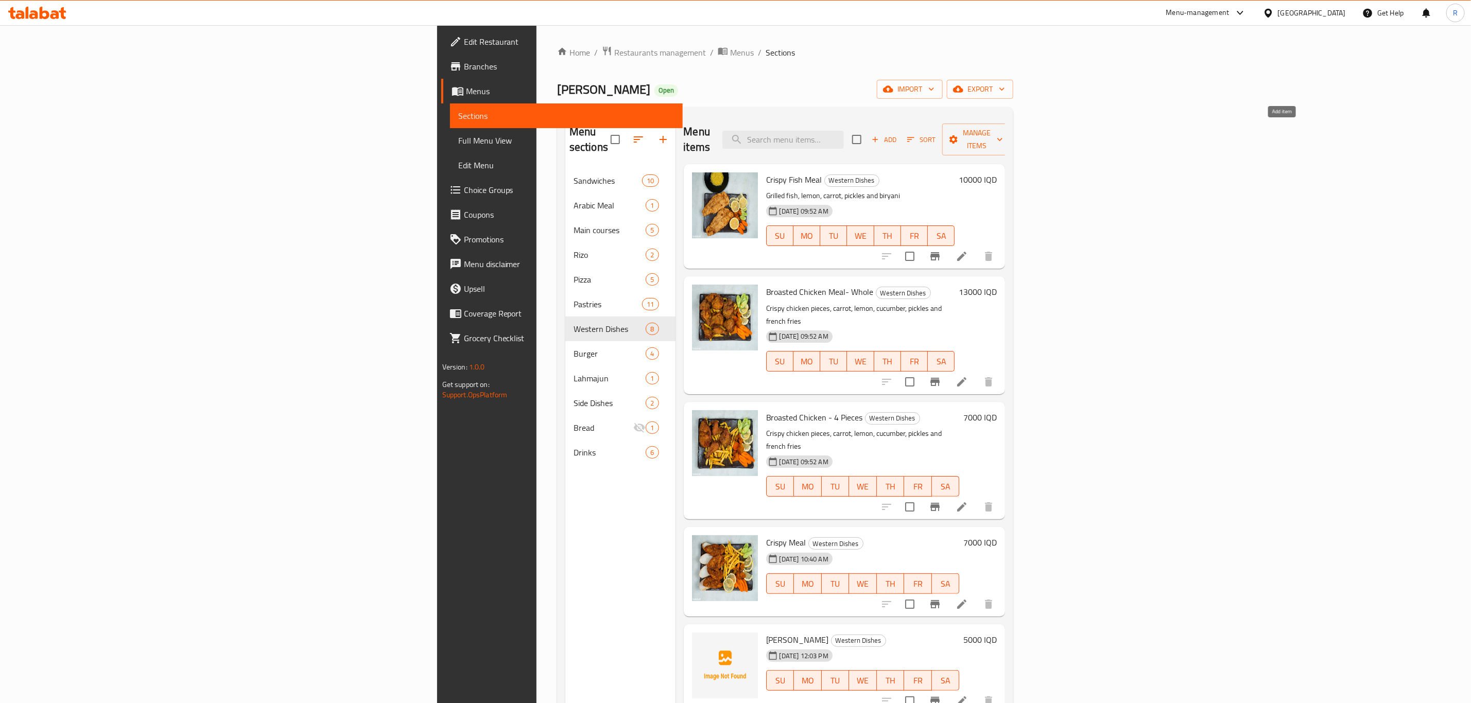
click at [880, 135] on icon "button" at bounding box center [874, 139] width 9 height 9
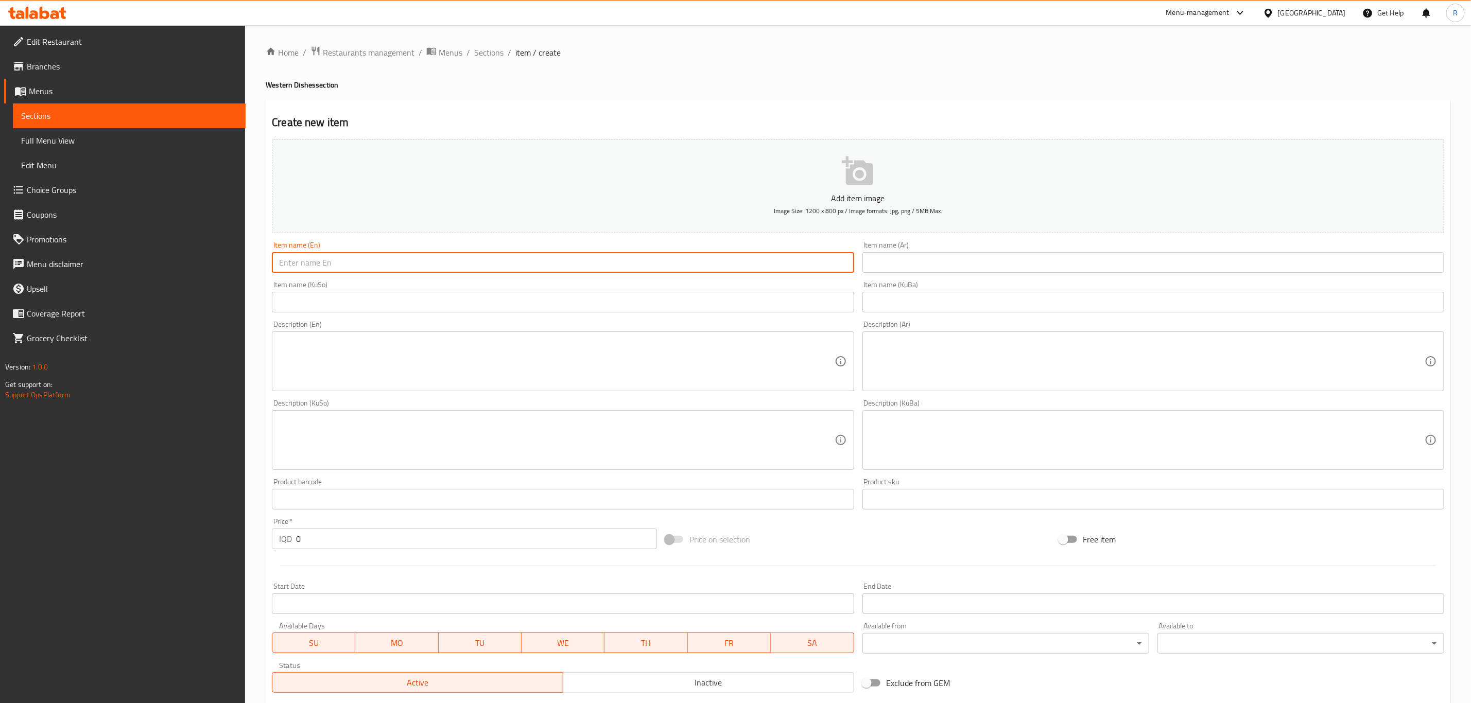
click at [384, 259] on input "text" at bounding box center [563, 262] width 582 height 21
paste input "Supreme Meal"
type input "Supreme Meal"
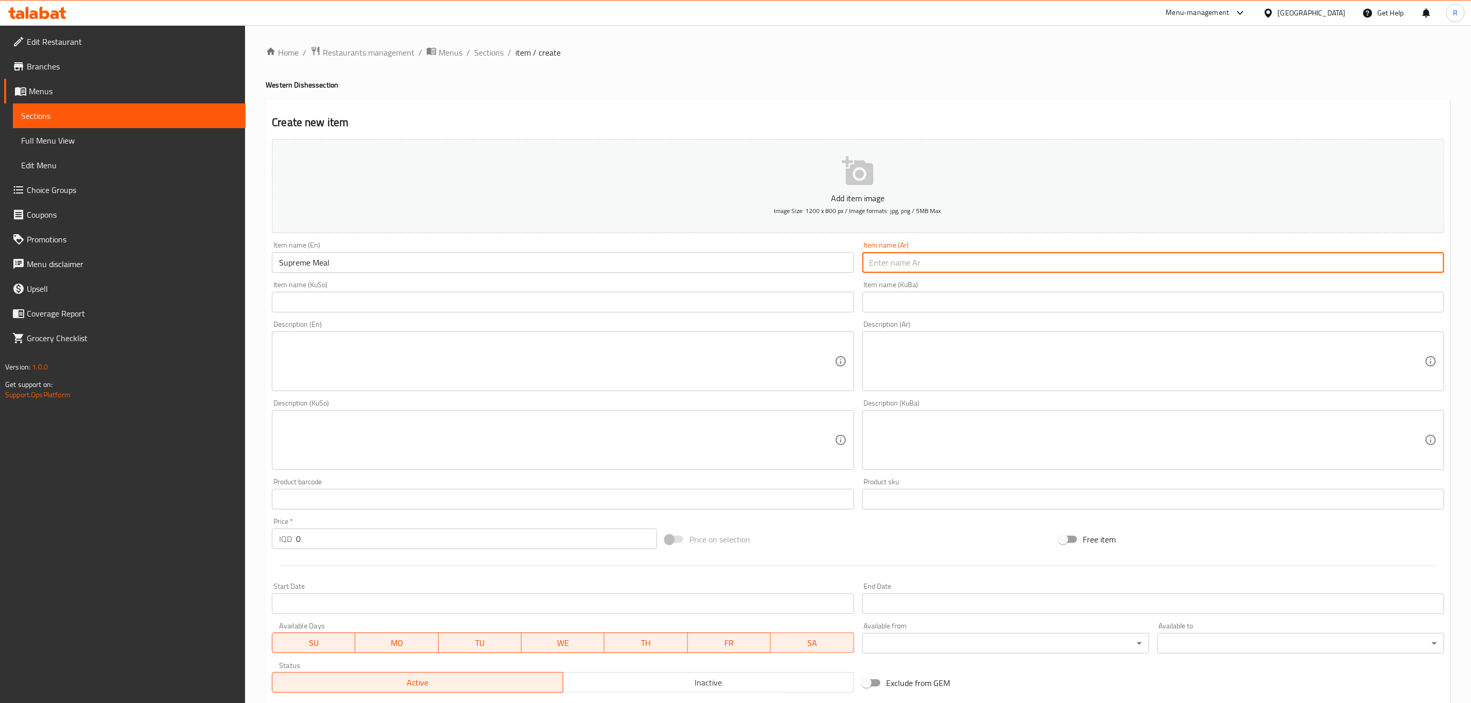
click at [933, 263] on input "text" at bounding box center [1153, 262] width 582 height 21
paste input "وجبة سوبريم"
type input "وجبة سوبريم"
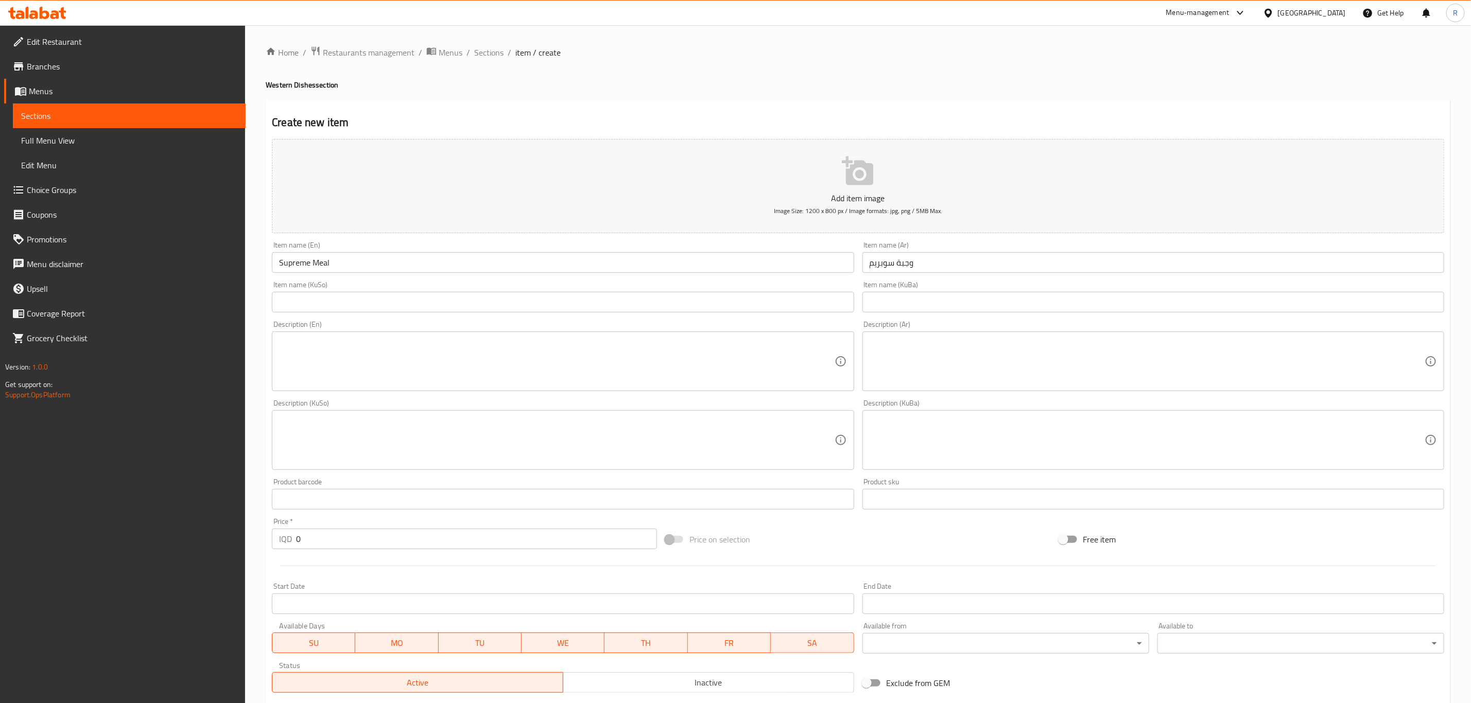
click at [919, 297] on input "text" at bounding box center [1153, 302] width 582 height 21
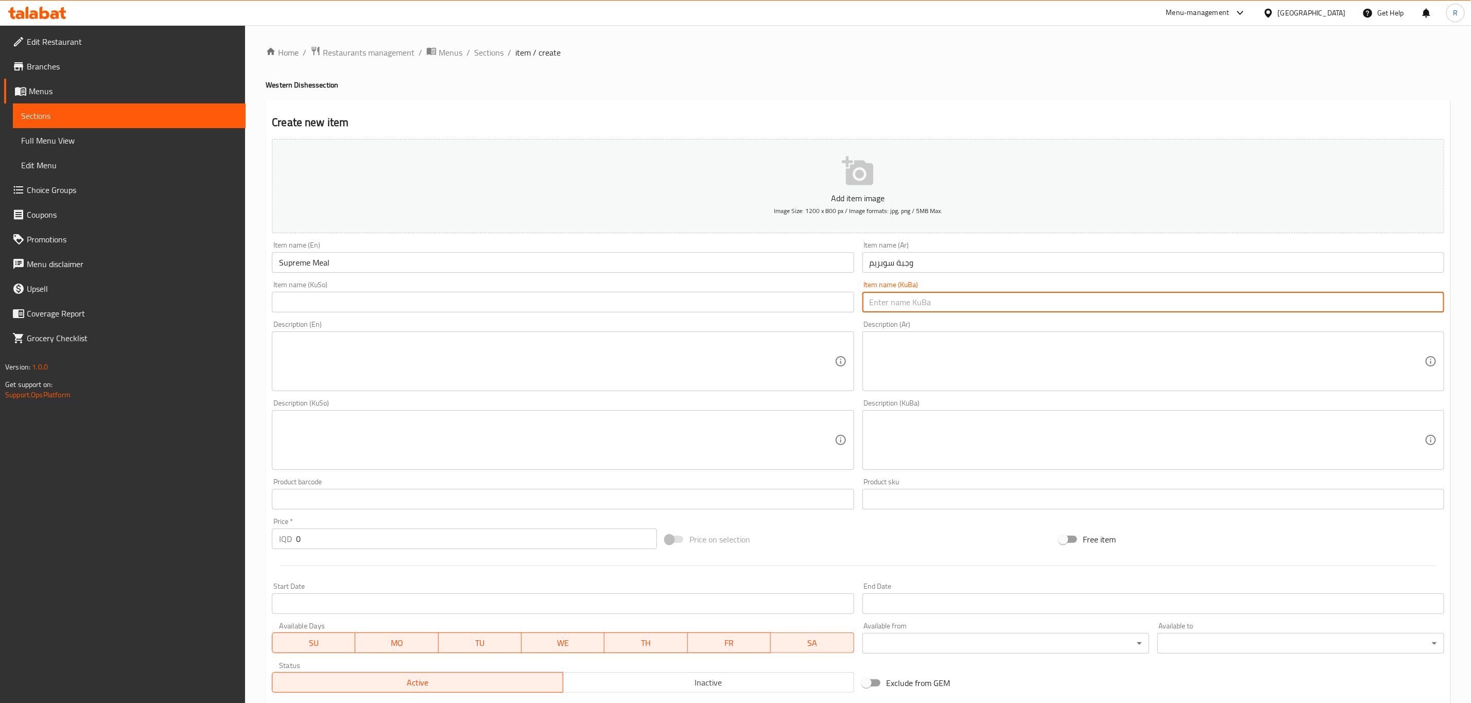
paste input "ژەمی سوپریم"
type input "ژەمی سوپریم"
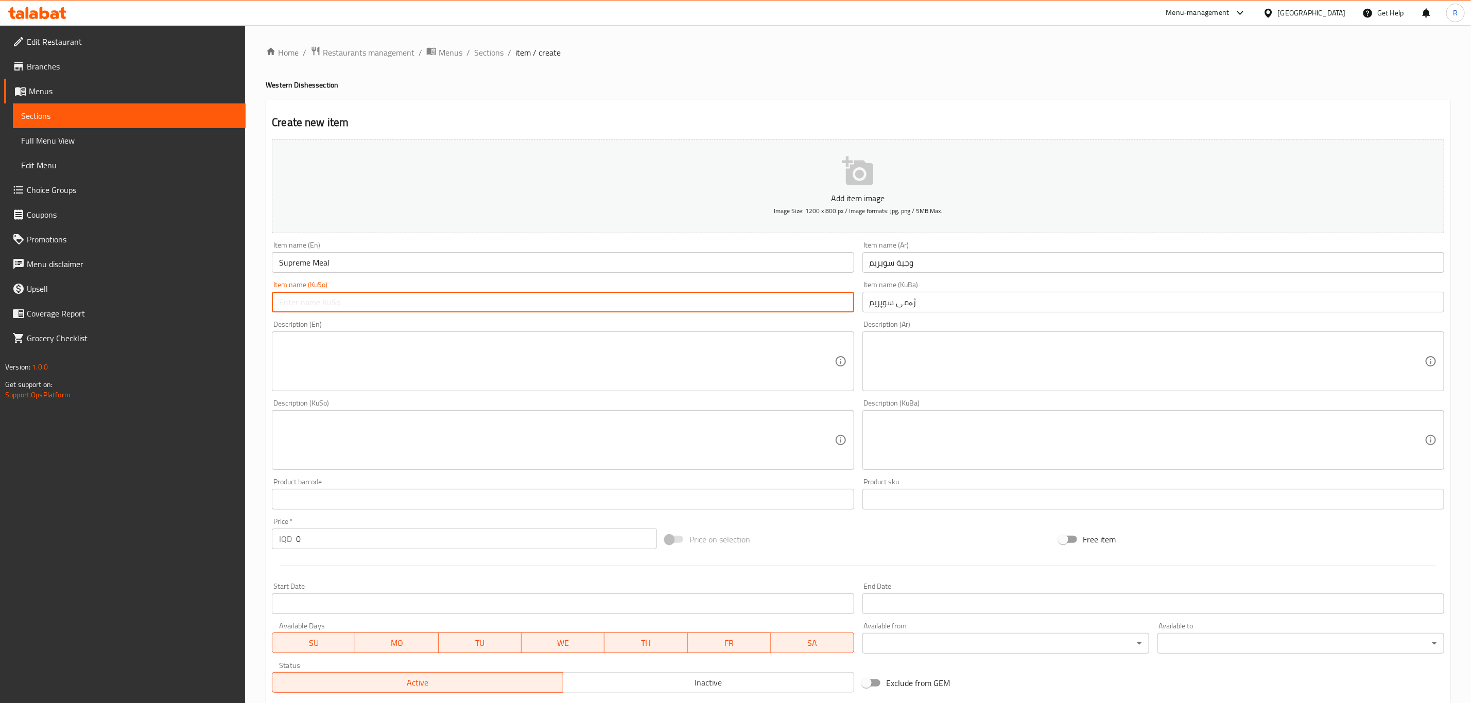
paste input "ژەمی سوپریم"
type input "ژەمی سوپریم"
drag, startPoint x: 320, startPoint y: 543, endPoint x: 252, endPoint y: 544, distance: 68.0
click at [252, 544] on div "Home / Restaurants management / Menus / Sections / item / create Western Dishes…" at bounding box center [858, 435] width 1226 height 820
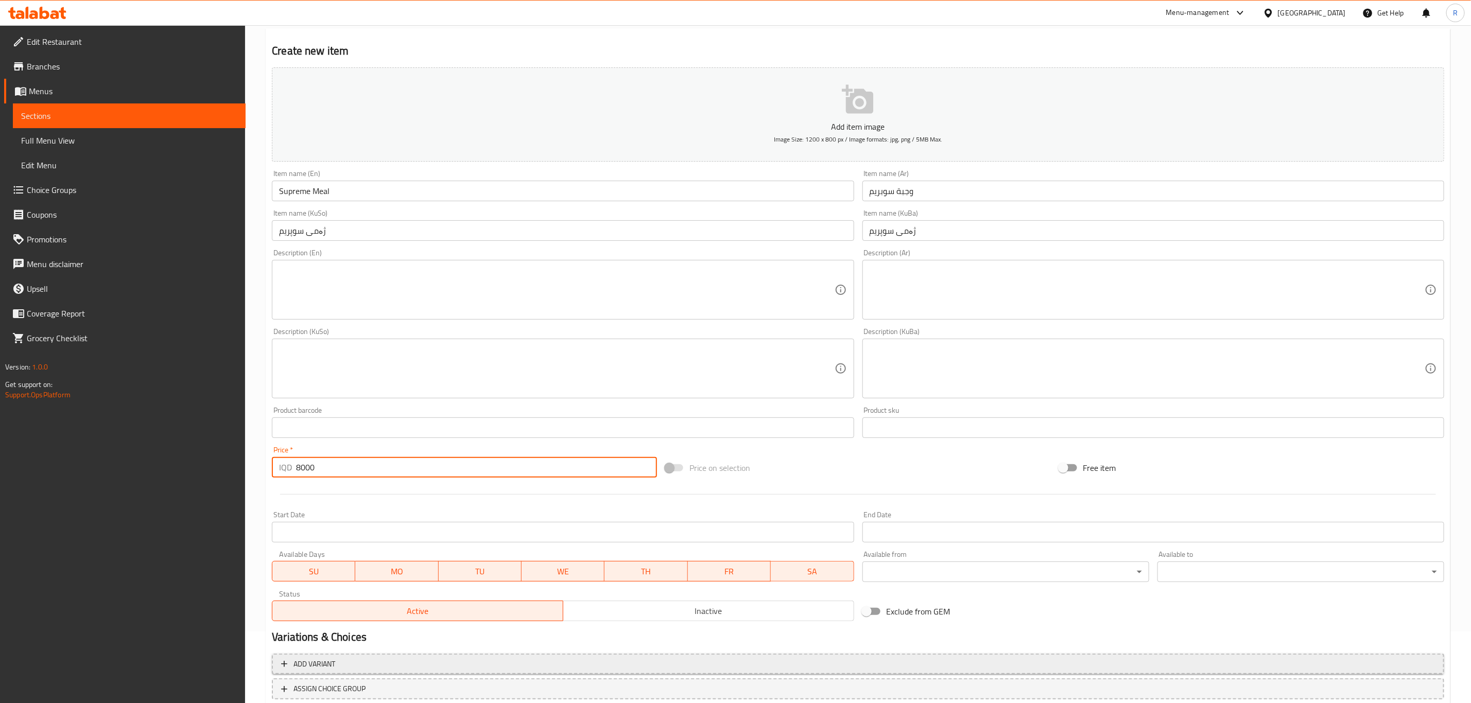
scroll to position [141, 0]
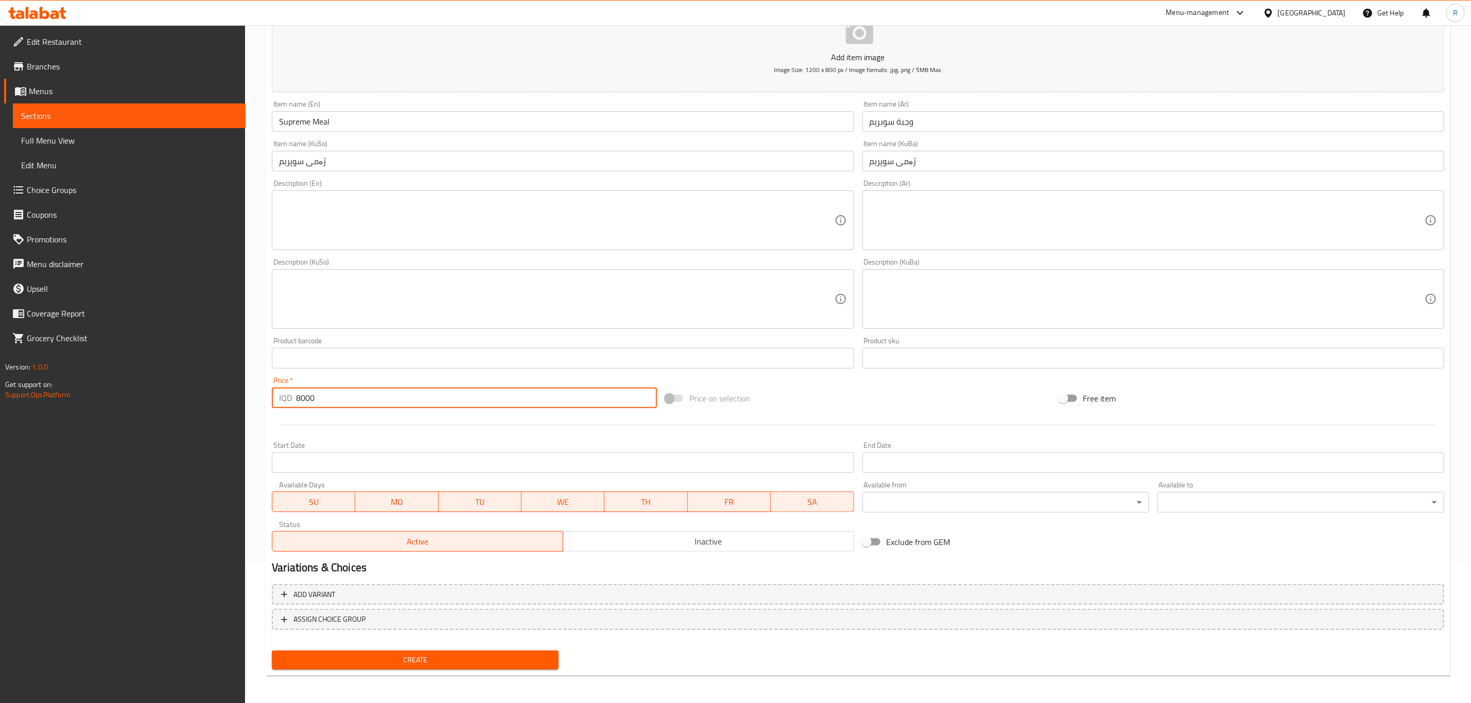
type input "8000"
click at [388, 655] on span "Create" at bounding box center [415, 660] width 270 height 13
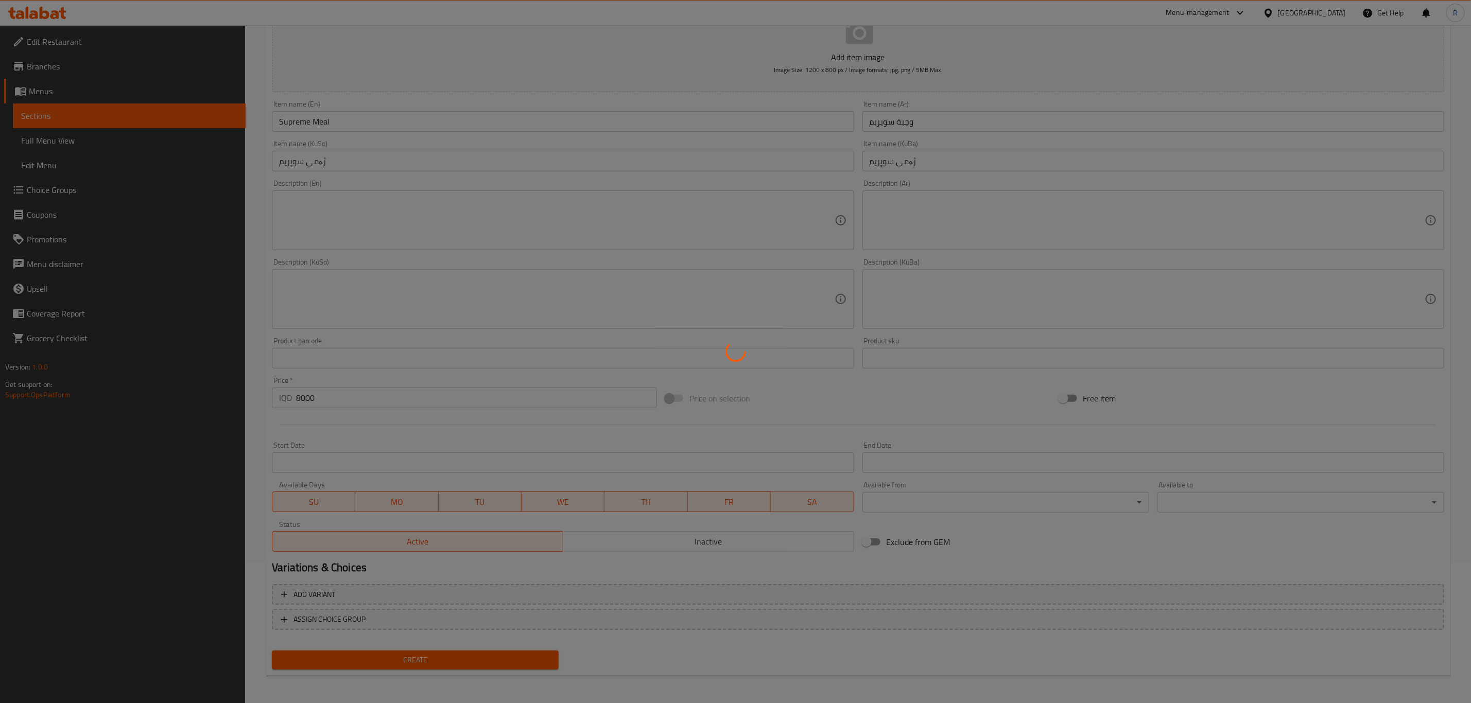
type input "0"
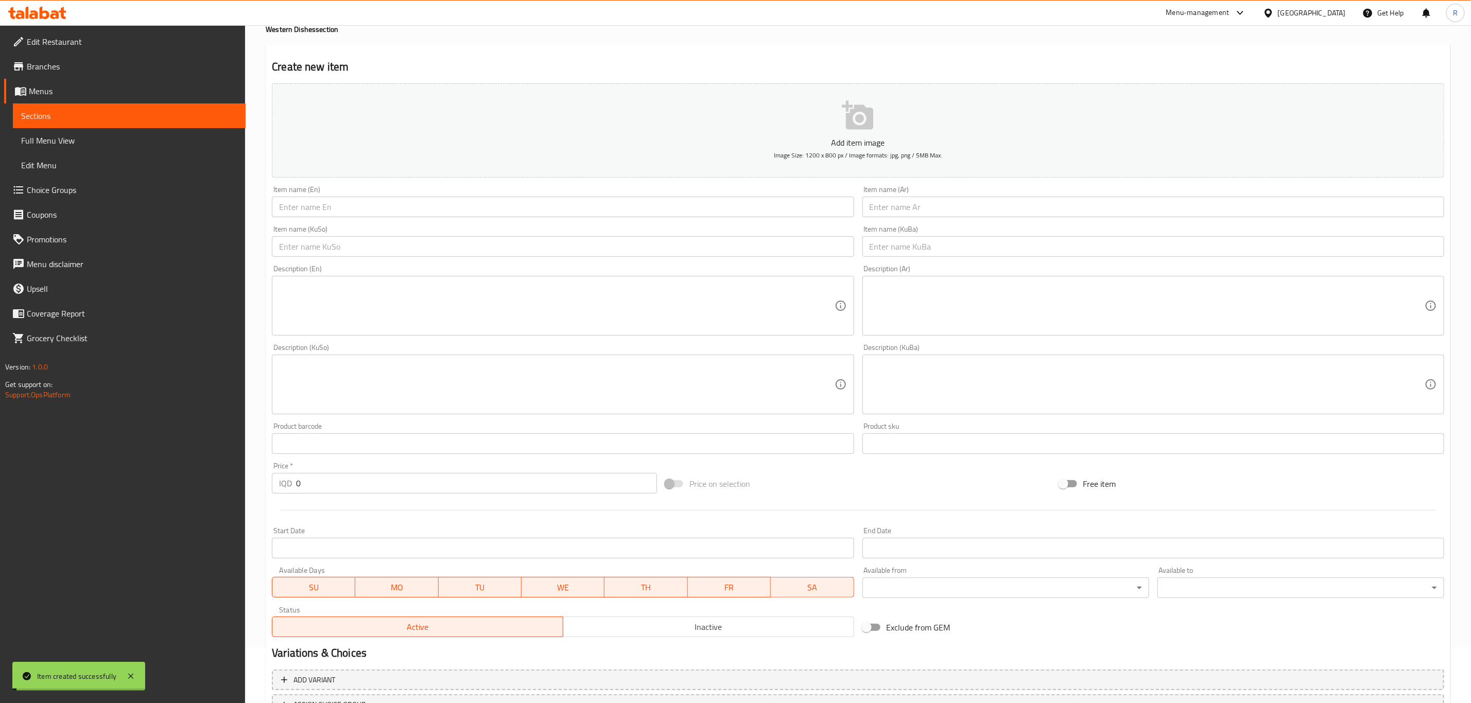
scroll to position [0, 0]
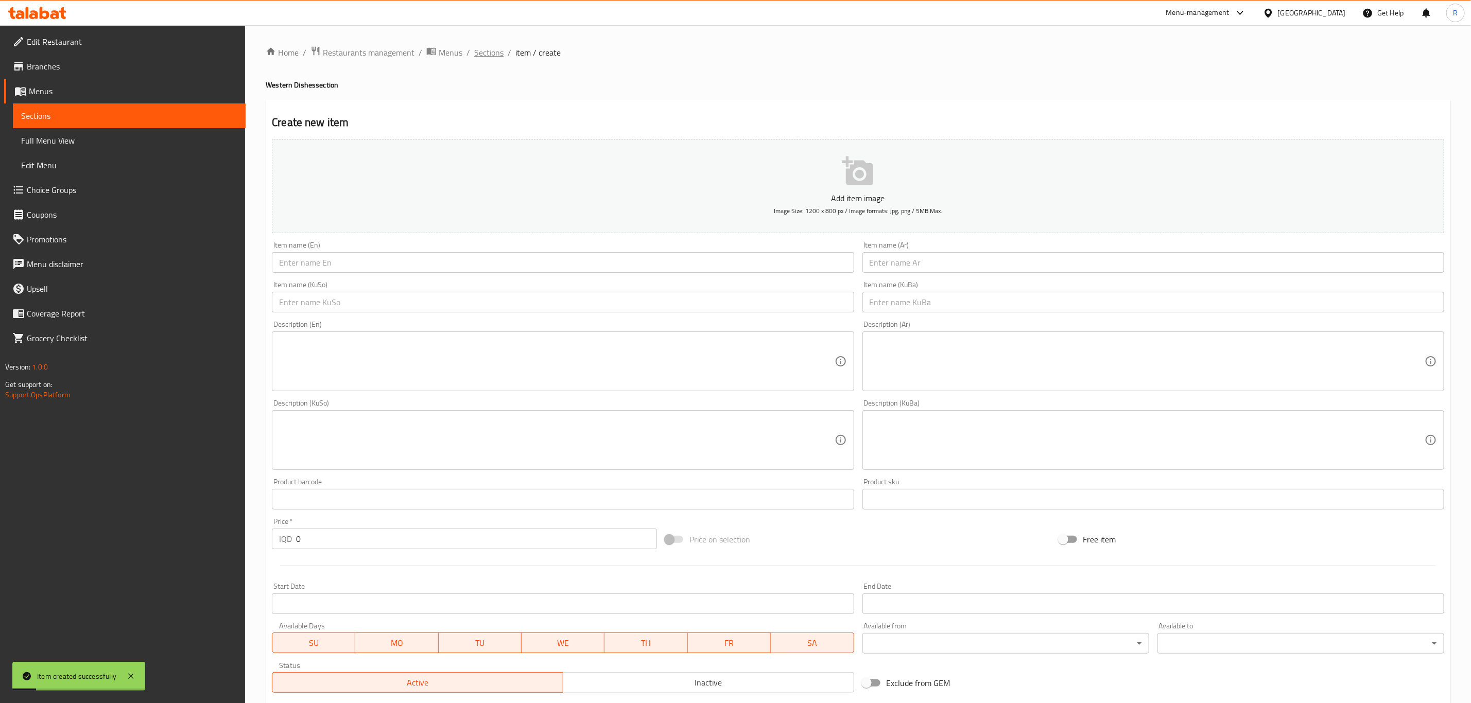
click at [490, 53] on span "Sections" at bounding box center [488, 52] width 29 height 12
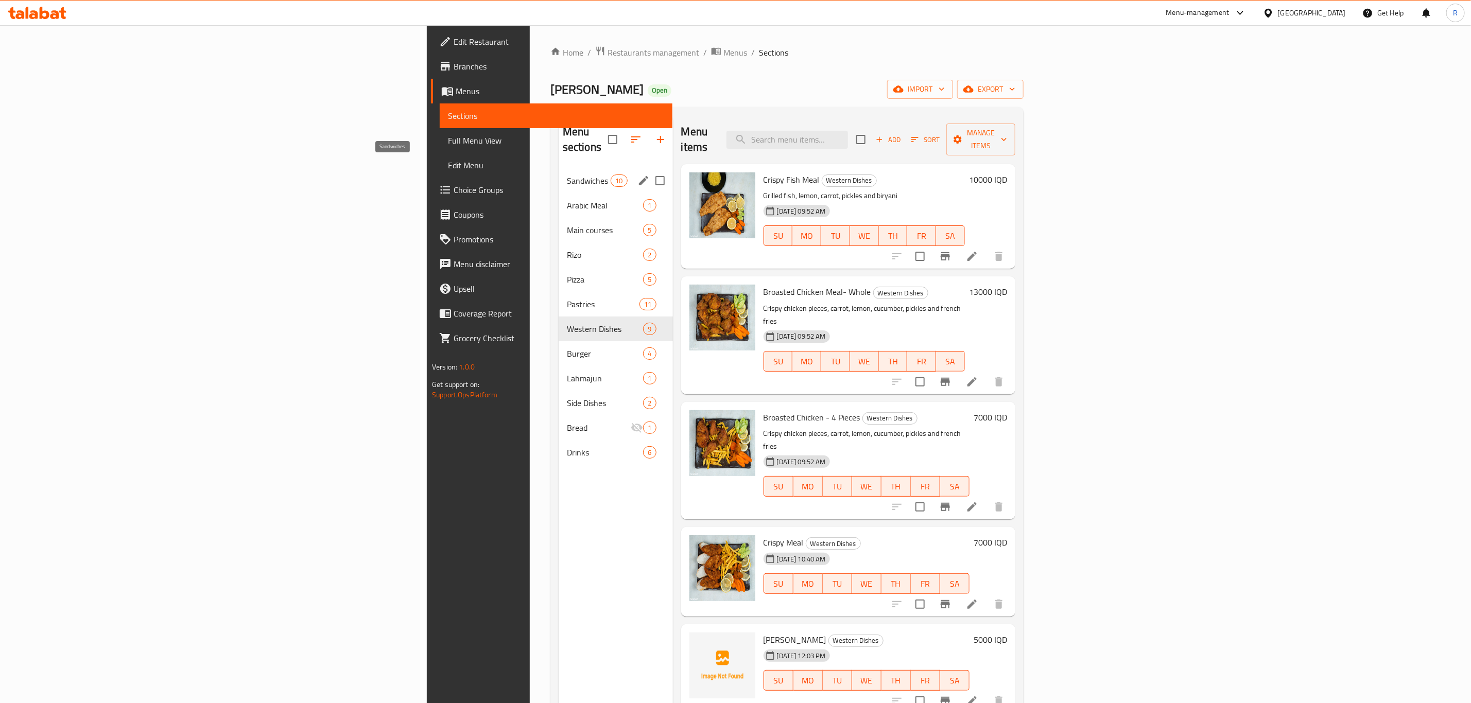
click at [567, 174] on span "Sandwiches" at bounding box center [589, 180] width 44 height 12
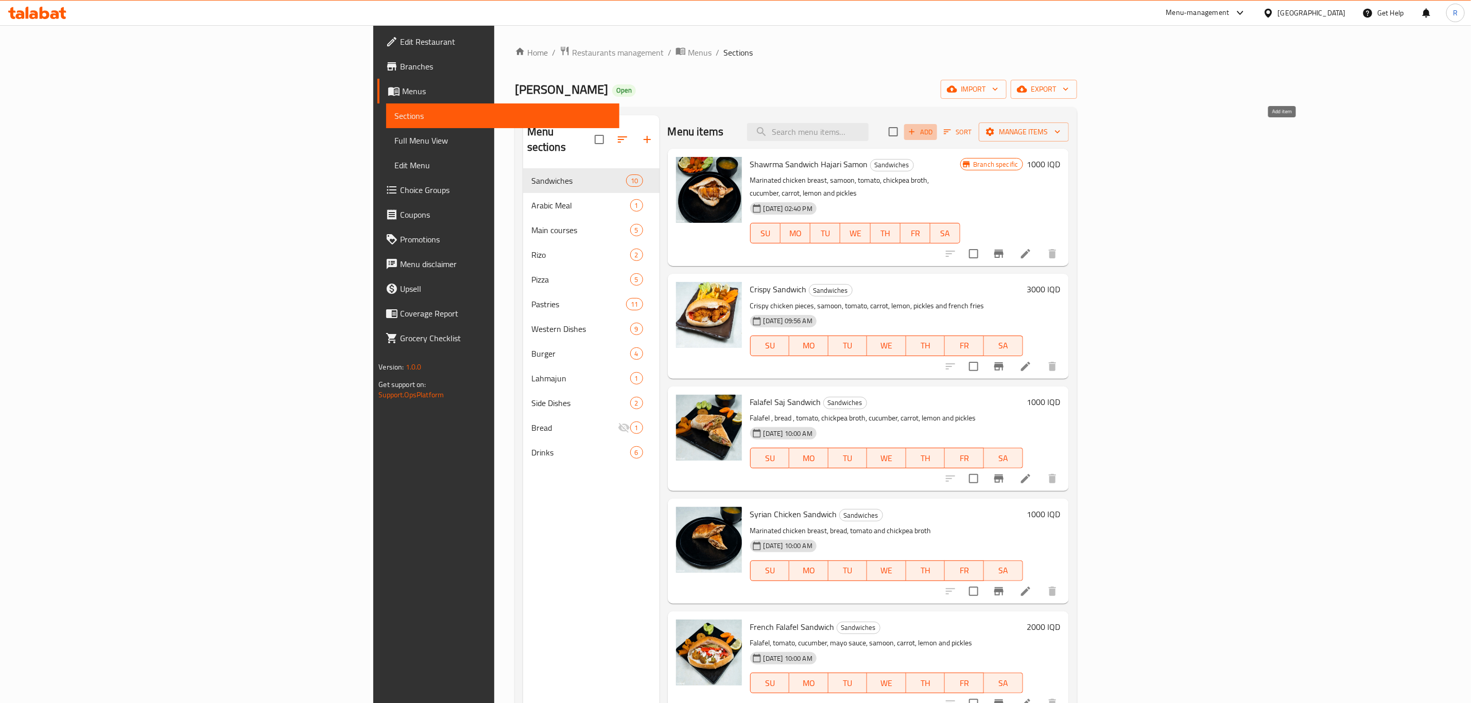
click at [916, 131] on icon "button" at bounding box center [911, 131] width 9 height 9
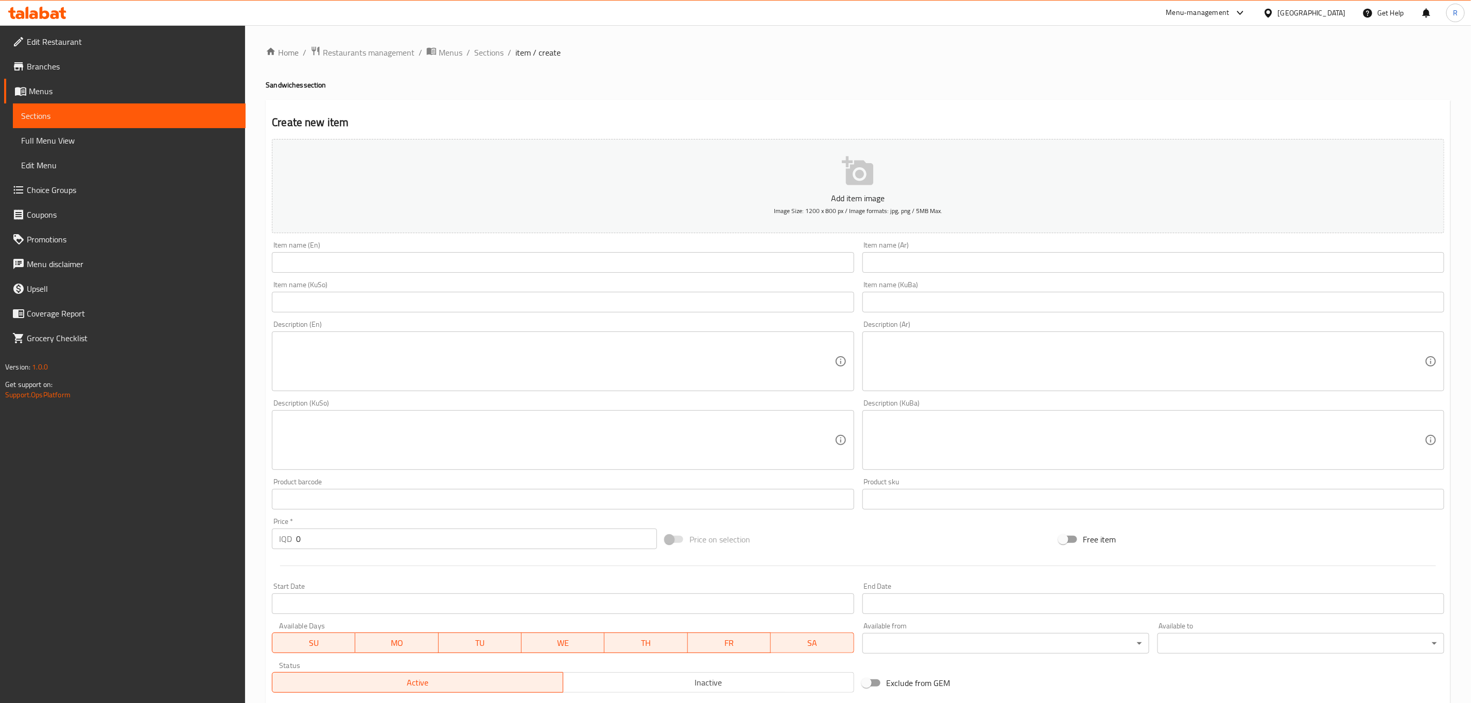
click at [330, 265] on input "text" at bounding box center [563, 262] width 582 height 21
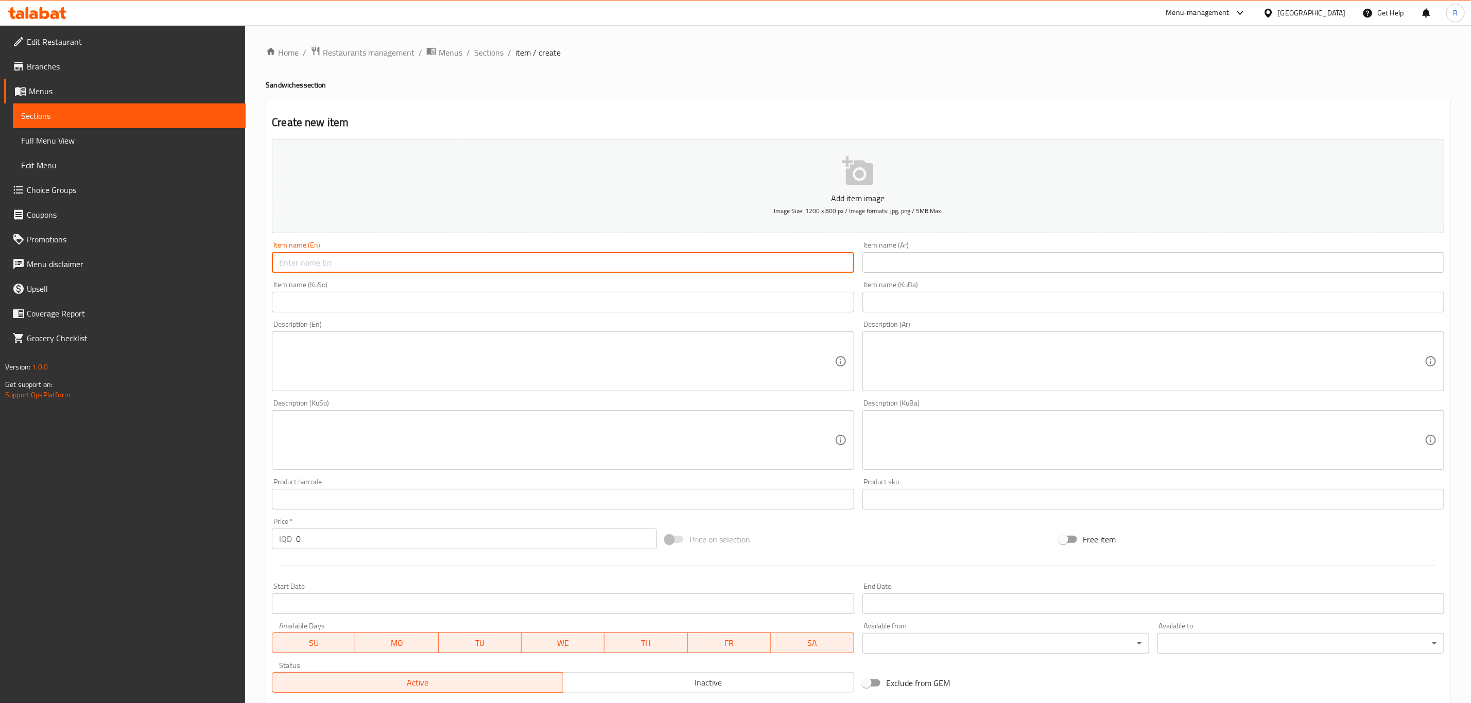
paste input "Sandwich"
click at [337, 261] on input "Sandwich" at bounding box center [563, 262] width 582 height 21
paste input "Supreme"
drag, startPoint x: 314, startPoint y: 263, endPoint x: 272, endPoint y: 264, distance: 42.2
click at [272, 264] on input "Sandwich Supreme" at bounding box center [563, 262] width 582 height 21
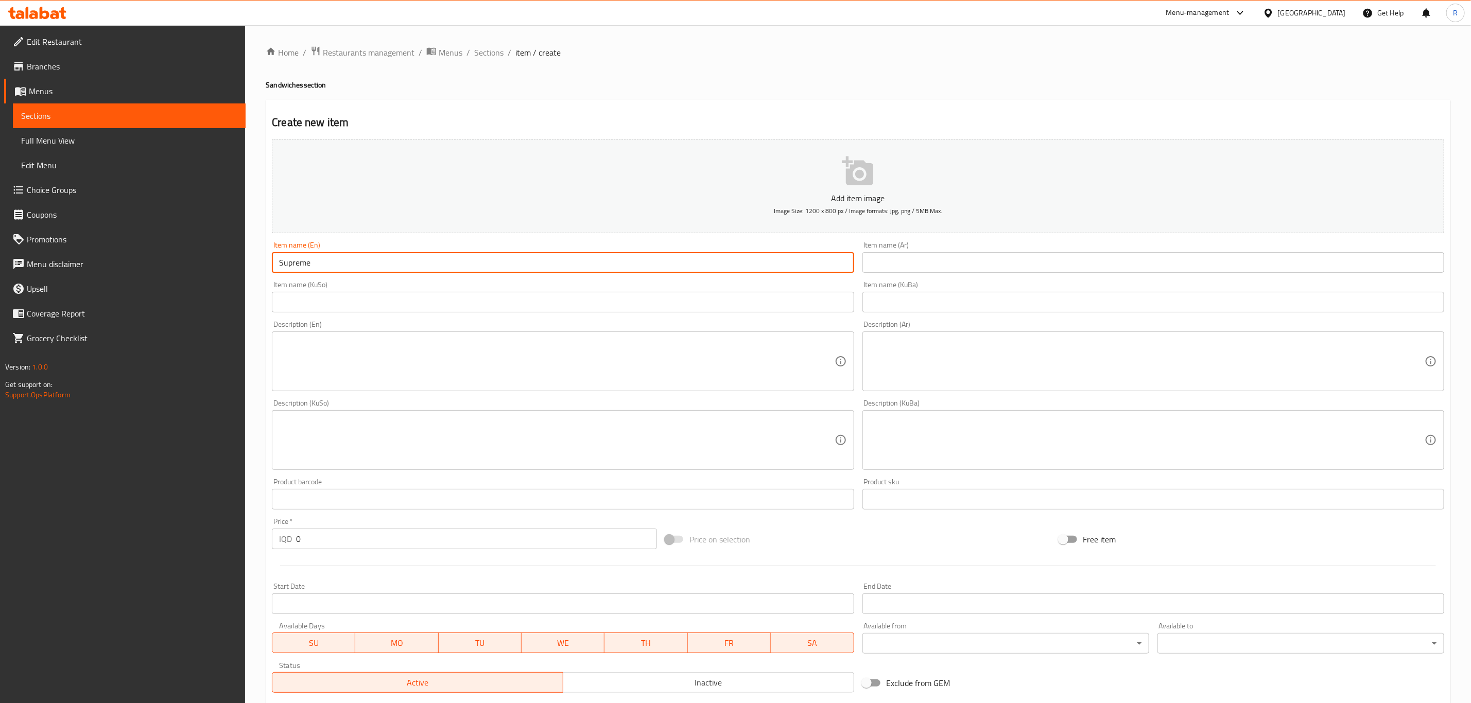
click at [312, 267] on input "Supreme" at bounding box center [563, 262] width 582 height 21
paste input "Sandwich"
type input "Supreme Sandwich"
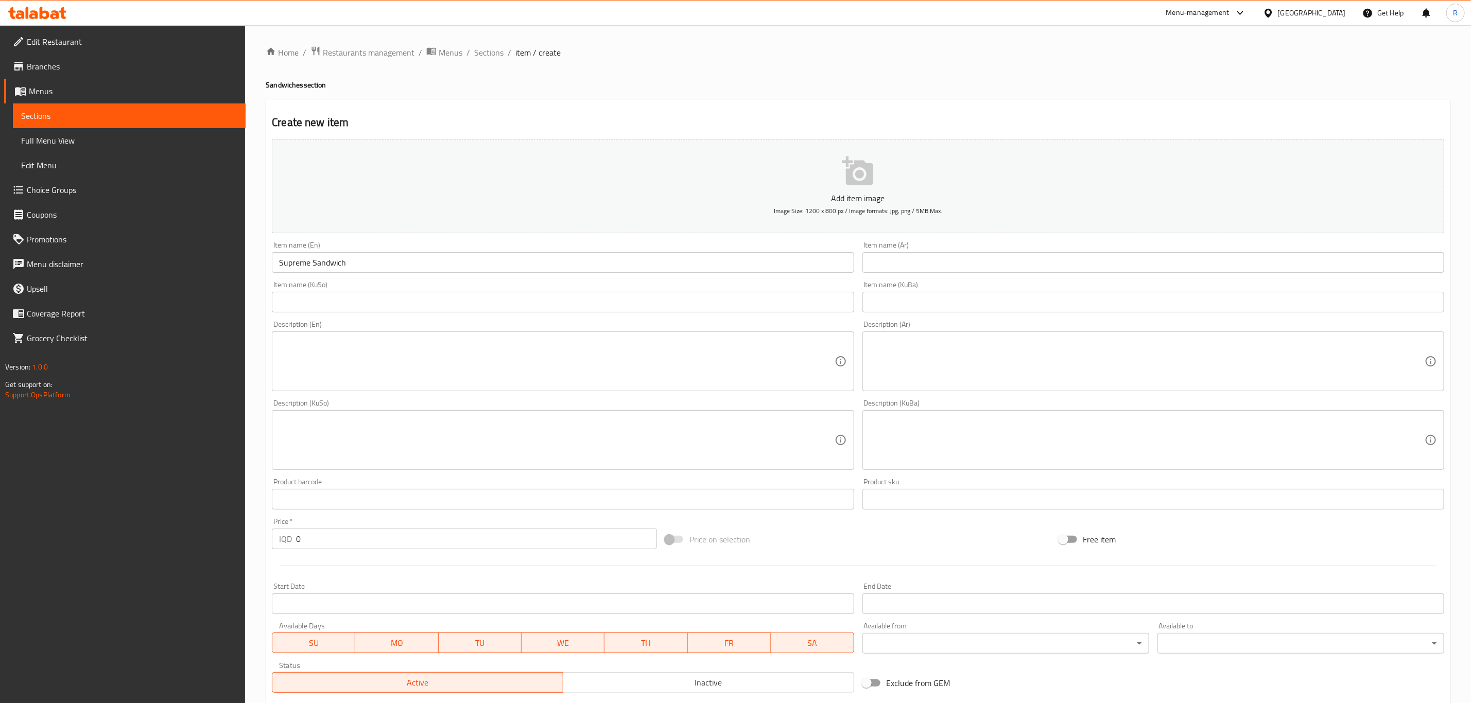
click at [893, 266] on input "text" at bounding box center [1153, 262] width 582 height 21
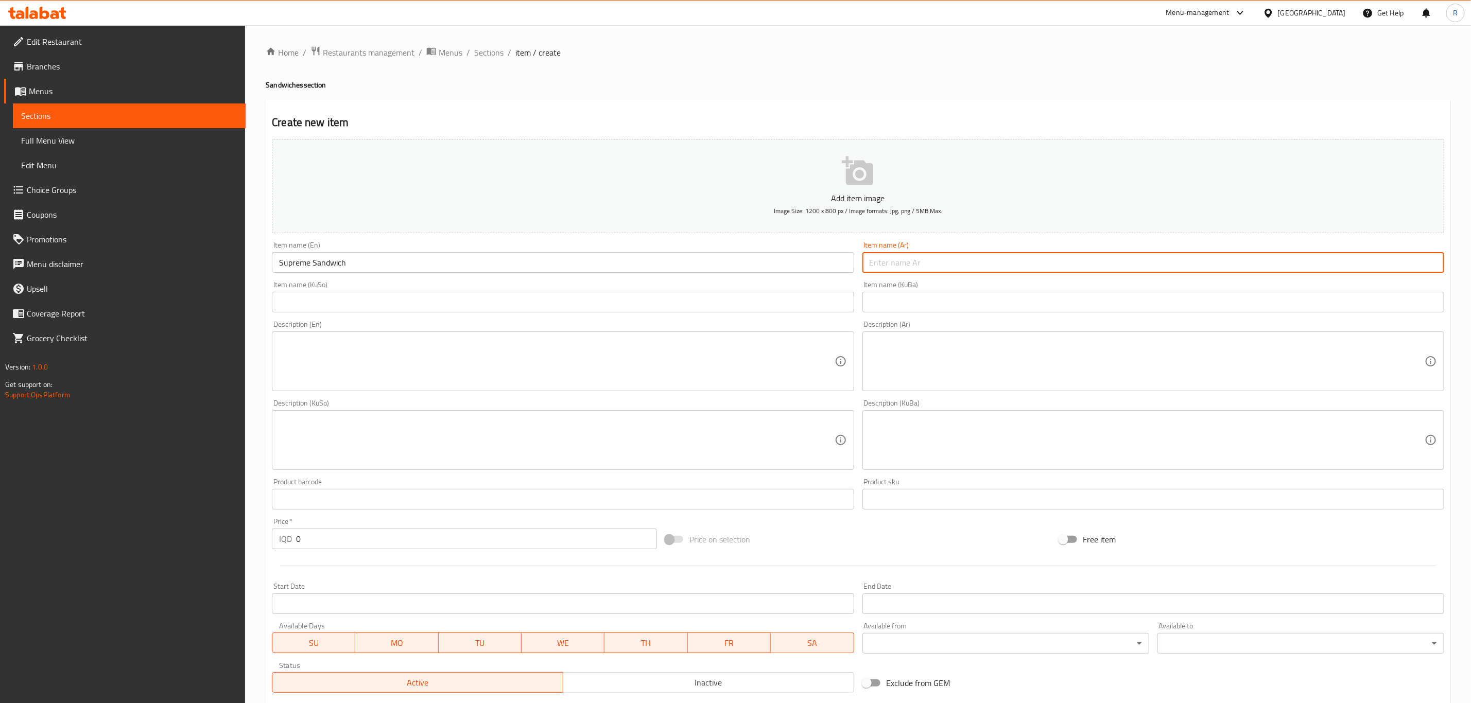
paste input "سندويتش"
type input "سندويتش سوبريم"
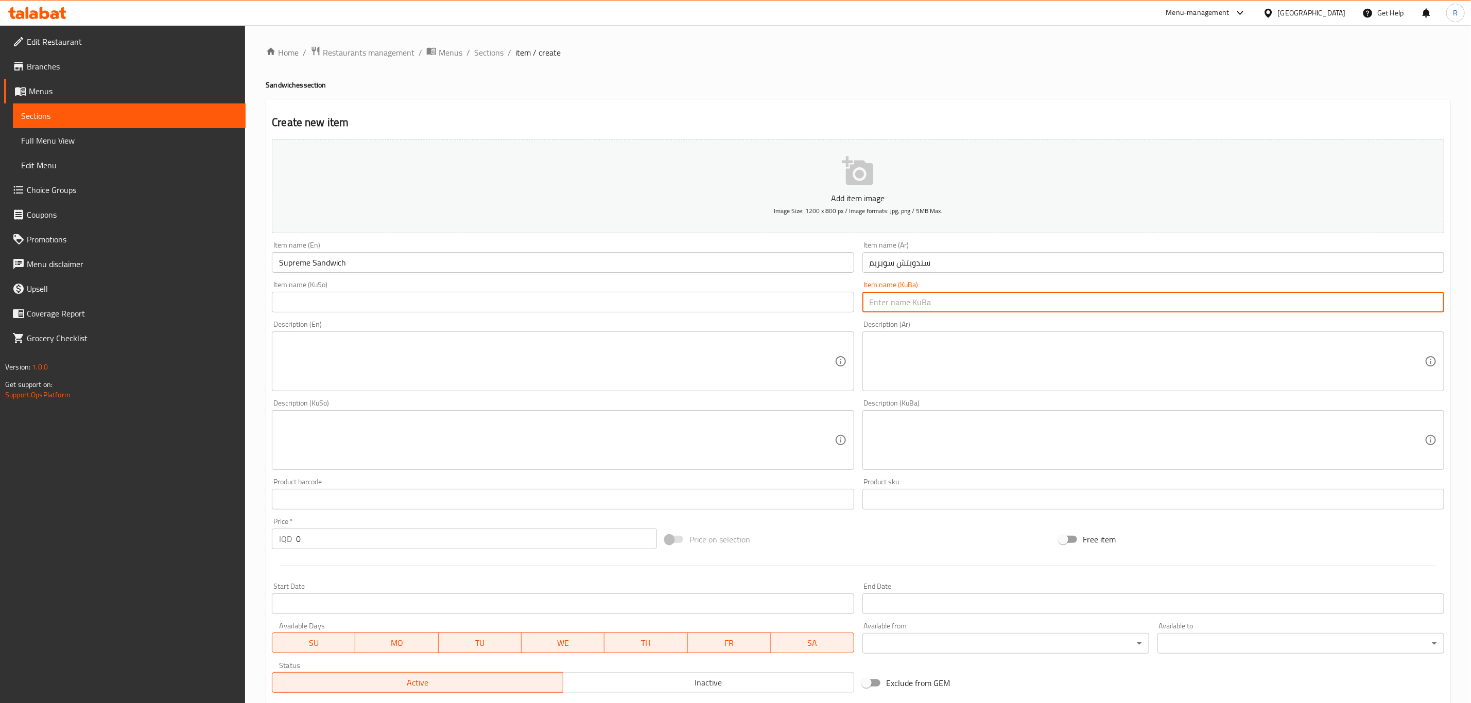
click at [891, 306] on input "text" at bounding box center [1153, 302] width 582 height 21
type input "س"
drag, startPoint x: 891, startPoint y: 303, endPoint x: 844, endPoint y: 307, distance: 48.0
click at [844, 307] on div "Add item image Image Size: 1200 x 800 px / Image formats: jpg, png / 5MB Max. I…" at bounding box center [858, 416] width 1180 height 562
paste input "سوپریم"
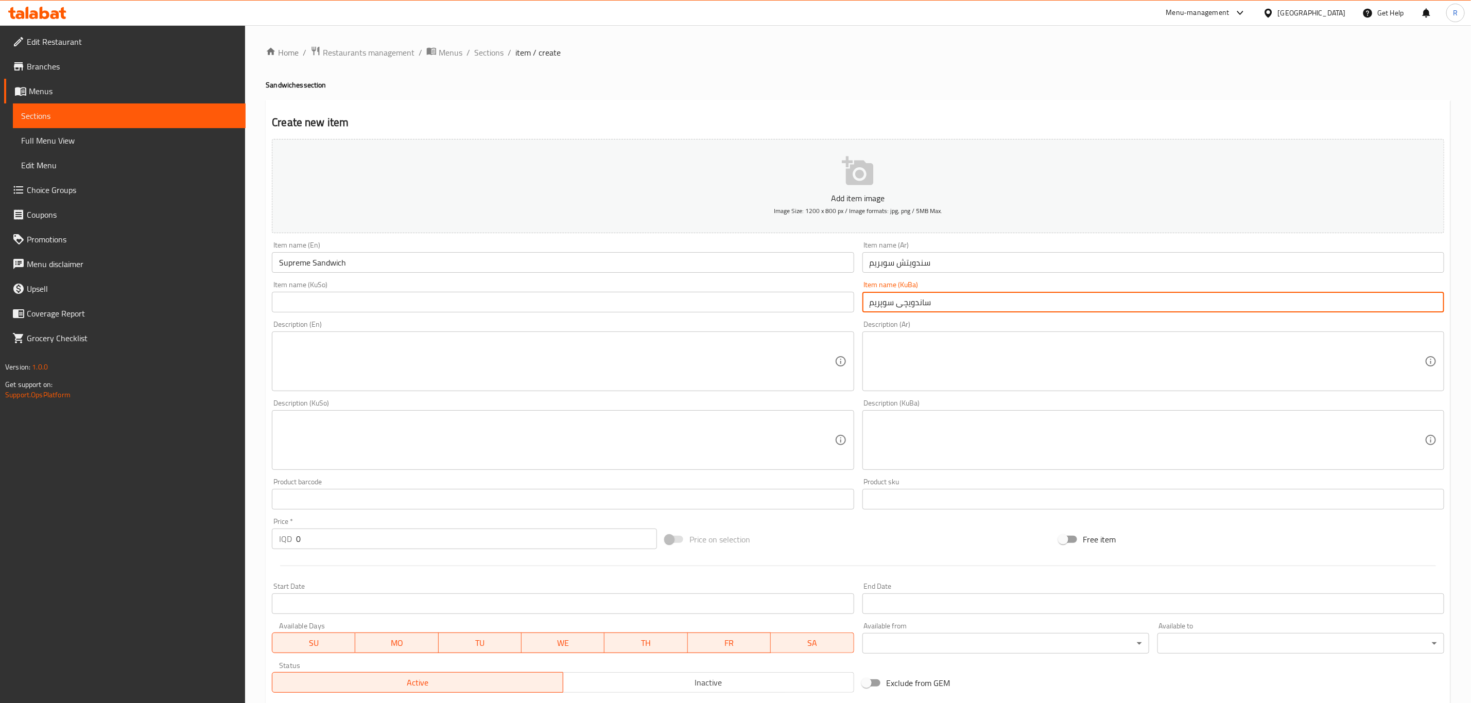
type input "ساندویچی سوپریم"
click at [355, 301] on input "text" at bounding box center [563, 302] width 582 height 21
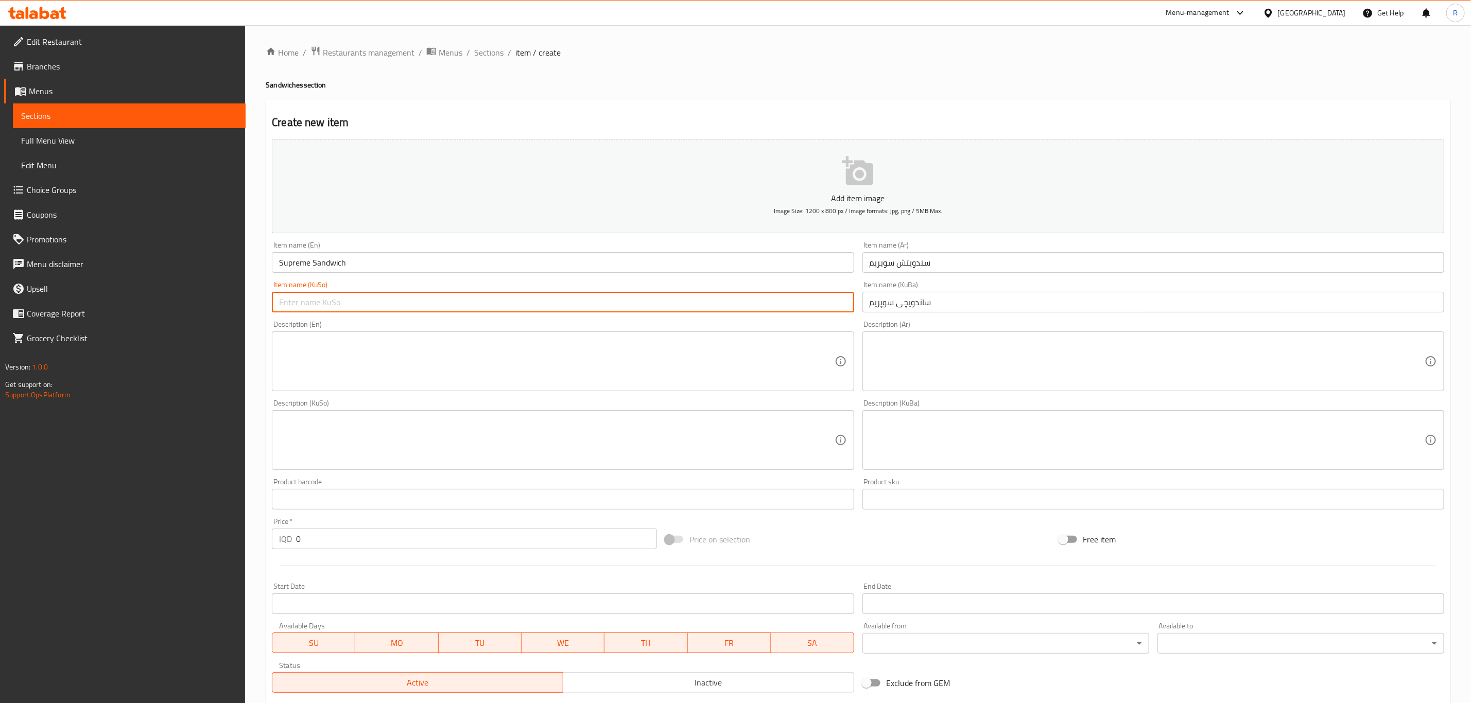
paste input "ساندویچی سوپریم"
type input "ساندویچی سوپریم"
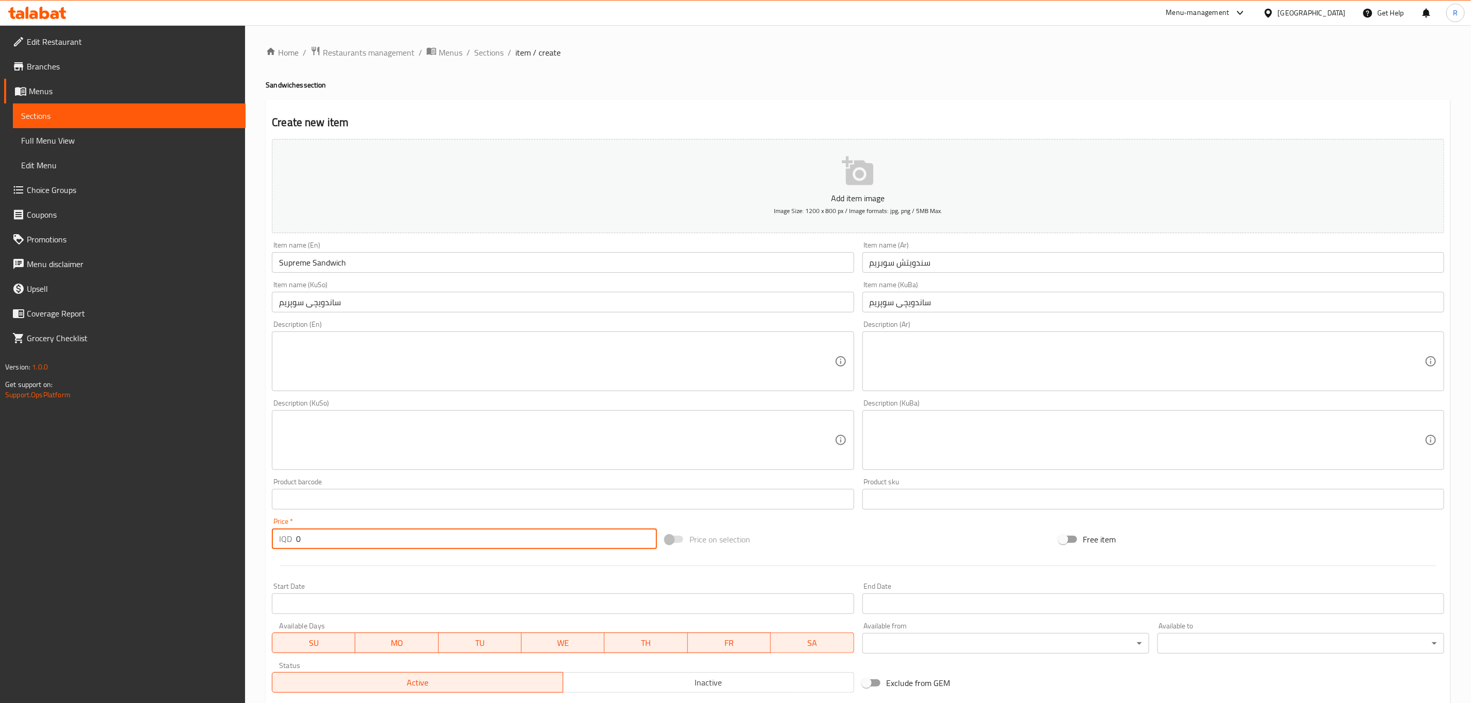
drag, startPoint x: 320, startPoint y: 538, endPoint x: 272, endPoint y: 541, distance: 48.0
click at [272, 541] on div "IQD 0 Price *" at bounding box center [464, 539] width 385 height 21
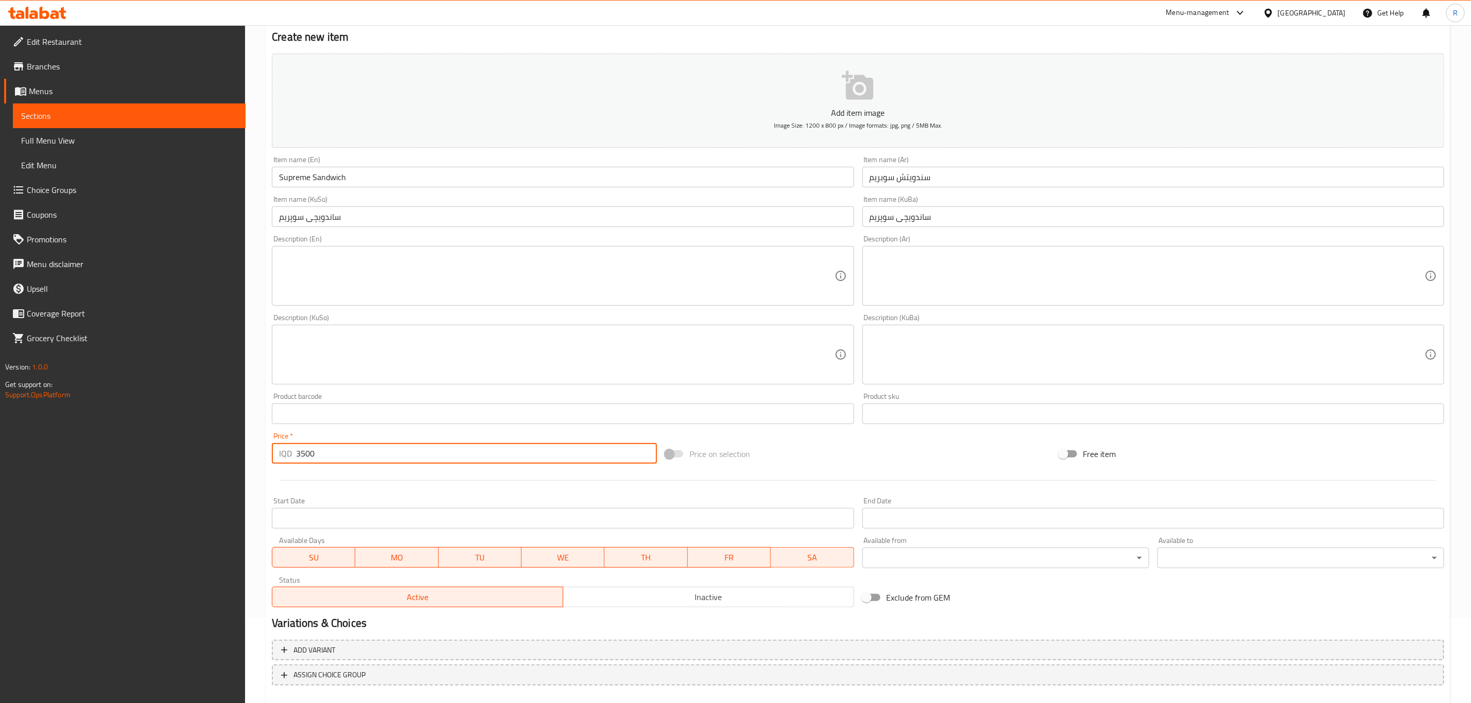
scroll to position [141, 0]
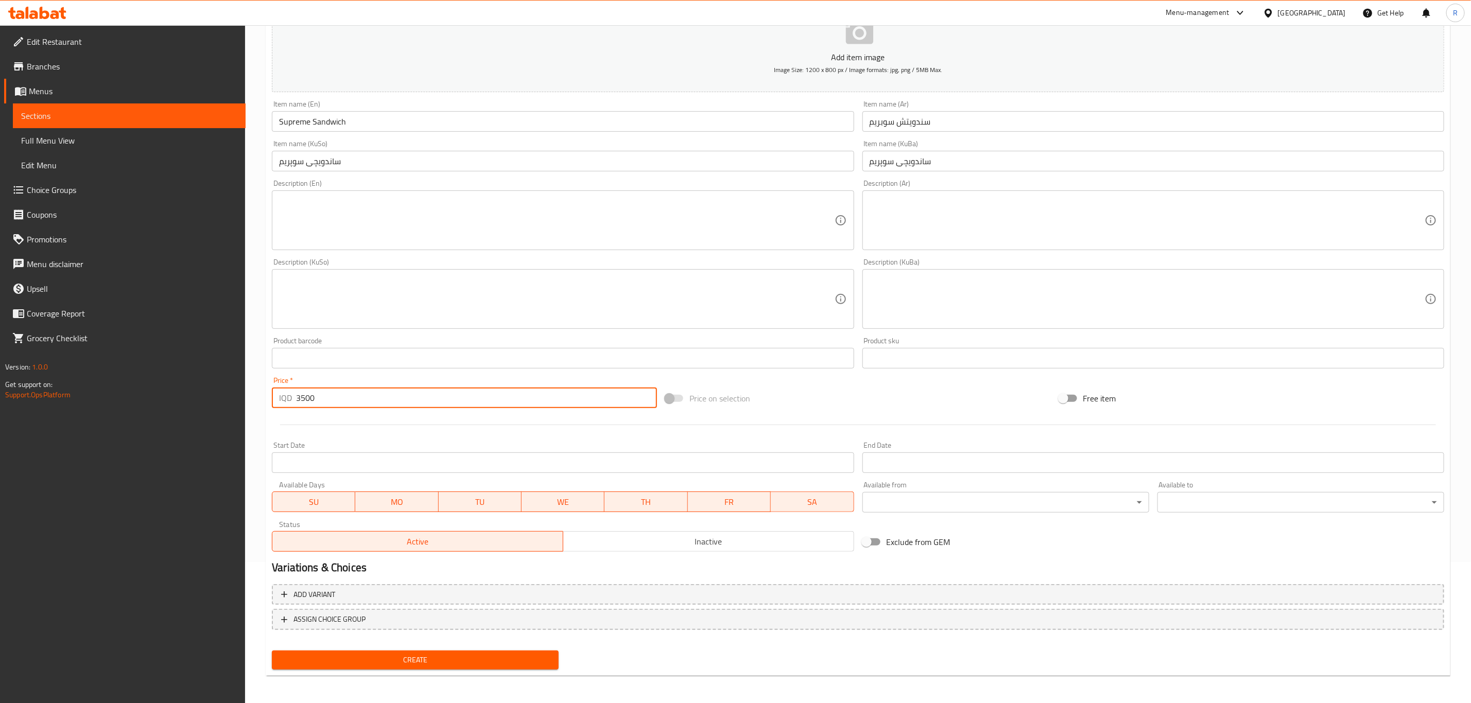
type input "3500"
click at [430, 658] on span "Create" at bounding box center [415, 660] width 270 height 13
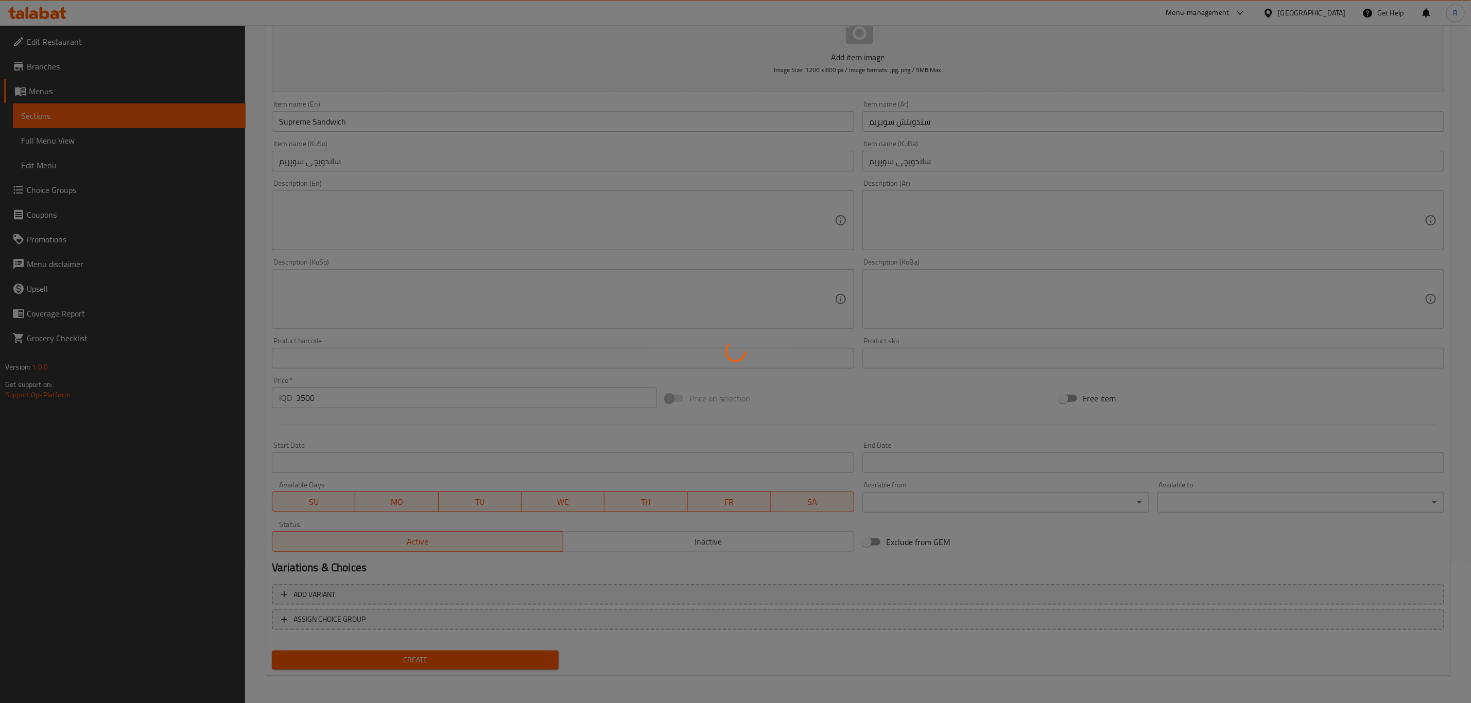
scroll to position [55, 0]
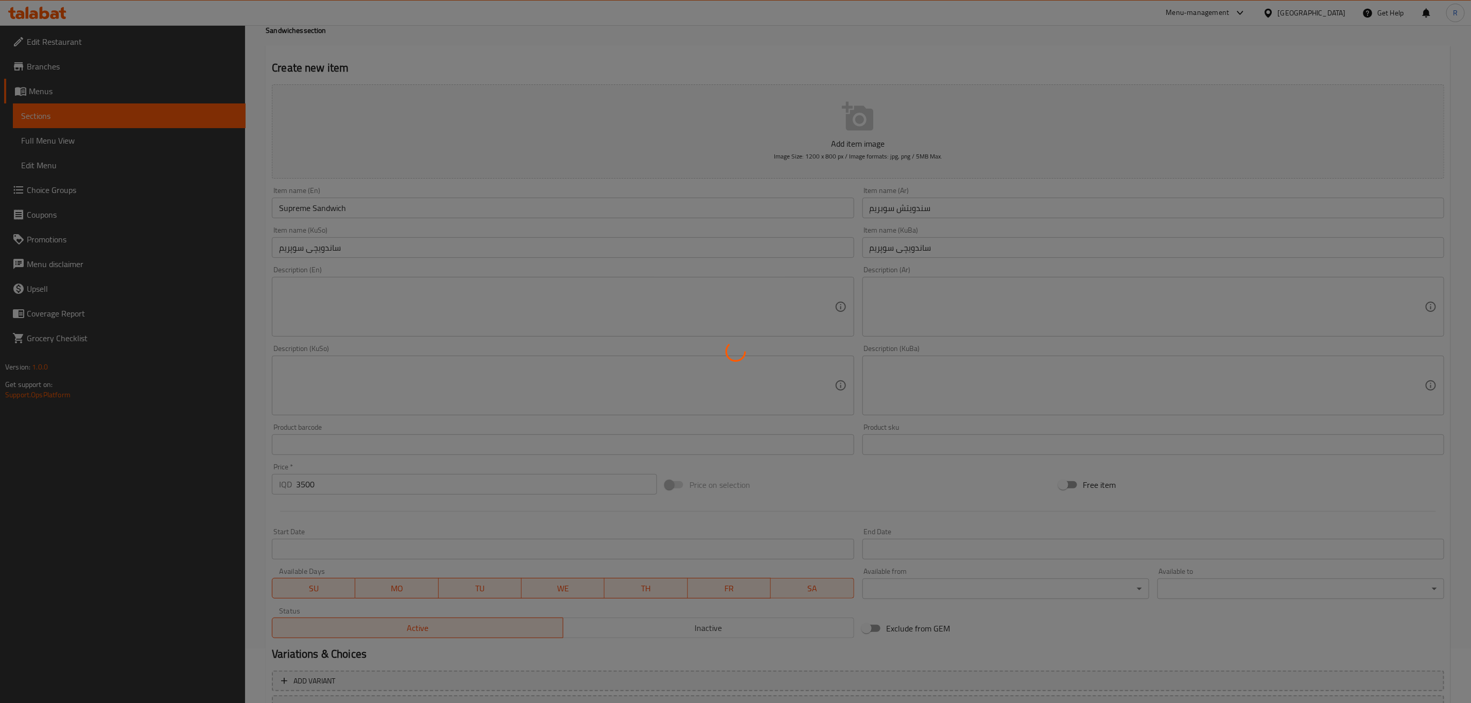
type input "0"
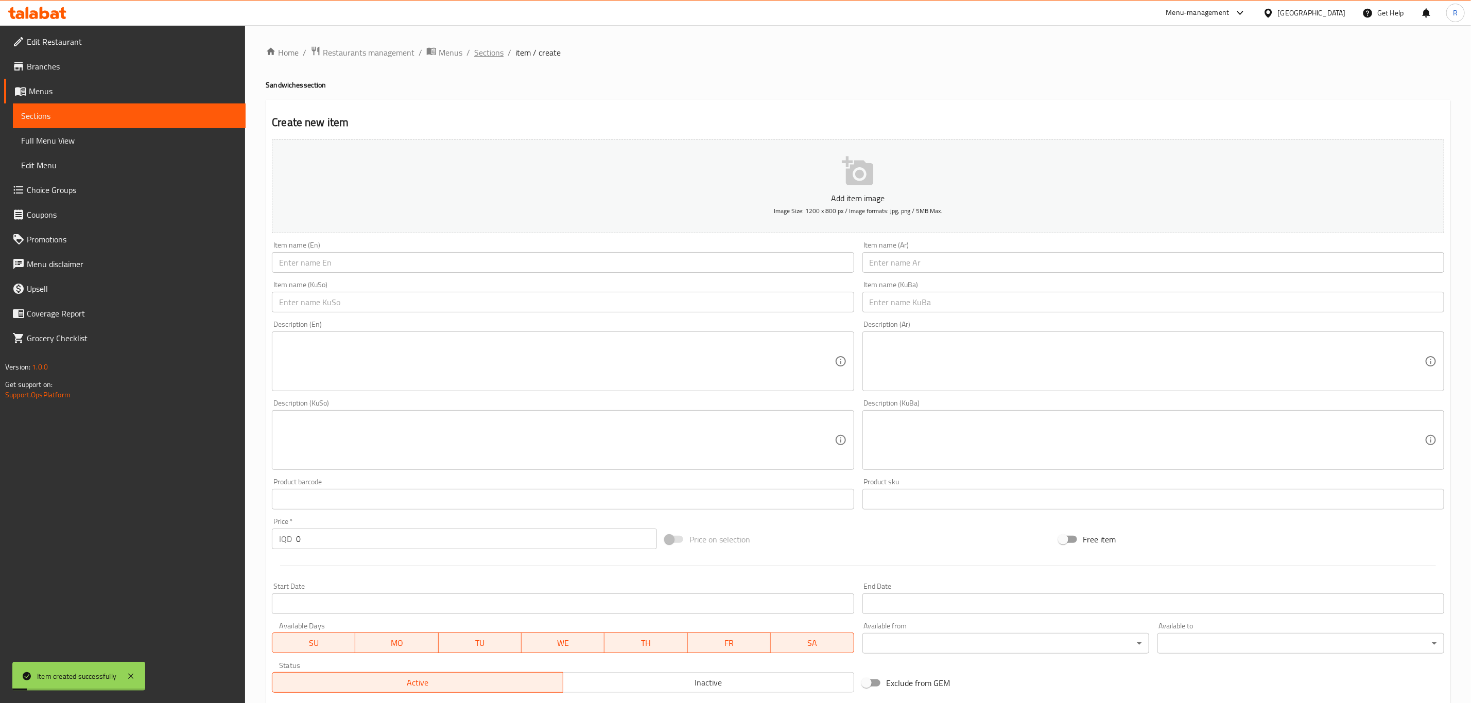
click at [479, 50] on span "Sections" at bounding box center [488, 52] width 29 height 12
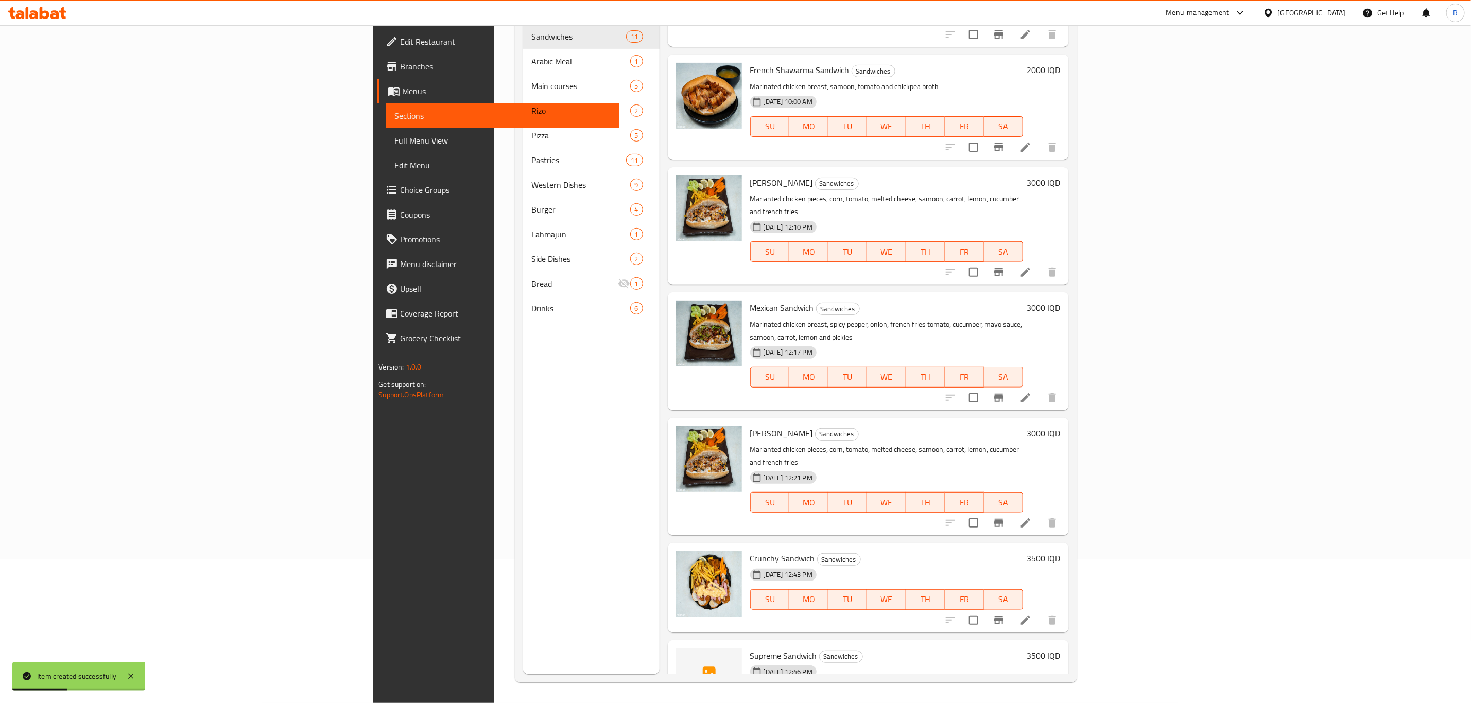
scroll to position [528, 0]
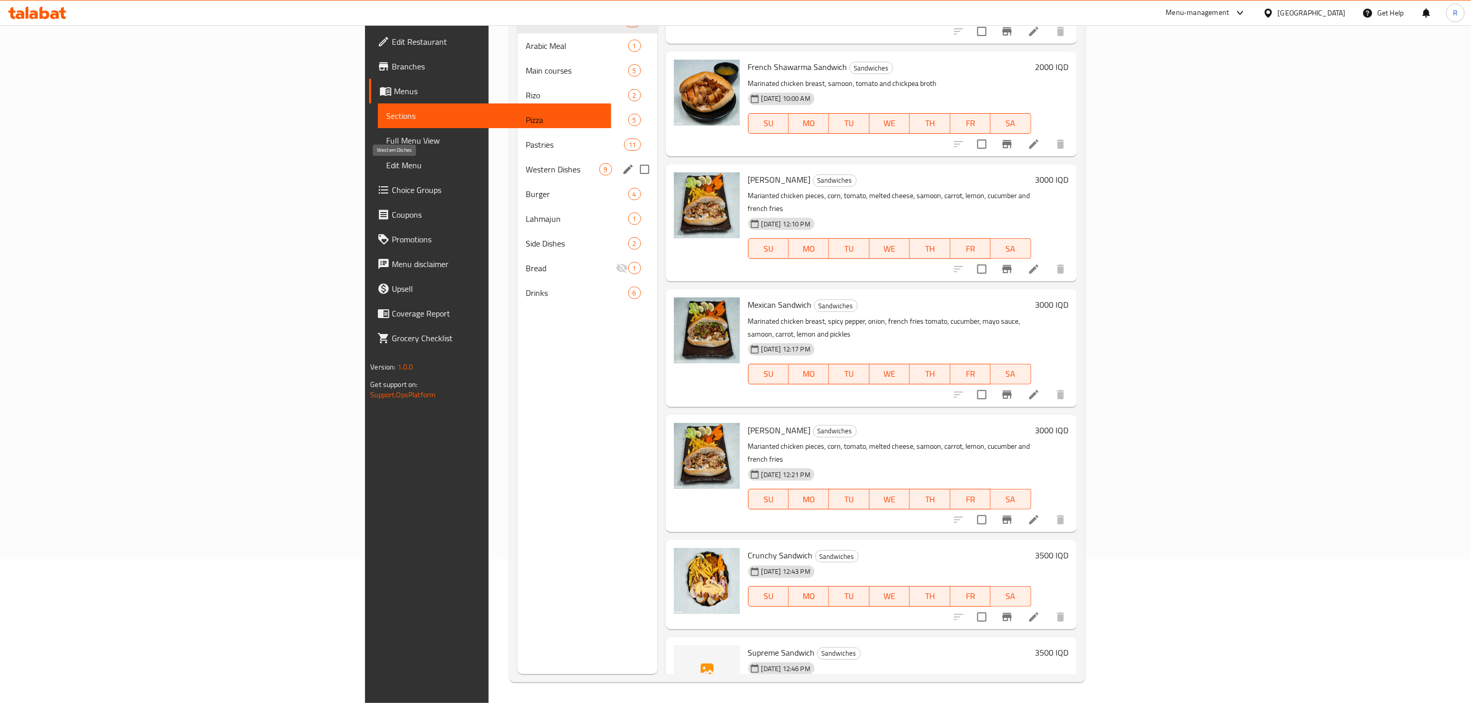
drag, startPoint x: 341, startPoint y: 173, endPoint x: 555, endPoint y: 231, distance: 221.3
click at [526, 173] on span "Western Dishes" at bounding box center [562, 169] width 73 height 12
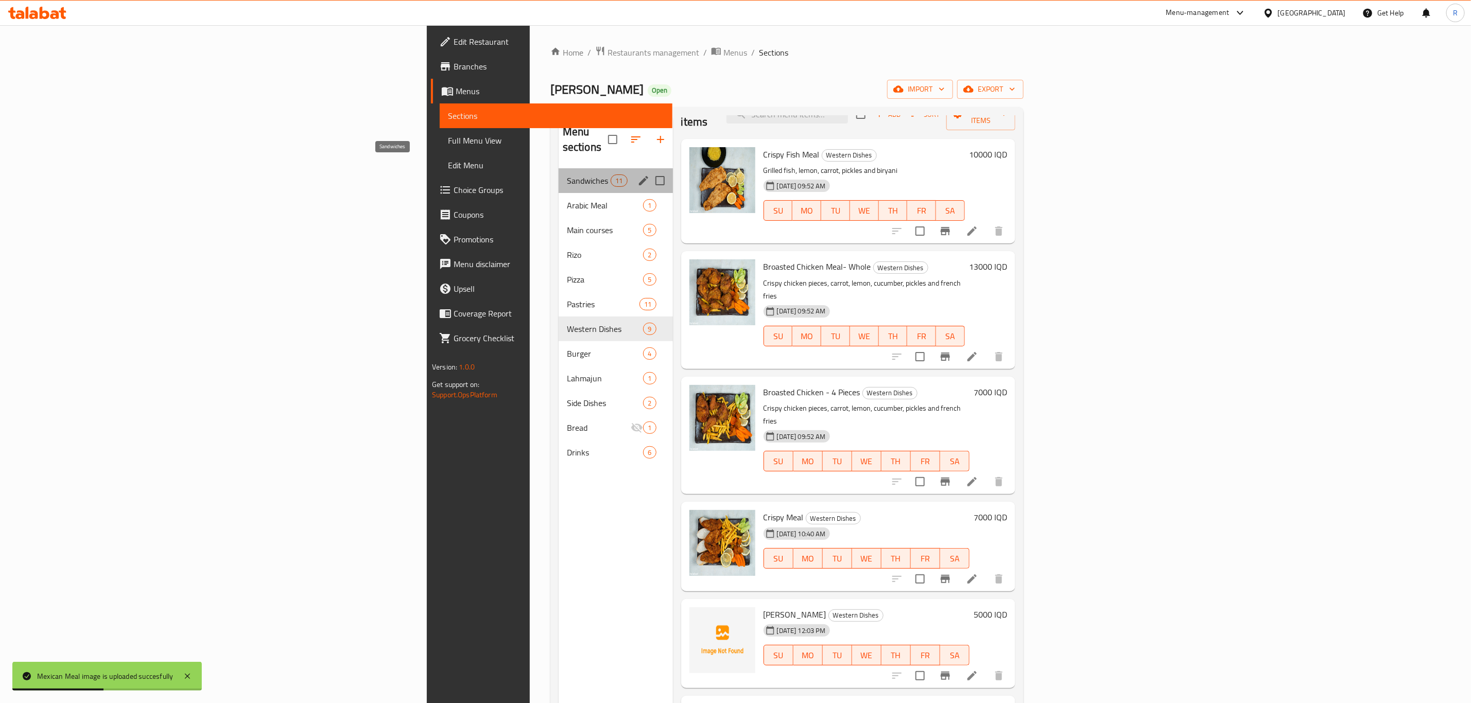
drag, startPoint x: 328, startPoint y: 165, endPoint x: 351, endPoint y: 182, distance: 28.3
click at [567, 174] on span "Sandwiches" at bounding box center [589, 180] width 44 height 12
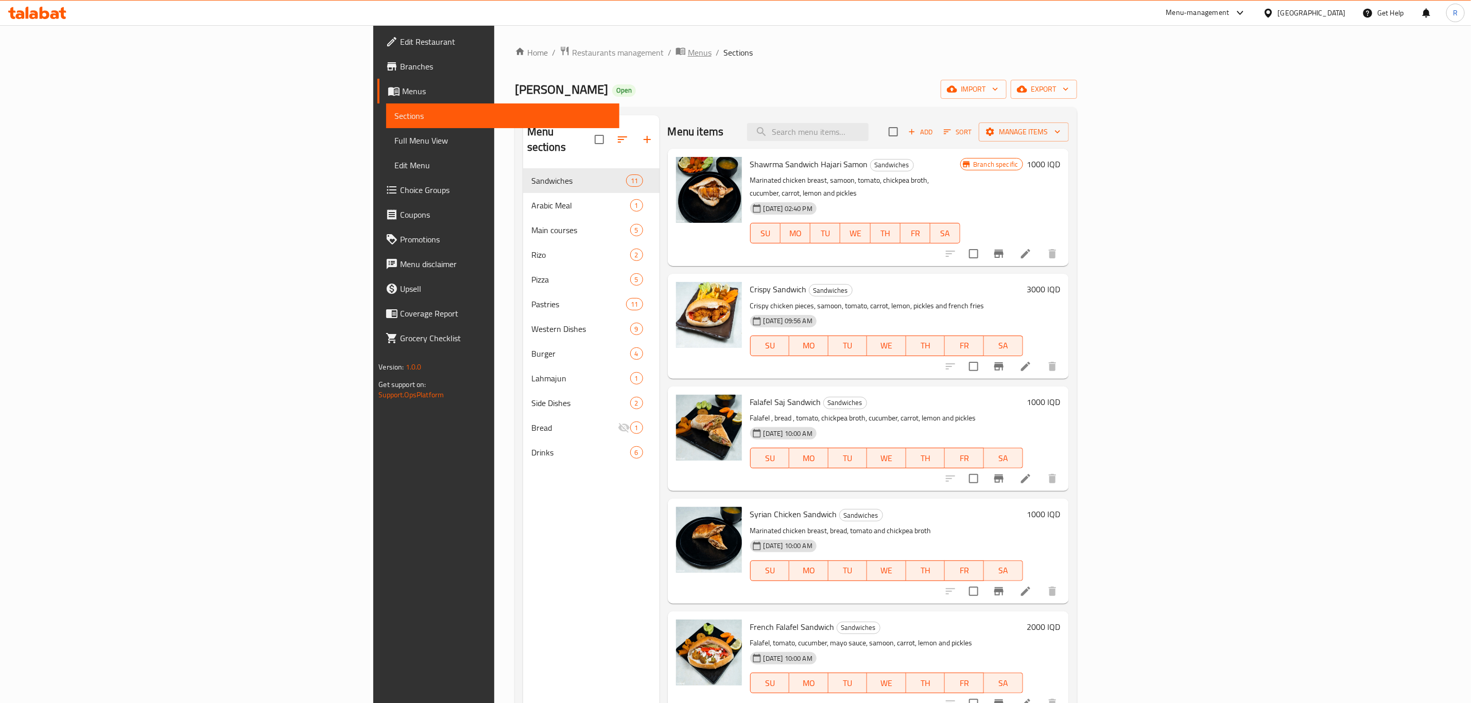
click at [688, 50] on span "Menus" at bounding box center [700, 52] width 24 height 12
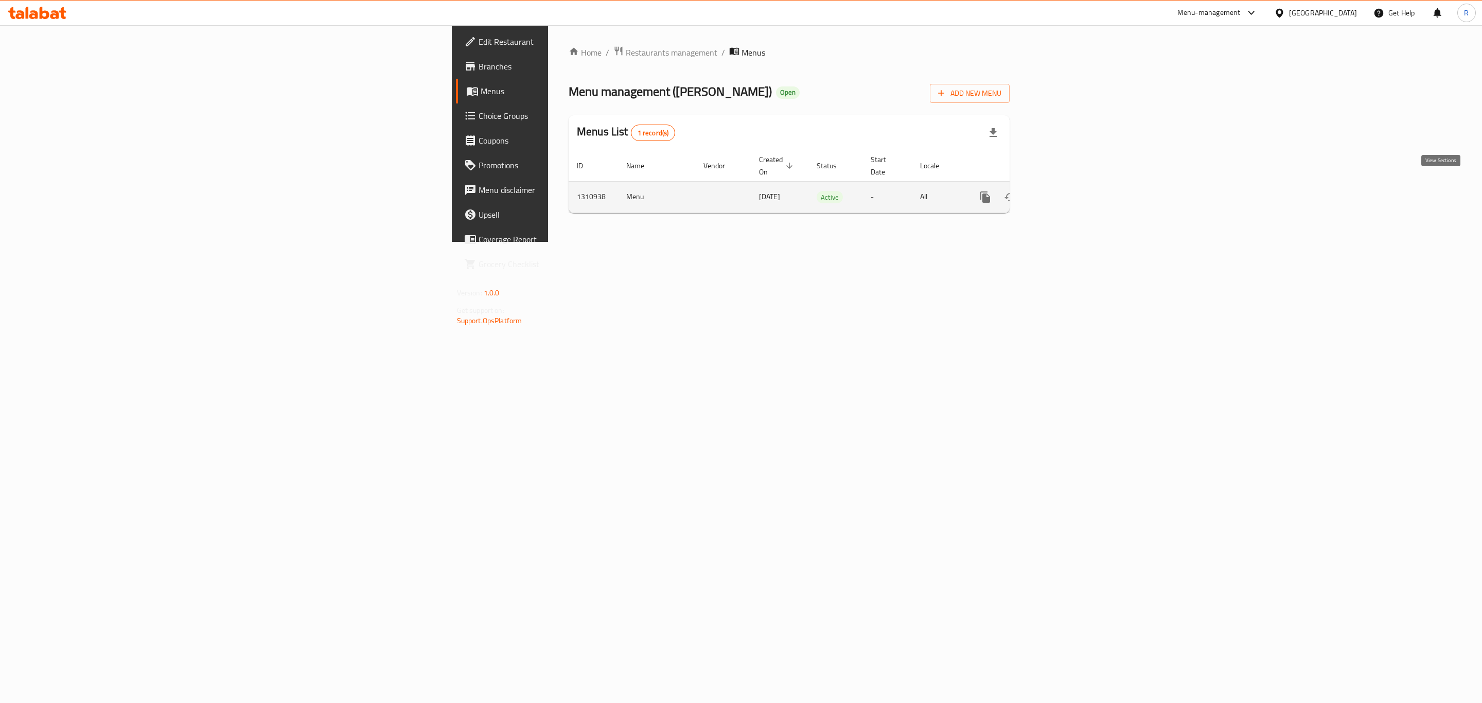
click at [1072, 185] on link "enhanced table" at bounding box center [1059, 197] width 25 height 25
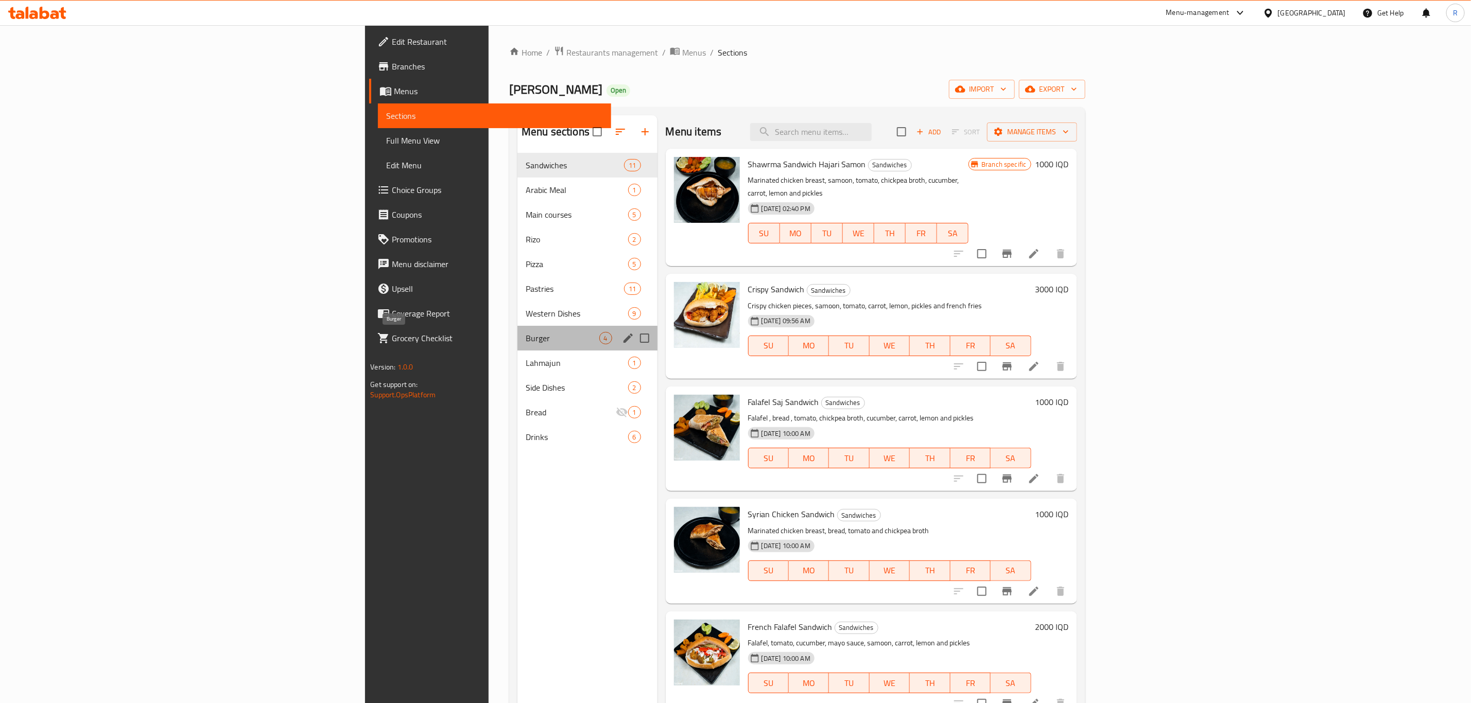
click at [526, 337] on span "Burger" at bounding box center [562, 338] width 73 height 12
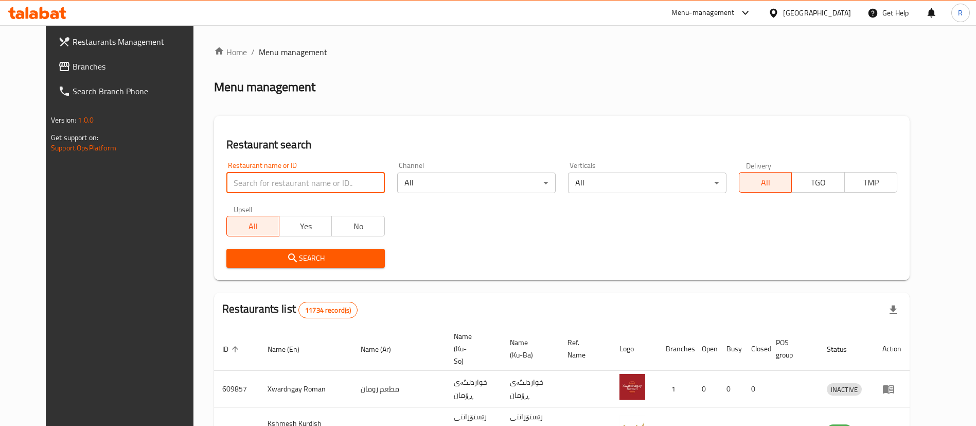
click at [305, 170] on input "search" at bounding box center [305, 182] width 159 height 21
type input "abn alsh"
click at [278, 170] on span "Search" at bounding box center [306, 258] width 142 height 13
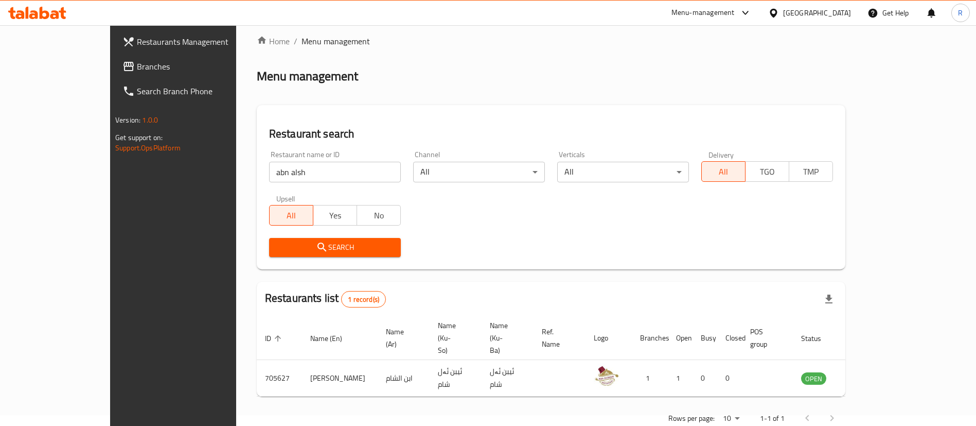
scroll to position [13, 0]
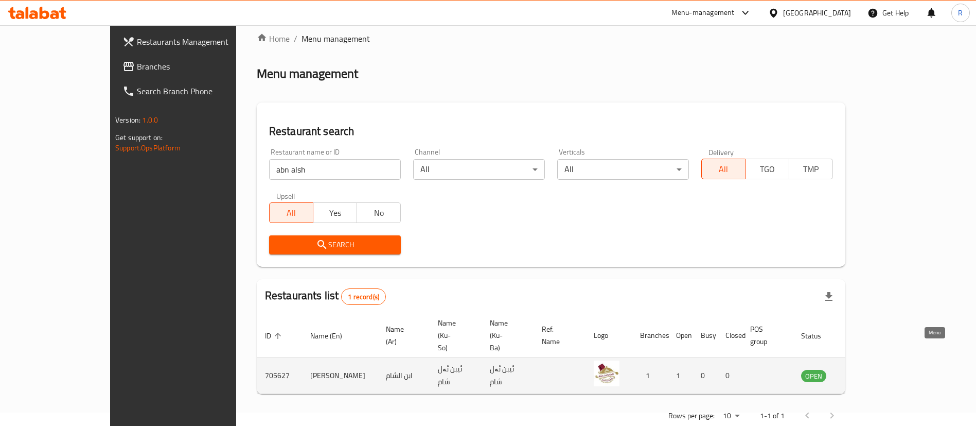
click at [475, 170] on icon "enhanced table" at bounding box center [861, 376] width 11 height 9
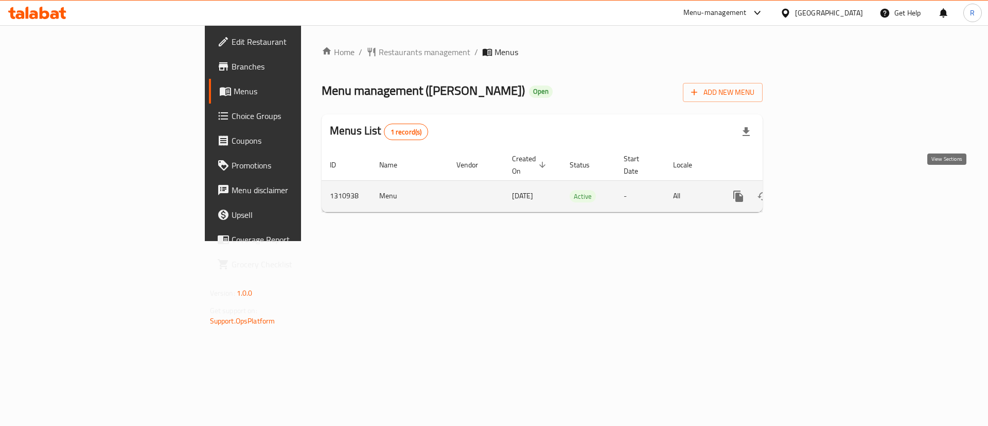
click at [475, 170] on icon "enhanced table" at bounding box center [813, 196] width 12 height 12
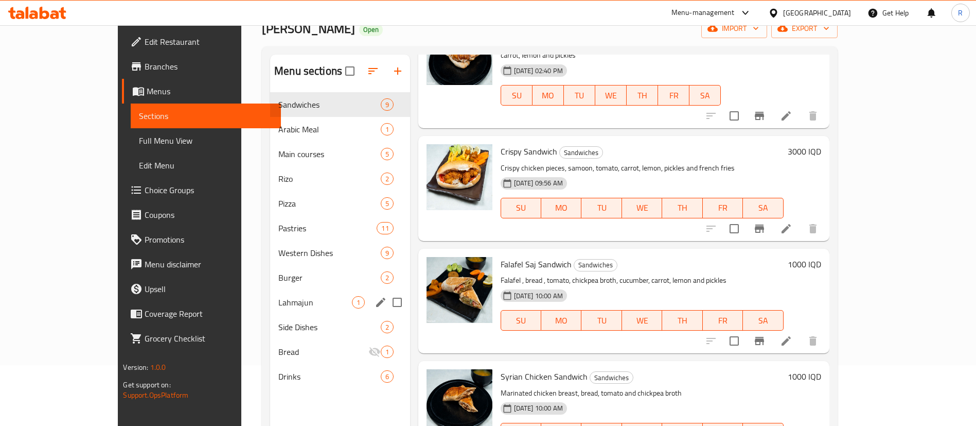
scroll to position [144, 0]
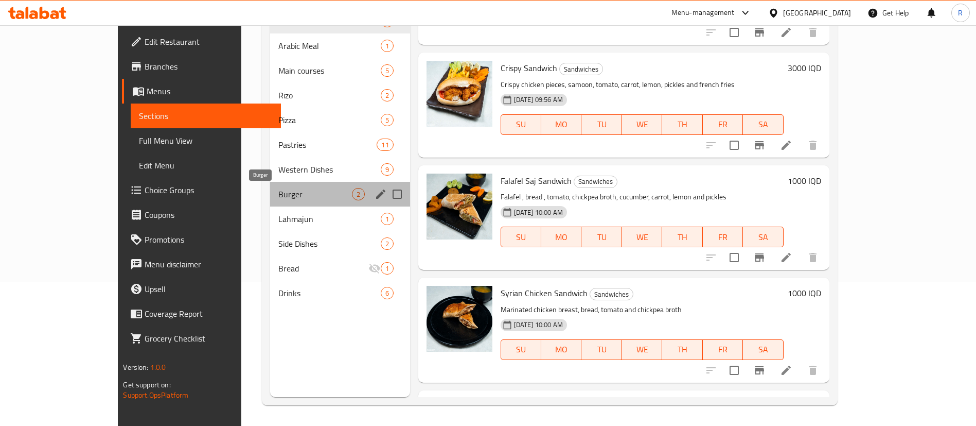
click at [278, 170] on span "Burger" at bounding box center [314, 194] width 73 height 12
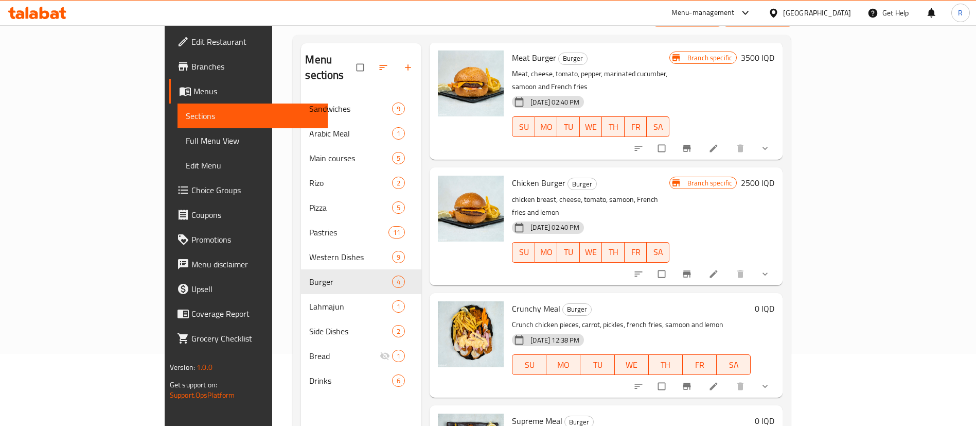
scroll to position [144, 0]
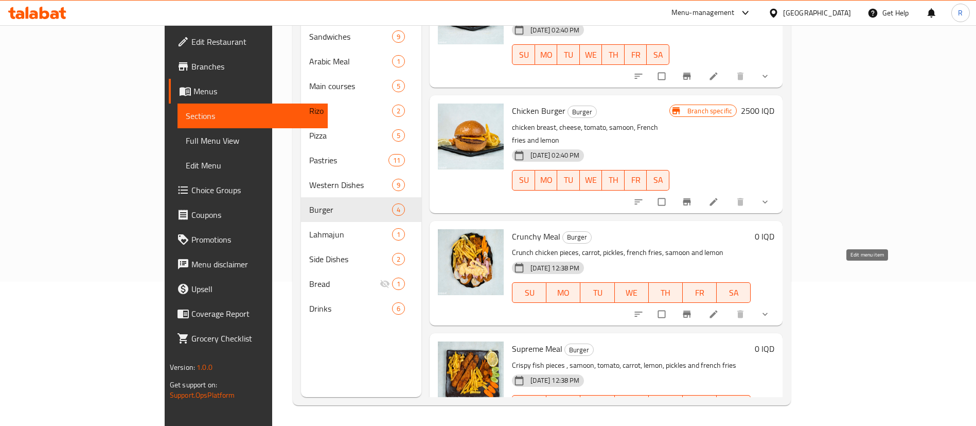
click at [719, 309] on icon at bounding box center [714, 314] width 10 height 10
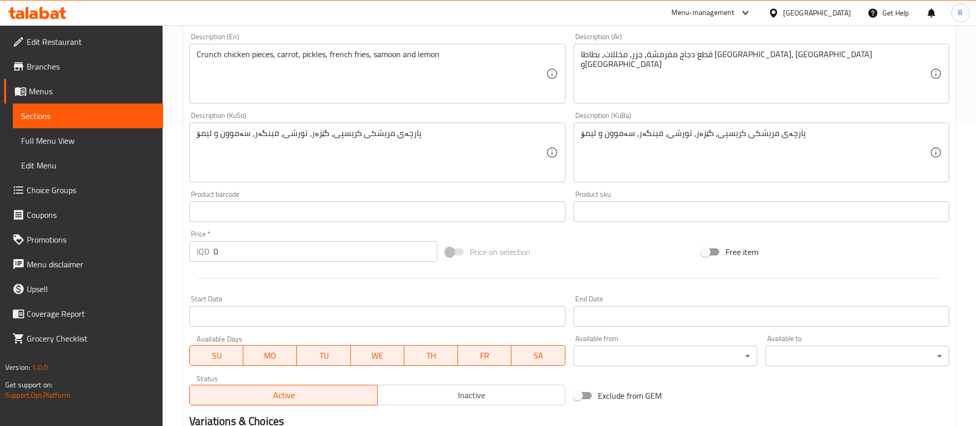
scroll to position [458, 0]
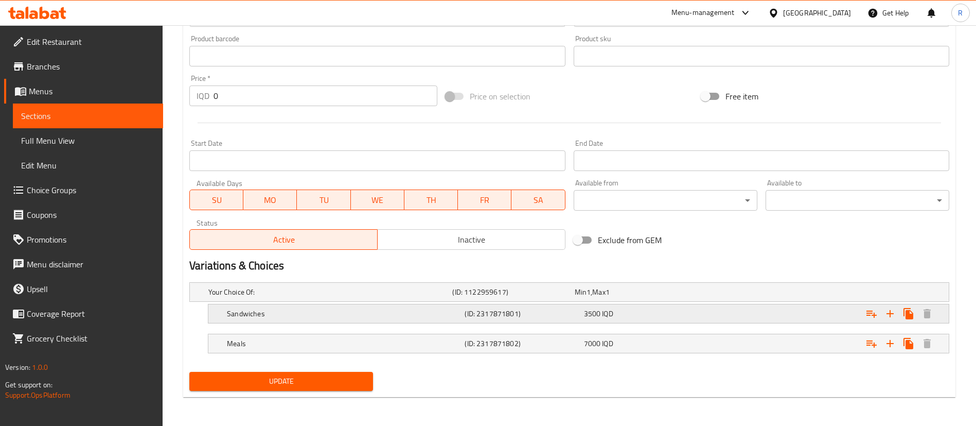
click at [283, 316] on h5 "Sandwiches" at bounding box center [344, 313] width 234 height 10
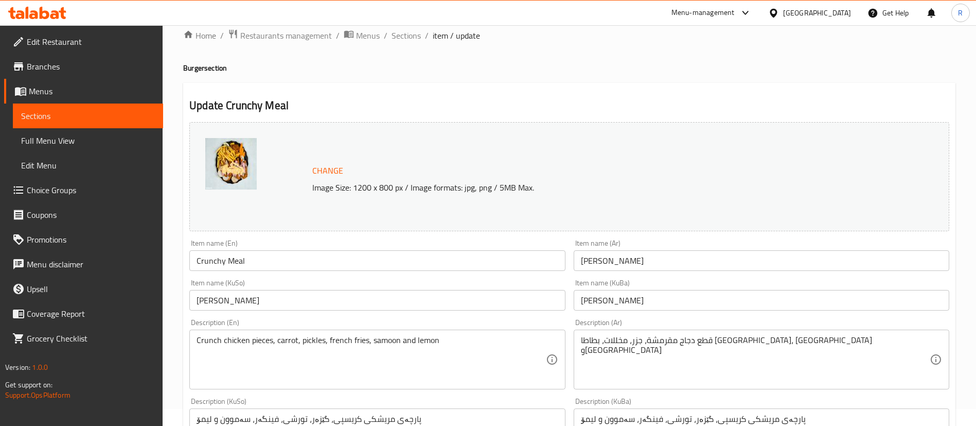
scroll to position [0, 0]
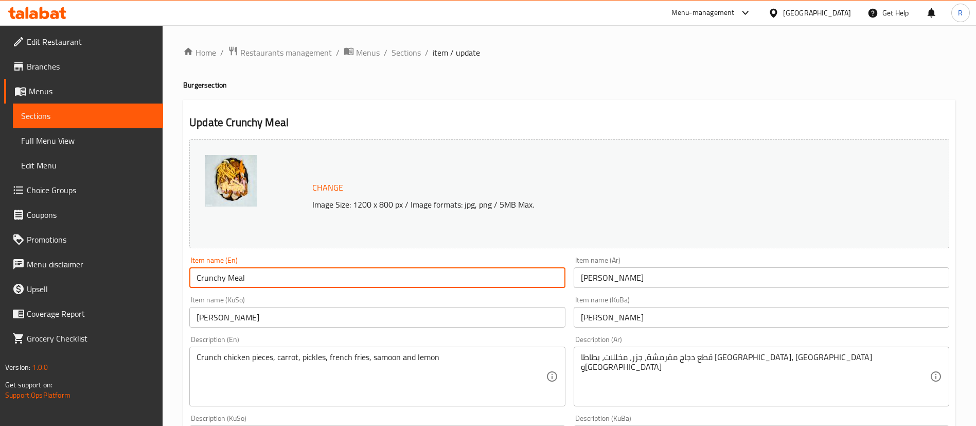
drag, startPoint x: 271, startPoint y: 279, endPoint x: 136, endPoint y: 289, distance: 135.7
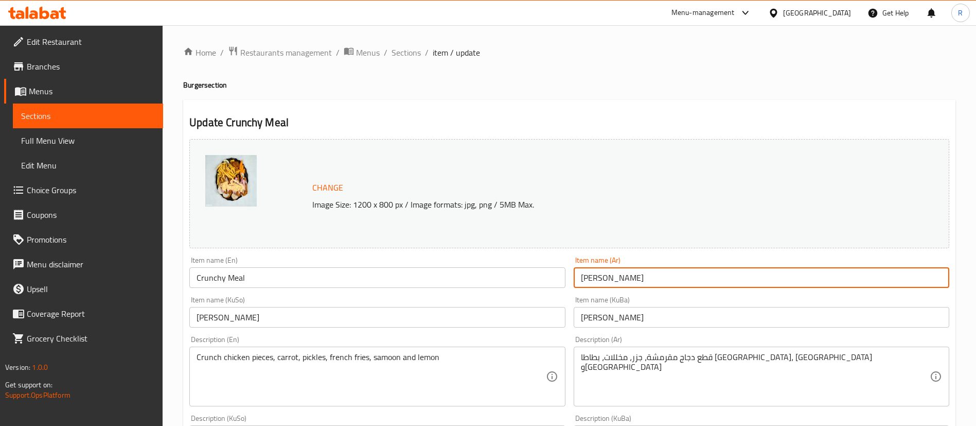
drag, startPoint x: 662, startPoint y: 279, endPoint x: 586, endPoint y: 281, distance: 76.7
click at [586, 281] on input "[PERSON_NAME]" at bounding box center [762, 277] width 376 height 21
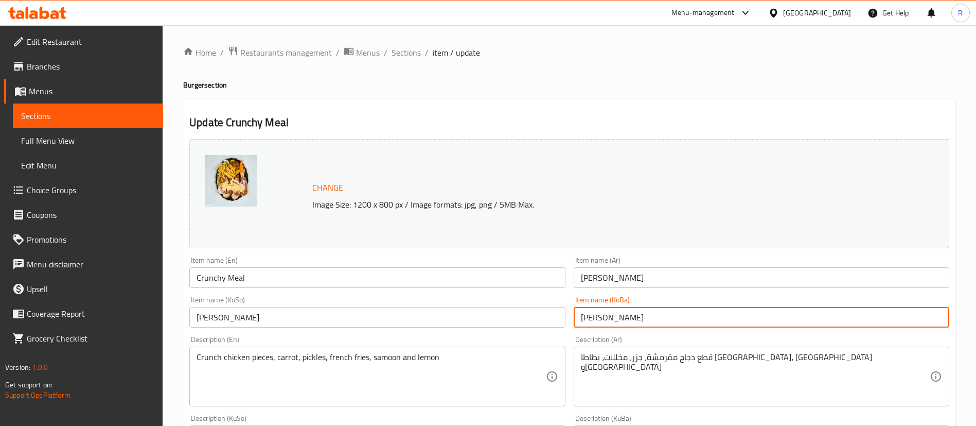
drag, startPoint x: 656, startPoint y: 320, endPoint x: 567, endPoint y: 320, distance: 89.6
click at [567, 320] on div "Change Image Size: 1200 x 800 px / Image formats: jpg, png / 5MB Max. Item name…" at bounding box center [569, 423] width 768 height 577
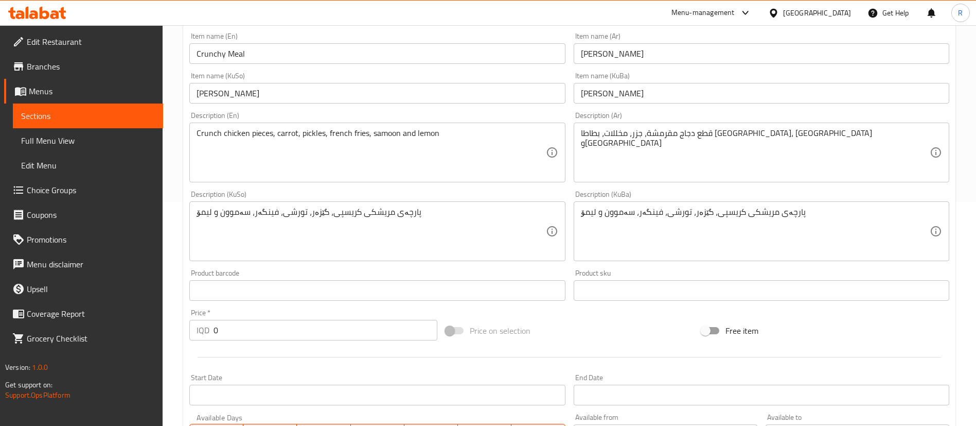
scroll to position [127, 0]
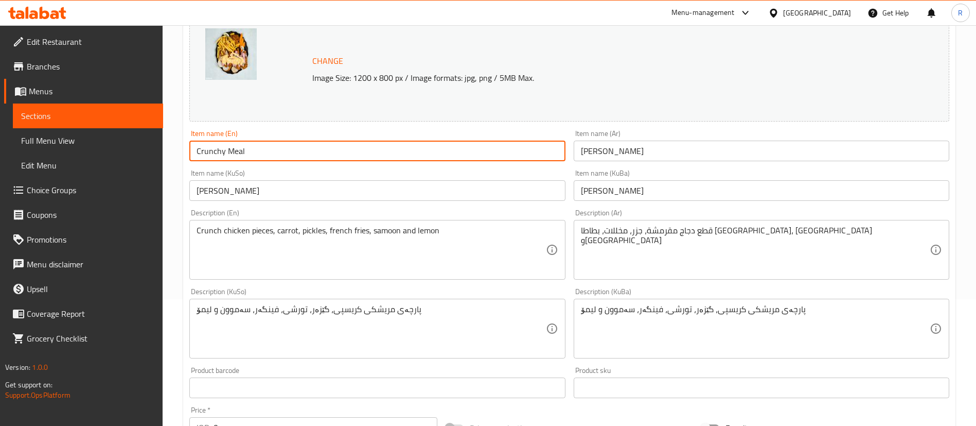
drag, startPoint x: 225, startPoint y: 151, endPoint x: 163, endPoint y: 151, distance: 61.8
click at [163, 151] on div "Home / Restaurants management / Menus / Sections / item / update Burger section…" at bounding box center [570, 394] width 814 height 990
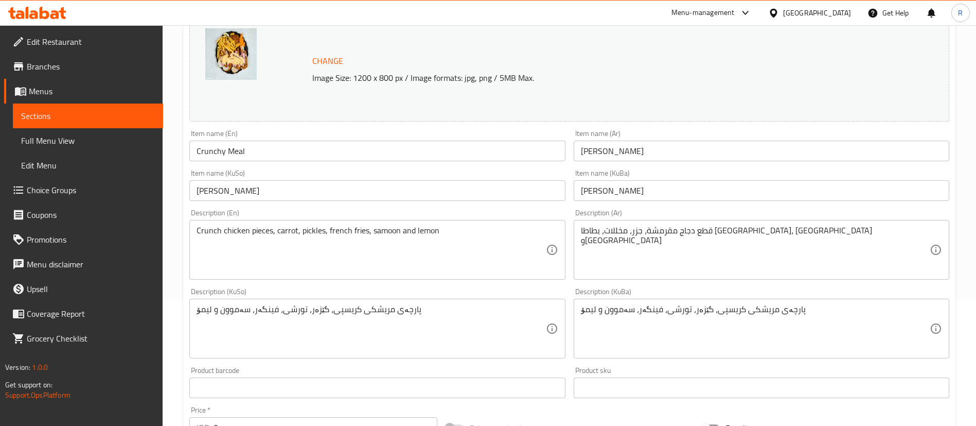
scroll to position [590, 0]
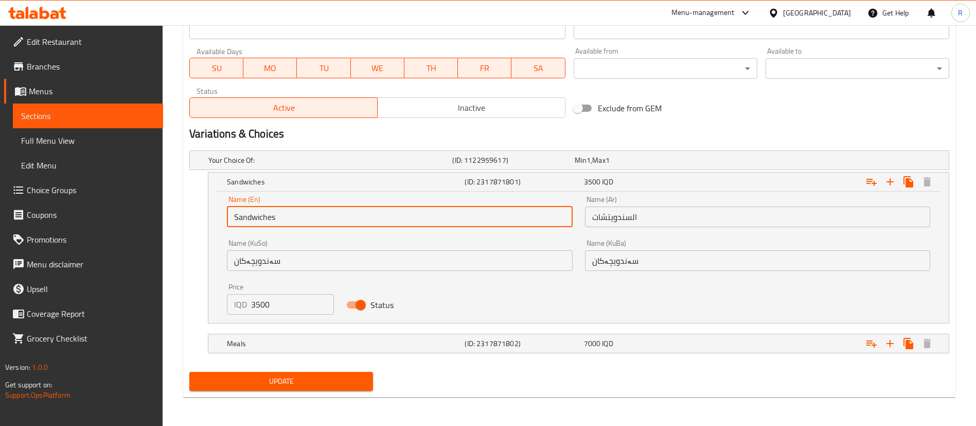
drag, startPoint x: 283, startPoint y: 222, endPoint x: 277, endPoint y: 220, distance: 6.0
click at [277, 220] on input "Sandwiches" at bounding box center [399, 216] width 345 height 21
drag, startPoint x: 270, startPoint y: 218, endPoint x: 234, endPoint y: 221, distance: 36.2
click at [234, 221] on input "Sandwiches" at bounding box center [399, 216] width 345 height 21
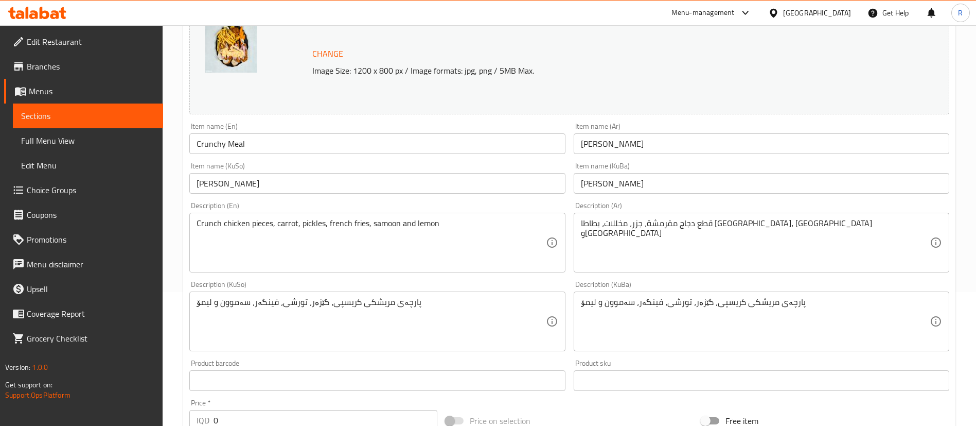
scroll to position [49, 0]
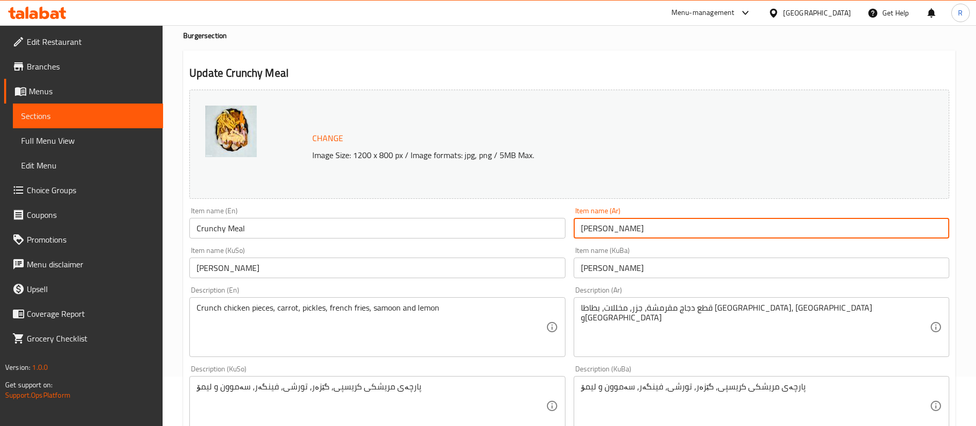
drag, startPoint x: 631, startPoint y: 227, endPoint x: 587, endPoint y: 227, distance: 44.3
click at [573, 230] on div "Item name (Ar) [PERSON_NAME] Item name (Ar)" at bounding box center [762, 223] width 384 height 40
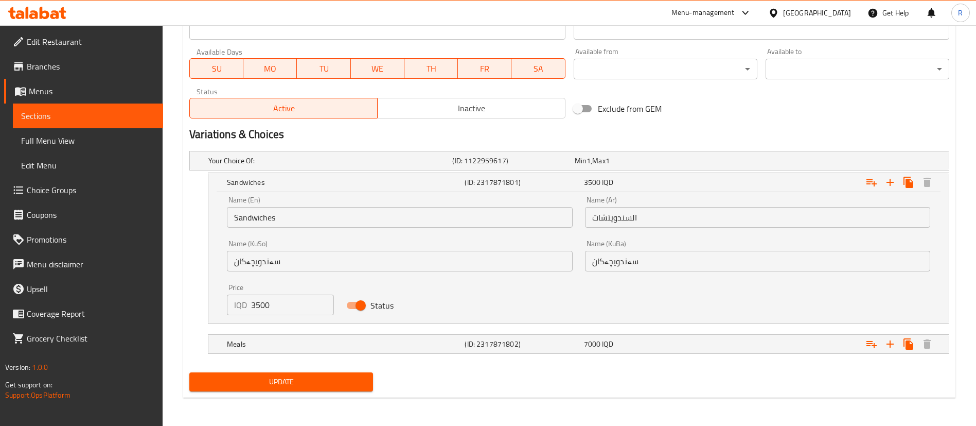
scroll to position [590, 0]
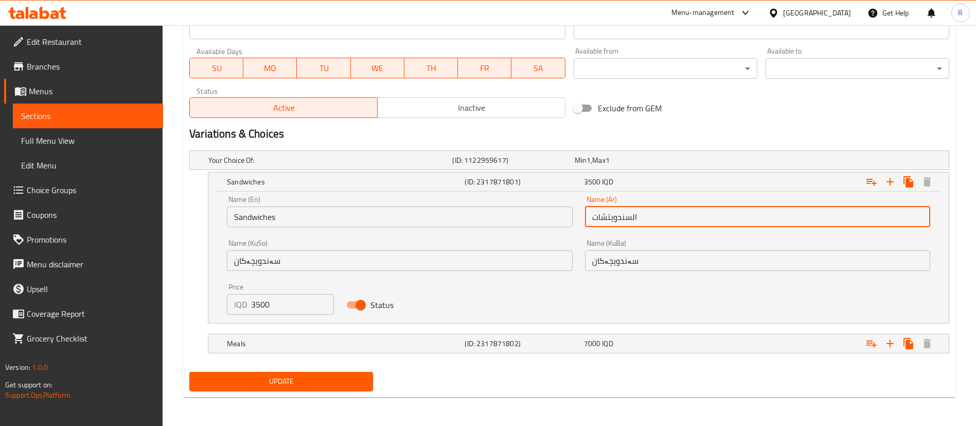
drag, startPoint x: 632, startPoint y: 215, endPoint x: 600, endPoint y: 219, distance: 32.6
click at [600, 219] on input "السندويتشات" at bounding box center [757, 216] width 345 height 21
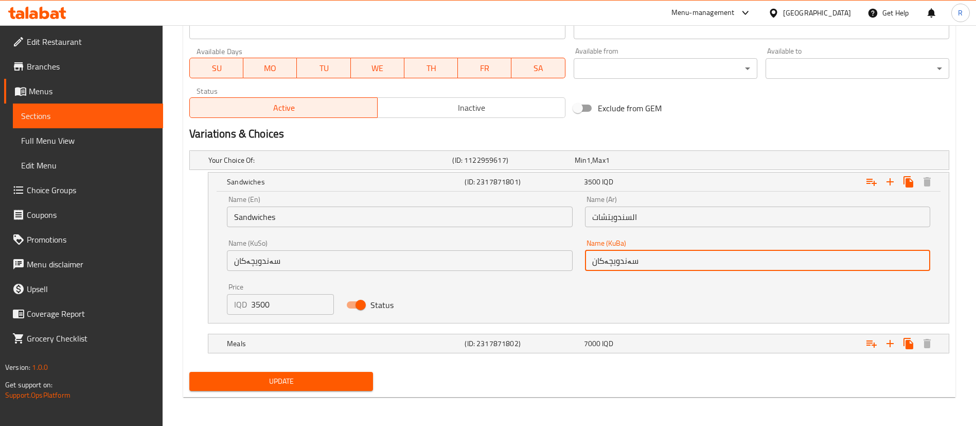
drag, startPoint x: 661, startPoint y: 261, endPoint x: 606, endPoint y: 263, distance: 55.1
click at [606, 263] on input "سەندویچەکان" at bounding box center [757, 260] width 345 height 21
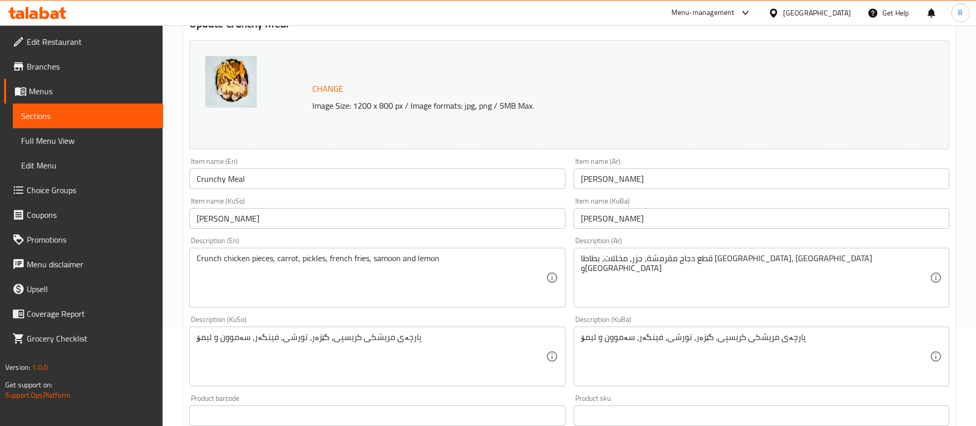
scroll to position [49, 0]
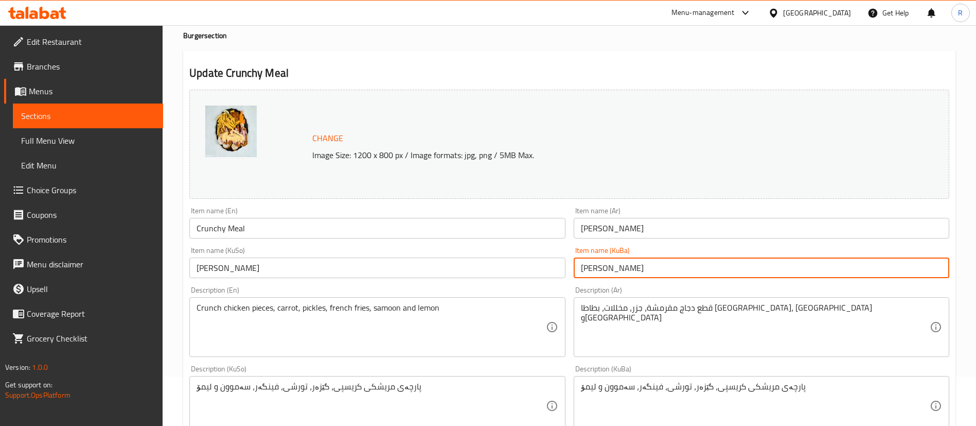
drag, startPoint x: 606, startPoint y: 270, endPoint x: 587, endPoint y: 266, distance: 19.4
click at [582, 269] on input "ژەمی کرانچی" at bounding box center [762, 267] width 376 height 21
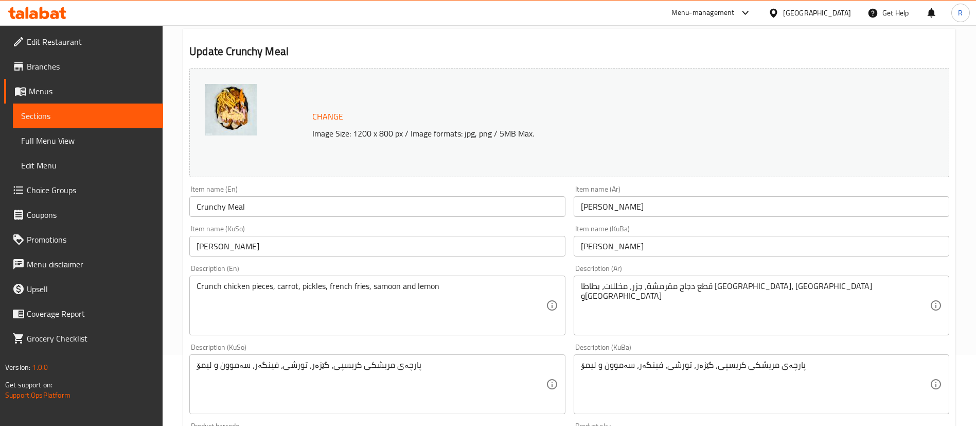
scroll to position [0, 0]
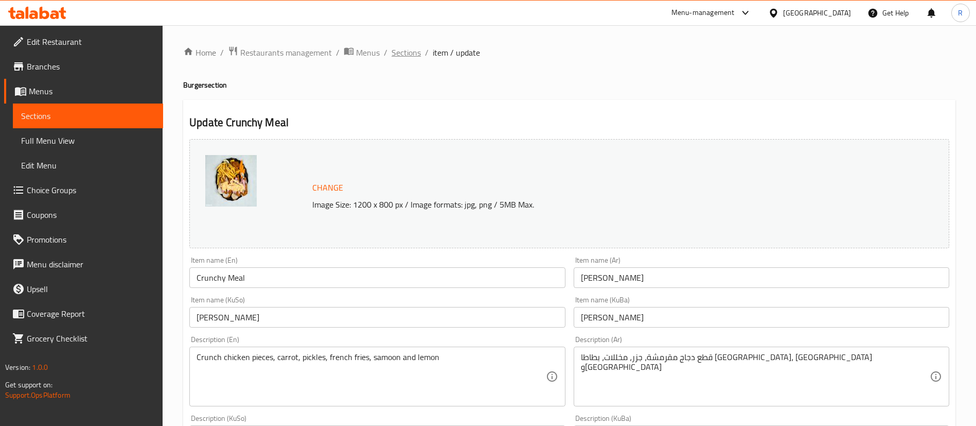
click at [411, 54] on span "Sections" at bounding box center [406, 52] width 29 height 12
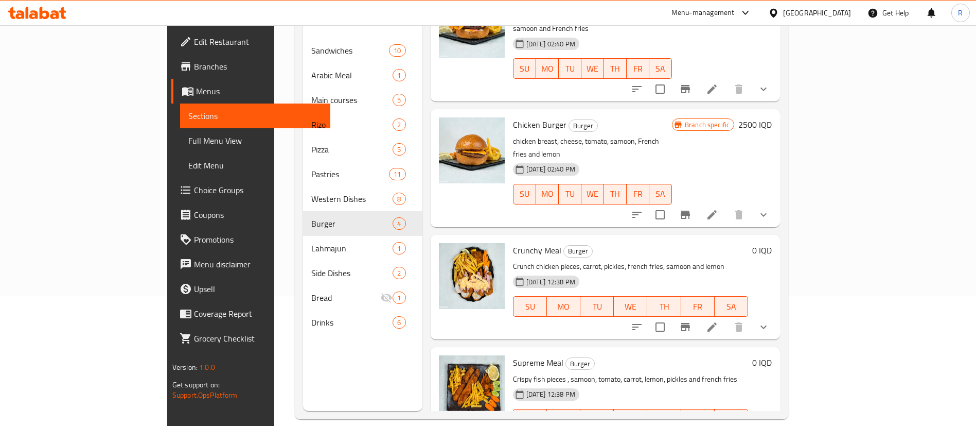
scroll to position [144, 0]
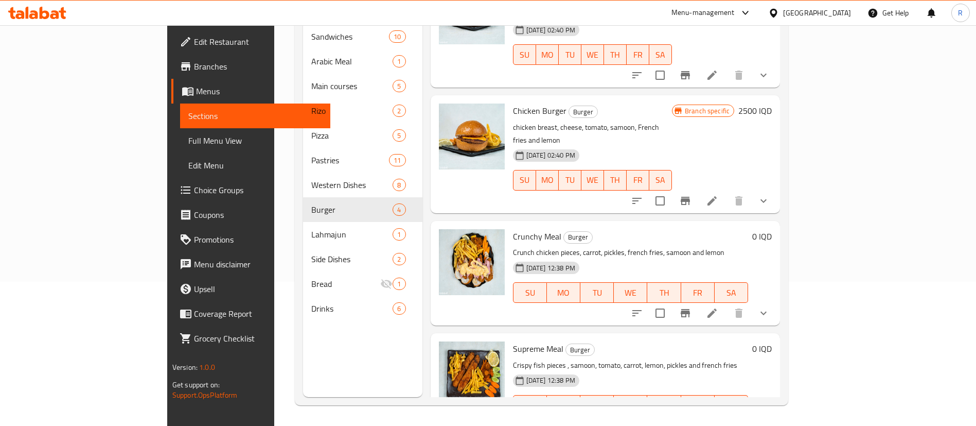
click at [727, 416] on li at bounding box center [712, 425] width 29 height 19
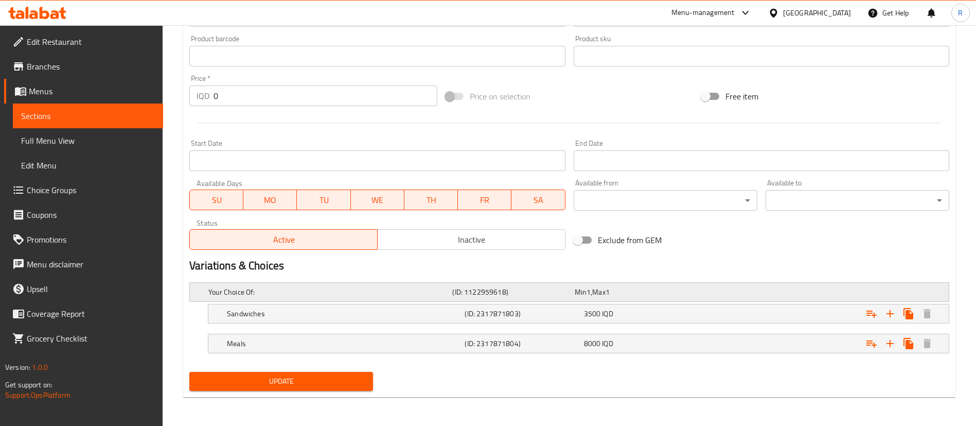
scroll to position [72, 0]
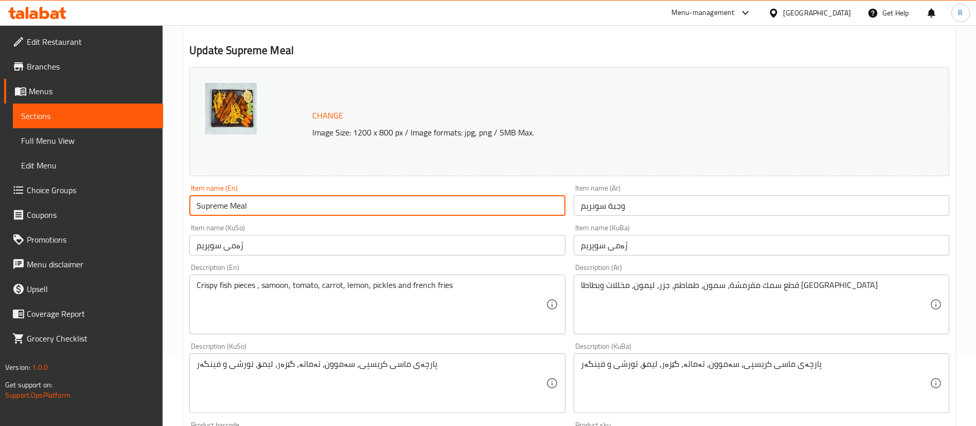
drag, startPoint x: 266, startPoint y: 203, endPoint x: 172, endPoint y: 212, distance: 94.0
click at [172, 212] on div "Home / Restaurants management / Menus / Sections / item / update Burger section…" at bounding box center [570, 382] width 814 height 859
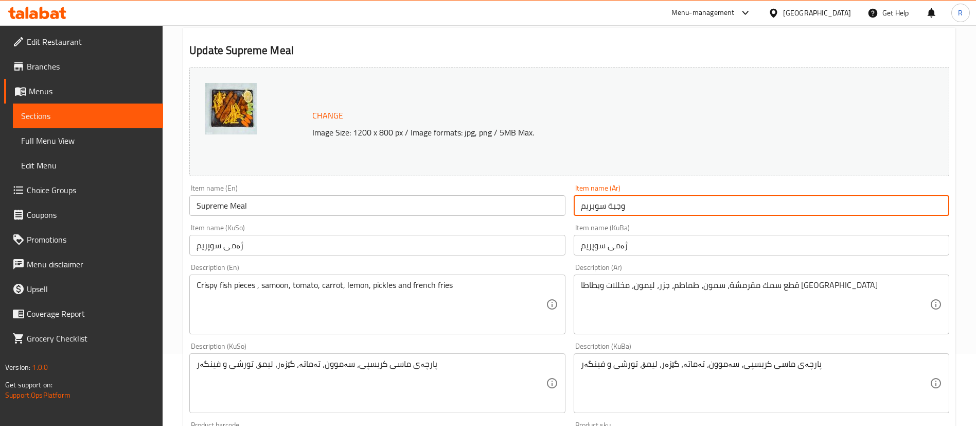
drag, startPoint x: 645, startPoint y: 206, endPoint x: 543, endPoint y: 202, distance: 102.0
click at [543, 202] on div "Change Image Size: 1200 x 800 px / Image formats: jpg, png / 5MB Max. Item name…" at bounding box center [569, 351] width 768 height 577
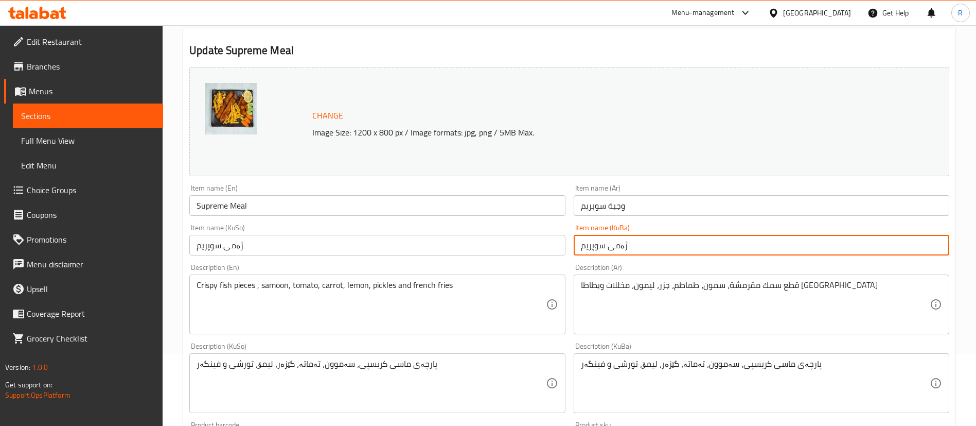
drag, startPoint x: 630, startPoint y: 245, endPoint x: 568, endPoint y: 247, distance: 62.3
click at [568, 247] on div "Change Image Size: 1200 x 800 px / Image formats: jpg, png / 5MB Max. Item name…" at bounding box center [569, 351] width 768 height 577
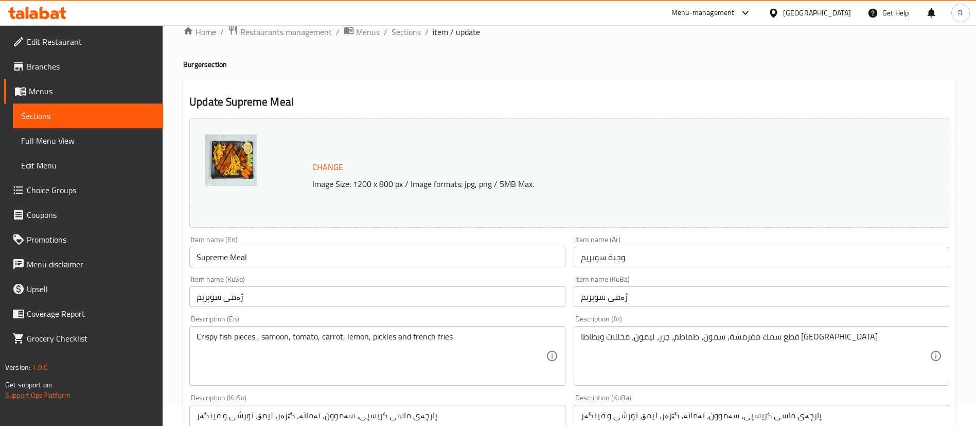
scroll to position [0, 0]
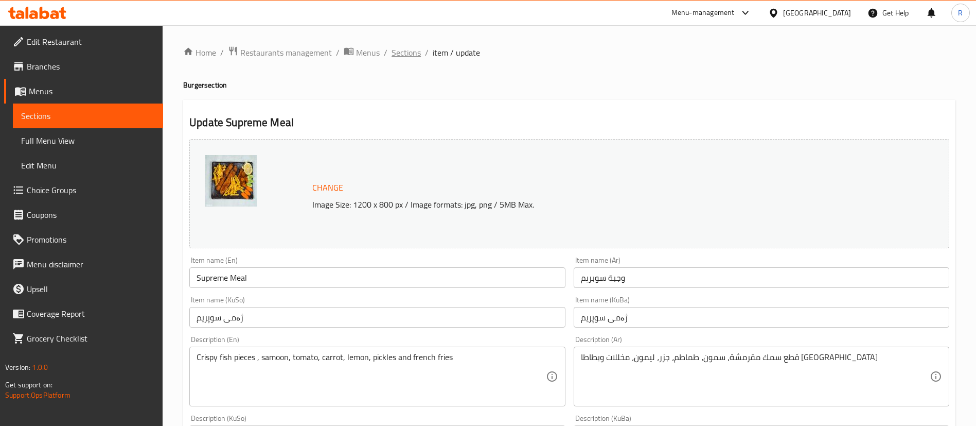
click at [408, 56] on span "Sections" at bounding box center [406, 52] width 29 height 12
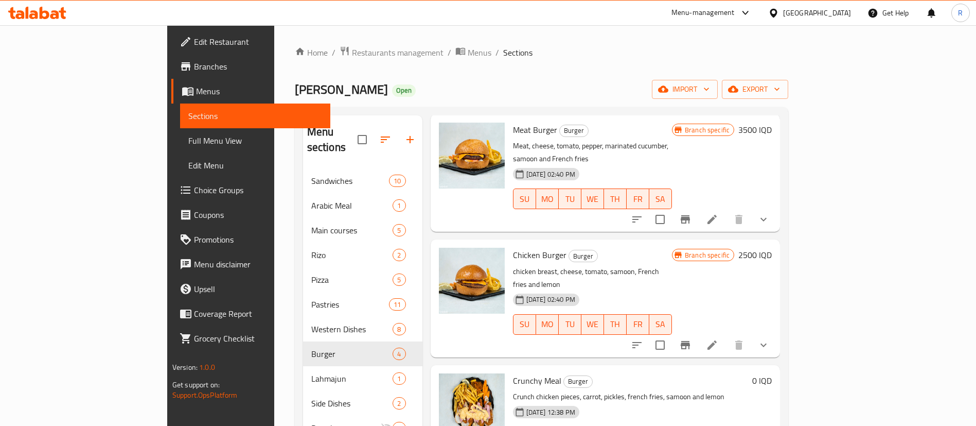
scroll to position [144, 0]
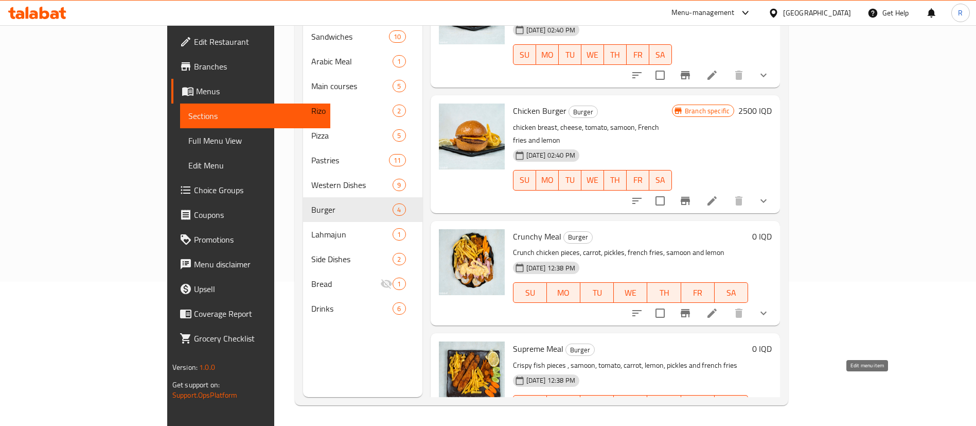
click at [719, 419] on icon at bounding box center [712, 425] width 12 height 12
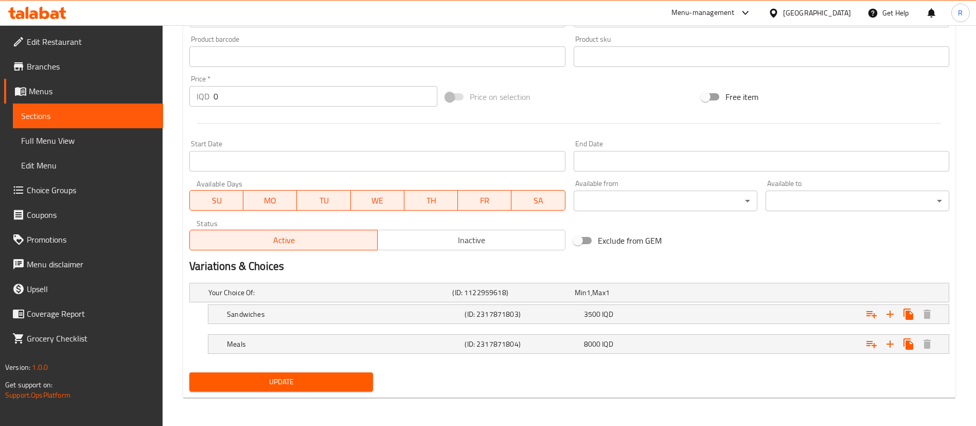
scroll to position [458, 0]
click at [277, 311] on h5 "Sandwiches" at bounding box center [344, 313] width 234 height 10
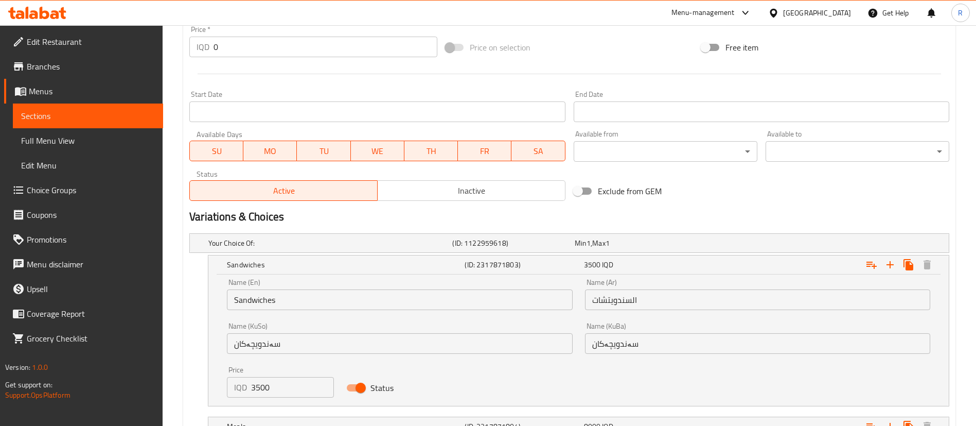
scroll to position [590, 0]
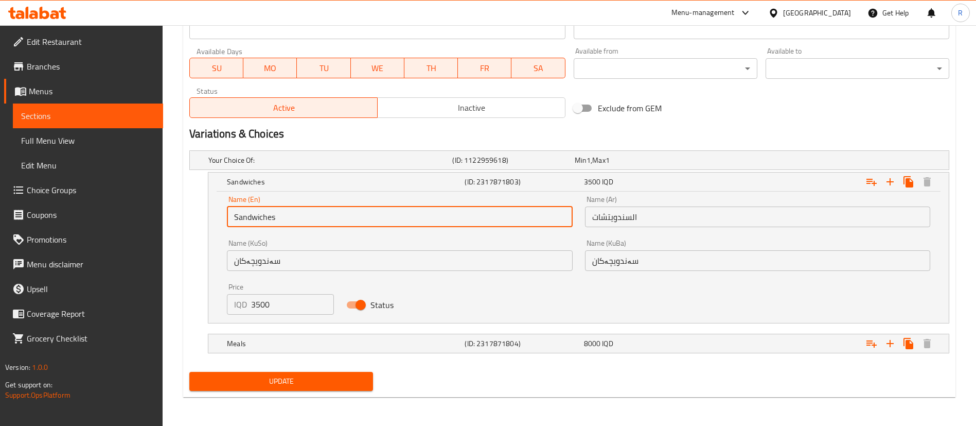
drag, startPoint x: 266, startPoint y: 216, endPoint x: 239, endPoint y: 217, distance: 26.8
click at [220, 223] on div "Name (En) Sandwiches Name (En) Name (Ar) السندويتشات Name (Ar) Name (KuSo) سەند…" at bounding box center [578, 256] width 741 height 131
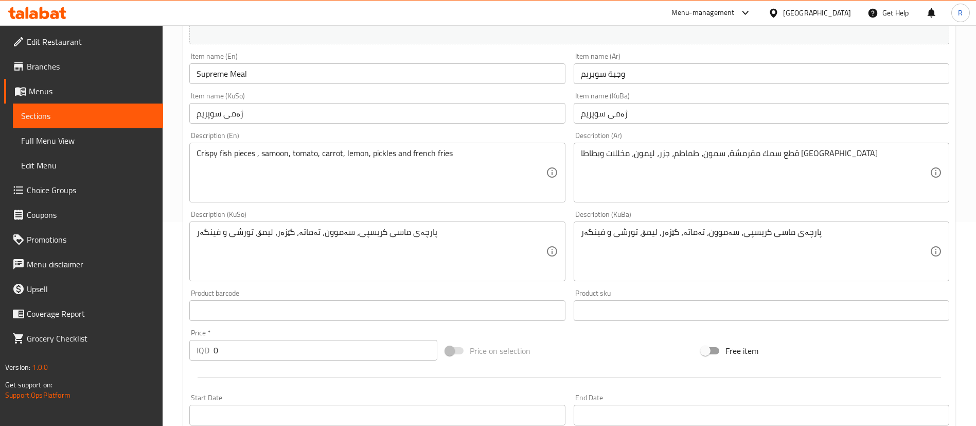
scroll to position [0, 0]
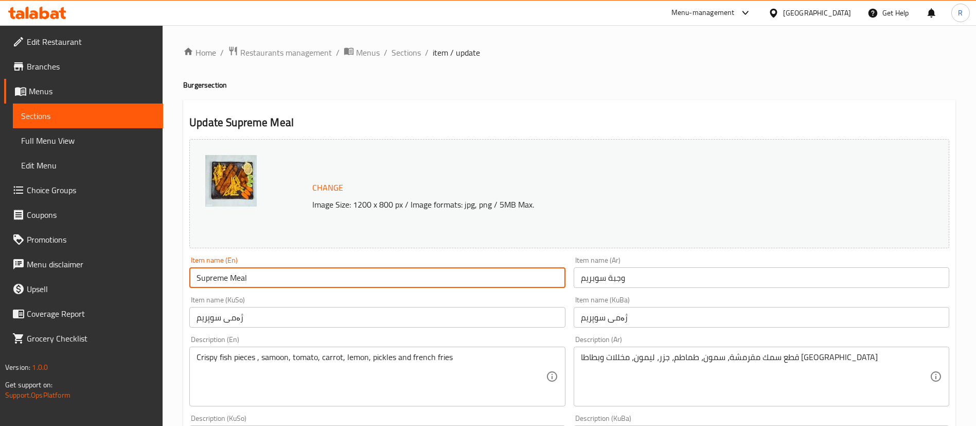
drag, startPoint x: 227, startPoint y: 277, endPoint x: 184, endPoint y: 279, distance: 42.7
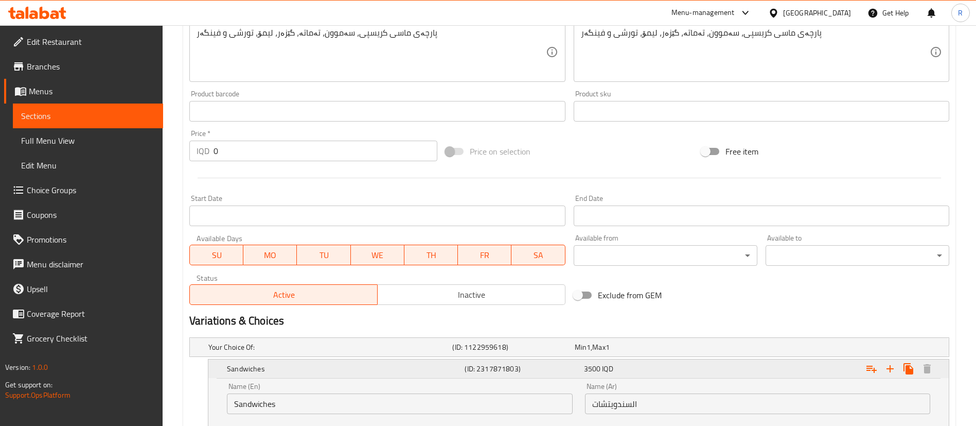
scroll to position [463, 0]
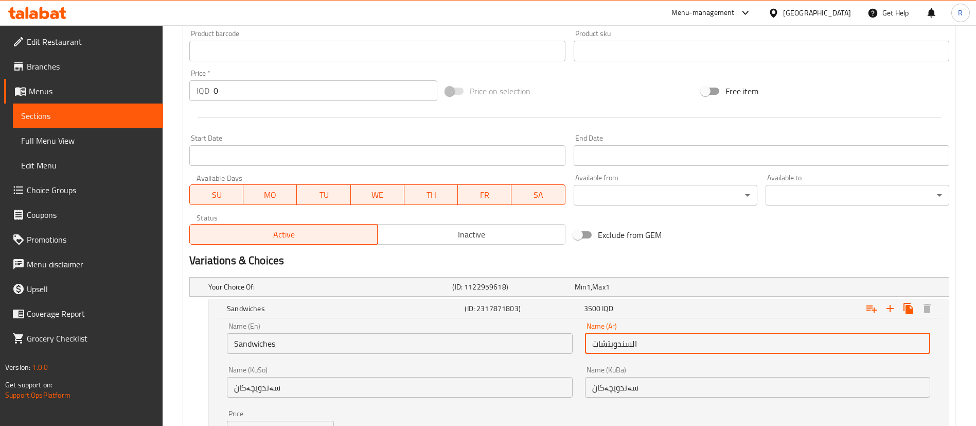
drag, startPoint x: 633, startPoint y: 342, endPoint x: 601, endPoint y: 342, distance: 31.9
click at [601, 342] on input "السندويتشات" at bounding box center [757, 343] width 345 height 21
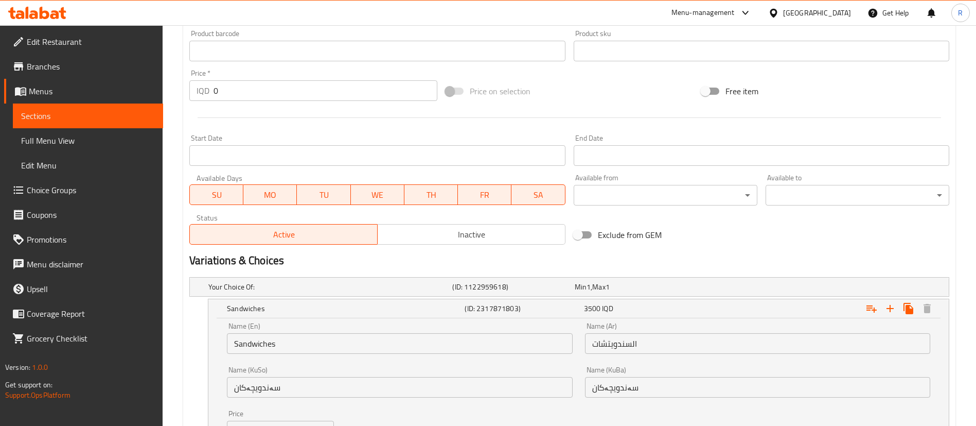
scroll to position [154, 0]
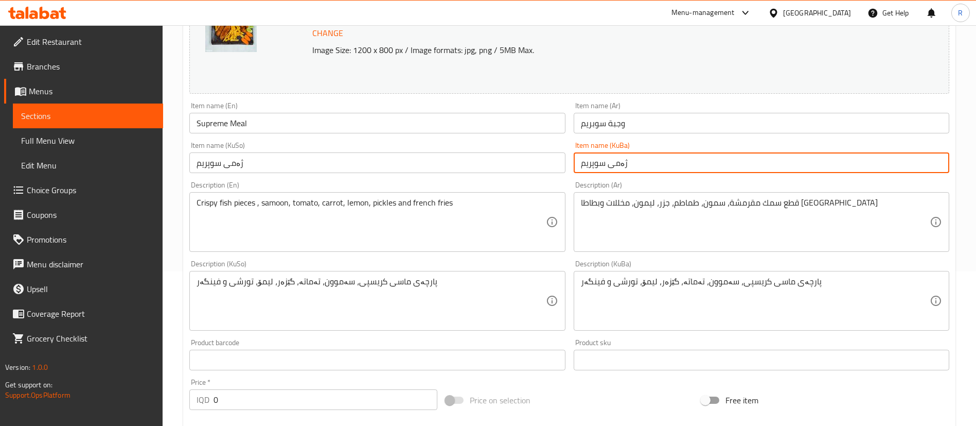
drag, startPoint x: 607, startPoint y: 163, endPoint x: 590, endPoint y: 162, distance: 17.5
click at [574, 164] on input "ژەمی سوپریم" at bounding box center [762, 162] width 376 height 21
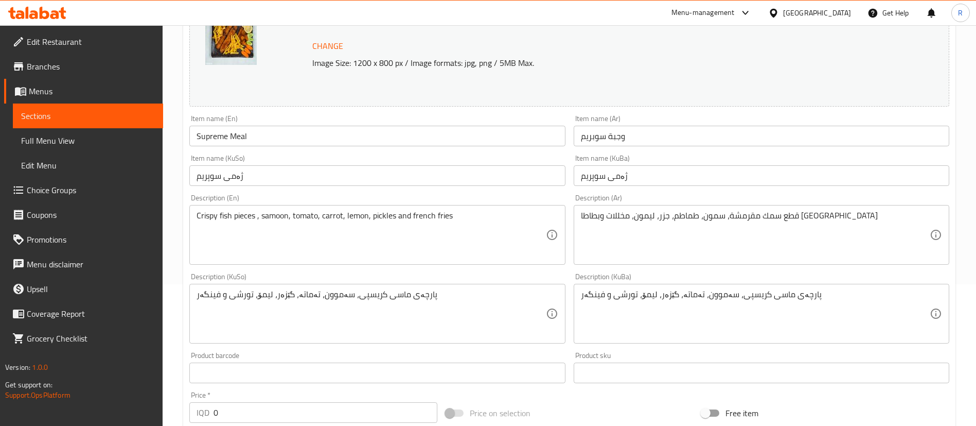
scroll to position [0, 0]
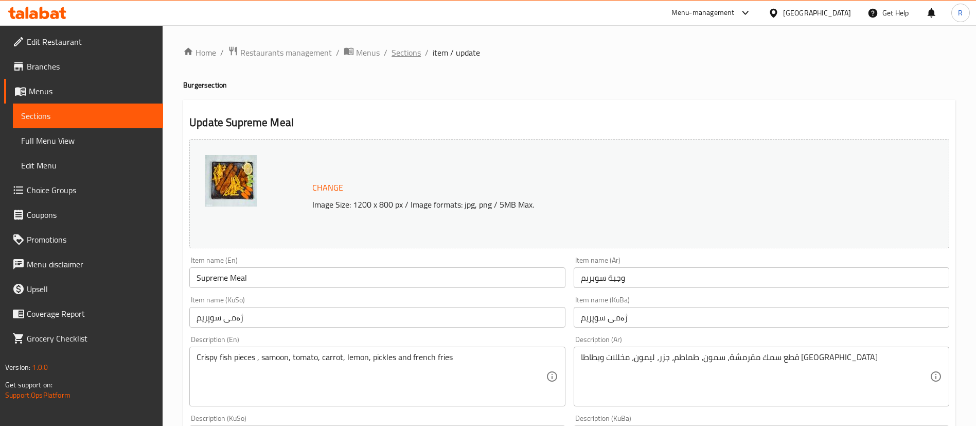
click at [407, 50] on span "Sections" at bounding box center [406, 52] width 29 height 12
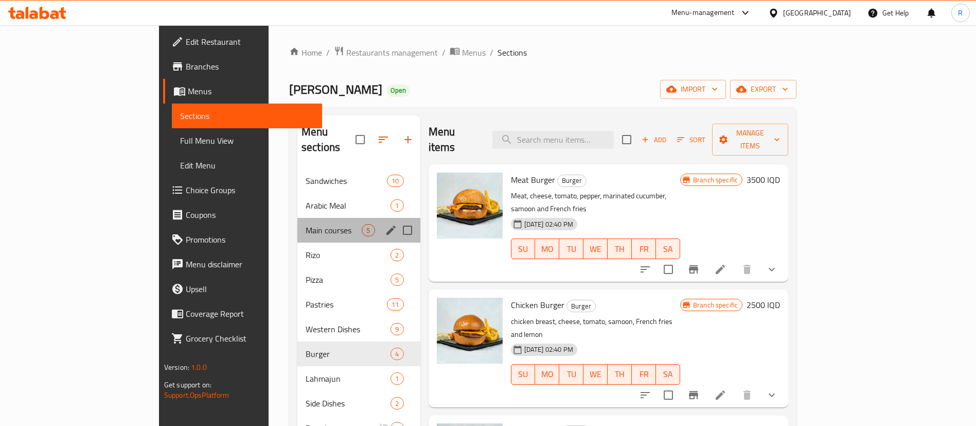
click at [298, 221] on div "Main courses 5" at bounding box center [359, 230] width 123 height 25
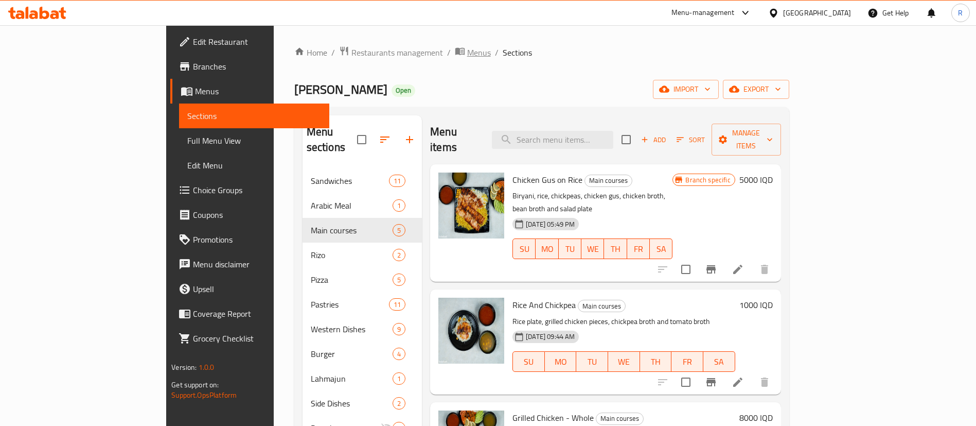
click at [467, 51] on span "Menus" at bounding box center [479, 52] width 24 height 12
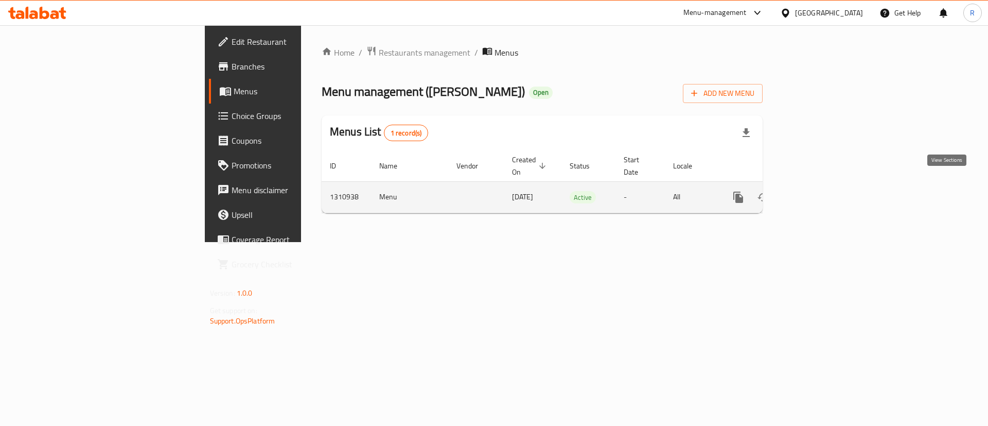
click at [817, 193] on icon "enhanced table" at bounding box center [812, 197] width 9 height 9
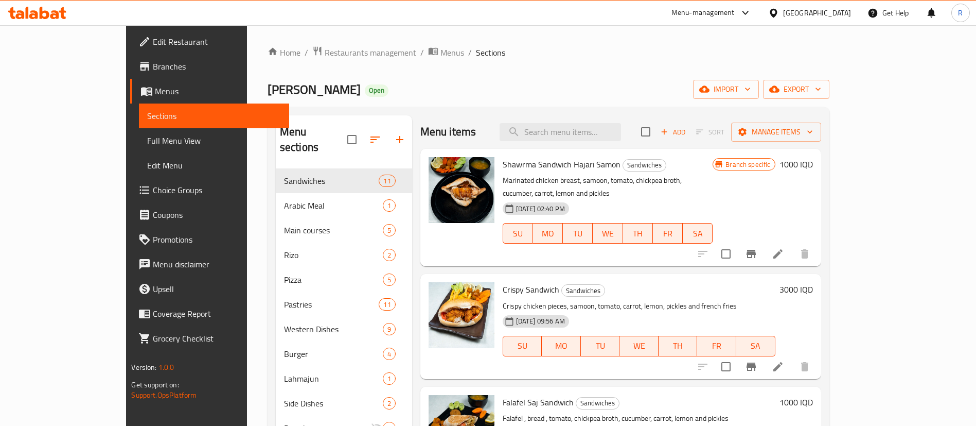
drag, startPoint x: 363, startPoint y: 46, endPoint x: 585, endPoint y: 109, distance: 230.9
click at [441, 46] on span "Menus" at bounding box center [453, 52] width 24 height 12
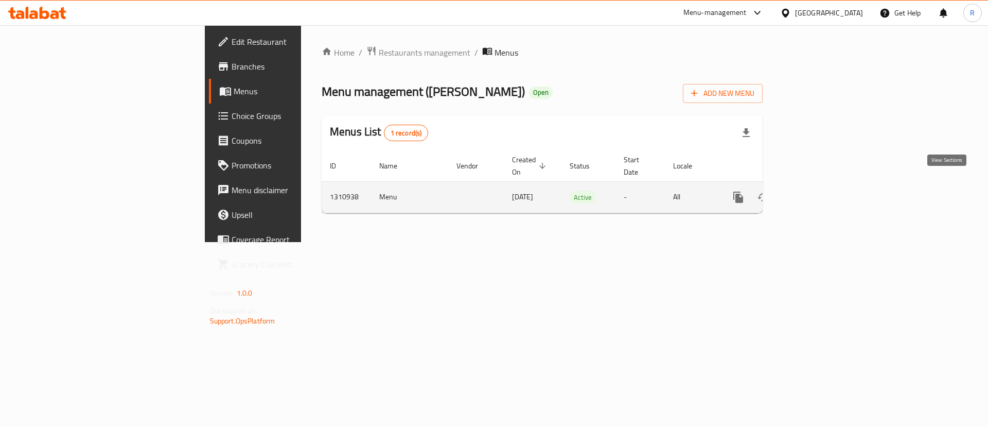
click at [825, 185] on link "enhanced table" at bounding box center [812, 197] width 25 height 25
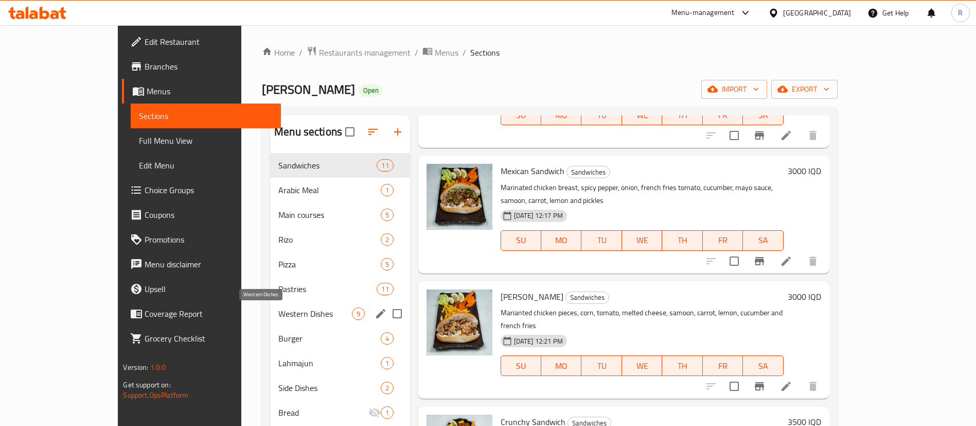
click at [278, 310] on span "Western Dishes" at bounding box center [314, 313] width 73 height 12
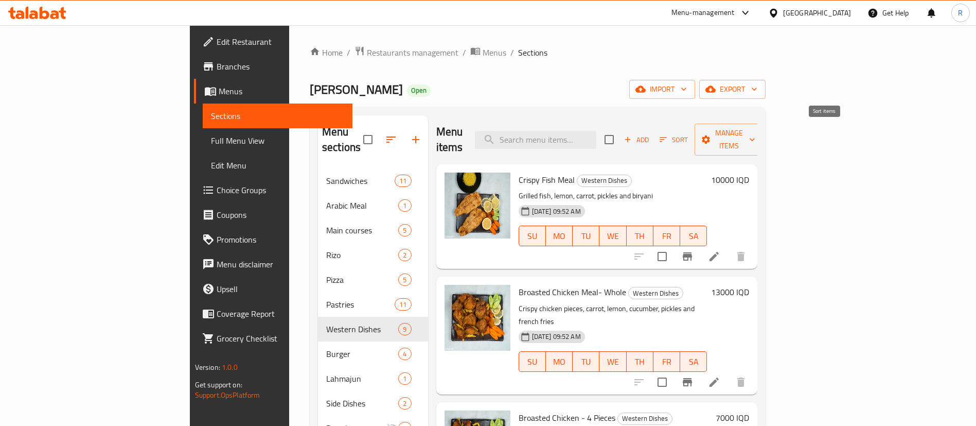
click at [668, 137] on icon "button" at bounding box center [663, 139] width 7 height 5
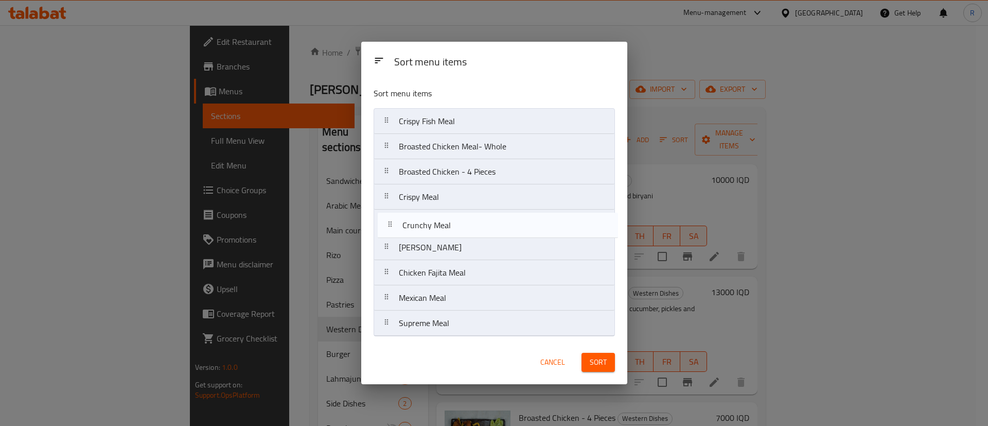
drag, startPoint x: 433, startPoint y: 298, endPoint x: 436, endPoint y: 220, distance: 77.8
click at [436, 220] on nav "Crispy Fish Meal Broasted Chicken Meal- Whole Broasted Chicken - 4 Pieces Crisp…" at bounding box center [494, 222] width 241 height 228
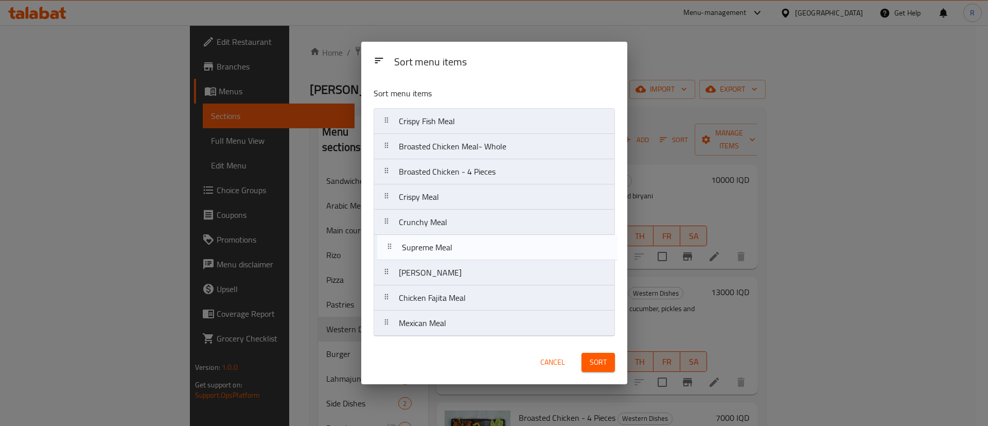
drag, startPoint x: 430, startPoint y: 328, endPoint x: 431, endPoint y: 247, distance: 80.8
click at [431, 247] on nav "Crispy Fish Meal Broasted Chicken Meal- Whole Broasted Chicken - 4 Pieces Crisp…" at bounding box center [494, 222] width 241 height 228
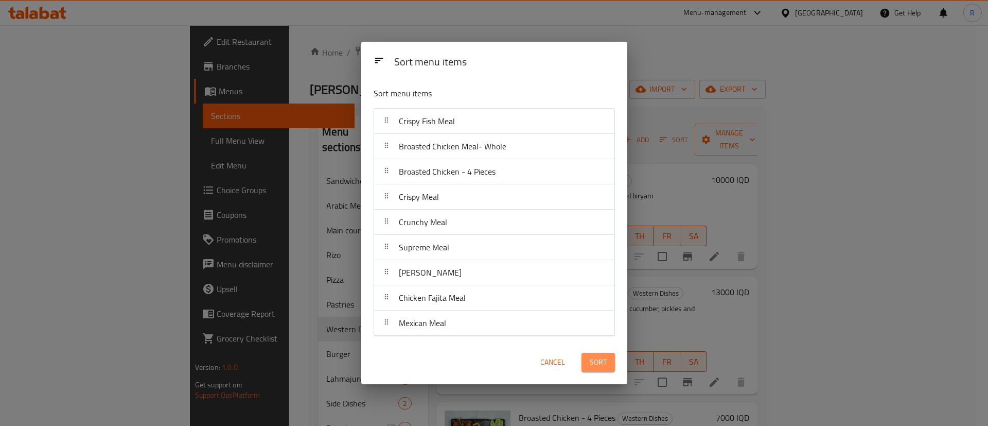
click at [592, 359] on span "Sort" at bounding box center [598, 362] width 17 height 13
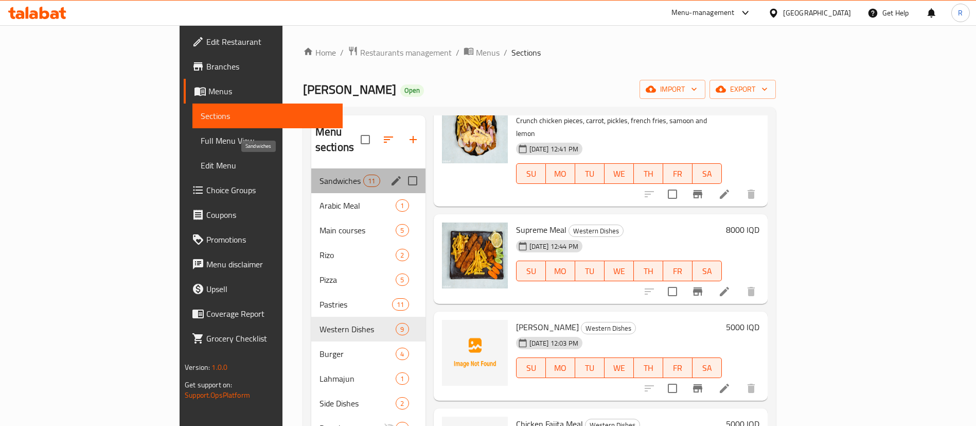
drag, startPoint x: 229, startPoint y: 167, endPoint x: 242, endPoint y: 167, distance: 13.4
click at [320, 174] on span "Sandwiches" at bounding box center [342, 180] width 44 height 12
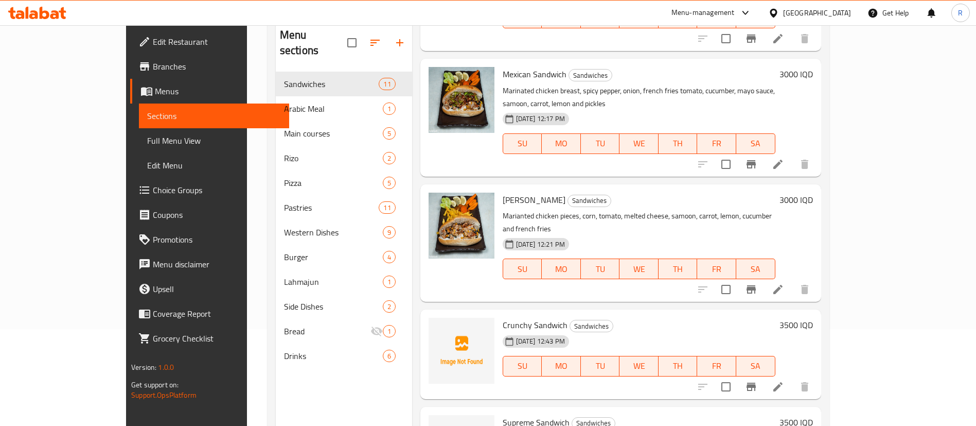
scroll to position [144, 0]
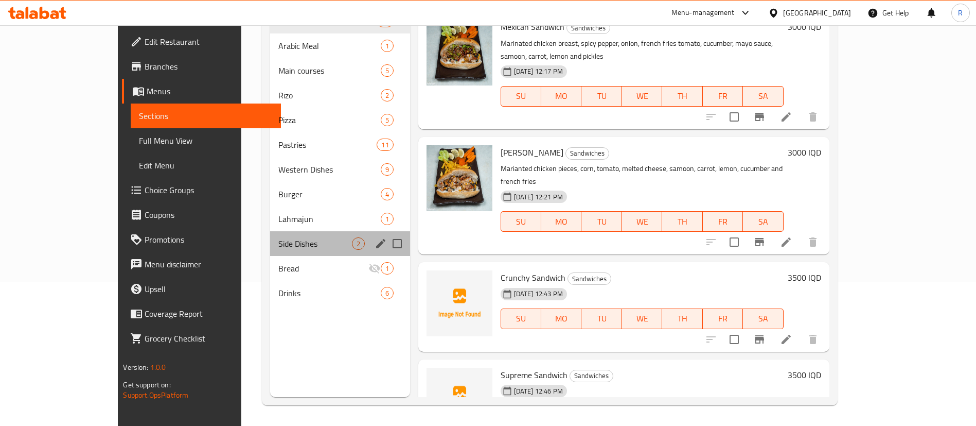
click at [270, 250] on div "Side Dishes 2" at bounding box center [340, 243] width 140 height 25
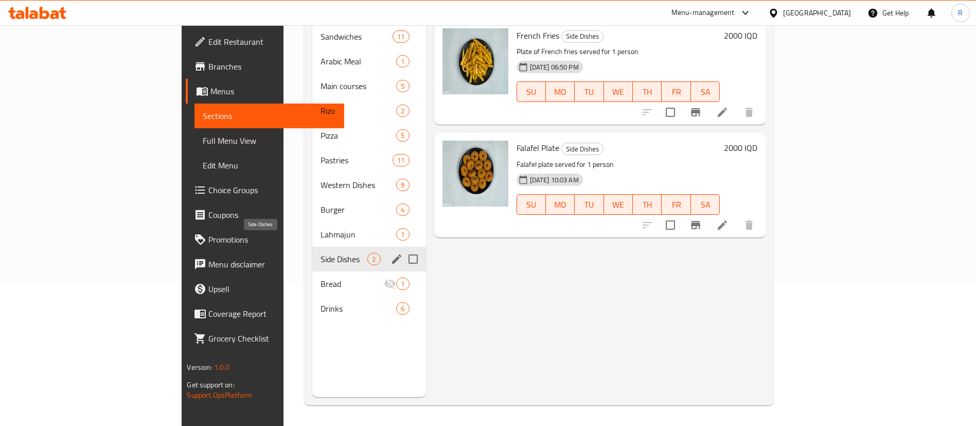
scroll to position [67, 0]
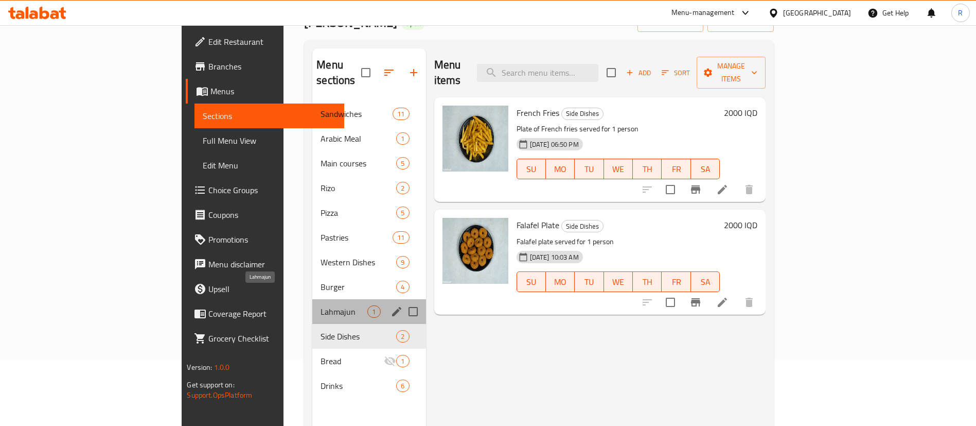
click at [321, 305] on span "Lahmajun" at bounding box center [344, 311] width 47 height 12
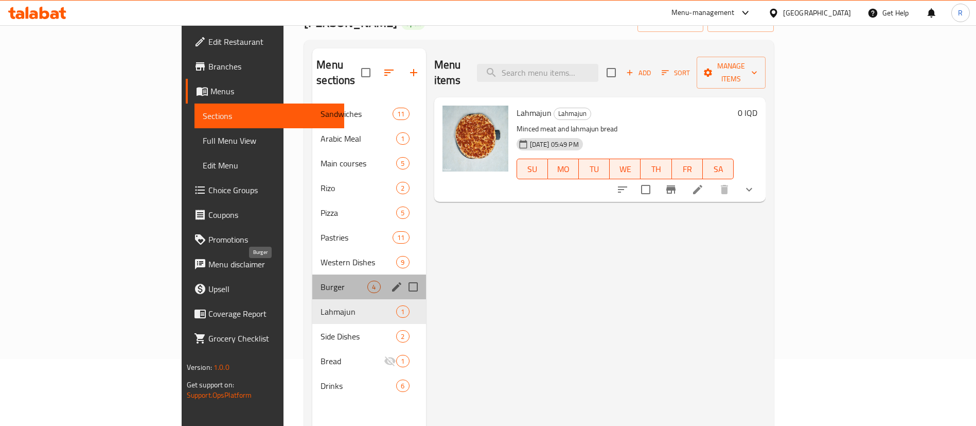
click at [321, 281] on span "Burger" at bounding box center [344, 287] width 47 height 12
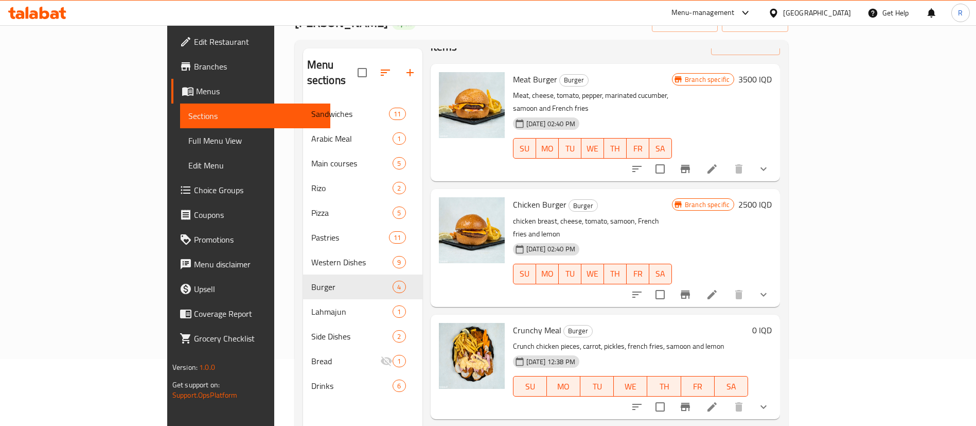
scroll to position [50, 0]
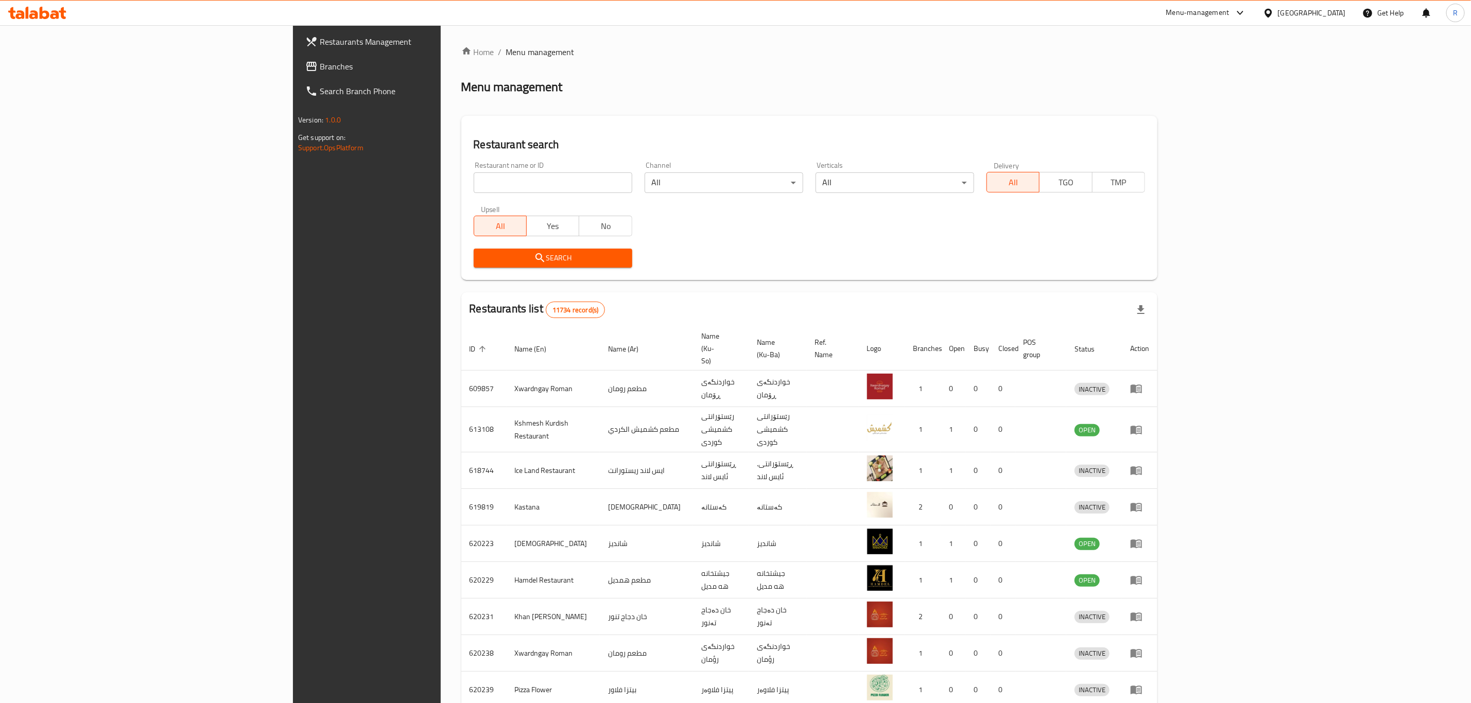
click at [499, 181] on input "search" at bounding box center [553, 182] width 159 height 21
type input "ش"
type input "abn alsh"
click at [482, 261] on span "Search" at bounding box center [553, 258] width 142 height 13
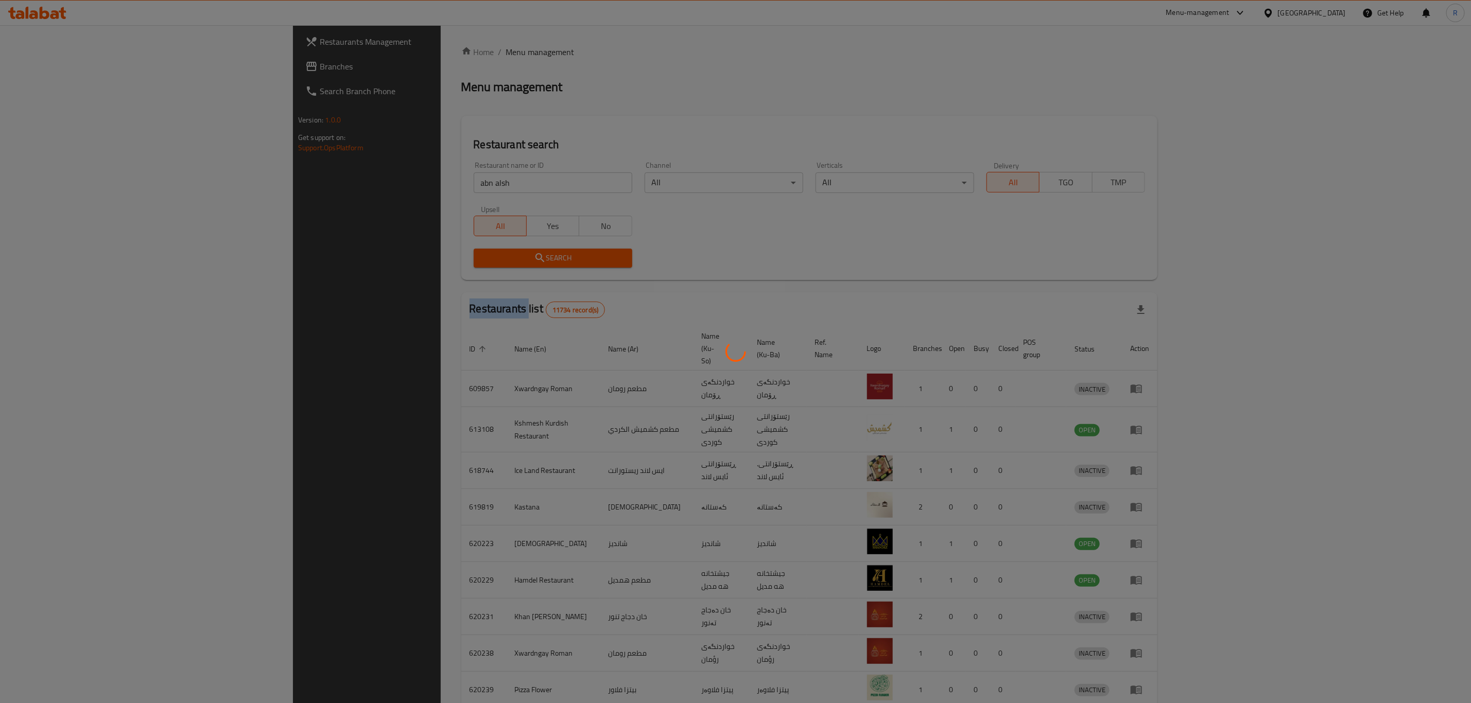
click at [376, 261] on div at bounding box center [735, 351] width 1471 height 703
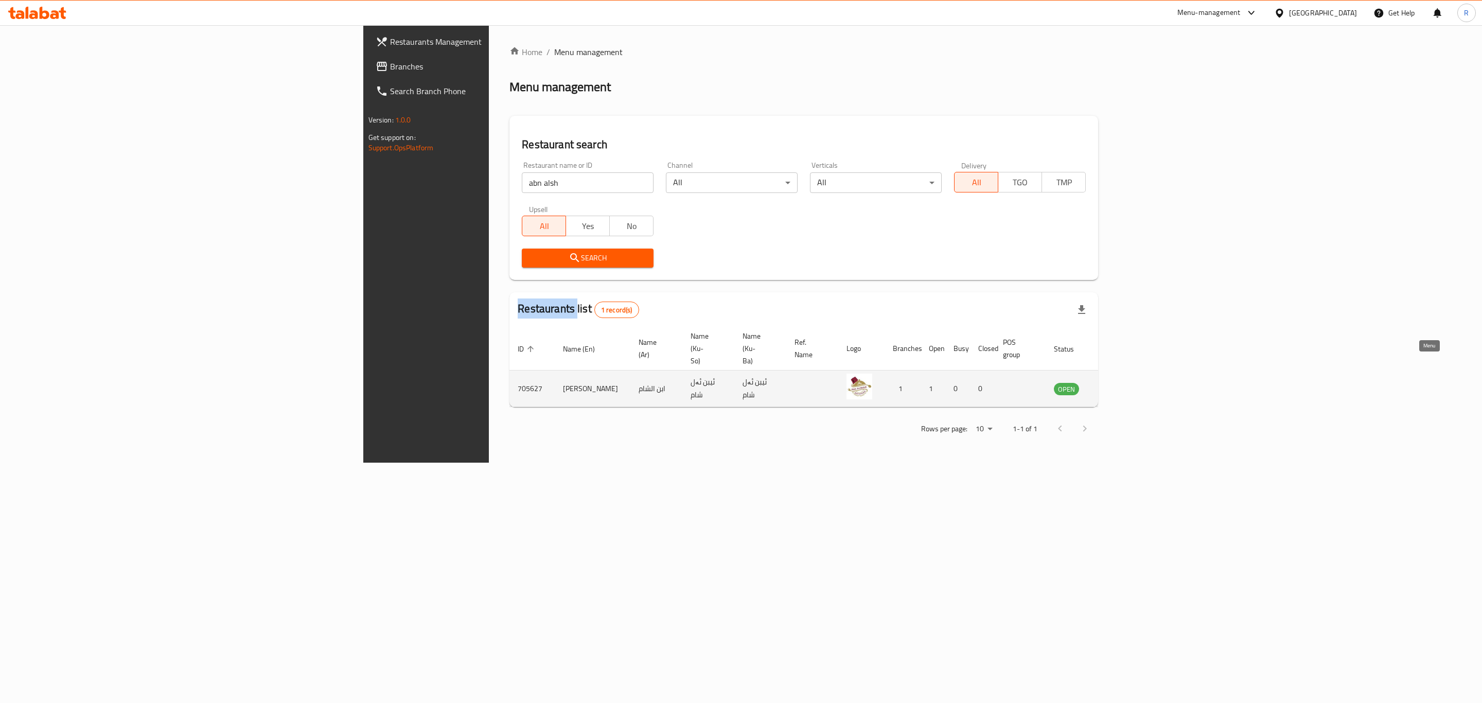
click at [1120, 385] on icon "enhanced table" at bounding box center [1114, 389] width 11 height 9
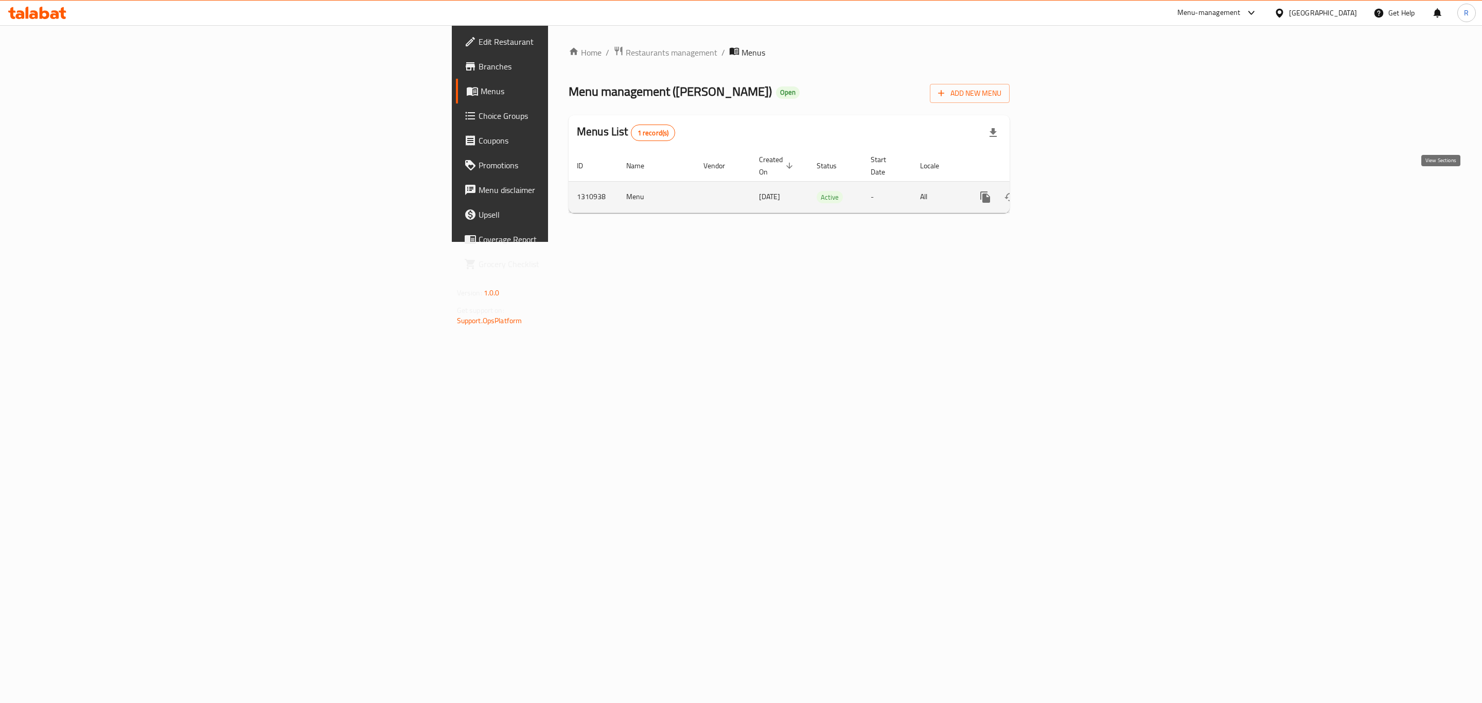
click at [1064, 193] on icon "enhanced table" at bounding box center [1059, 197] width 9 height 9
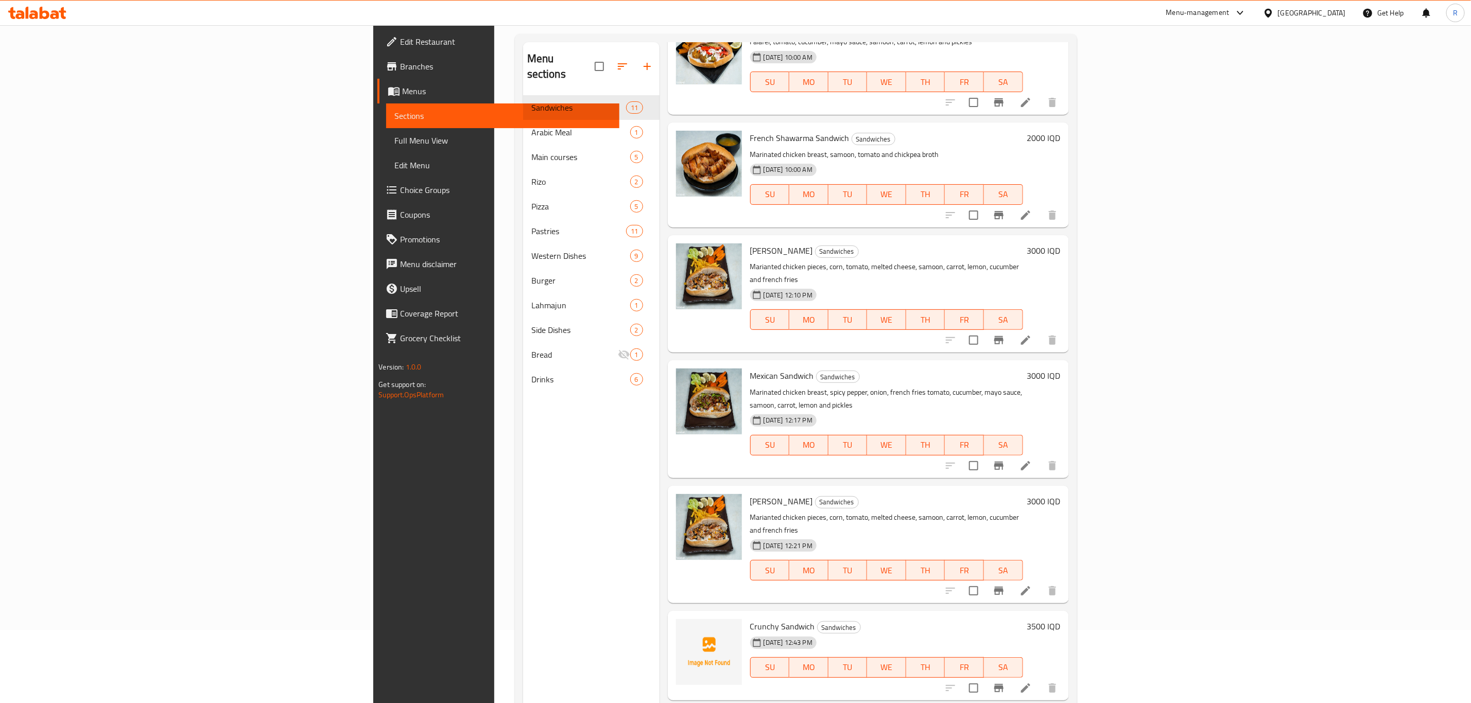
scroll to position [144, 0]
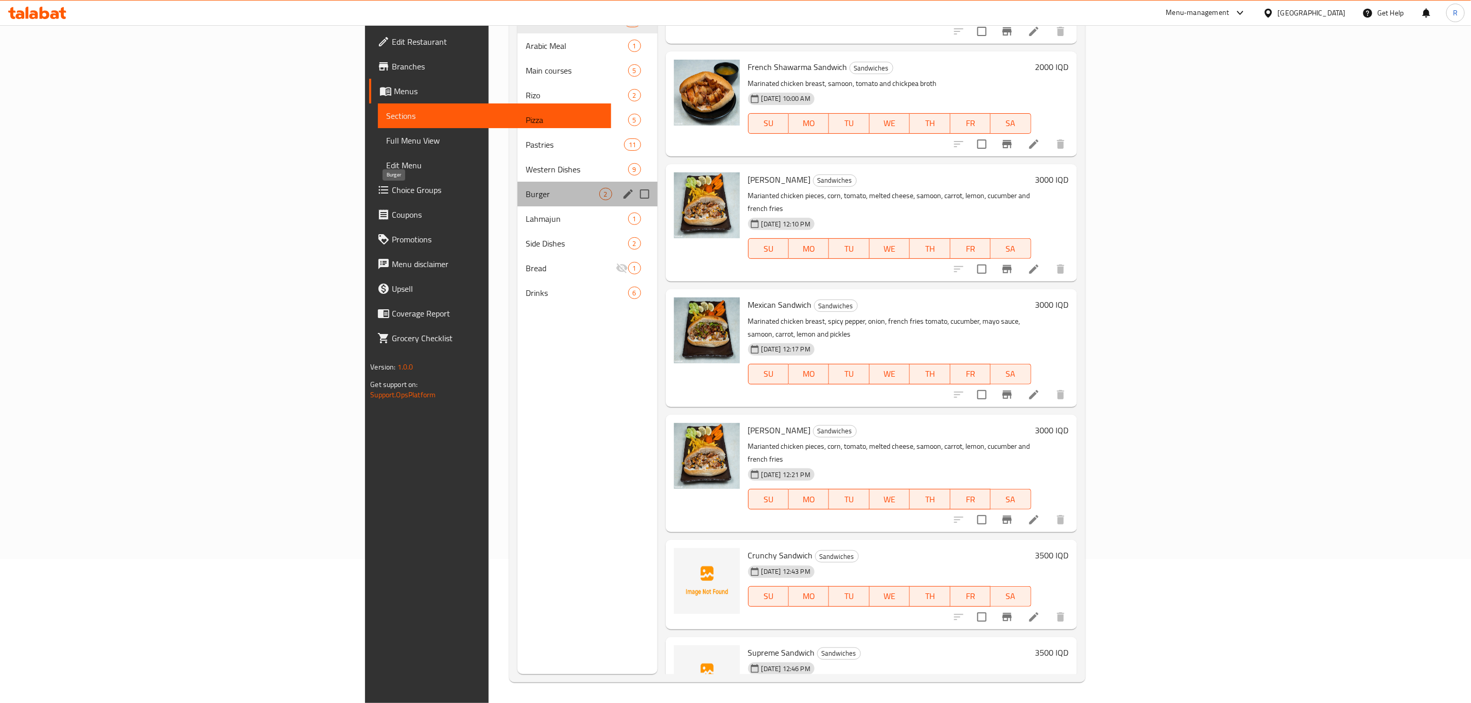
click at [526, 195] on span "Burger" at bounding box center [562, 194] width 73 height 12
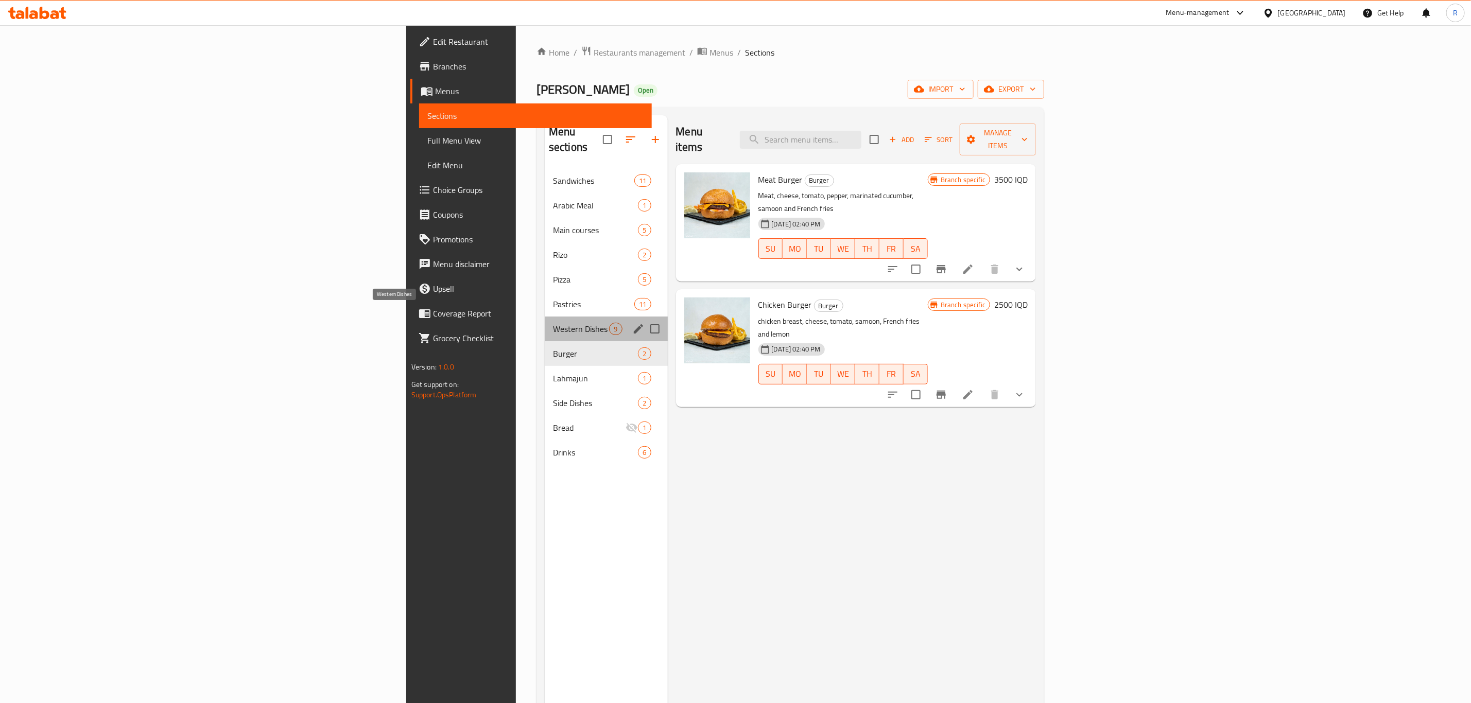
click at [553, 323] on span "Western Dishes" at bounding box center [581, 329] width 56 height 12
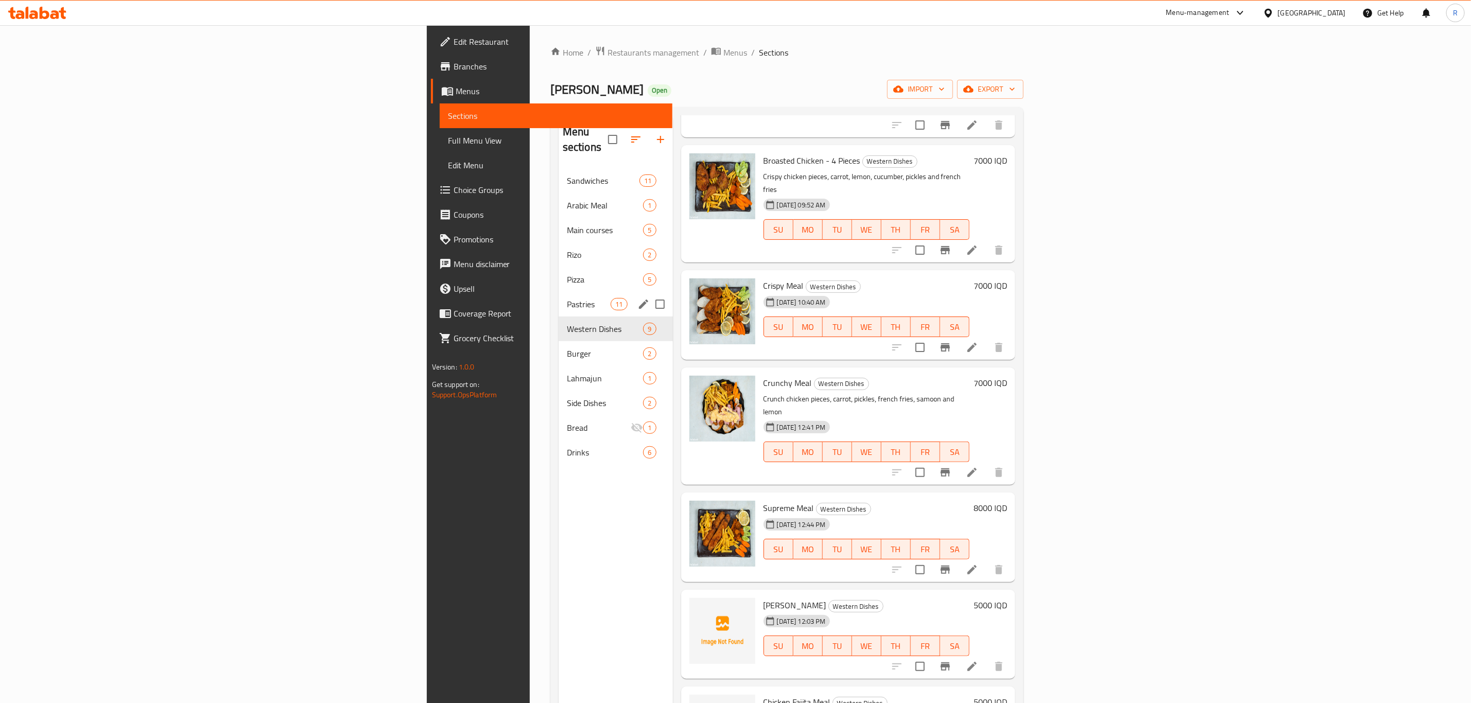
click at [567, 298] on span "Pastries" at bounding box center [589, 304] width 44 height 12
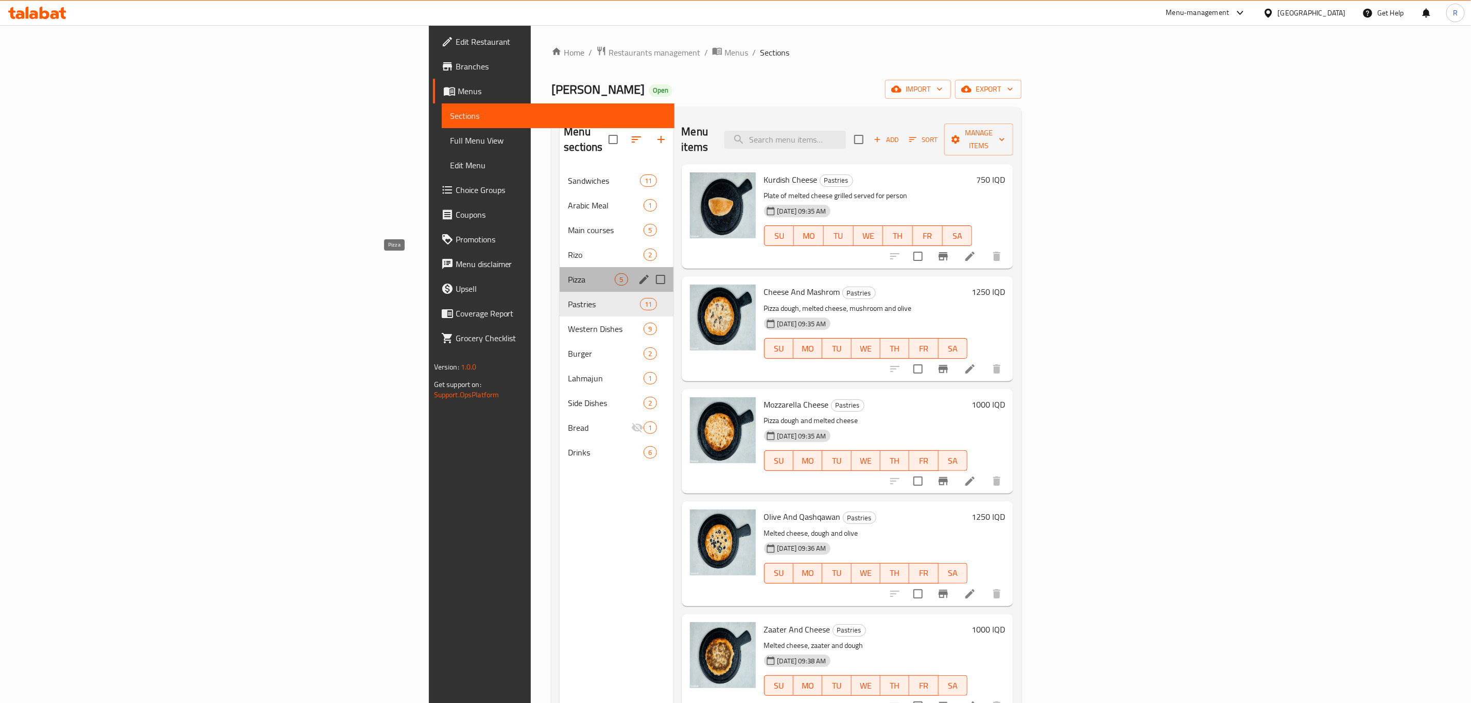
click at [568, 273] on span "Pizza" at bounding box center [591, 279] width 47 height 12
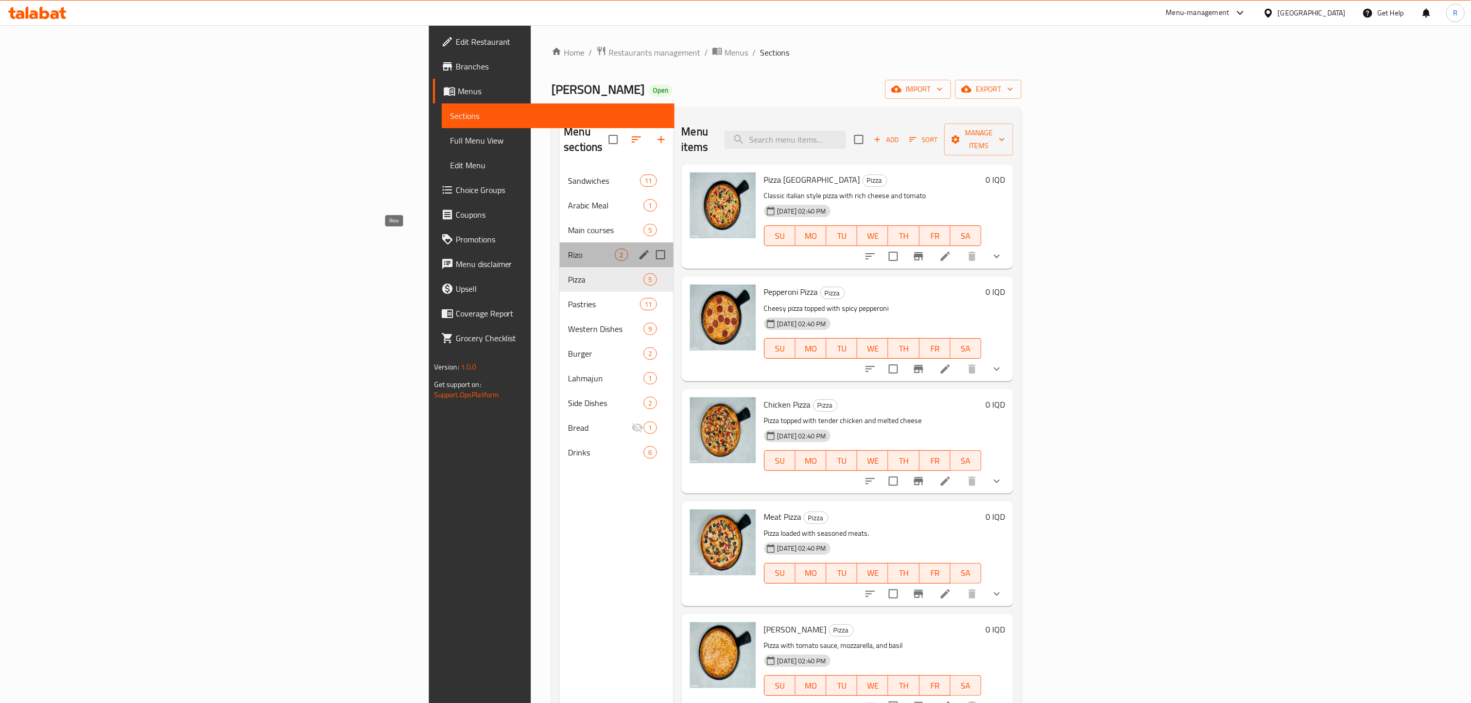
click at [568, 249] on span "Rizo" at bounding box center [591, 255] width 47 height 12
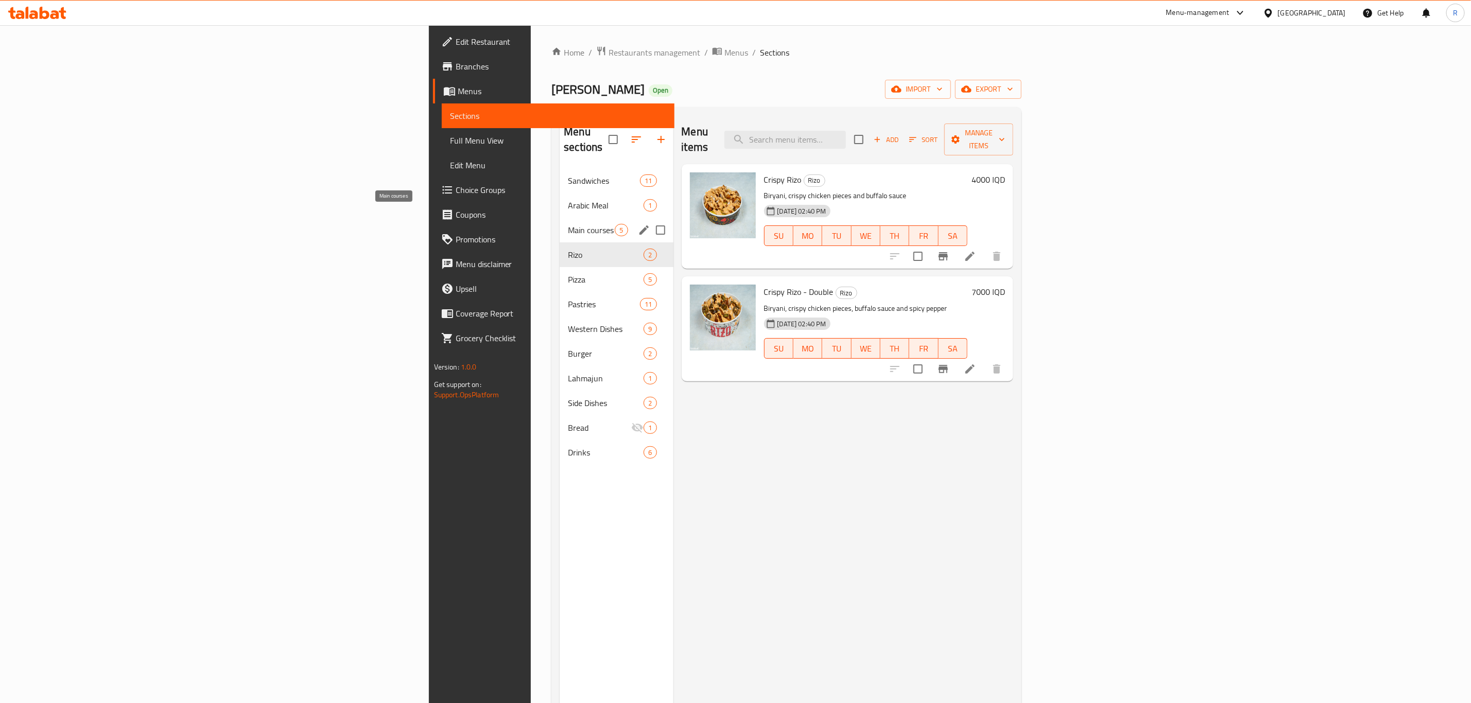
click at [560, 218] on div "Main courses 5" at bounding box center [616, 230] width 113 height 25
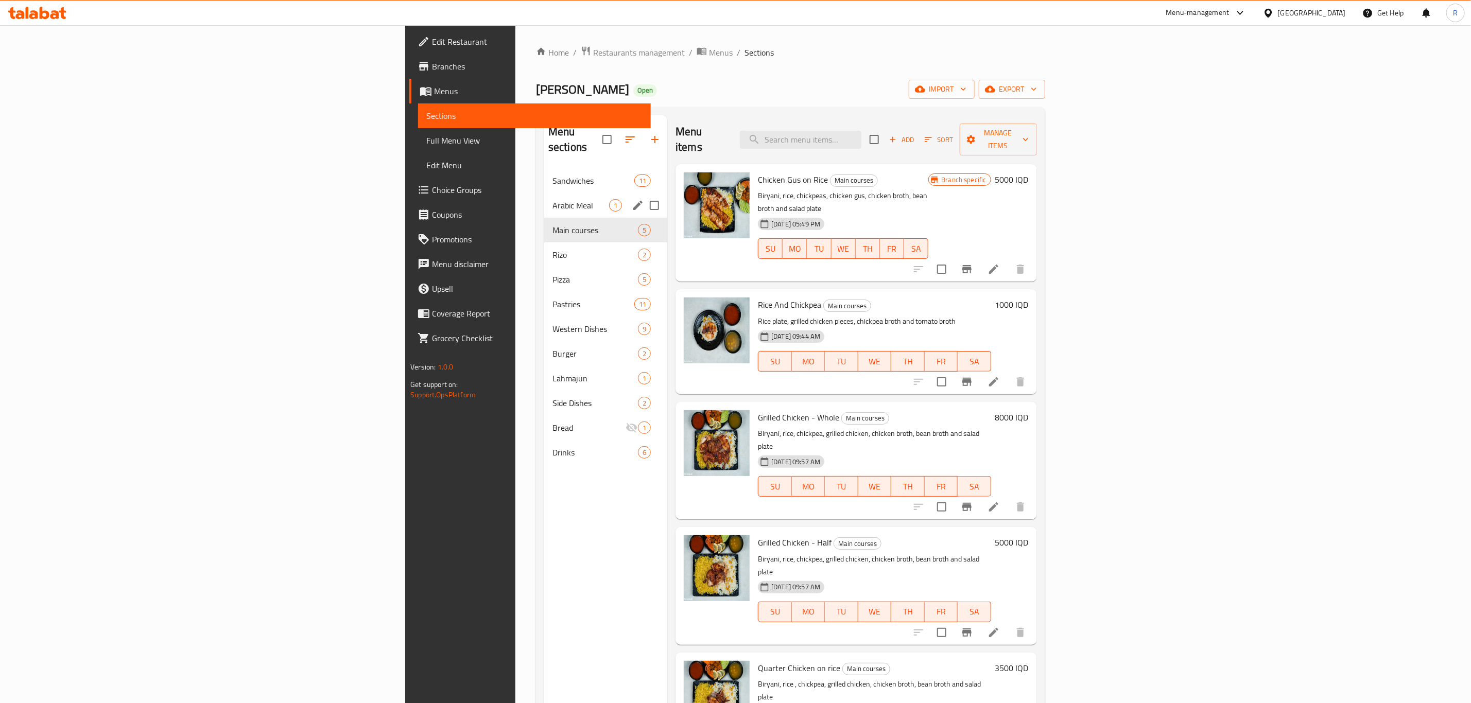
click at [544, 193] on div "Arabic Meal 1" at bounding box center [605, 205] width 123 height 25
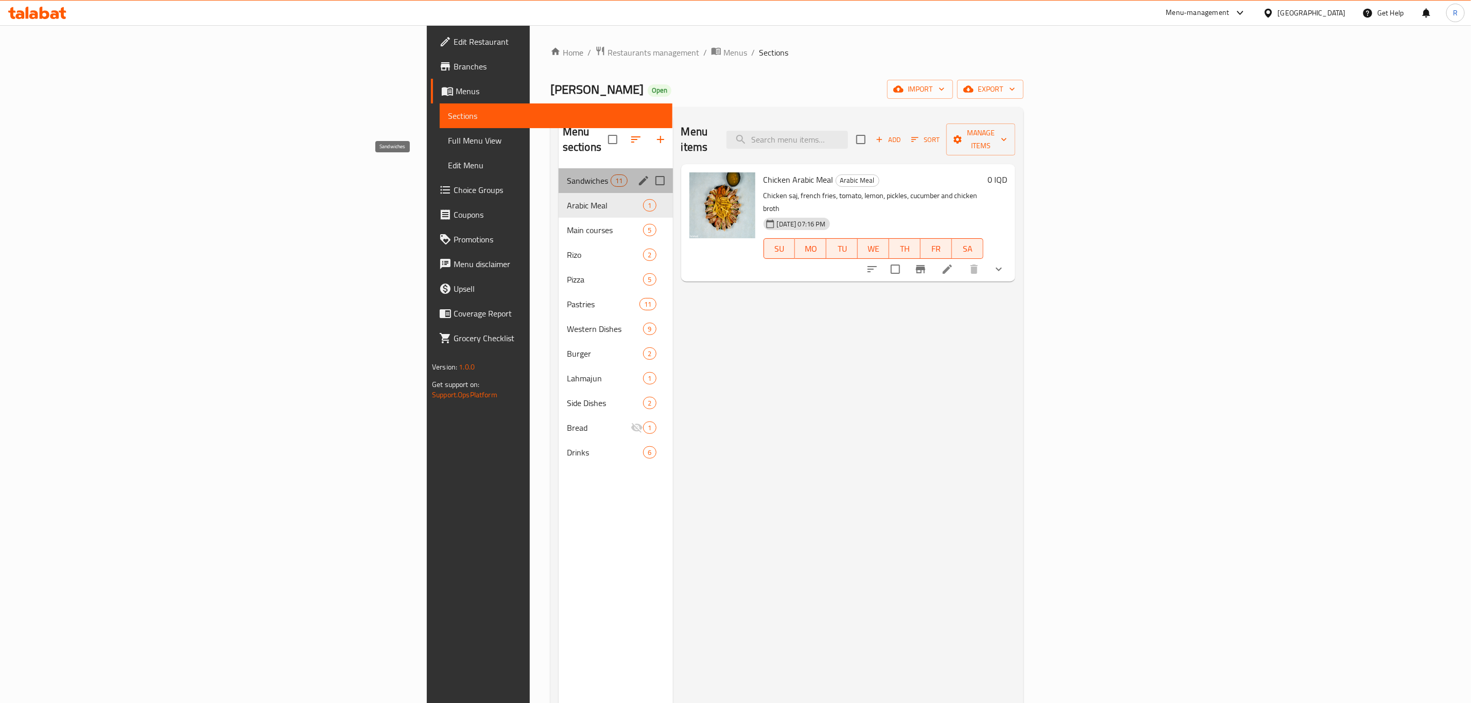
click at [567, 174] on span "Sandwiches" at bounding box center [589, 180] width 44 height 12
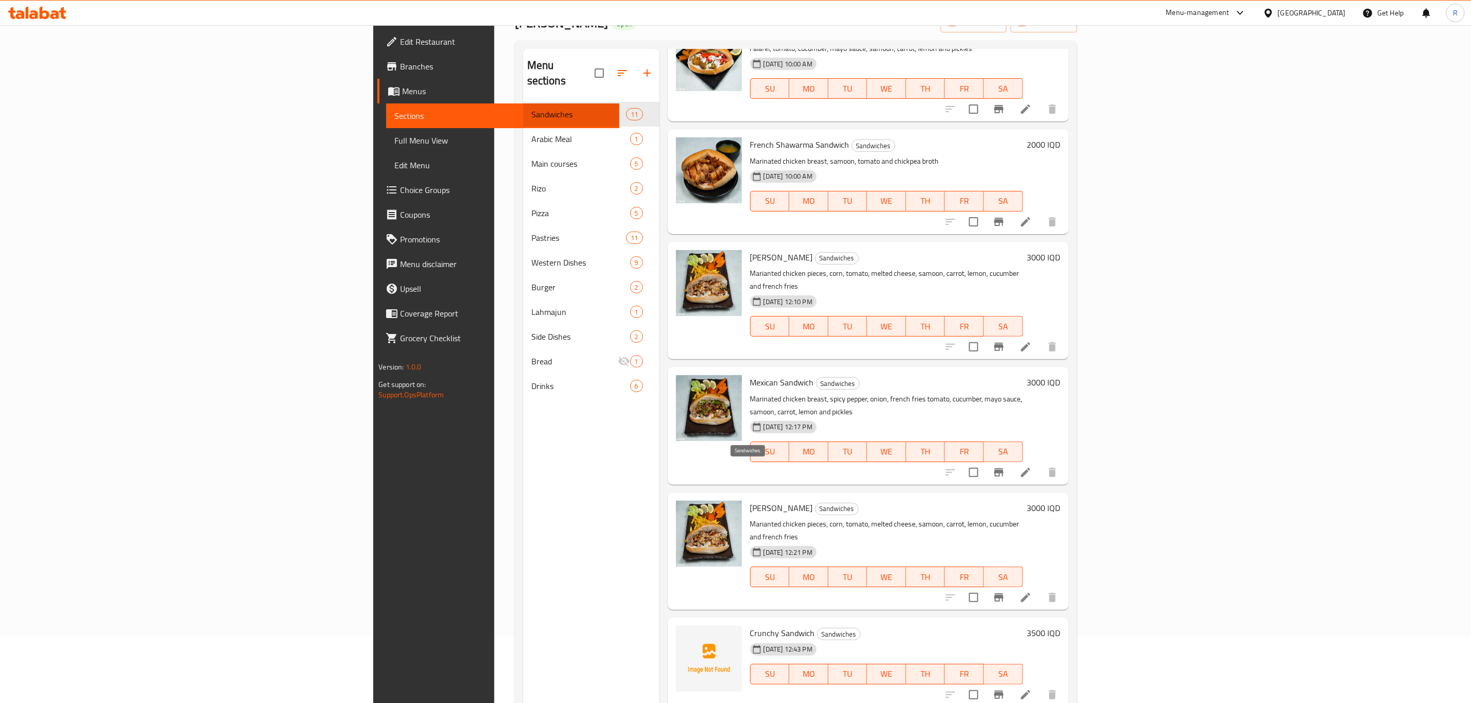
scroll to position [144, 0]
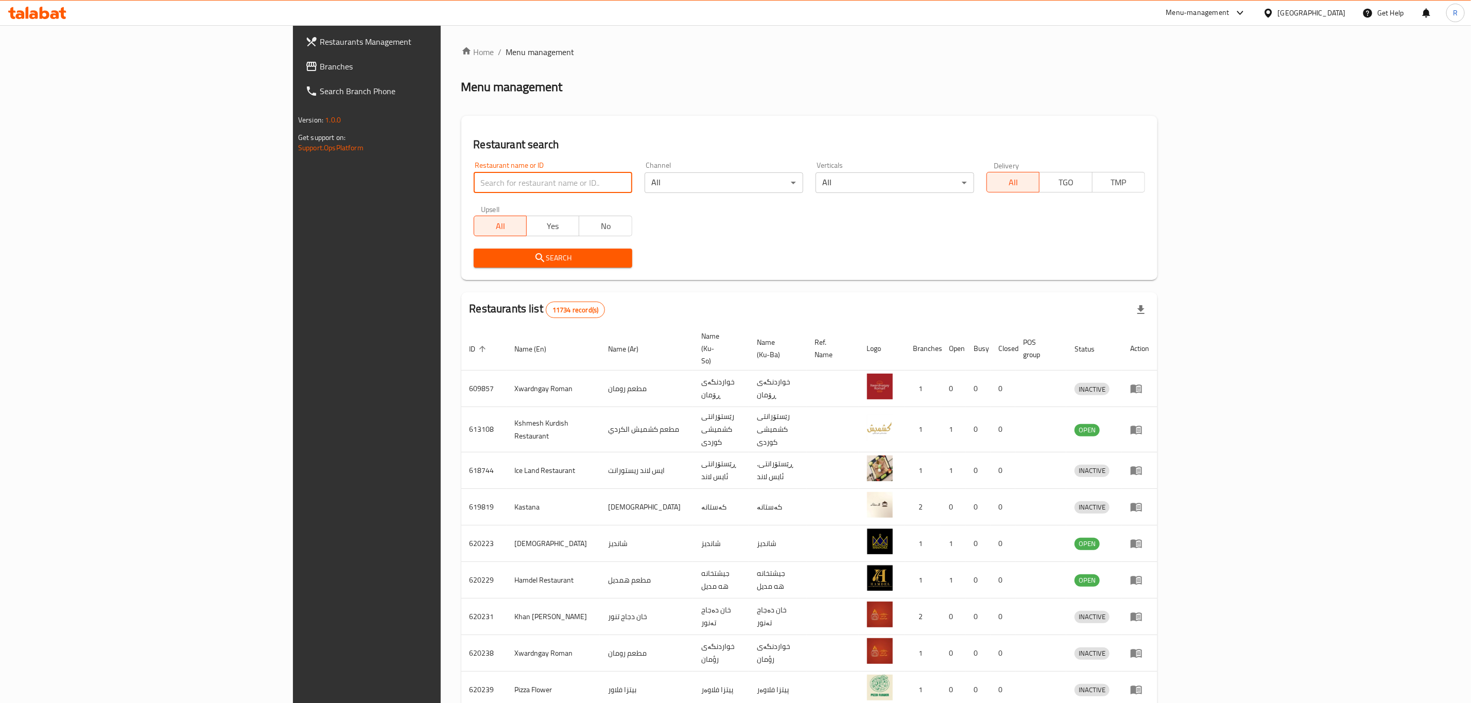
click at [481, 185] on input "search" at bounding box center [553, 182] width 159 height 21
type input "[PERSON_NAME]"
click at [534, 260] on icon "submit" at bounding box center [540, 258] width 12 height 12
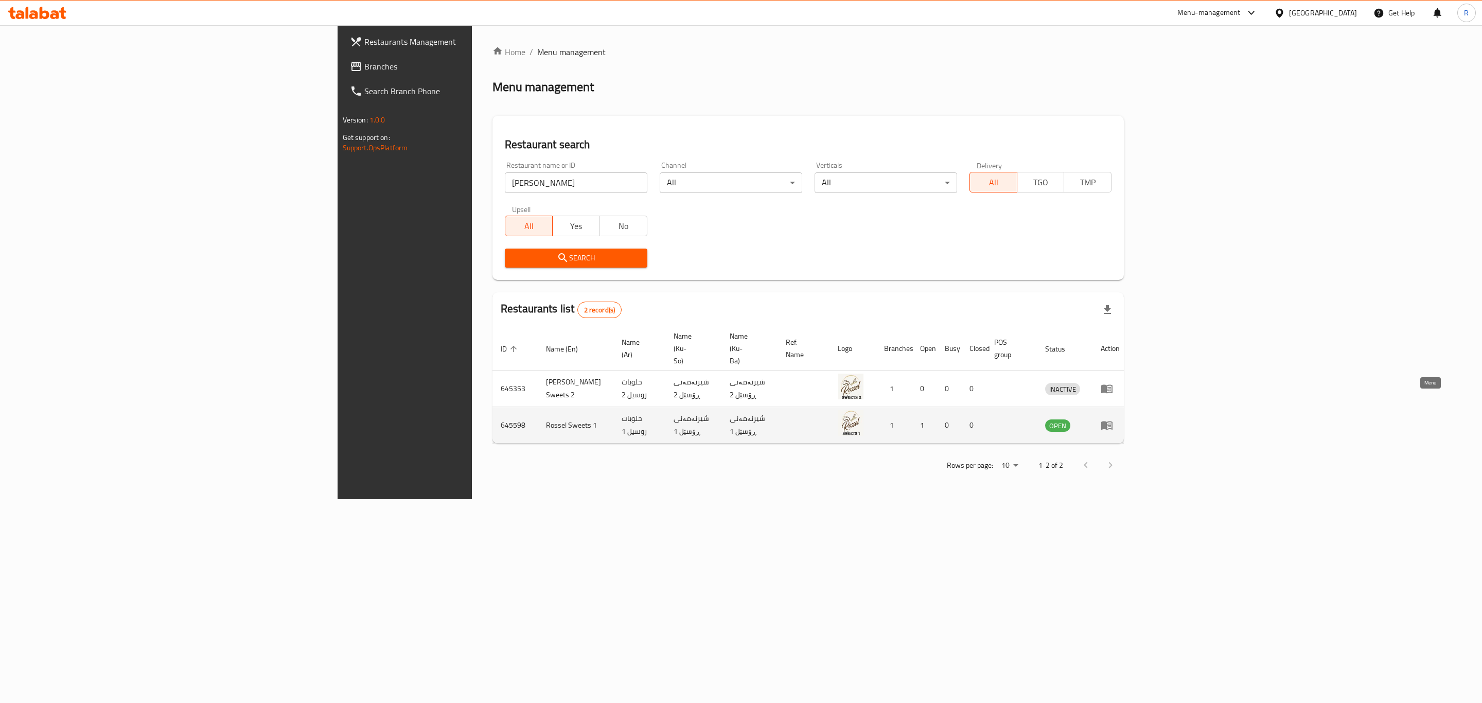
click at [1113, 419] on icon "enhanced table" at bounding box center [1107, 425] width 12 height 12
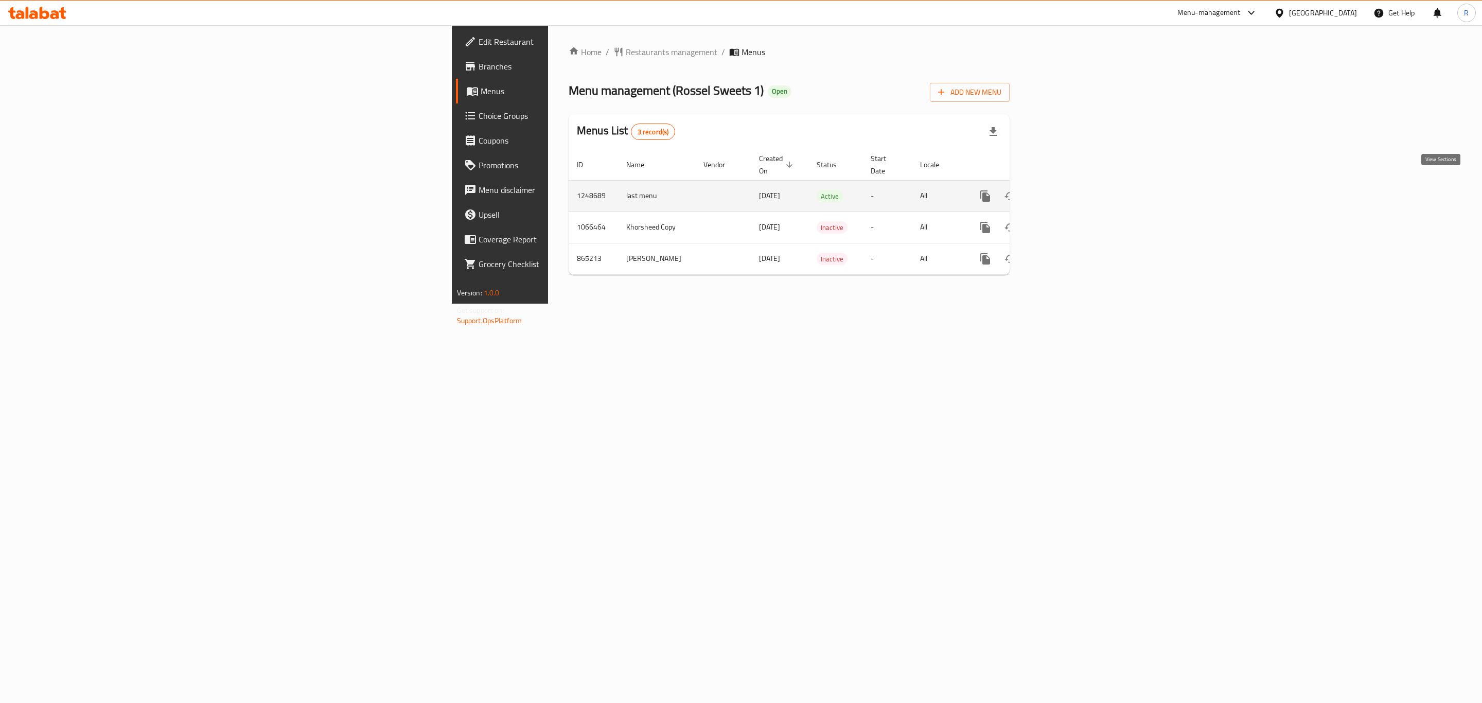
click at [1066, 190] on icon "enhanced table" at bounding box center [1060, 196] width 12 height 12
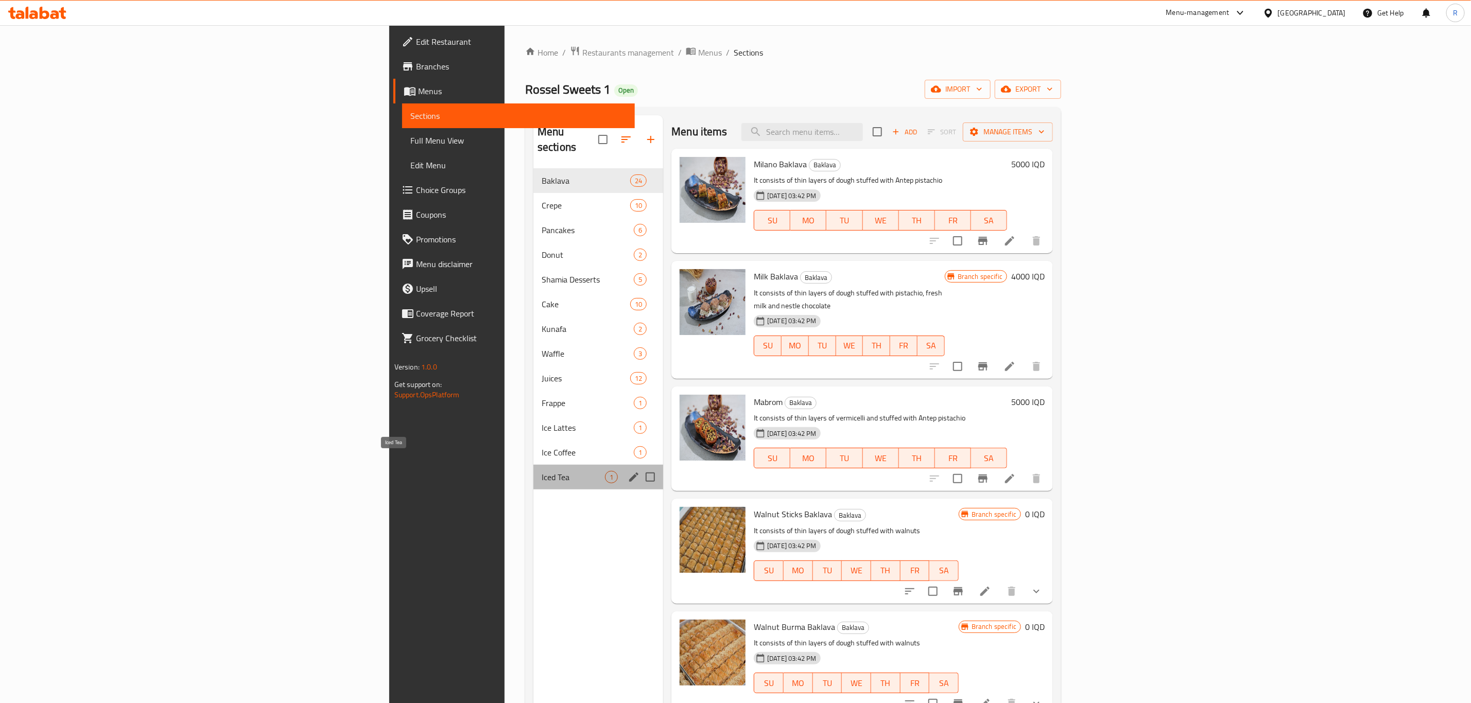
click at [541, 471] on span "Iced Tea" at bounding box center [572, 477] width 63 height 12
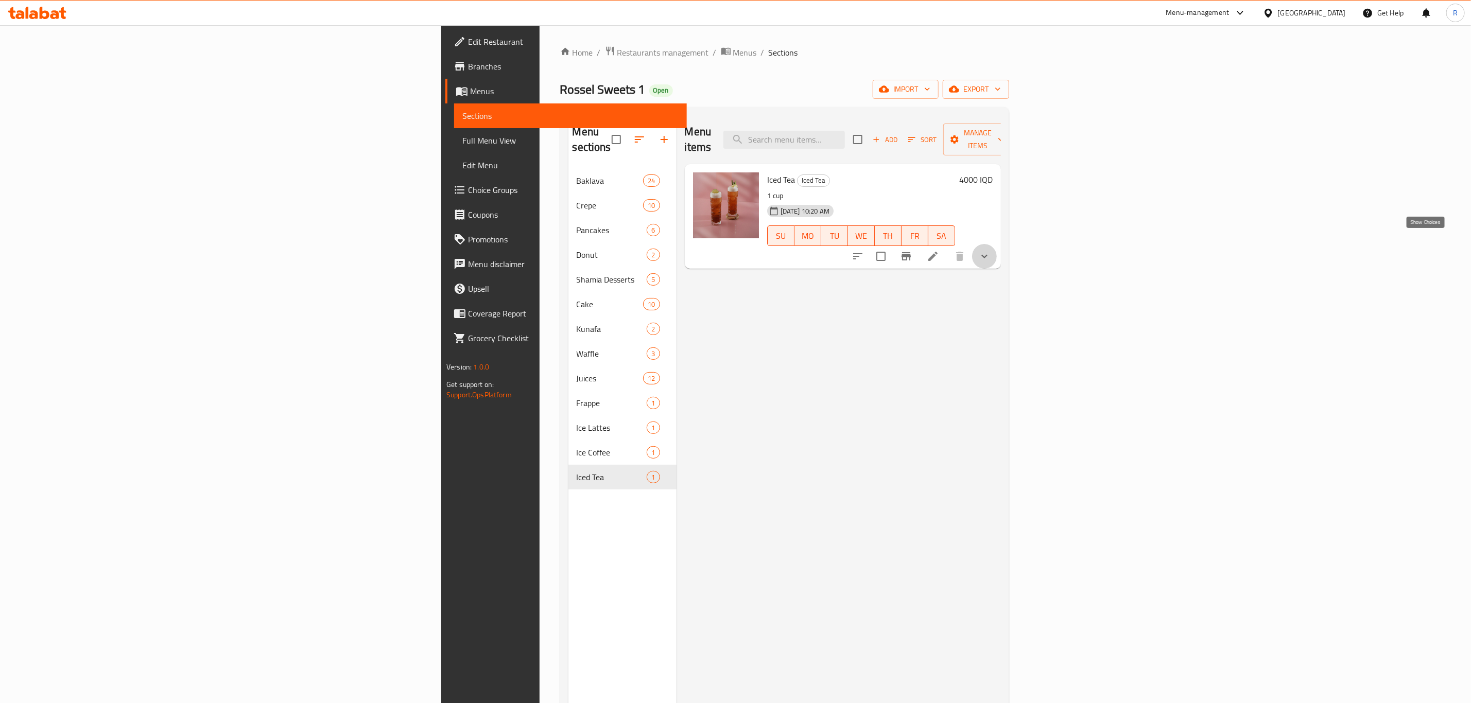
click at [990, 250] on icon "show more" at bounding box center [984, 256] width 12 height 12
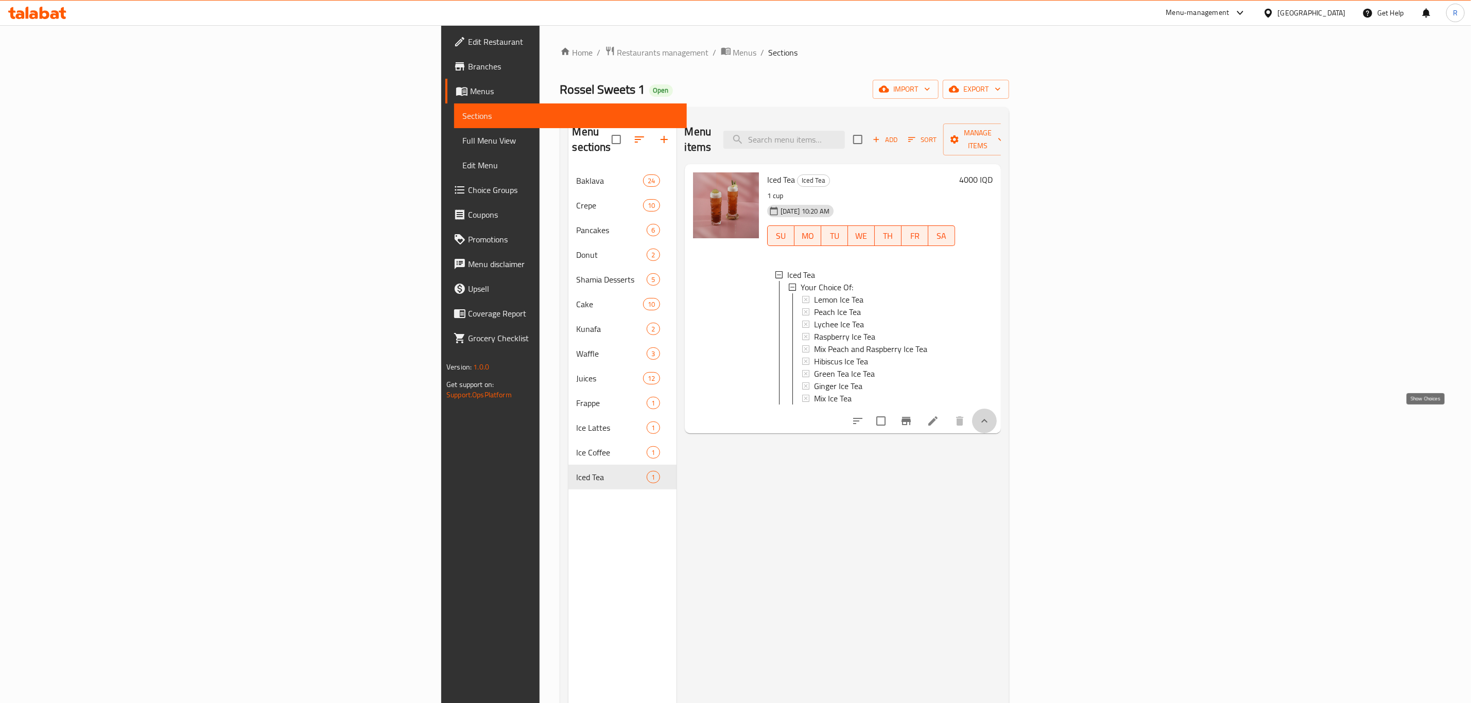
click at [990, 415] on icon "show more" at bounding box center [984, 421] width 12 height 12
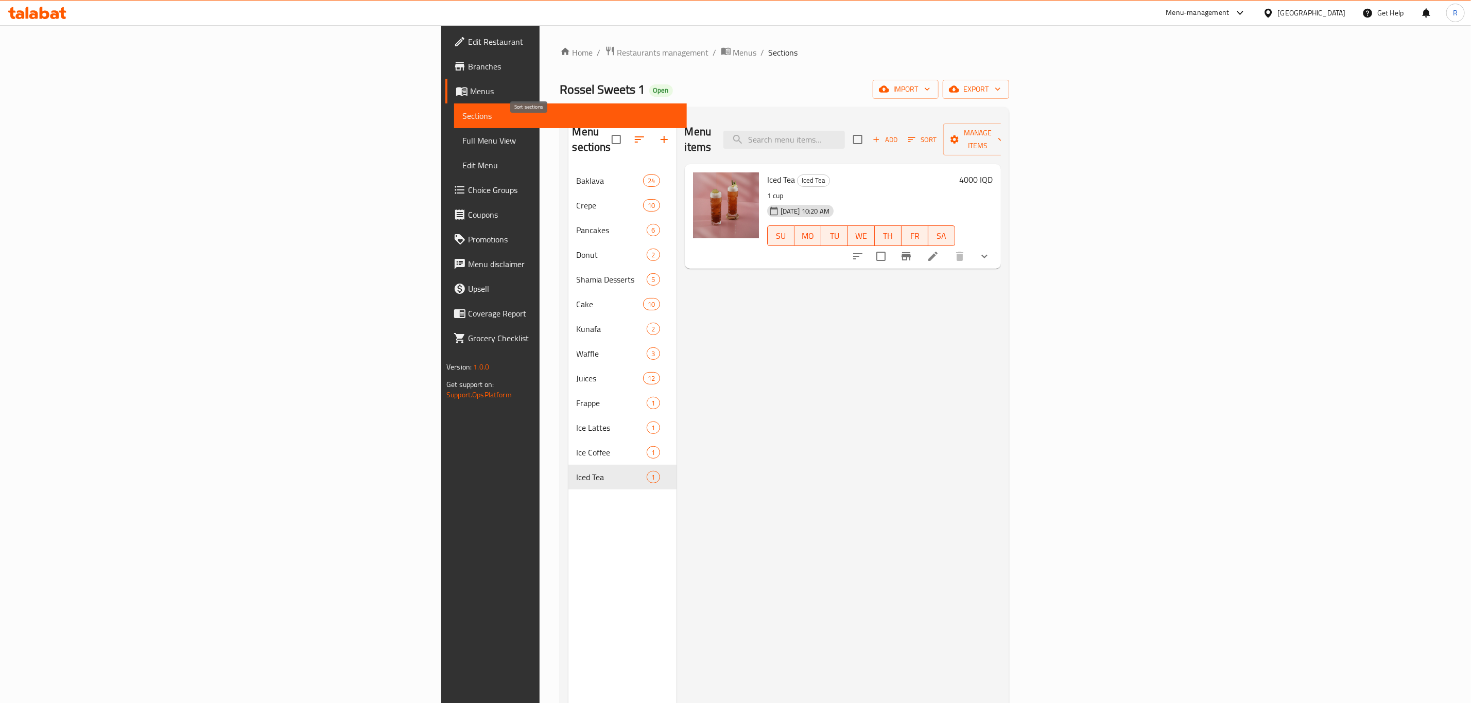
click at [633, 137] on icon "button" at bounding box center [639, 139] width 12 height 12
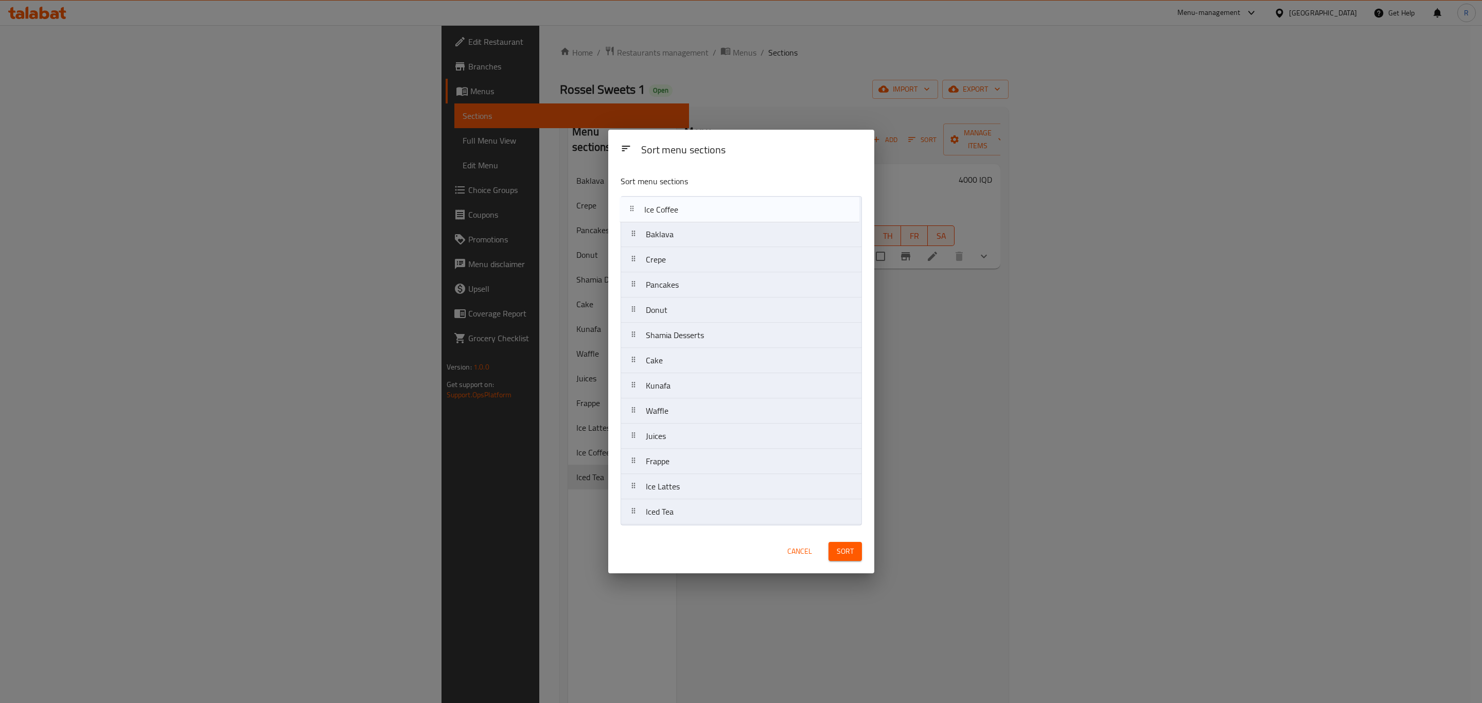
drag, startPoint x: 700, startPoint y: 492, endPoint x: 713, endPoint y: 527, distance: 37.7
click at [695, 211] on nav "Baklava Crepe Pancakes Donut [PERSON_NAME] Desserts Cake Kunafa Waffle Juices F…" at bounding box center [741, 360] width 241 height 329
drag, startPoint x: 681, startPoint y: 516, endPoint x: 697, endPoint y: 233, distance: 283.5
click at [698, 232] on nav "Ice Coffee Baklava Crepe Pancakes Donut [PERSON_NAME] Desserts Cake Kunafa Waff…" at bounding box center [741, 360] width 241 height 329
drag, startPoint x: 675, startPoint y: 516, endPoint x: 695, endPoint y: 443, distance: 75.8
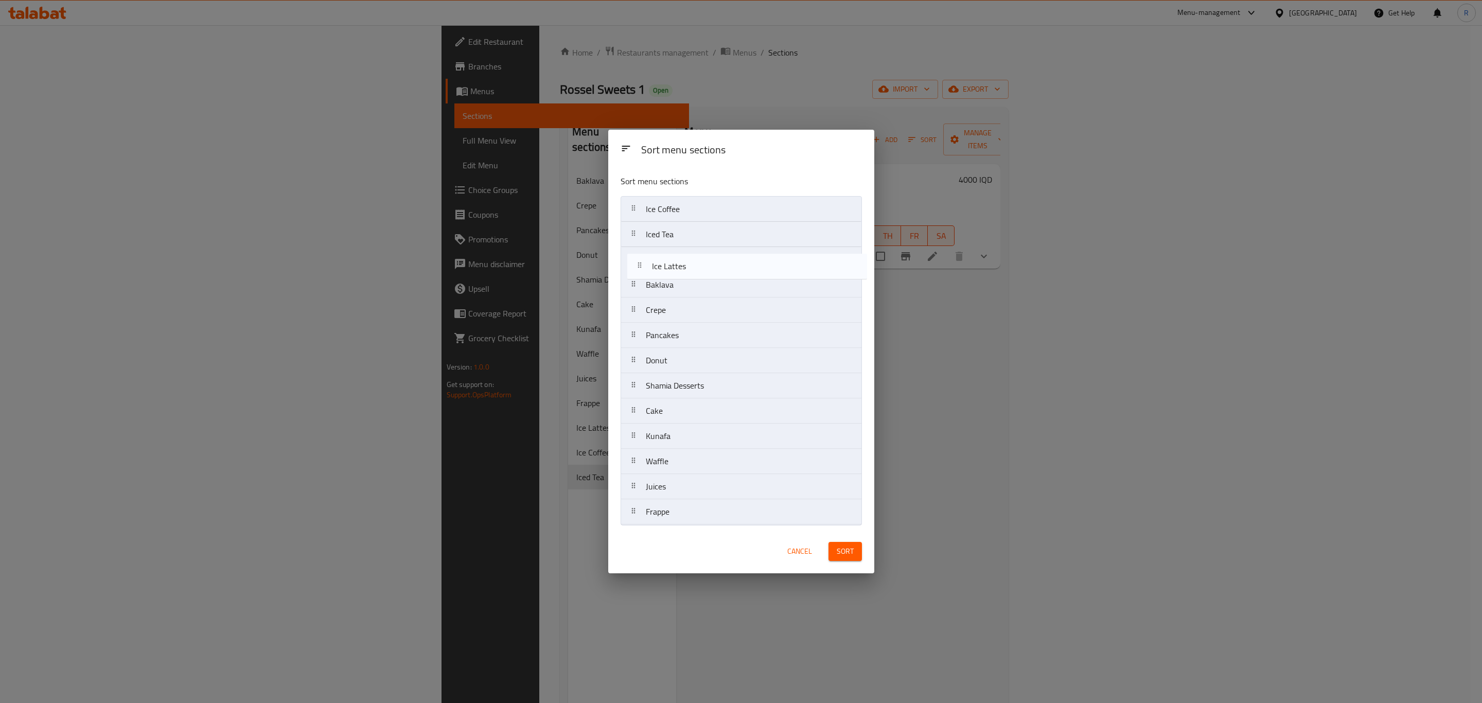
click at [685, 266] on nav "Ice Coffee Iced Tea Baklava Crepe Pancakes Donut [PERSON_NAME] Desserts Cake Ku…" at bounding box center [741, 360] width 241 height 329
drag, startPoint x: 671, startPoint y: 521, endPoint x: 672, endPoint y: 295, distance: 226.0
click at [671, 290] on nav "Ice Coffee Iced Tea Ice Lattes Baklava Crepe Pancakes Donut [PERSON_NAME] Desse…" at bounding box center [741, 360] width 241 height 329
drag, startPoint x: 663, startPoint y: 510, endPoint x: 666, endPoint y: 313, distance: 196.6
click at [666, 313] on nav "Ice Coffee Iced Tea Ice Lattes Frappe Baklava Crepe Pancakes Donut [PERSON_NAME…" at bounding box center [741, 360] width 241 height 329
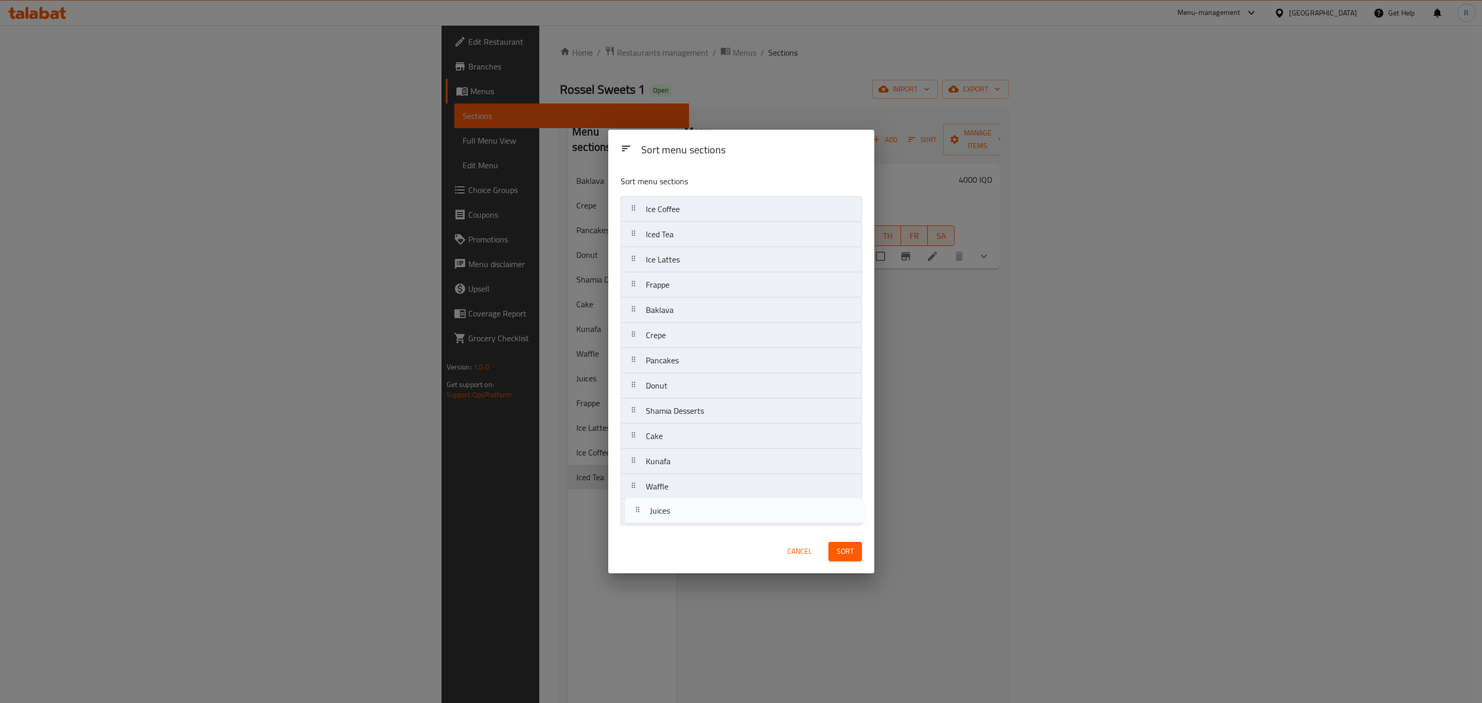
drag, startPoint x: 674, startPoint y: 339, endPoint x: 670, endPoint y: 516, distance: 177.6
click at [672, 516] on nav "Ice Coffee Iced Tea Ice Lattes Frappe Juices Baklava Crepe Pancakes Donut [PERS…" at bounding box center [741, 360] width 241 height 329
drag, startPoint x: 674, startPoint y: 333, endPoint x: 671, endPoint y: 312, distance: 20.3
click at [671, 309] on nav "Ice Coffee Iced Tea Ice Lattes Frappe Baklava Crepe Pancakes Donut [PERSON_NAME…" at bounding box center [741, 360] width 241 height 329
drag, startPoint x: 645, startPoint y: 490, endPoint x: 660, endPoint y: 397, distance: 93.3
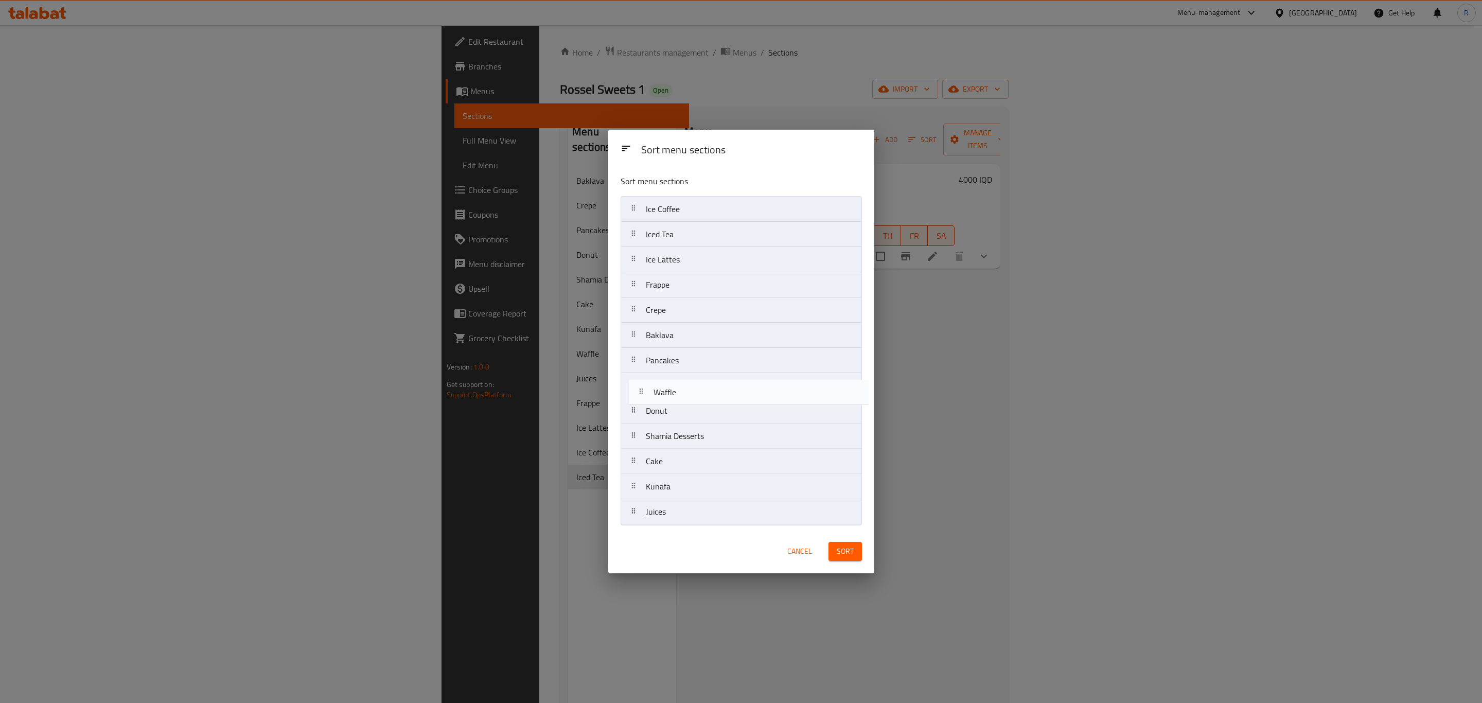
click at [655, 393] on nav "Ice Coffee Iced Tea Ice Lattes Frappe Crepe Baklava Pancakes Donut [PERSON_NAME…" at bounding box center [741, 360] width 241 height 329
drag, startPoint x: 668, startPoint y: 463, endPoint x: 689, endPoint y: 482, distance: 28.1
click at [668, 437] on nav "Ice Coffee Iced Tea Ice Lattes Frappe Crepe Baklava Pancakes Waffle Donut [PERS…" at bounding box center [741, 360] width 241 height 329
drag, startPoint x: 668, startPoint y: 490, endPoint x: 664, endPoint y: 459, distance: 30.6
click at [664, 459] on nav "Ice Coffee Iced Tea Ice Lattes Frappe Crepe Baklava Pancakes Waffle Donut Cake …" at bounding box center [741, 360] width 241 height 329
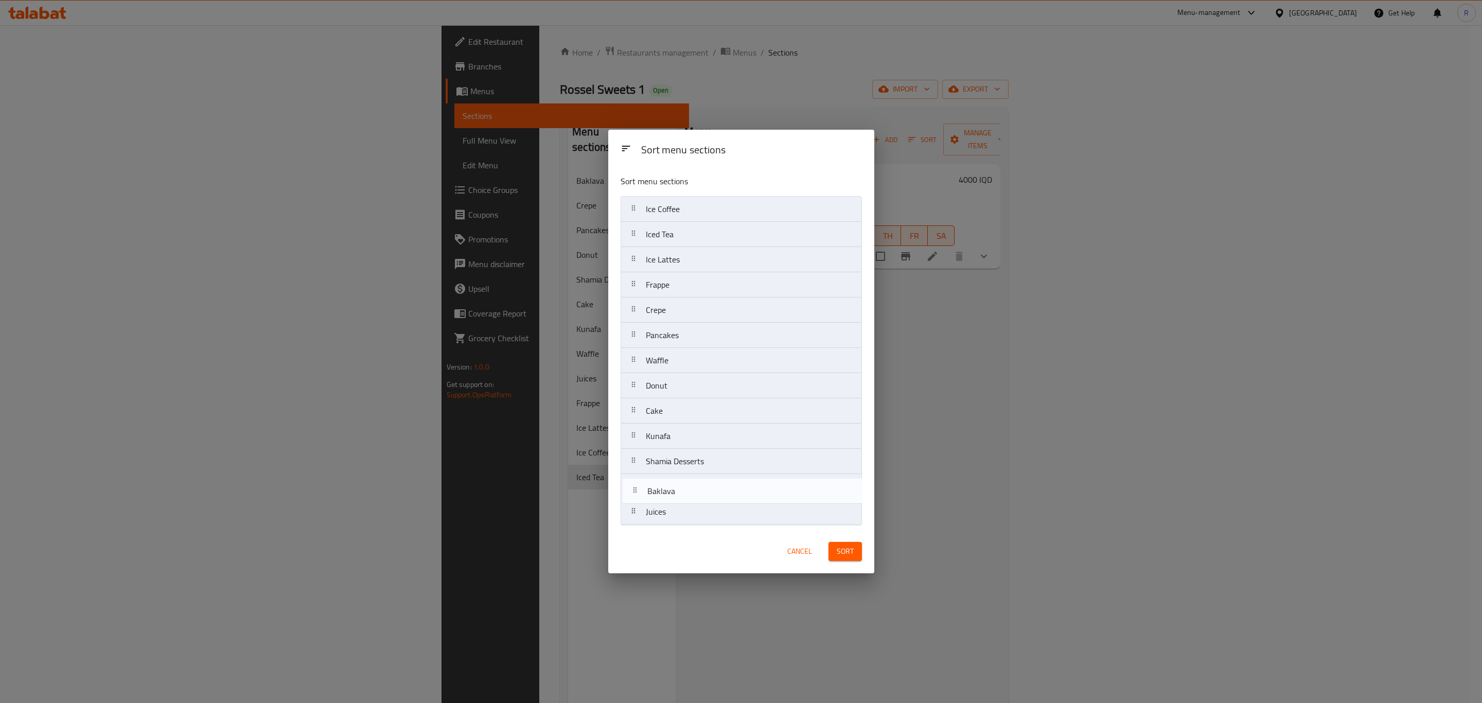
drag, startPoint x: 677, startPoint y: 340, endPoint x: 678, endPoint y: 499, distance: 159.6
click at [678, 499] on nav "Ice Coffee Iced Tea Ice Lattes Frappe Crepe Baklava Pancakes Waffle Donut Cake …" at bounding box center [741, 360] width 241 height 329
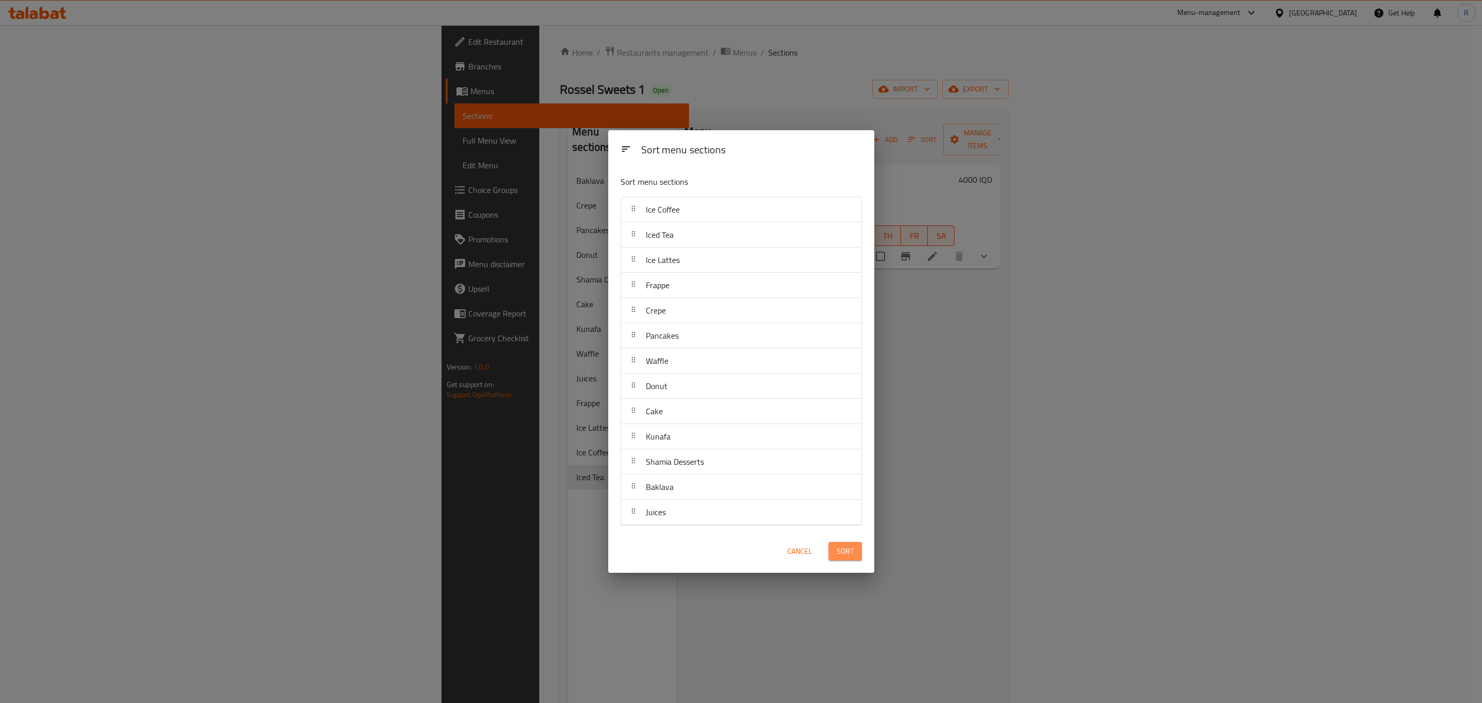
click at [847, 552] on span "Sort" at bounding box center [845, 551] width 17 height 13
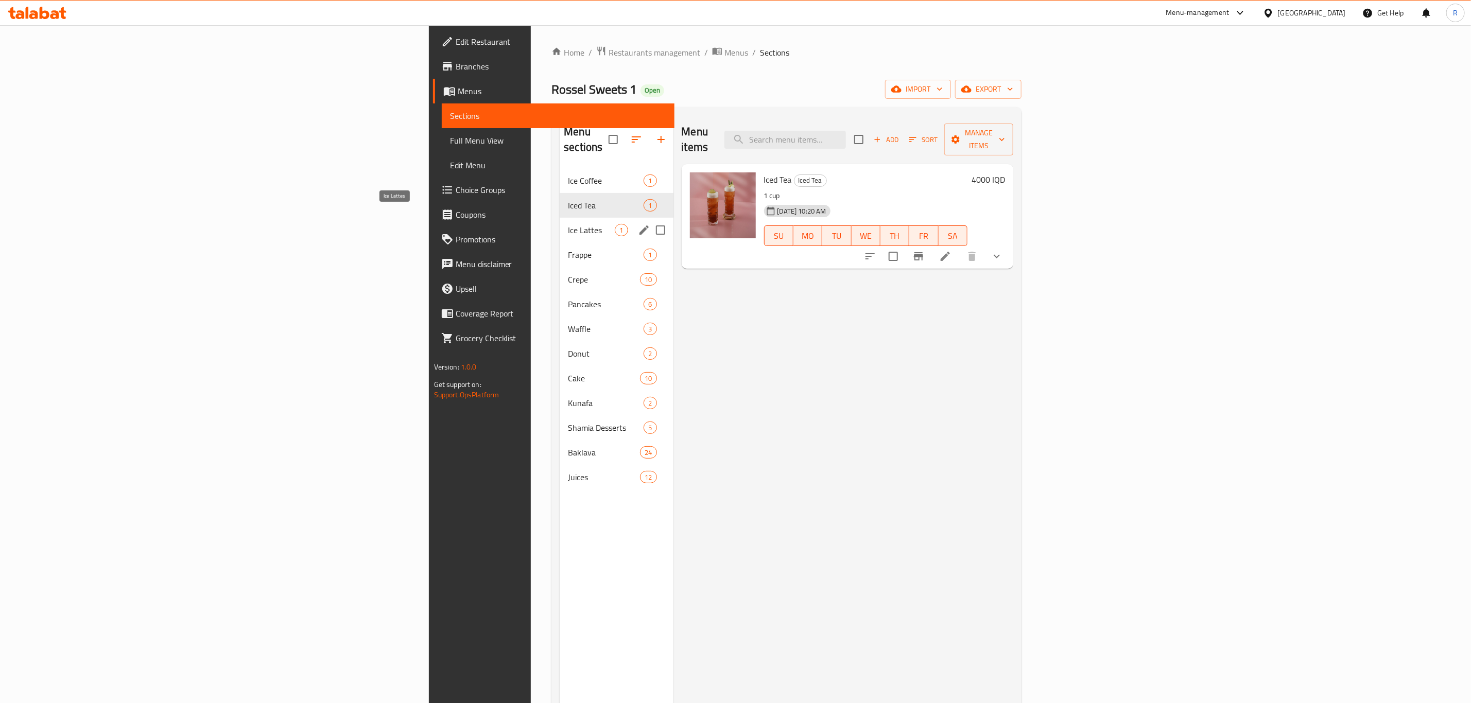
click at [568, 224] on span "Ice Lattes" at bounding box center [591, 230] width 47 height 12
click at [568, 249] on span "Frappe" at bounding box center [591, 255] width 47 height 12
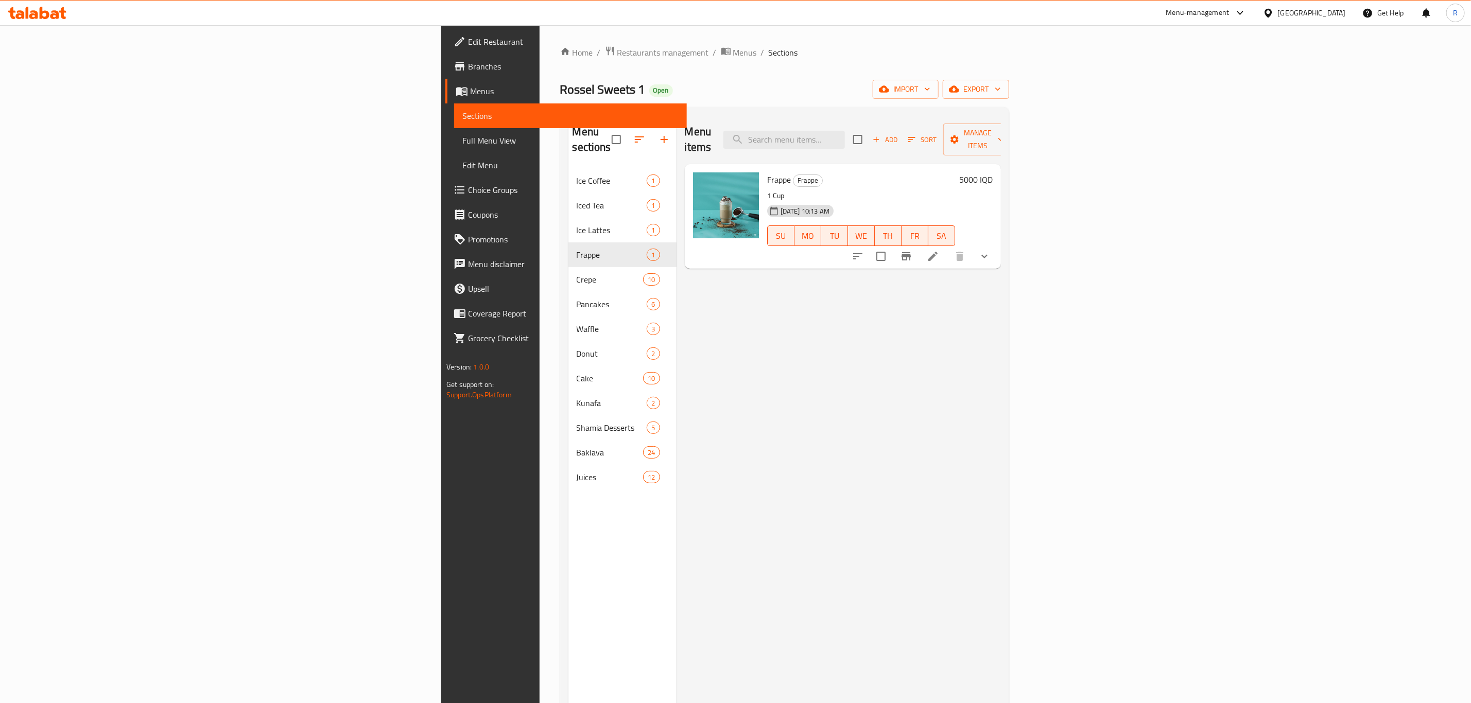
click at [37, 12] on icon at bounding box center [33, 14] width 9 height 9
